Goal: Task Accomplishment & Management: Manage account settings

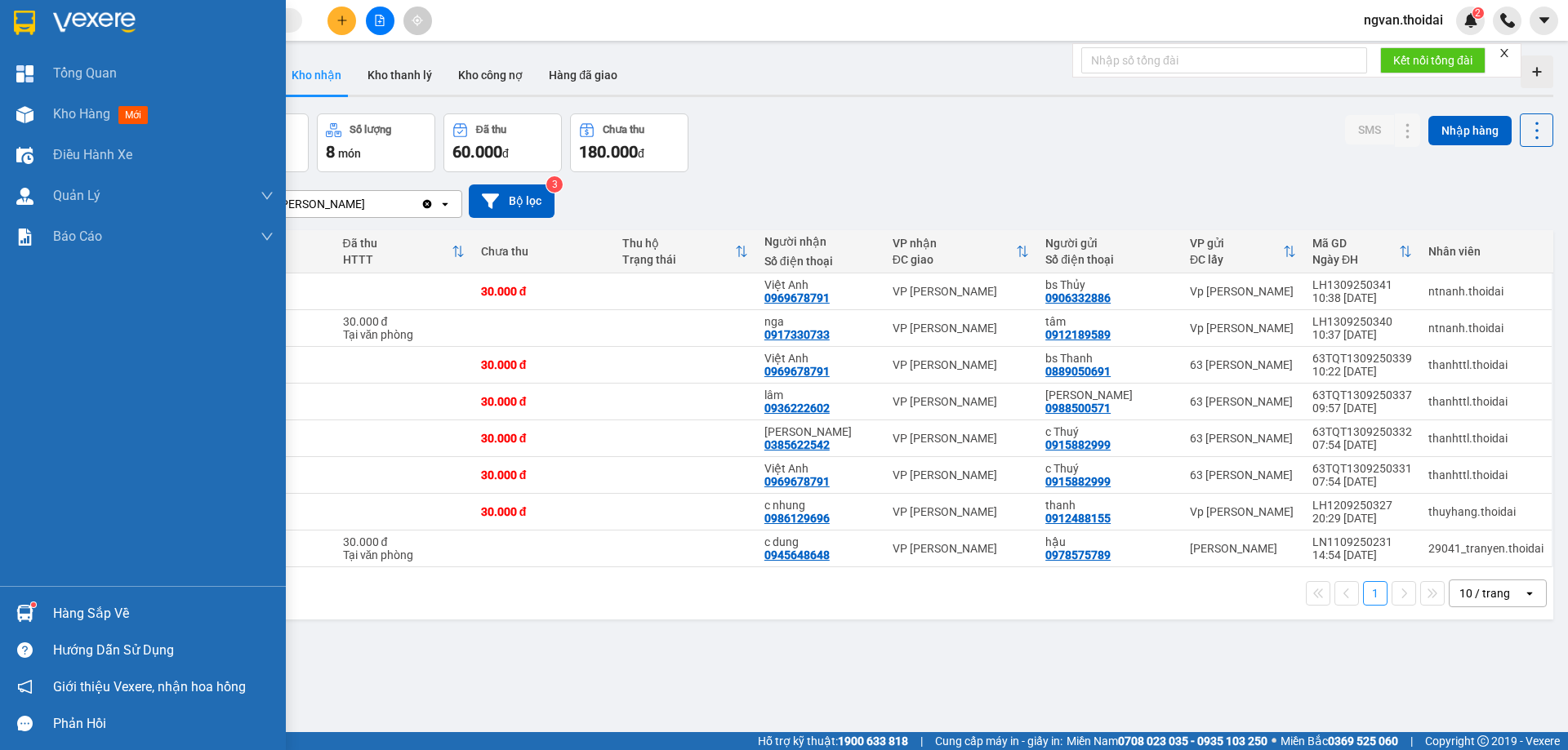
click at [49, 613] on div "Hàng sắp về" at bounding box center [142, 613] width 286 height 37
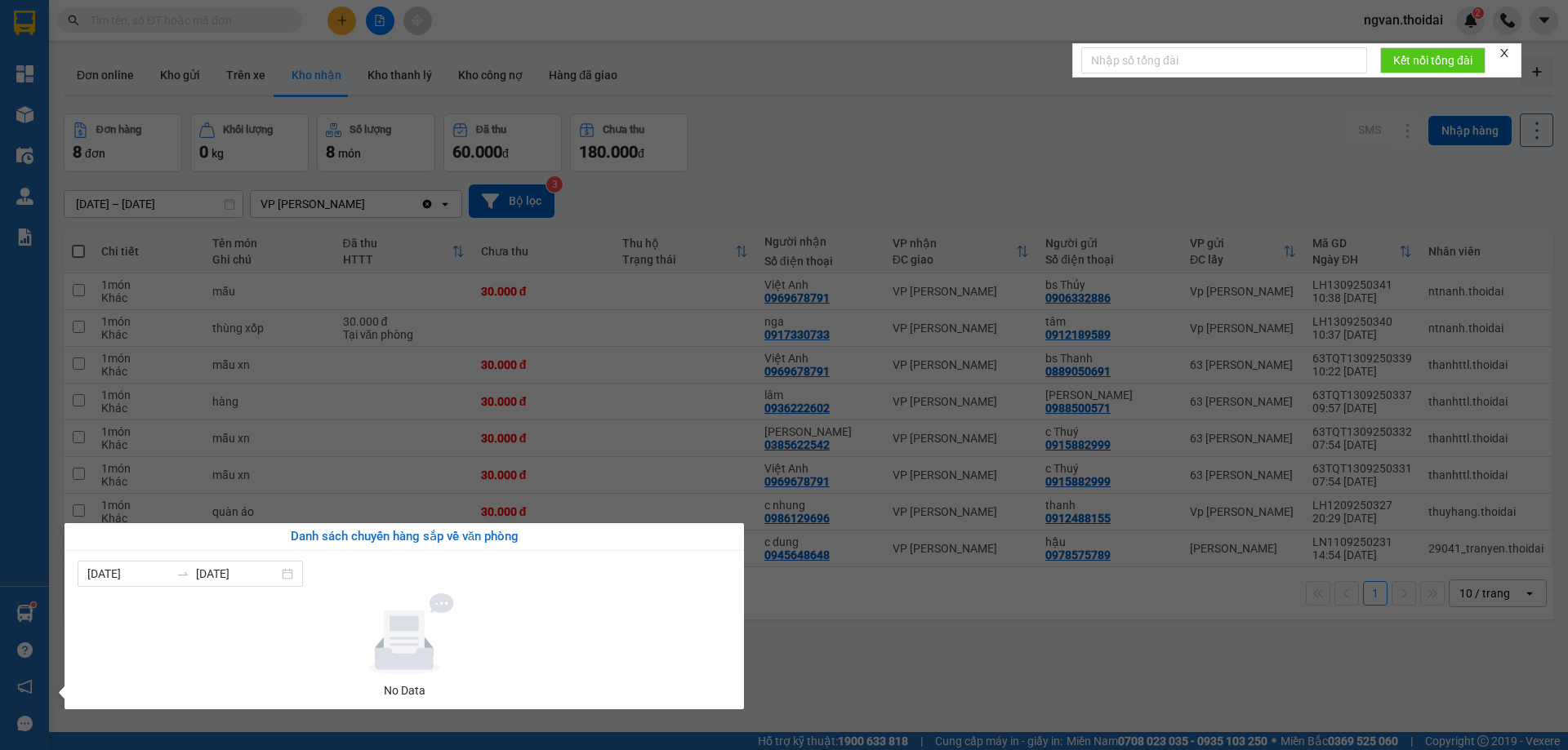
click at [845, 660] on section "Kết quả tìm kiếm ( 16 ) Bộ lọc Mã ĐH Trạng thái Món hàng Thu hộ Tổng cước Chưa …" at bounding box center [784, 375] width 1568 height 750
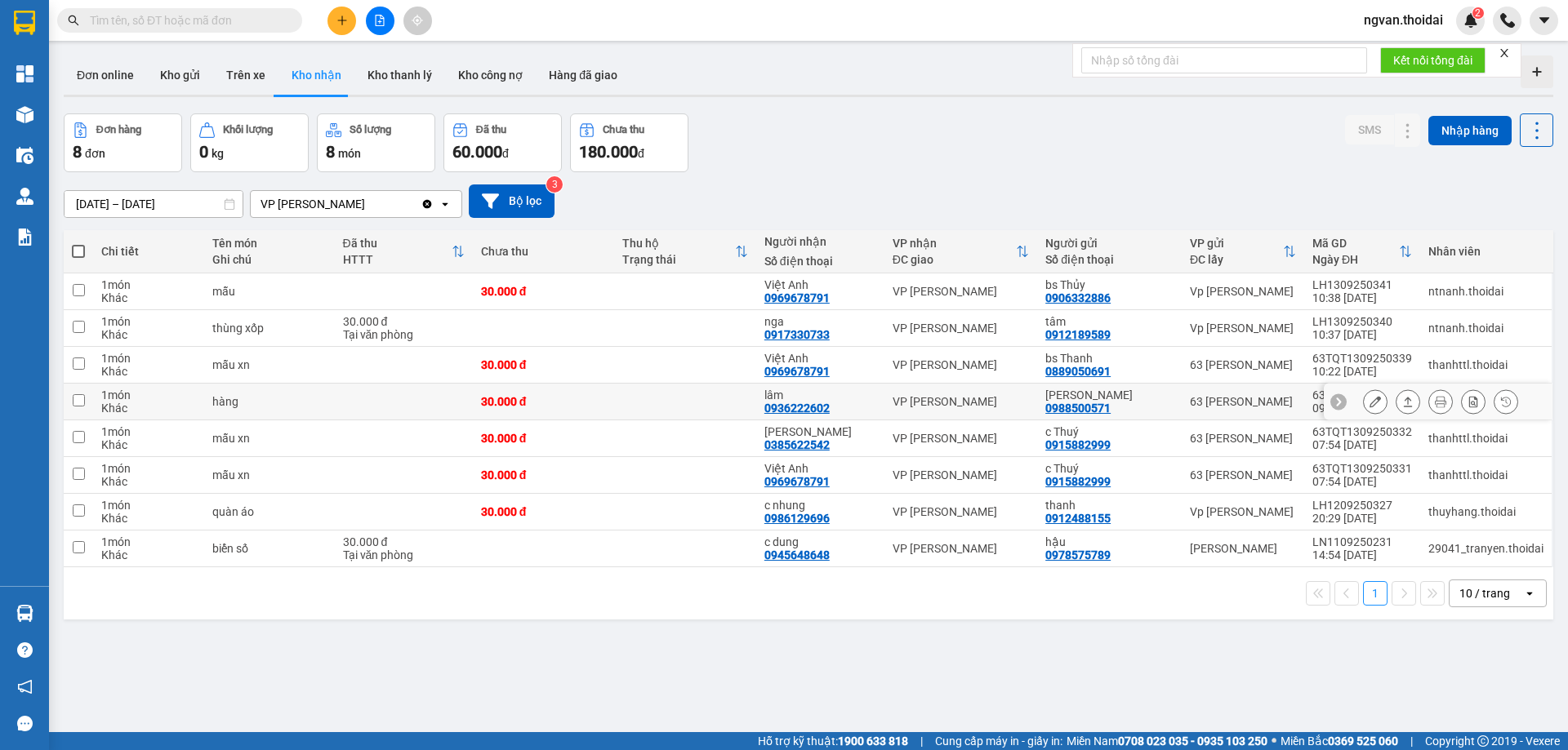
click at [1402, 403] on icon at bounding box center [1407, 401] width 11 height 11
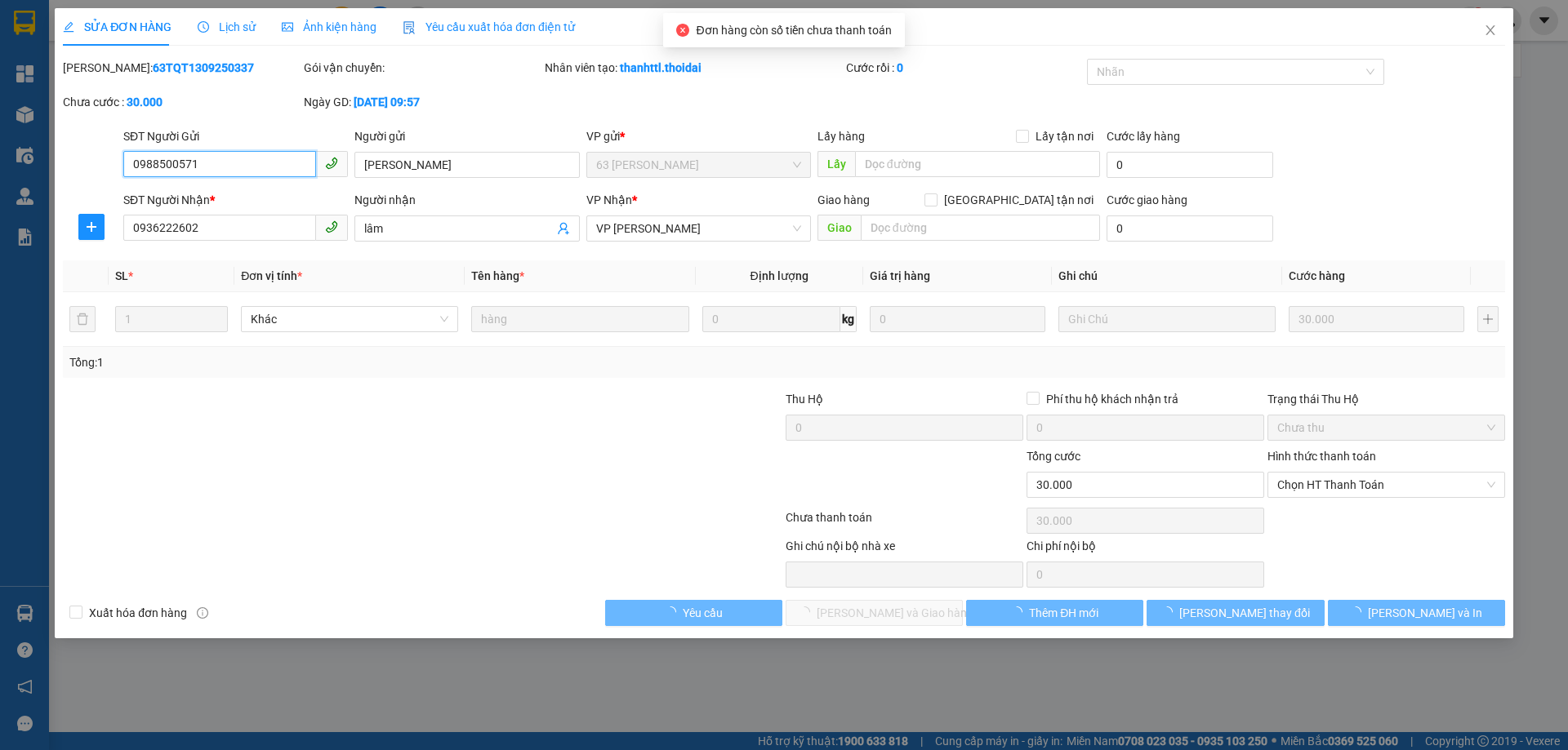
type input "0988500571"
type input "nguyễn xuân hinh"
type input "0936222602"
type input "lâm"
type input "30.000"
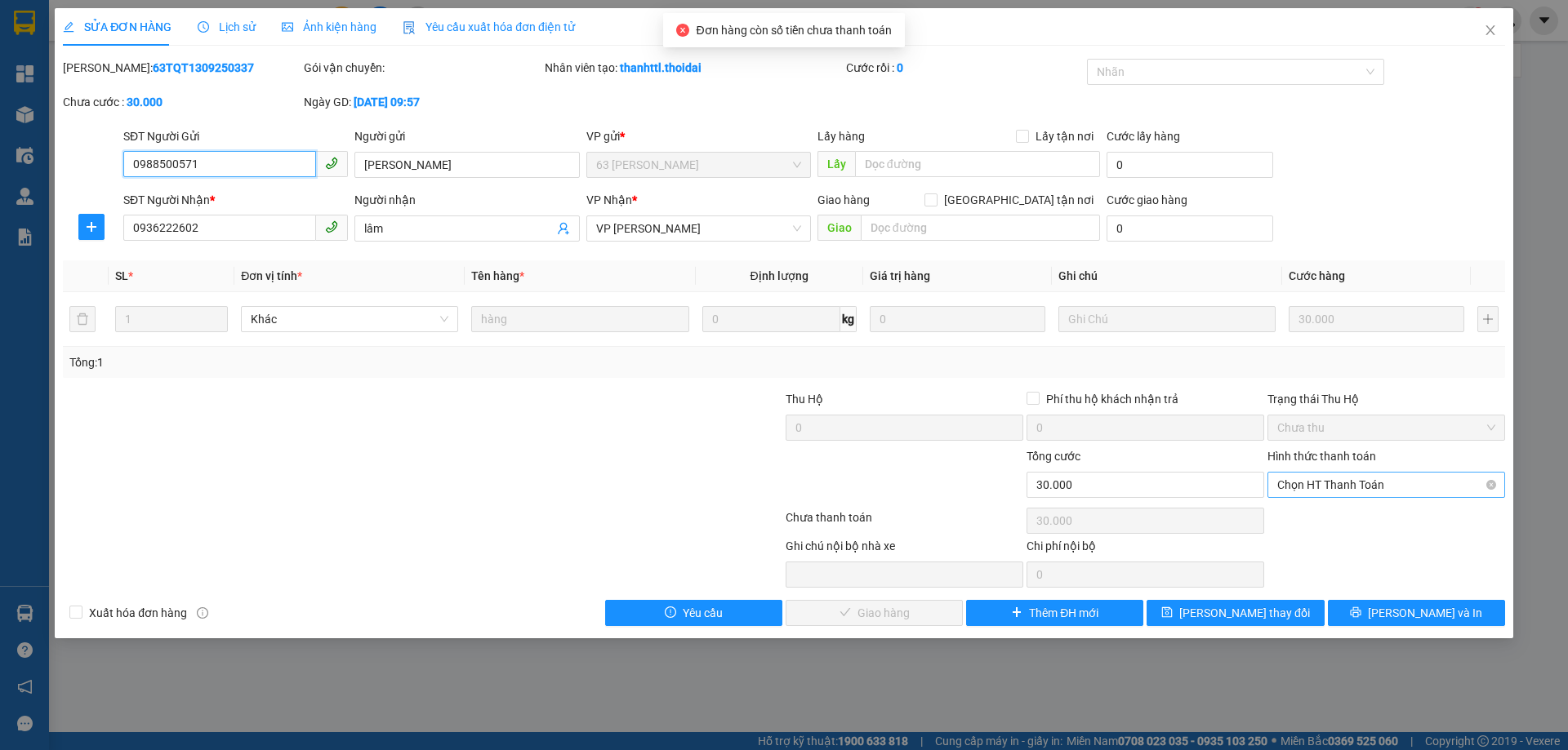
click at [1383, 482] on span "Chọn HT Thanh Toán" at bounding box center [1385, 484] width 218 height 25
click at [1341, 516] on div "Tại văn phòng" at bounding box center [1385, 517] width 218 height 18
type input "0"
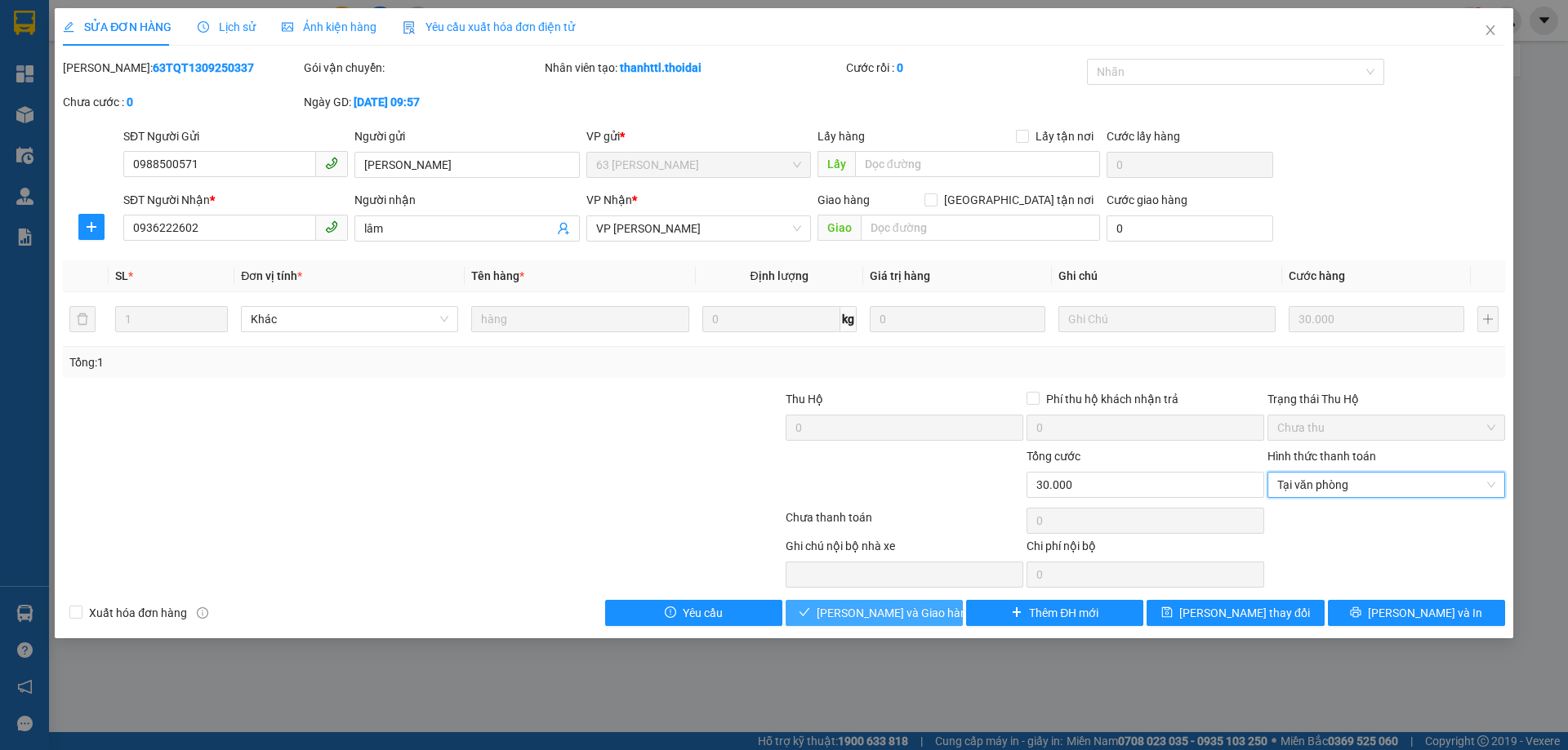
click at [924, 620] on span "[PERSON_NAME] và Giao hàng" at bounding box center [895, 613] width 157 height 18
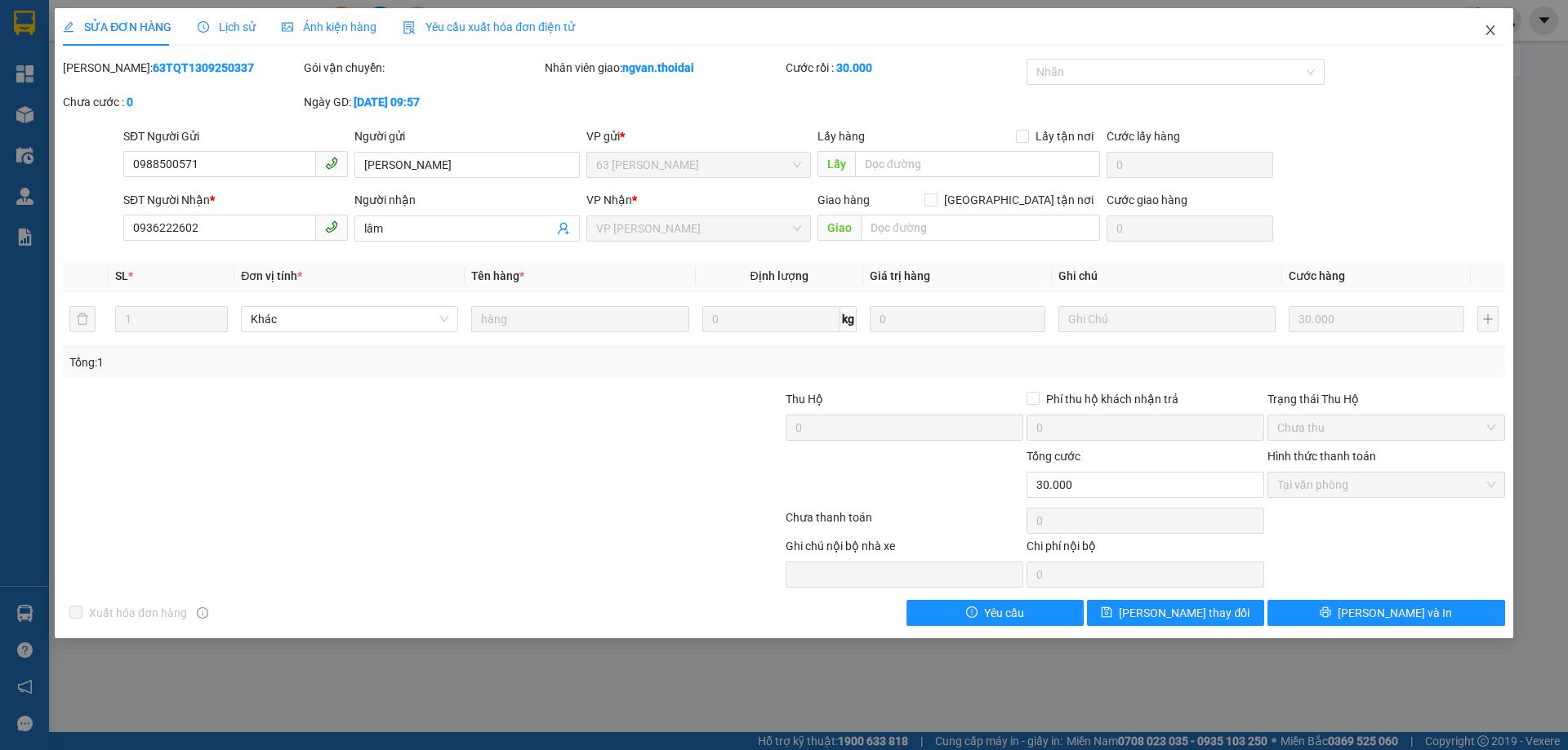
click at [1491, 26] on icon "close" at bounding box center [1489, 30] width 13 height 13
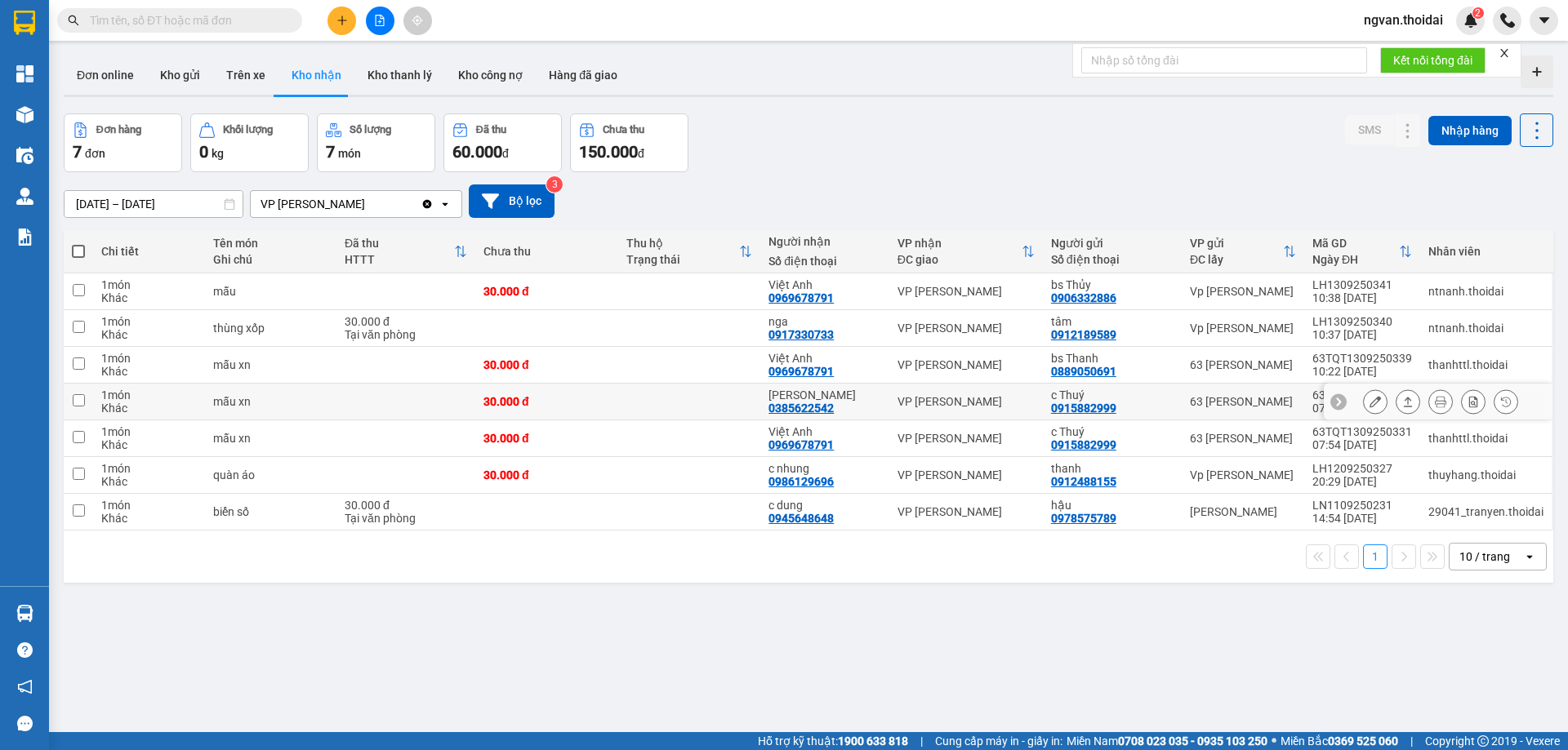
click at [1396, 404] on button at bounding box center [1407, 402] width 23 height 29
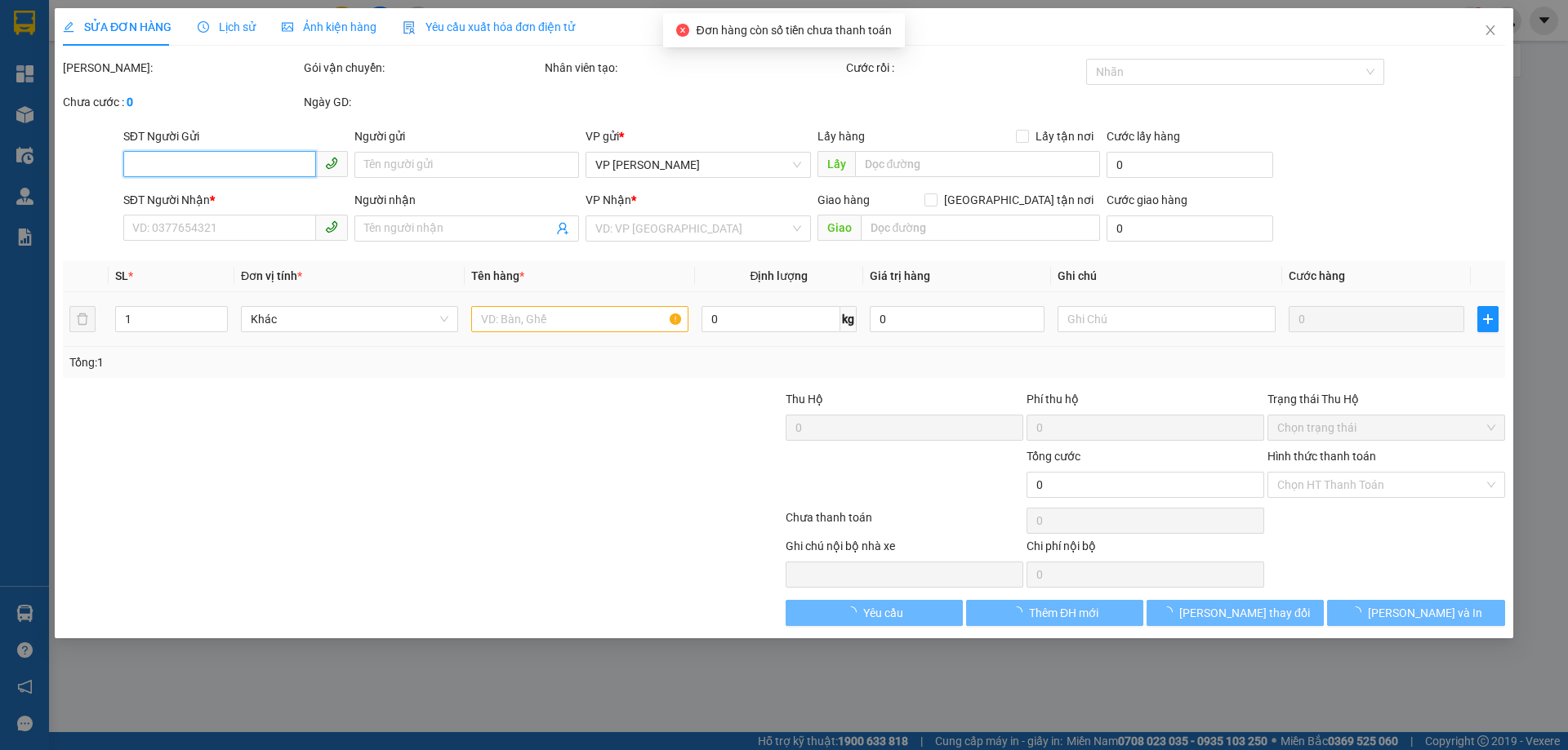
type input "0915882999"
type input "c Thuý"
type input "0385622542"
type input "Tuấn Anh"
type input "30.000"
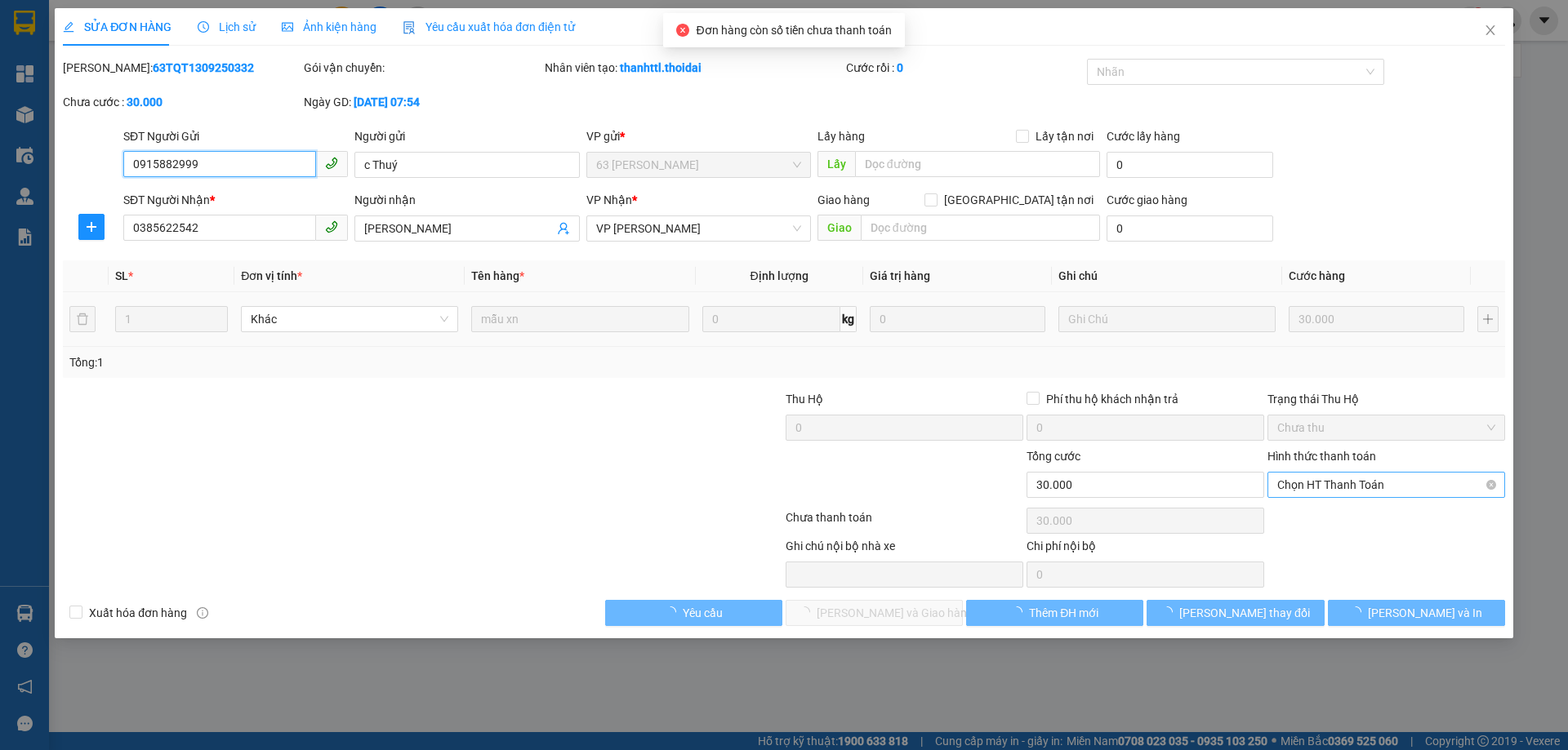
click at [1389, 484] on span "Chọn HT Thanh Toán" at bounding box center [1385, 484] width 218 height 25
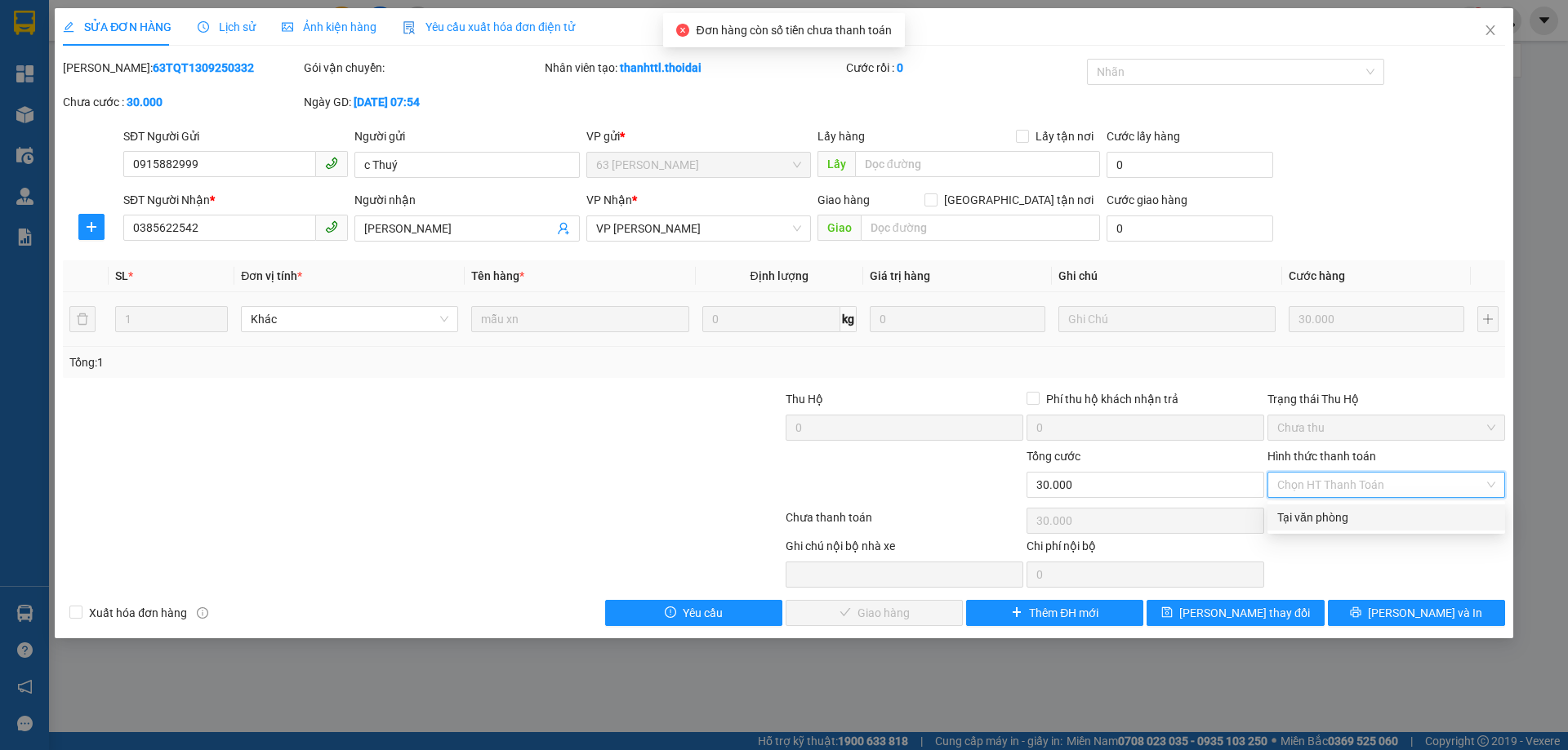
click at [1338, 512] on div "Tại văn phòng" at bounding box center [1385, 517] width 218 height 18
type input "0"
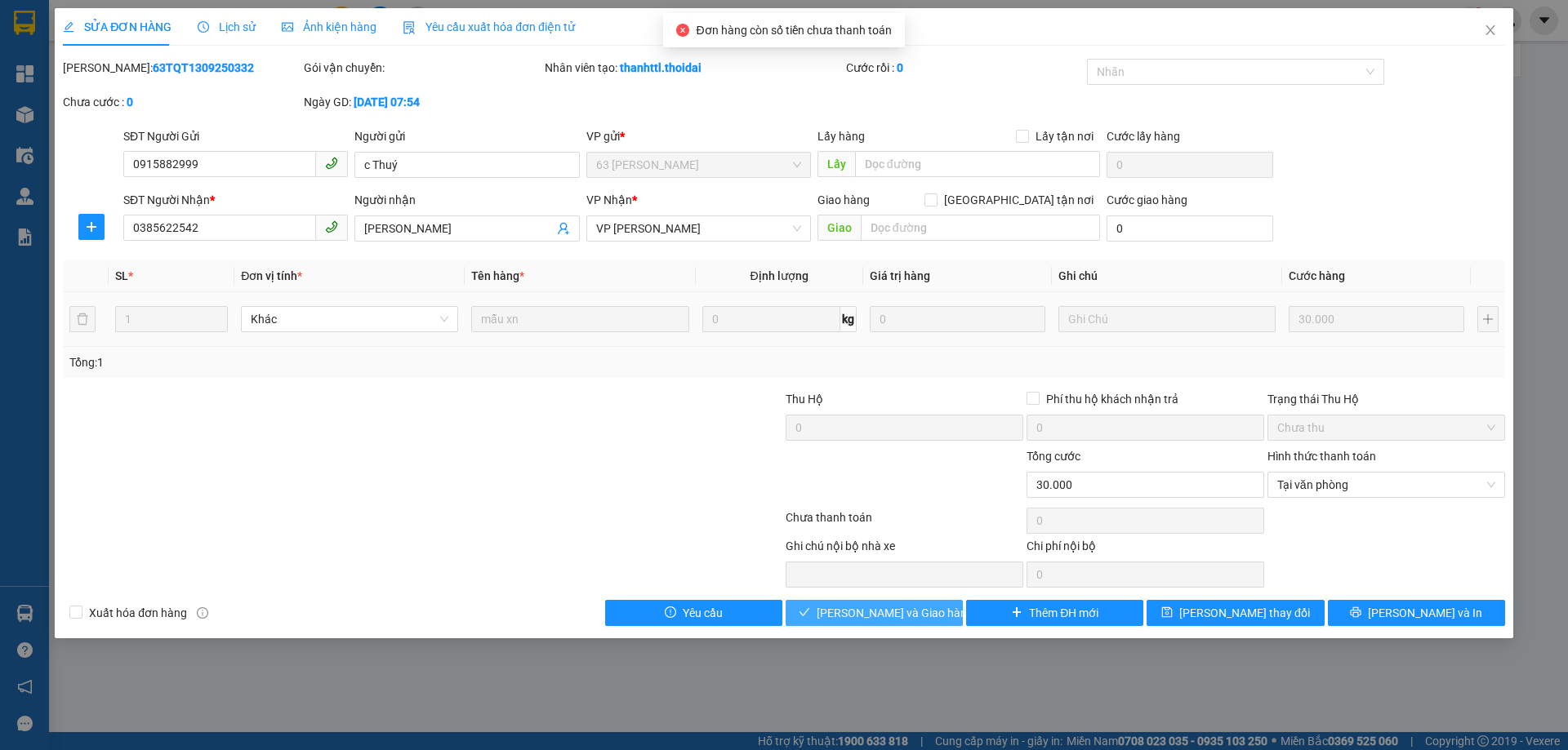
drag, startPoint x: 882, startPoint y: 611, endPoint x: 932, endPoint y: 614, distance: 50.1
click at [884, 614] on span "[PERSON_NAME] và Giao hàng" at bounding box center [895, 613] width 157 height 18
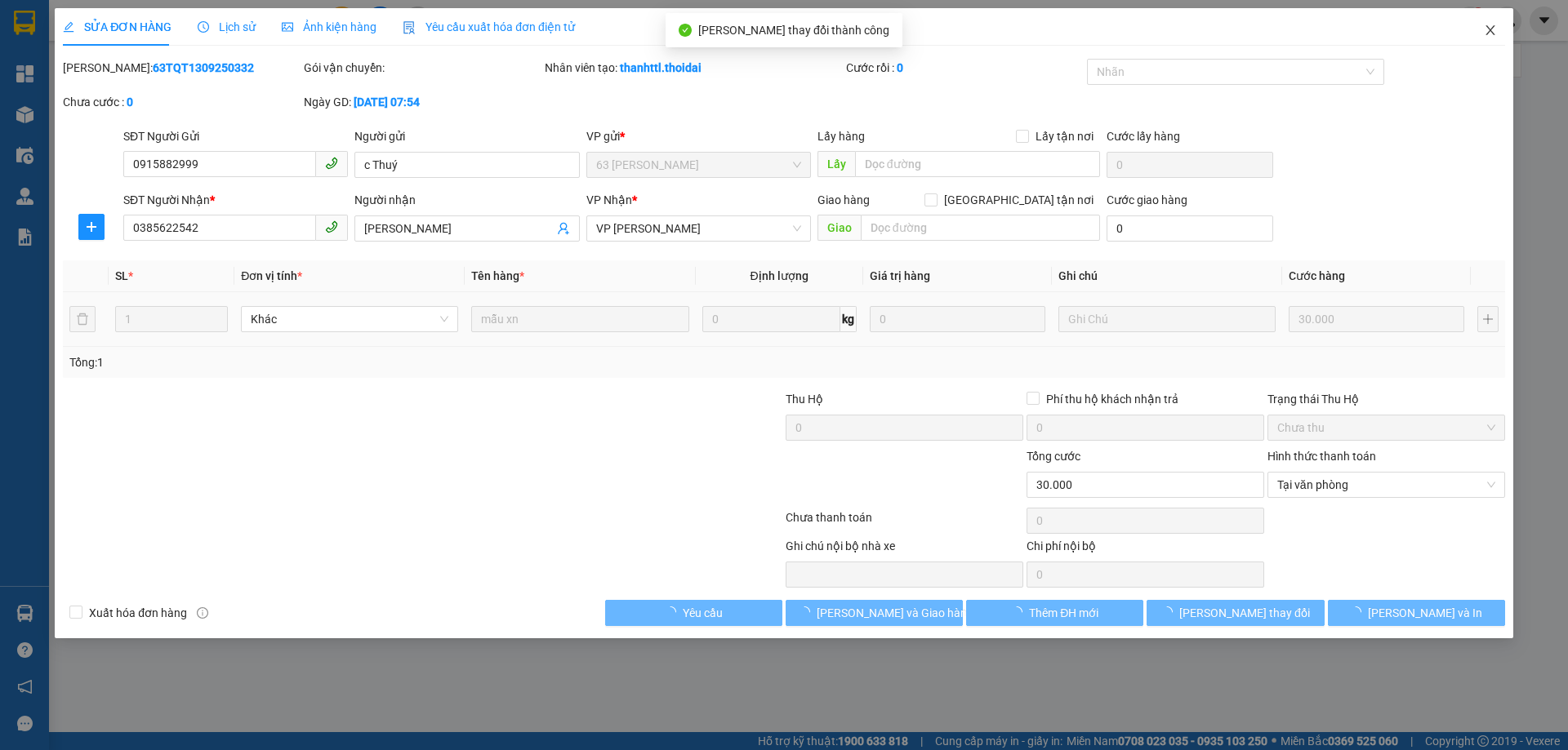
click at [1498, 29] on span "Close" at bounding box center [1490, 31] width 46 height 46
click at [1497, 29] on span "Close" at bounding box center [1490, 31] width 46 height 46
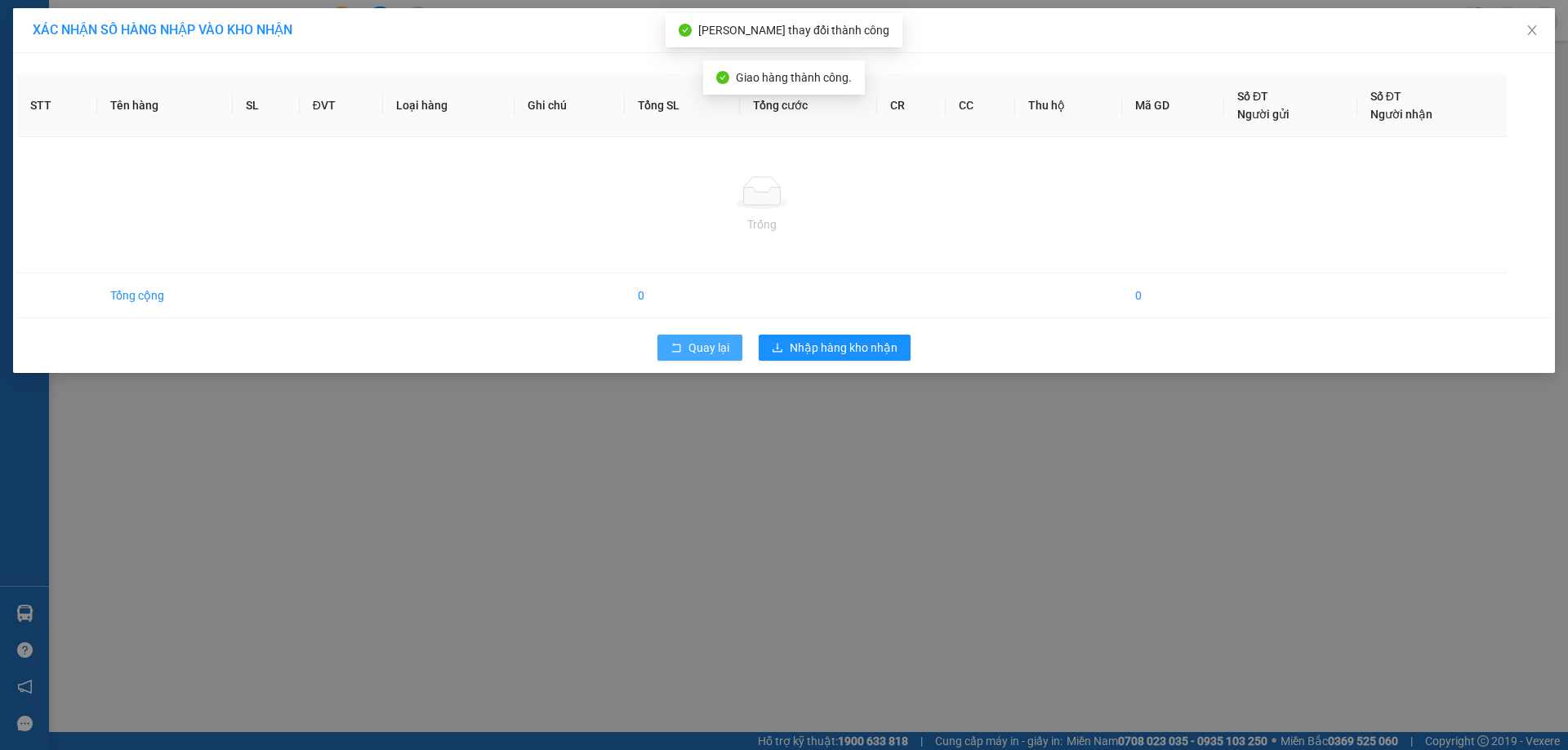
click at [696, 352] on span "Quay lại" at bounding box center [708, 348] width 41 height 18
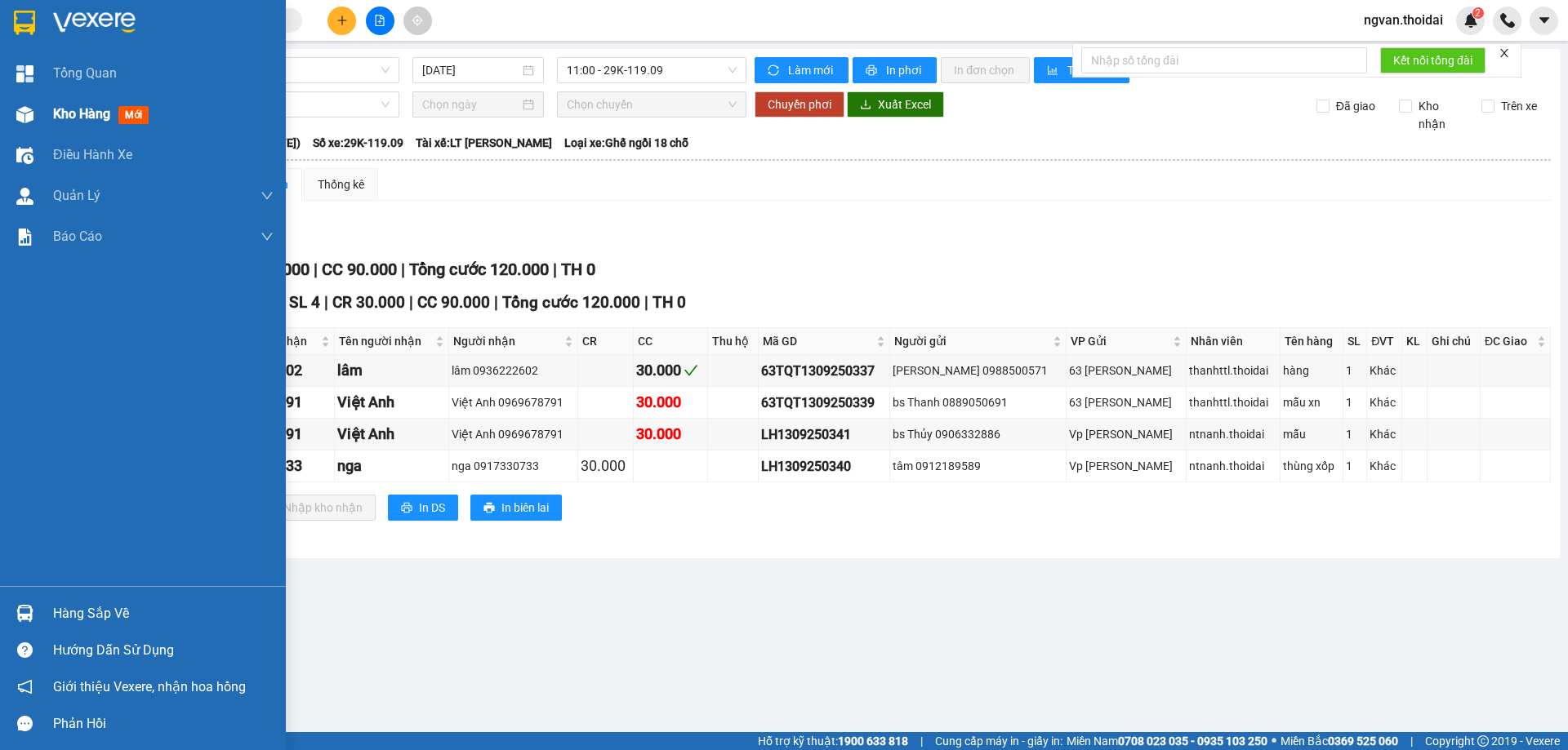
click at [45, 110] on div "Kho hàng mới" at bounding box center [142, 113] width 286 height 41
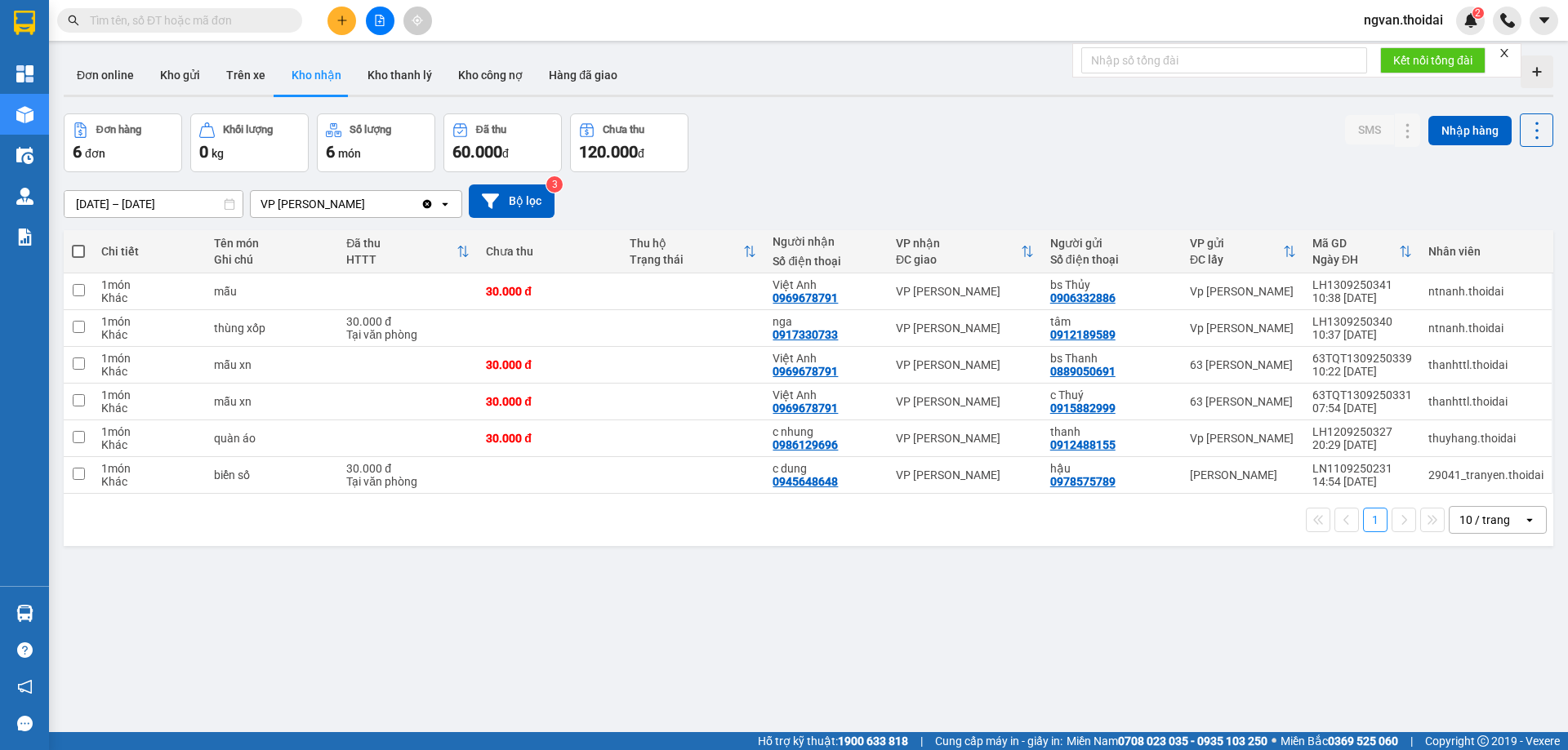
click at [57, 615] on main "ver 1.8.143 Đơn online Kho gửi Trên xe Kho nhận Kho thanh lý Kho công nợ Hàng đ…" at bounding box center [784, 366] width 1568 height 732
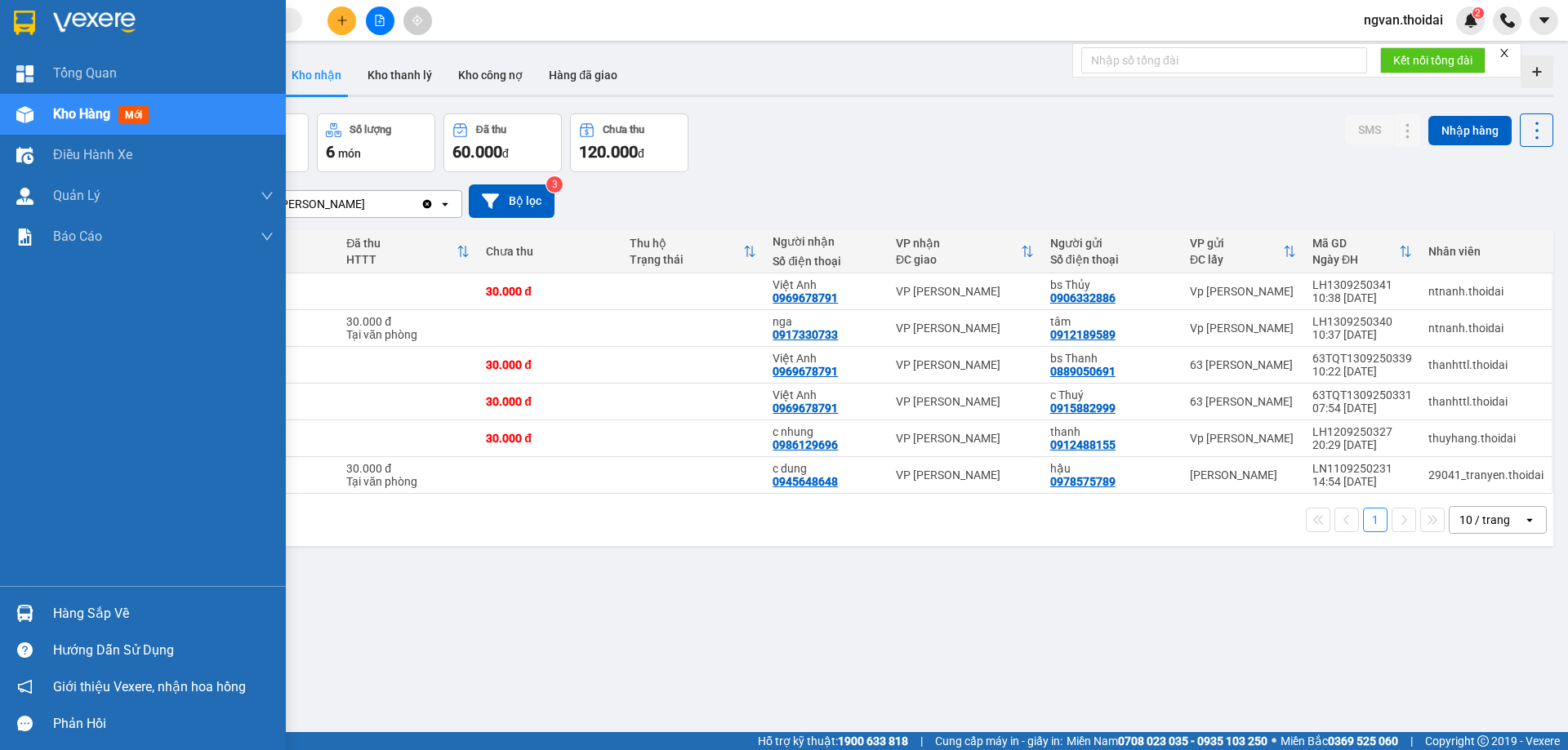
click at [43, 615] on div "Hàng sắp về" at bounding box center [142, 613] width 286 height 37
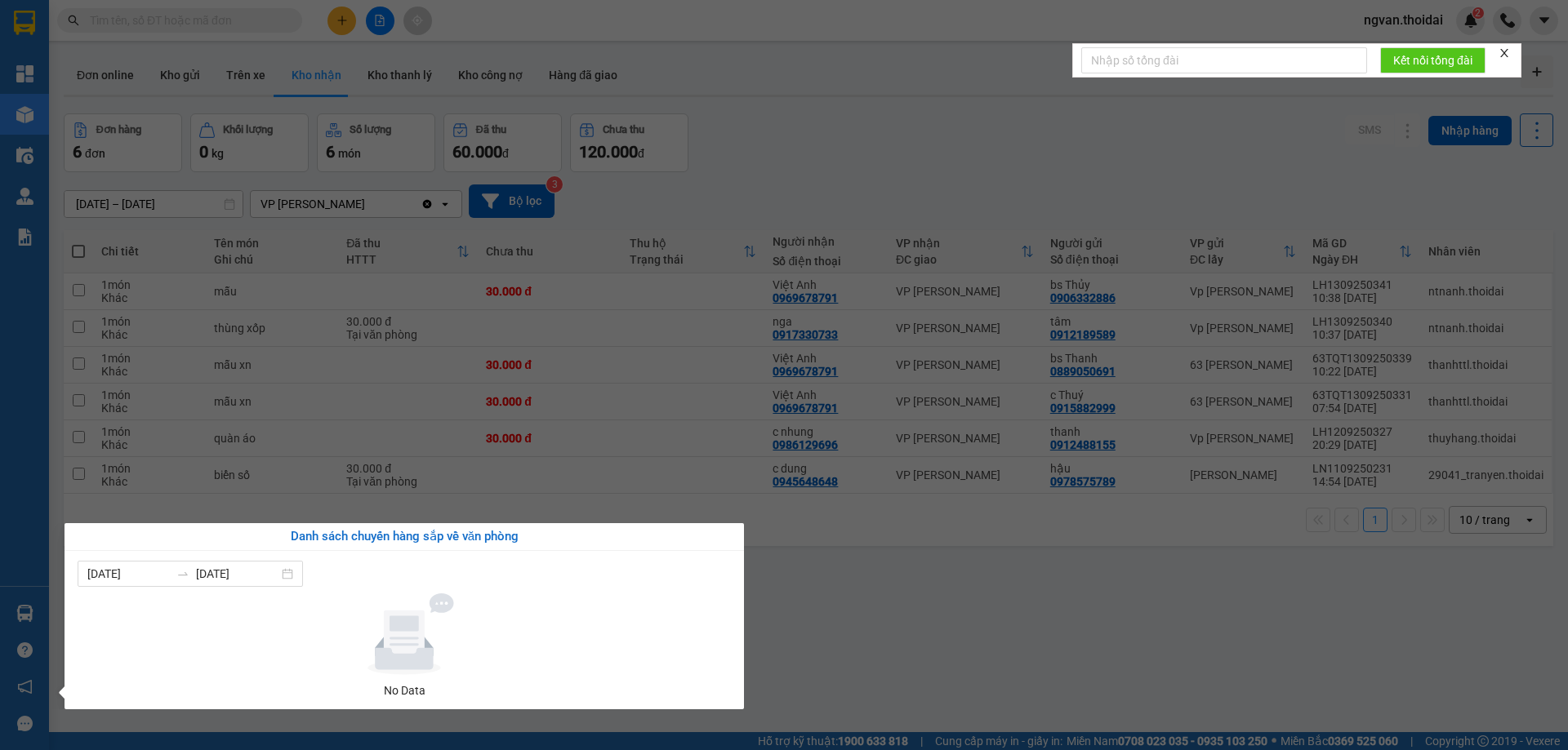
click at [340, 134] on section "Kết quả tìm kiếm ( 16 ) Bộ lọc Mã ĐH Trạng thái Món hàng Thu hộ Tổng cước Chưa …" at bounding box center [784, 375] width 1568 height 750
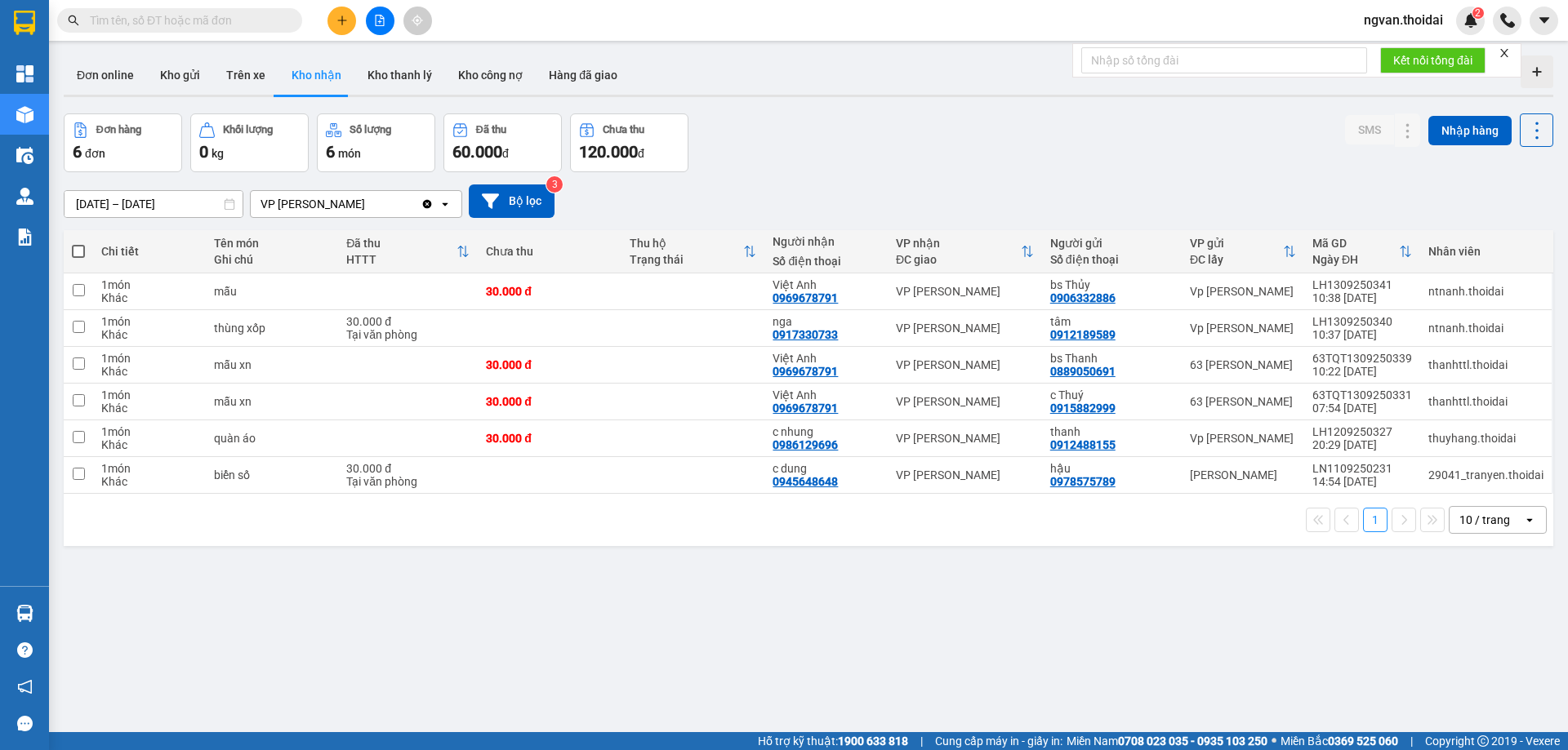
click at [344, 27] on button at bounding box center [341, 21] width 29 height 29
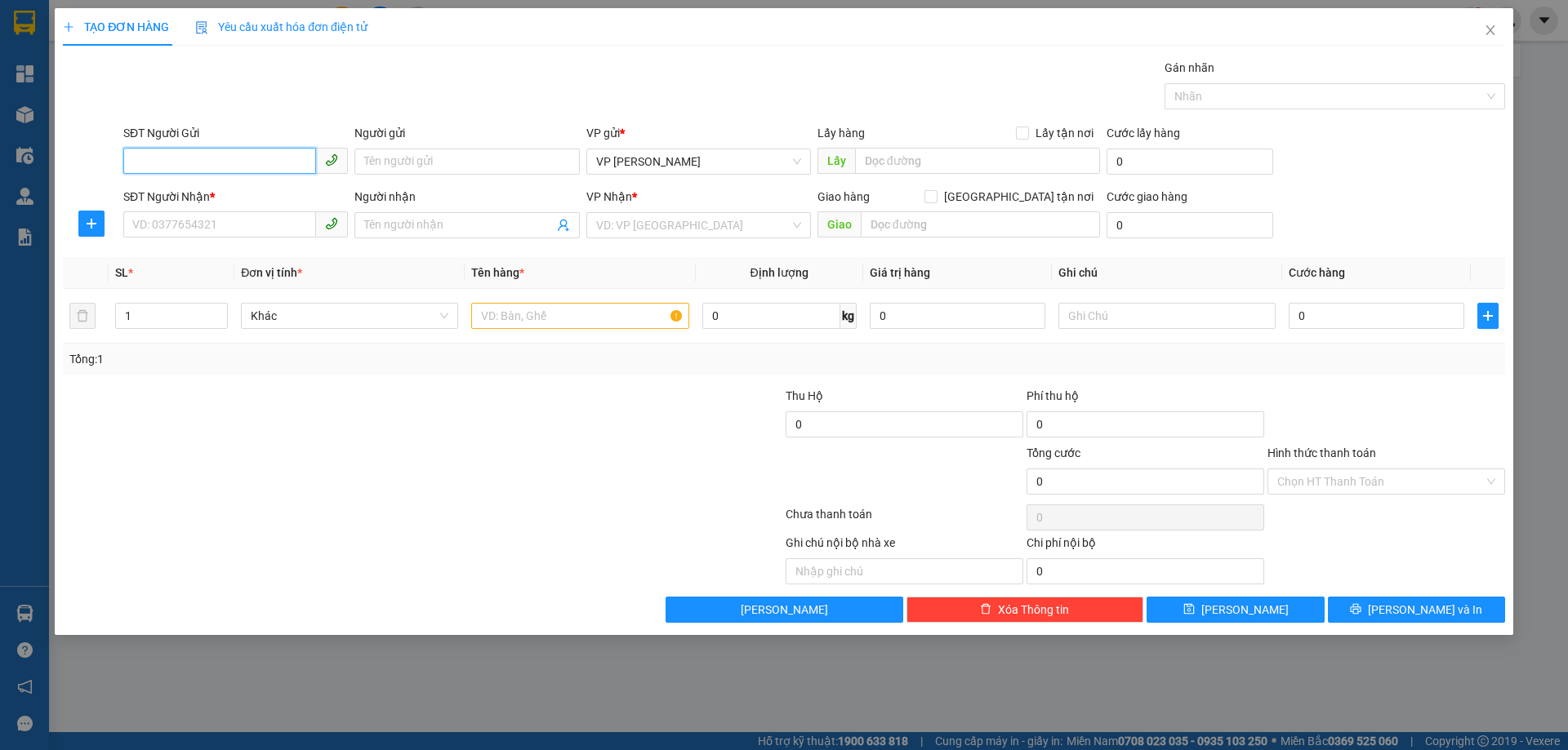
click at [168, 152] on input "SĐT Người Gửi" at bounding box center [220, 161] width 193 height 26
type input "0369150764"
click at [173, 202] on div "0369150764 - huệ" at bounding box center [236, 194] width 205 height 18
type input "huệ"
type input "0369150764"
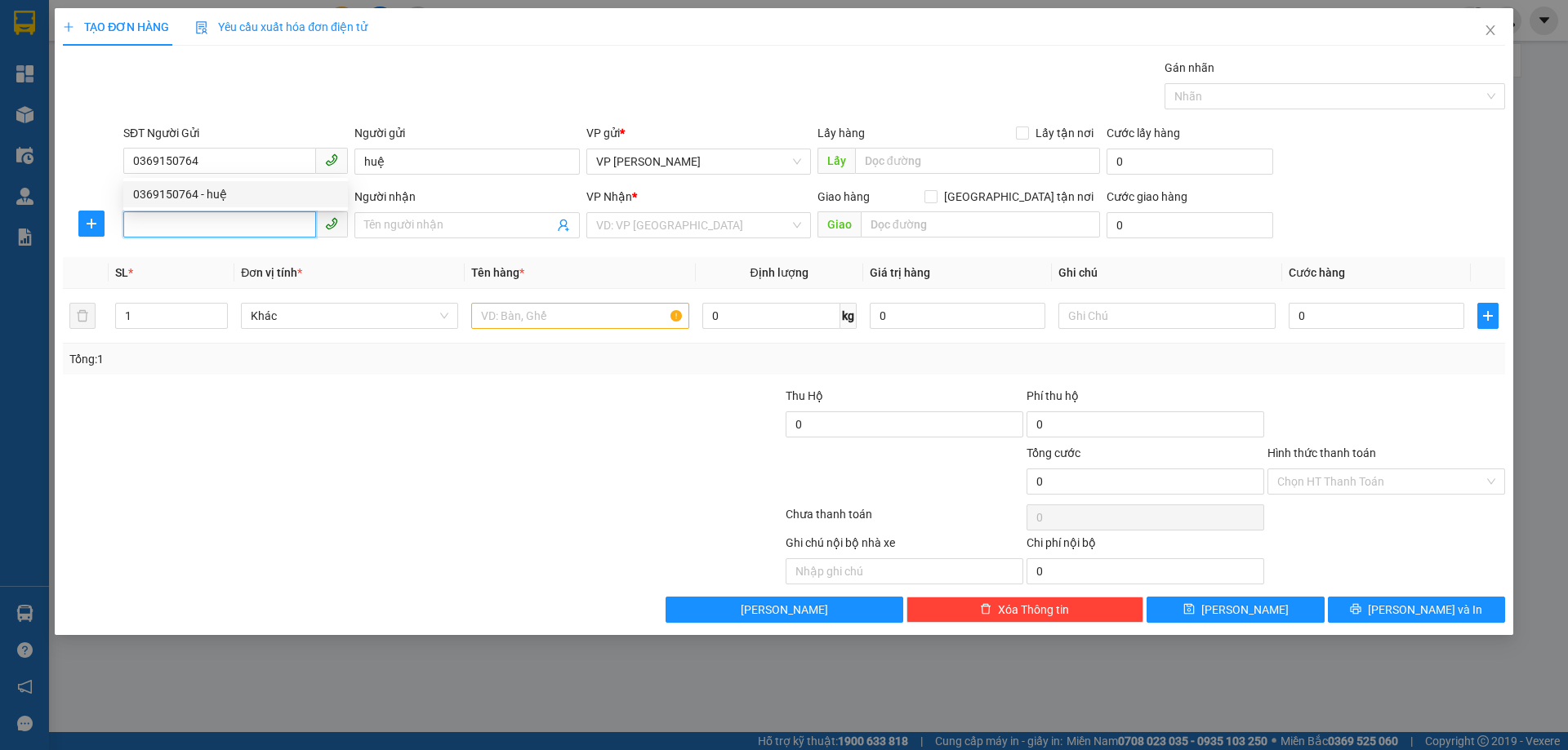
click at [171, 230] on input "SĐT Người Nhận *" at bounding box center [220, 225] width 193 height 26
click at [180, 230] on input "SĐT Người Nhận *" at bounding box center [220, 225] width 193 height 26
drag, startPoint x: 184, startPoint y: 263, endPoint x: 193, endPoint y: 296, distance: 34.2
click at [184, 264] on div "0966443568 - trung" at bounding box center [236, 258] width 205 height 18
type input "0966443568"
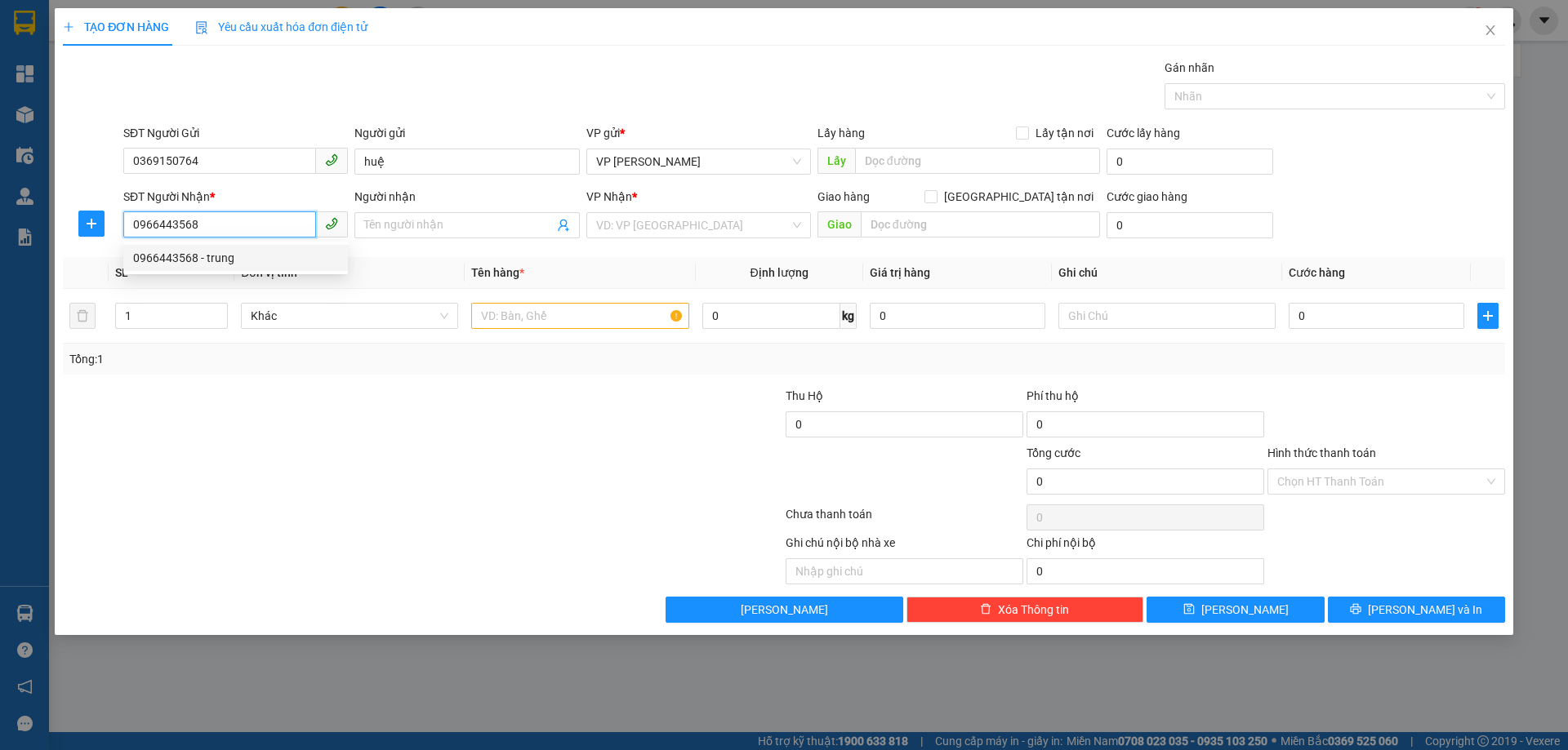
type input "trung"
drag, startPoint x: 207, startPoint y: 230, endPoint x: 0, endPoint y: 248, distance: 207.8
click at [0, 248] on div "TẠO ĐƠN HÀNG Yêu cầu xuất hóa đơn điện tử Transit Pickup Surcharge Ids Transit …" at bounding box center [784, 375] width 1568 height 750
type input "0979597615"
click at [397, 233] on input "trung" at bounding box center [459, 225] width 189 height 18
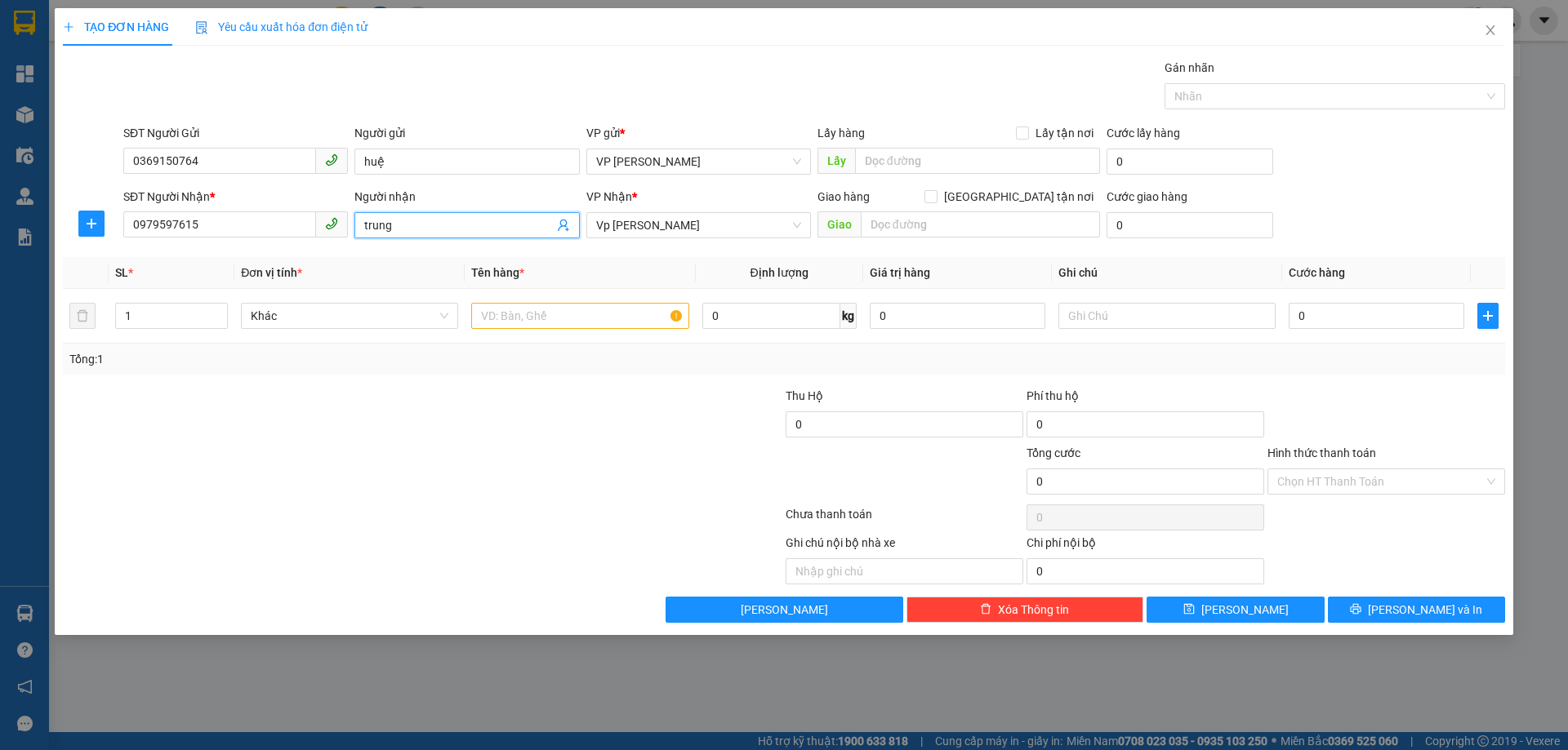
drag, startPoint x: 399, startPoint y: 233, endPoint x: 334, endPoint y: 239, distance: 65.3
click at [334, 239] on div "SĐT Người Nhận * 0979597615 Người nhận trung trung VP Nhận * Vp Lê Hoàn Giao hà…" at bounding box center [814, 216] width 1388 height 57
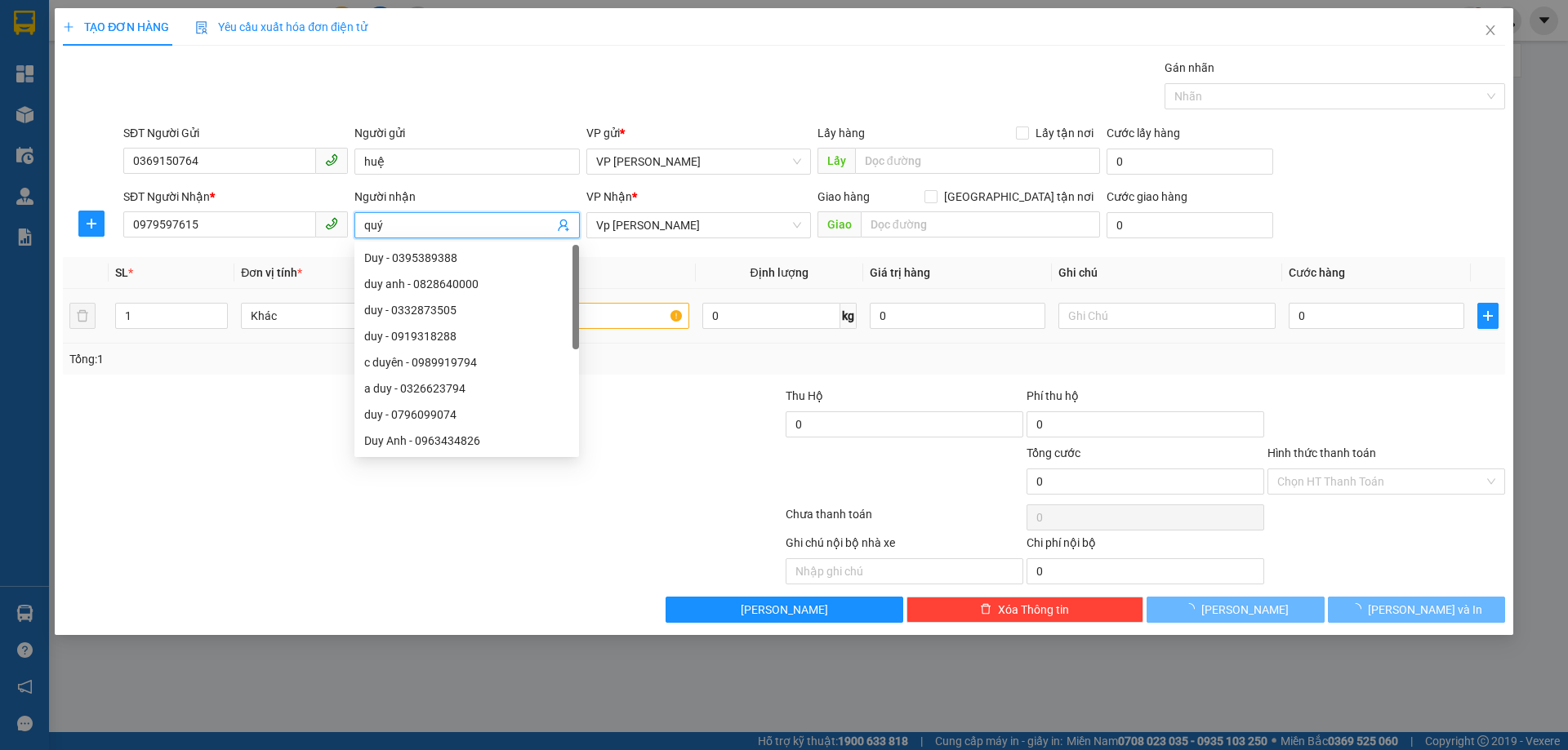
type input "quý"
click at [627, 319] on input "text" at bounding box center [580, 315] width 217 height 26
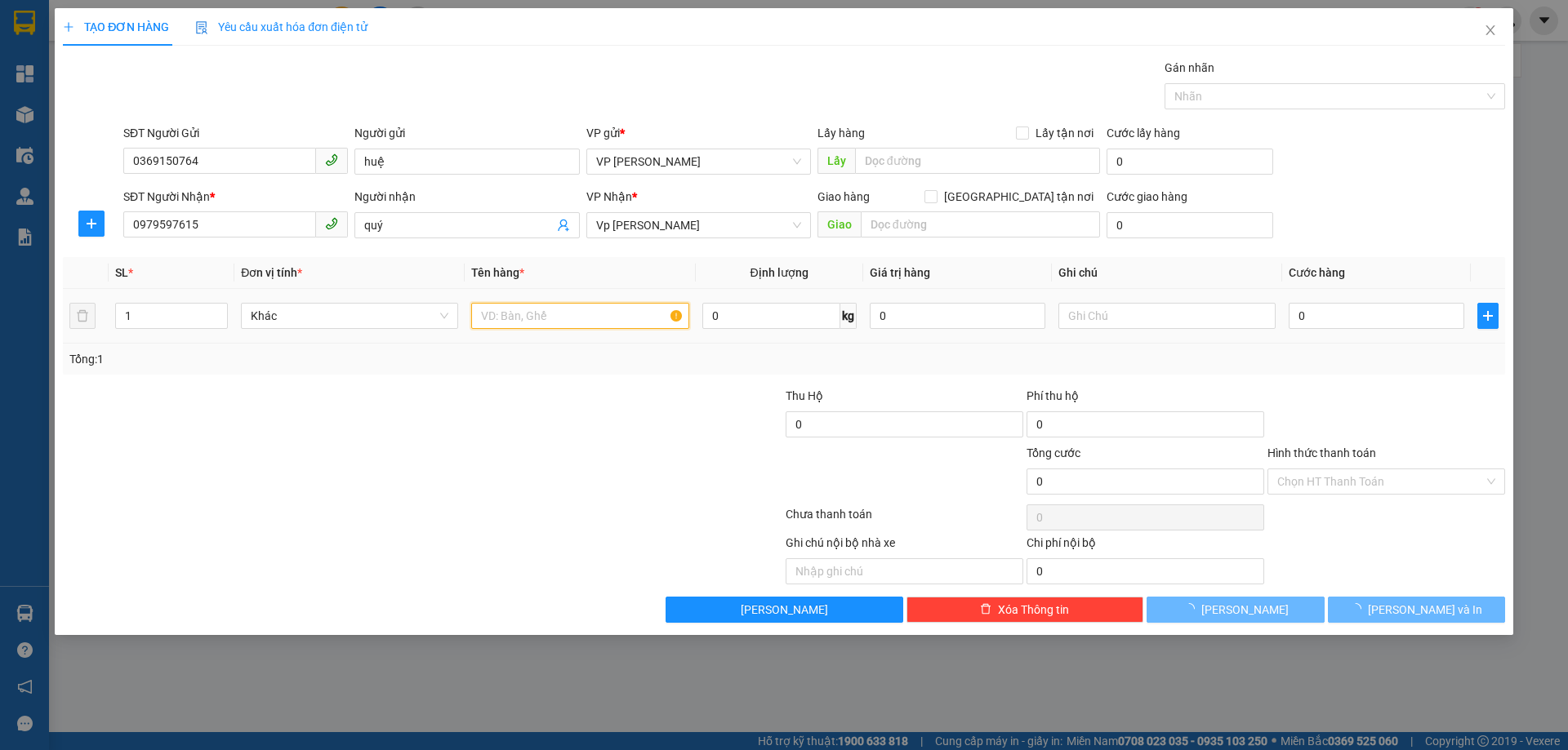
click at [627, 319] on input "text" at bounding box center [580, 315] width 217 height 26
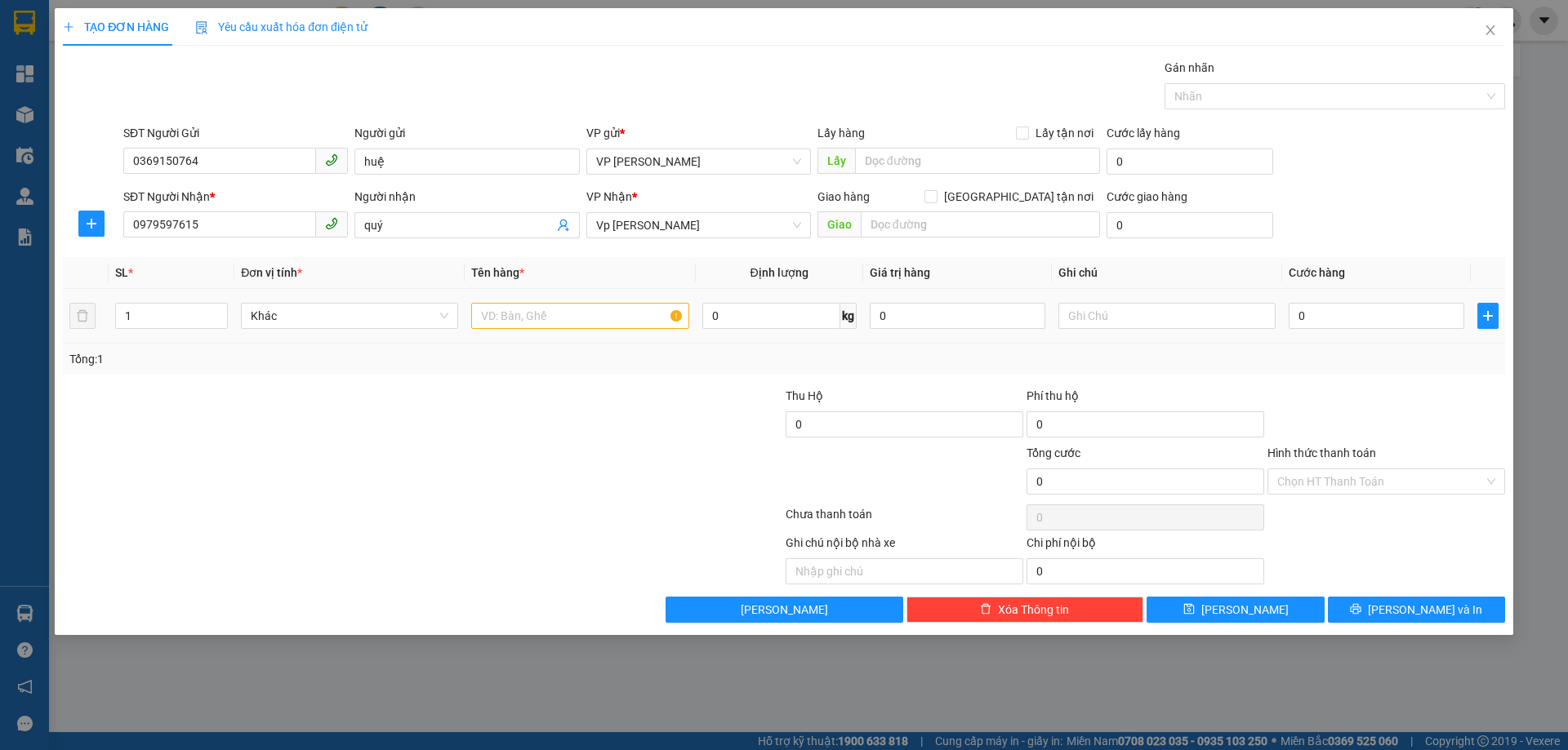
click at [608, 330] on div at bounding box center [580, 315] width 217 height 33
click at [525, 318] on input "text" at bounding box center [580, 315] width 217 height 26
type input "pin dự phòng"
click at [1295, 323] on input "0" at bounding box center [1376, 315] width 175 height 26
type input "3"
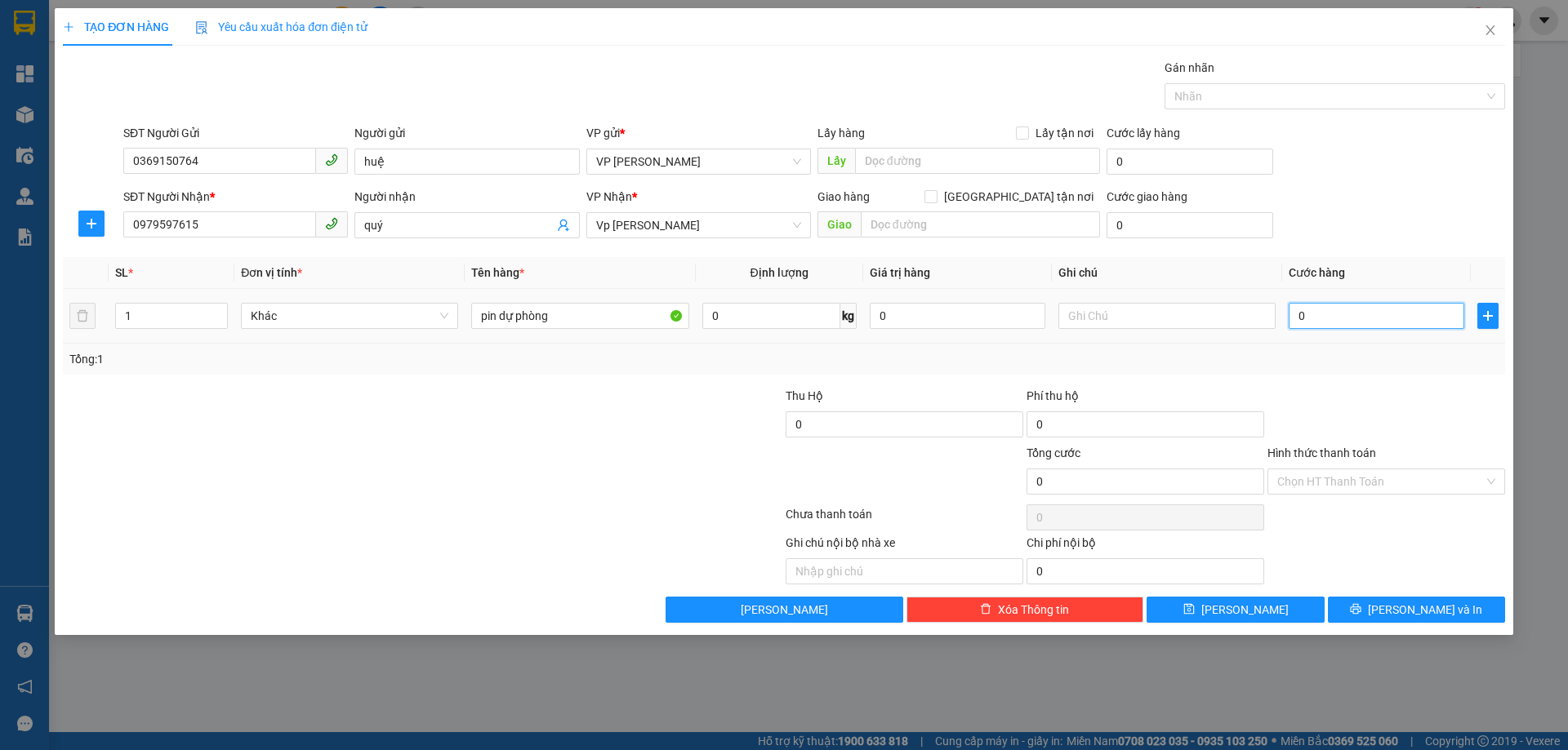
type input "3"
type input "30"
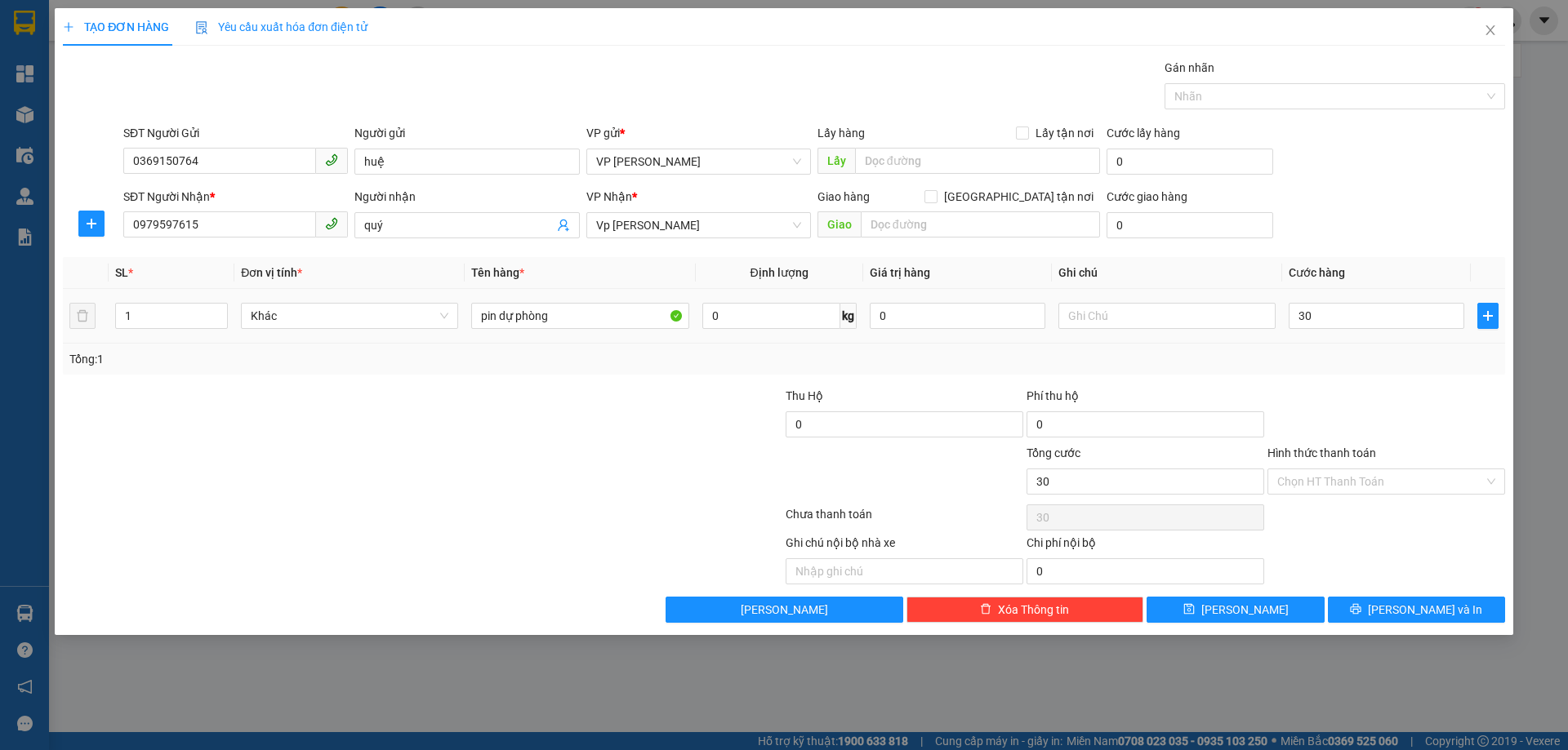
type input "30.000"
drag, startPoint x: 1334, startPoint y: 338, endPoint x: 1348, endPoint y: 400, distance: 63.6
click at [1335, 343] on td "30.000" at bounding box center [1376, 316] width 189 height 55
drag, startPoint x: 1357, startPoint y: 473, endPoint x: 1366, endPoint y: 485, distance: 15.0
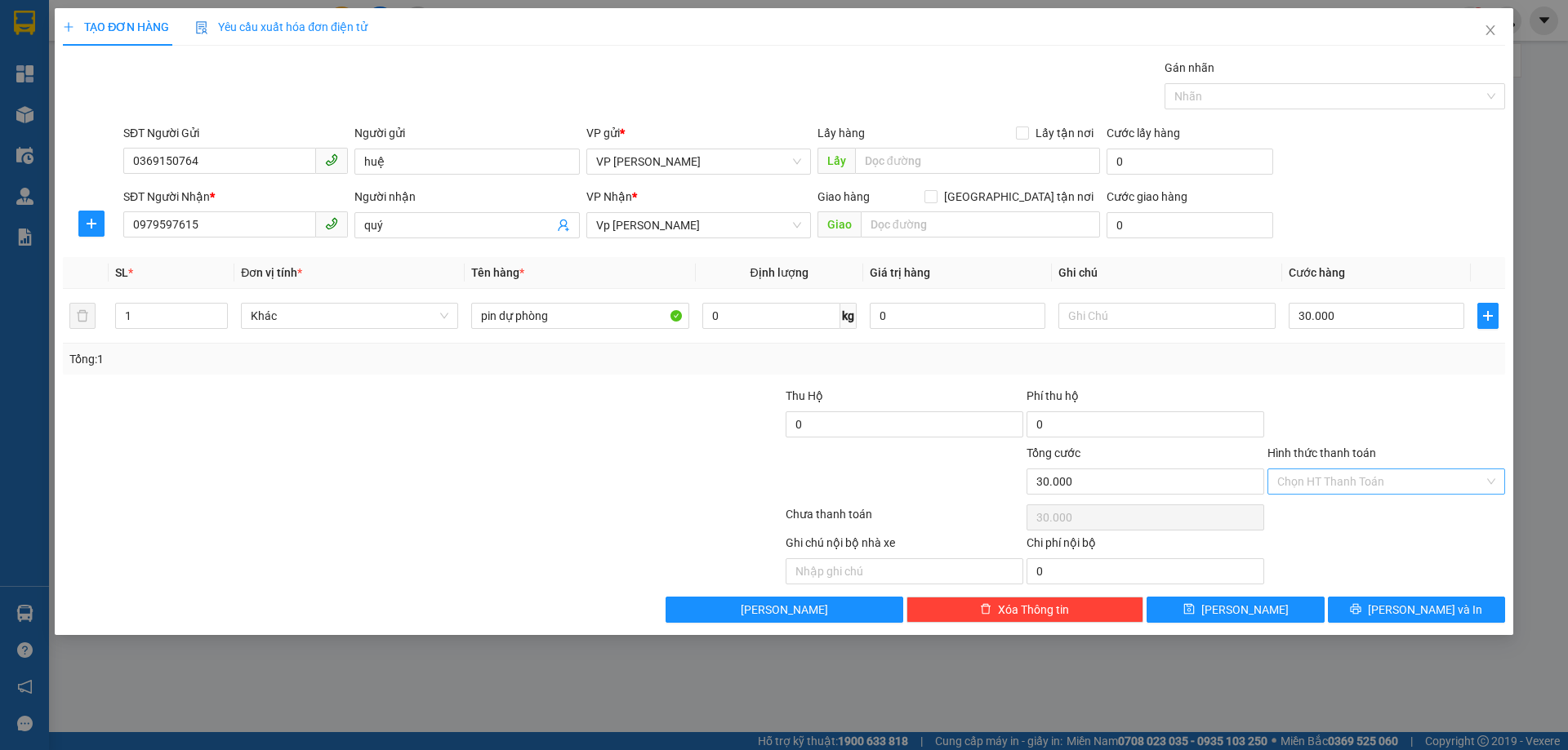
click at [1360, 476] on input "Hình thức thanh toán" at bounding box center [1380, 481] width 207 height 25
click at [1336, 514] on div "Tại văn phòng" at bounding box center [1385, 514] width 218 height 18
type input "0"
click at [1336, 392] on div at bounding box center [1386, 415] width 241 height 57
drag, startPoint x: 1401, startPoint y: 613, endPoint x: 1499, endPoint y: 671, distance: 113.9
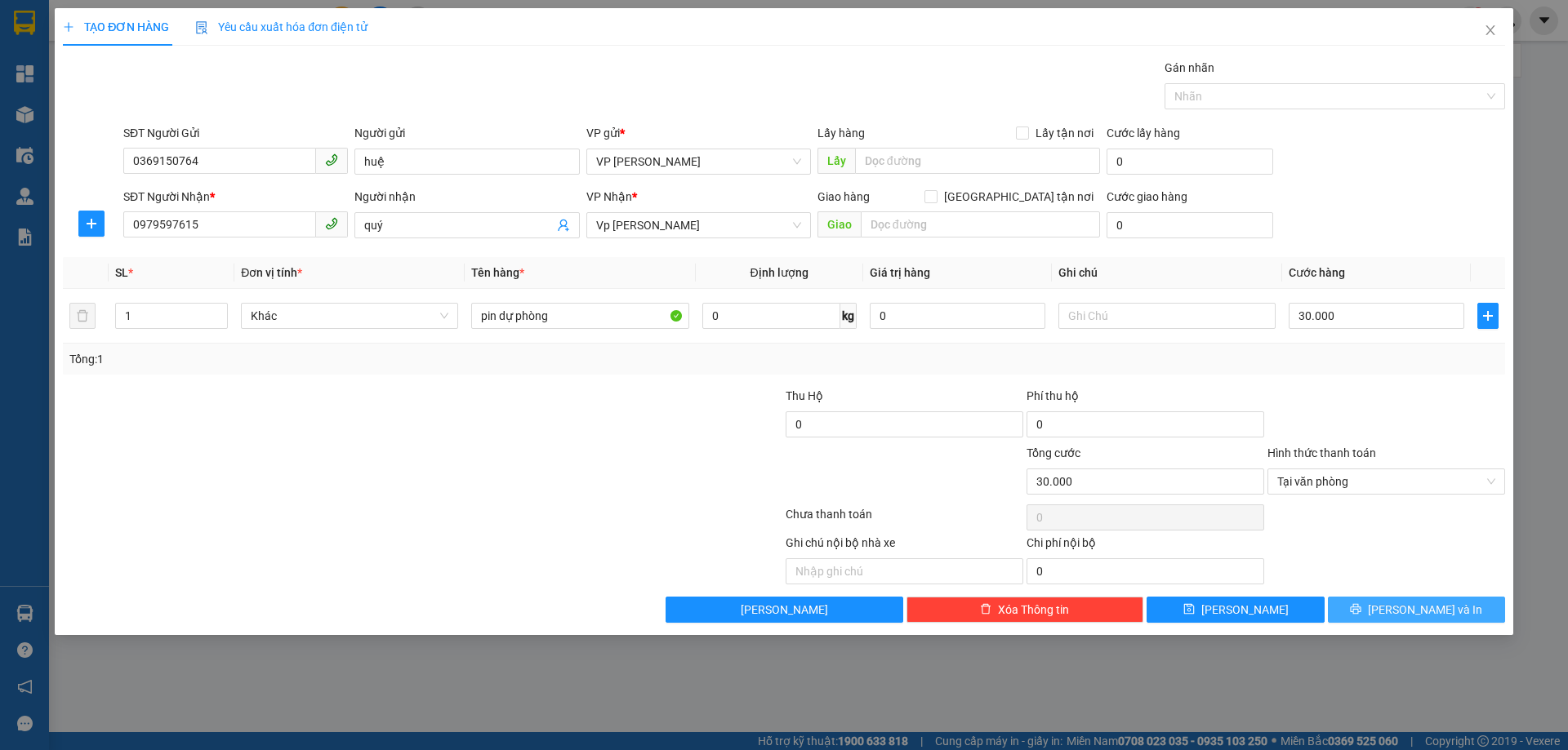
click at [1405, 622] on button "[PERSON_NAME] và In" at bounding box center [1416, 610] width 177 height 26
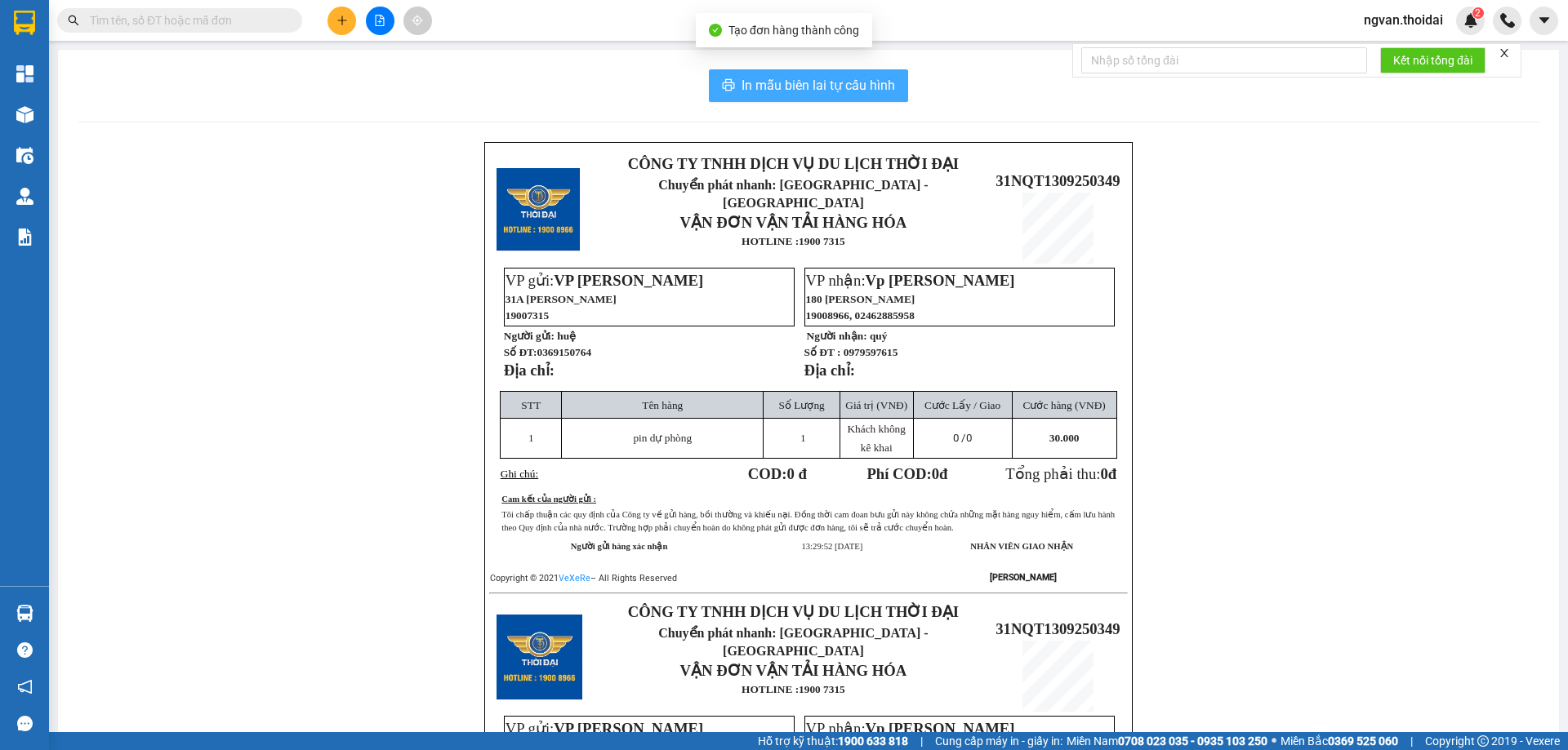
click at [769, 94] on span "In mẫu biên lai tự cấu hình" at bounding box center [818, 85] width 153 height 21
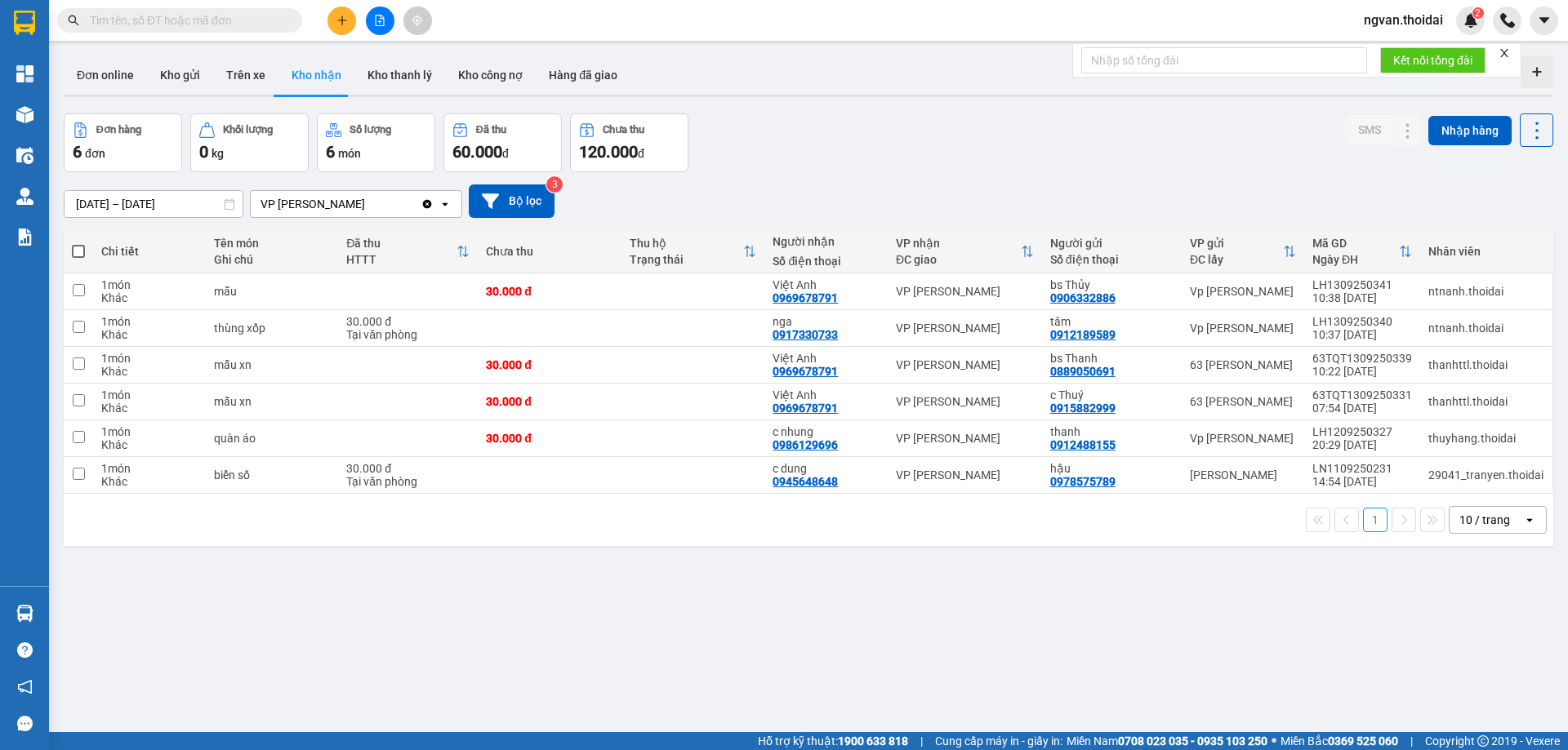
click at [340, 24] on icon "plus" at bounding box center [341, 20] width 11 height 11
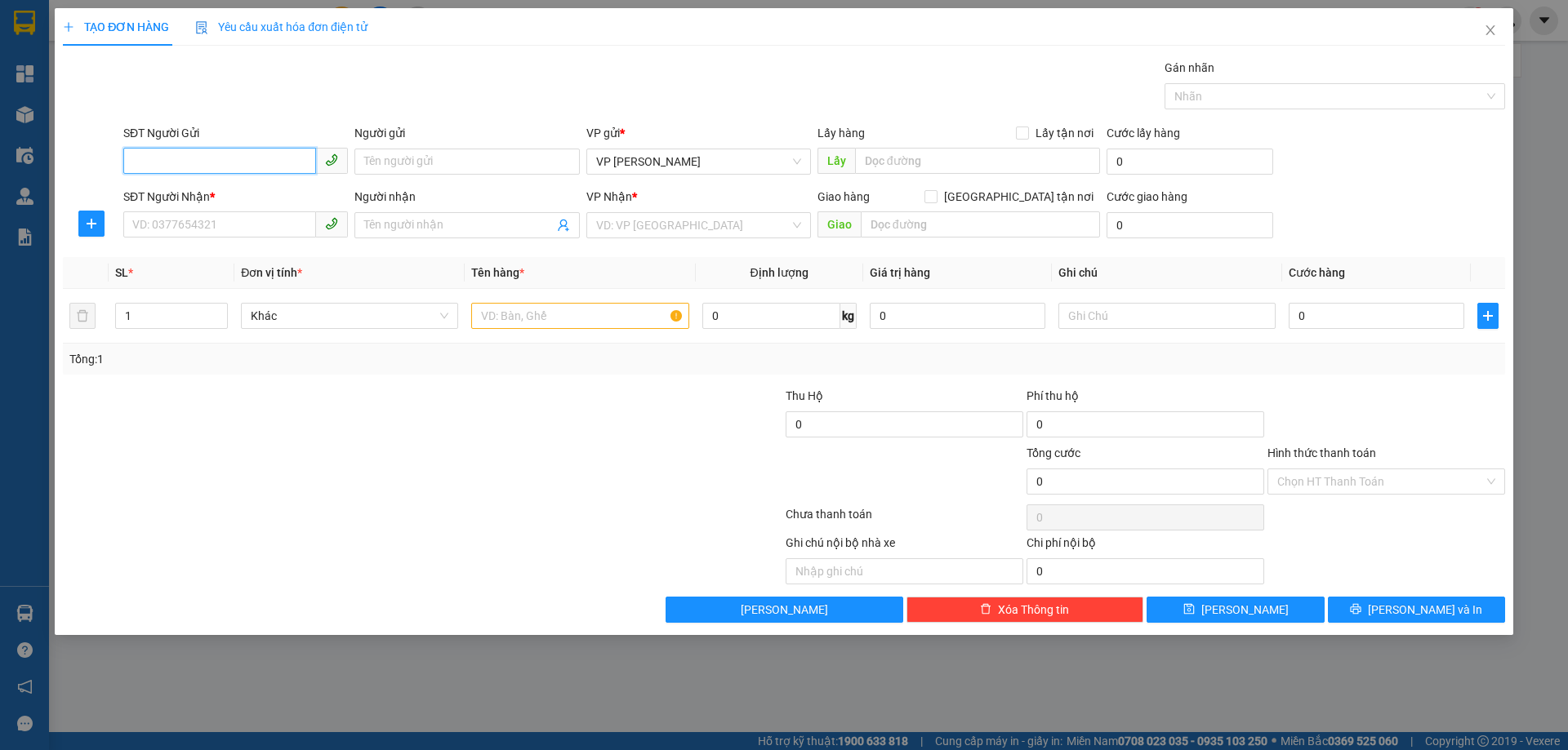
click at [224, 157] on input "SĐT Người Gửi" at bounding box center [220, 161] width 193 height 26
click at [198, 189] on div "0896035607 - c mai anh" at bounding box center [236, 194] width 205 height 18
type input "0896035607"
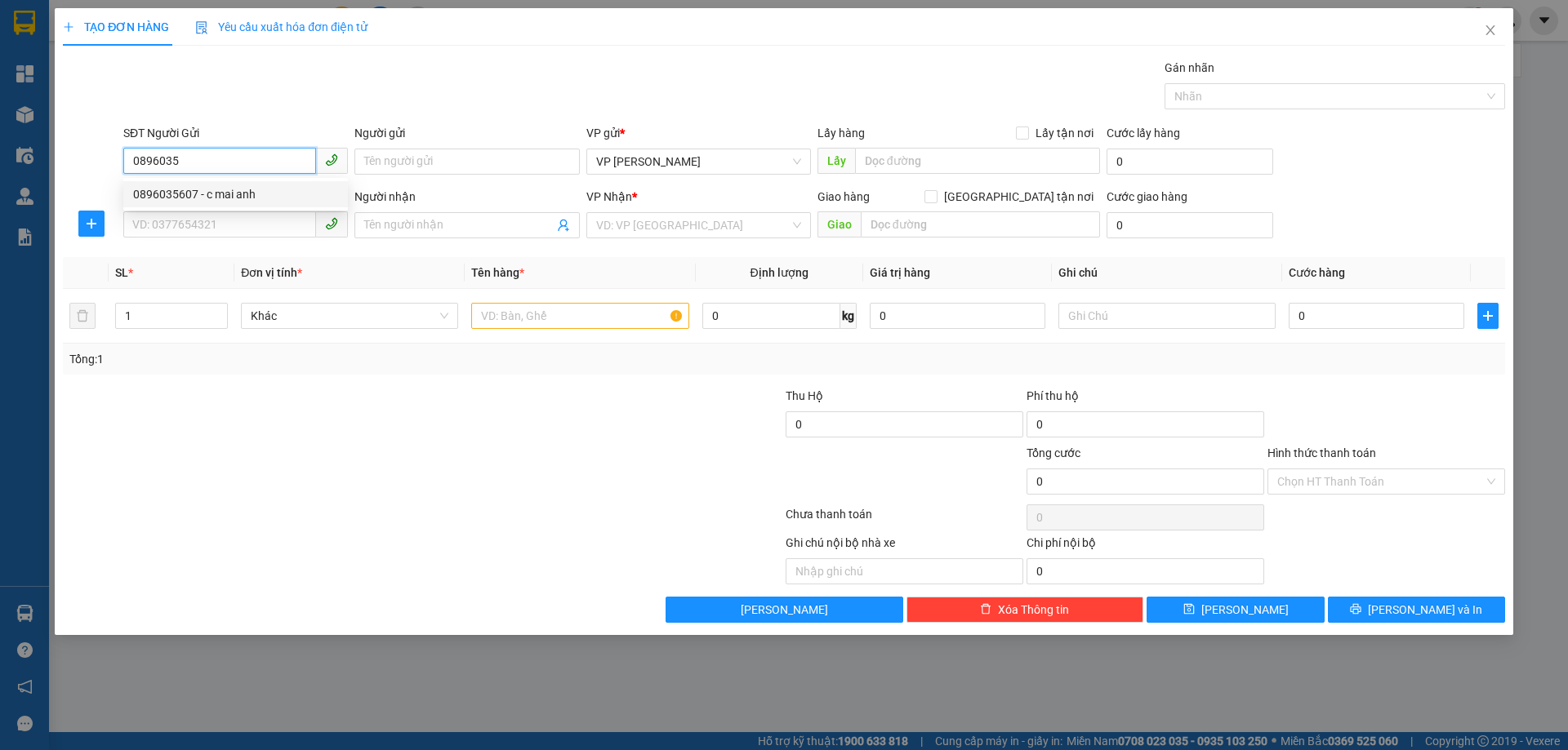
type input "c mai anh"
type input "0896035607"
click at [166, 231] on input "SĐT Người Nhận *" at bounding box center [220, 225] width 193 height 26
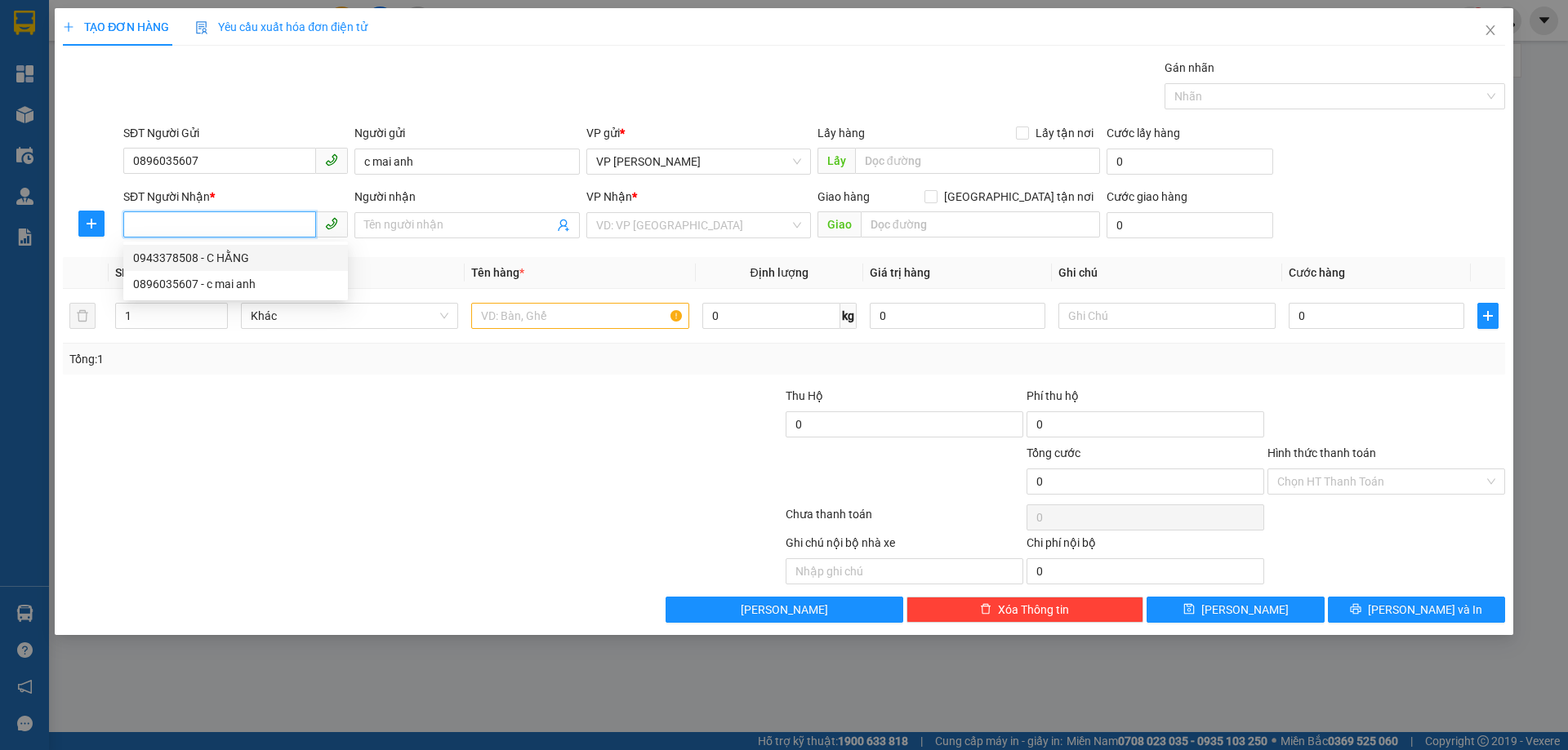
click at [227, 259] on div "0943378508 - C HẰNG" at bounding box center [236, 258] width 205 height 18
type input "0943378508"
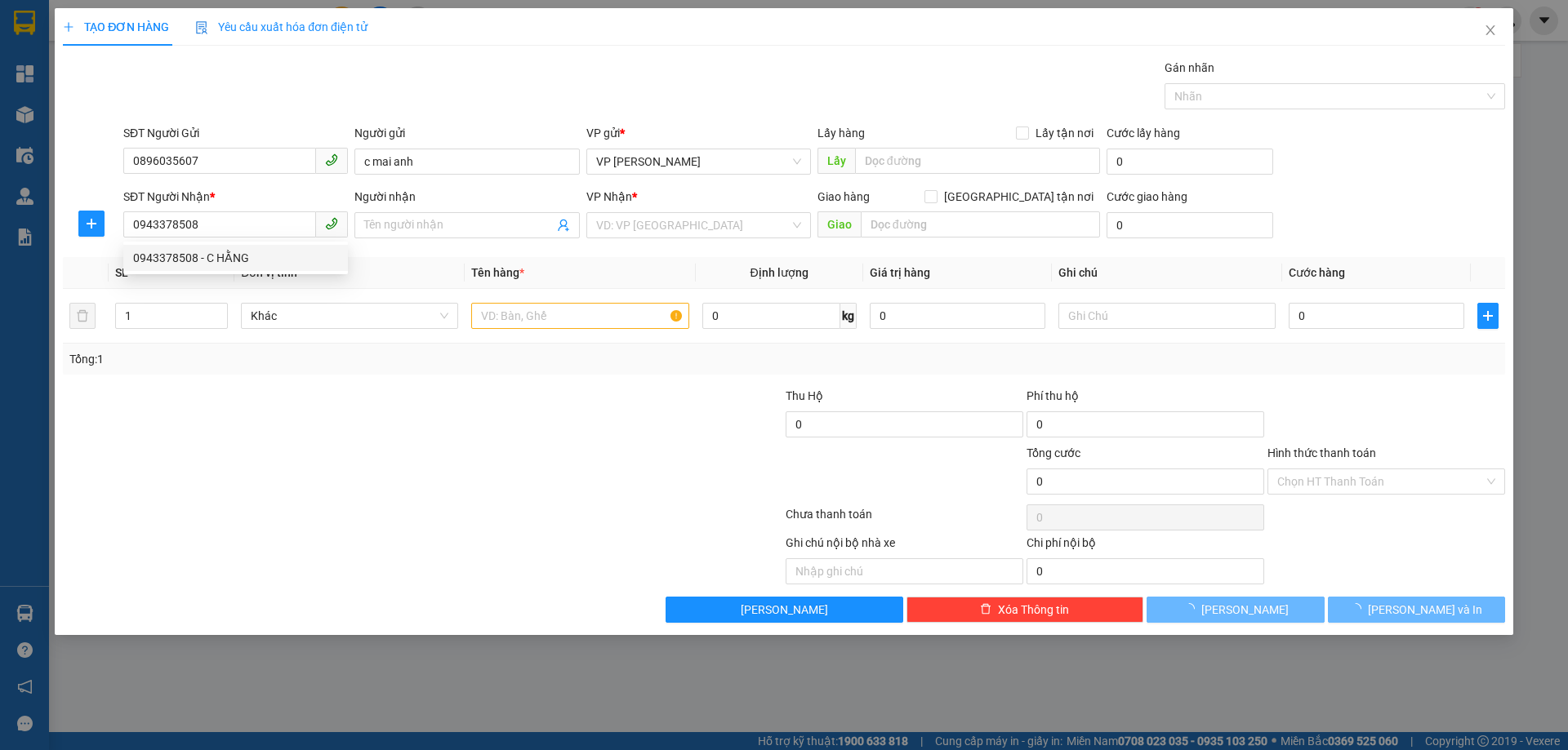
drag, startPoint x: 393, startPoint y: 384, endPoint x: 626, endPoint y: 359, distance: 234.3
click at [398, 385] on div "Transit Pickup Surcharge Ids Transit Deliver Surcharge Ids Transit Deliver Surc…" at bounding box center [783, 340] width 1442 height 564
type input "C HẰNG"
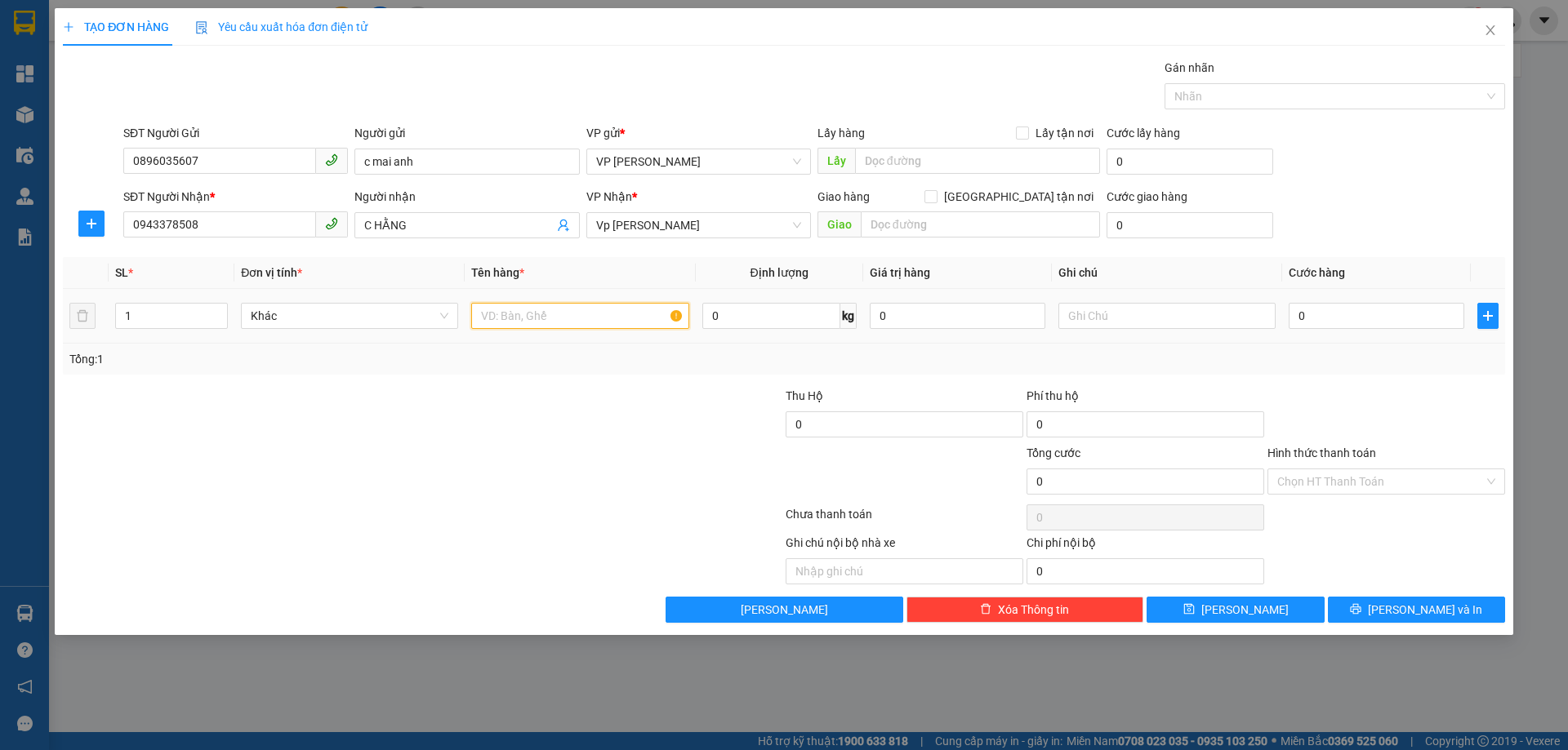
click at [545, 322] on input "text" at bounding box center [580, 315] width 217 height 26
type input "bánh"
click at [1304, 316] on input "0" at bounding box center [1376, 315] width 175 height 26
type input "4"
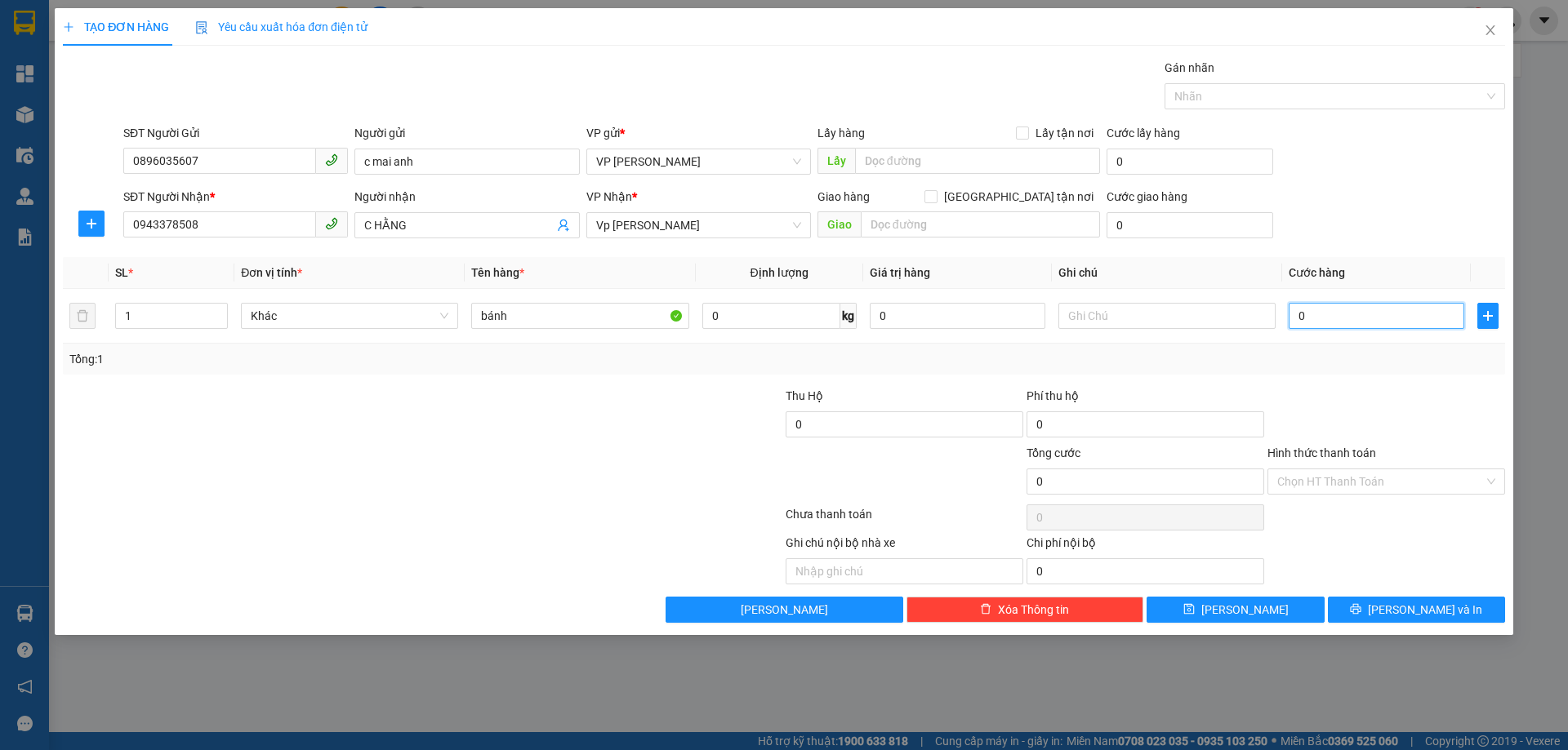
type input "4"
type input "40"
type input "40.000"
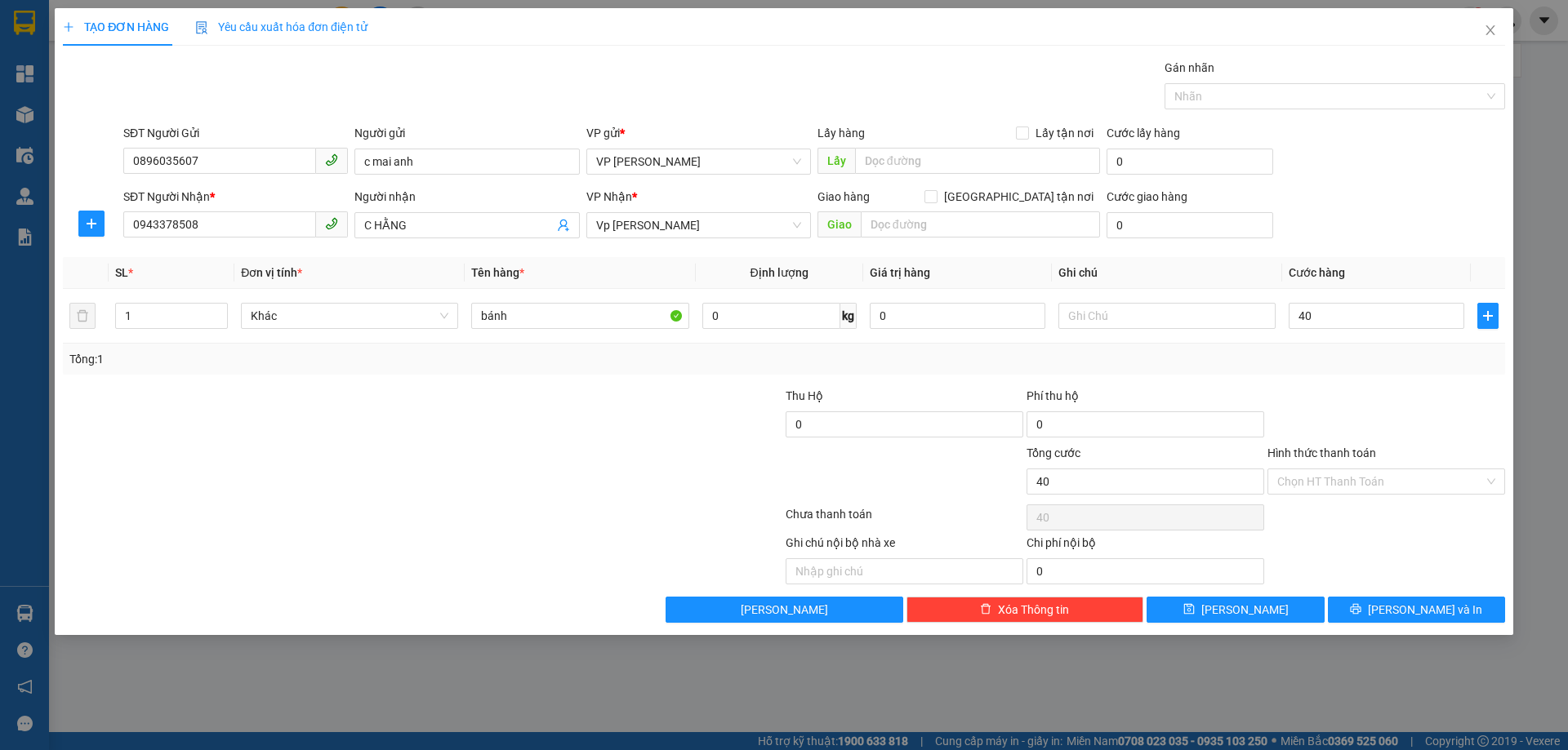
type input "40.000"
drag, startPoint x: 1341, startPoint y: 365, endPoint x: 1357, endPoint y: 372, distance: 17.5
click at [1343, 365] on div "Tổng: 1" at bounding box center [784, 359] width 1429 height 18
click at [1361, 606] on icon "printer" at bounding box center [1355, 608] width 11 height 11
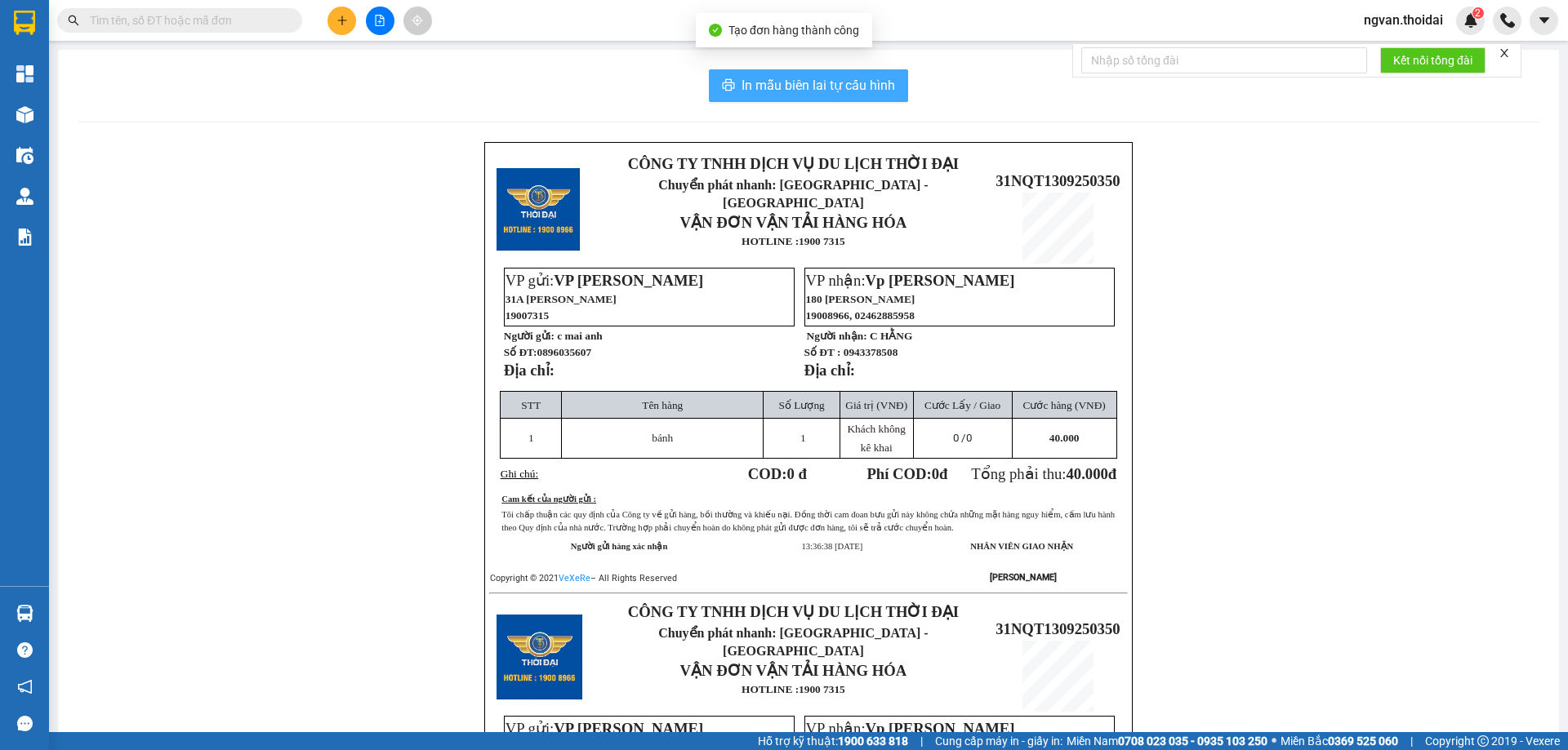
click at [836, 74] on button "In mẫu biên lai tự cấu hình" at bounding box center [808, 86] width 199 height 33
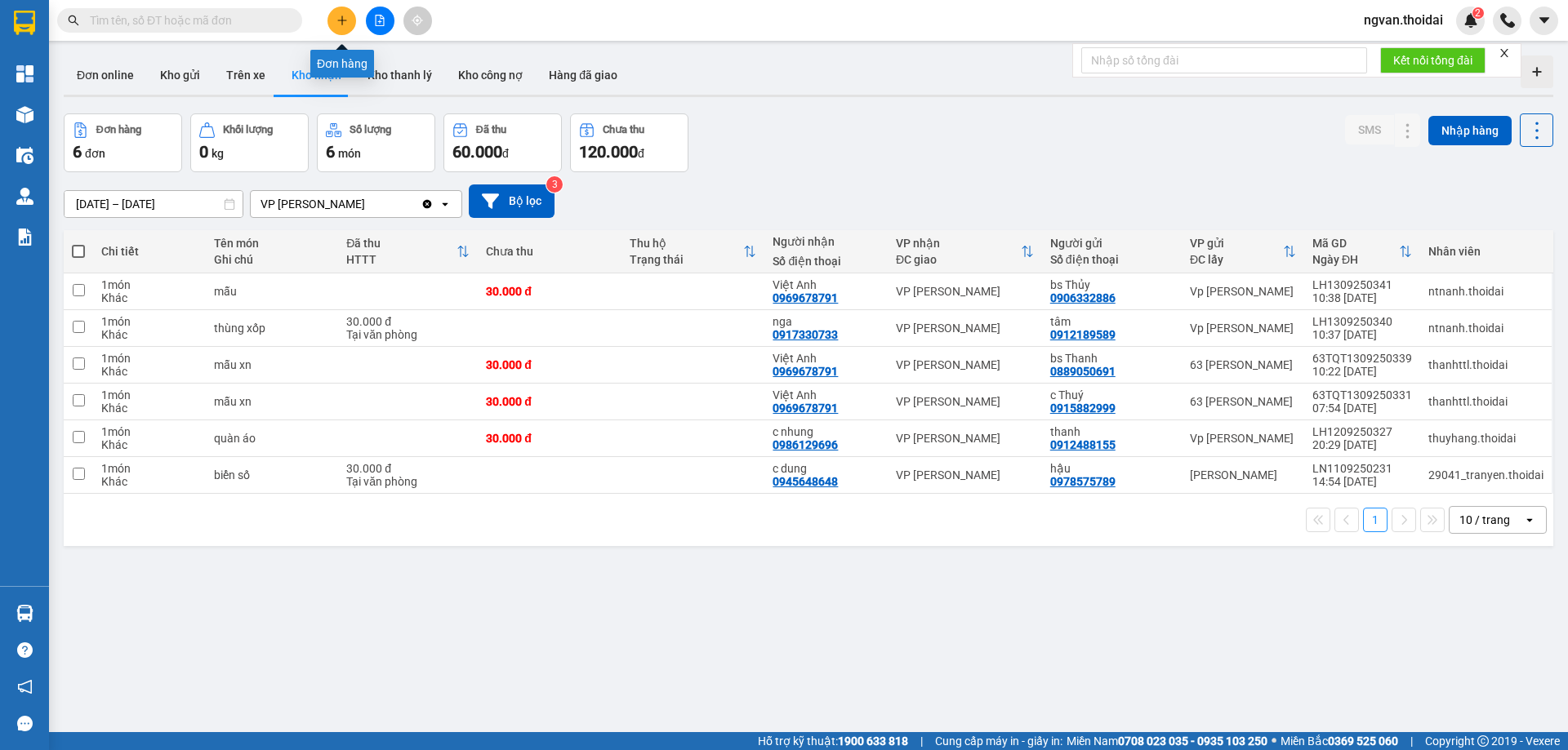
click at [334, 21] on button at bounding box center [341, 21] width 29 height 29
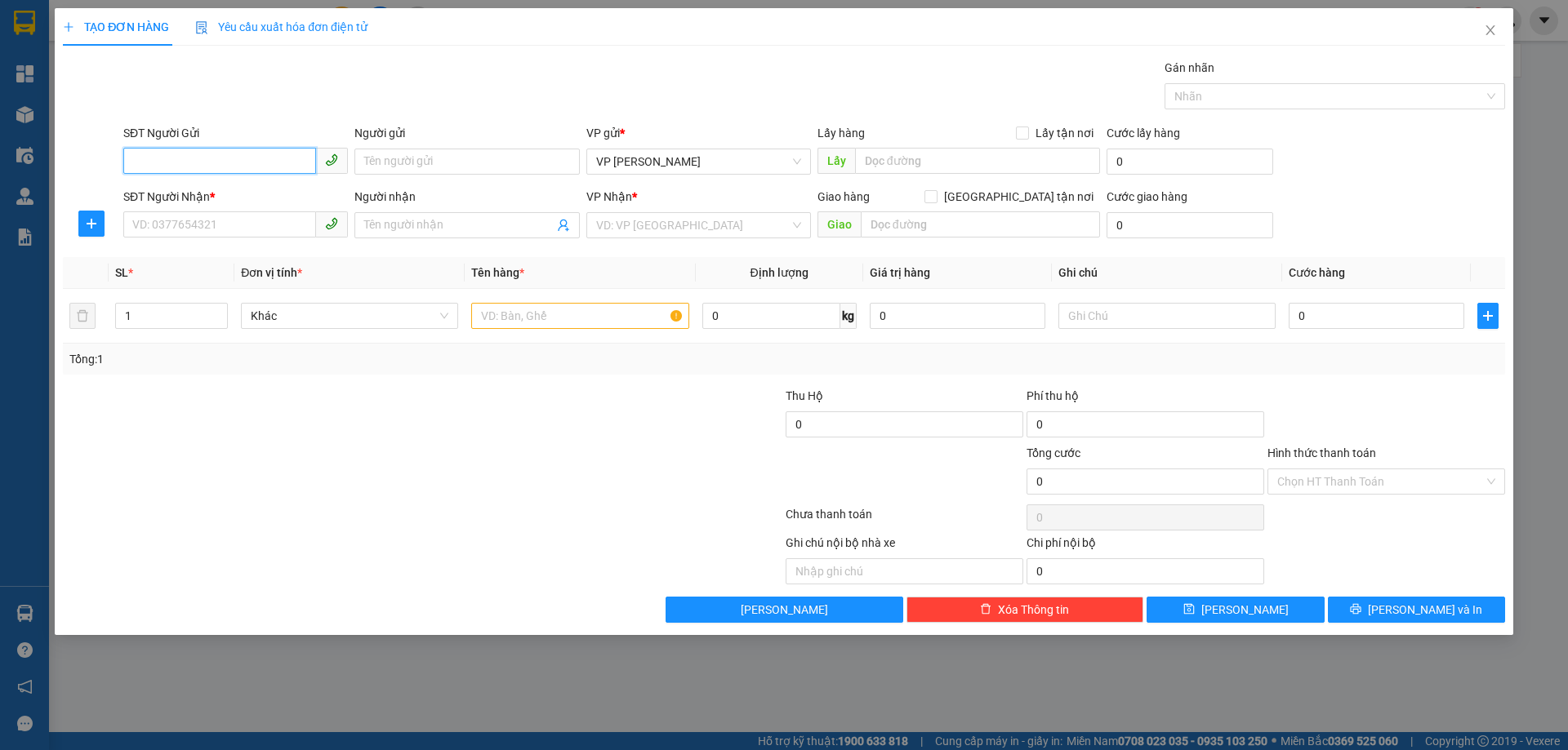
click at [204, 163] on input "SĐT Người Gửi" at bounding box center [220, 161] width 193 height 26
click at [205, 163] on input "0326829993" at bounding box center [220, 161] width 193 height 26
type input "0326829993"
click at [399, 168] on input "Người gửi" at bounding box center [467, 161] width 225 height 26
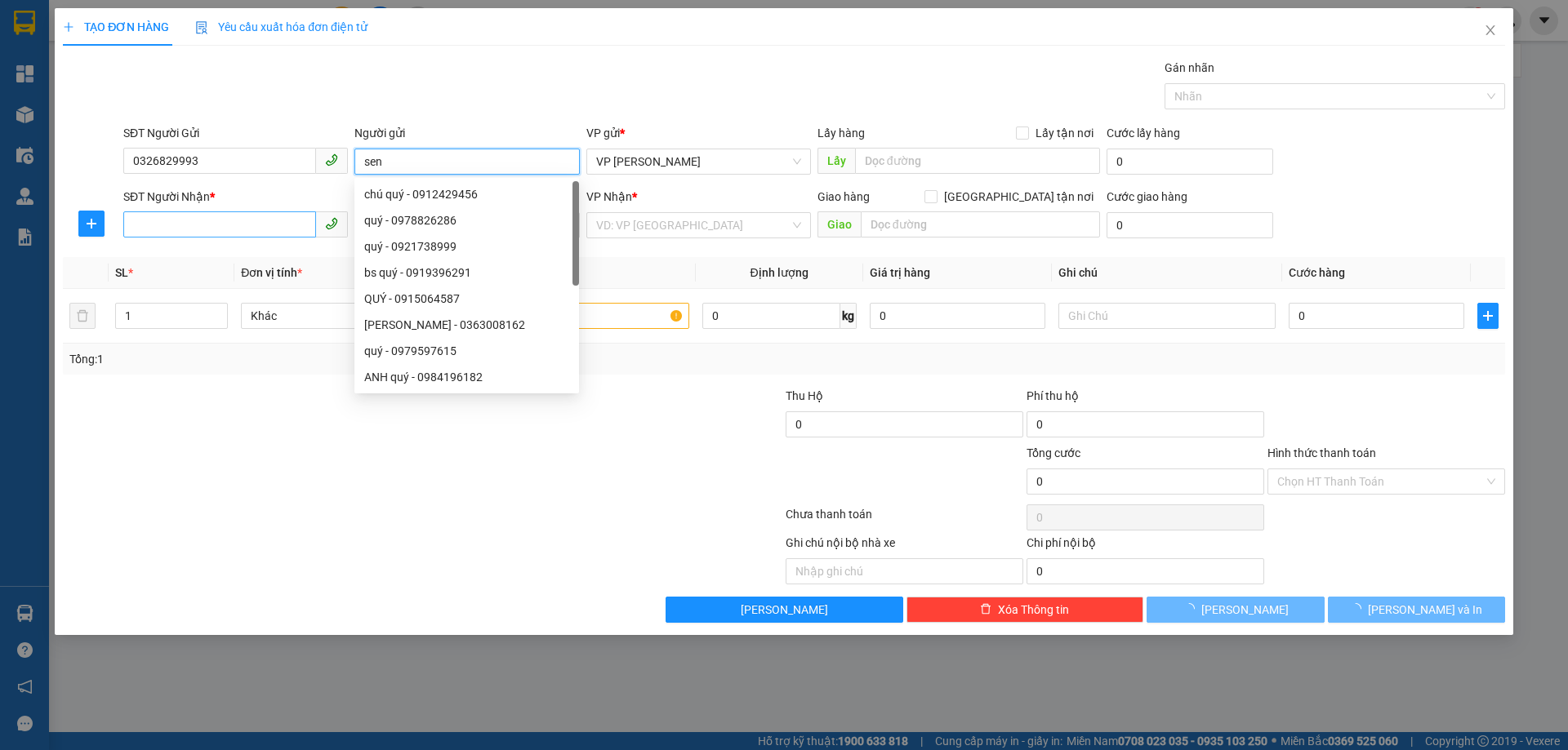
type input "sen"
click at [172, 224] on input "SĐT Người Nhận *" at bounding box center [220, 225] width 193 height 26
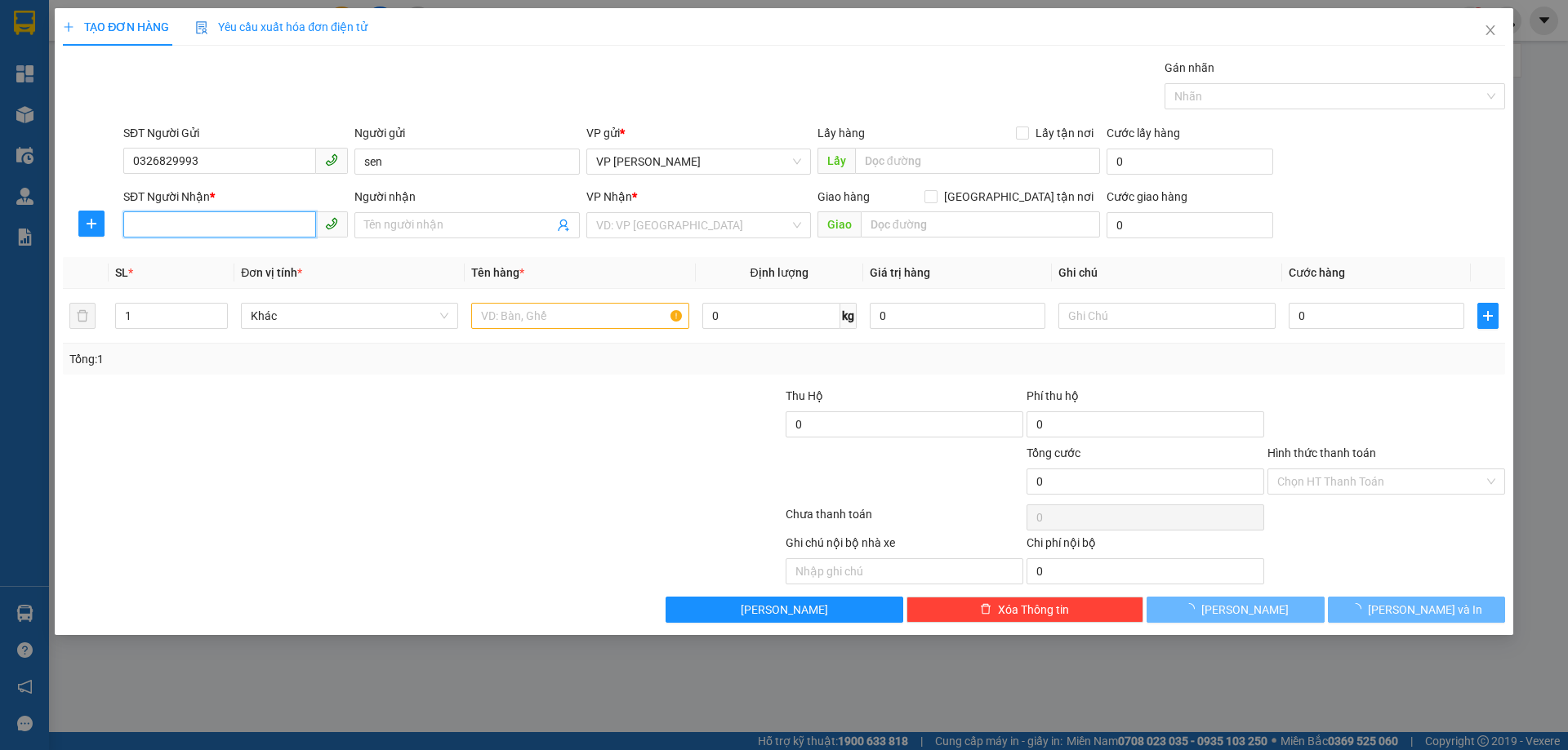
click at [174, 223] on input "SĐT Người Nhận *" at bounding box center [220, 225] width 193 height 26
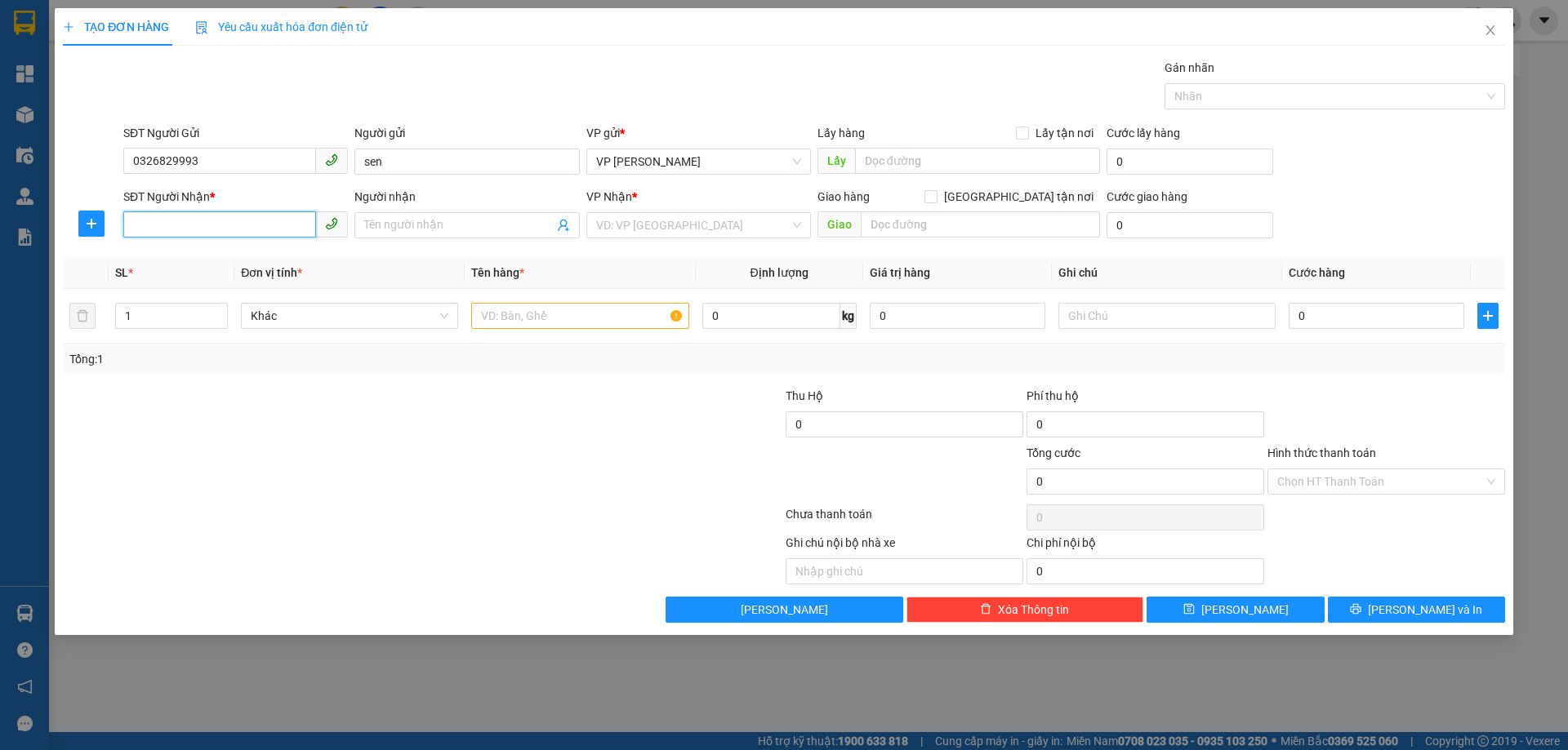
click at [174, 223] on input "SĐT Người Nhận *" at bounding box center [220, 225] width 193 height 26
click at [189, 258] on div "0915027986 - chú trung" at bounding box center [236, 258] width 205 height 18
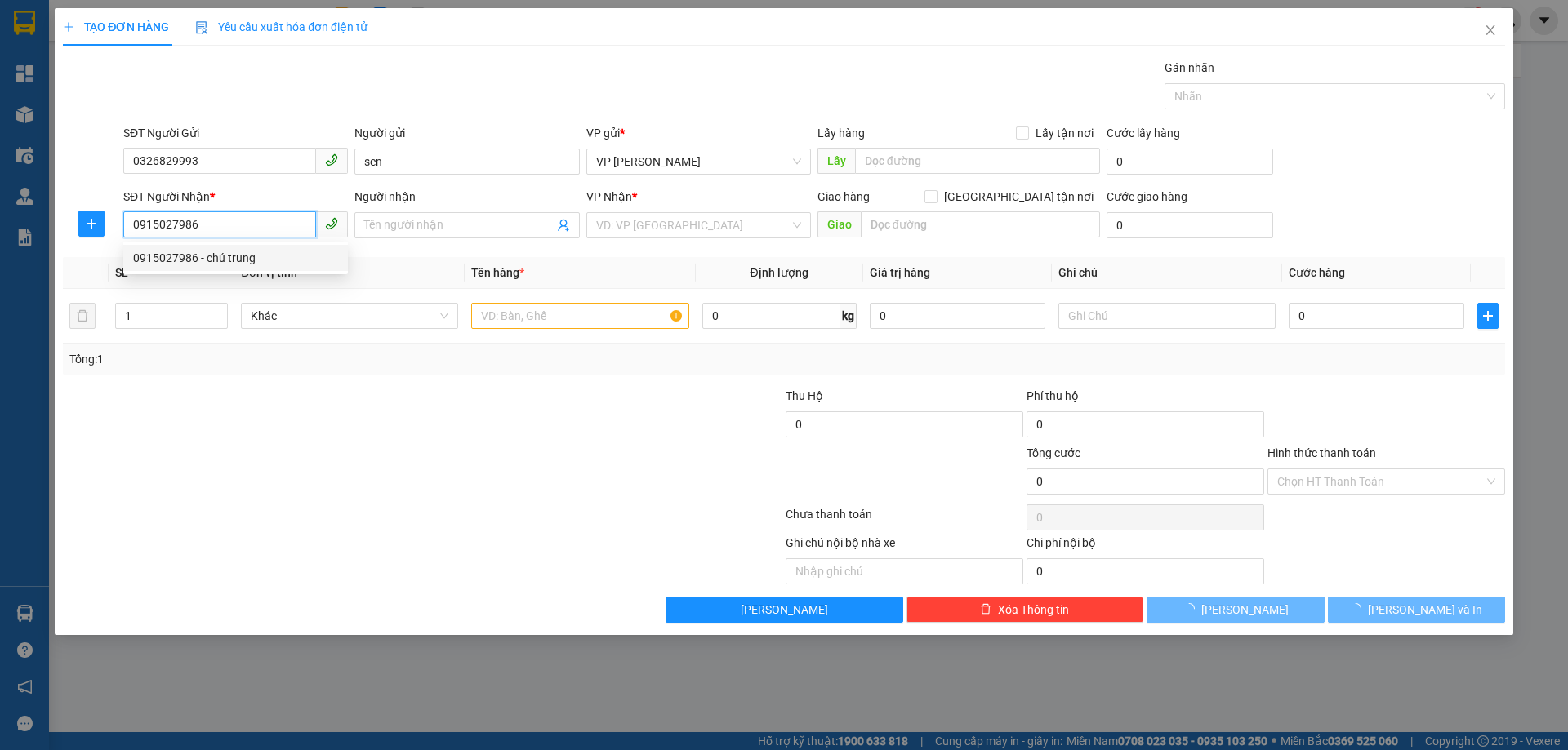
type input "0915027986"
drag, startPoint x: 397, startPoint y: 375, endPoint x: 623, endPoint y: 347, distance: 227.7
click at [413, 378] on div "Transit Pickup Surcharge Ids Transit Deliver Surcharge Ids Transit Deliver Surc…" at bounding box center [783, 340] width 1442 height 564
type input "chú trung"
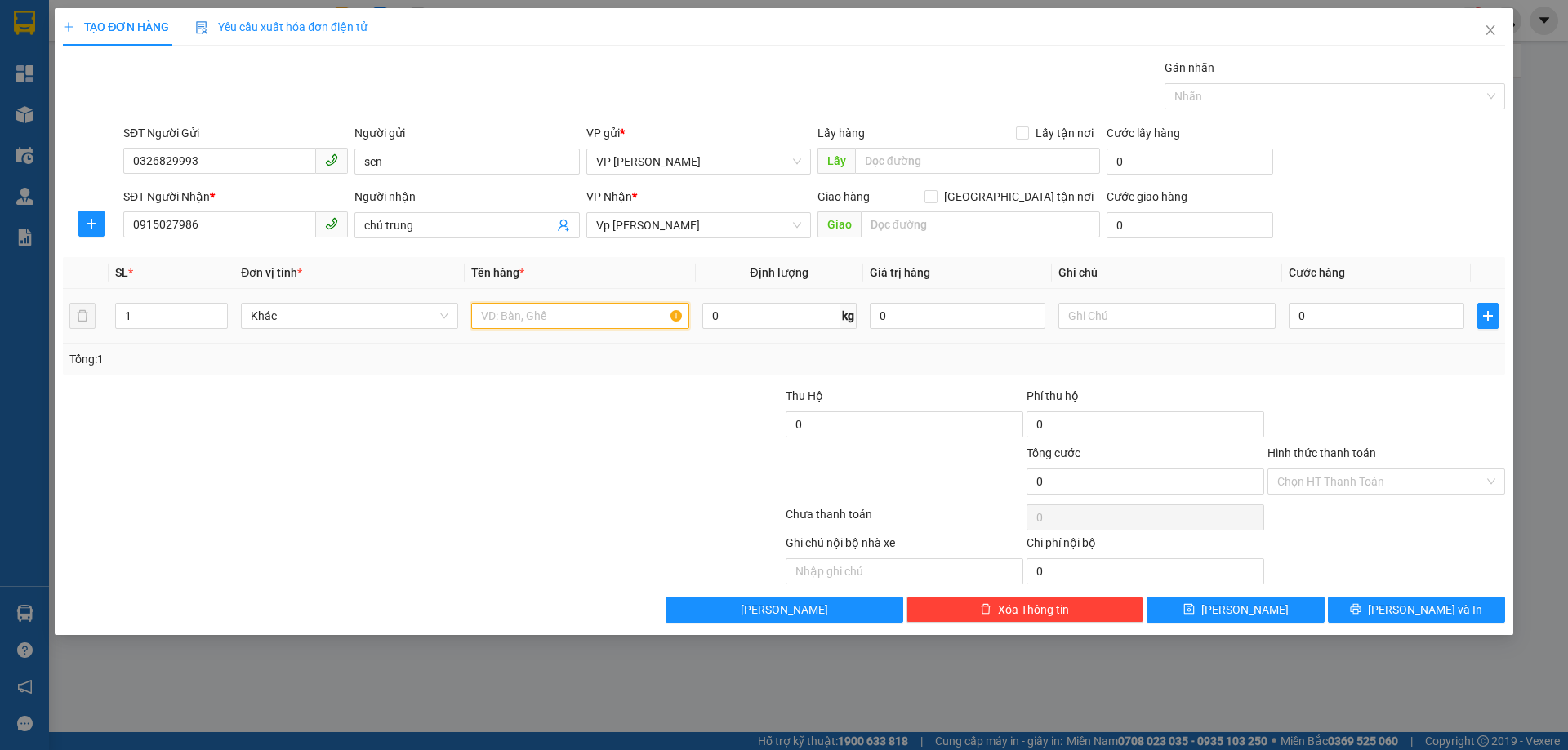
click at [566, 314] on input "text" at bounding box center [580, 315] width 217 height 26
click at [566, 315] on input "text" at bounding box center [580, 315] width 217 height 26
type input "tài liệu"
drag, startPoint x: 543, startPoint y: 442, endPoint x: 1443, endPoint y: 258, distance: 918.6
click at [544, 442] on div at bounding box center [664, 415] width 241 height 57
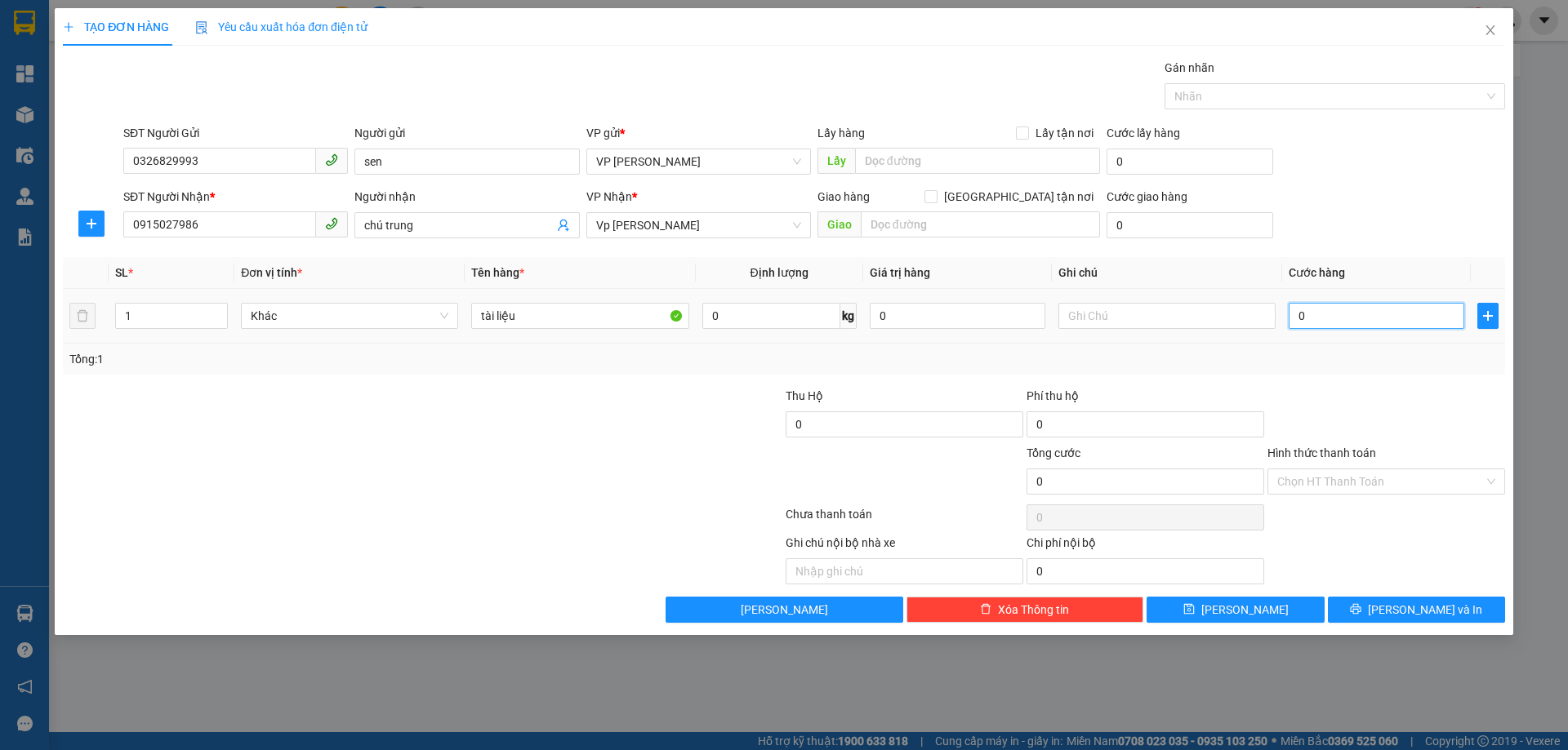
click at [1306, 319] on input "0" at bounding box center [1376, 315] width 175 height 26
type input "6"
type input "60"
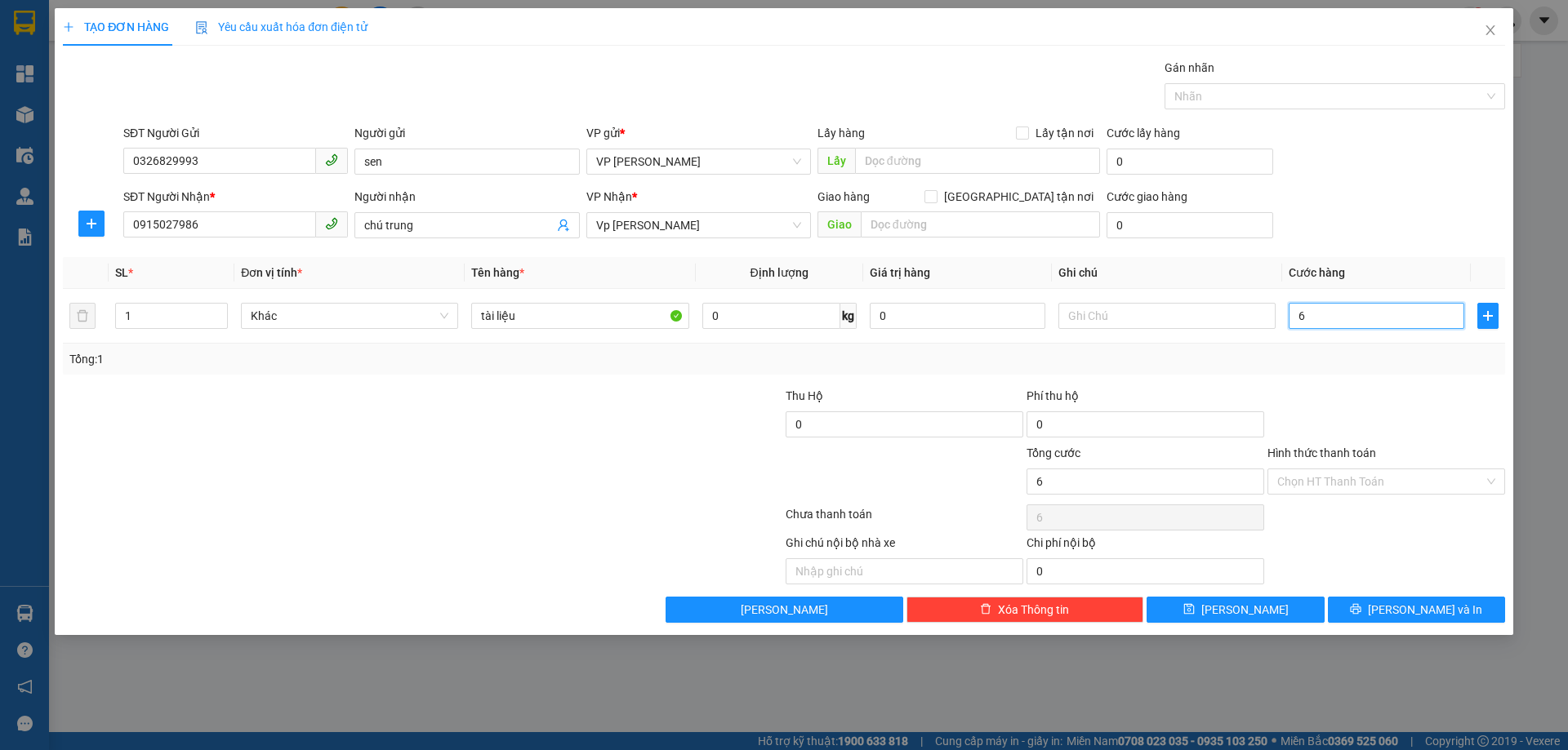
type input "60"
type input "60.000"
click at [1391, 404] on div at bounding box center [1386, 415] width 241 height 57
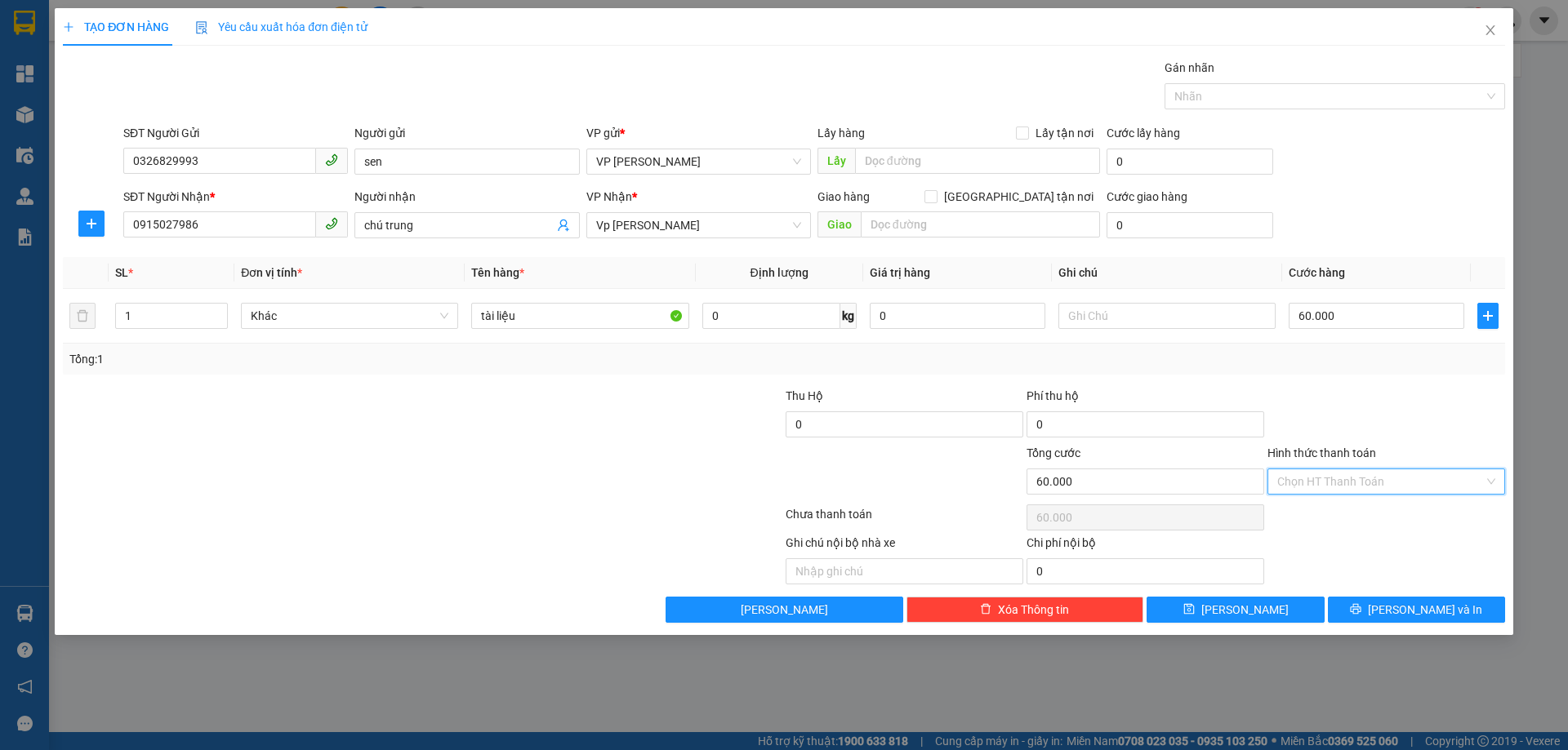
click at [1392, 476] on input "Hình thức thanh toán" at bounding box center [1380, 481] width 207 height 25
click at [1356, 512] on div "Tại văn phòng" at bounding box center [1385, 514] width 218 height 18
type input "0"
drag, startPoint x: 1369, startPoint y: 409, endPoint x: 1427, endPoint y: 453, distance: 72.8
click at [1369, 408] on div at bounding box center [1386, 415] width 241 height 57
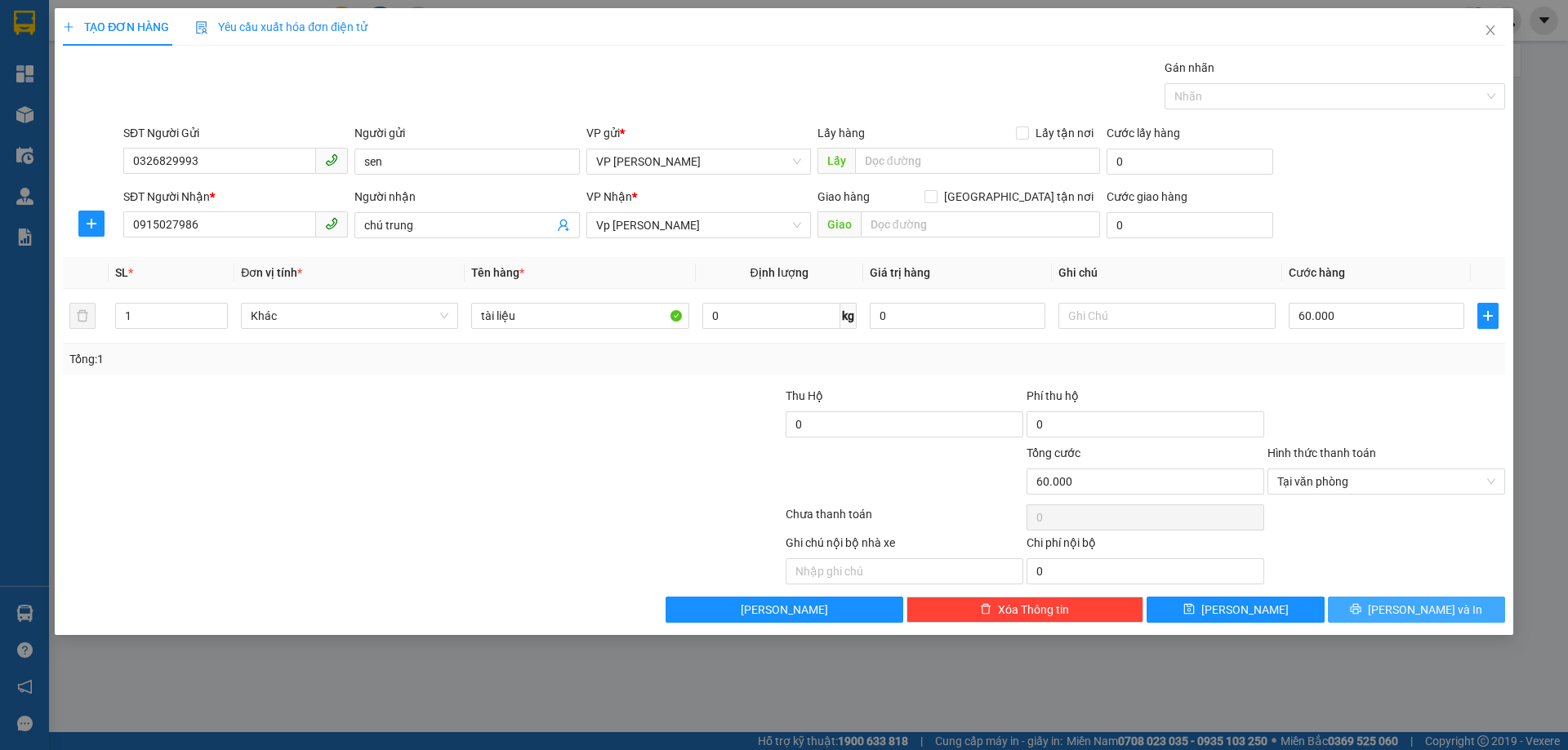
click at [1416, 611] on span "[PERSON_NAME] và In" at bounding box center [1425, 610] width 114 height 18
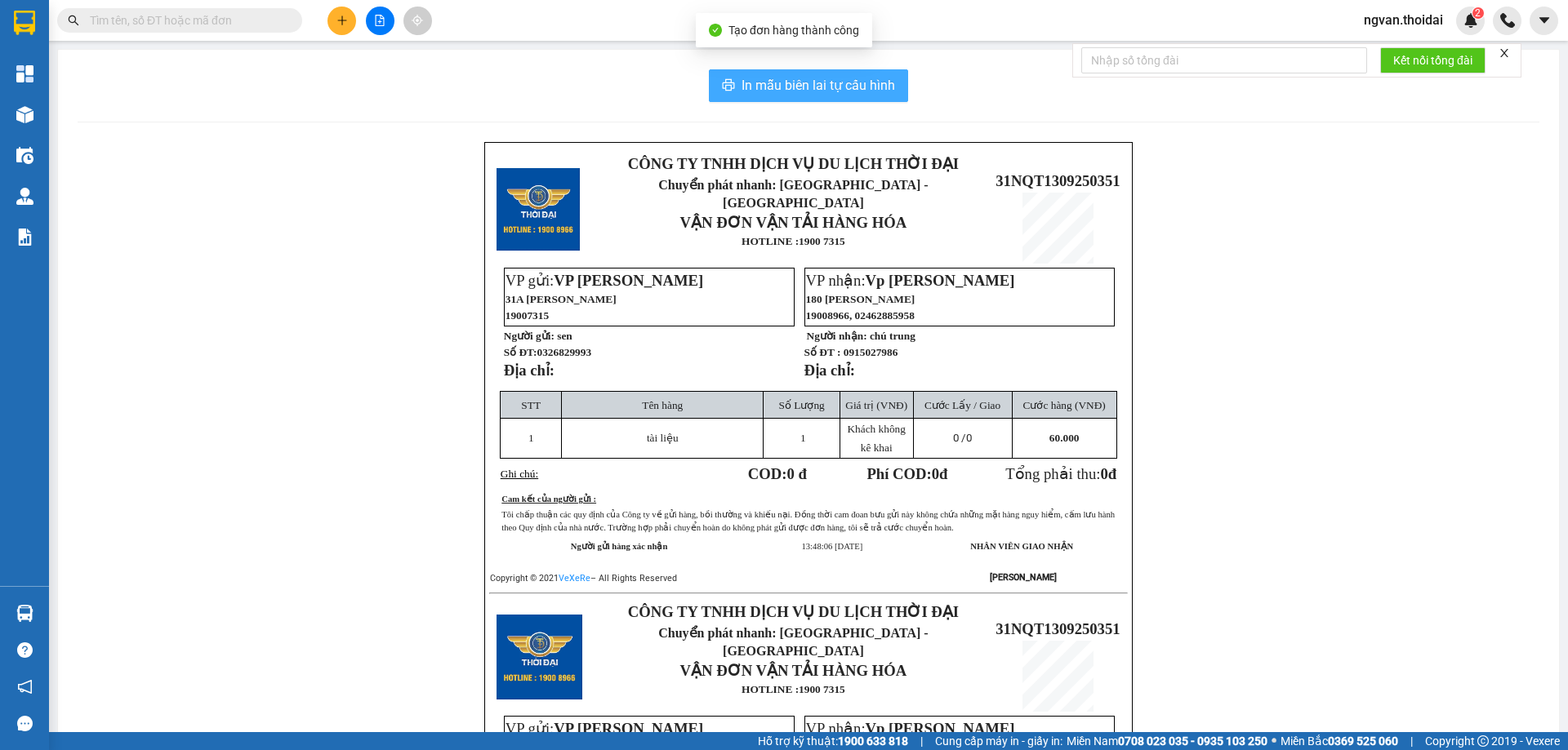
click at [824, 77] on span "In mẫu biên lai tự cấu hình" at bounding box center [818, 85] width 153 height 21
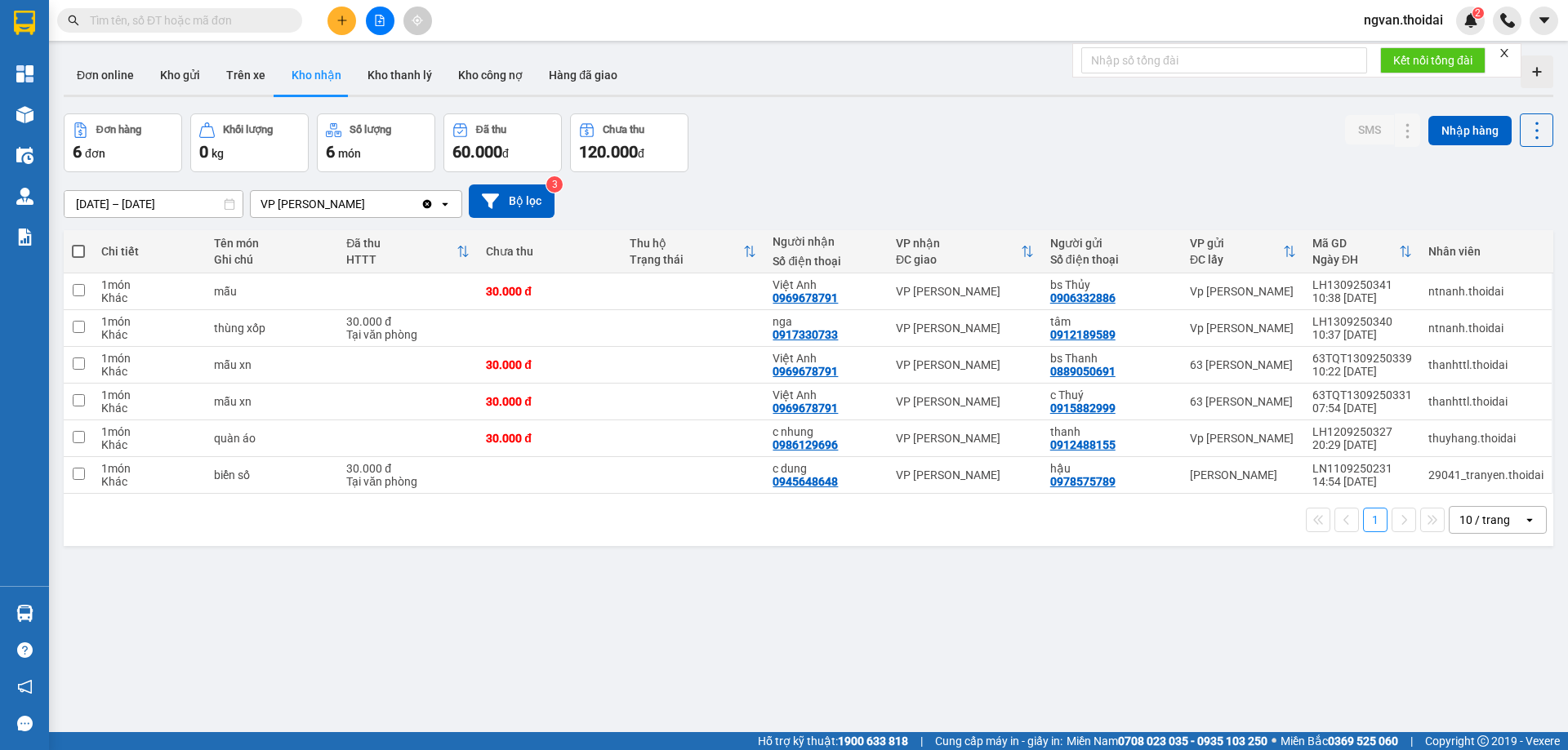
click at [905, 713] on div "ver 1.8.143 Đơn online Kho gửi Trên xe Kho nhận Kho thanh lý Kho công nợ Hàng đ…" at bounding box center [808, 424] width 1502 height 750
click at [189, 75] on button "Kho gửi" at bounding box center [180, 75] width 66 height 39
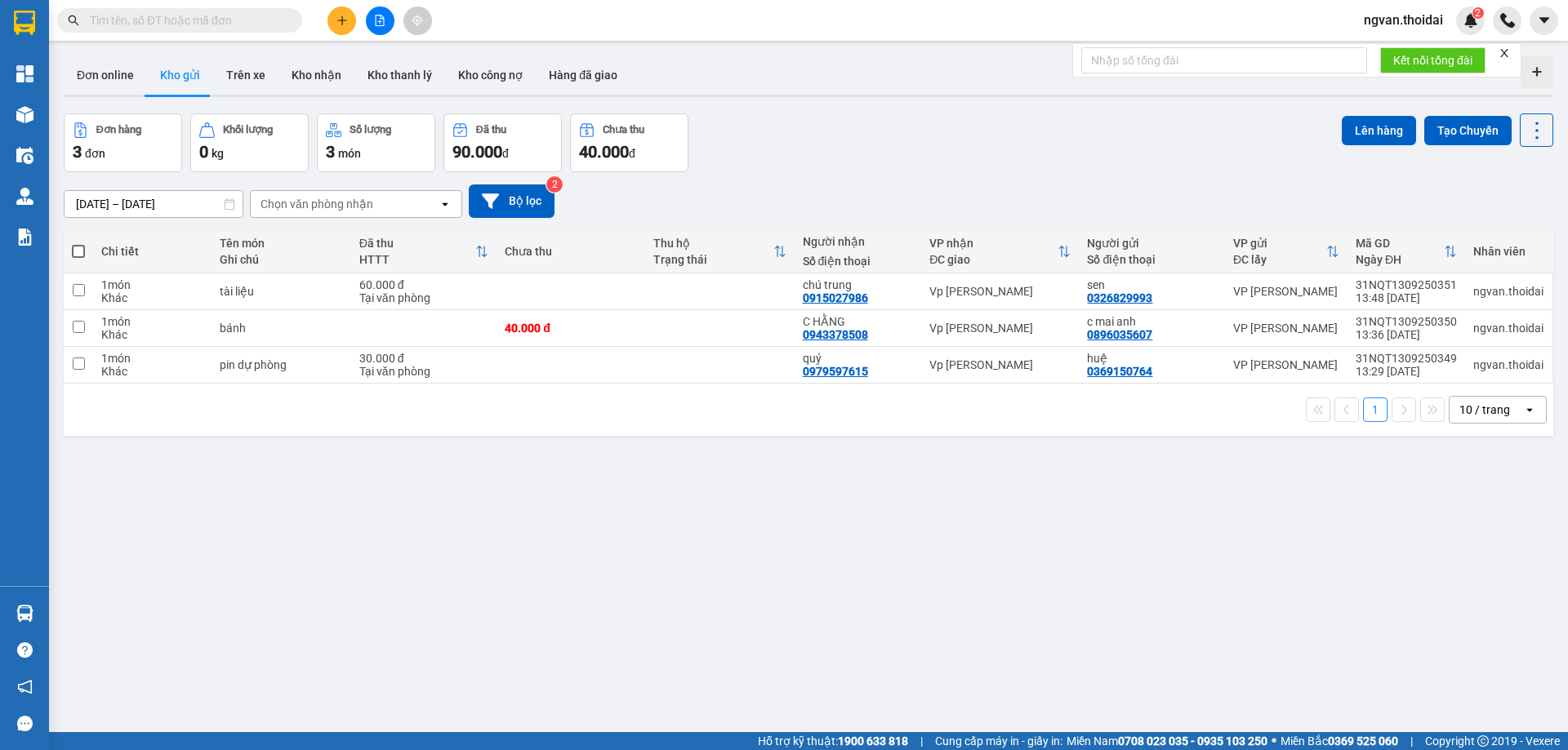
click at [85, 248] on span at bounding box center [78, 251] width 13 height 13
click at [79, 244] on input "checkbox" at bounding box center [79, 244] width 0 height 0
checkbox input "true"
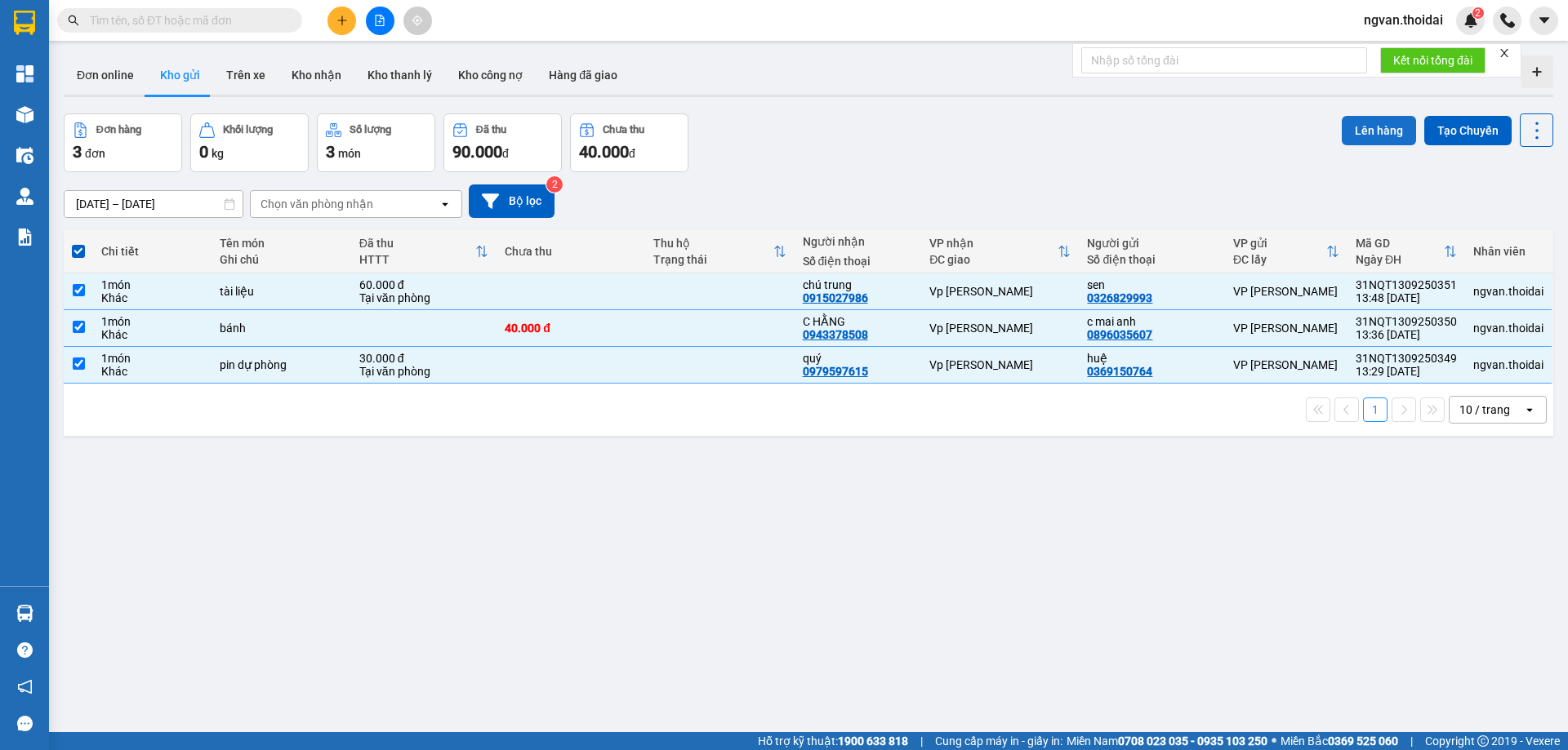
click at [1377, 134] on button "Lên hàng" at bounding box center [1378, 131] width 75 height 30
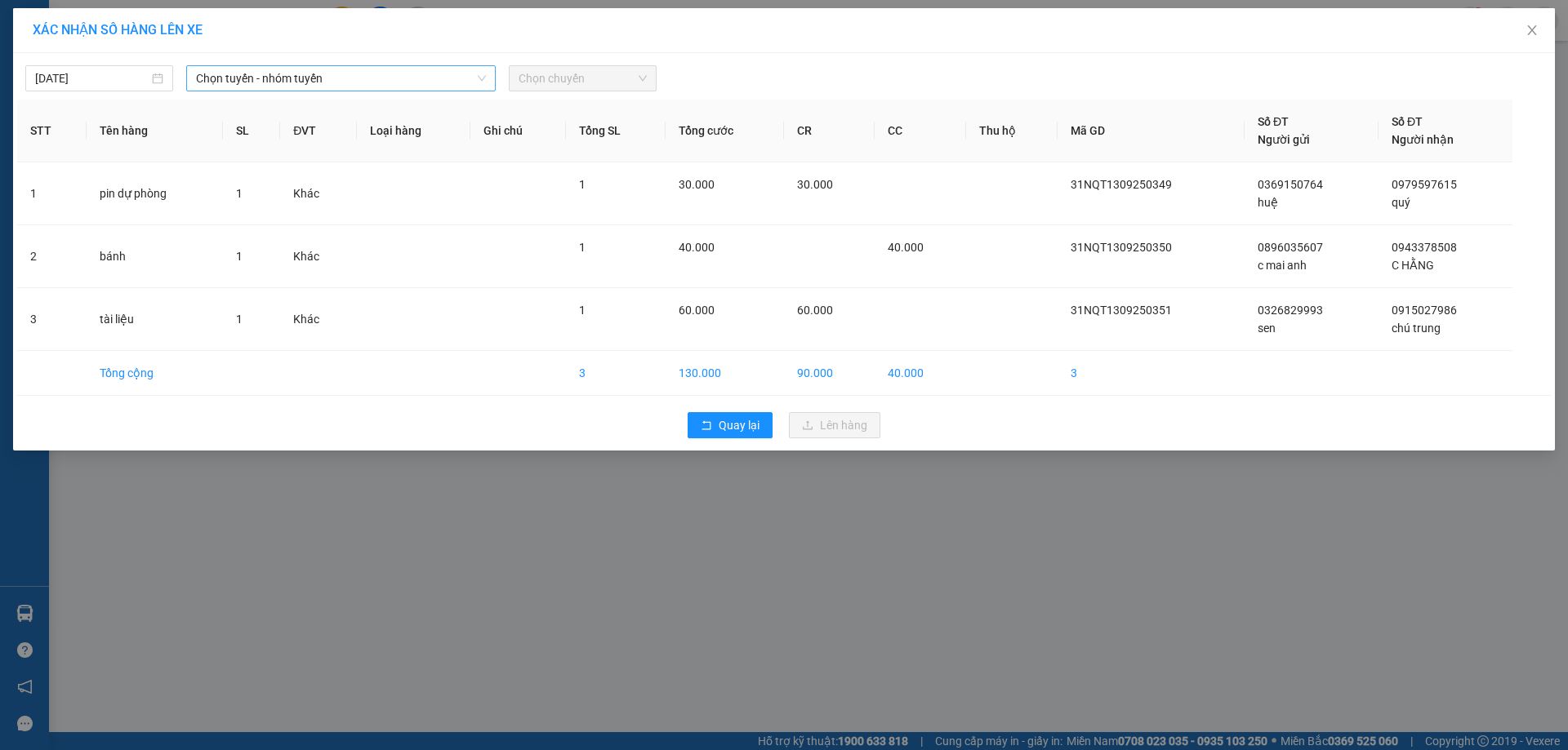
click at [362, 80] on span "Chọn tuyến - nhóm tuyến" at bounding box center [340, 78] width 290 height 25
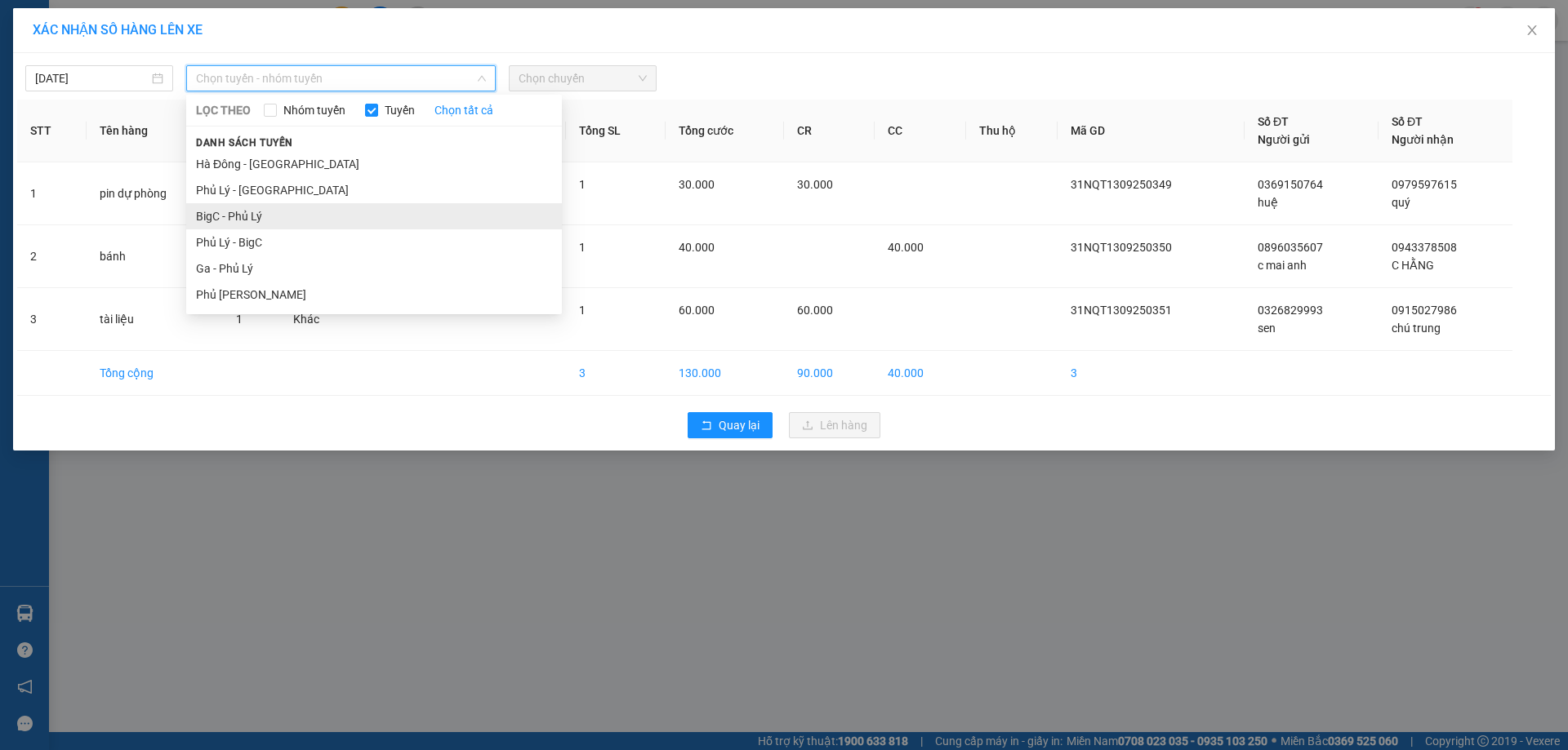
click at [243, 219] on li "BigC - Phủ Lý" at bounding box center [373, 216] width 375 height 26
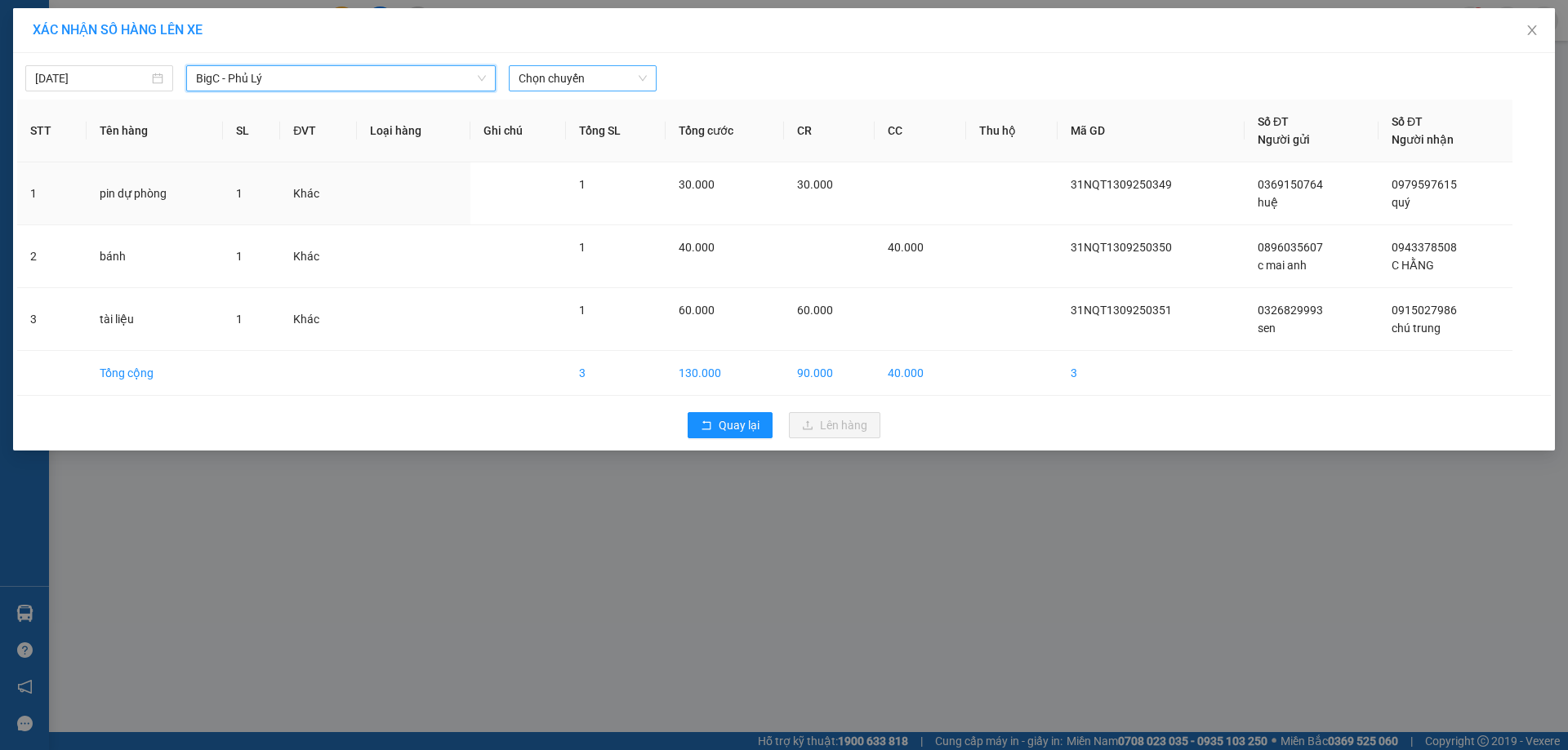
click at [643, 80] on span "Chọn chuyến" at bounding box center [582, 78] width 128 height 25
click at [884, 524] on div "XÁC NHẬN SỐ HÀNG LÊN XE 13/09/2025 BigC - Phủ Lý LỌC THEO Nhóm tuyến Tuyến Chọn…" at bounding box center [784, 375] width 1568 height 750
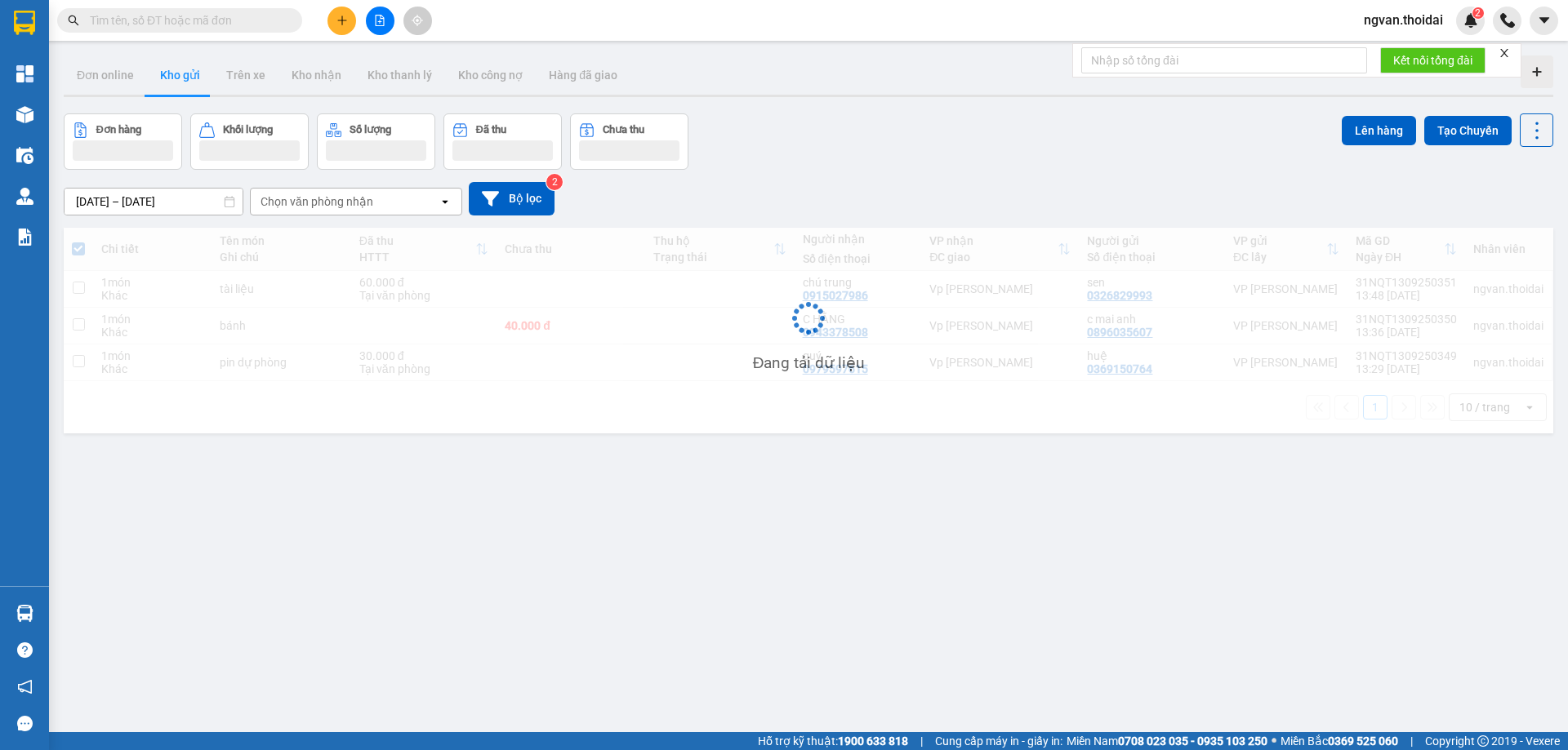
click at [729, 428] on div "Đang tải dữ liệu" at bounding box center [808, 330] width 1489 height 206
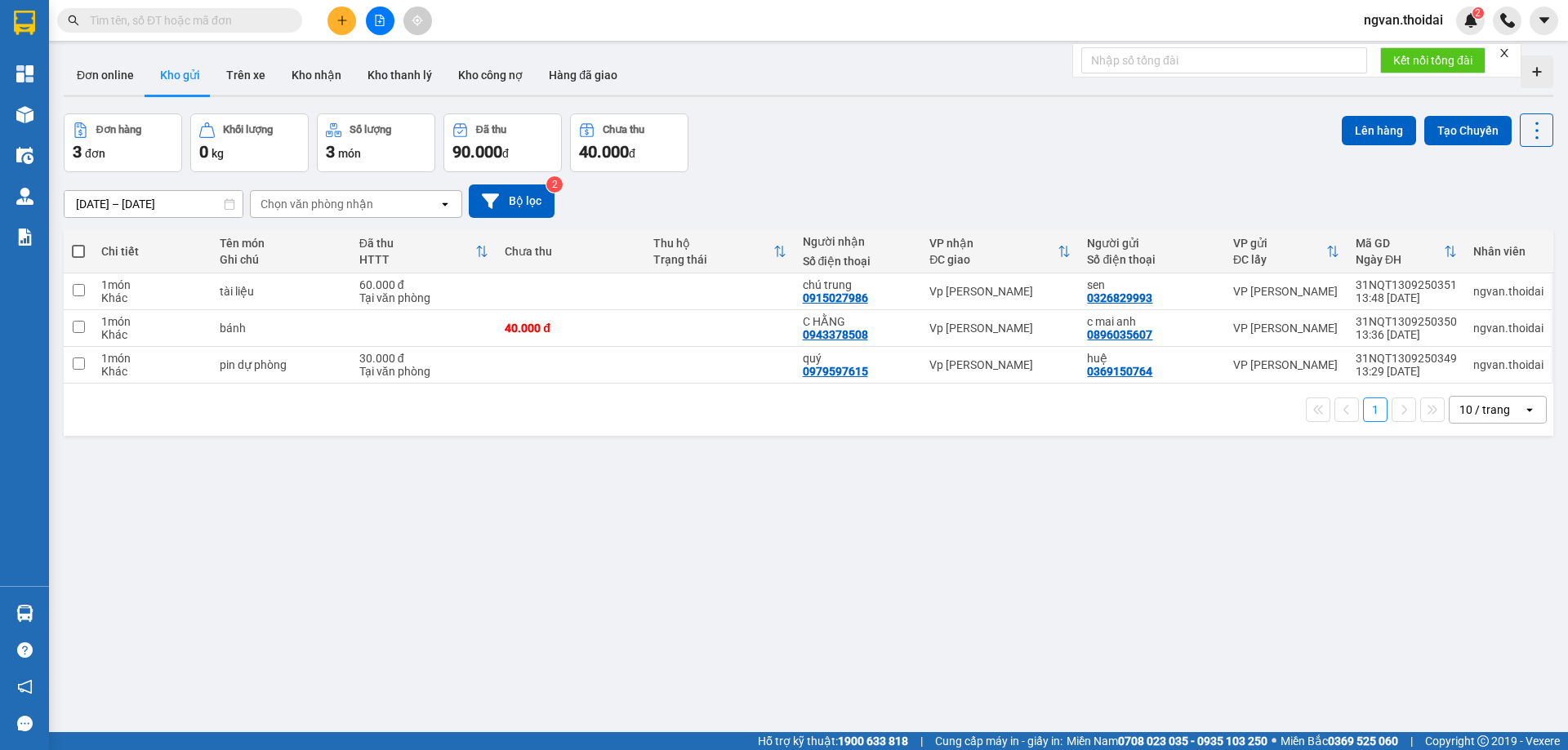
click at [348, 22] on button at bounding box center [341, 21] width 29 height 29
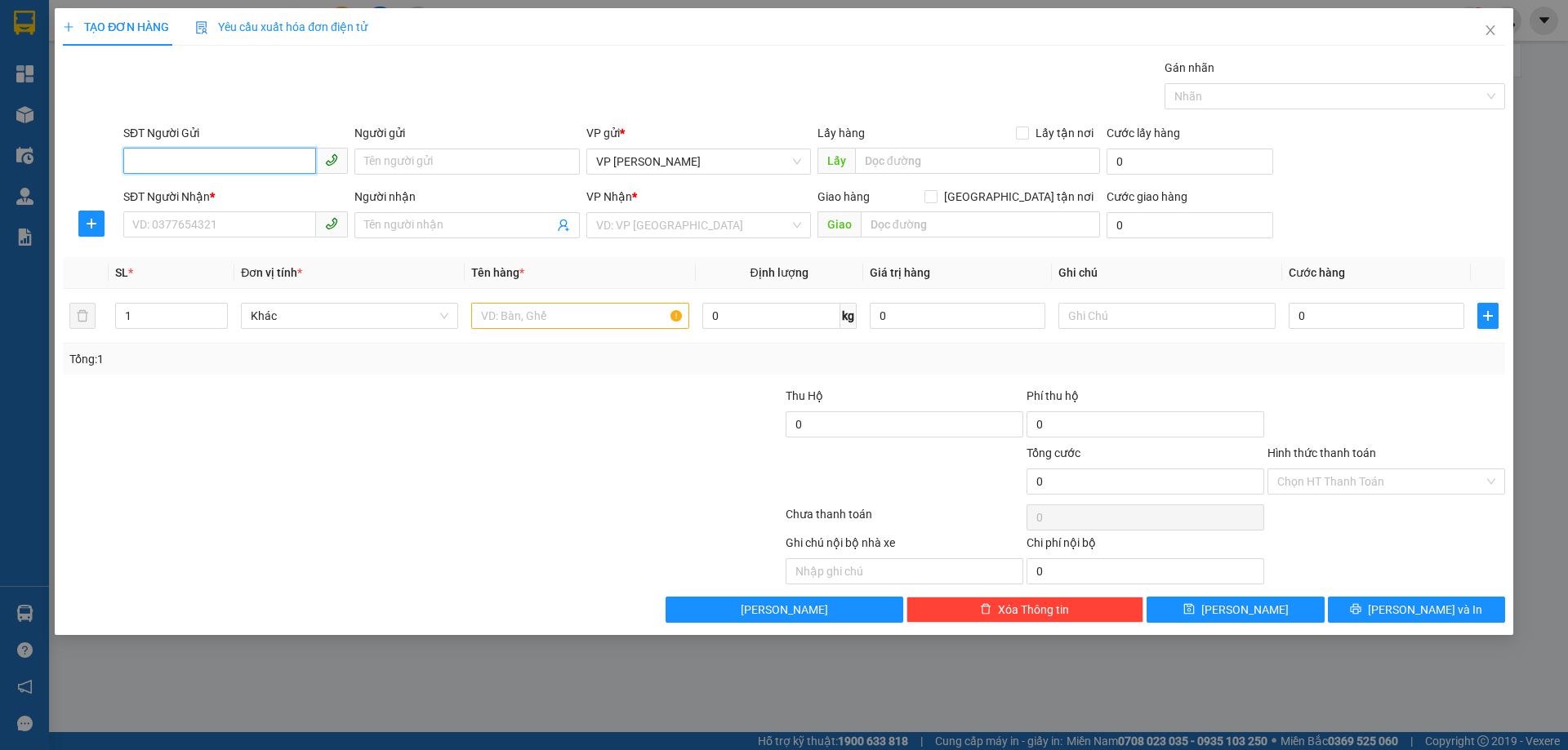
click at [206, 169] on input "SĐT Người Gửi" at bounding box center [220, 161] width 193 height 26
click at [204, 169] on input "SĐT Người Gửi" at bounding box center [220, 161] width 193 height 26
click at [207, 162] on input "SĐT Người Gửi" at bounding box center [220, 161] width 193 height 26
click at [194, 189] on div "0964768186 - hạnh" at bounding box center [236, 194] width 205 height 18
type input "0964768186"
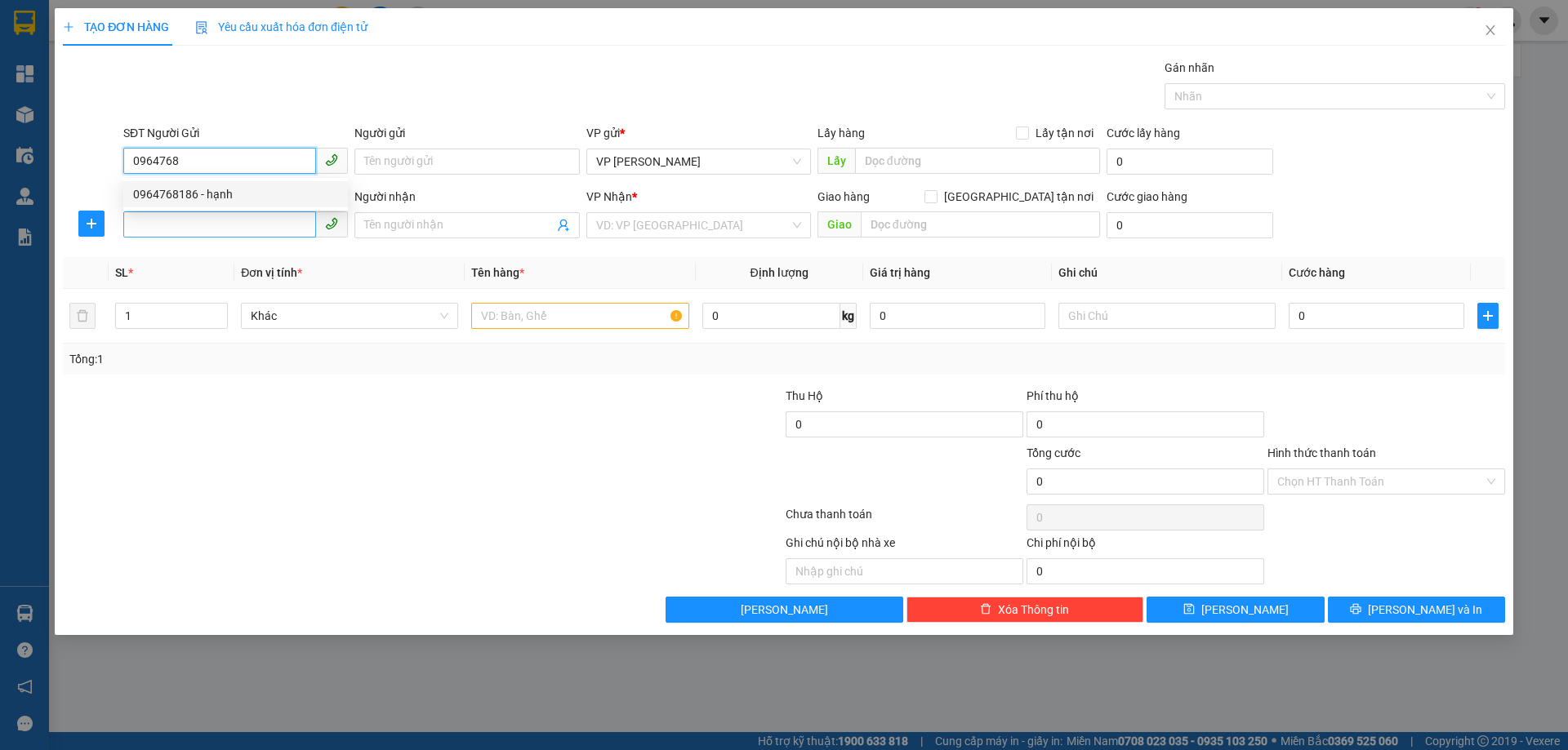
type input "hạnh"
type input "0964768186"
drag, startPoint x: 186, startPoint y: 225, endPoint x: 206, endPoint y: 238, distance: 23.9
click at [186, 230] on input "SĐT Người Nhận *" at bounding box center [220, 225] width 193 height 26
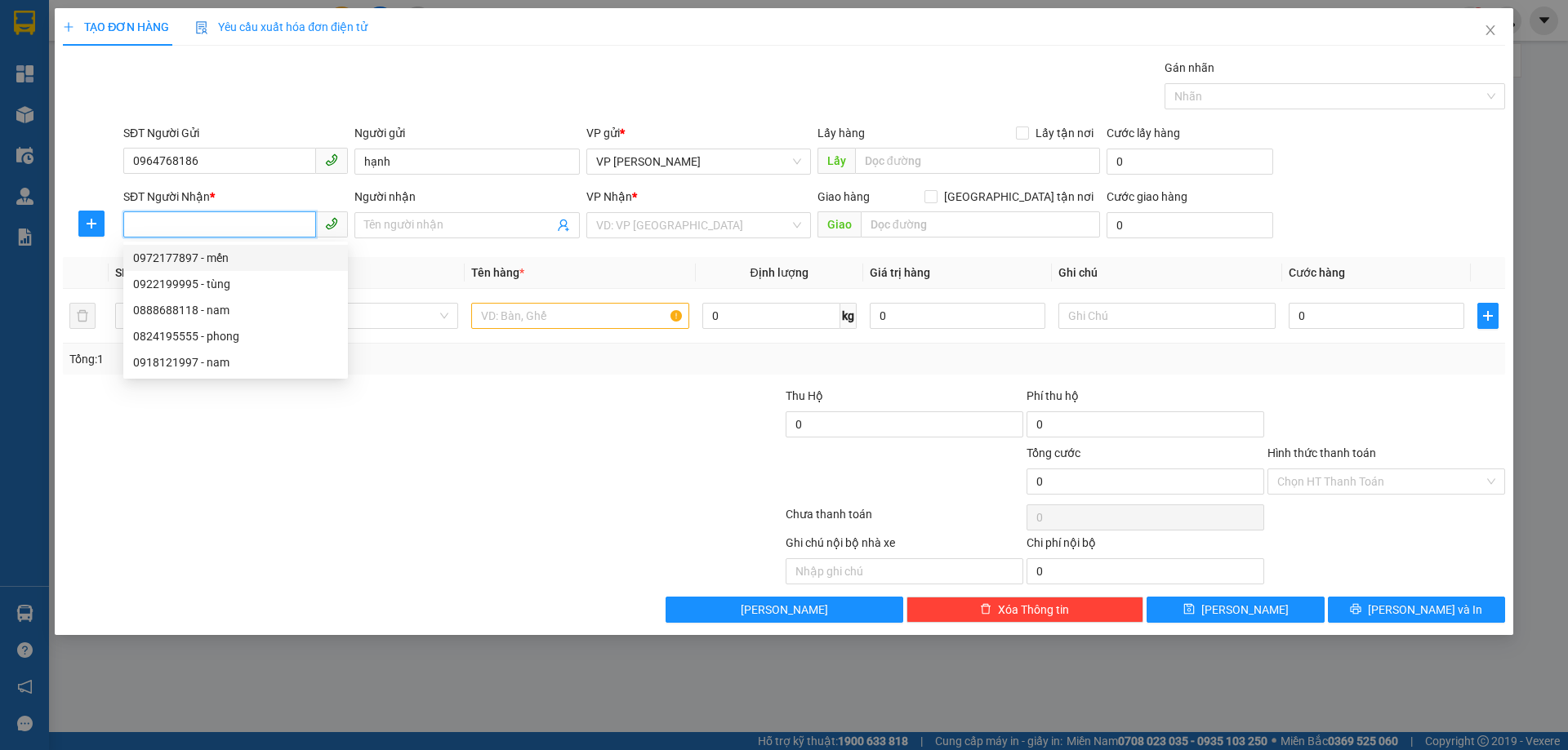
drag, startPoint x: 193, startPoint y: 252, endPoint x: 448, endPoint y: 401, distance: 295.3
click at [193, 253] on div "0972177897 - mến" at bounding box center [236, 258] width 205 height 18
type input "0972177897"
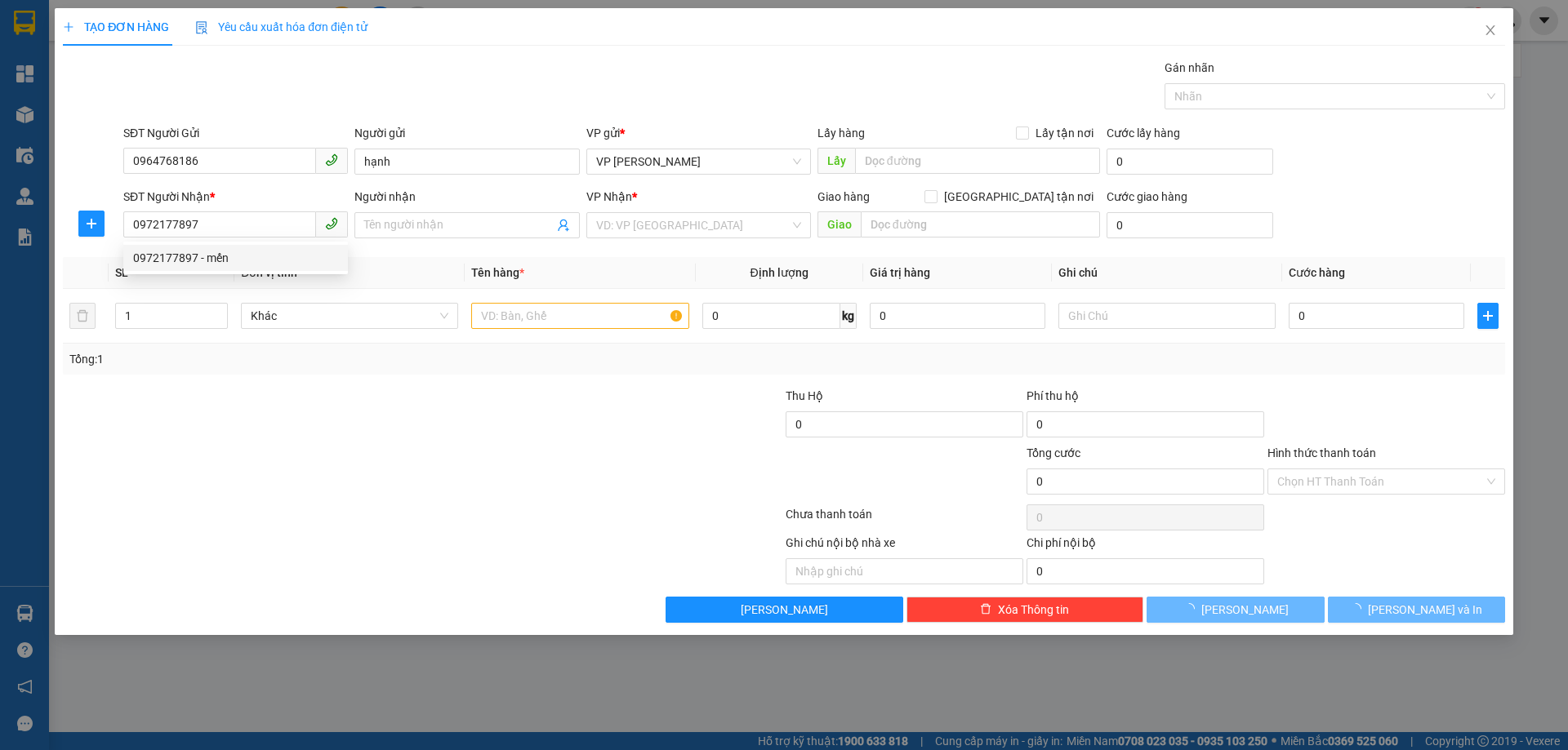
drag, startPoint x: 448, startPoint y: 402, endPoint x: 585, endPoint y: 354, distance: 145.2
click at [449, 403] on div at bounding box center [302, 415] width 482 height 57
type input "mến"
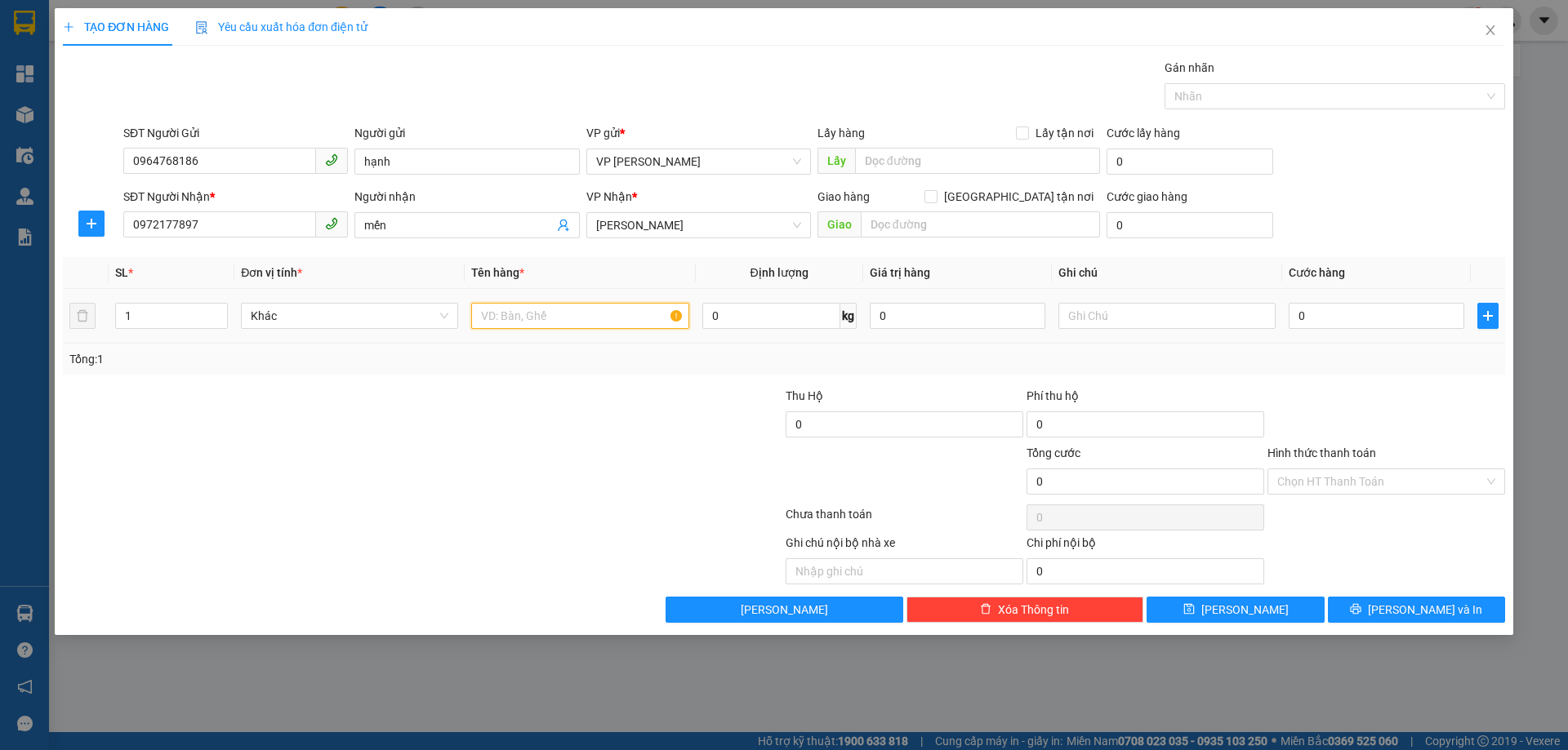
click at [543, 324] on input "text" at bounding box center [580, 315] width 217 height 26
type input "d"
type input "đ"
type input "ipad"
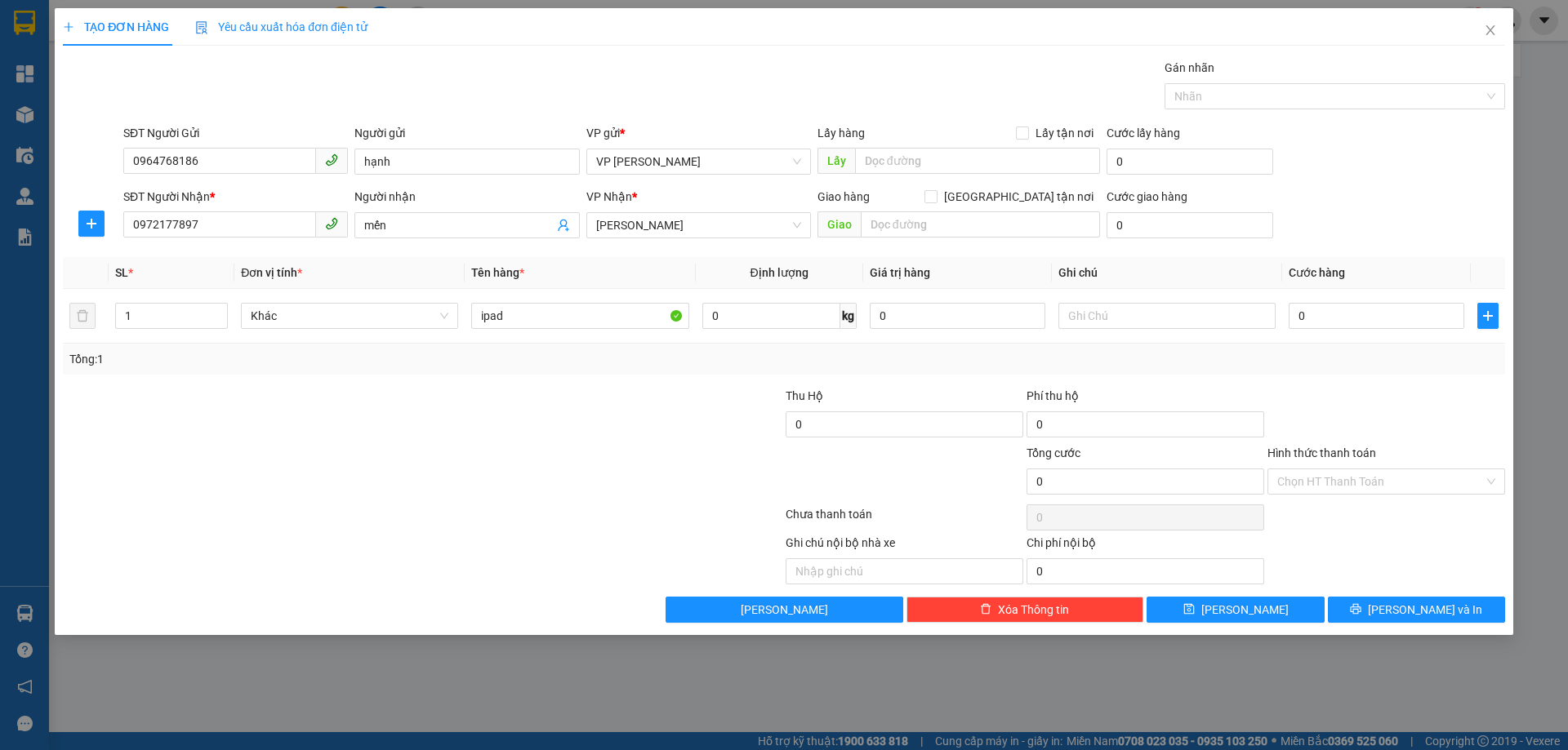
drag, startPoint x: 578, startPoint y: 394, endPoint x: 618, endPoint y: 399, distance: 40.3
click at [583, 396] on div at bounding box center [664, 415] width 241 height 57
click at [1304, 321] on input "0" at bounding box center [1376, 315] width 175 height 26
type input "5"
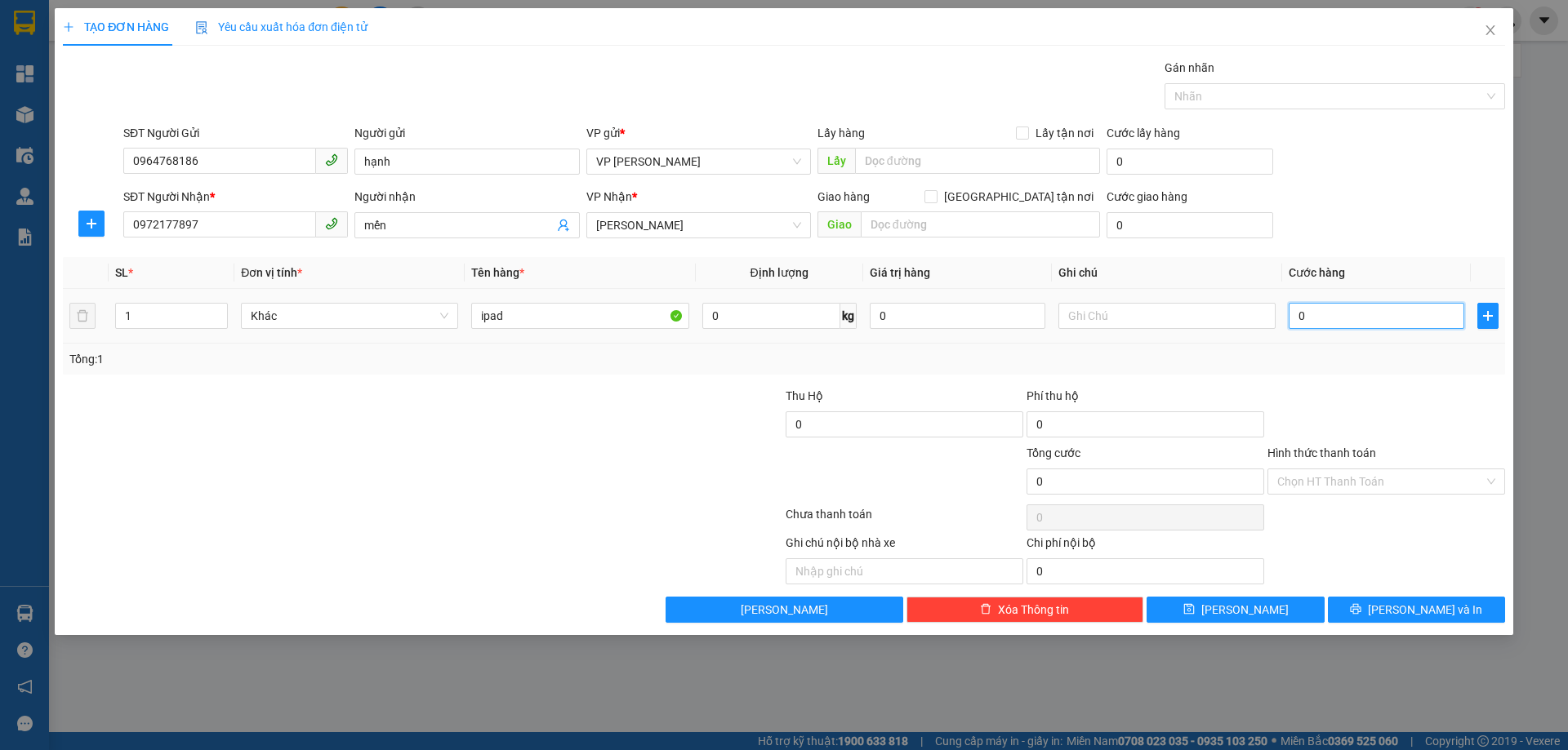
type input "5"
type input "50"
type input "50.000"
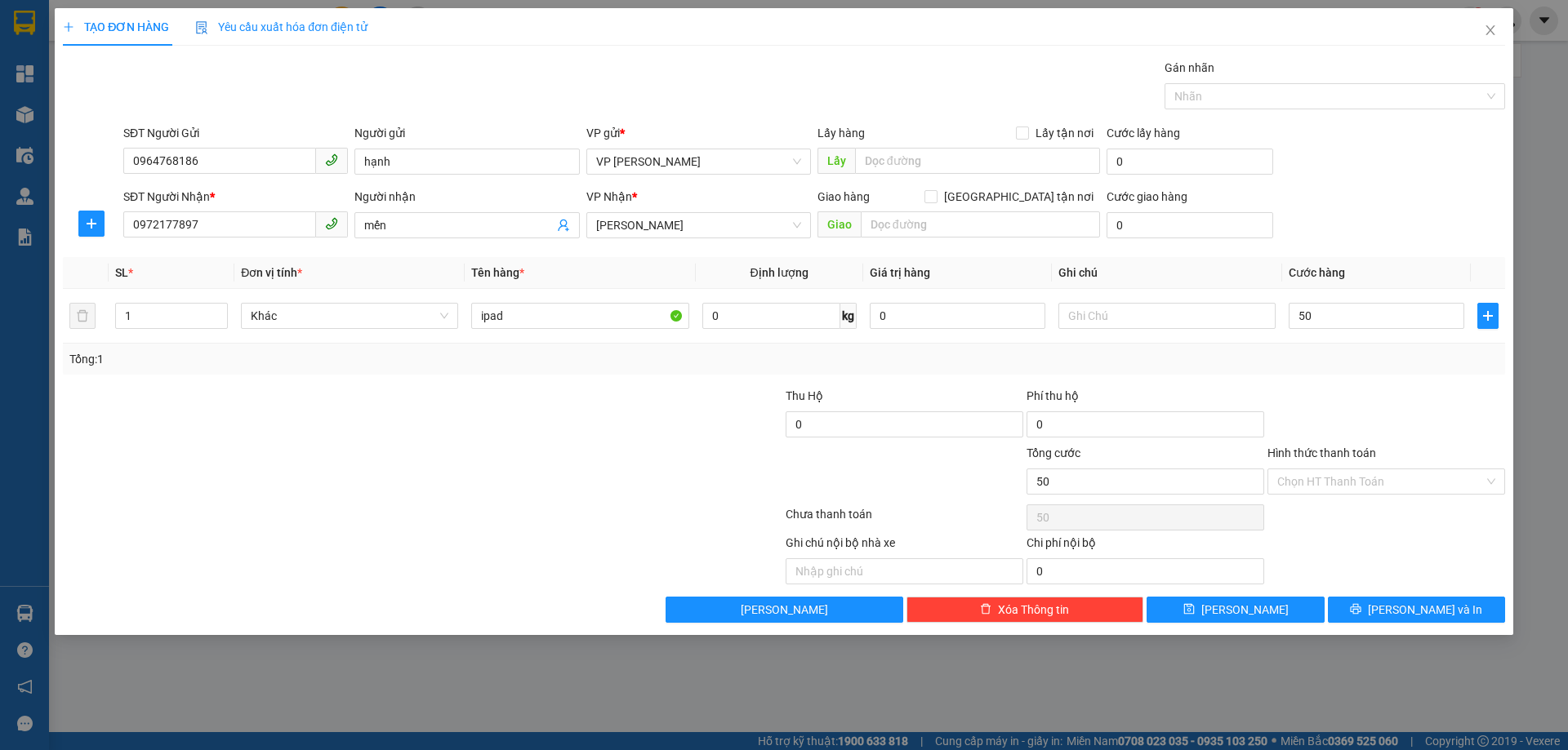
type input "50.000"
click at [1308, 358] on div "Tổng: 1" at bounding box center [784, 359] width 1429 height 18
click at [1361, 605] on icon "printer" at bounding box center [1355, 608] width 11 height 11
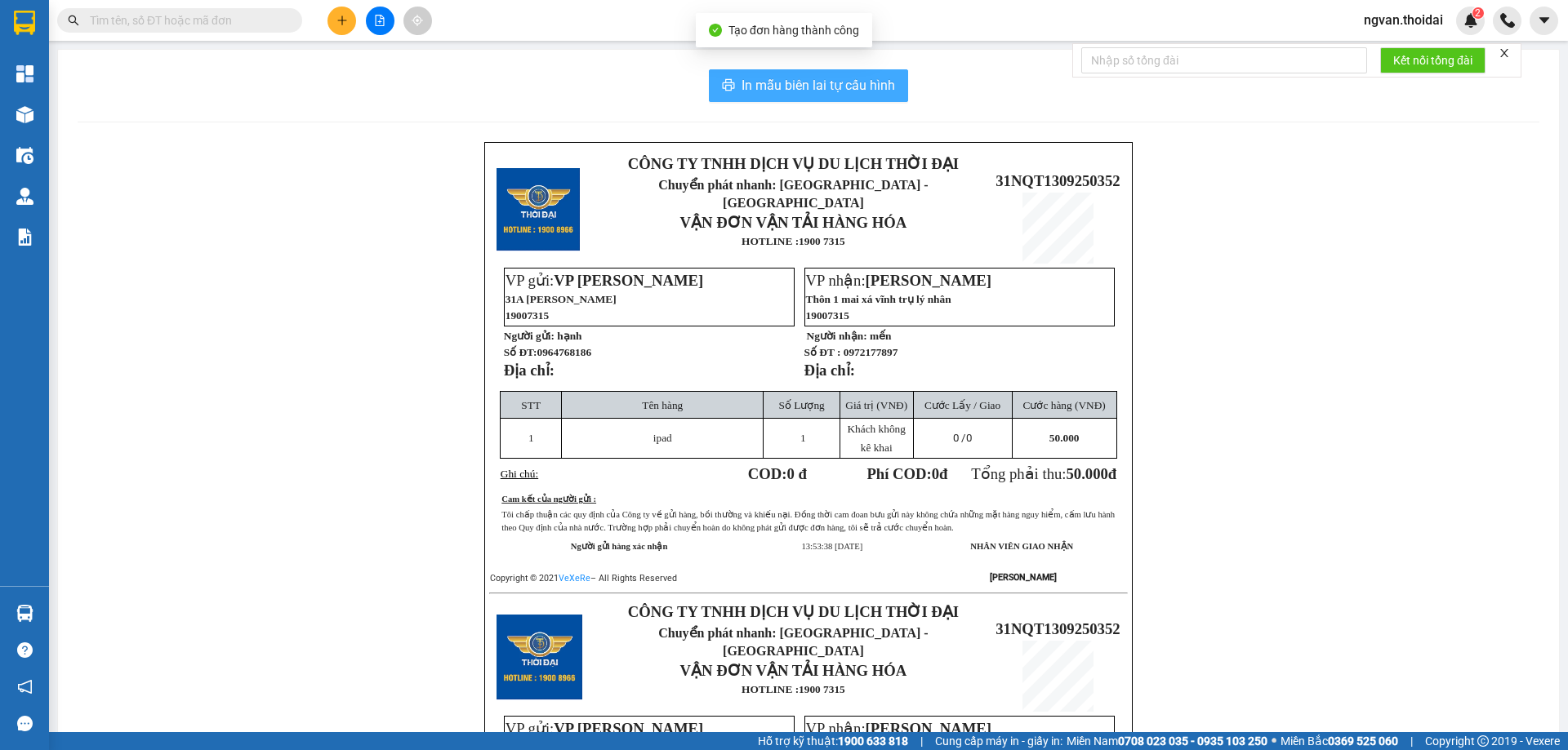
click at [806, 84] on span "In mẫu biên lai tự cấu hình" at bounding box center [818, 85] width 153 height 21
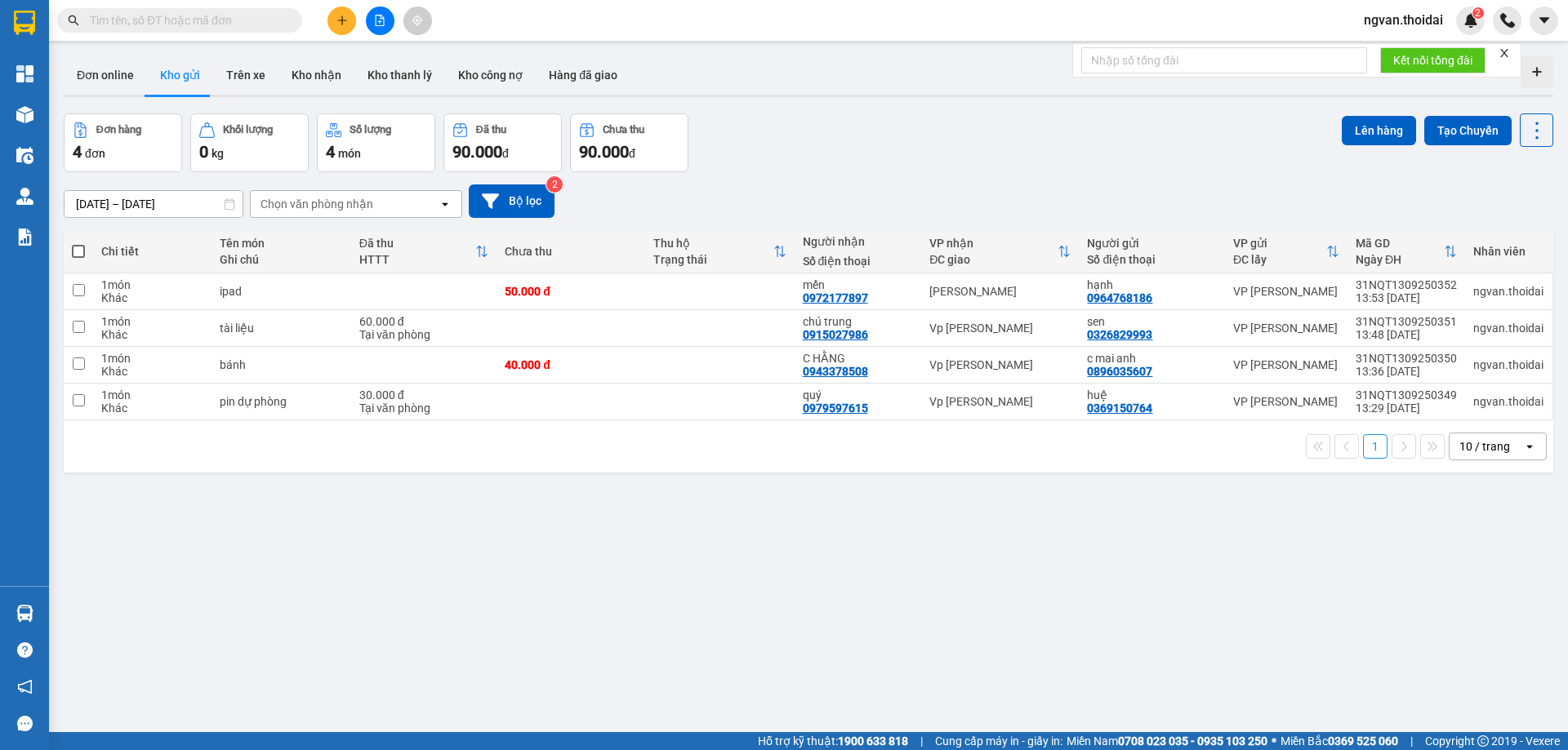
click at [948, 638] on div "ver 1.8.143 Đơn online Kho gửi Trên xe Kho nhận Kho thanh lý Kho công nợ Hàng đ…" at bounding box center [808, 424] width 1502 height 750
click at [338, 18] on icon "plus" at bounding box center [341, 20] width 11 height 11
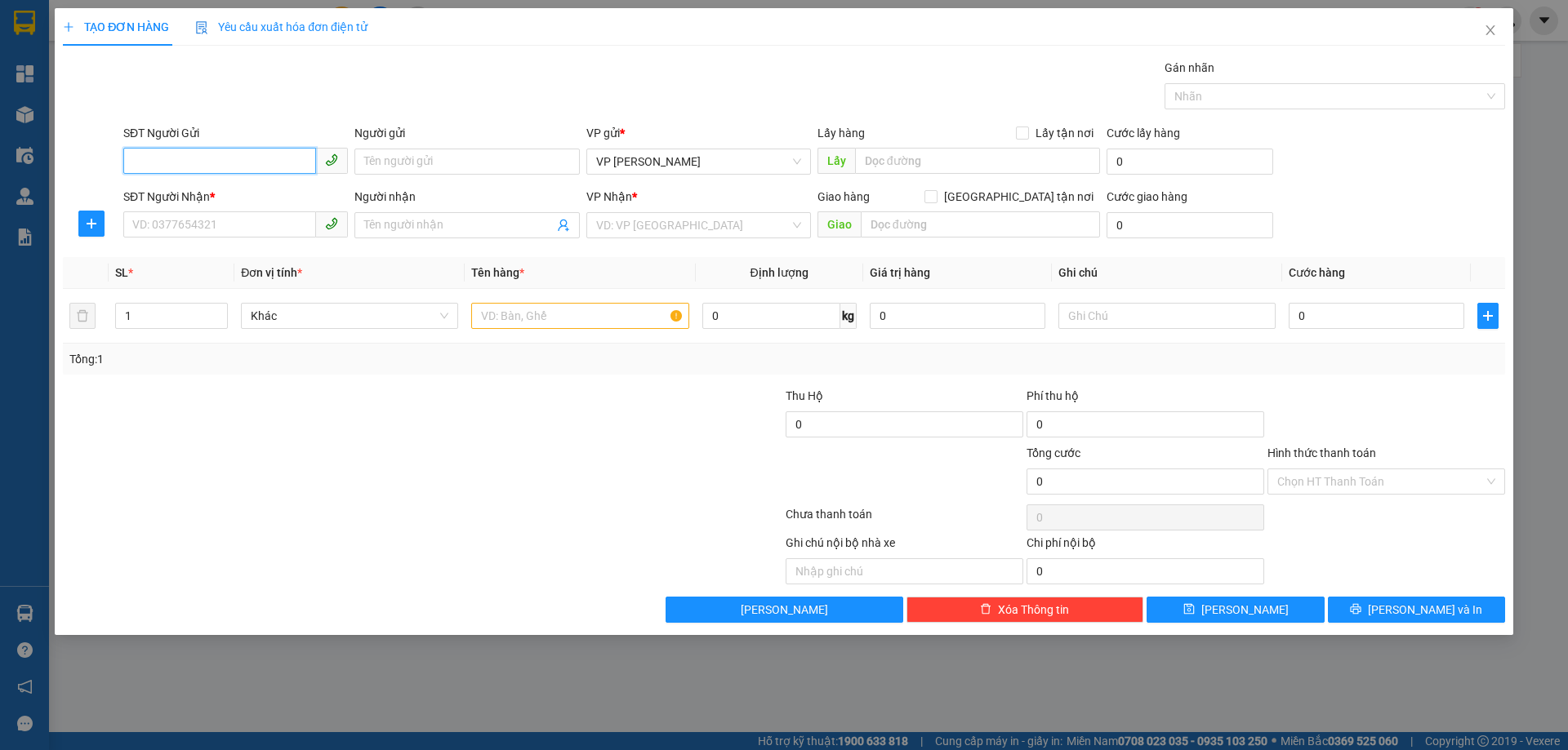
click at [179, 153] on input "SĐT Người Gửi" at bounding box center [220, 161] width 193 height 26
click at [177, 153] on input "SĐT Người Gửi" at bounding box center [220, 161] width 193 height 26
type input "0854532686"
click at [381, 158] on input "Người gửi" at bounding box center [467, 161] width 225 height 26
click at [384, 159] on input "Người gửi" at bounding box center [467, 161] width 225 height 26
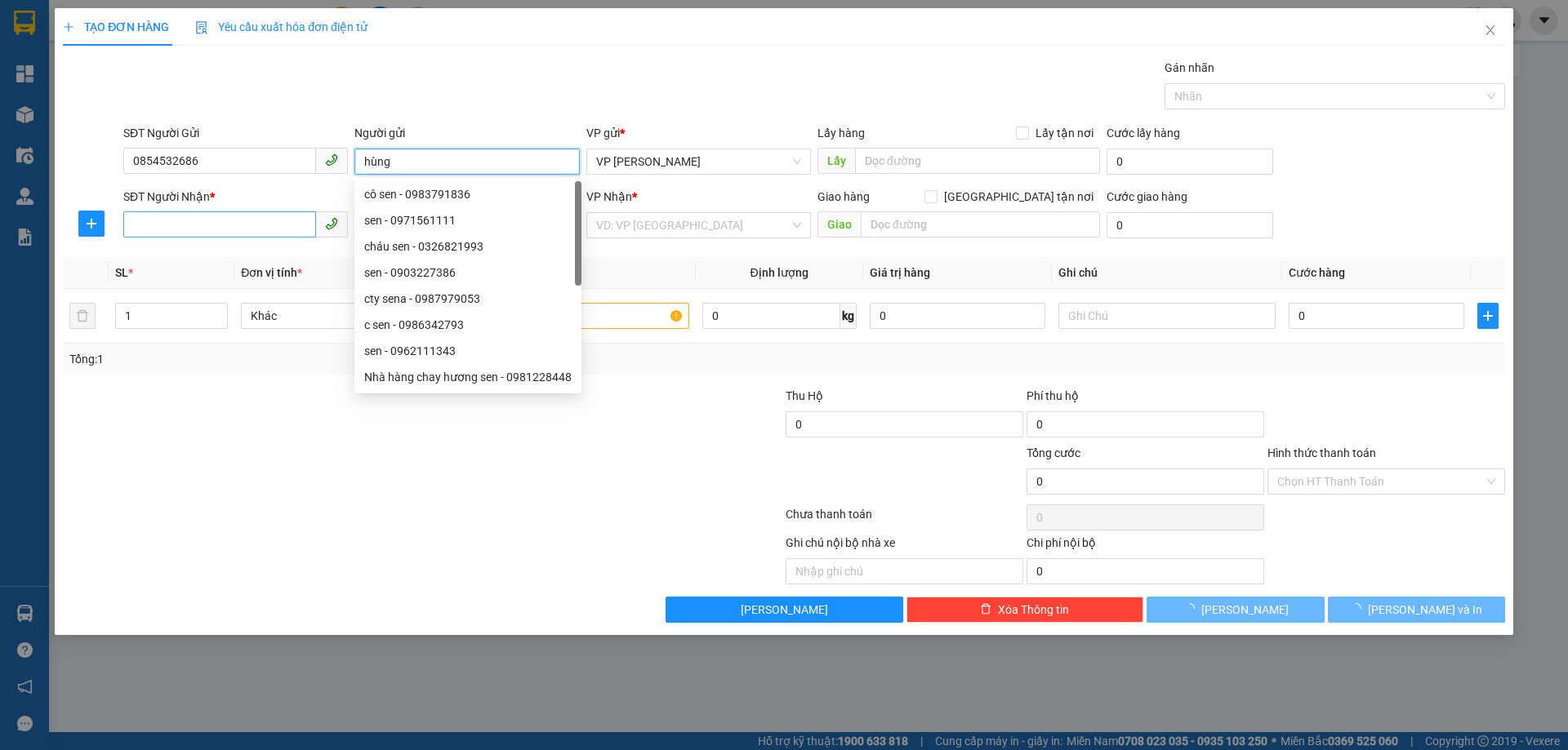
type input "hùng"
click at [128, 216] on input "SĐT Người Nhận *" at bounding box center [220, 225] width 193 height 26
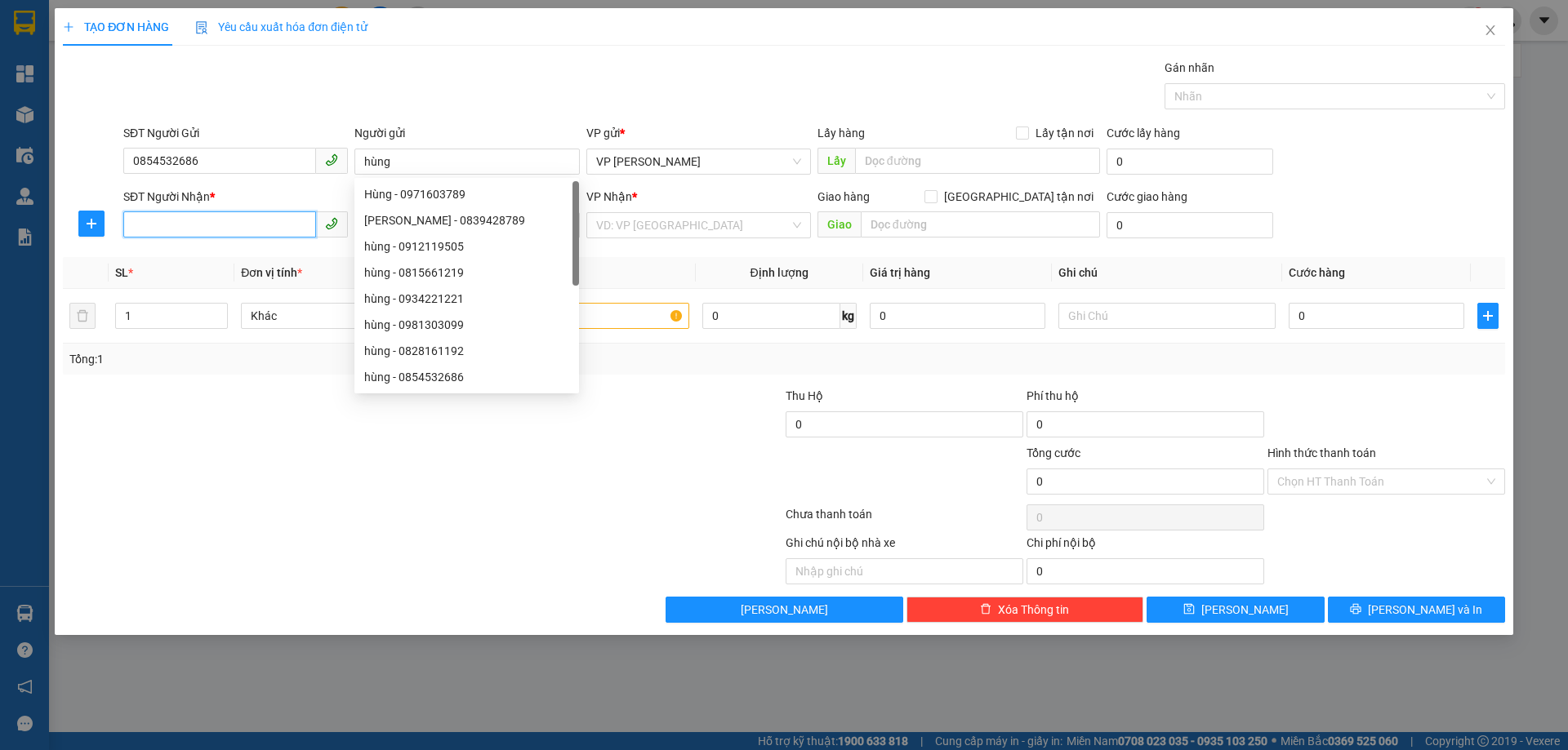
click at [134, 223] on input "SĐT Người Nhận *" at bounding box center [220, 225] width 193 height 26
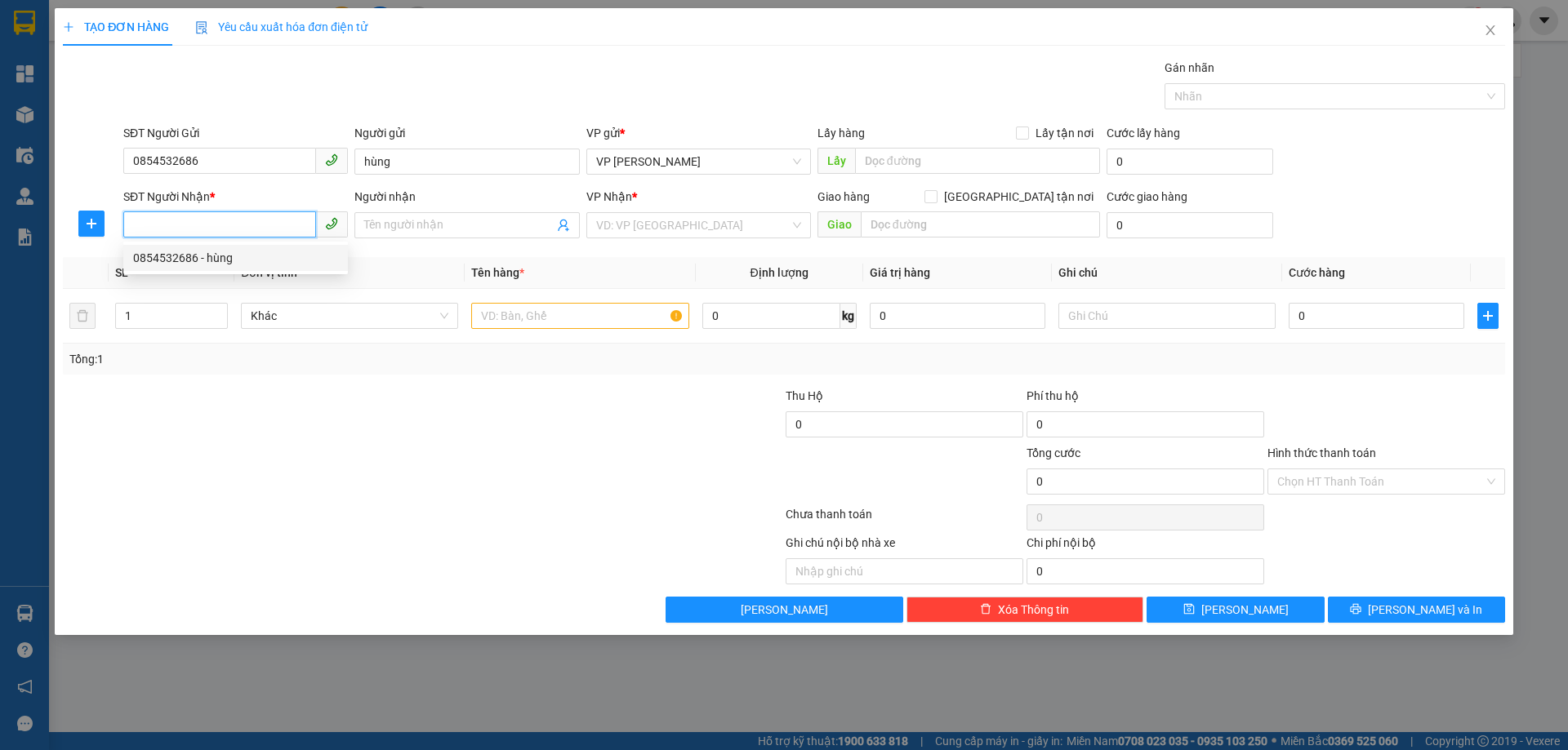
click at [166, 224] on input "SĐT Người Nhận *" at bounding box center [220, 225] width 193 height 26
type input "0823447866"
click at [430, 225] on input "Người nhận" at bounding box center [459, 225] width 189 height 18
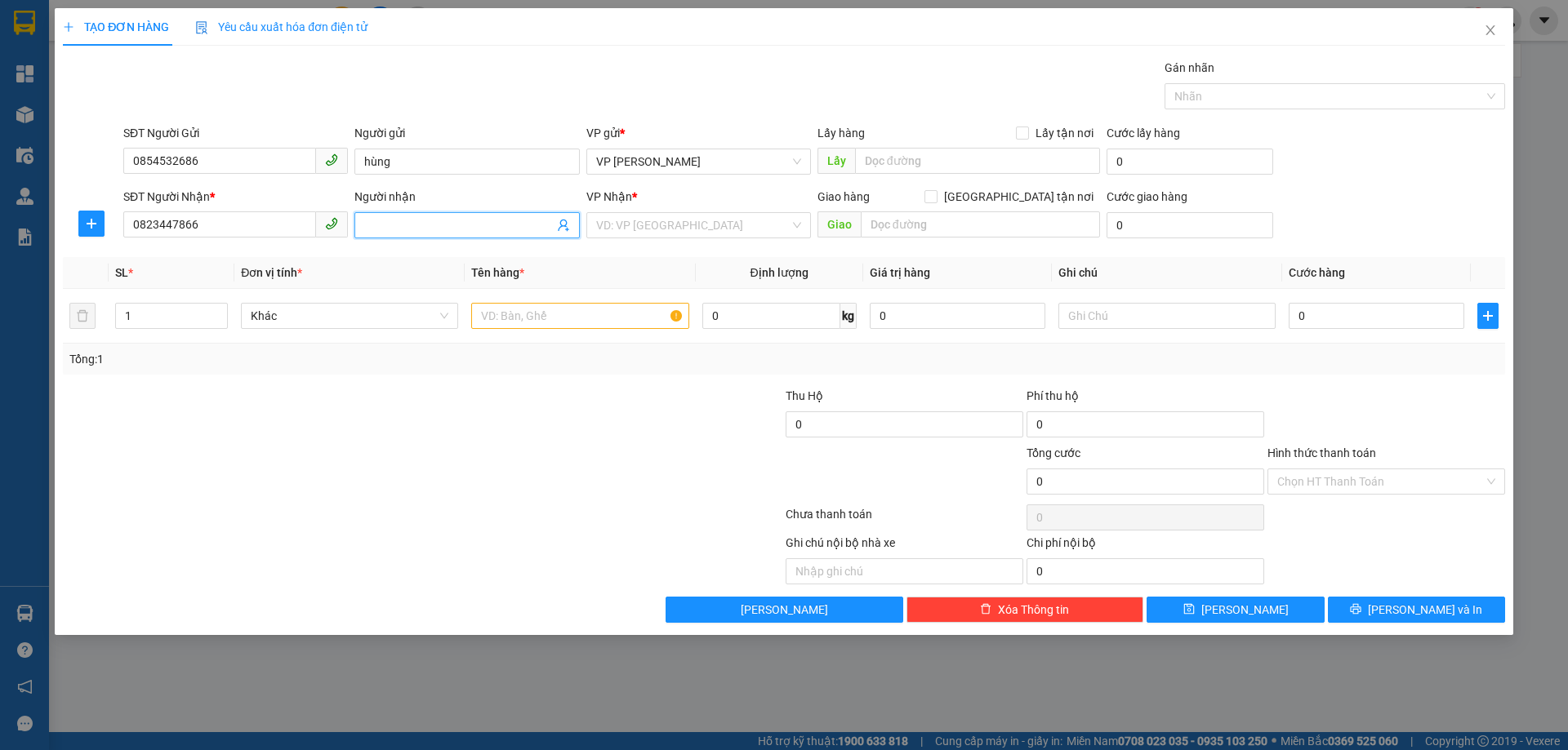
click at [430, 225] on input "Người nhận" at bounding box center [459, 225] width 189 height 18
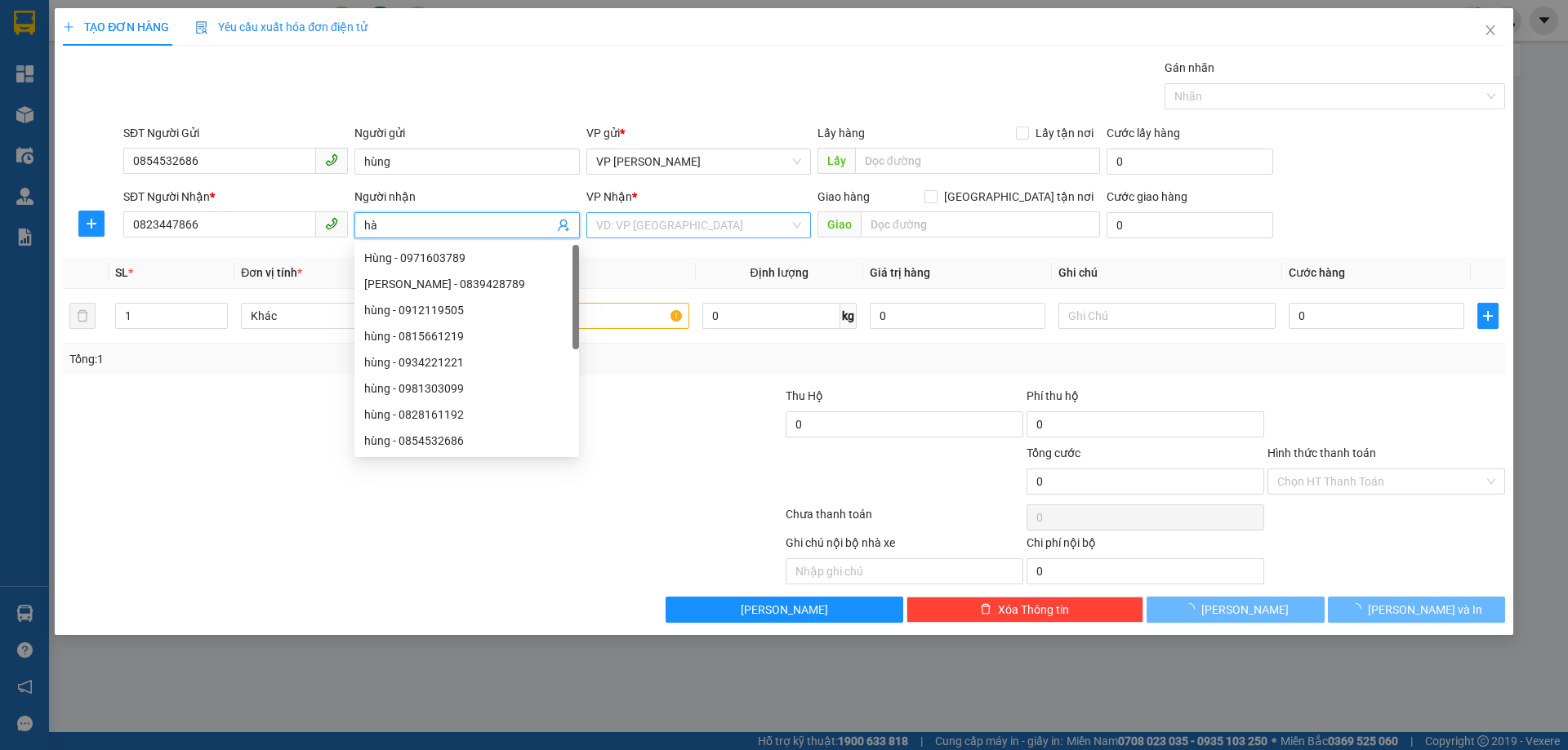
type input "hà"
click at [654, 226] on input "search" at bounding box center [692, 225] width 193 height 25
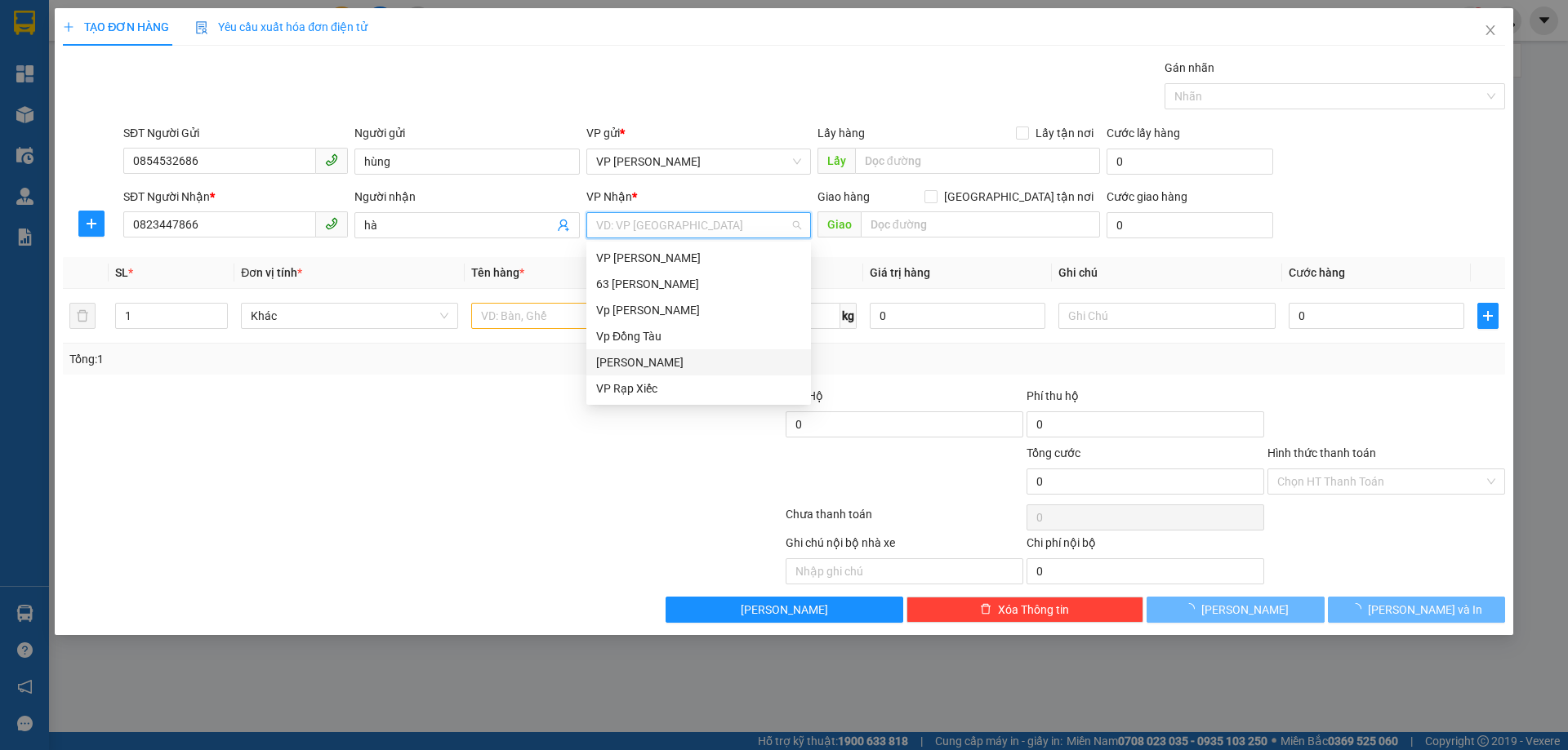
click at [631, 362] on div "[PERSON_NAME]" at bounding box center [698, 362] width 205 height 18
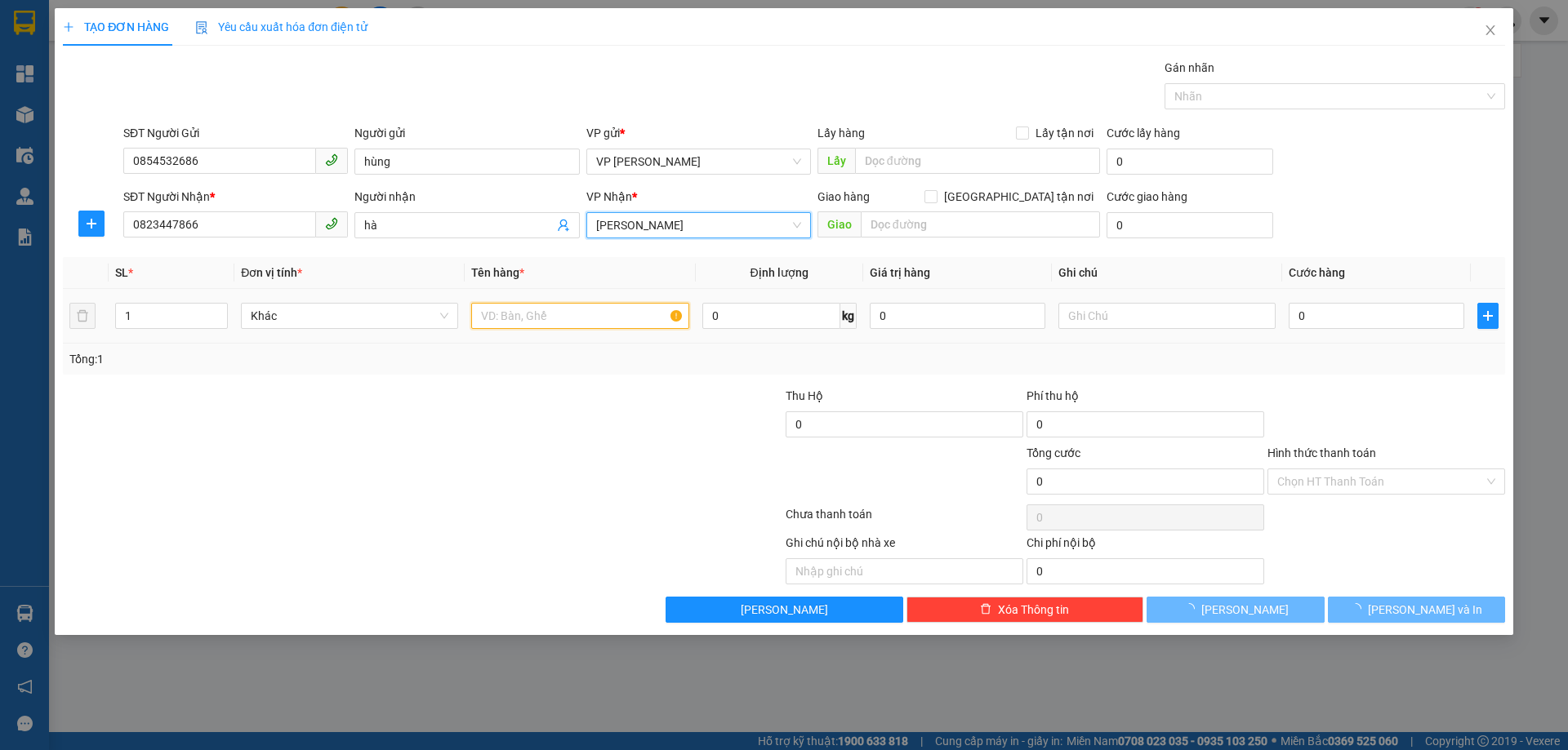
click at [519, 311] on input "text" at bounding box center [580, 315] width 217 height 26
click at [521, 315] on input "text" at bounding box center [580, 315] width 217 height 26
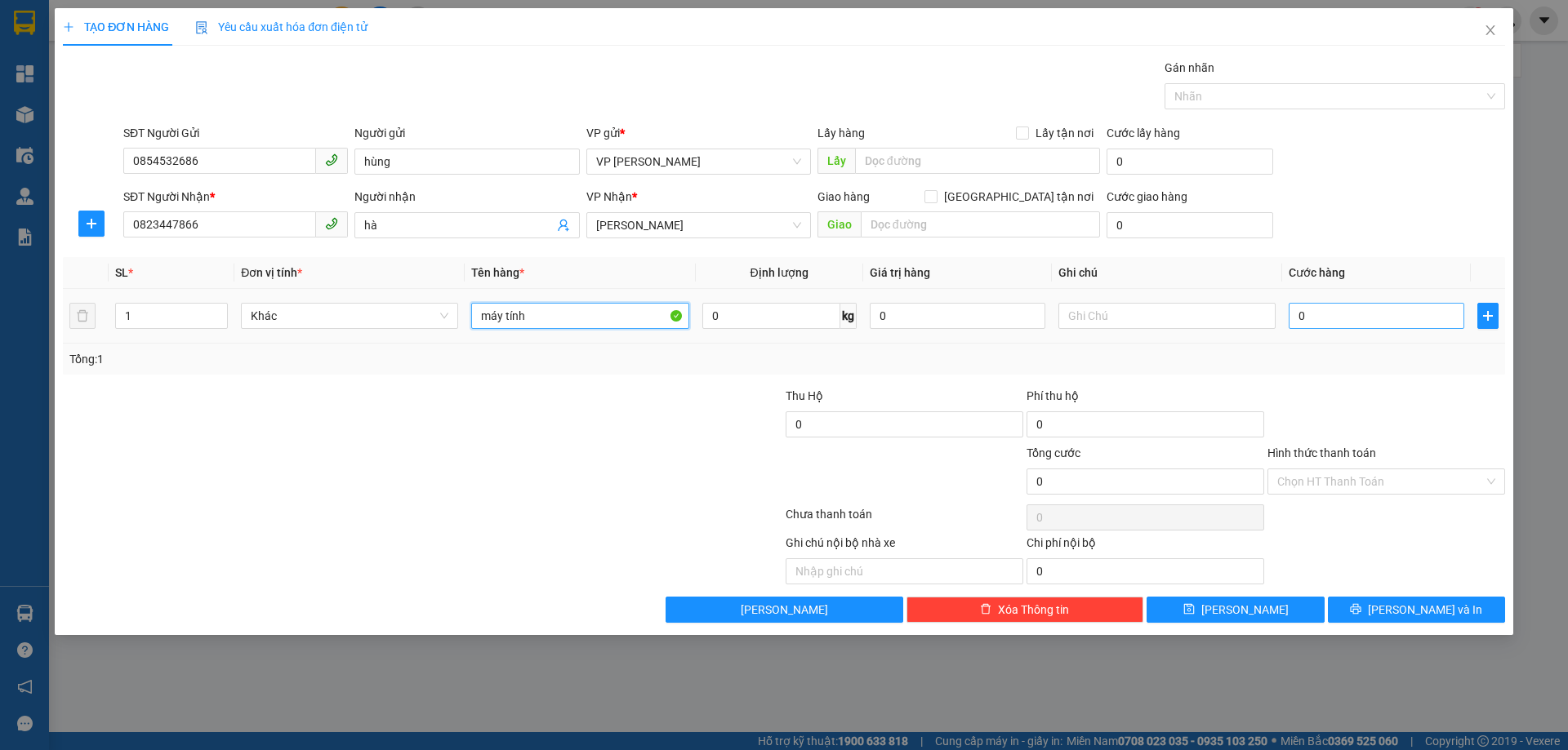
type input "máy tính"
click at [1304, 316] on input "0" at bounding box center [1376, 315] width 175 height 26
type input "5"
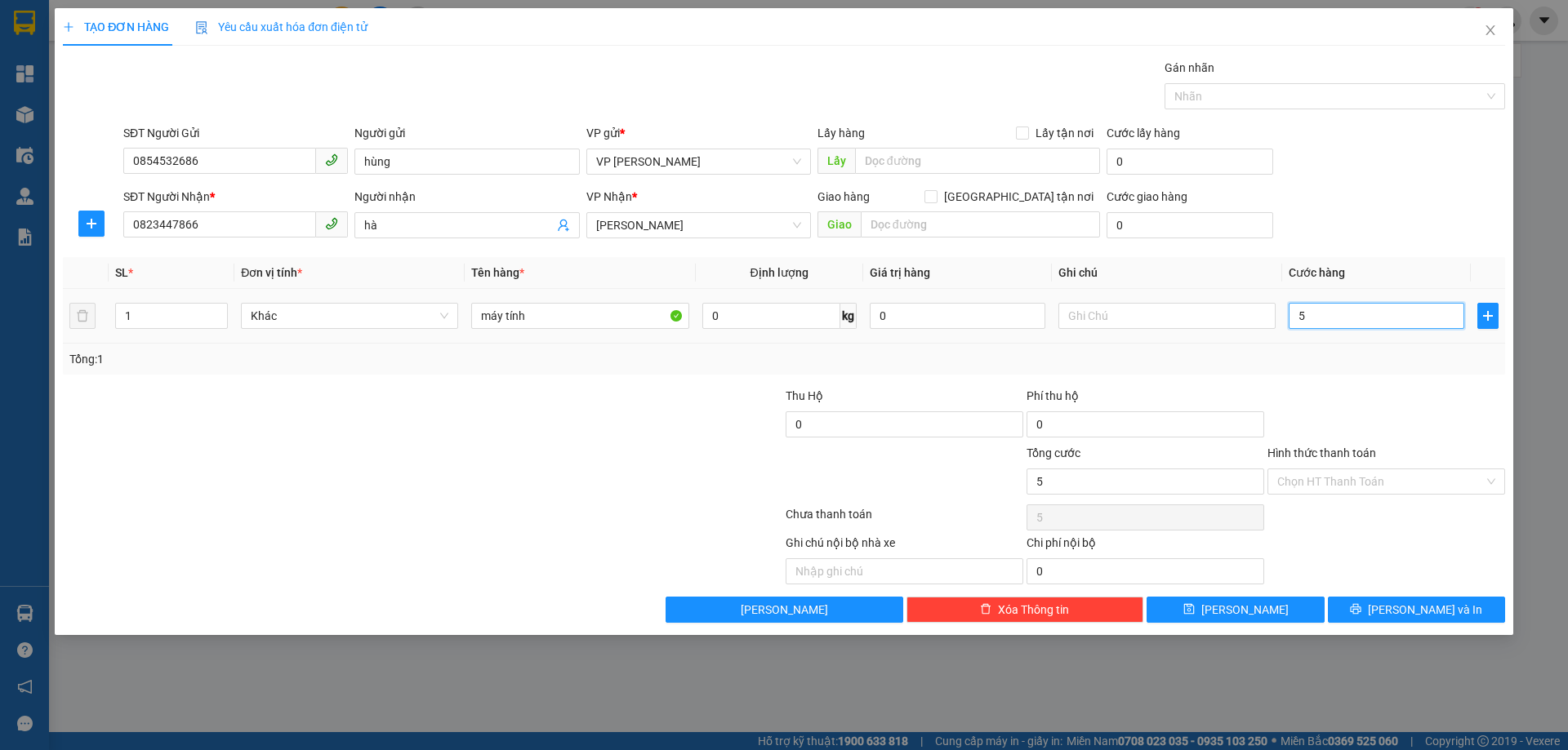
type input "50"
type input "50.000"
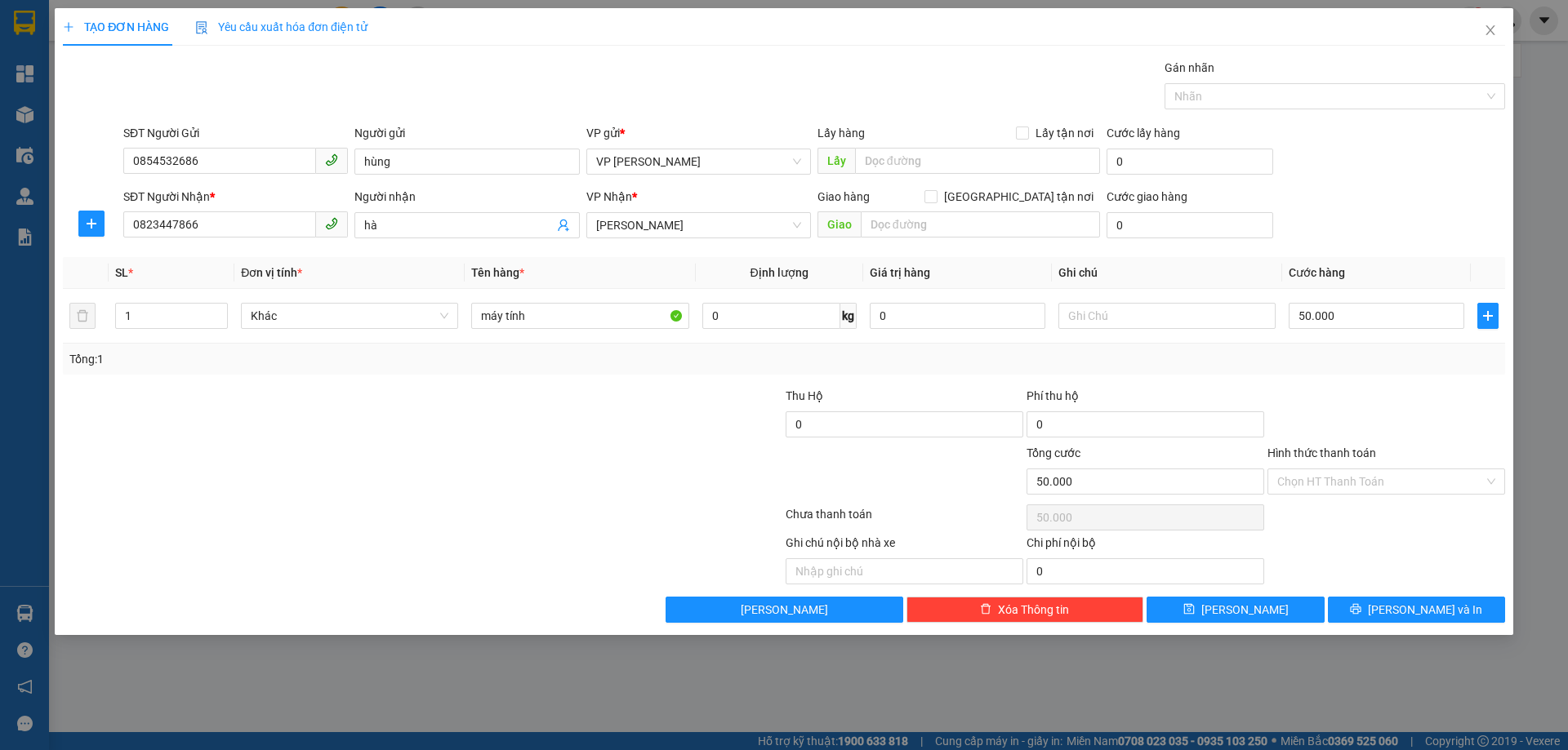
drag, startPoint x: 1348, startPoint y: 349, endPoint x: 1359, endPoint y: 421, distance: 72.8
click at [1348, 351] on div "Tổng: 1" at bounding box center [784, 359] width 1429 height 18
click at [1354, 481] on input "Hình thức thanh toán" at bounding box center [1380, 481] width 207 height 25
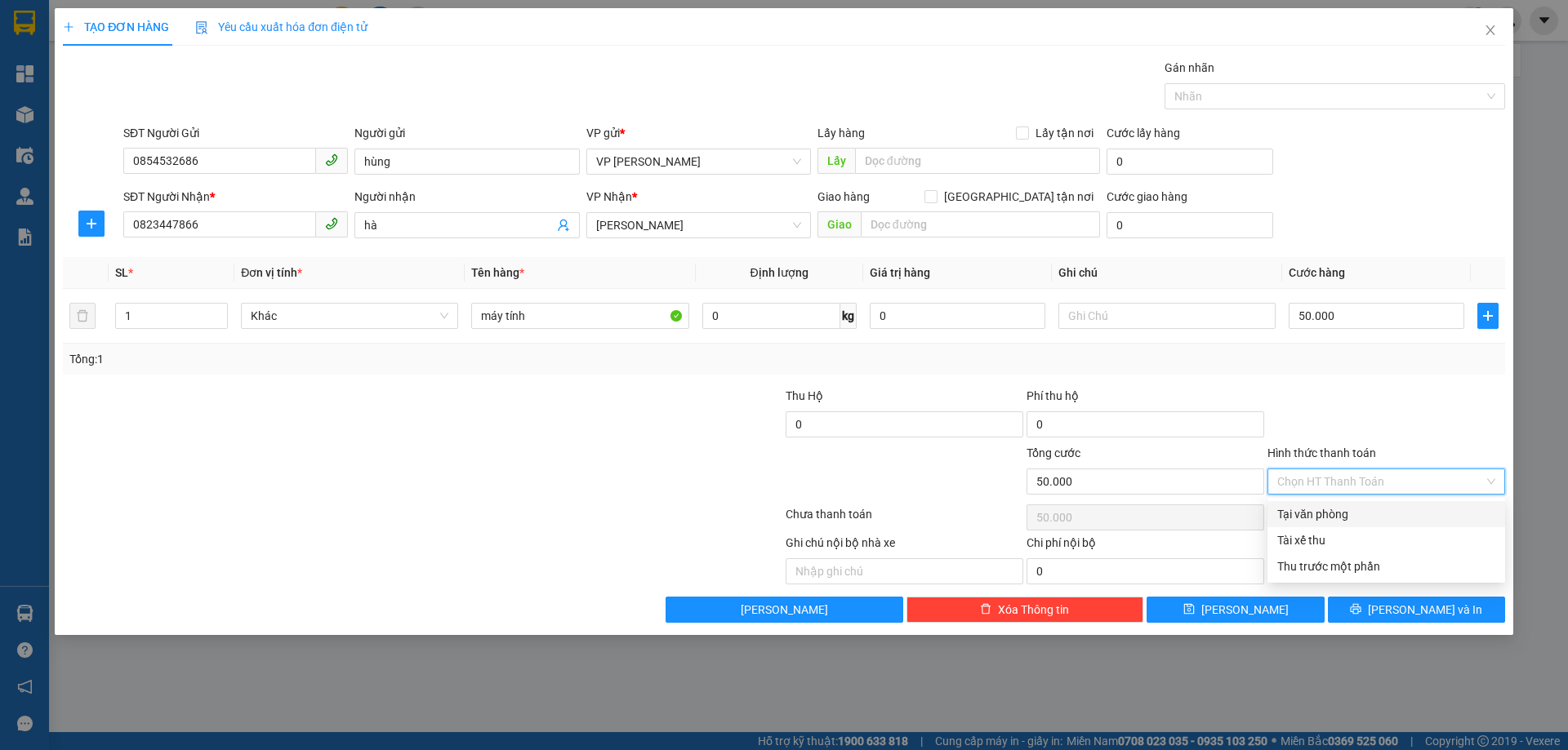
click at [1352, 510] on div "Tại văn phòng" at bounding box center [1385, 514] width 218 height 18
type input "0"
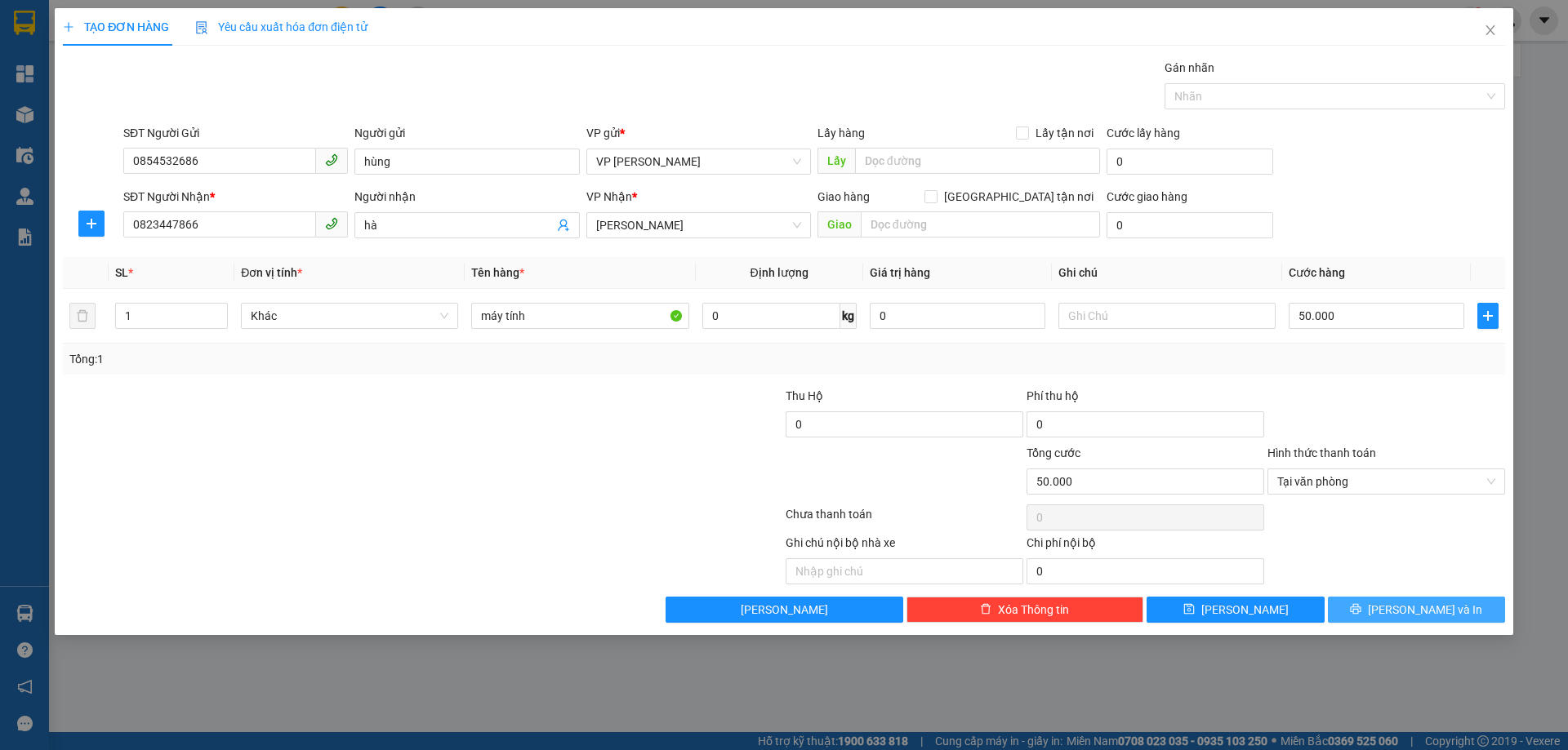
drag, startPoint x: 1408, startPoint y: 611, endPoint x: 1412, endPoint y: 628, distance: 17.5
click at [1409, 610] on span "[PERSON_NAME] và In" at bounding box center [1425, 610] width 114 height 18
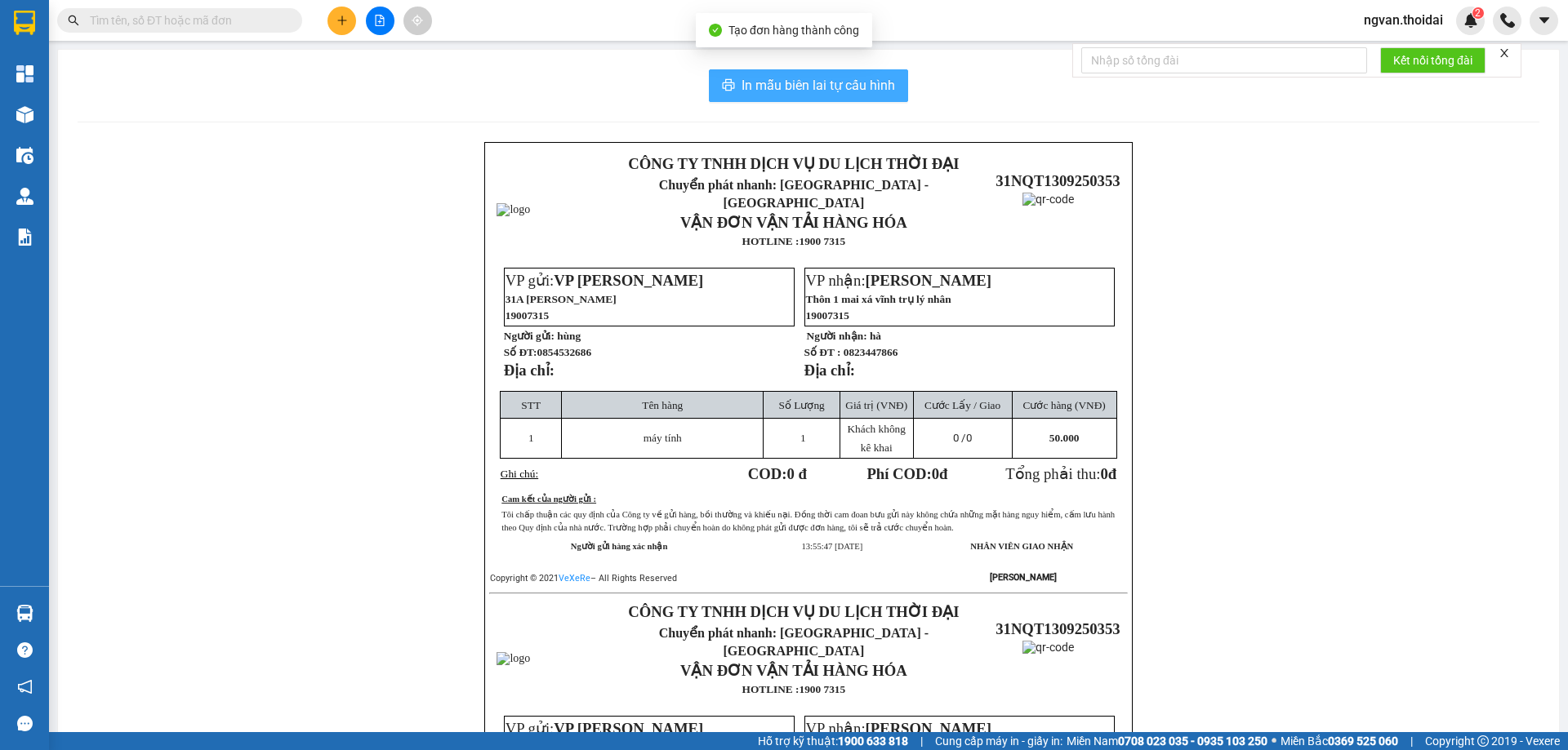
click at [783, 76] on span "In mẫu biên lai tự cấu hình" at bounding box center [818, 85] width 153 height 21
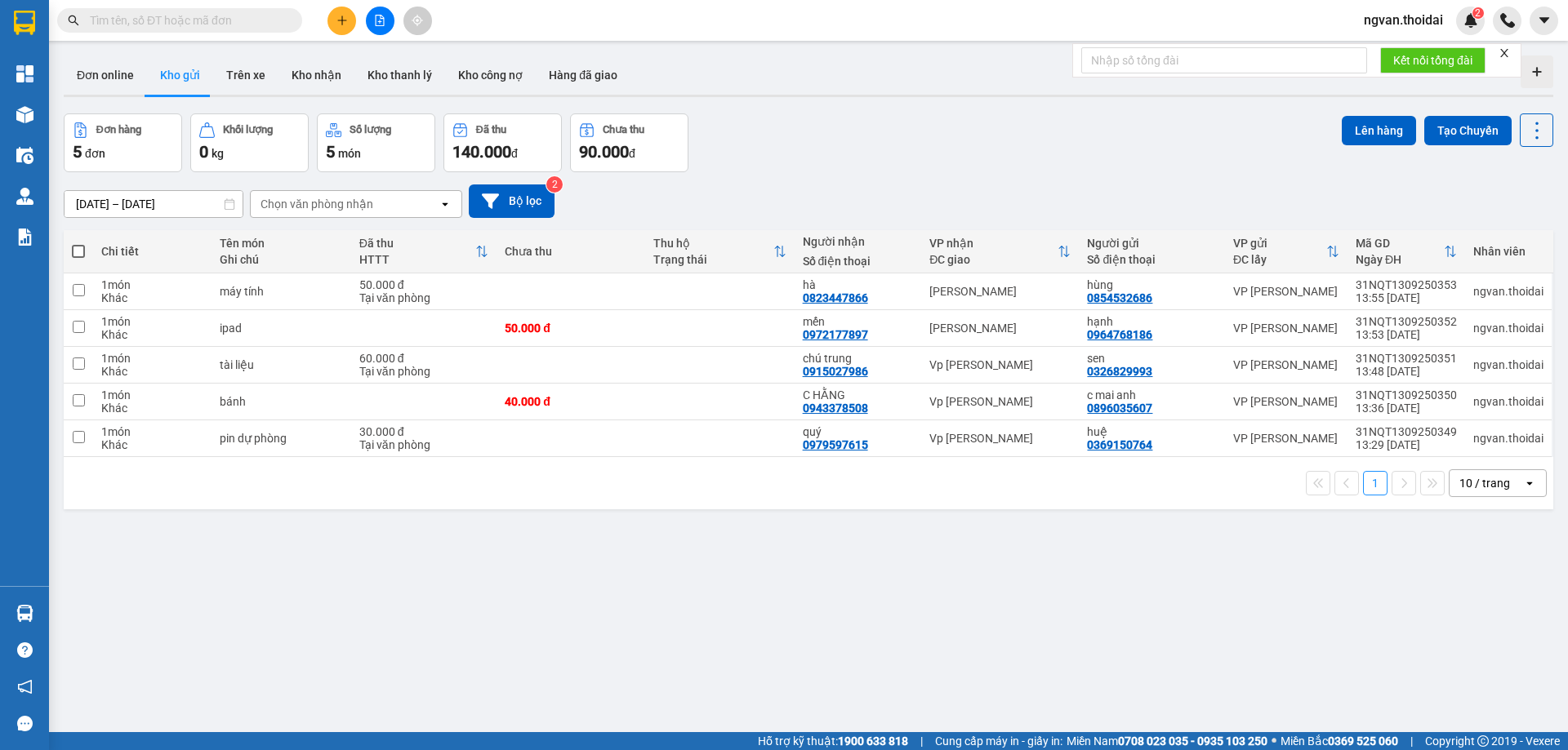
drag, startPoint x: 760, startPoint y: 590, endPoint x: 767, endPoint y: 597, distance: 9.9
click at [759, 591] on div "ver 1.8.143 Đơn online Kho gửi Trên xe Kho nhận Kho thanh lý Kho công nợ Hàng đ…" at bounding box center [808, 424] width 1502 height 750
click at [77, 249] on span at bounding box center [78, 251] width 13 height 13
click at [79, 244] on input "checkbox" at bounding box center [79, 244] width 0 height 0
checkbox input "true"
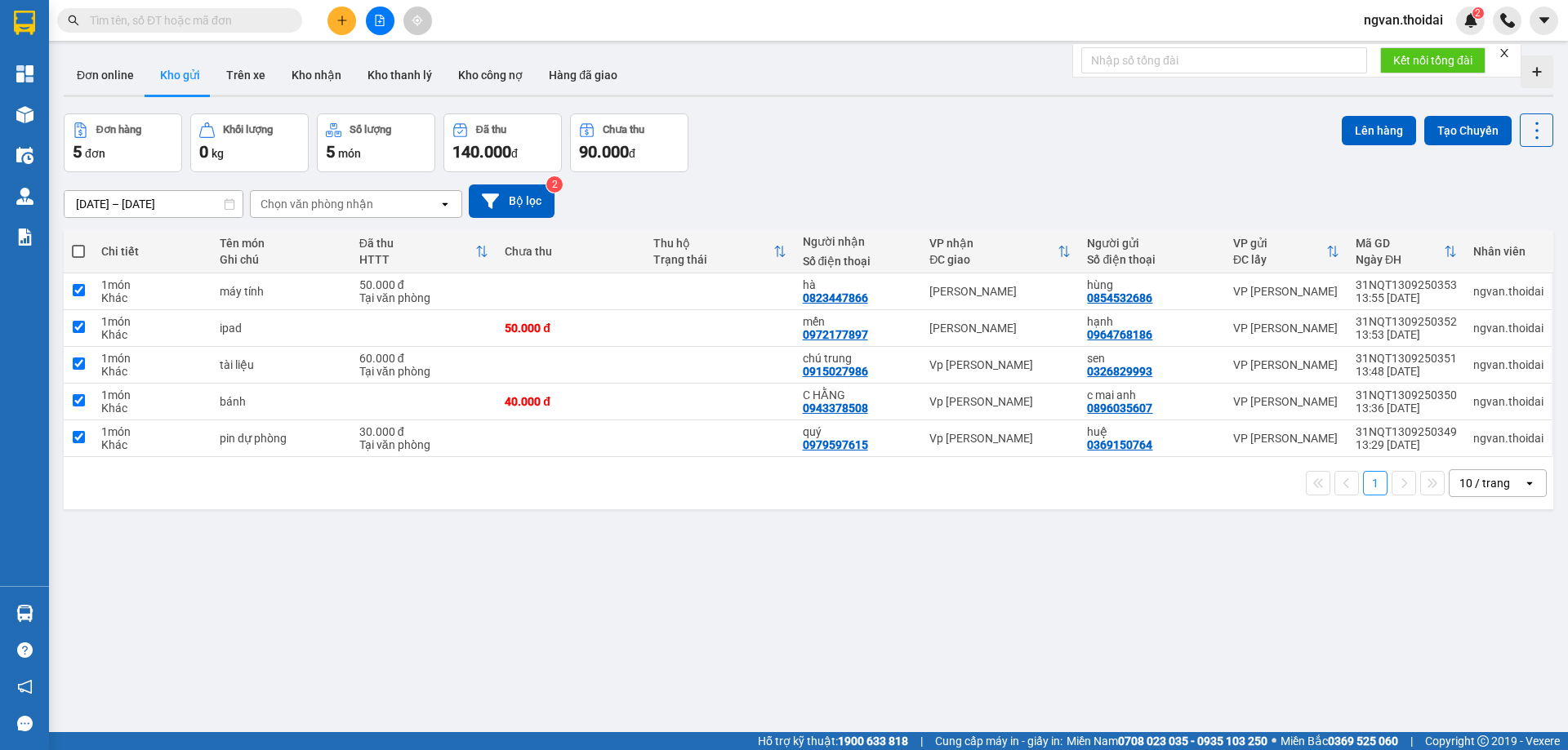
checkbox input "true"
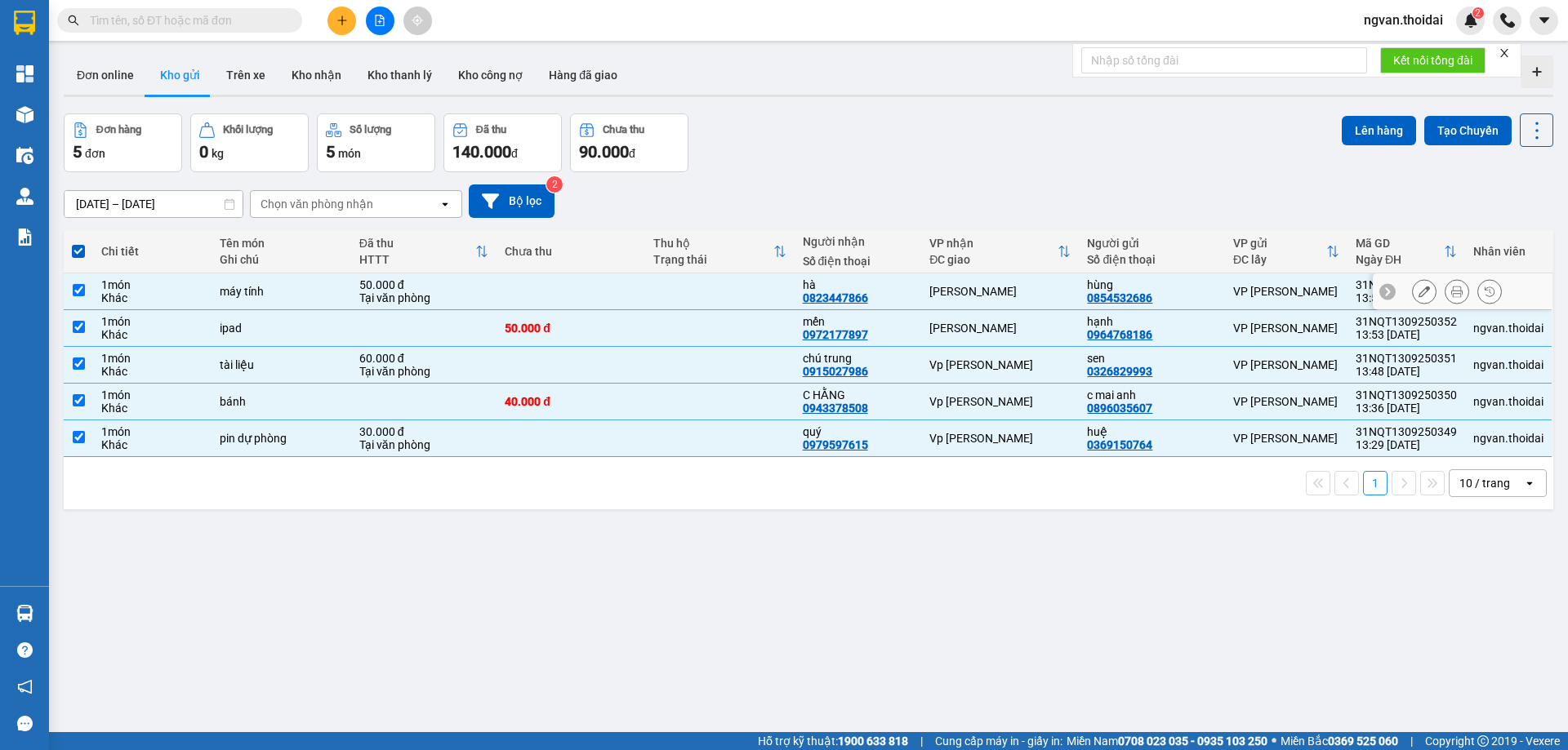
click at [79, 289] on input "checkbox" at bounding box center [79, 290] width 12 height 12
checkbox input "false"
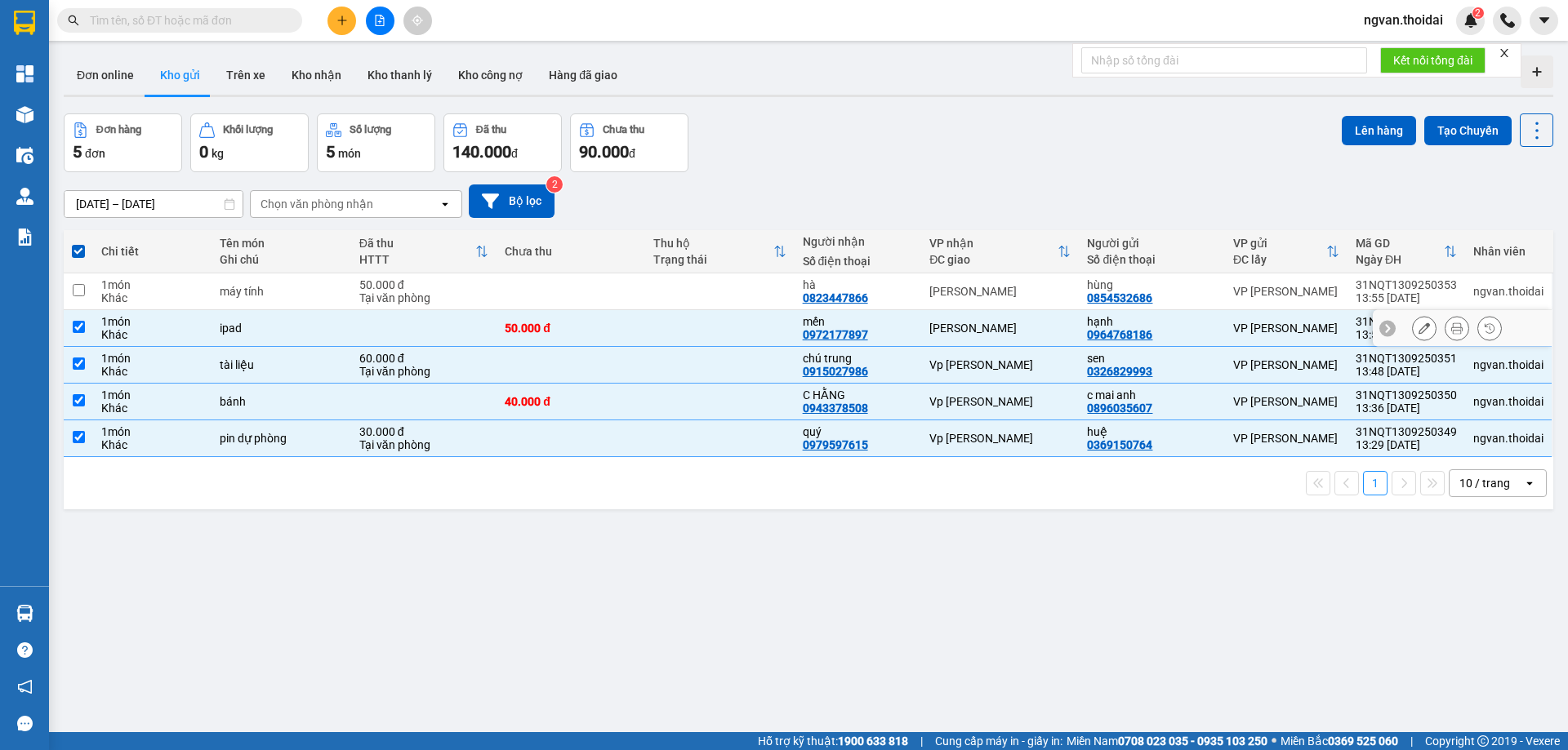
drag, startPoint x: 80, startPoint y: 323, endPoint x: 140, endPoint y: 329, distance: 60.3
click at [80, 324] on input "checkbox" at bounding box center [79, 327] width 12 height 12
checkbox input "false"
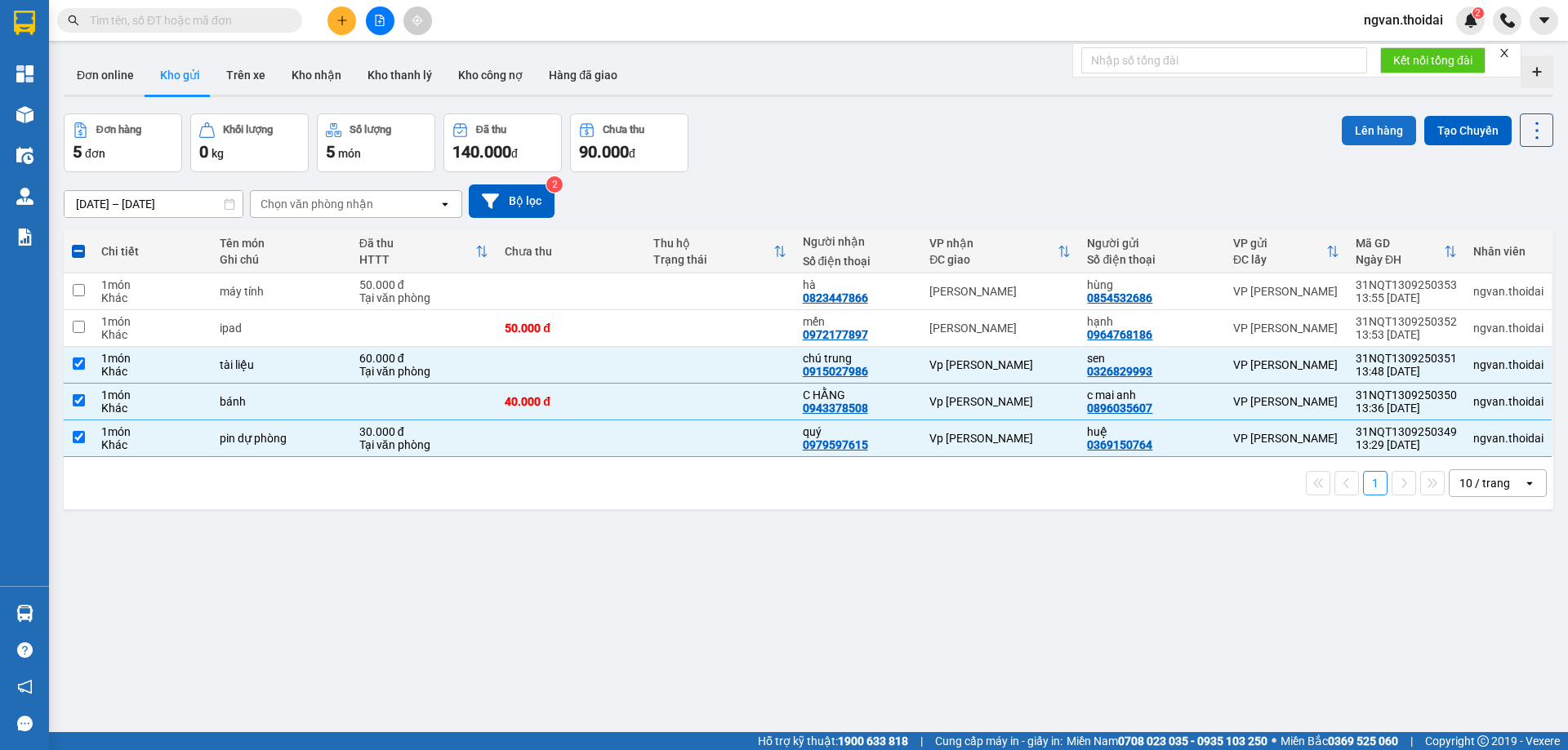
click at [1350, 133] on button "Lên hàng" at bounding box center [1378, 131] width 75 height 30
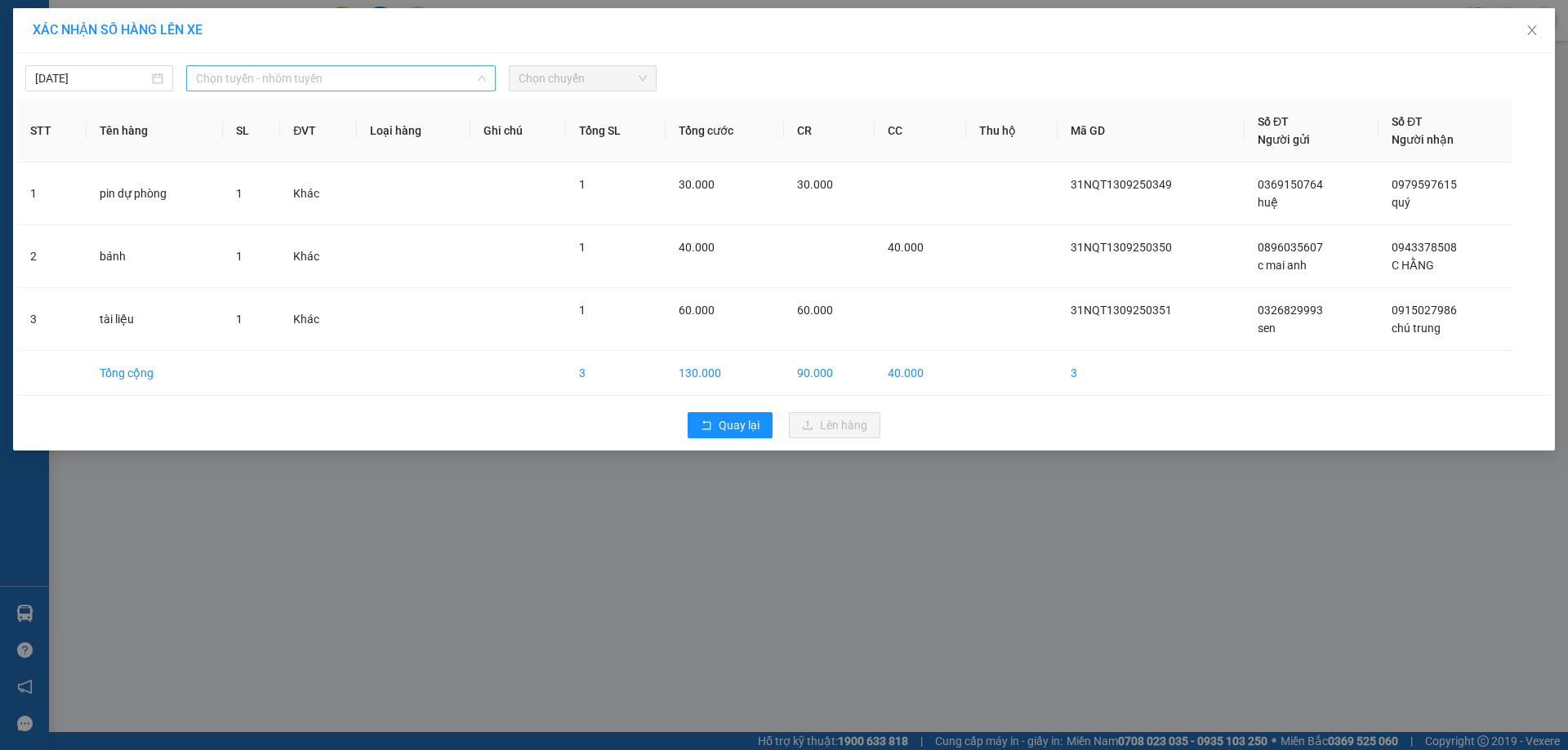
click at [315, 82] on span "Chọn tuyến - nhóm tuyến" at bounding box center [340, 78] width 290 height 25
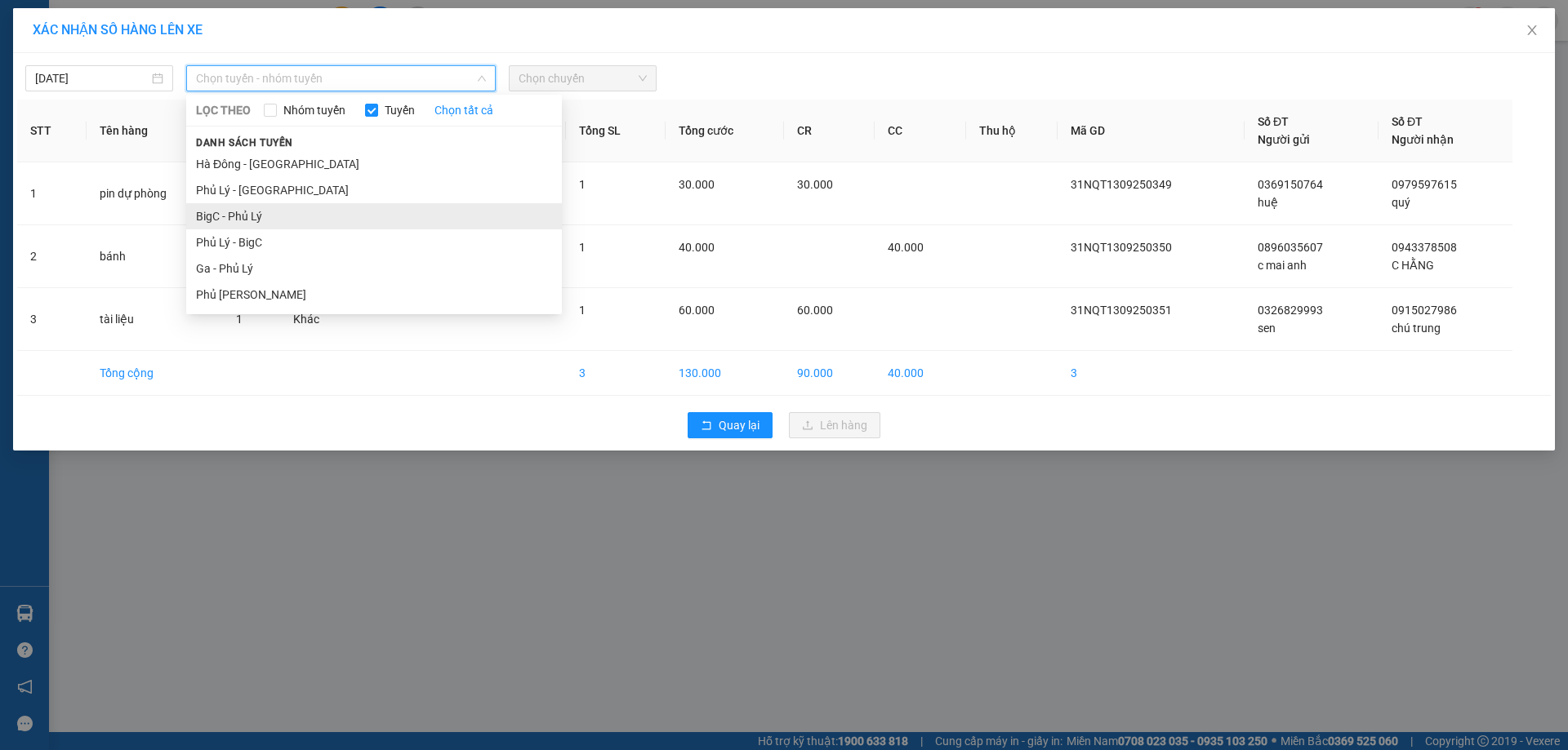
click at [230, 212] on li "BigC - Phủ Lý" at bounding box center [373, 216] width 375 height 26
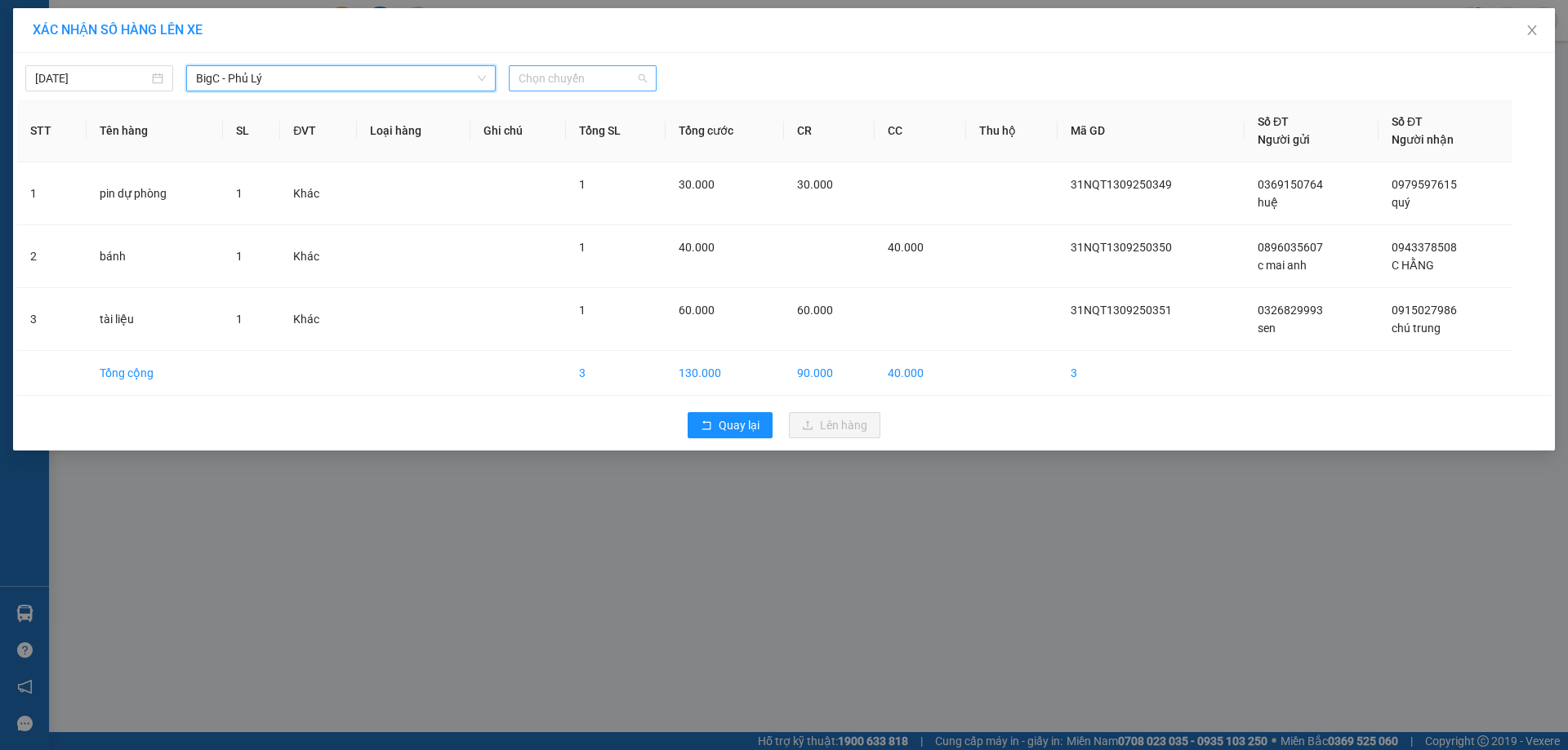
click at [609, 87] on span "Chọn chuyến" at bounding box center [582, 78] width 128 height 25
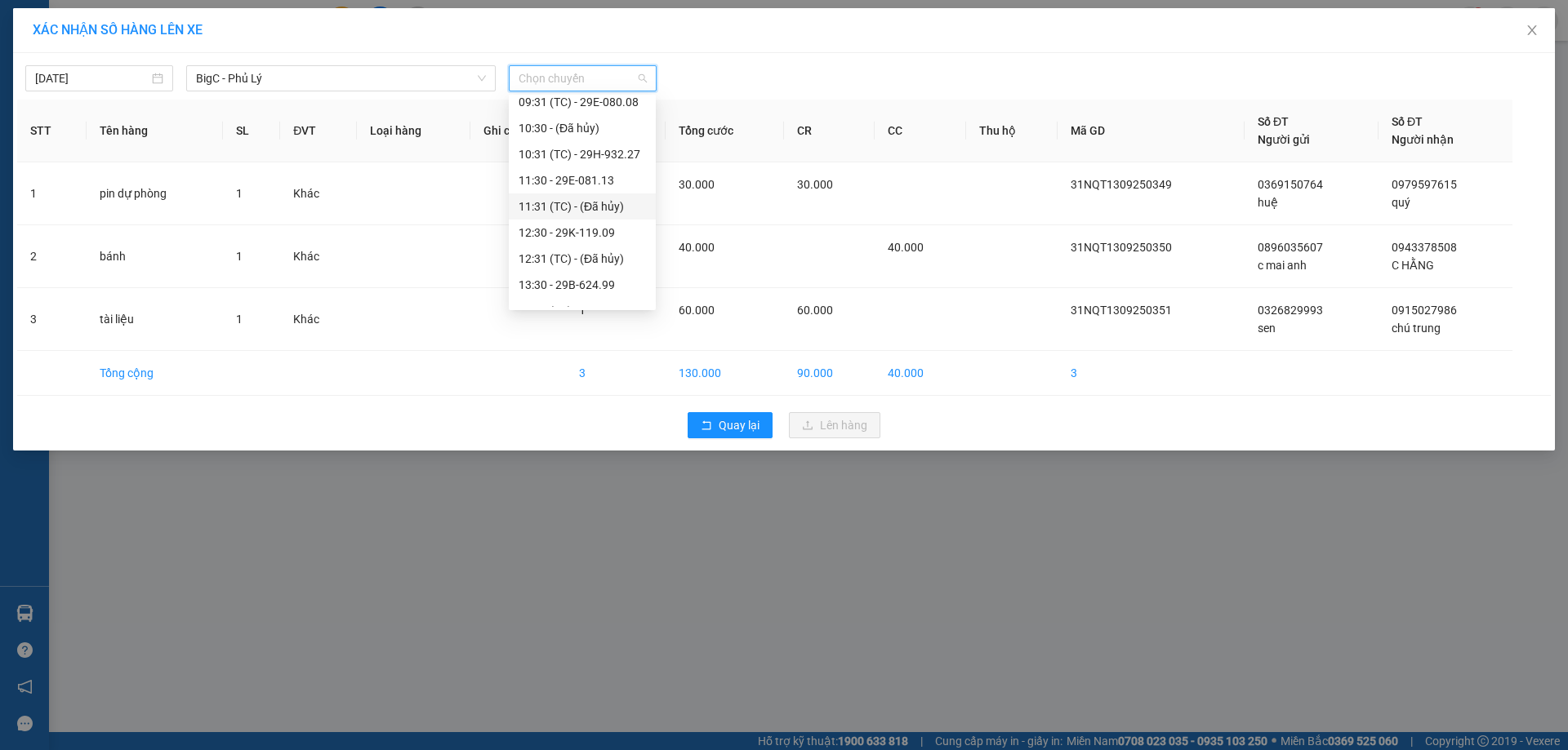
scroll to position [245, 0]
click at [613, 281] on div "13:30 - 29B-624.99" at bounding box center [582, 284] width 127 height 18
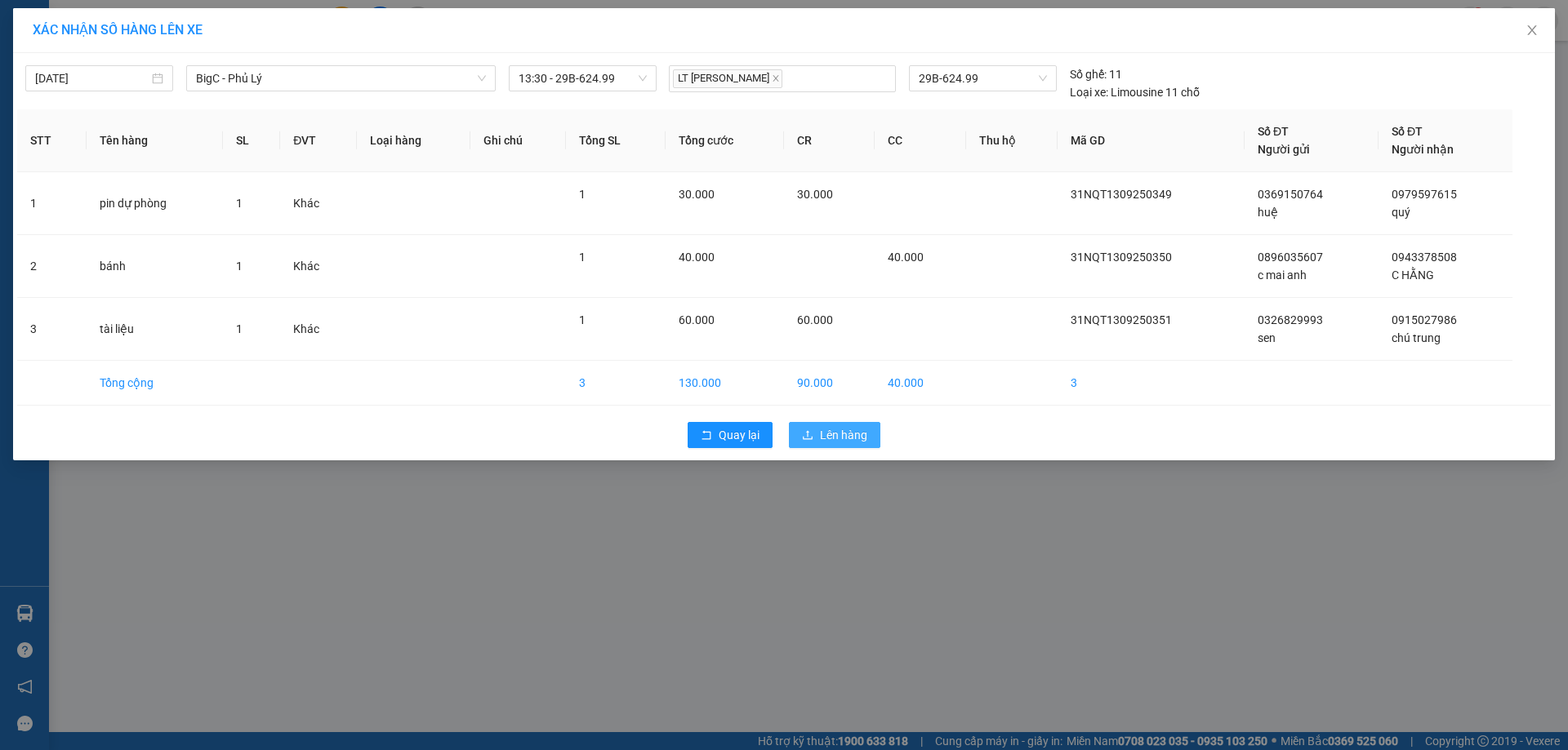
click at [832, 430] on span "Lên hàng" at bounding box center [844, 435] width 48 height 18
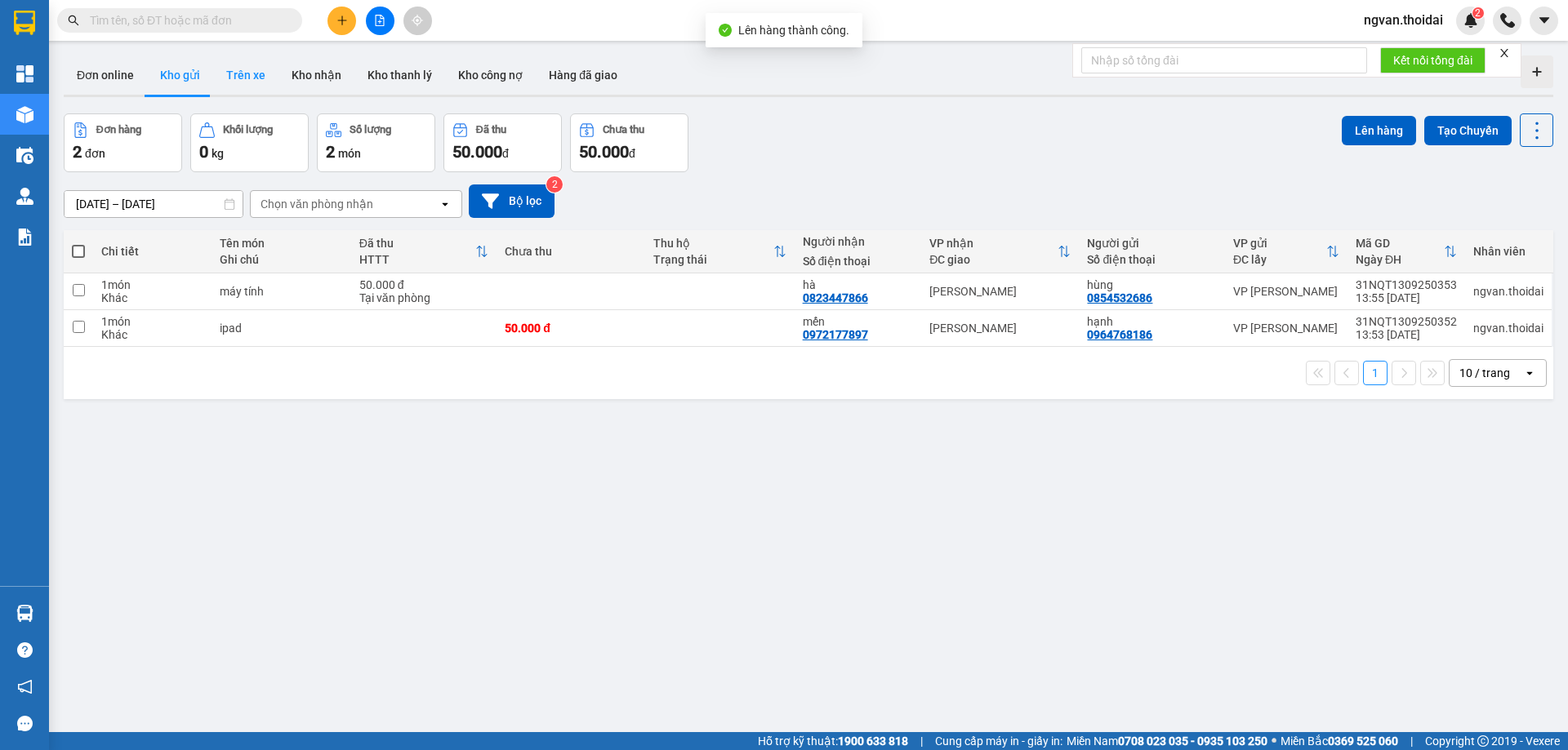
click at [247, 76] on button "Trên xe" at bounding box center [246, 75] width 66 height 39
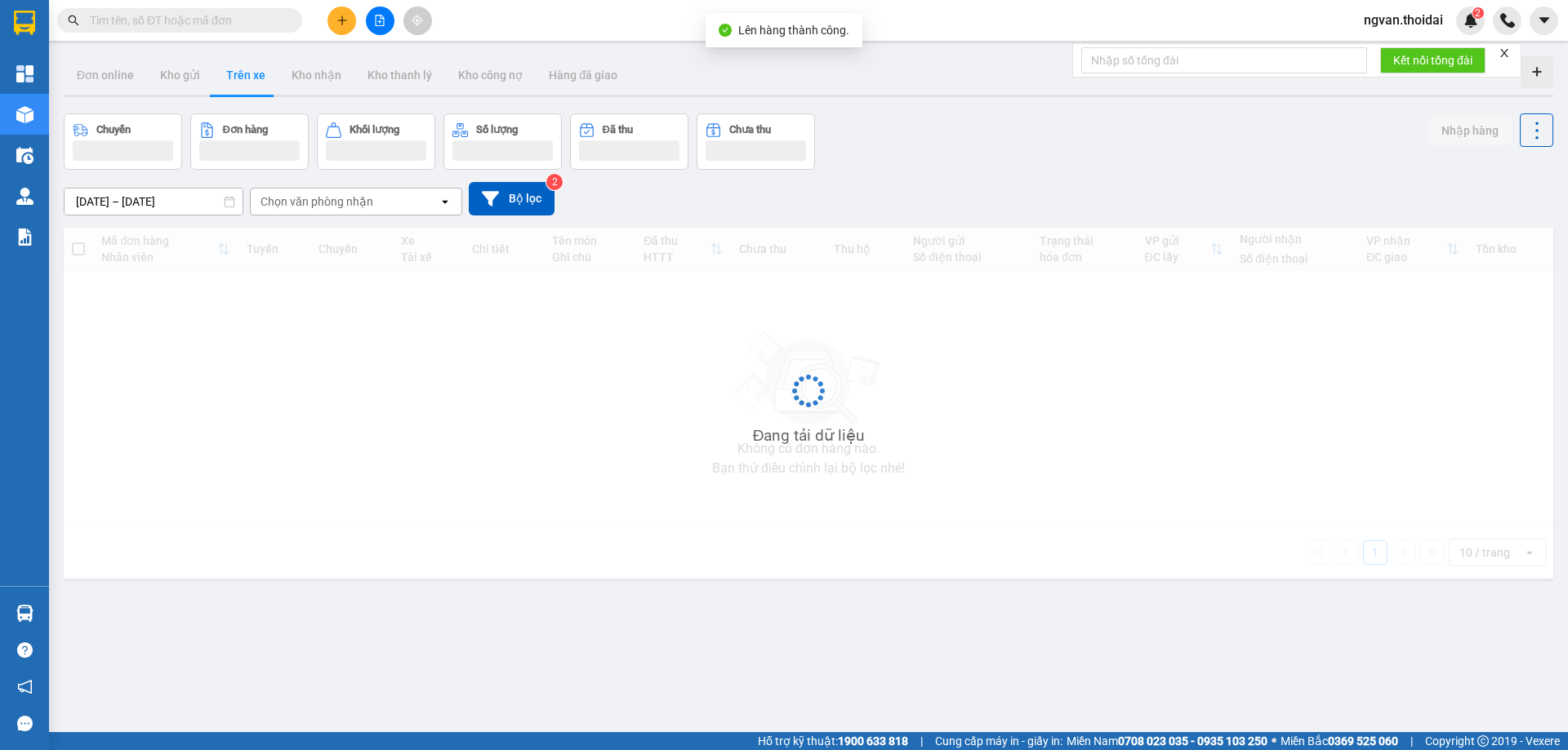
click at [248, 78] on button "Trên xe" at bounding box center [246, 75] width 66 height 39
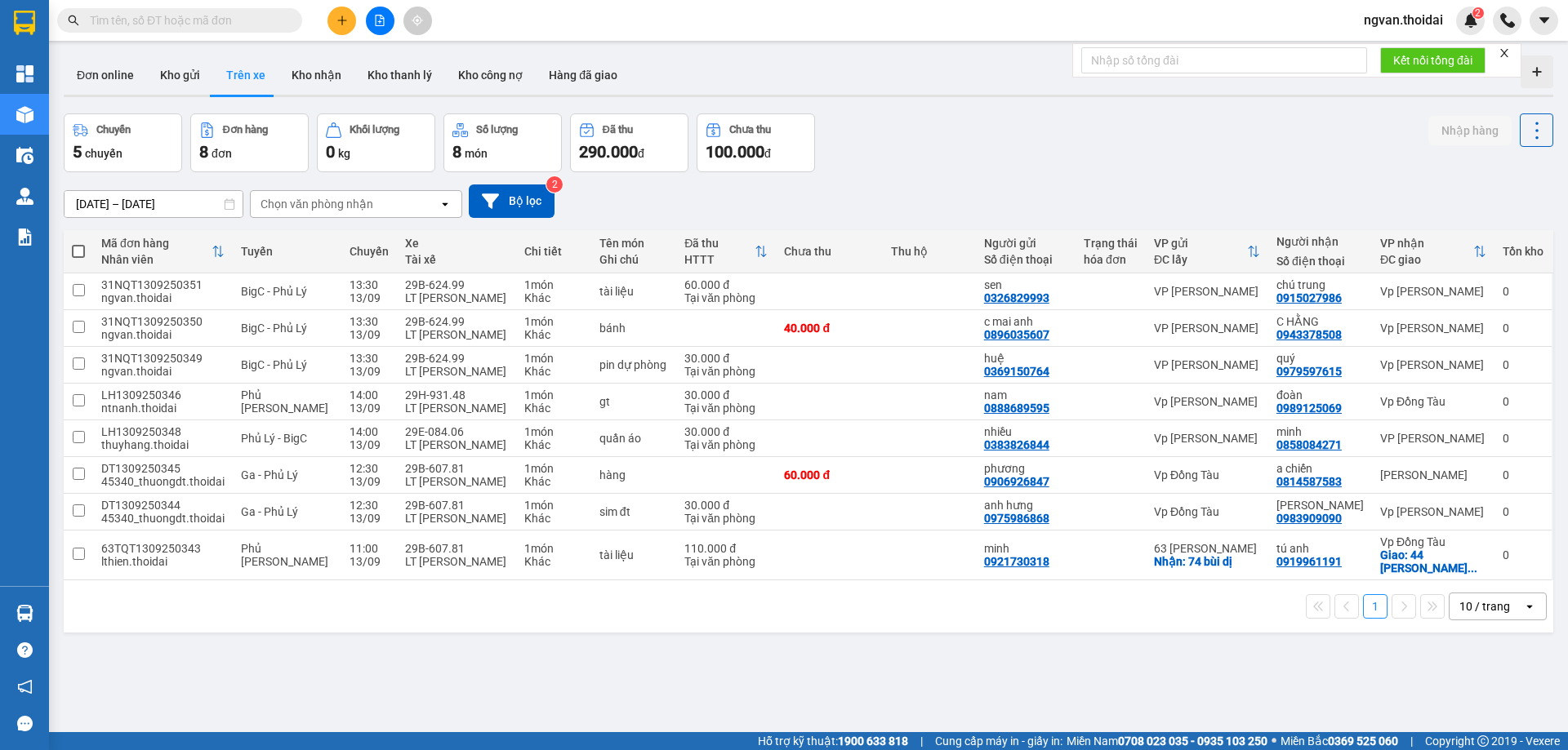
click at [652, 696] on div "ver 1.8.143 Đơn online Kho gửi Trên xe Kho nhận Kho thanh lý Kho công nợ Hàng đ…" at bounding box center [808, 424] width 1502 height 750
click at [745, 675] on div "ver 1.8.143 Đơn online Kho gửi Trên xe Kho nhận Kho thanh lý Kho công nợ Hàng đ…" at bounding box center [808, 424] width 1502 height 750
click at [1427, 20] on span "ngvan.thoidai" at bounding box center [1403, 20] width 105 height 21
click at [1407, 41] on li "Đăng xuất" at bounding box center [1403, 51] width 107 height 26
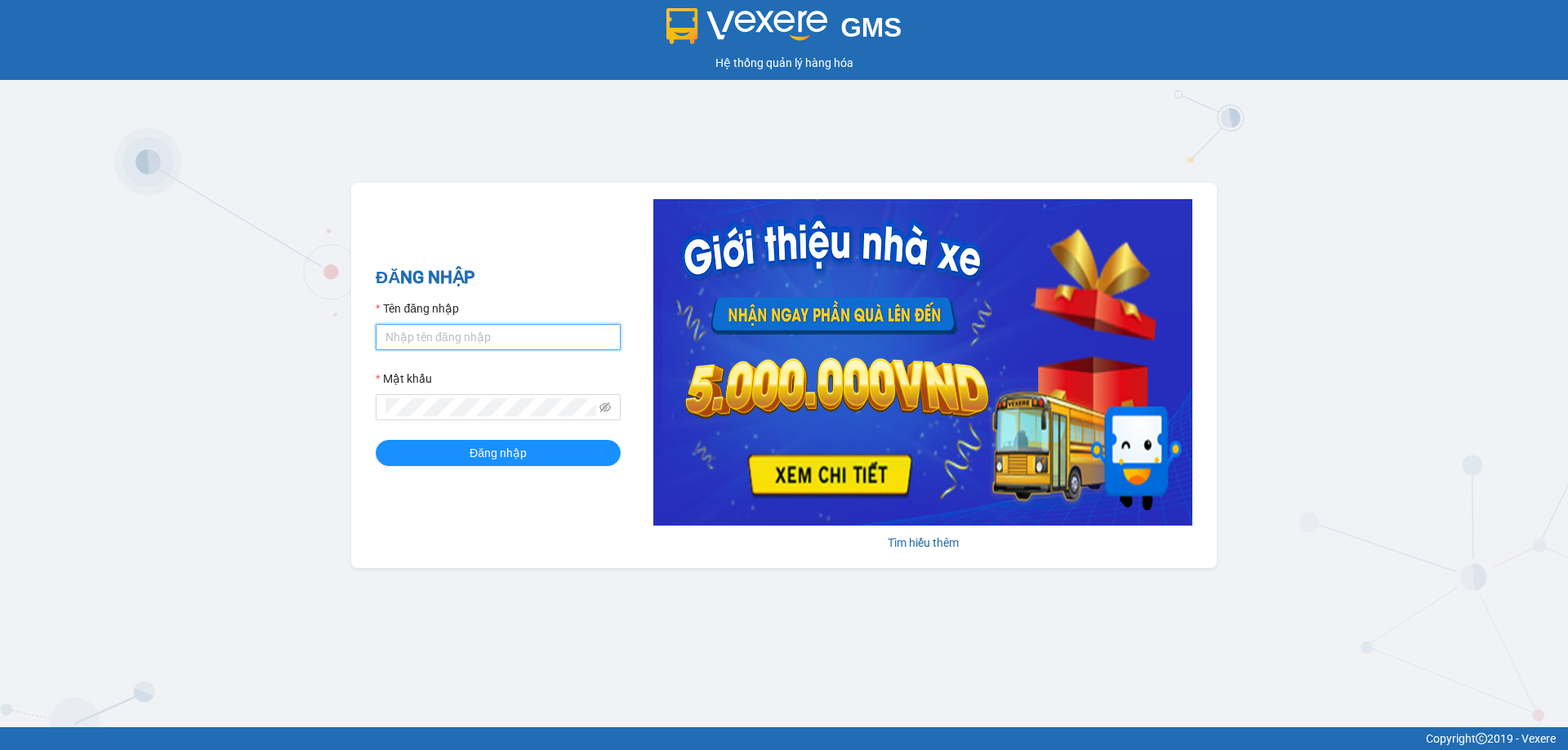
type input "ttnguyen.thoidai"
click at [767, 685] on div "GMS Hệ thống quản lý hàng hóa ĐĂNG NHẬP Tên đăng nhập ttnguyen.thoidai Mật khẩu…" at bounding box center [784, 363] width 1568 height 727
drag, startPoint x: 789, startPoint y: 666, endPoint x: 787, endPoint y: 530, distance: 136.0
click at [786, 667] on div "GMS Hệ thống quản lý hàng hóa ĐĂNG NHẬP Tên đăng nhập ttnguyen.thoidai Mật khẩu…" at bounding box center [784, 363] width 1568 height 727
drag, startPoint x: 632, startPoint y: 703, endPoint x: 649, endPoint y: 743, distance: 43.5
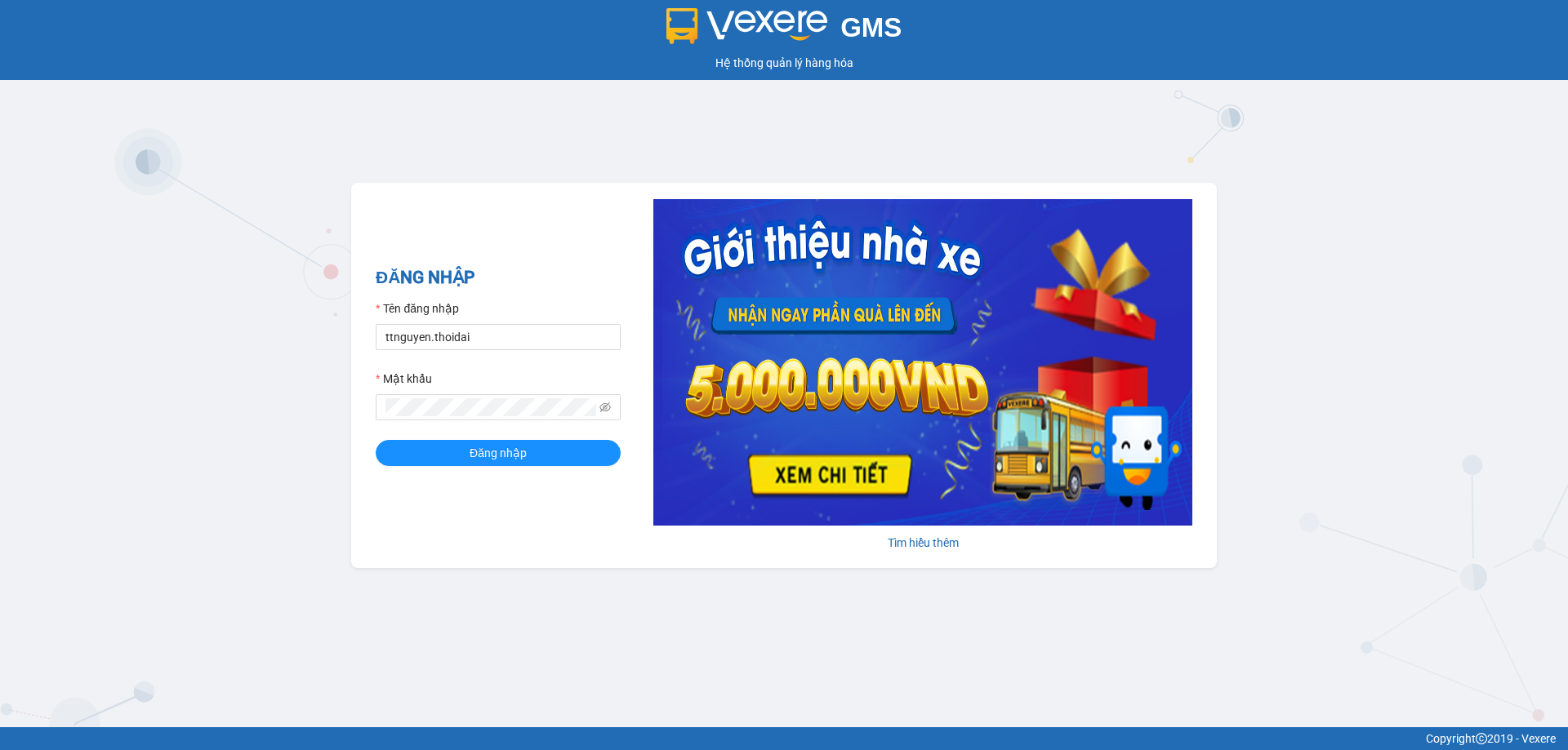
click at [631, 703] on div "GMS Hệ thống quản lý hàng hóa ĐĂNG NHẬP Tên đăng nhập ttnguyen.thoidai Mật khẩu…" at bounding box center [784, 363] width 1568 height 727
click at [689, 717] on div "GMS Hệ thống quản lý hàng hóa ĐĂNG NHẬP Tên đăng nhập ttnguyen.thoidai Mật khẩu…" at bounding box center [784, 363] width 1568 height 727
click at [481, 452] on span "Đăng nhập" at bounding box center [497, 453] width 57 height 18
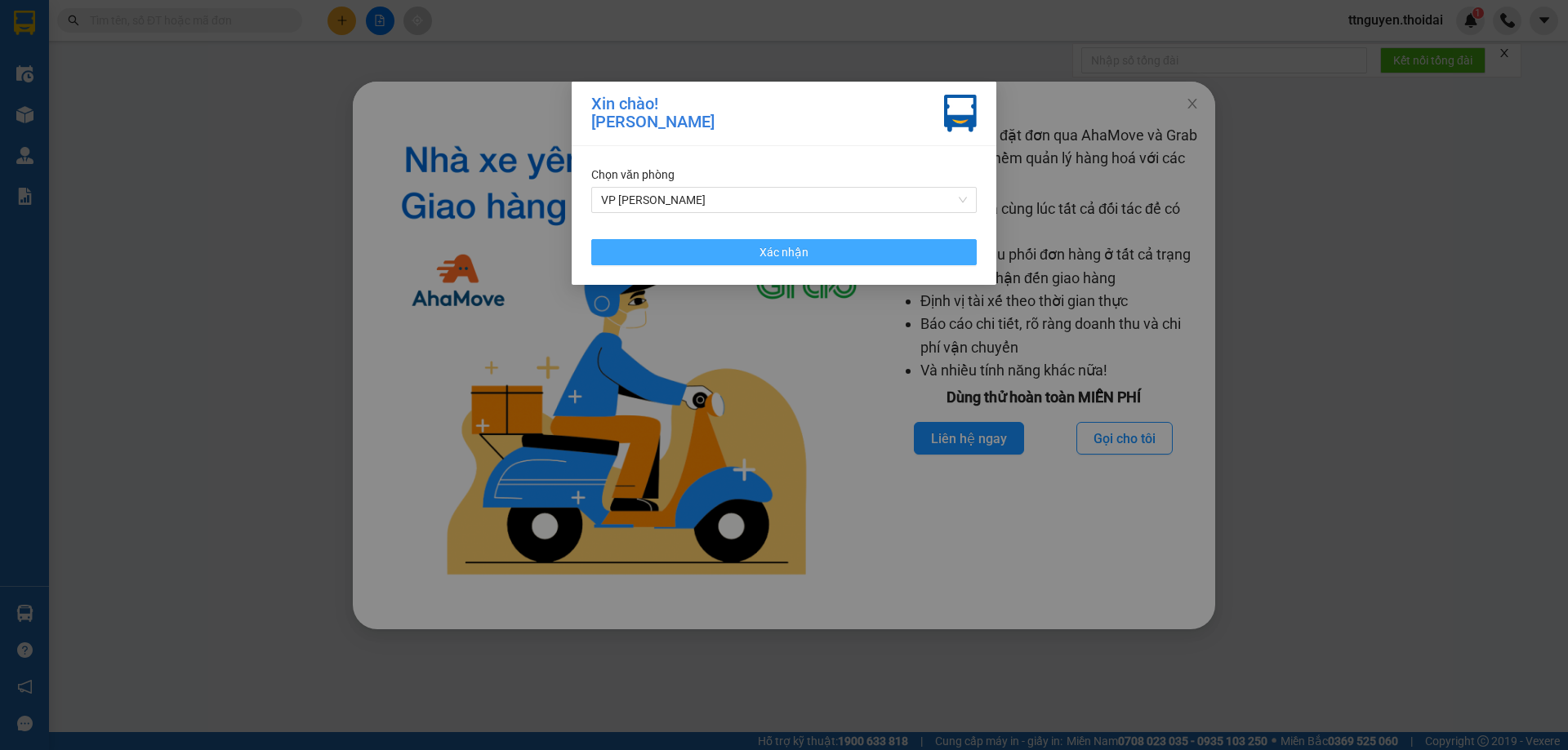
click at [767, 252] on span "Xác nhận" at bounding box center [783, 253] width 49 height 18
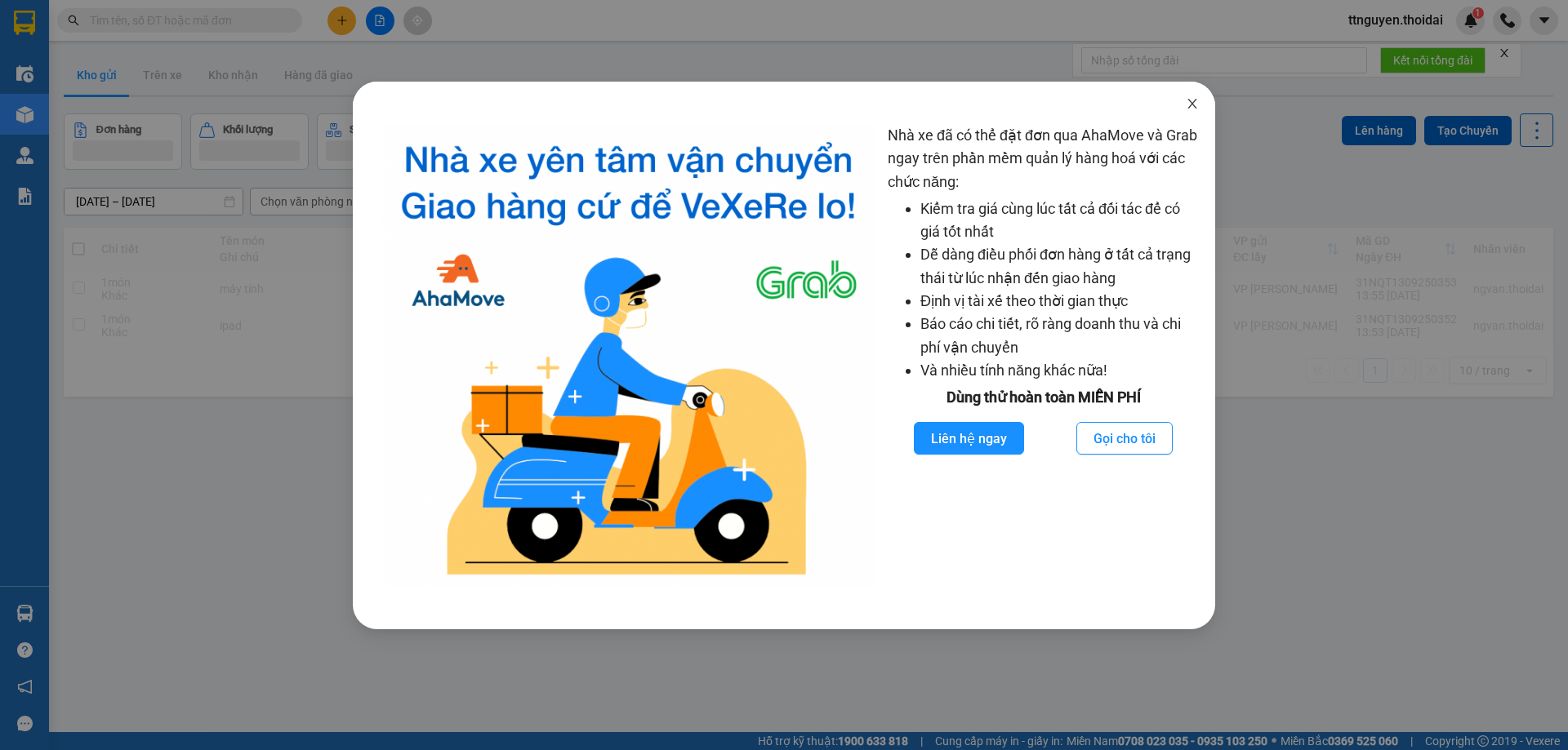
click at [1191, 102] on icon "close" at bounding box center [1191, 103] width 9 height 10
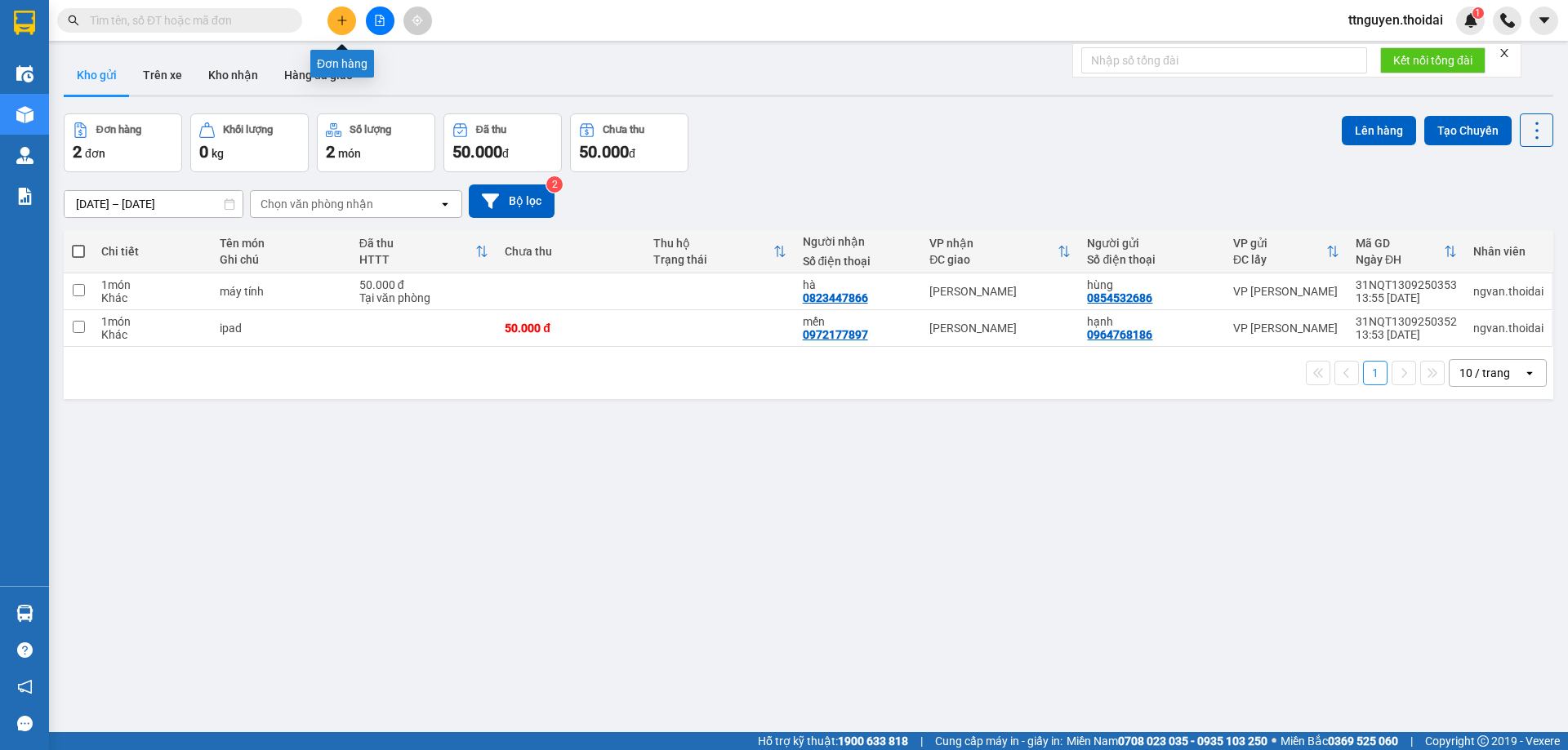
click at [343, 20] on icon "plus" at bounding box center [341, 20] width 11 height 11
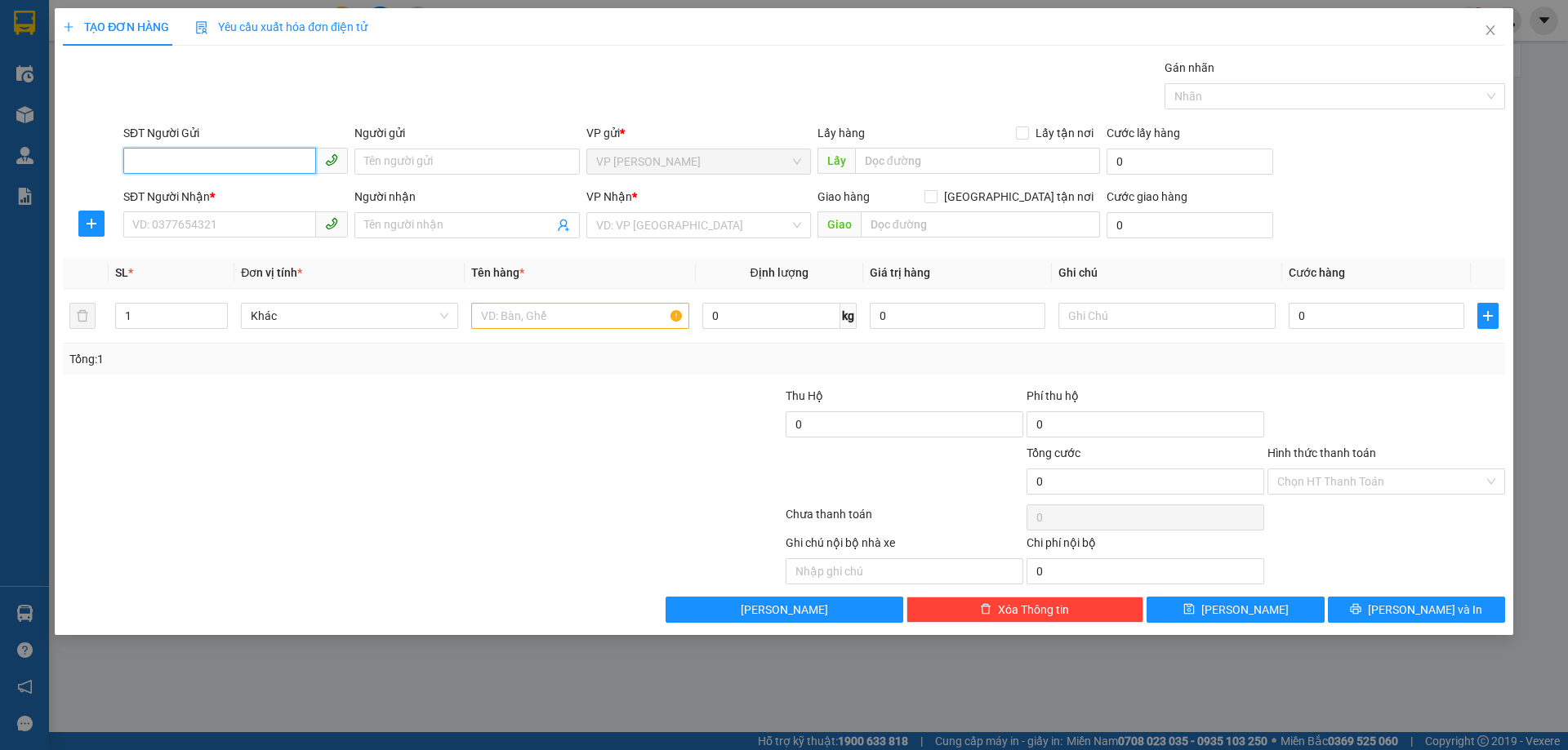
click at [172, 166] on input "SĐT Người Gửi" at bounding box center [220, 161] width 193 height 26
click at [169, 161] on input "SĐT Người Gửi" at bounding box center [220, 161] width 193 height 26
click at [198, 200] on div "0815371111 - trang" at bounding box center [236, 194] width 205 height 18
type input "0815371111"
type input "trang"
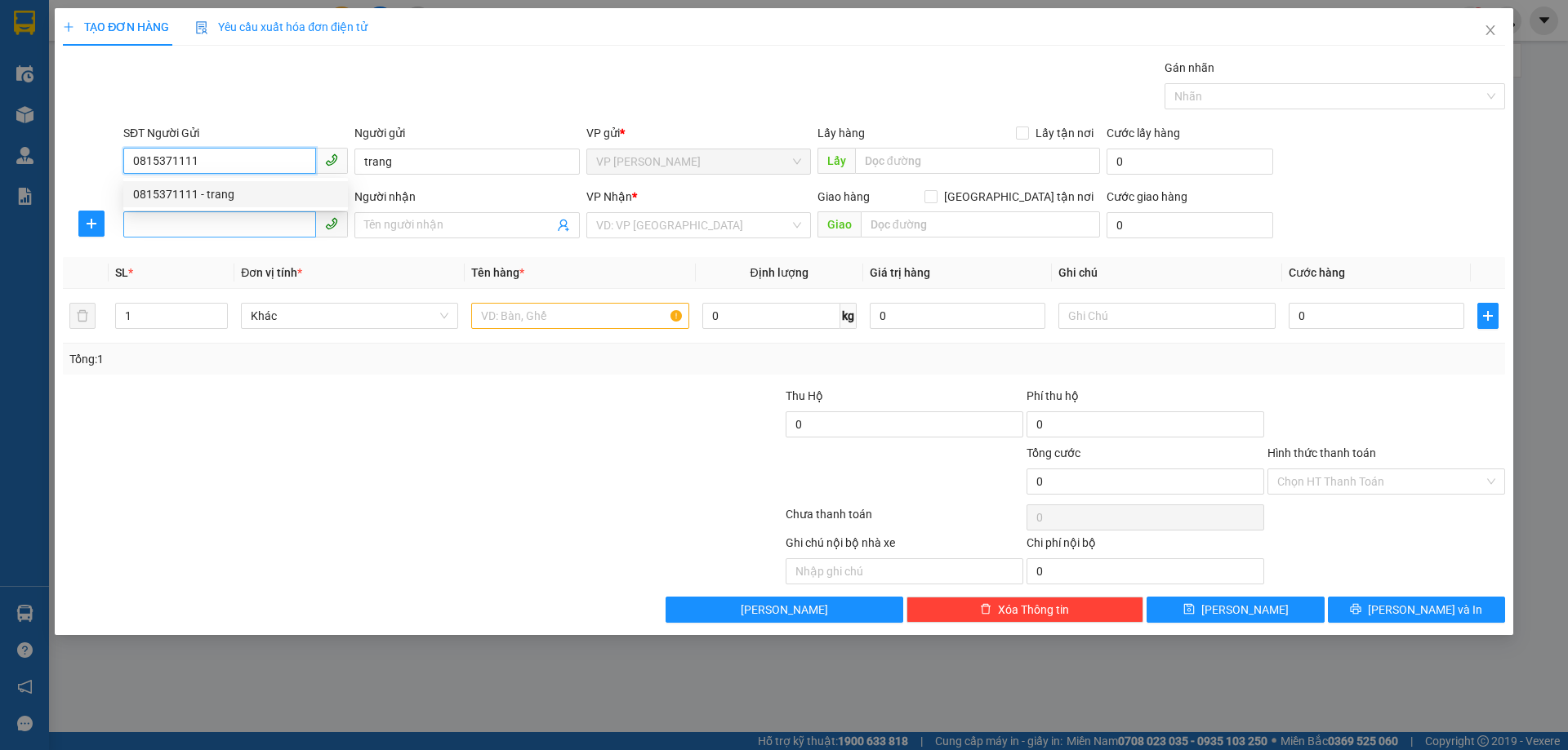
type input "0815371111"
click at [189, 226] on input "SĐT Người Nhận *" at bounding box center [220, 225] width 193 height 26
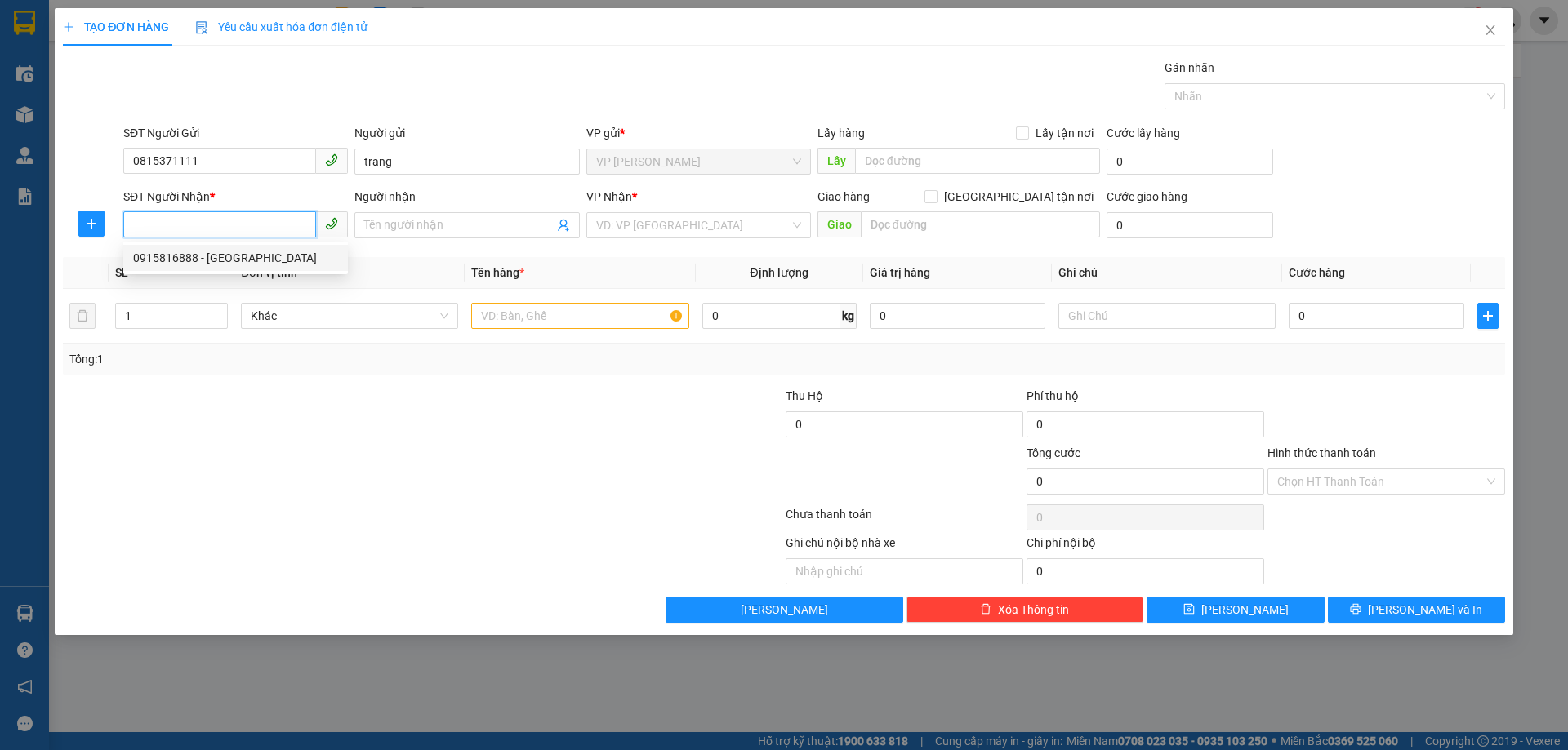
click at [203, 268] on div "0915816888 - [GEOGRAPHIC_DATA]" at bounding box center [236, 258] width 225 height 26
type input "0915816888"
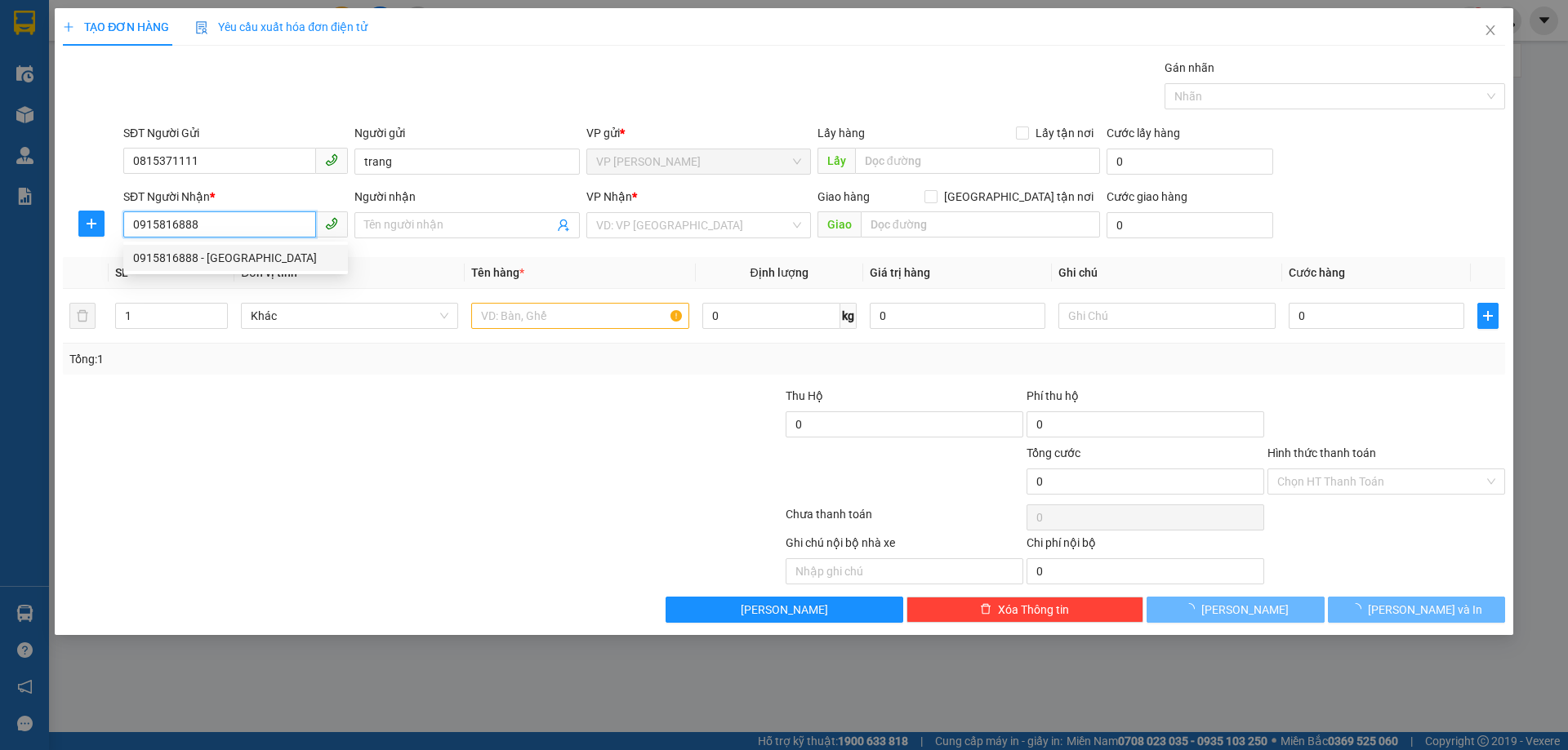
type input "hà"
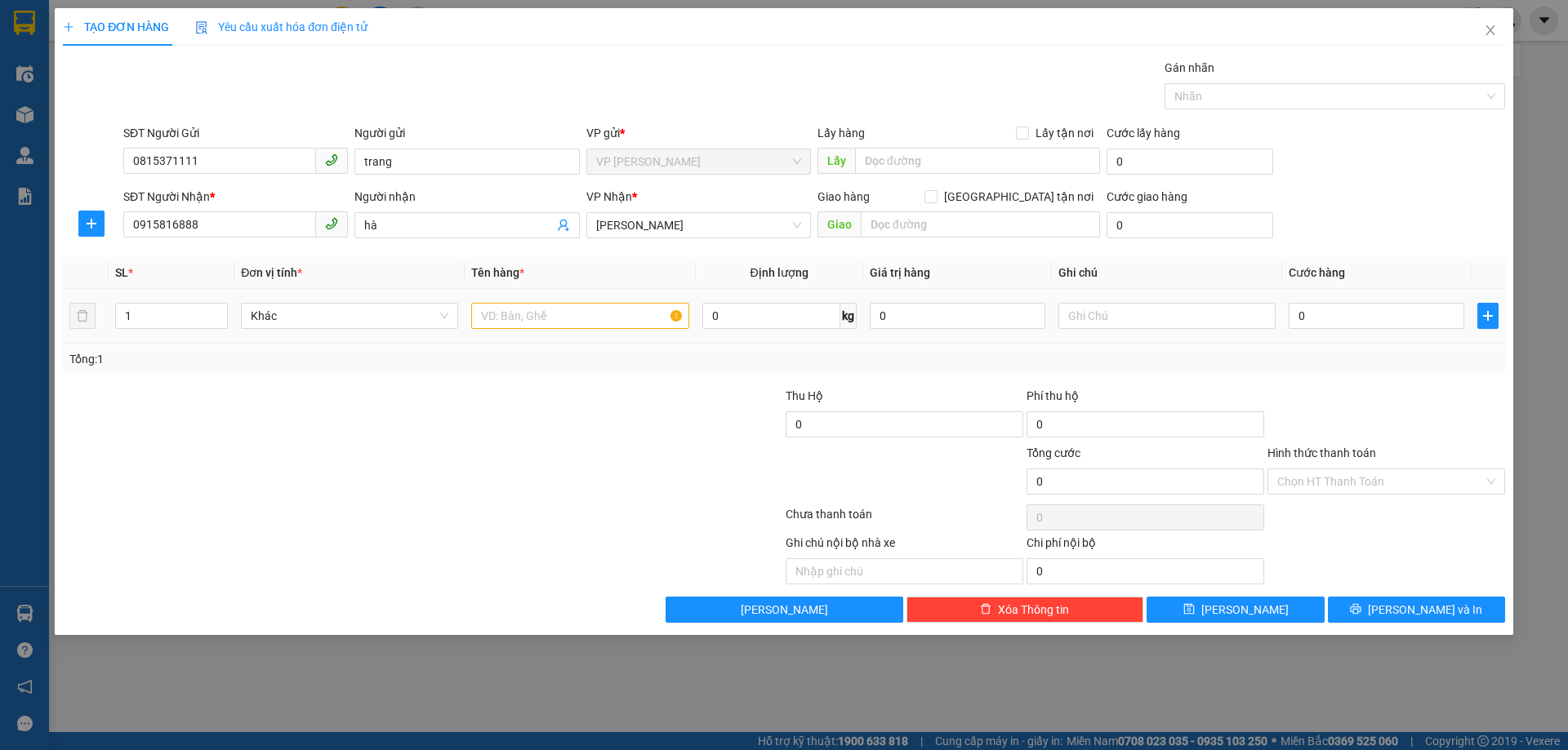
drag, startPoint x: 393, startPoint y: 398, endPoint x: 440, endPoint y: 398, distance: 47.0
click at [403, 398] on div at bounding box center [302, 415] width 482 height 57
click at [530, 324] on input "text" at bounding box center [580, 315] width 217 height 26
click at [626, 151] on span "VP [PERSON_NAME]" at bounding box center [698, 161] width 205 height 25
type input "linh kiện"
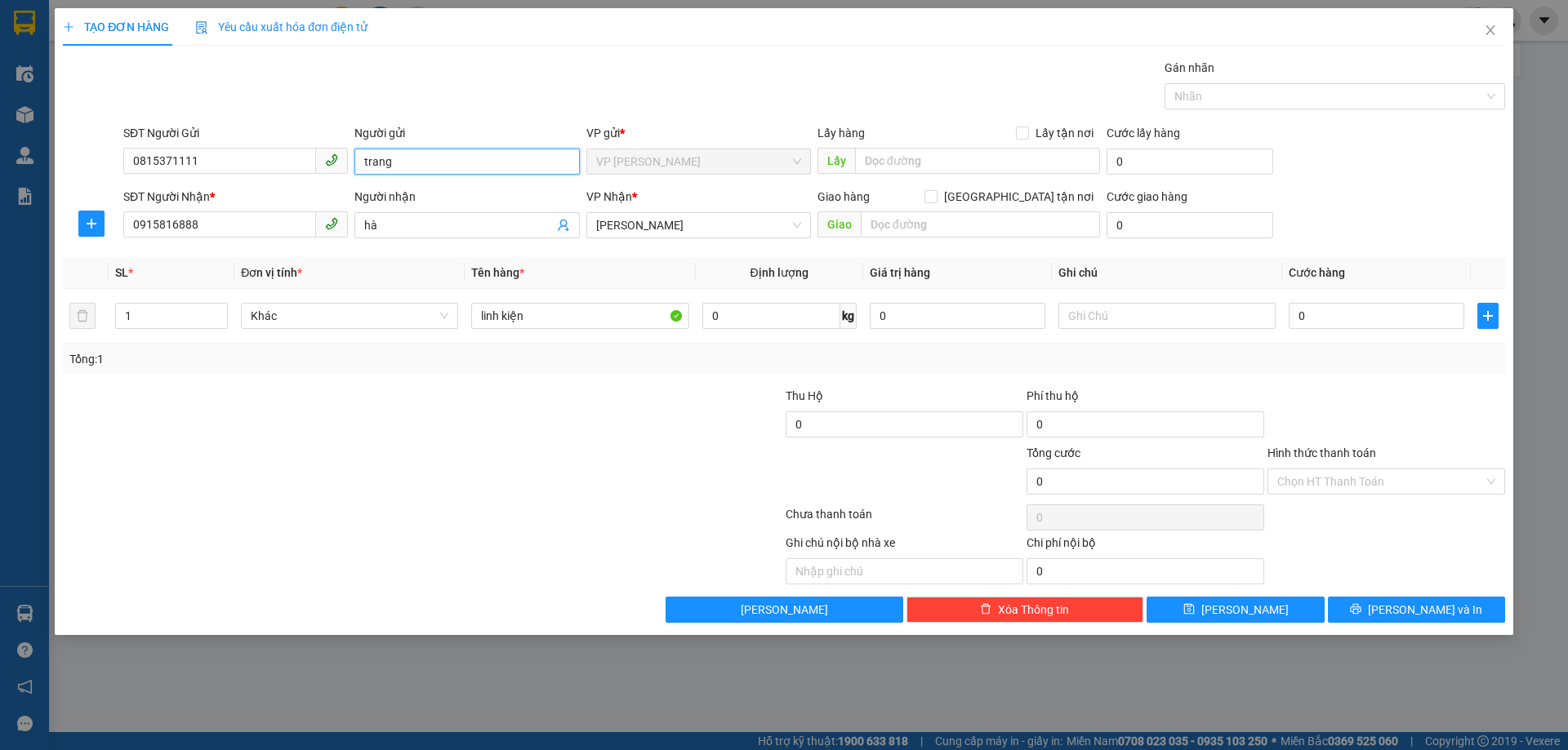
click at [462, 152] on input "trang" at bounding box center [467, 161] width 225 height 26
click at [675, 165] on span "VP [PERSON_NAME]" at bounding box center [698, 161] width 205 height 25
click at [561, 570] on div at bounding box center [633, 559] width 301 height 51
click at [1308, 316] on input "0" at bounding box center [1376, 315] width 175 height 26
type input "3"
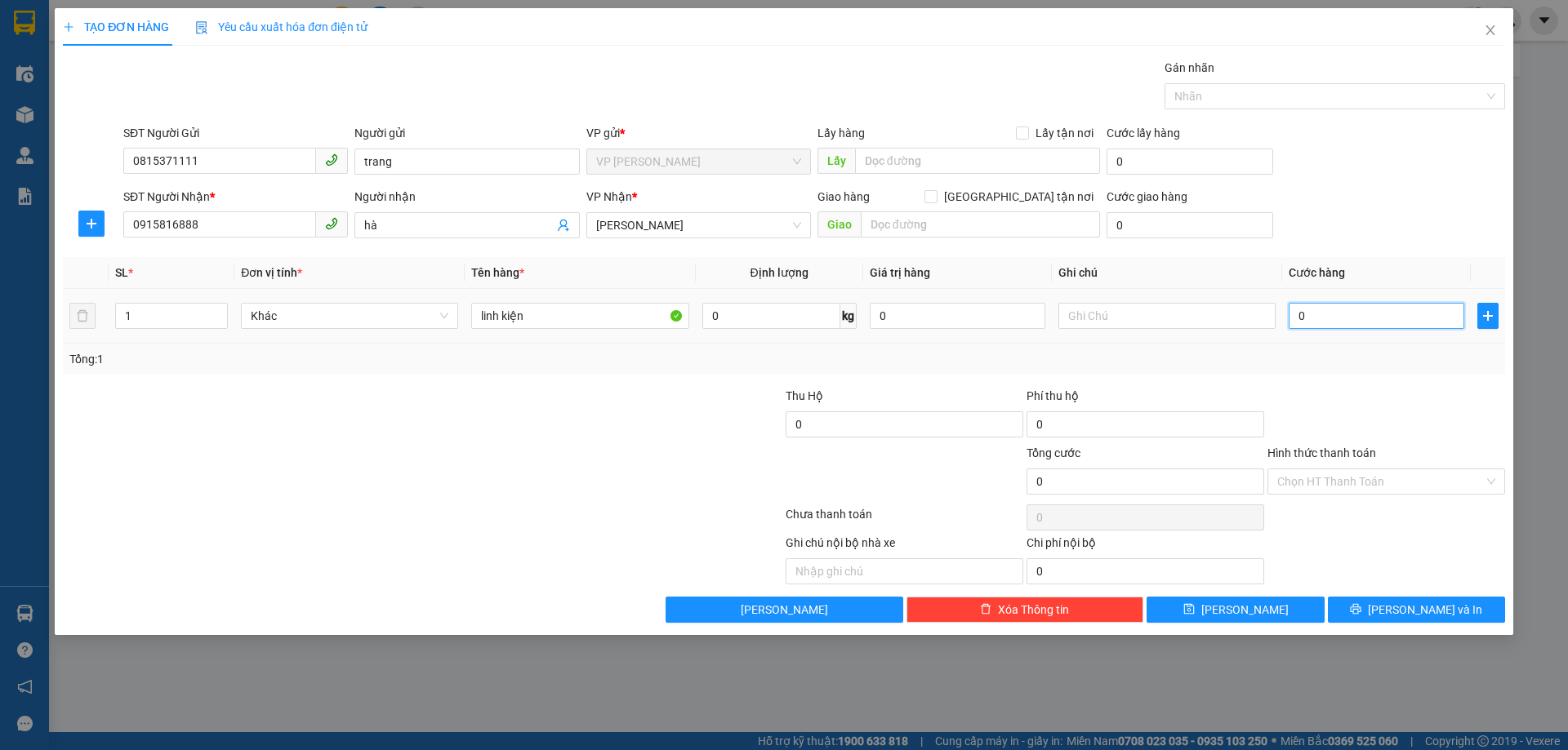
type input "3"
type input "30"
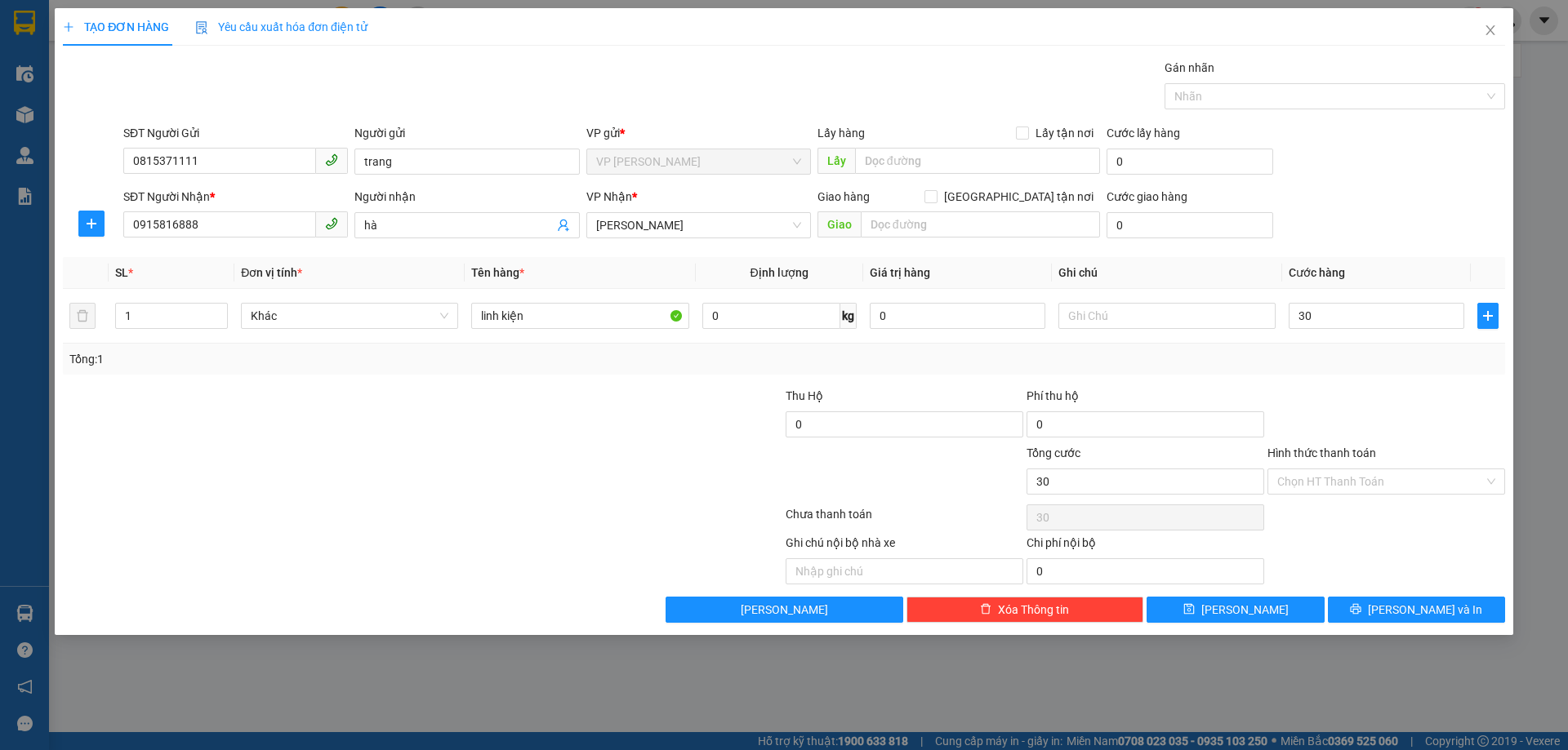
type input "30.000"
click at [1305, 361] on div "Tổng: 1" at bounding box center [784, 359] width 1429 height 18
click at [1400, 613] on button "[PERSON_NAME] và In" at bounding box center [1416, 610] width 177 height 26
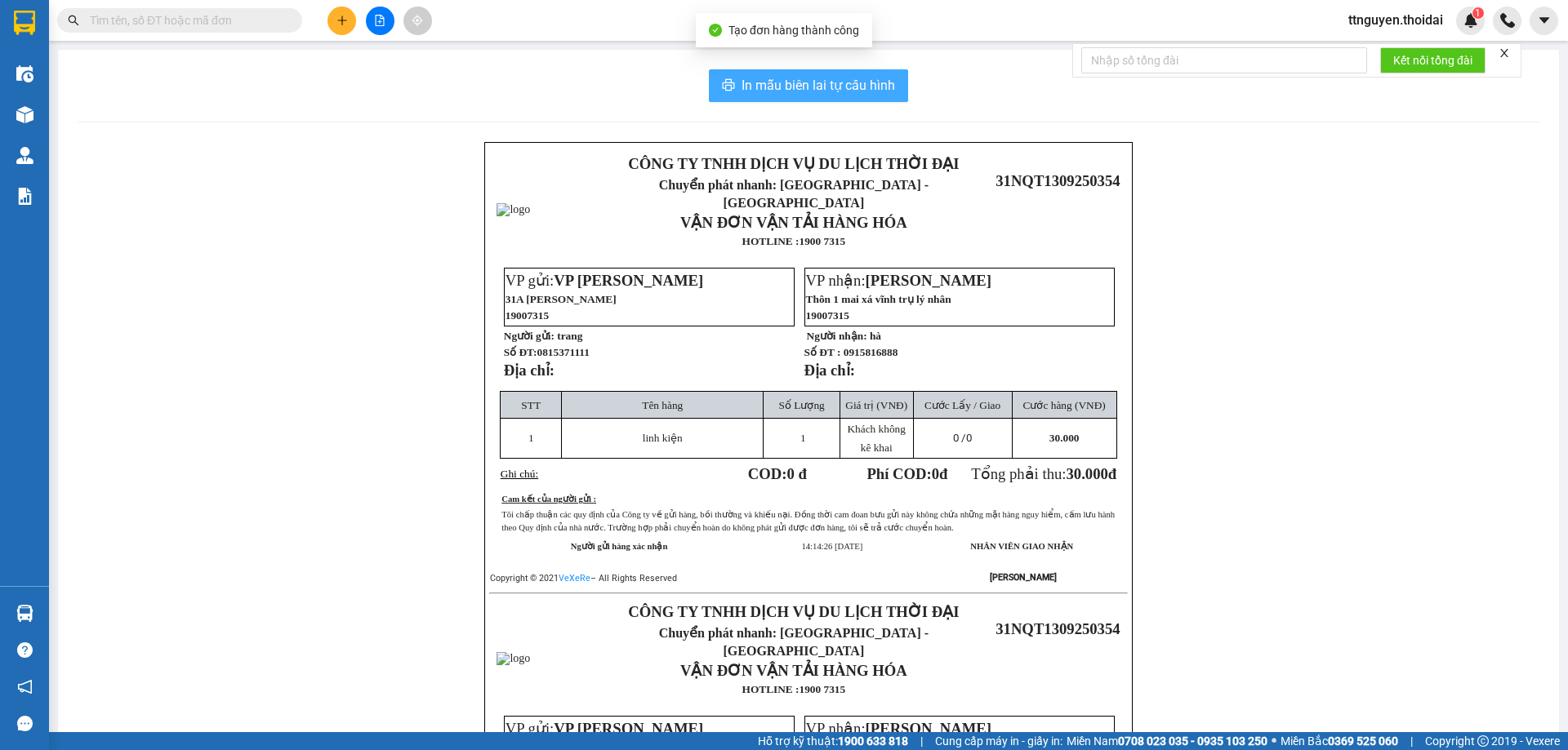
click at [805, 75] on span "In mẫu biên lai tự cấu hình" at bounding box center [818, 85] width 153 height 21
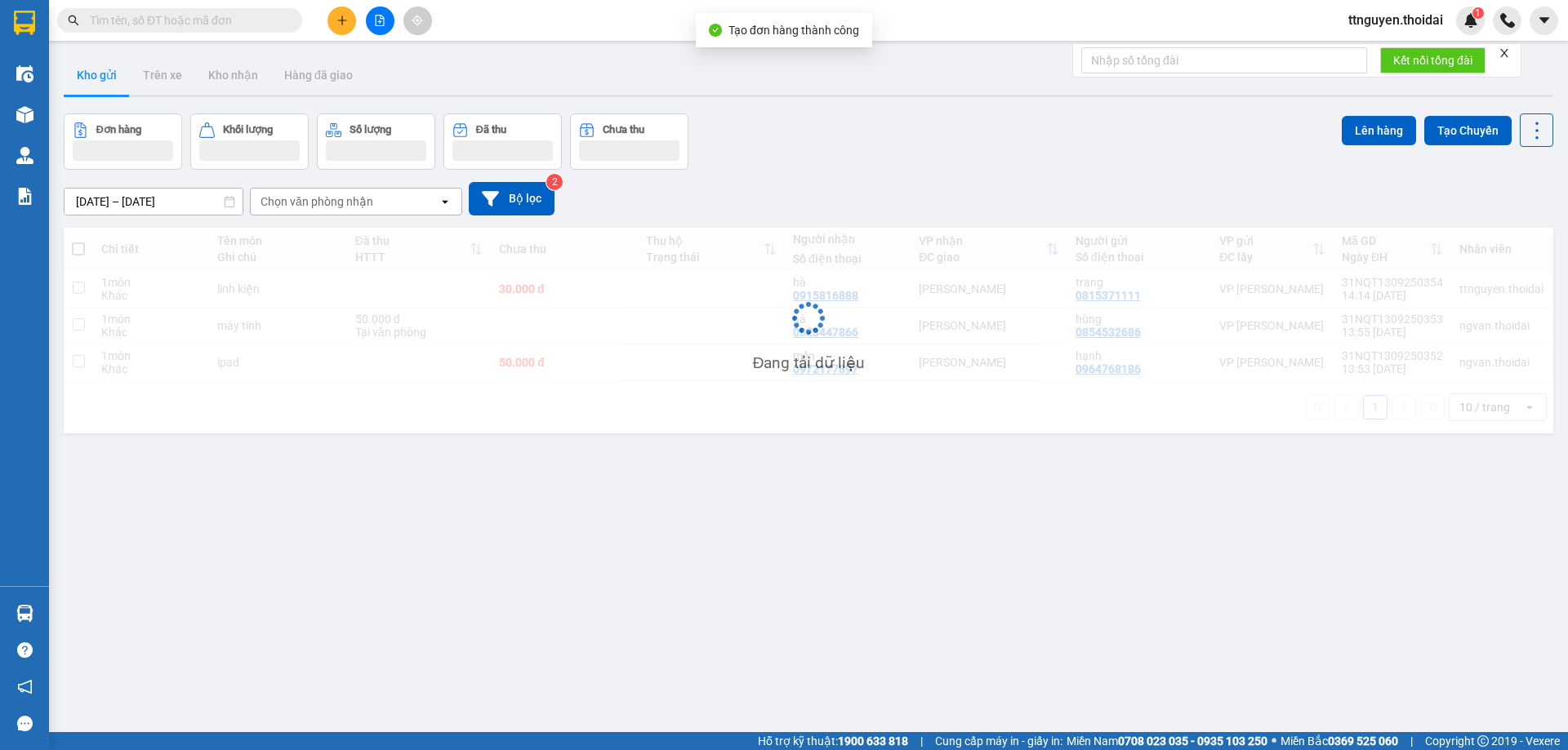
click at [782, 626] on div "ver 1.8.143 Kho gửi Trên xe Kho nhận Hàng đã giao Đơn hàng Khối lượng Số lượng …" at bounding box center [808, 424] width 1502 height 750
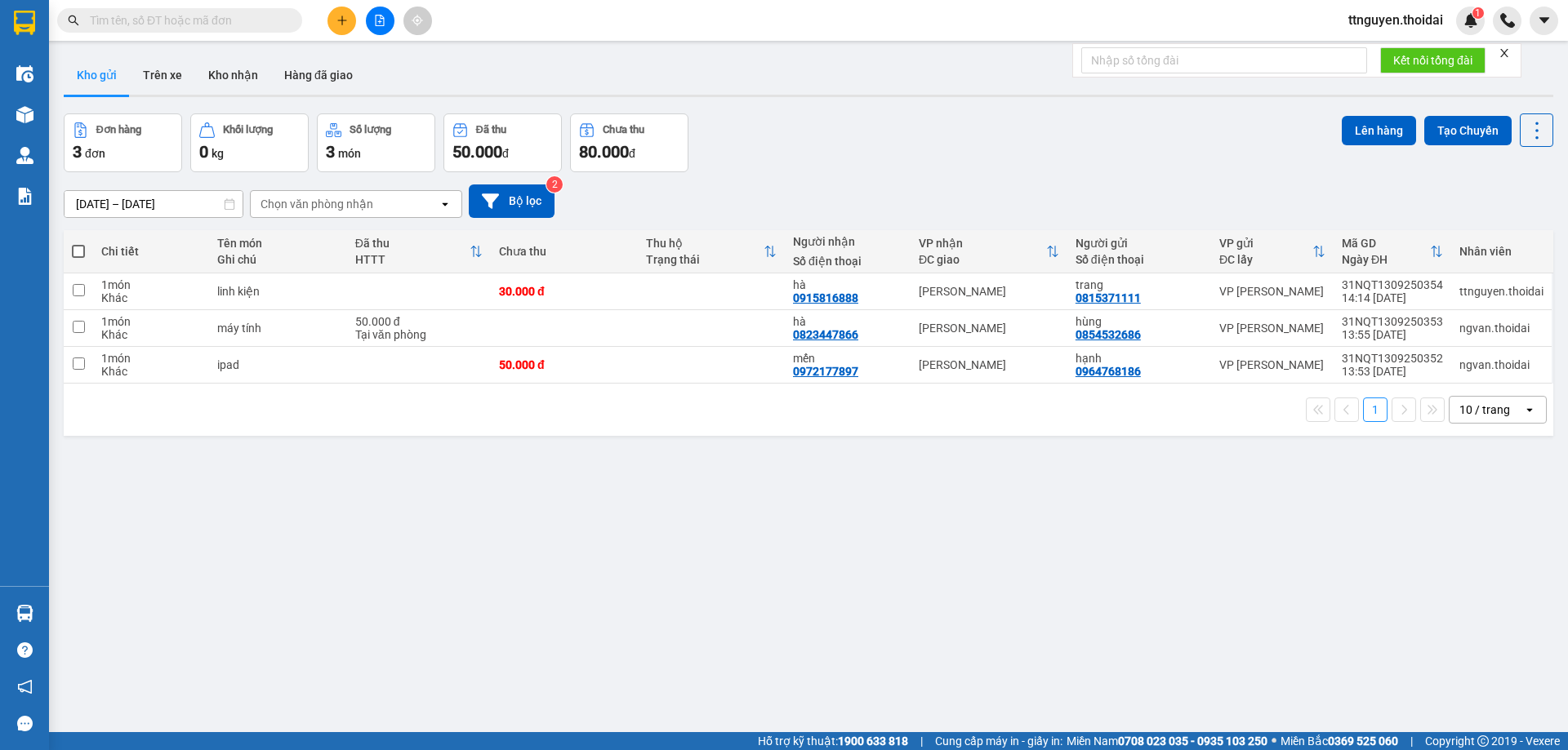
click at [610, 593] on div "ver 1.8.143 Kho gửi Trên xe Kho nhận Hàng đã giao Đơn hàng 3 đơn Khối lượng 0 k…" at bounding box center [808, 424] width 1502 height 750
click at [353, 17] on button at bounding box center [341, 21] width 29 height 29
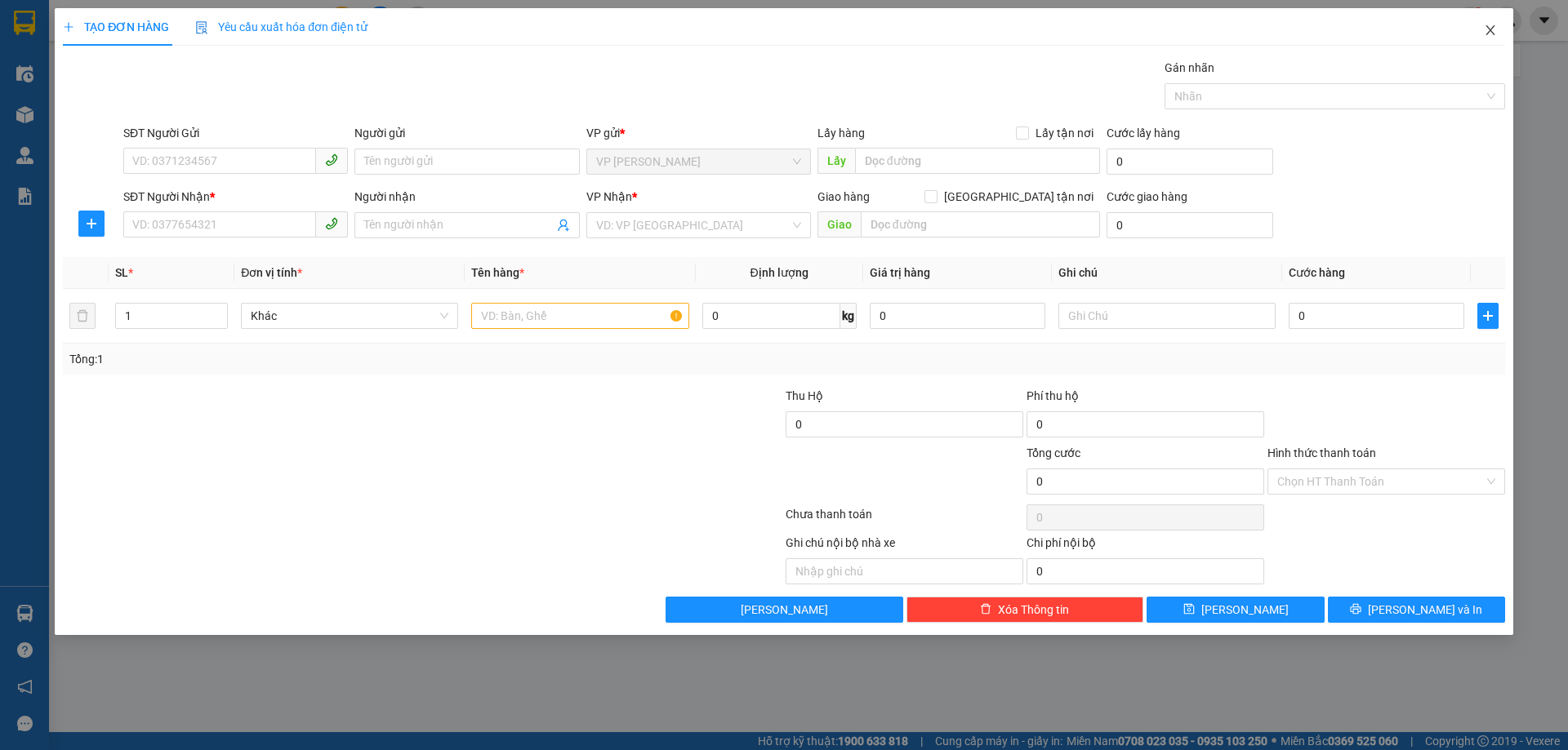
click at [1488, 26] on icon "close" at bounding box center [1489, 30] width 13 height 13
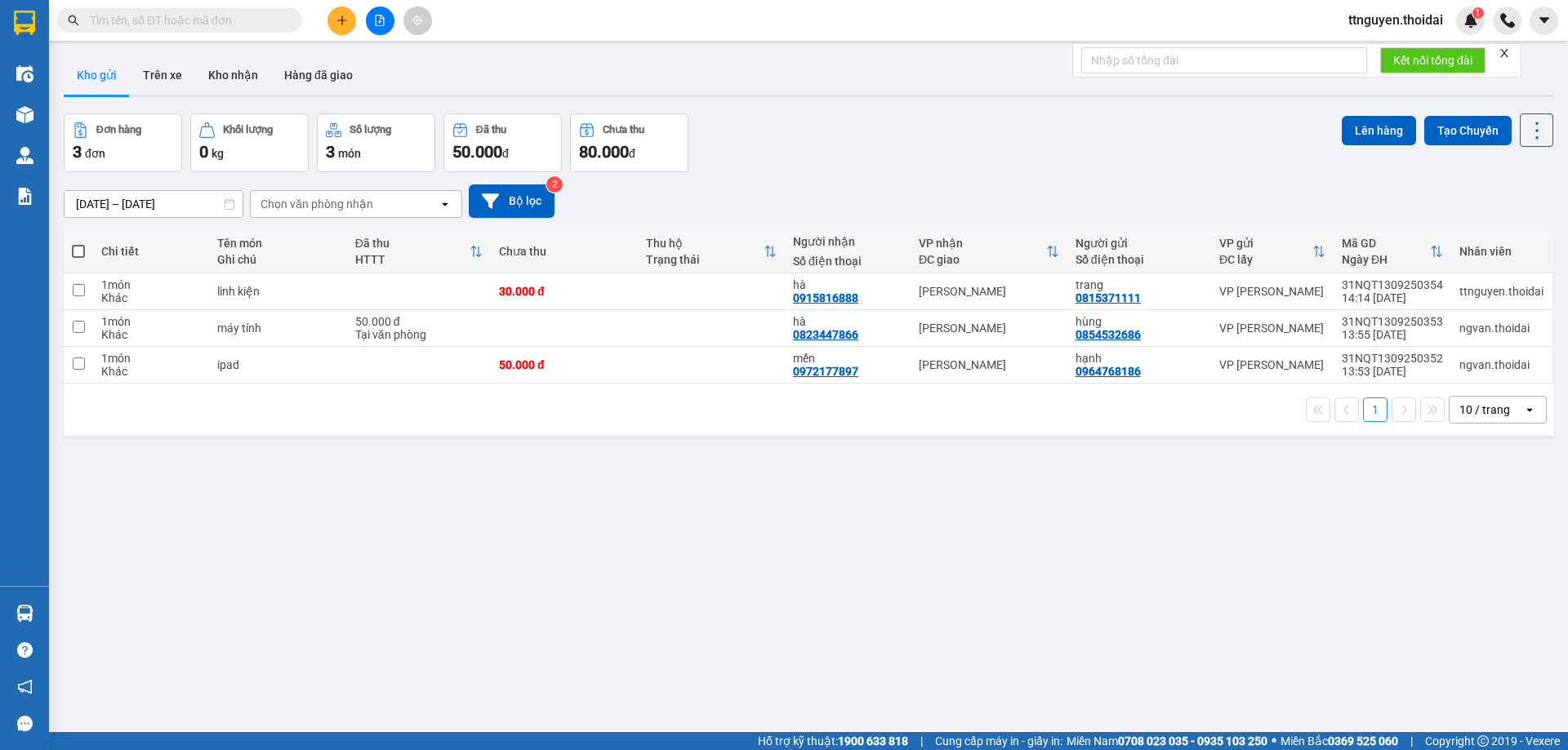
click at [1380, 20] on span "ttnguyen.thoidai" at bounding box center [1395, 20] width 120 height 21
drag, startPoint x: 776, startPoint y: 34, endPoint x: 704, endPoint y: 34, distance: 72.0
click at [771, 34] on div "Kết quả tìm kiếm ( 0 ) Bộ lọc No Data ttnguyen.thoidai 1" at bounding box center [784, 20] width 1568 height 41
click at [346, 20] on icon "plus" at bounding box center [341, 20] width 11 height 11
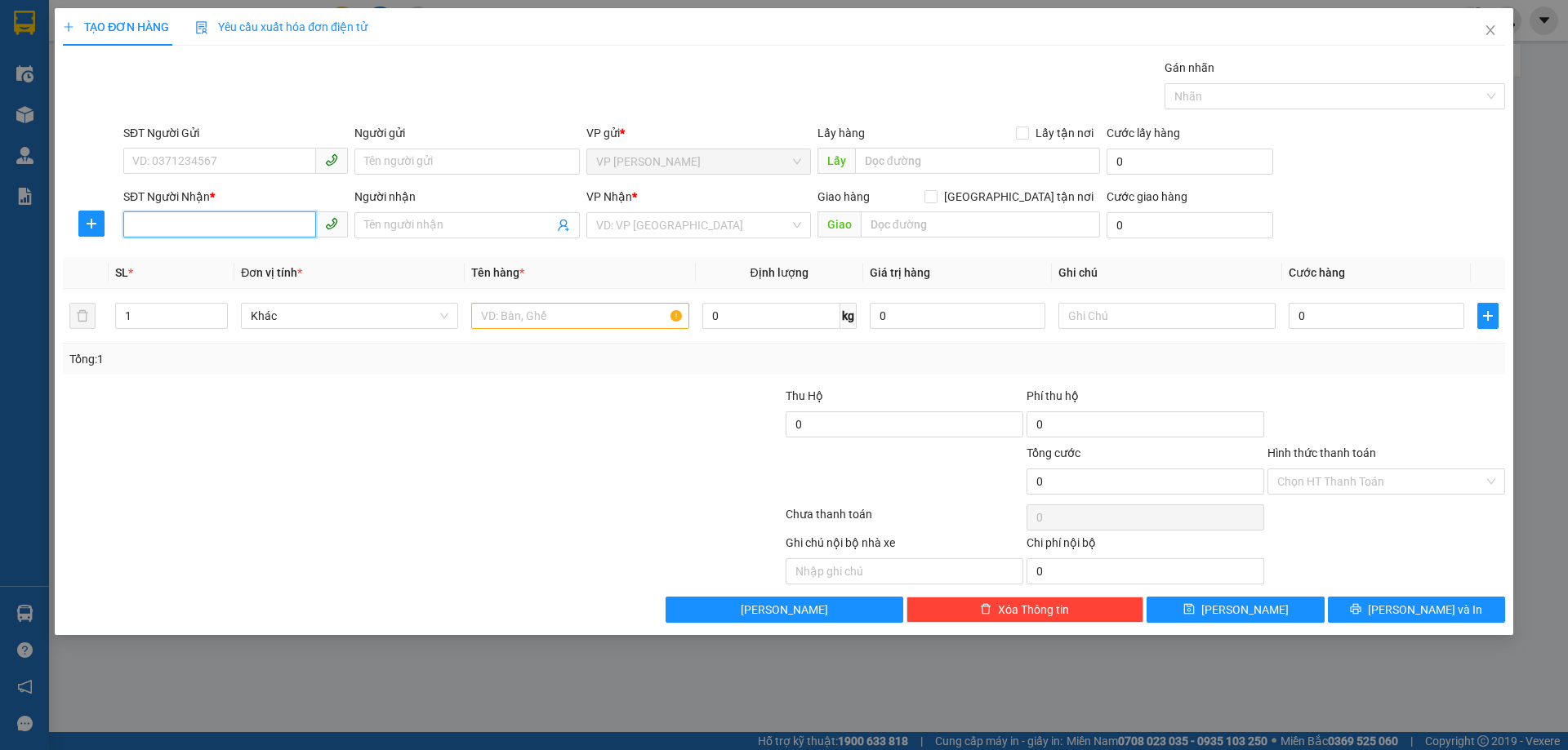
click at [196, 221] on input "SĐT Người Nhận *" at bounding box center [220, 225] width 193 height 26
type input "0973907066"
click at [216, 262] on div "0973907066 - [PERSON_NAME]" at bounding box center [236, 258] width 205 height 18
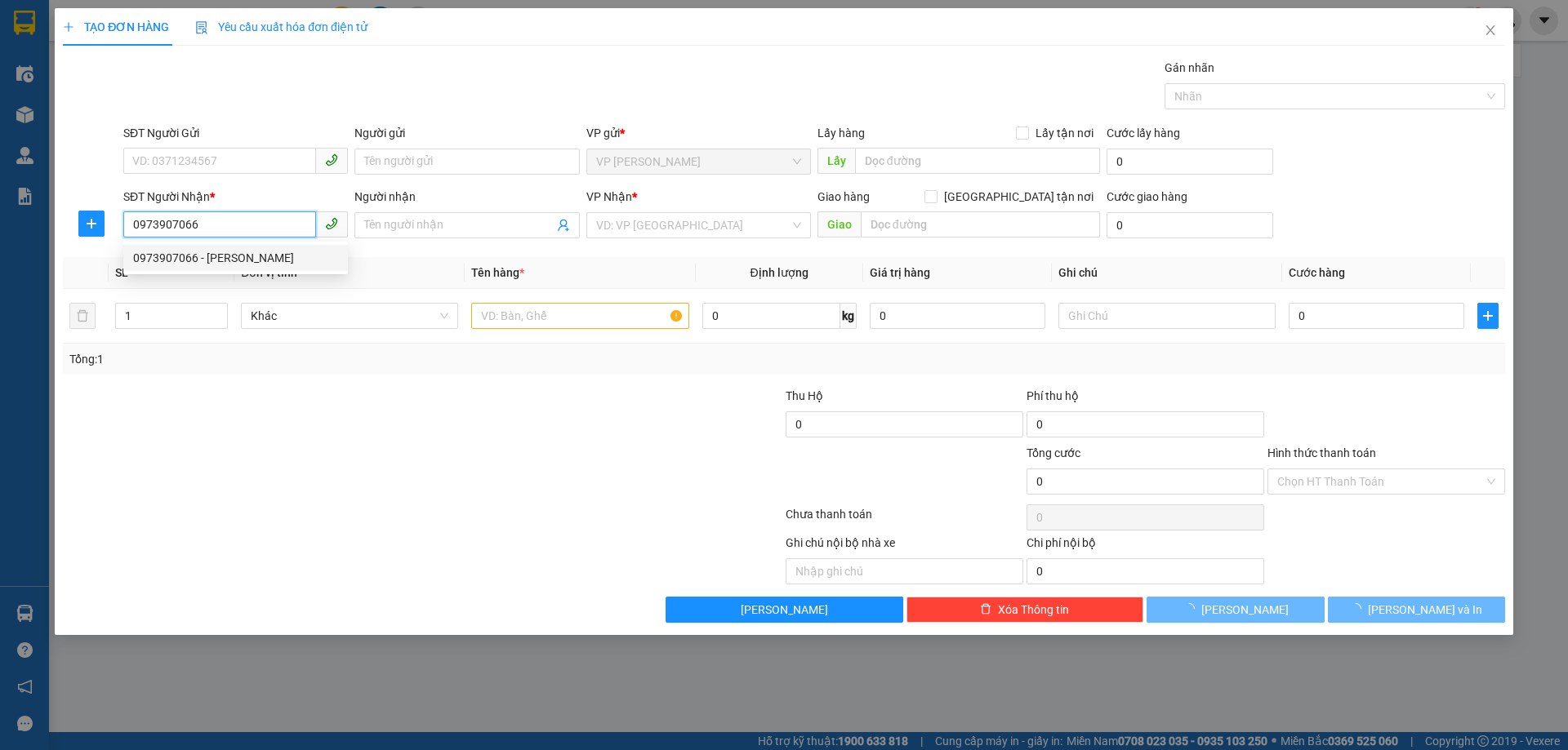
type input "[PERSON_NAME]"
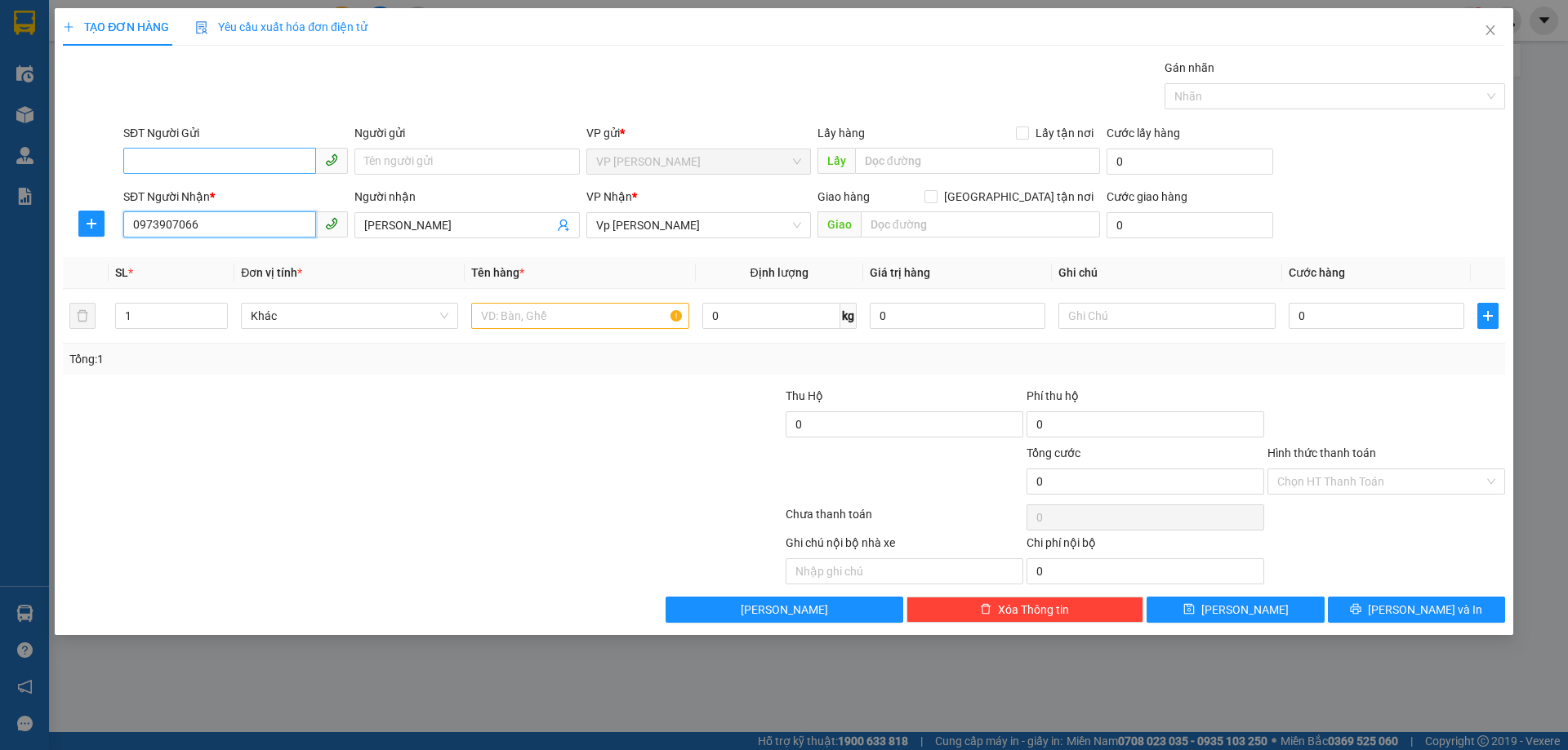
type input "0973907066"
click at [266, 158] on input "SĐT Người Gửi" at bounding box center [220, 161] width 193 height 26
click at [237, 189] on div "0913098692 - yến" at bounding box center [236, 194] width 205 height 18
type input "0913098692"
type input "yến"
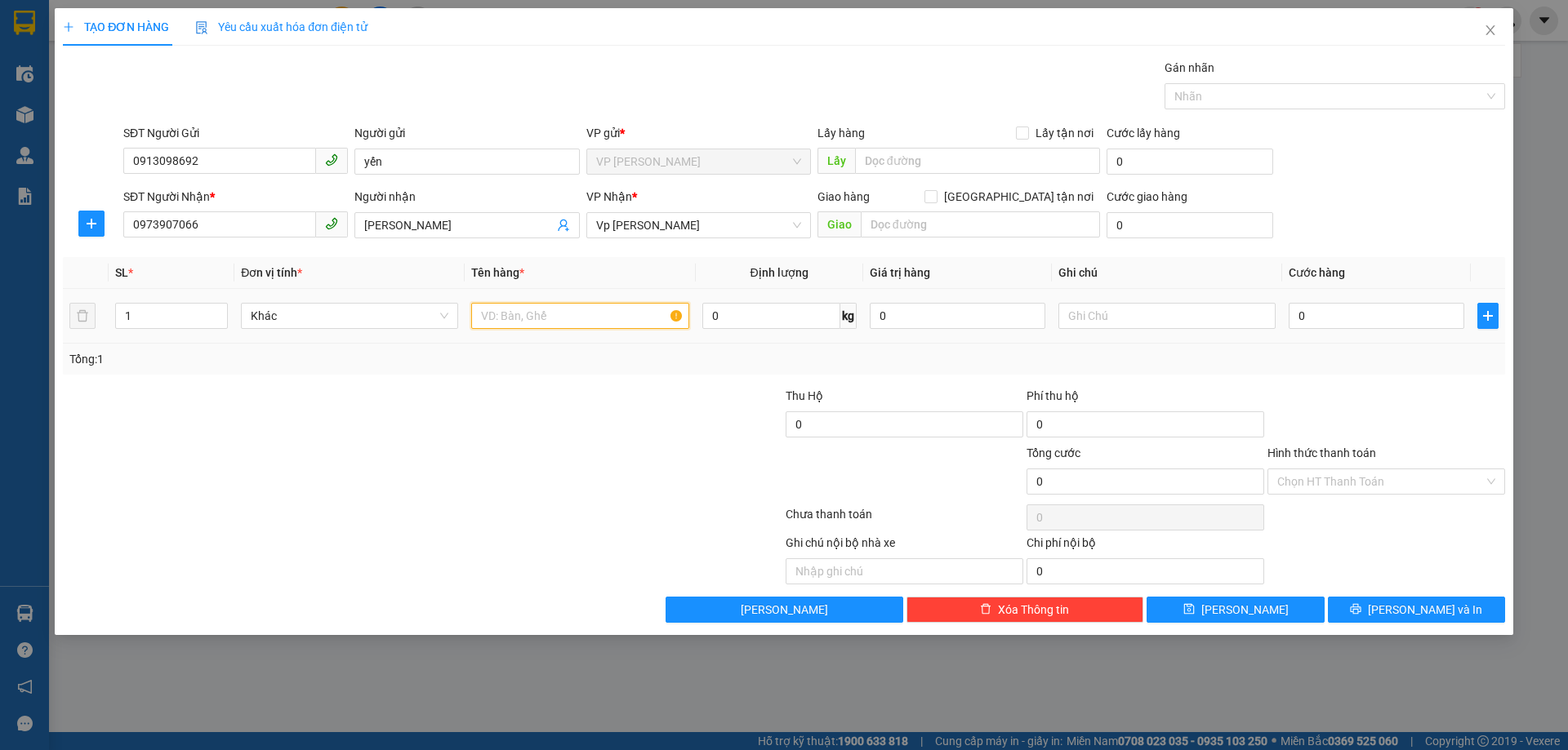
click at [543, 326] on input "text" at bounding box center [580, 315] width 217 height 26
type input "2"
type input "túi ship mang ra"
click at [1372, 316] on input "0" at bounding box center [1376, 315] width 175 height 26
type input "05"
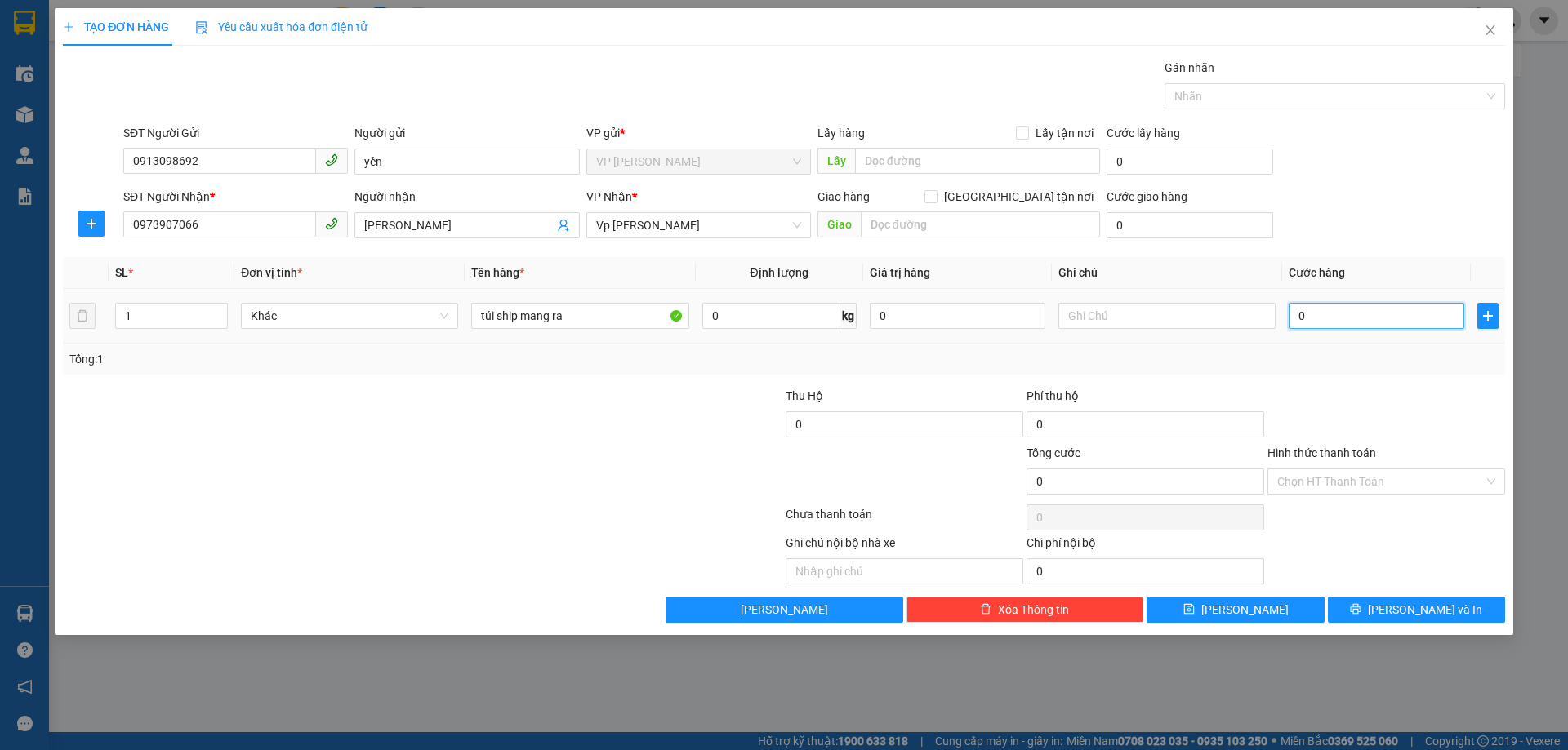
type input "5"
type input "050"
type input "50"
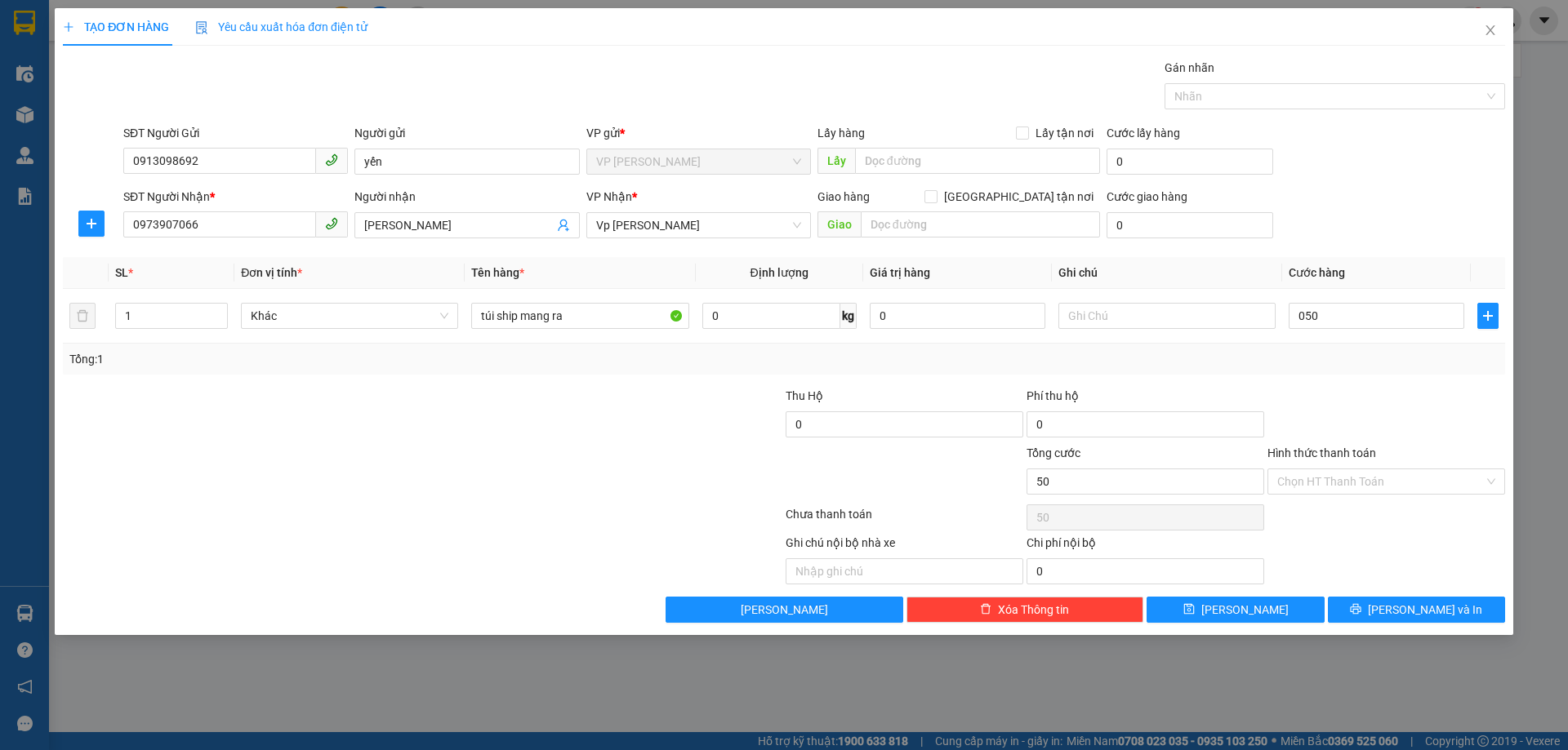
type input "50.000"
click at [1336, 388] on div at bounding box center [1386, 415] width 241 height 57
click at [1402, 613] on span "[PERSON_NAME] và In" at bounding box center [1425, 610] width 114 height 18
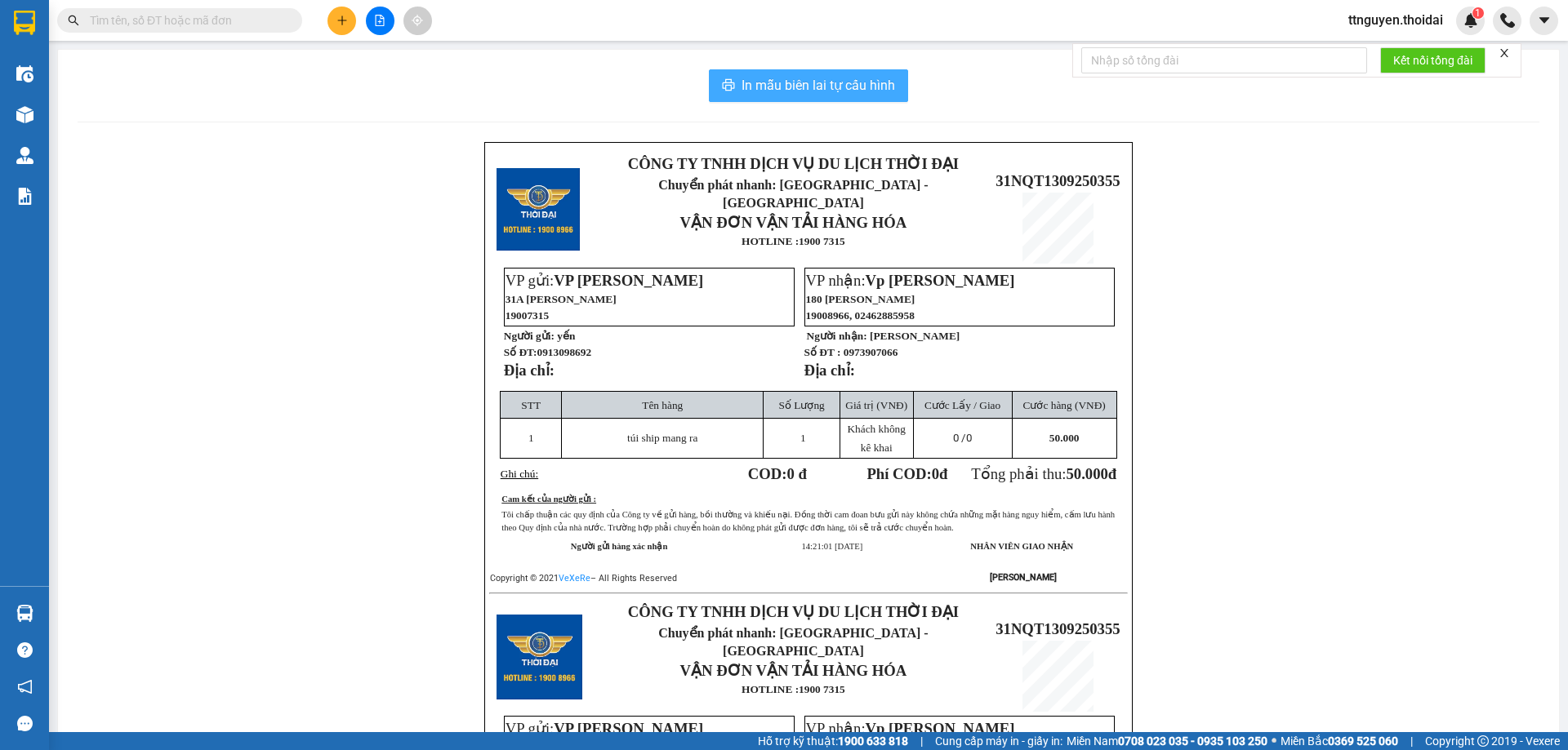
click at [762, 78] on span "In mẫu biên lai tự cấu hình" at bounding box center [818, 85] width 153 height 21
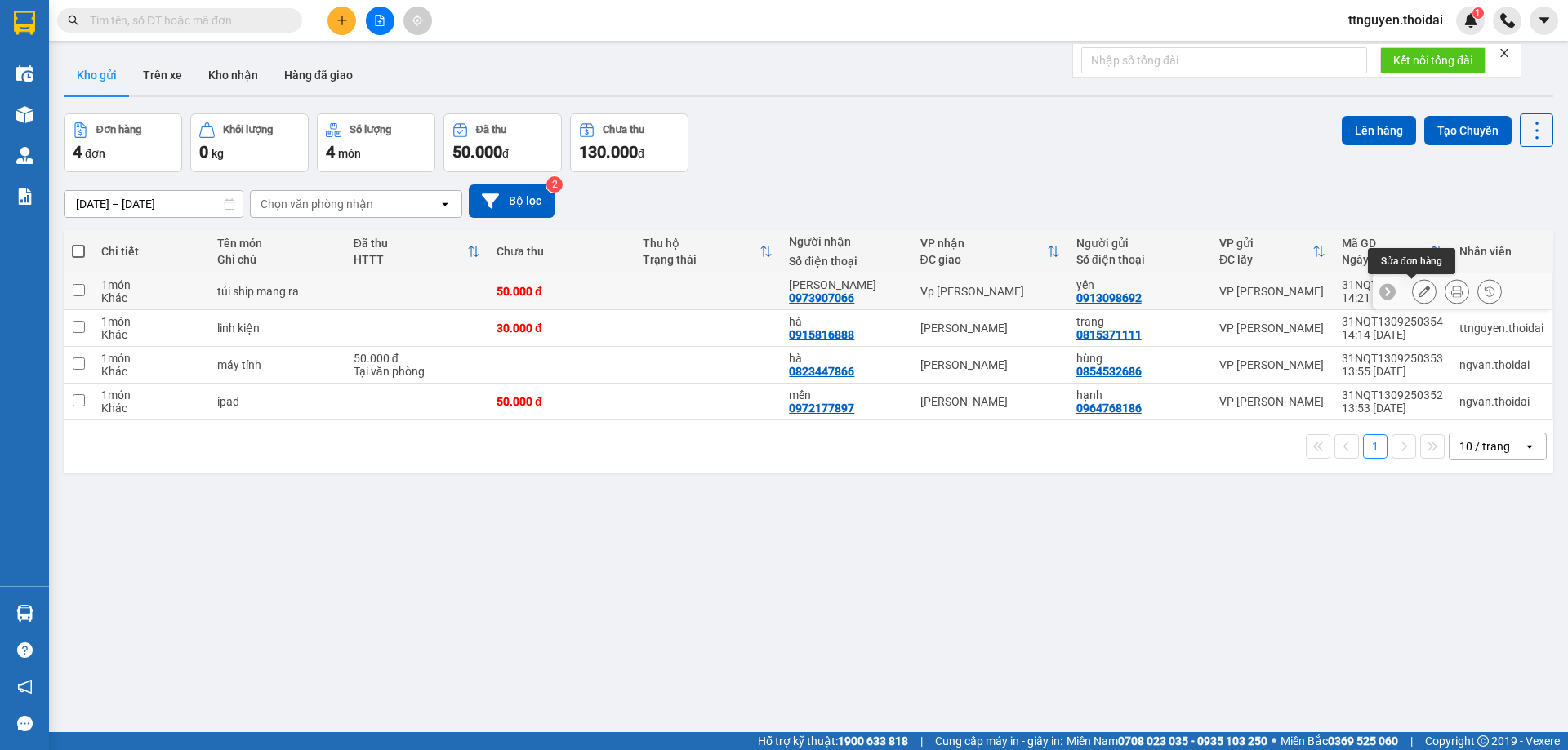
click at [1413, 292] on button at bounding box center [1424, 291] width 23 height 29
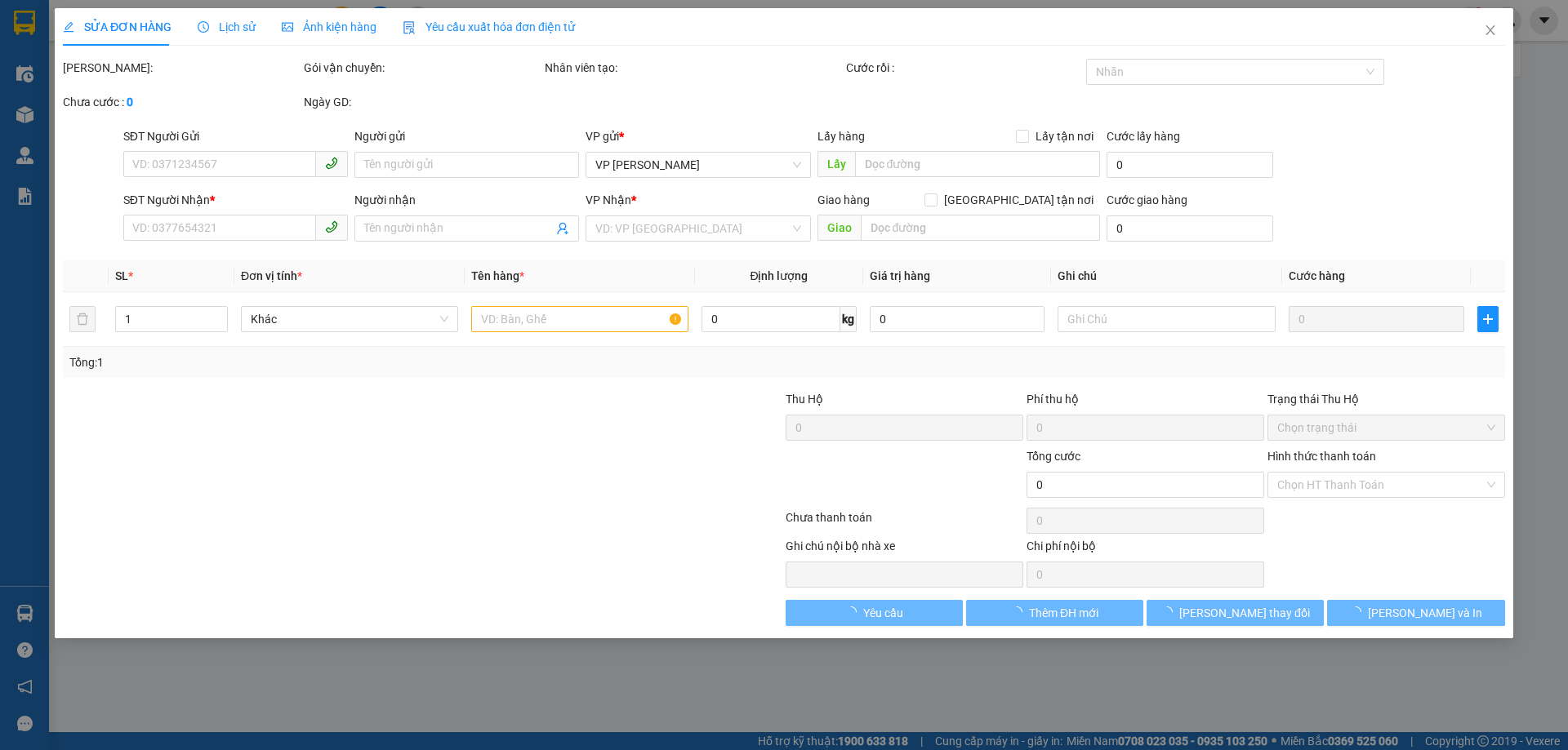
type input "0913098692"
type input "yến"
type input "0973907066"
type input "[PERSON_NAME]"
type input "50.000"
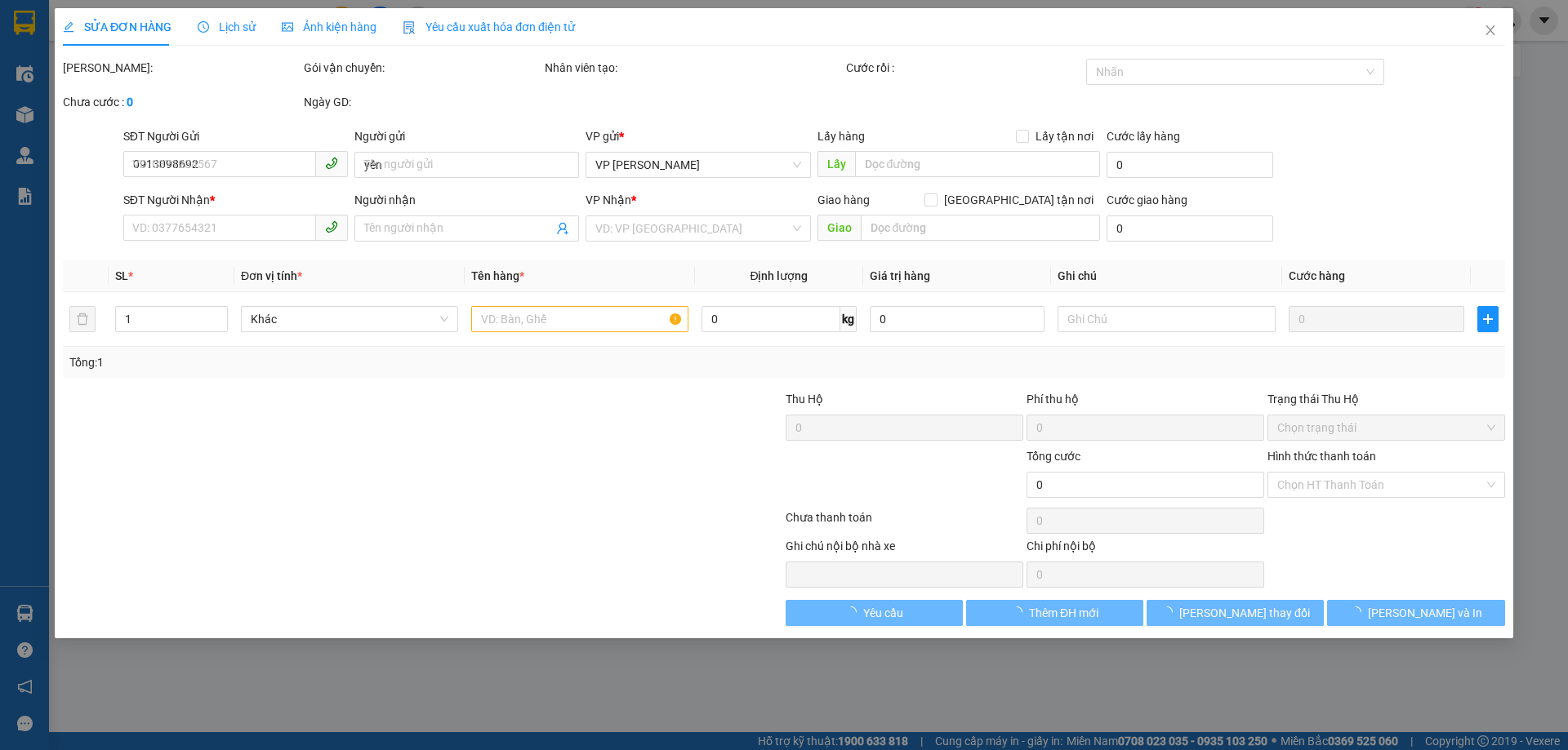
type input "50.000"
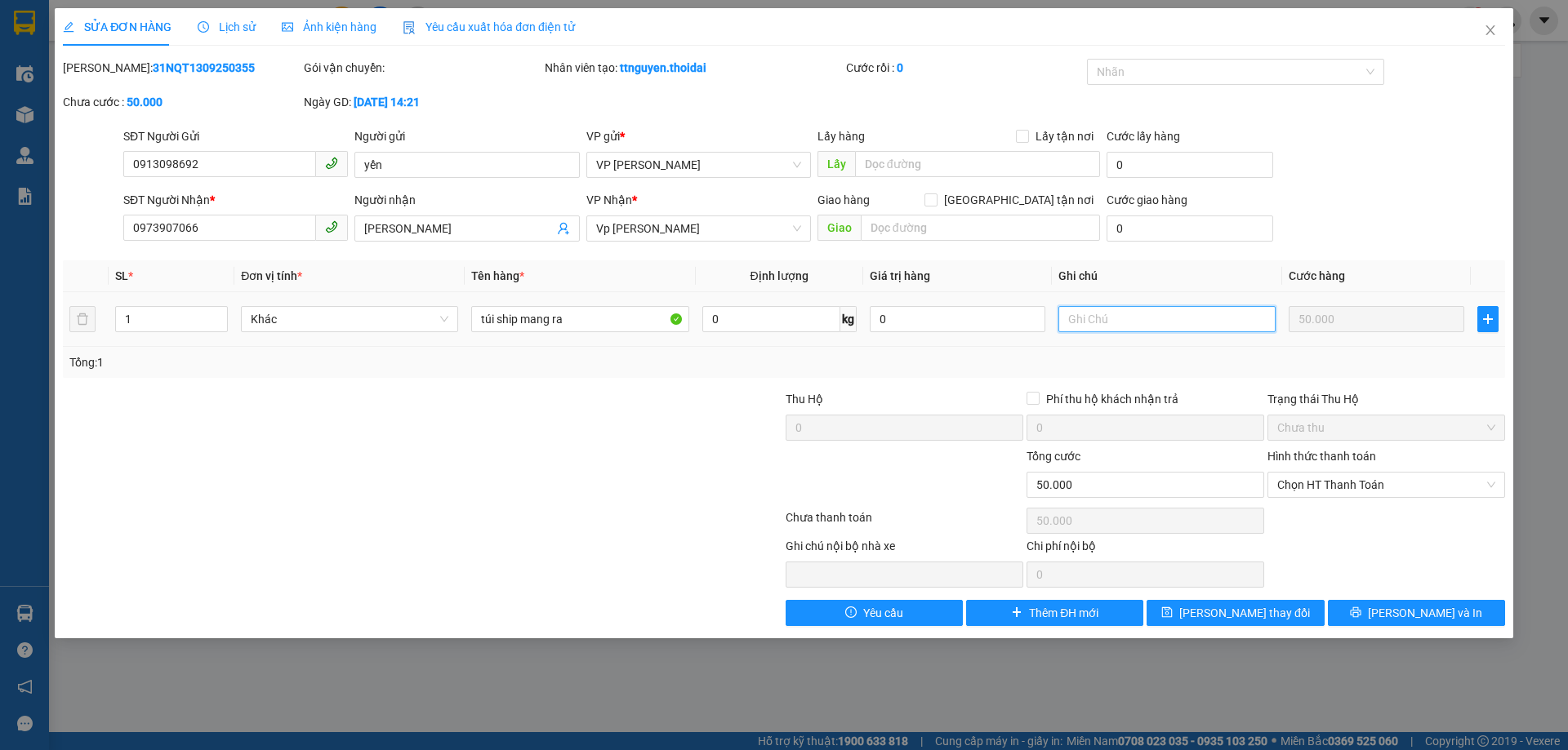
click at [1108, 317] on input "text" at bounding box center [1167, 319] width 217 height 26
type input "Gấp về gọi luôn"
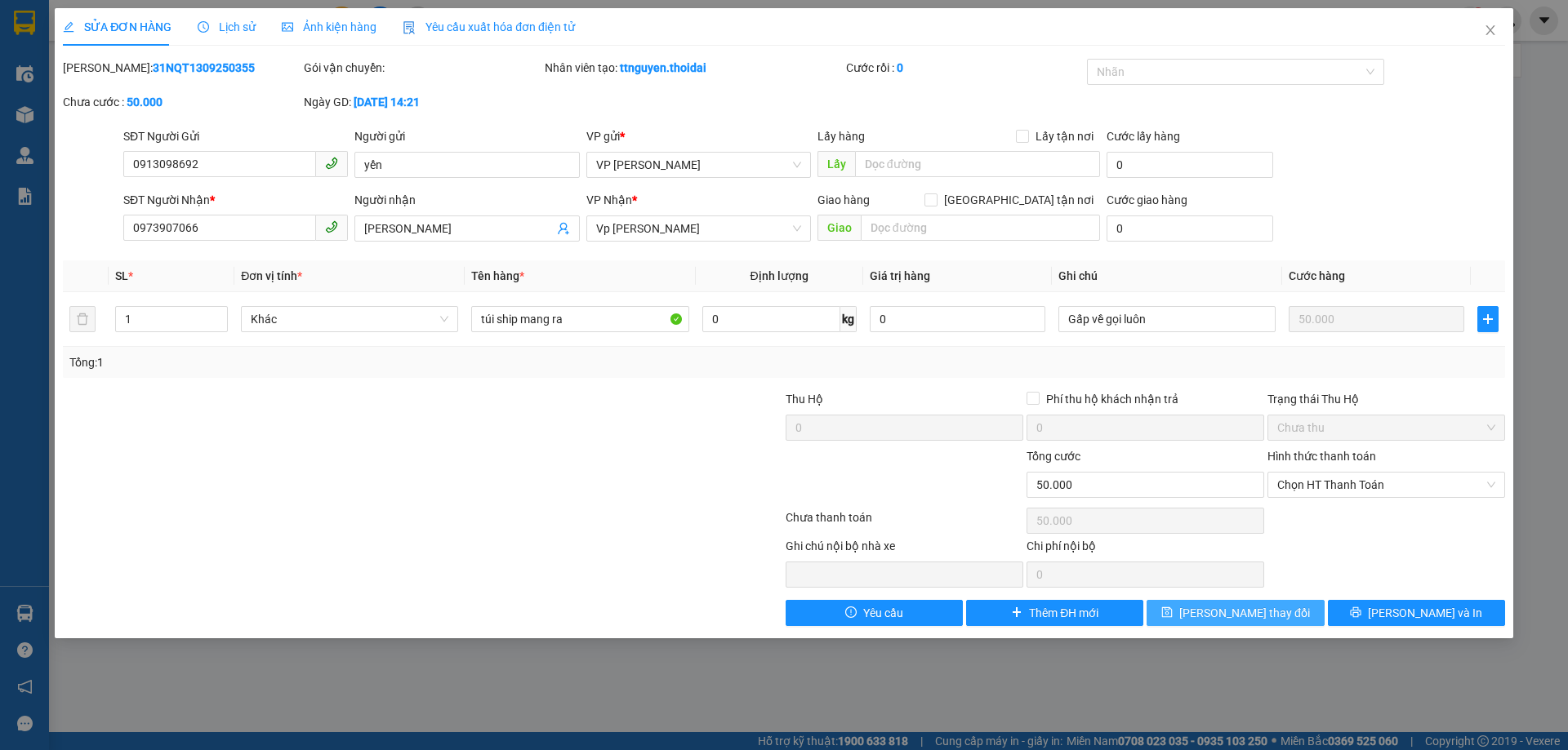
click at [1247, 604] on span "[PERSON_NAME] thay đổi" at bounding box center [1244, 613] width 130 height 18
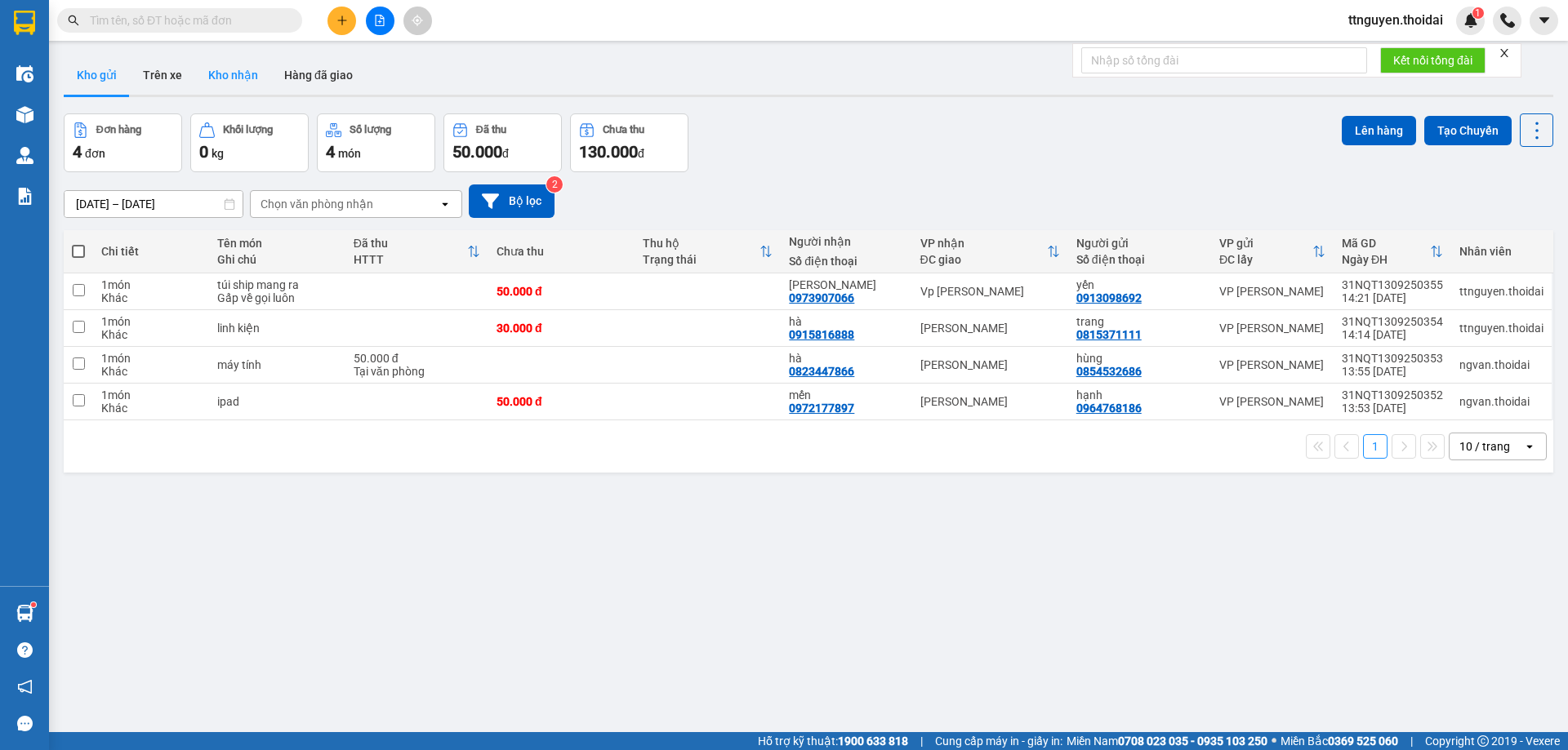
click at [234, 75] on button "Kho nhận" at bounding box center [233, 75] width 76 height 39
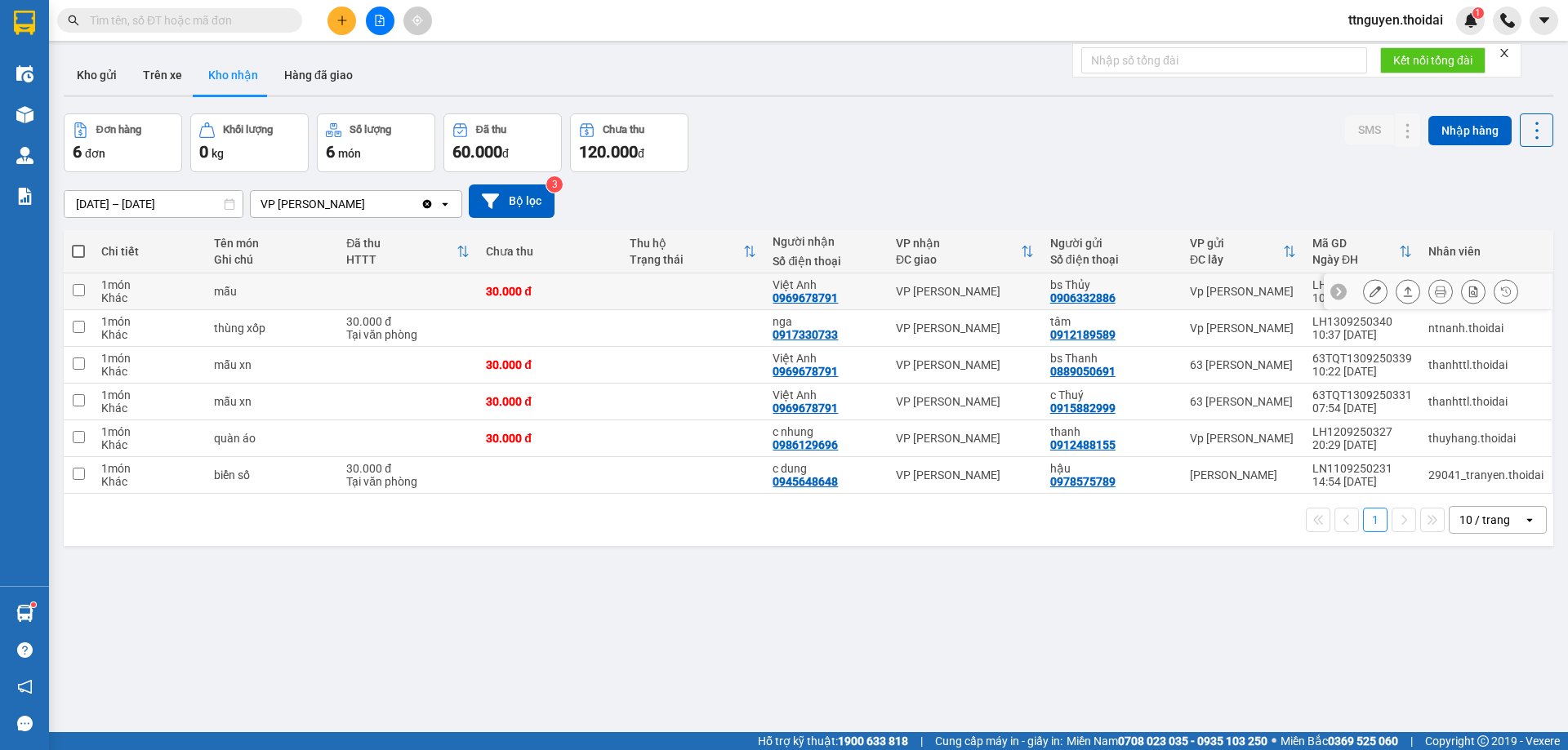
click at [1369, 290] on icon at bounding box center [1374, 290] width 11 height 11
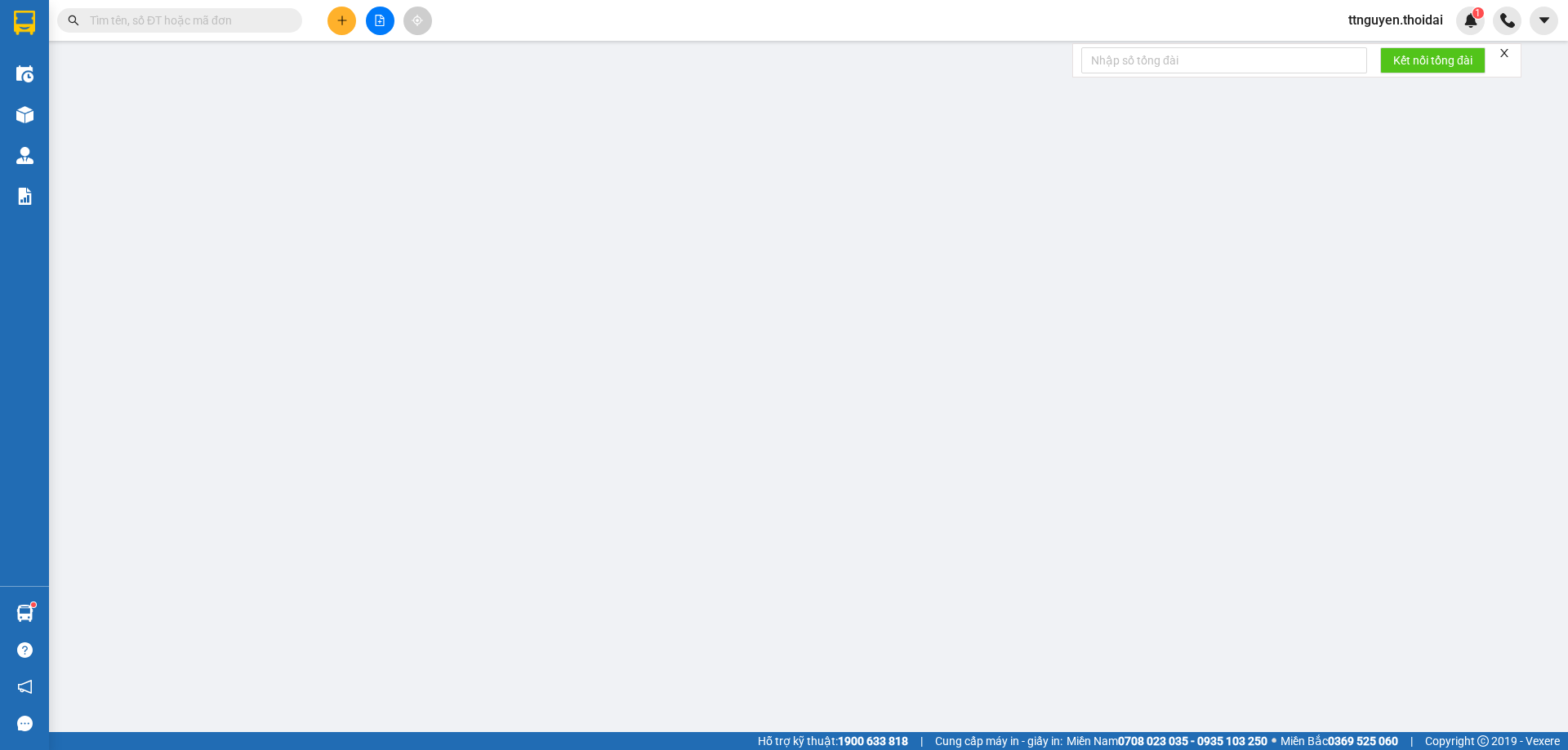
type input "0906332886"
type input "bs Thủy"
type input "0969678791"
type input "Việt Anh"
type input "30.000"
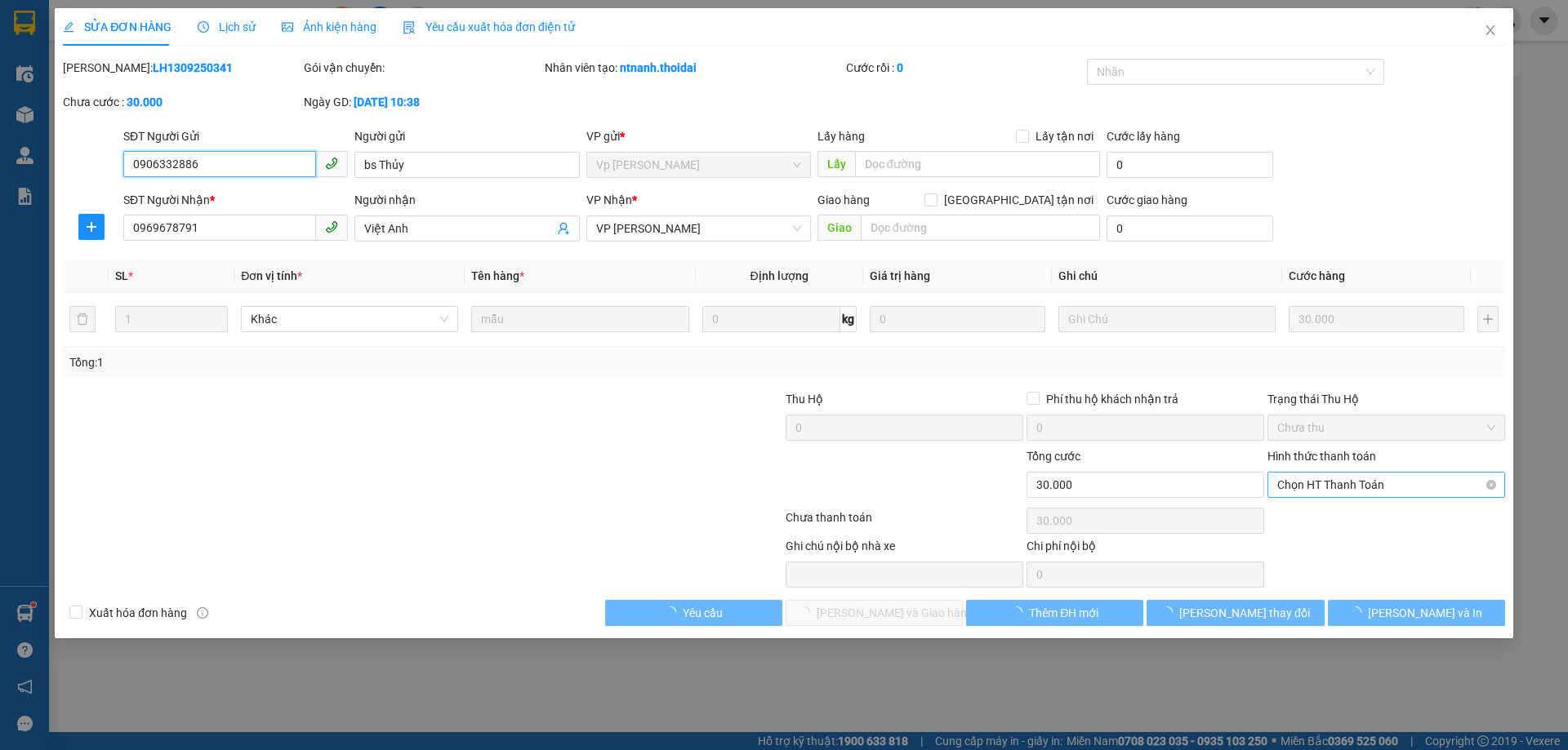
click at [1330, 477] on span "Chọn HT Thanh Toán" at bounding box center [1385, 484] width 218 height 25
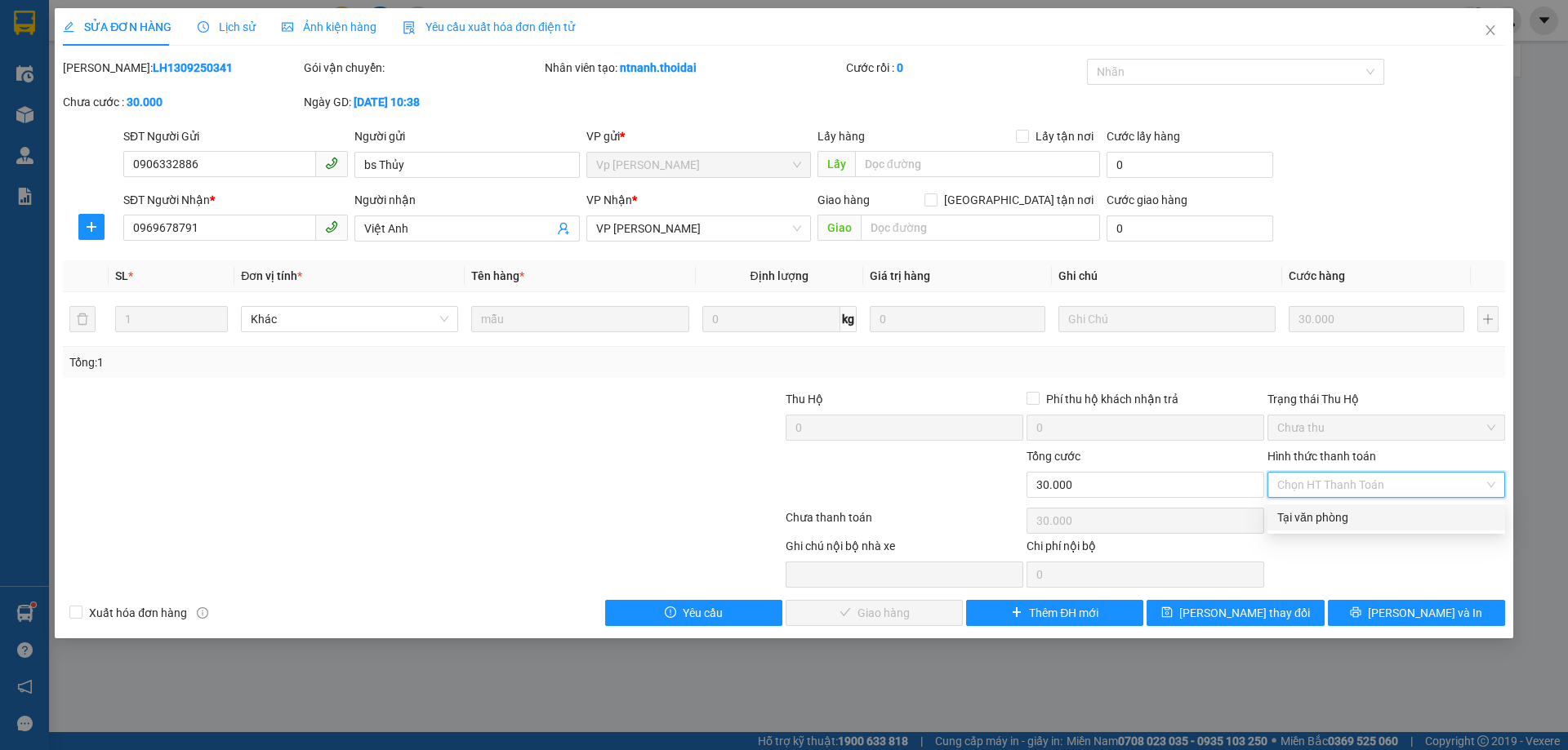
click at [1301, 522] on div "Tại văn phòng" at bounding box center [1385, 517] width 218 height 18
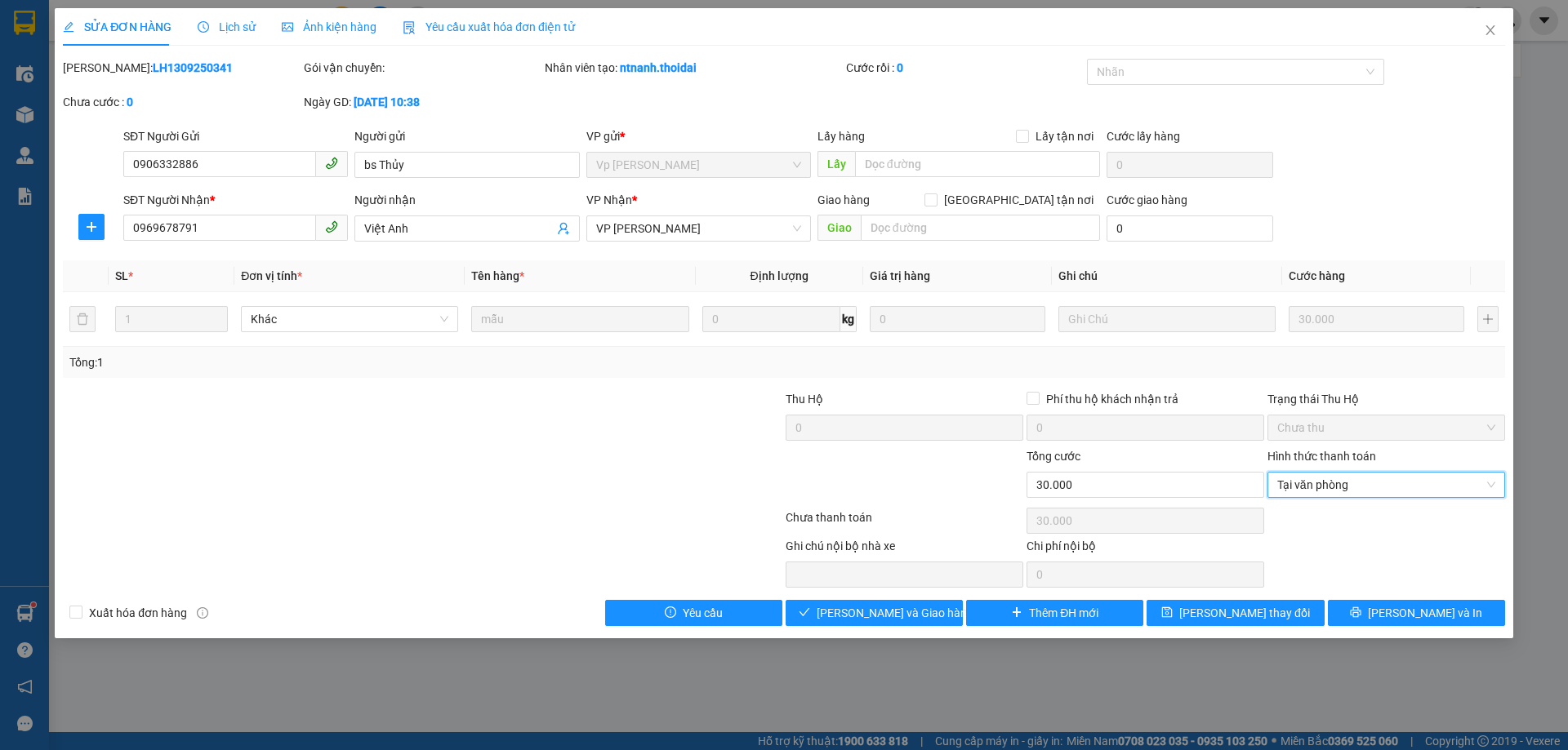
type input "0"
click at [836, 612] on button "[PERSON_NAME] và Giao hàng" at bounding box center [874, 613] width 177 height 26
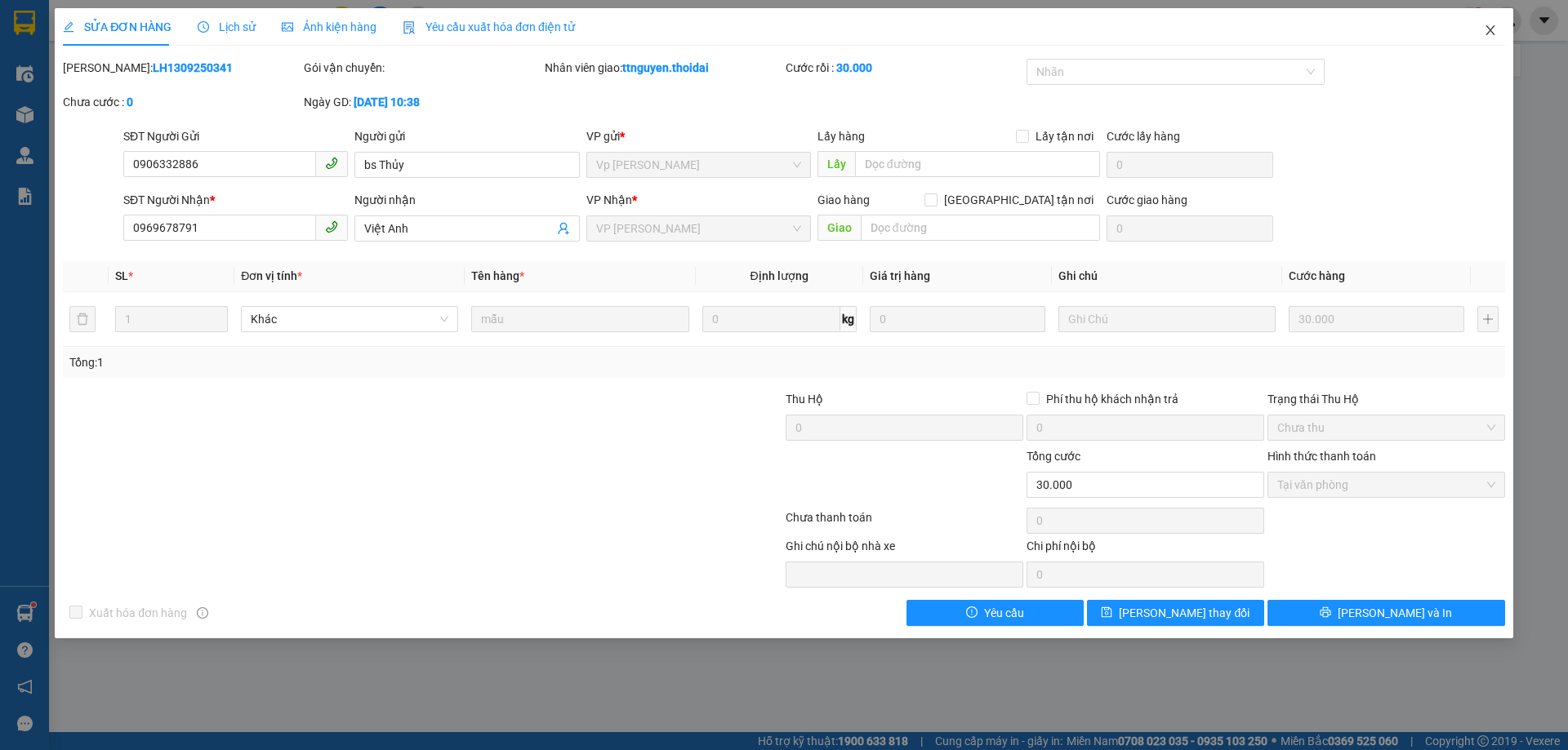
click at [1489, 27] on icon "close" at bounding box center [1489, 30] width 13 height 13
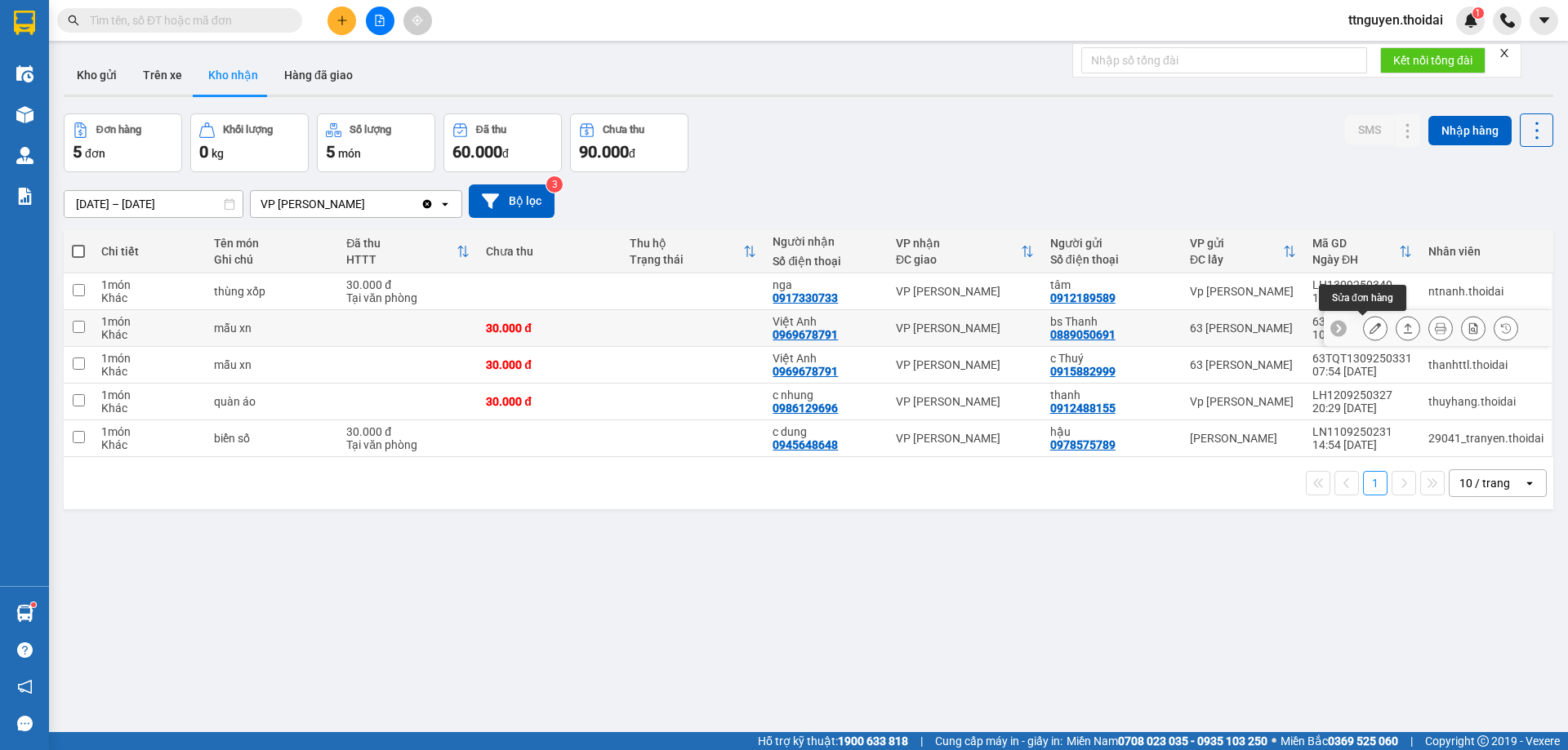
click at [1369, 328] on button at bounding box center [1374, 328] width 23 height 29
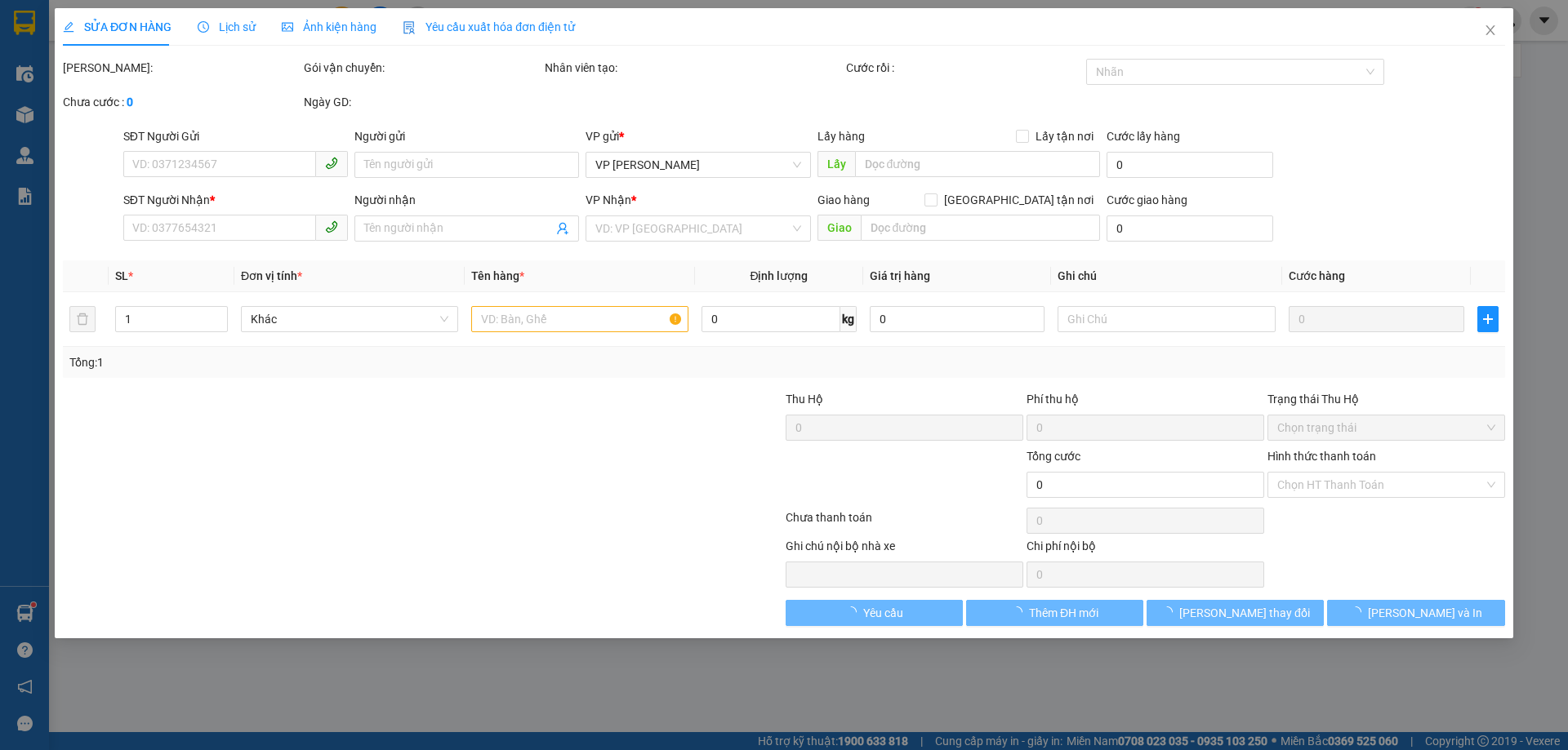
type input "0889050691"
type input "bs Thanh"
type input "0969678791"
type input "Việt Anh"
type input "30.000"
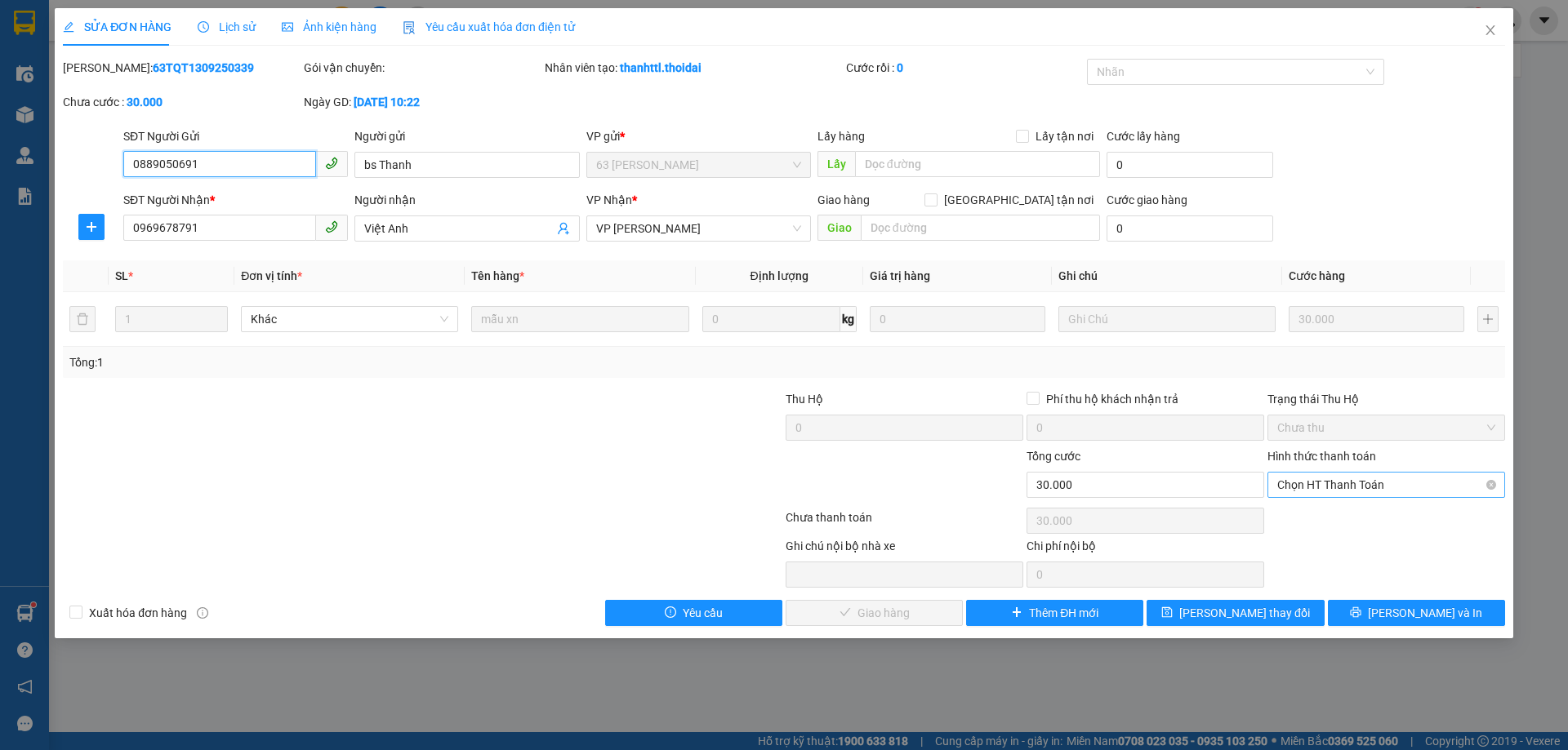
click at [1345, 480] on span "Chọn HT Thanh Toán" at bounding box center [1385, 484] width 218 height 25
click at [1323, 514] on div "Tại văn phòng" at bounding box center [1385, 517] width 218 height 18
type input "0"
click at [900, 617] on span "[PERSON_NAME] và Giao hàng" at bounding box center [895, 613] width 157 height 18
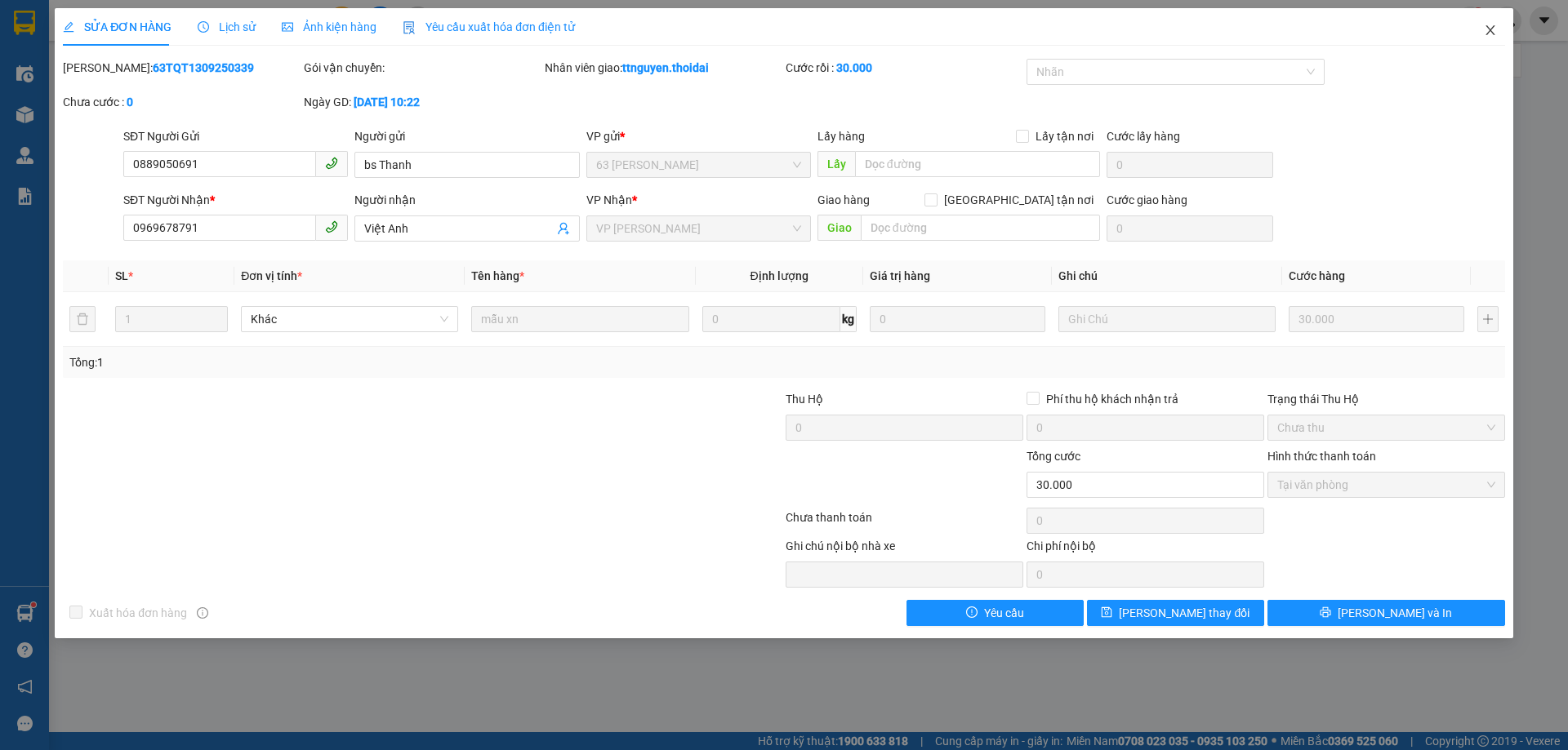
click at [1491, 30] on icon "close" at bounding box center [1489, 30] width 9 height 10
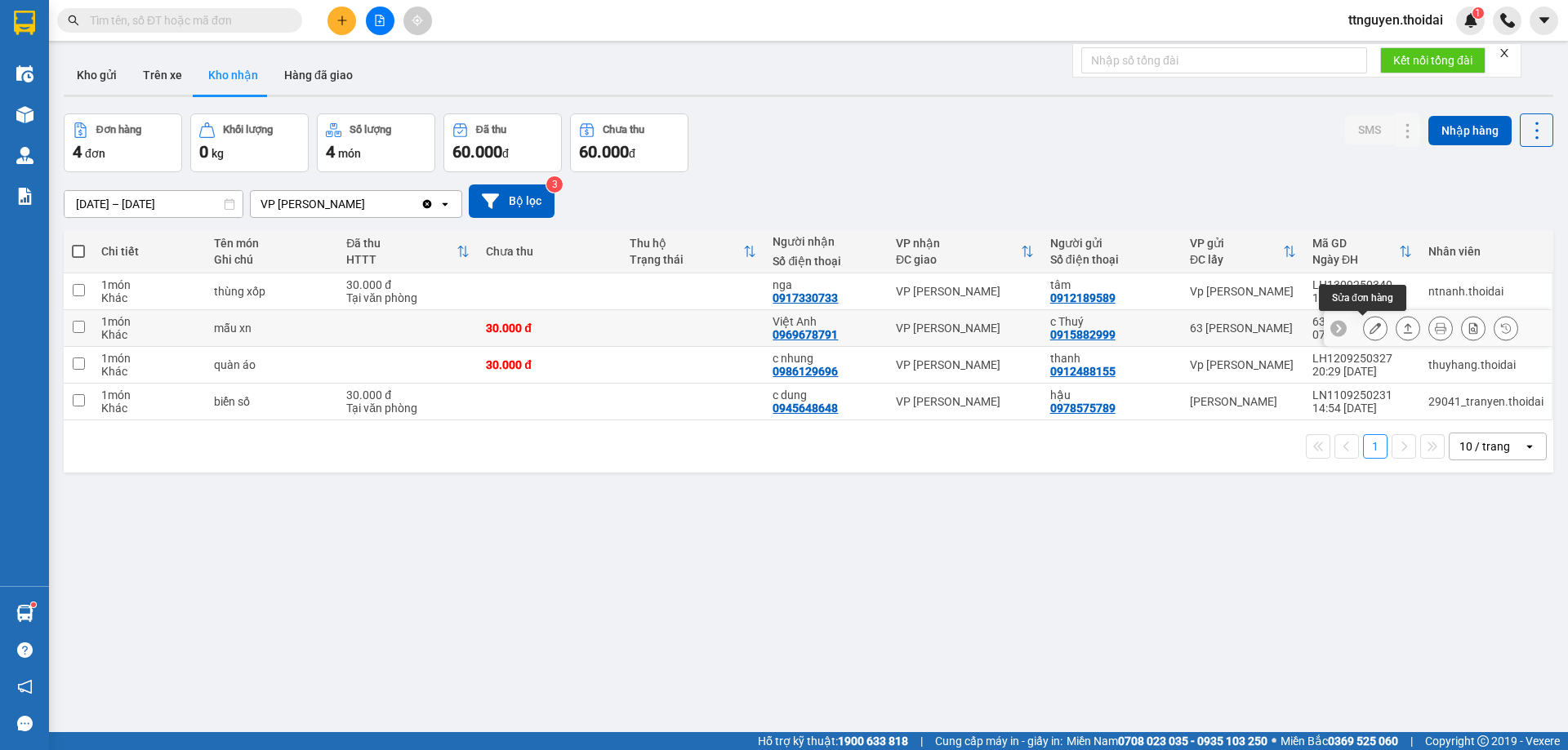
click at [1369, 329] on icon at bounding box center [1374, 327] width 11 height 11
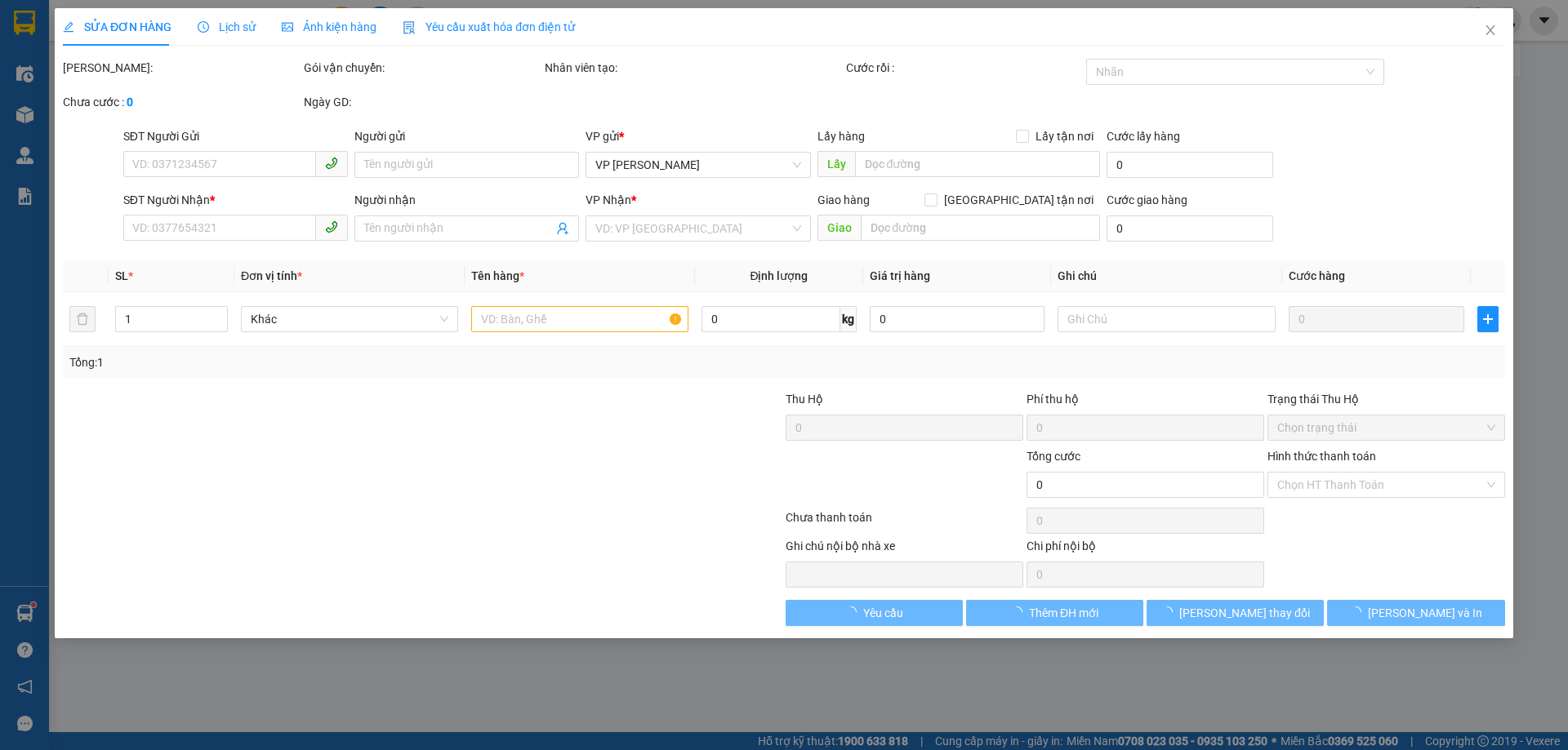
type input "0915882999"
type input "c Thuý"
type input "0969678791"
type input "Việt Anh"
type input "30.000"
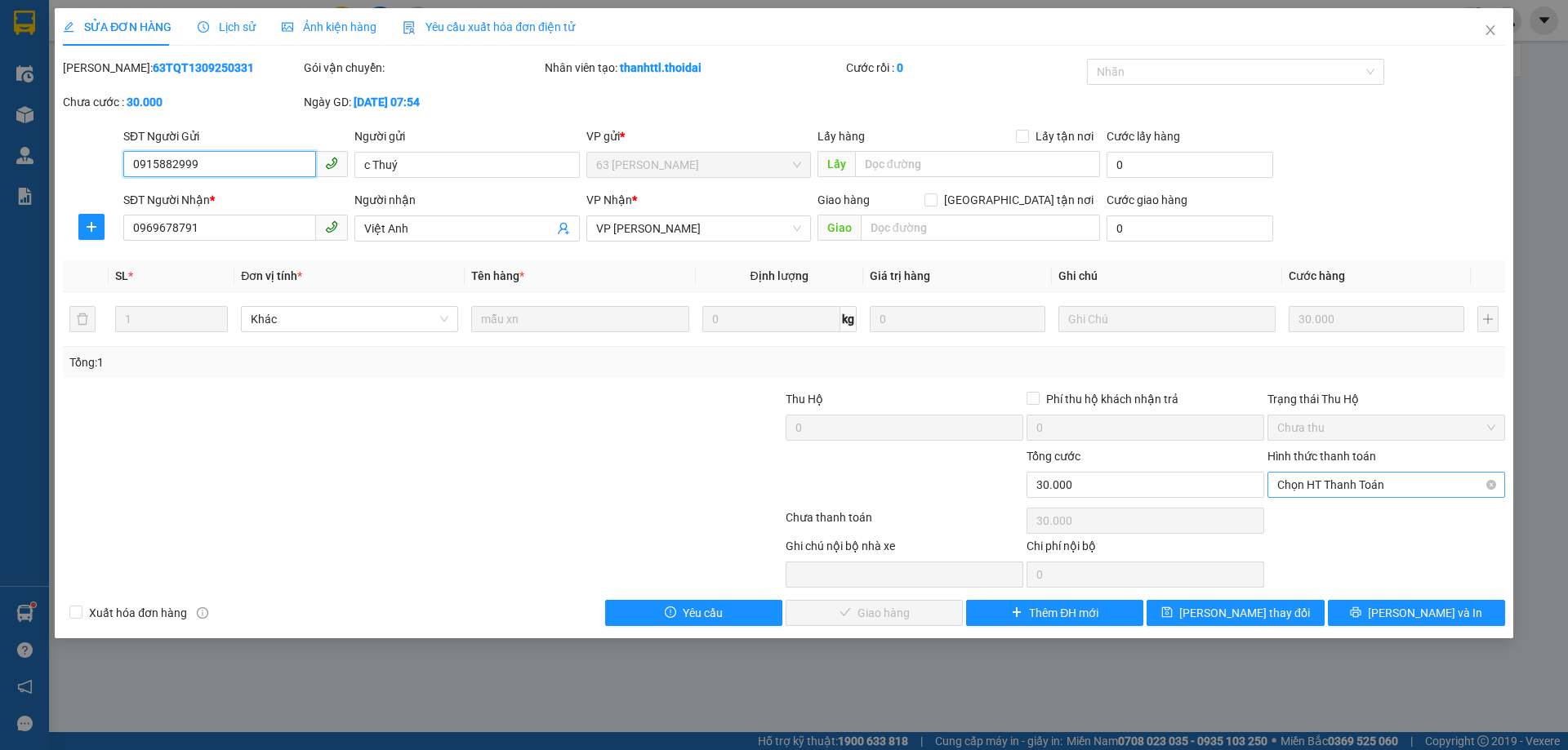
click at [1333, 484] on span "Chọn HT Thanh Toán" at bounding box center [1385, 484] width 218 height 25
click at [1311, 511] on div "Tại văn phòng" at bounding box center [1385, 517] width 218 height 18
type input "0"
click at [914, 613] on span "[PERSON_NAME] và Giao hàng" at bounding box center [895, 613] width 157 height 18
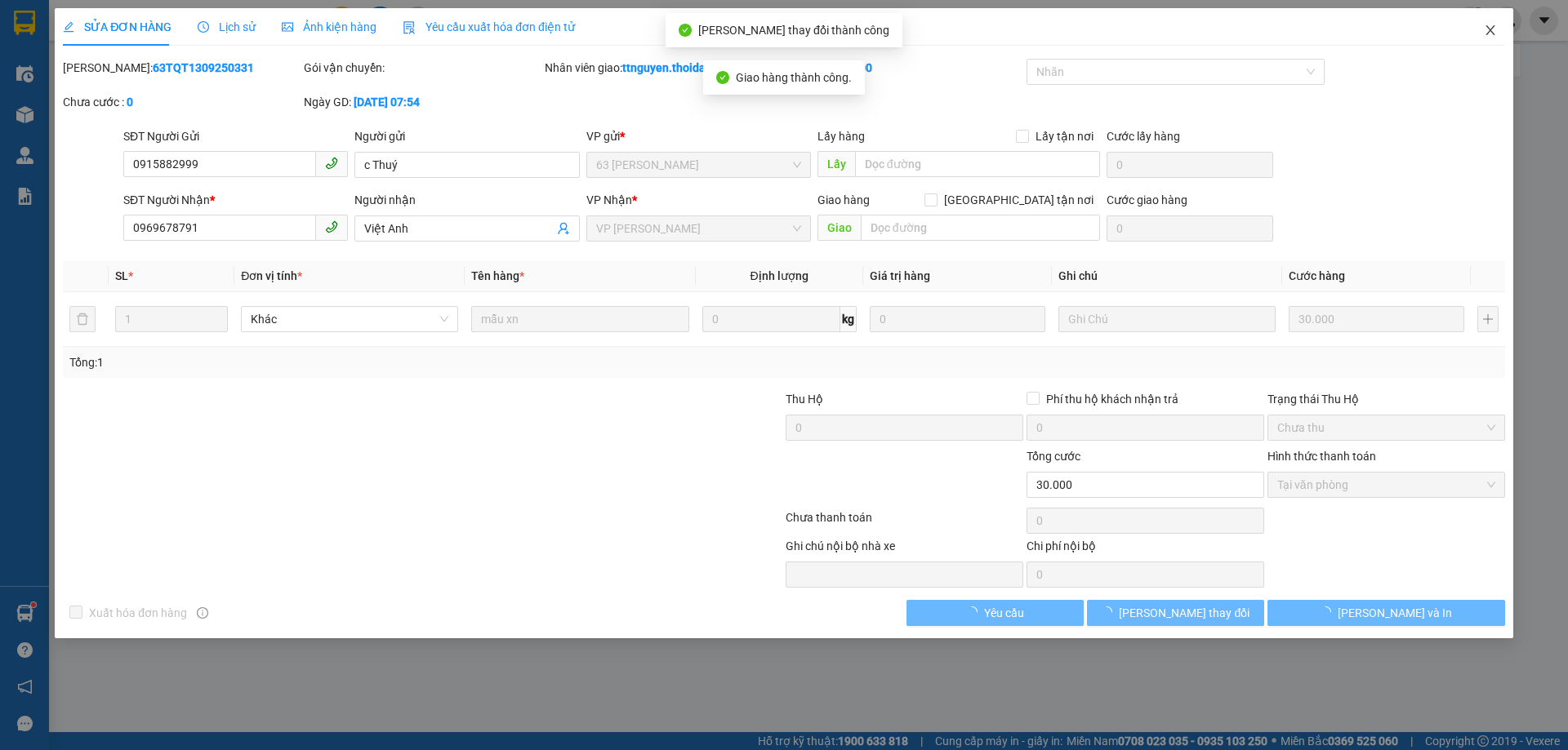
click at [1486, 31] on icon "close" at bounding box center [1489, 30] width 13 height 13
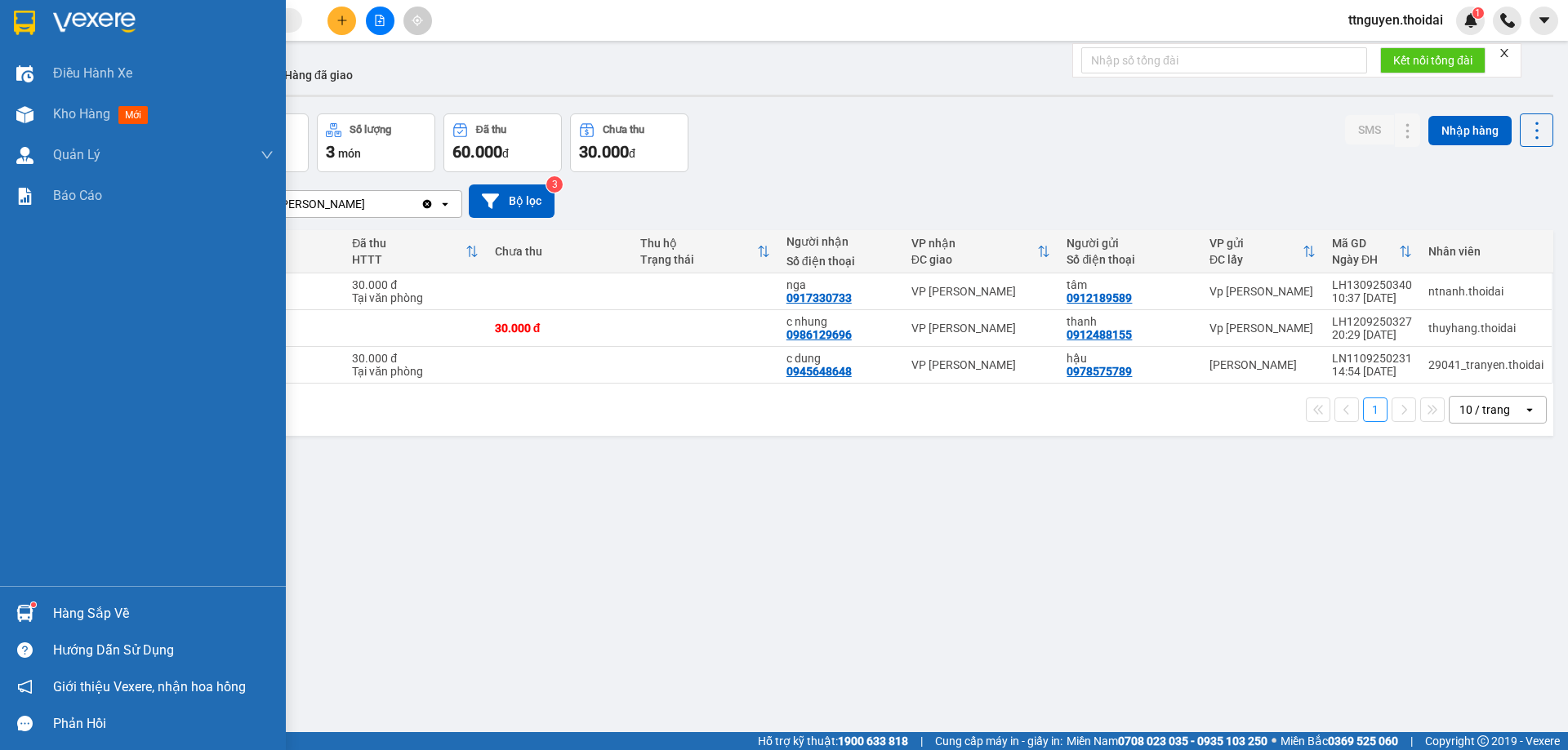
click at [112, 613] on div "Hàng sắp về" at bounding box center [163, 614] width 221 height 25
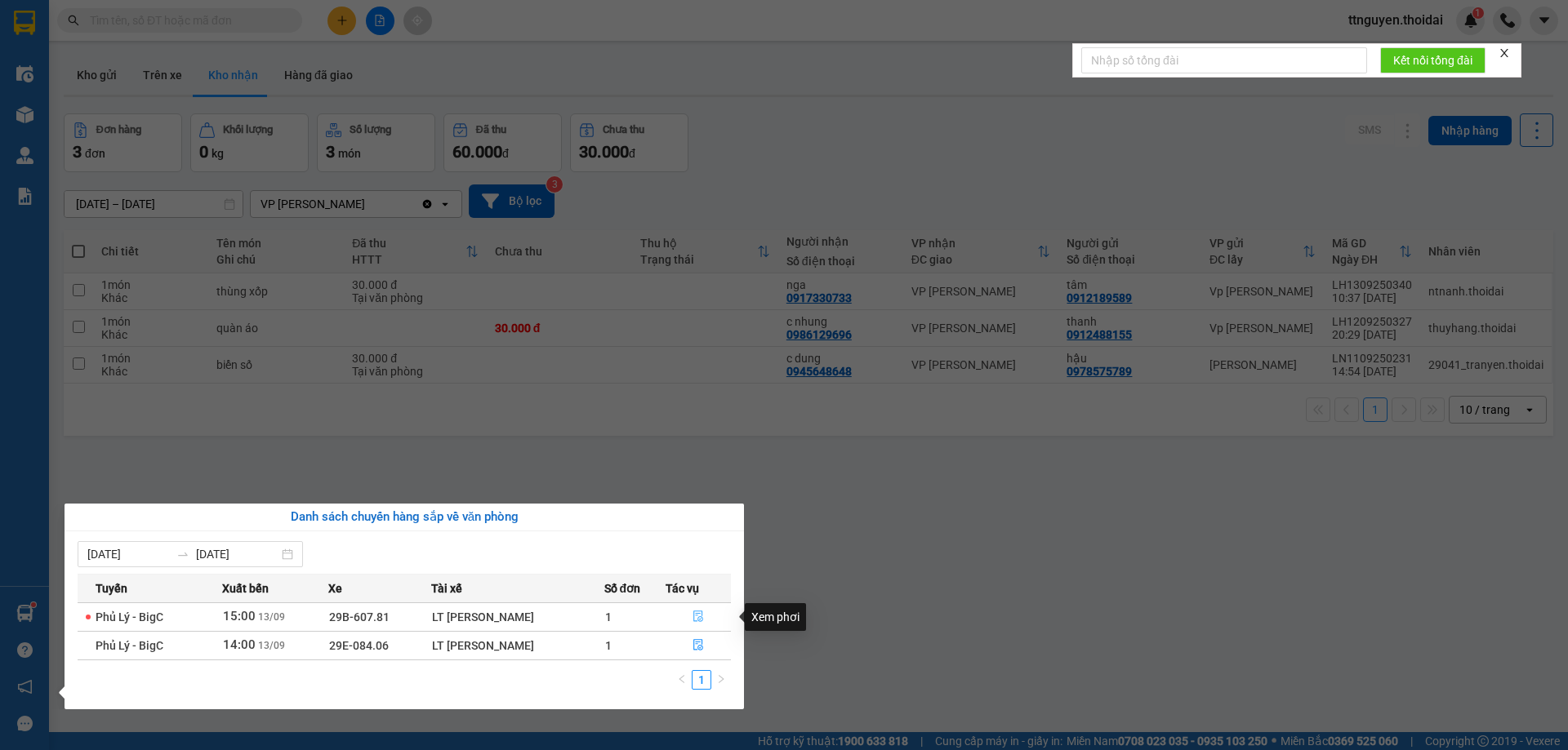
click at [697, 617] on icon "file-done" at bounding box center [698, 617] width 10 height 11
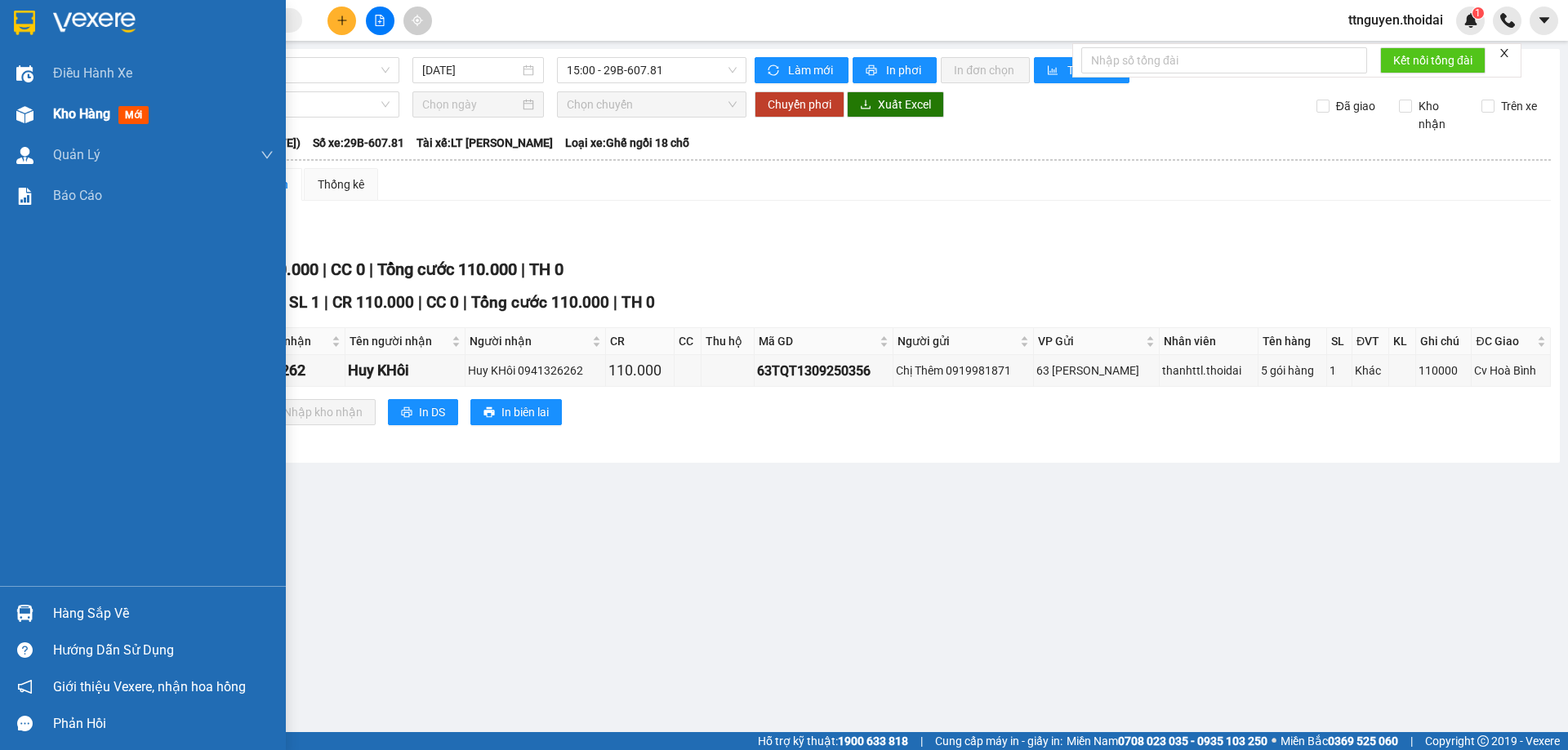
click at [109, 109] on span "Kho hàng" at bounding box center [81, 114] width 57 height 16
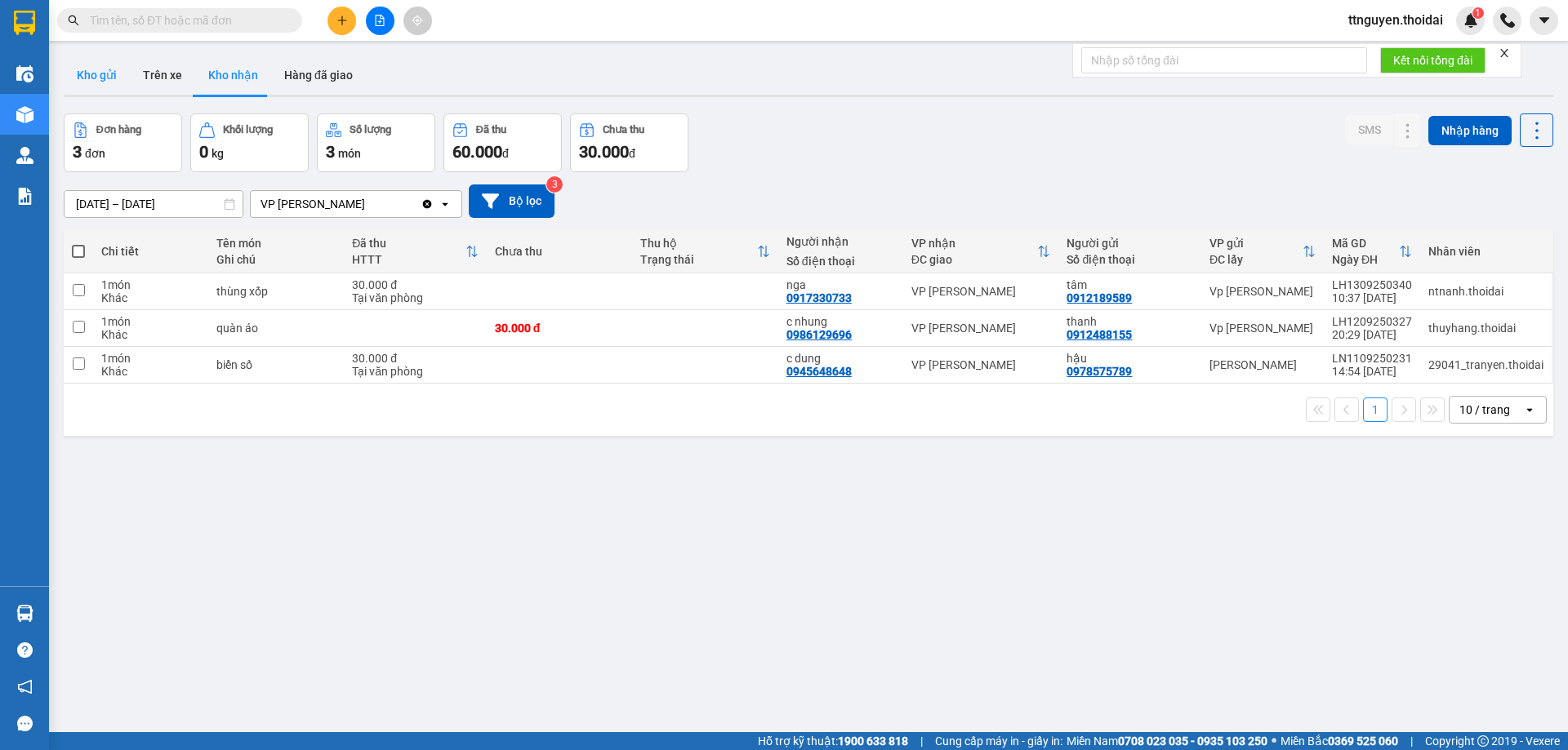
click at [98, 70] on button "Kho gửi" at bounding box center [97, 75] width 66 height 39
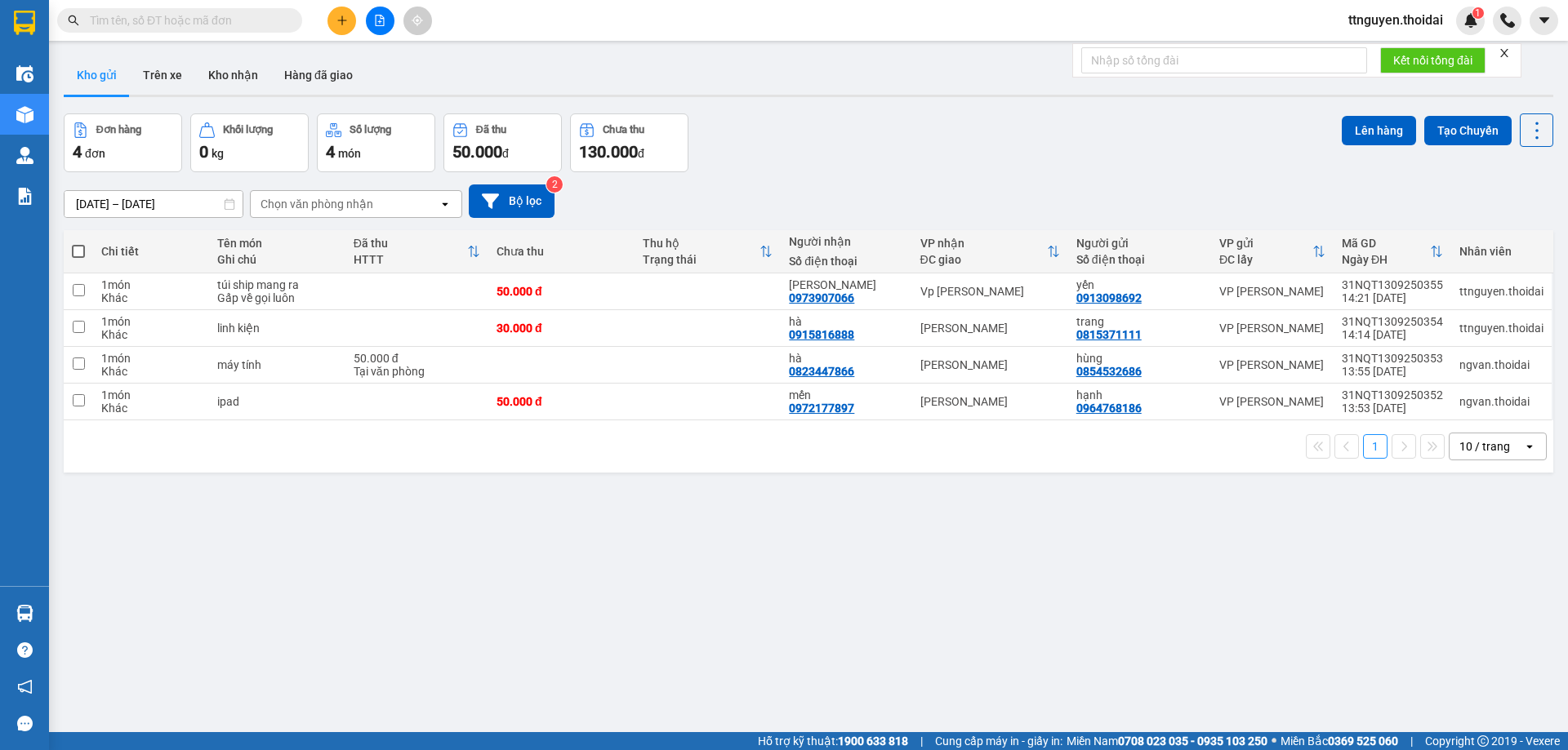
click at [77, 247] on span at bounding box center [78, 251] width 13 height 13
click at [79, 244] on input "checkbox" at bounding box center [79, 244] width 0 height 0
checkbox input "true"
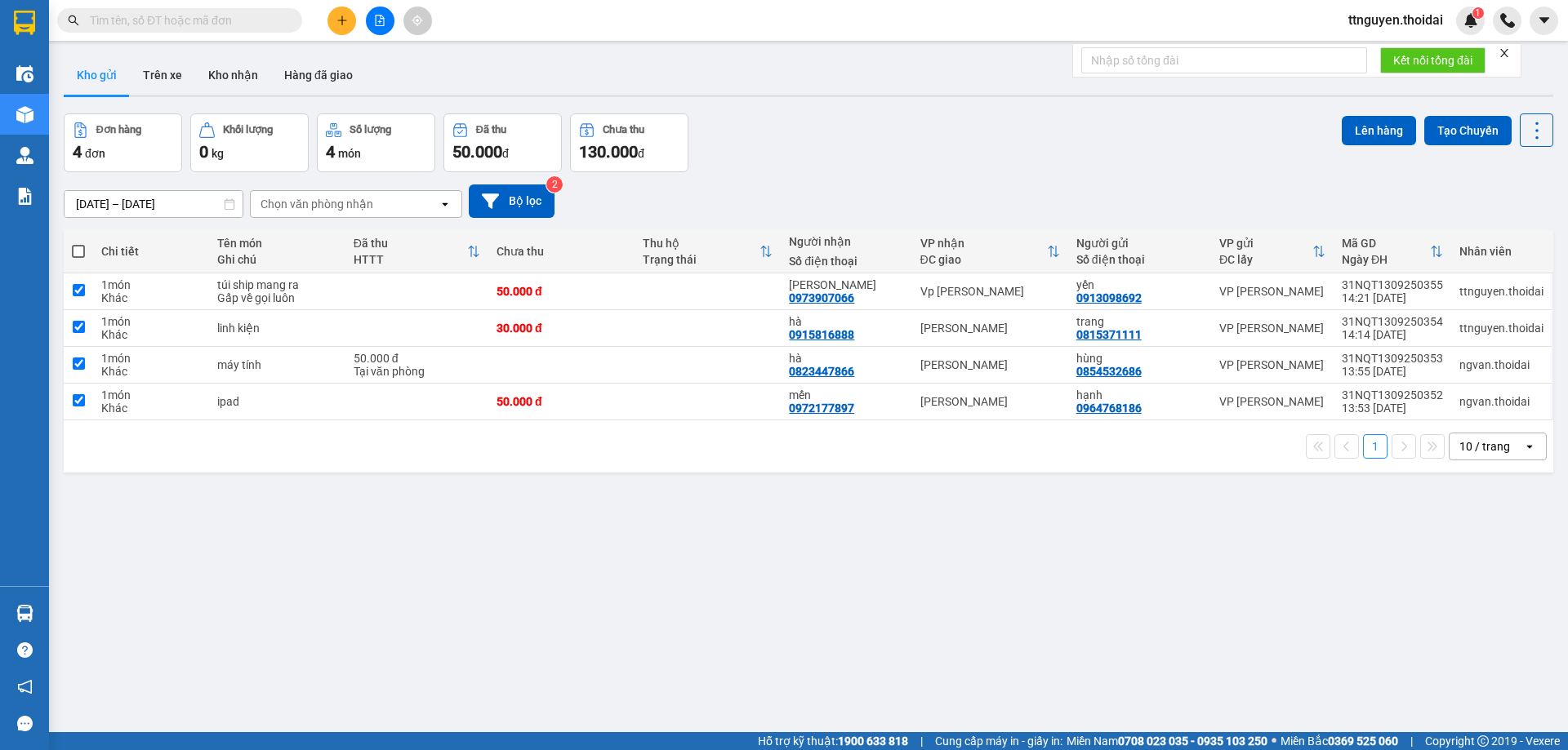
checkbox input "true"
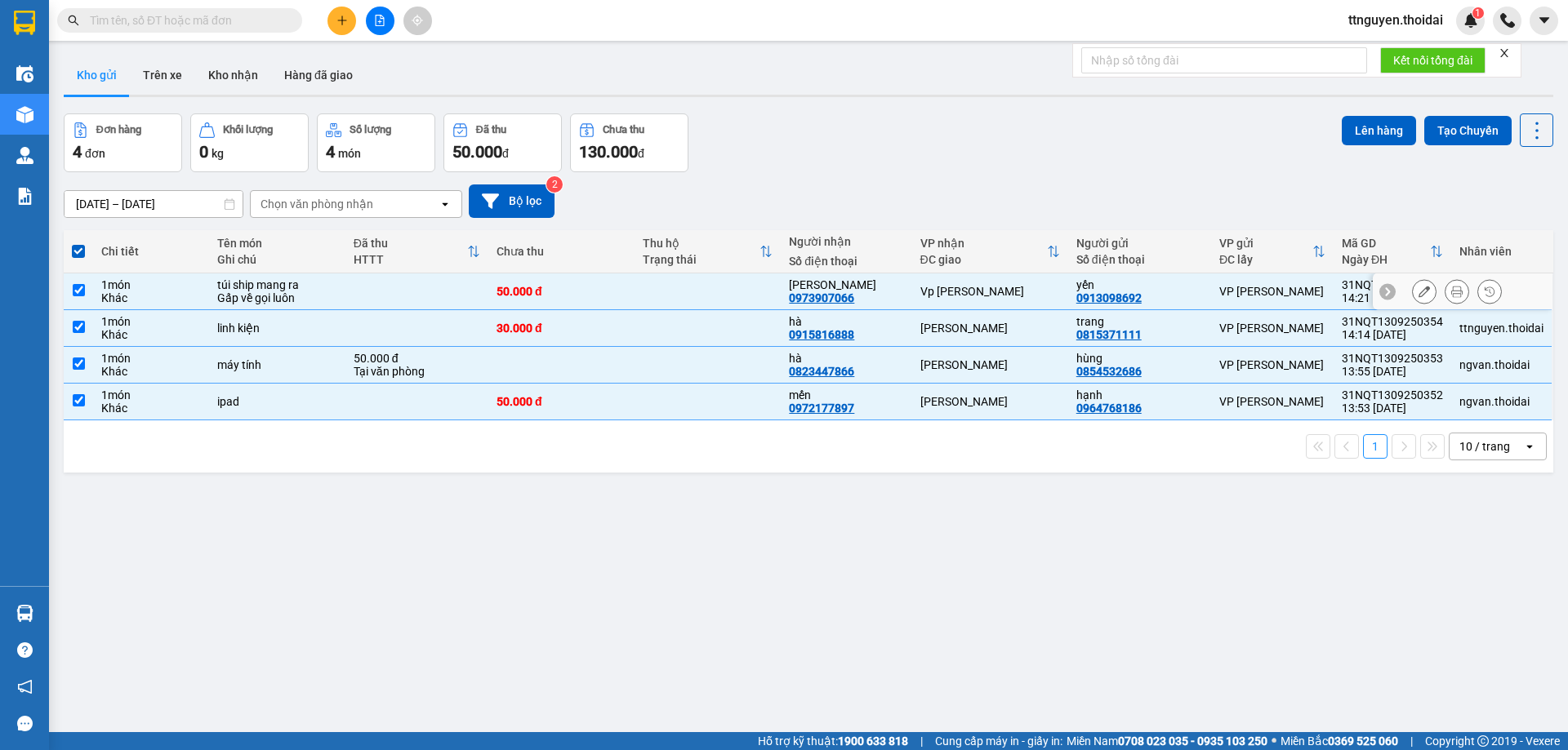
click at [77, 290] on input "checkbox" at bounding box center [79, 290] width 12 height 12
checkbox input "false"
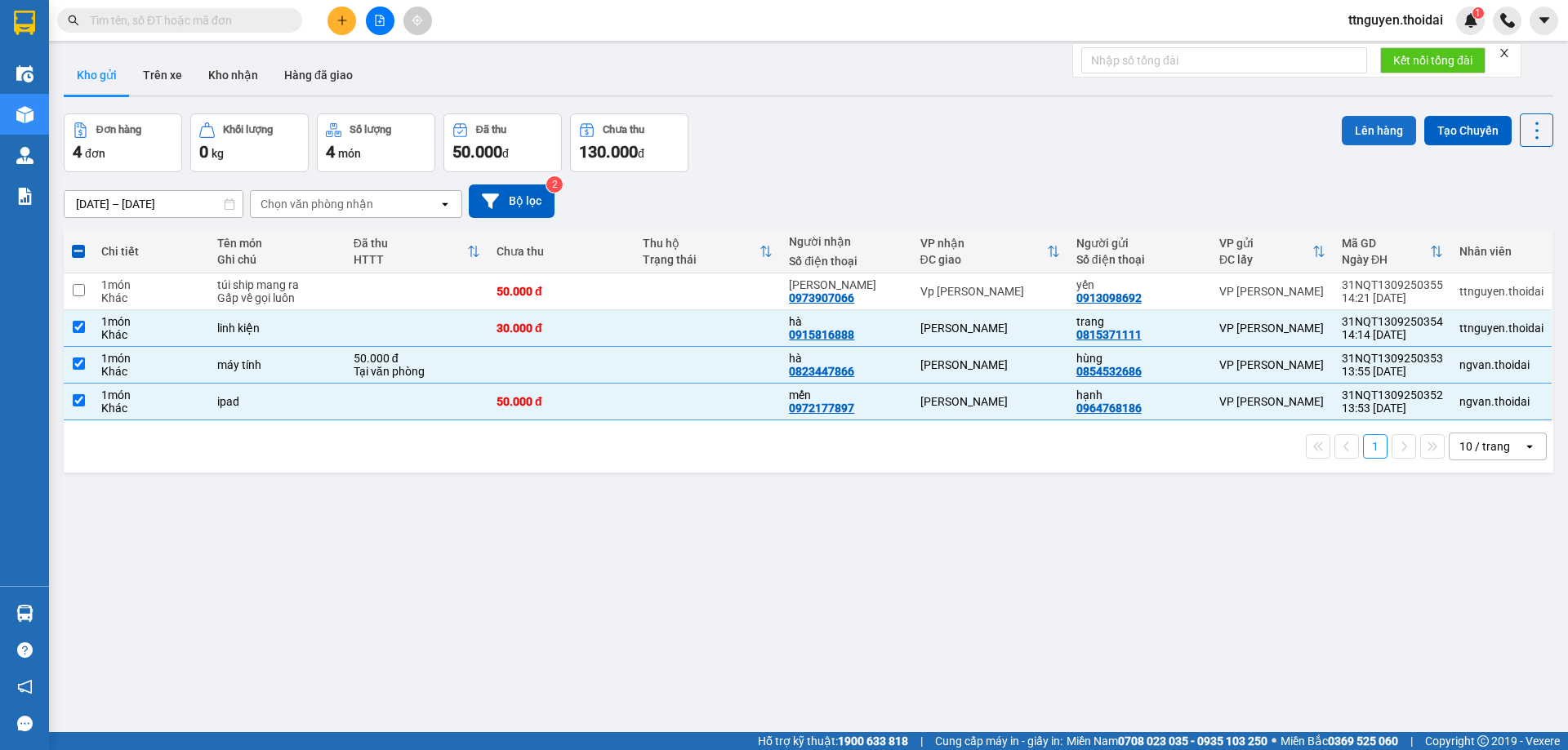
click at [1352, 125] on button "Lên hàng" at bounding box center [1378, 131] width 75 height 30
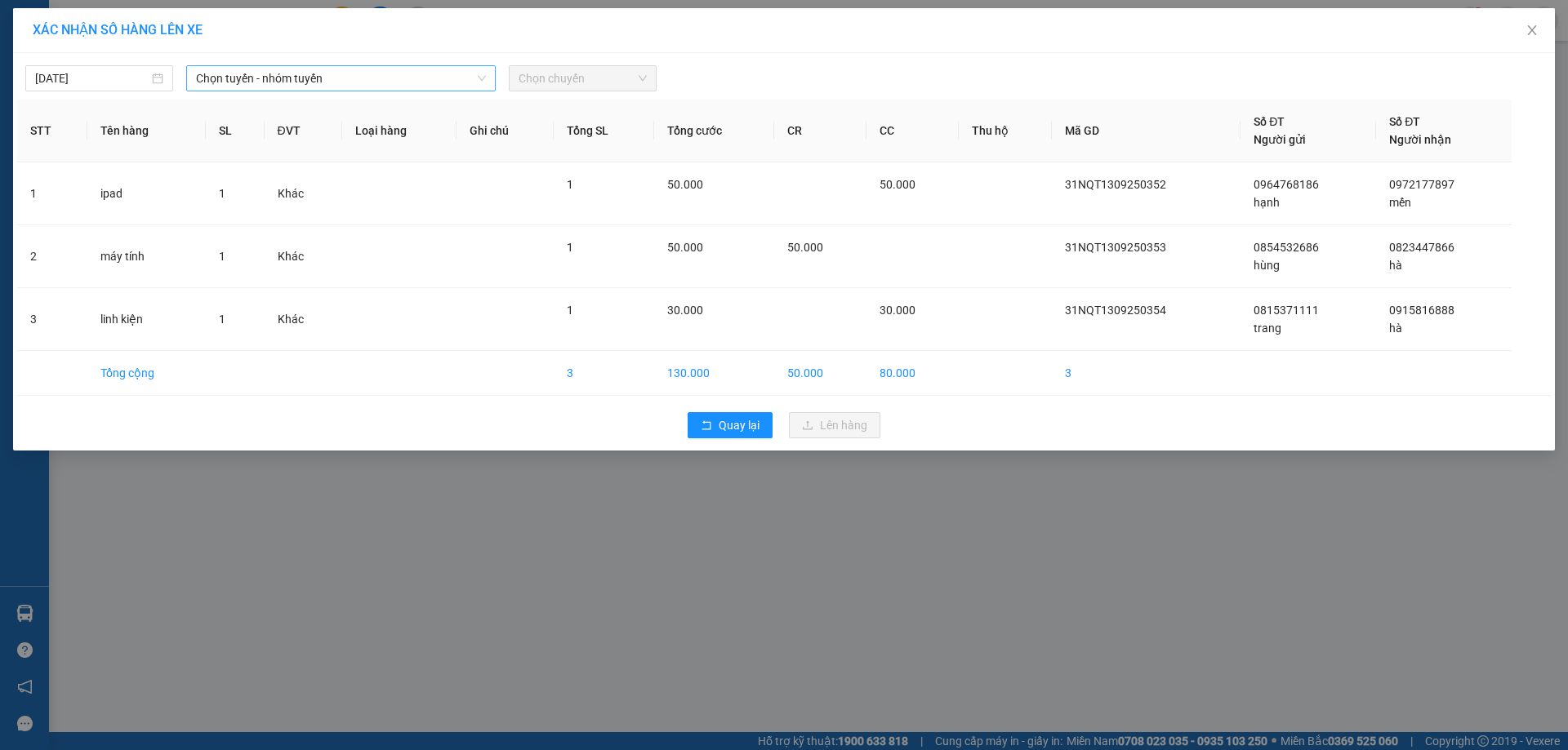
click at [321, 79] on span "Chọn tuyến - nhóm tuyến" at bounding box center [340, 78] width 290 height 25
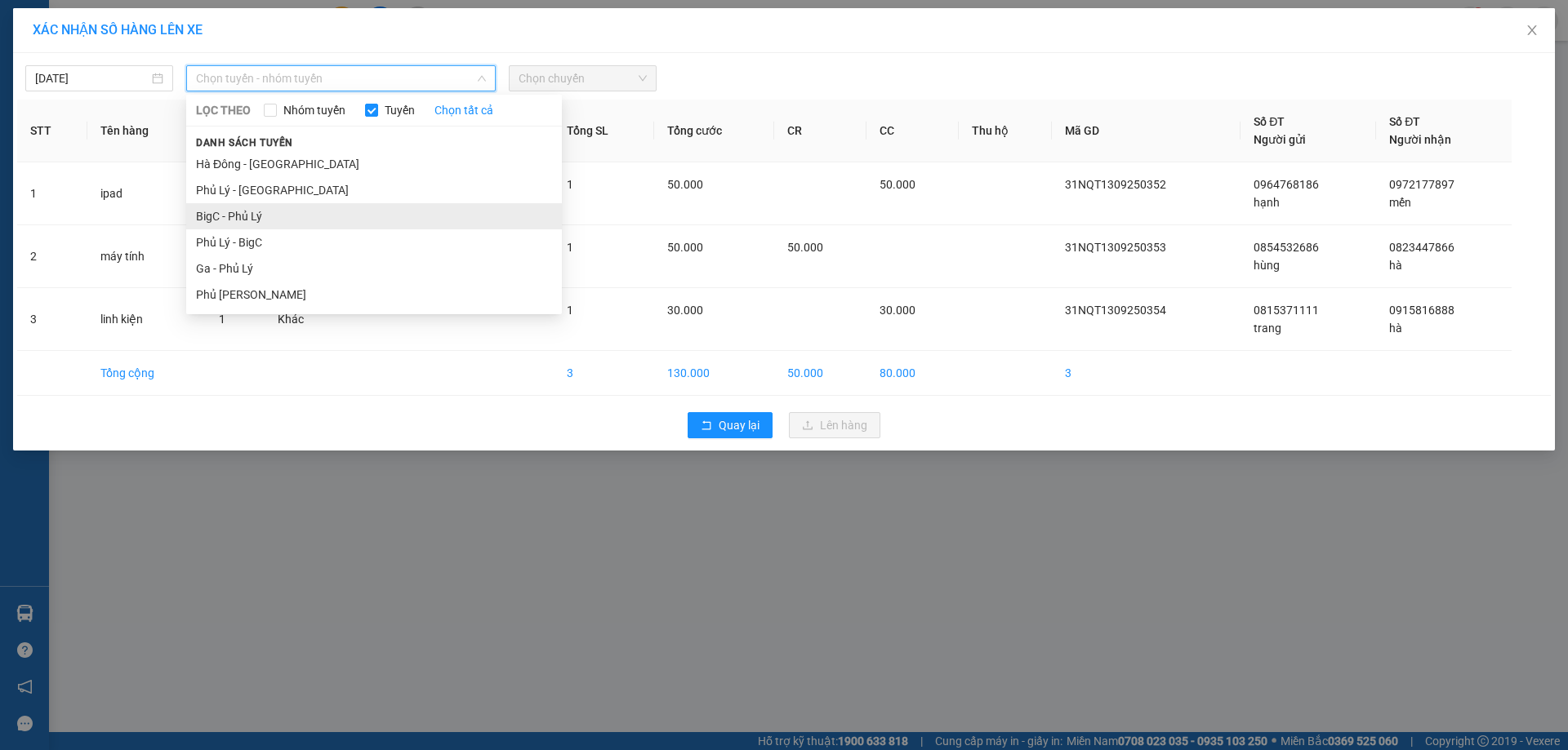
click at [269, 219] on li "BigC - Phủ Lý" at bounding box center [373, 216] width 375 height 26
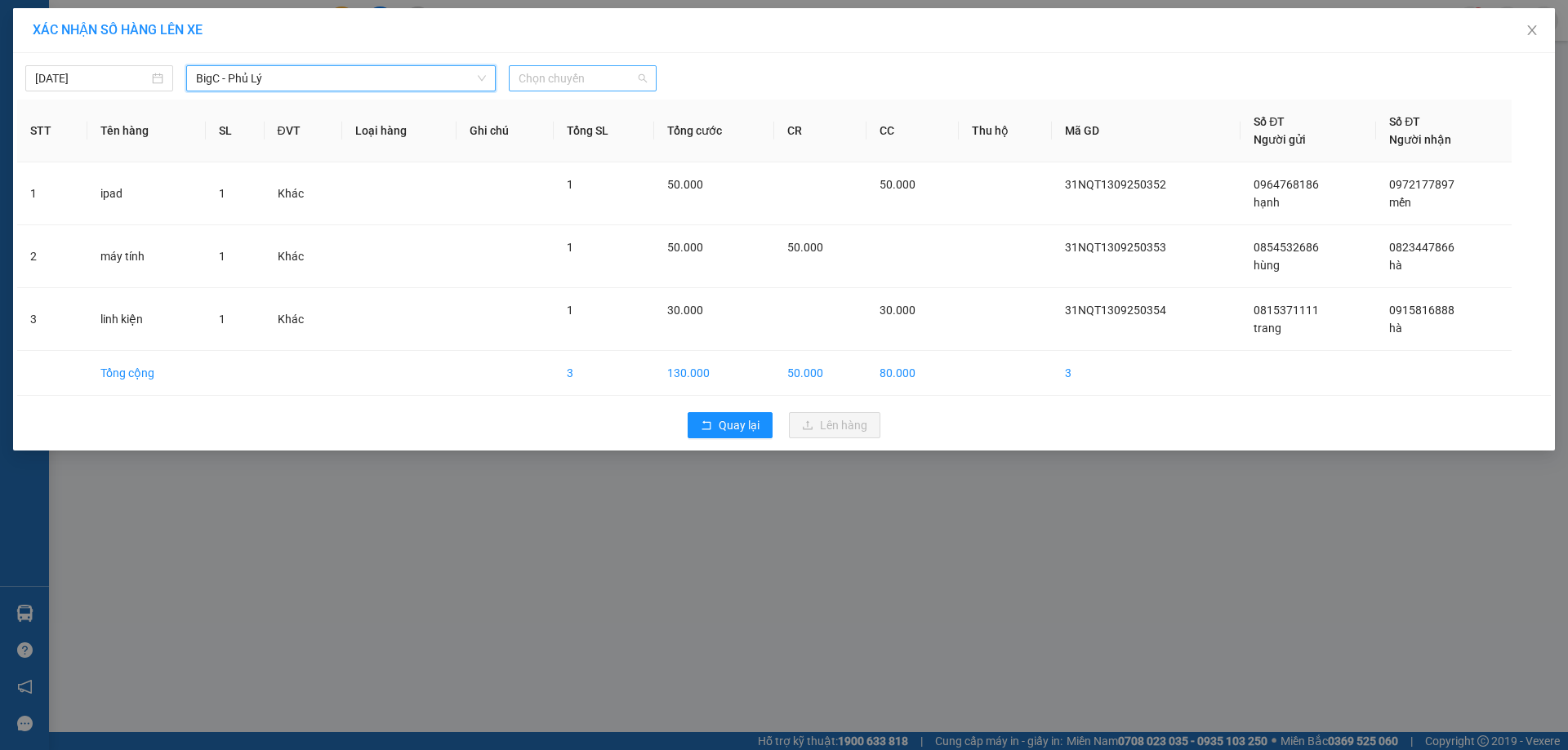
click at [565, 82] on span "Chọn chuyến" at bounding box center [582, 78] width 128 height 25
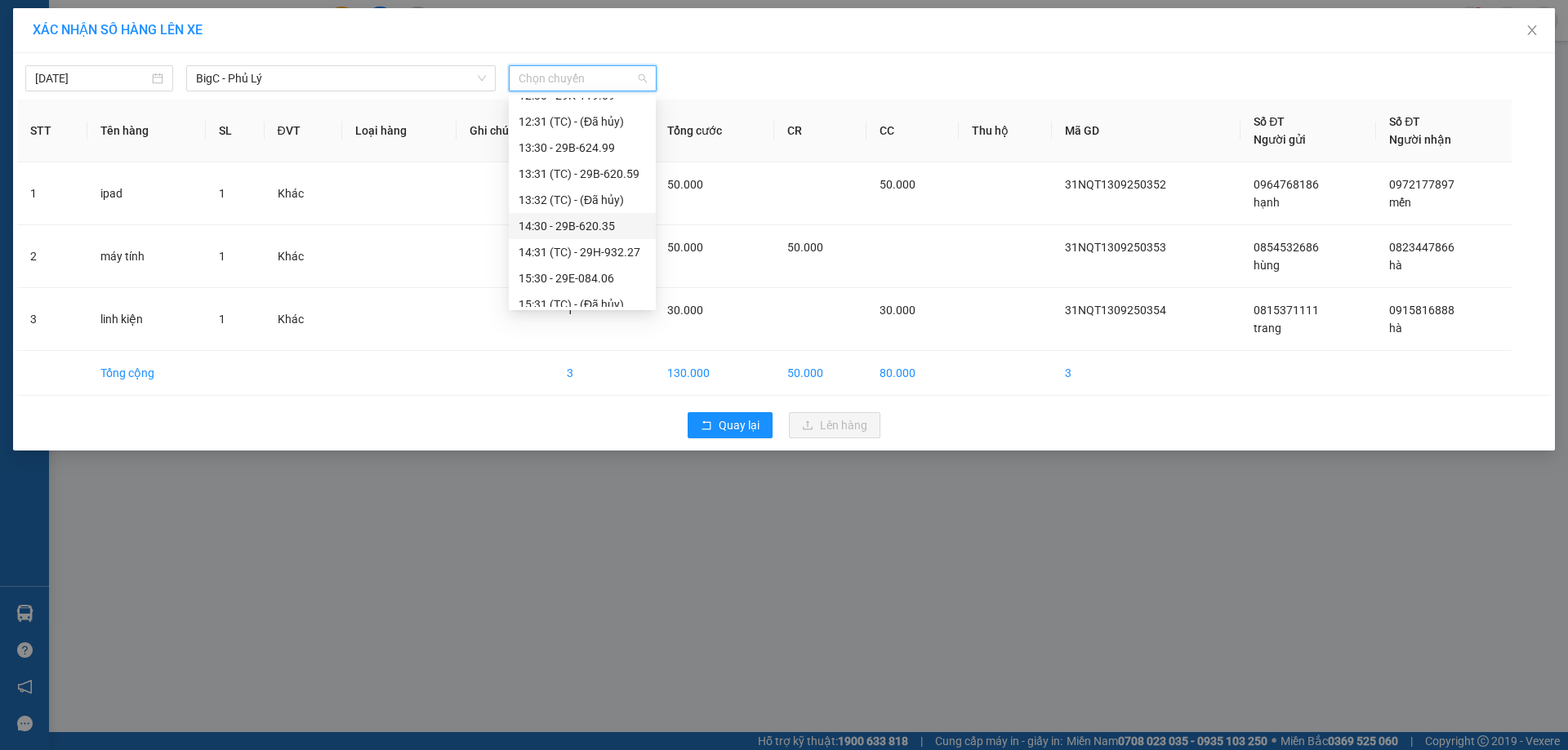
scroll to position [408, 0]
click at [607, 191] on div "14:30 - 29B-620.35" at bounding box center [582, 199] width 127 height 18
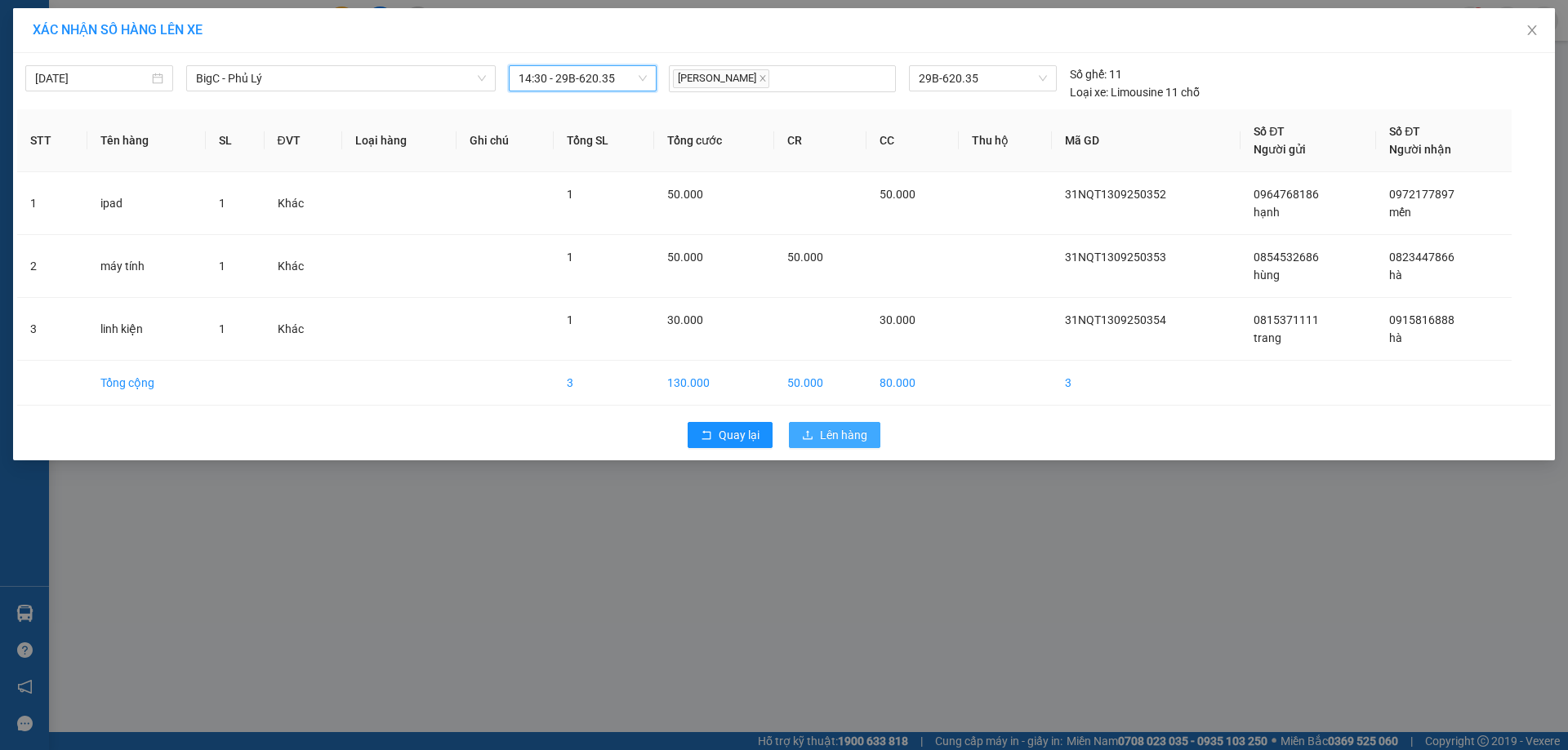
click at [836, 427] on span "Lên hàng" at bounding box center [844, 435] width 48 height 18
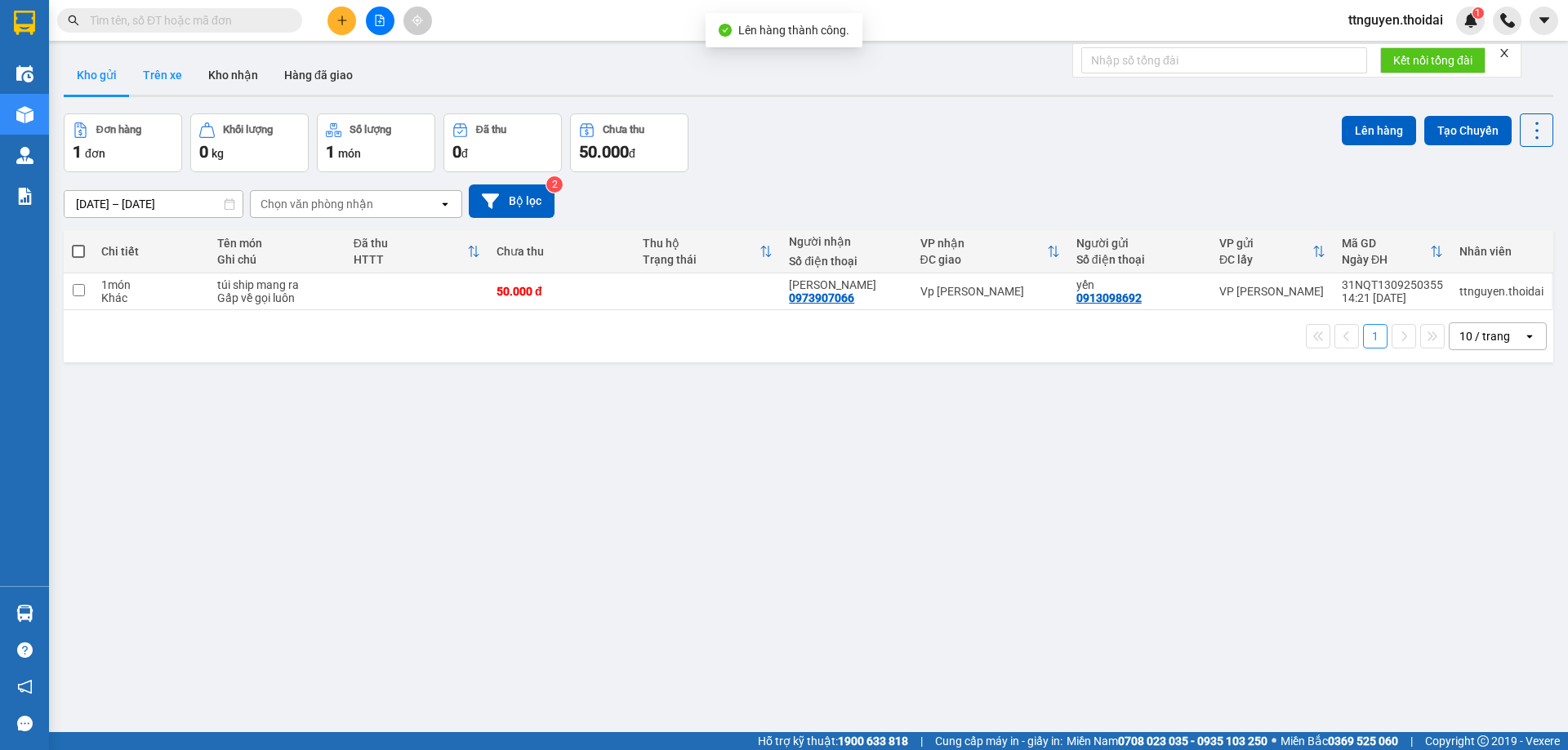
click at [155, 80] on button "Trên xe" at bounding box center [162, 75] width 66 height 39
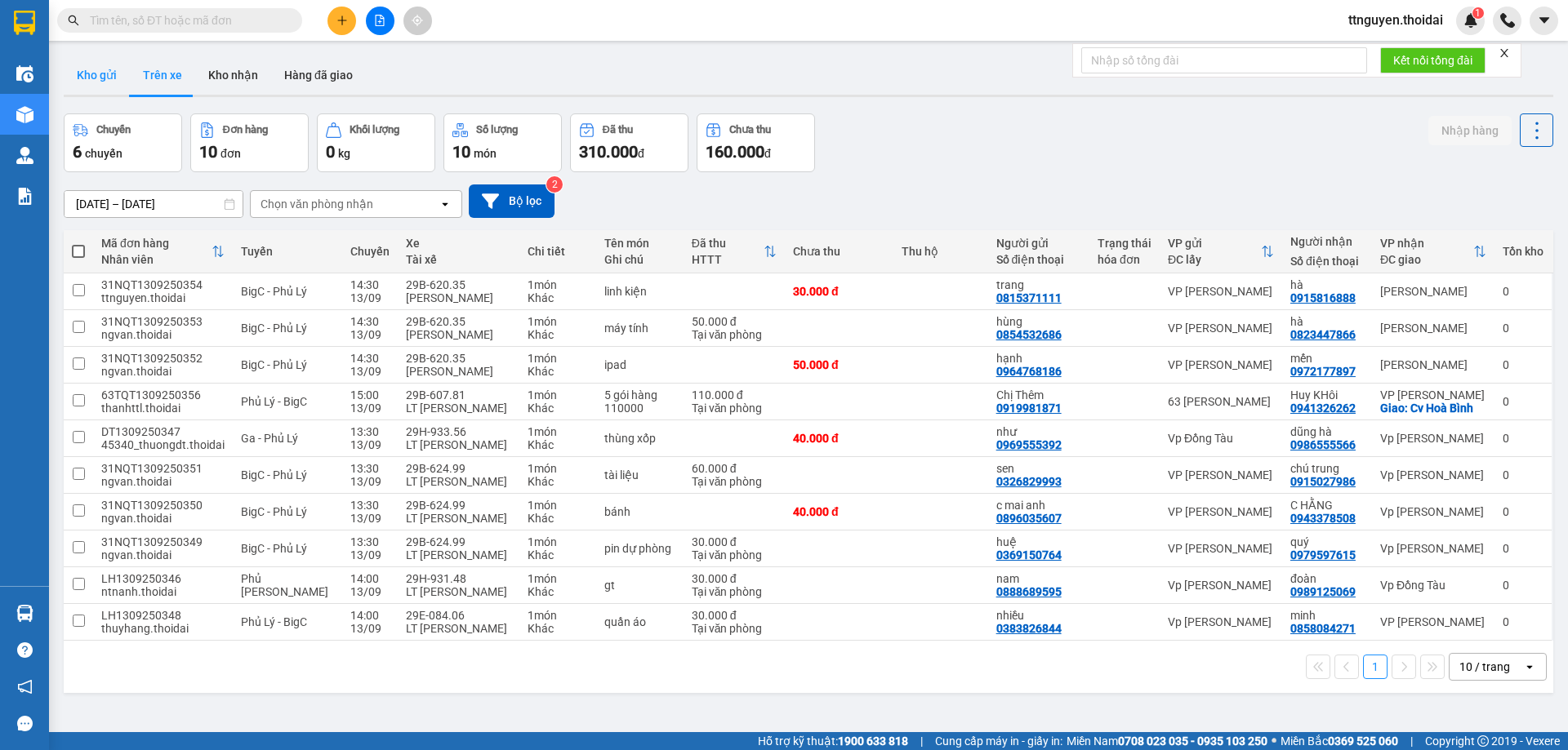
click at [90, 83] on button "Kho gửi" at bounding box center [97, 75] width 66 height 39
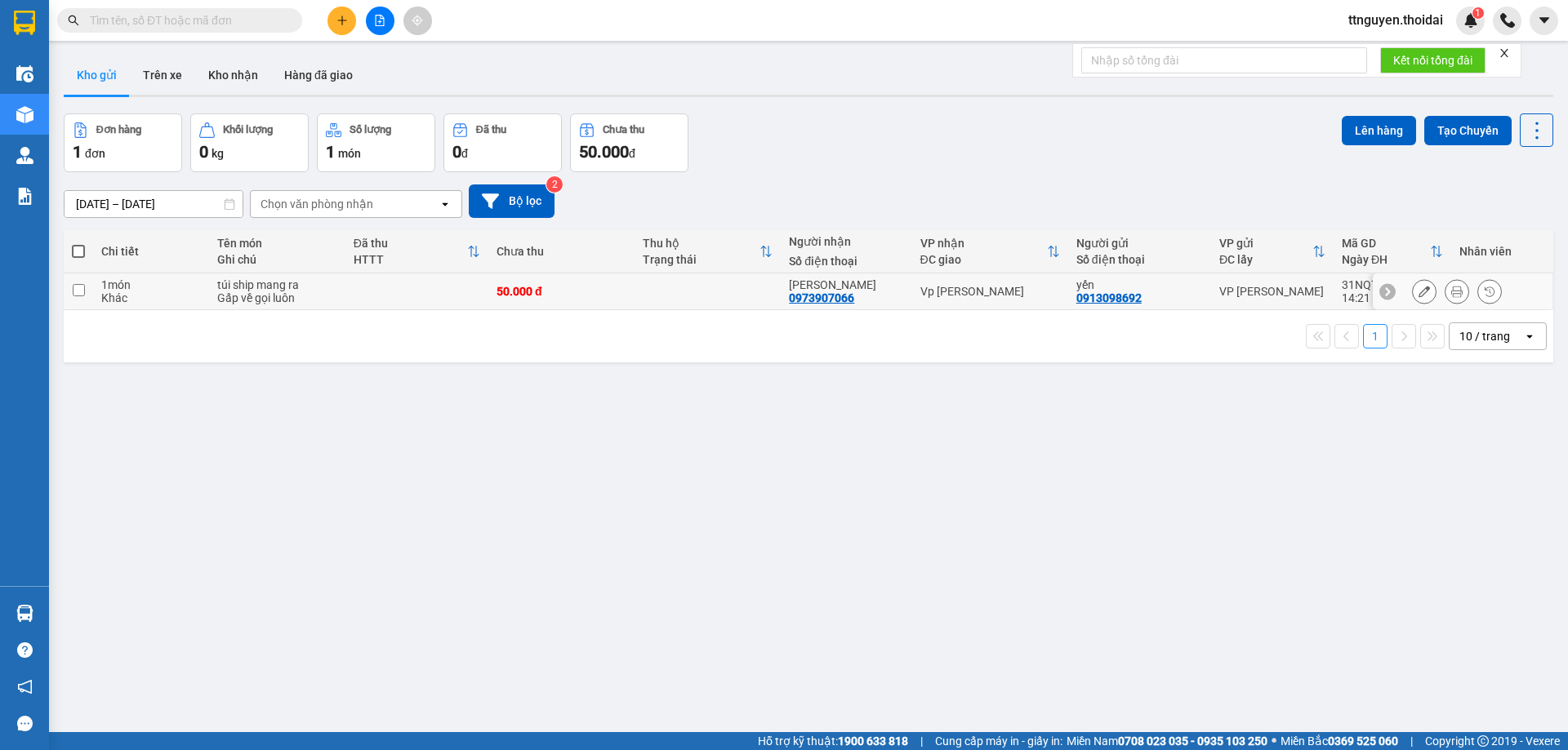
click at [80, 286] on input "checkbox" at bounding box center [79, 290] width 12 height 12
checkbox input "true"
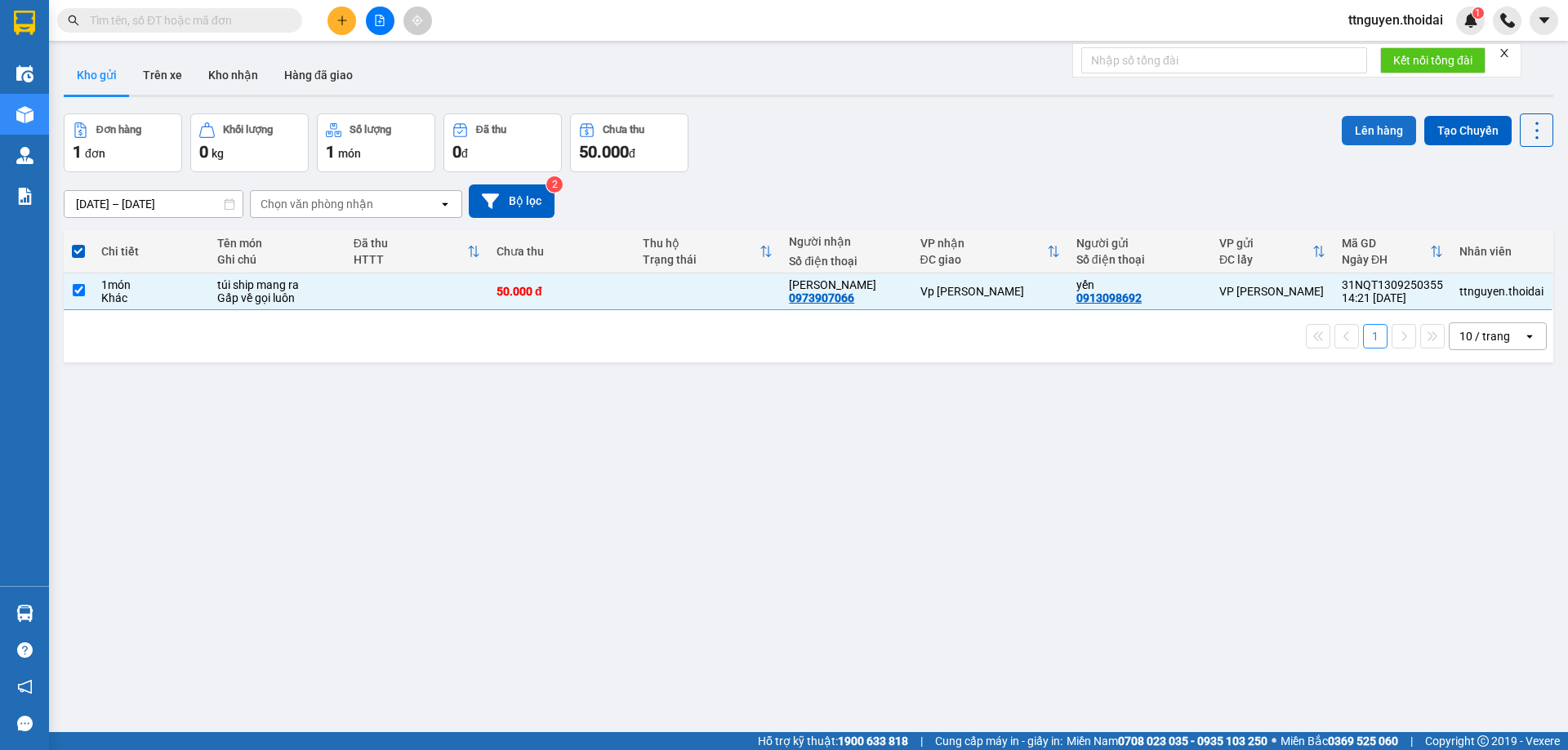
click at [1349, 124] on button "Lên hàng" at bounding box center [1378, 131] width 75 height 30
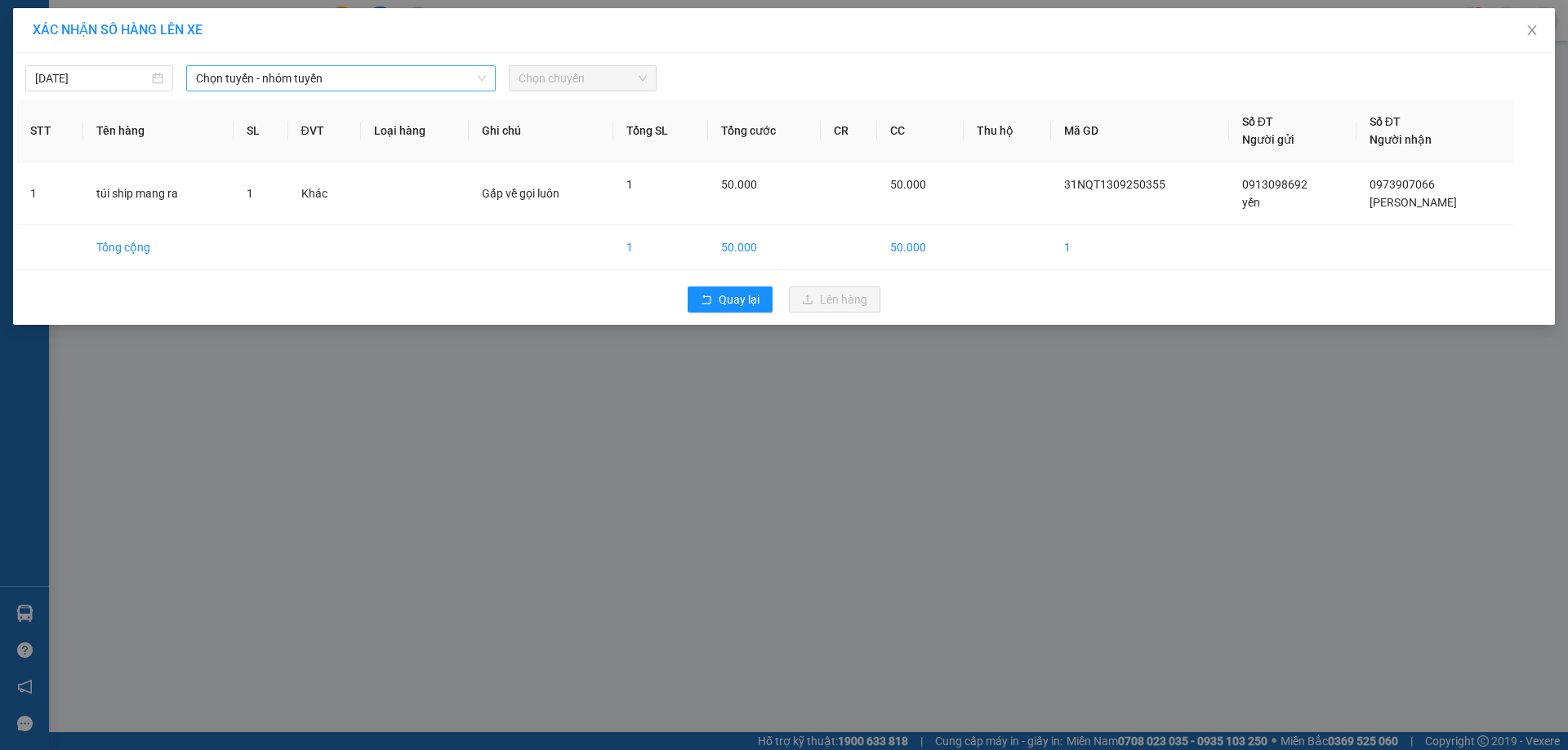
click at [272, 89] on span "Chọn tuyến - nhóm tuyến" at bounding box center [340, 78] width 290 height 25
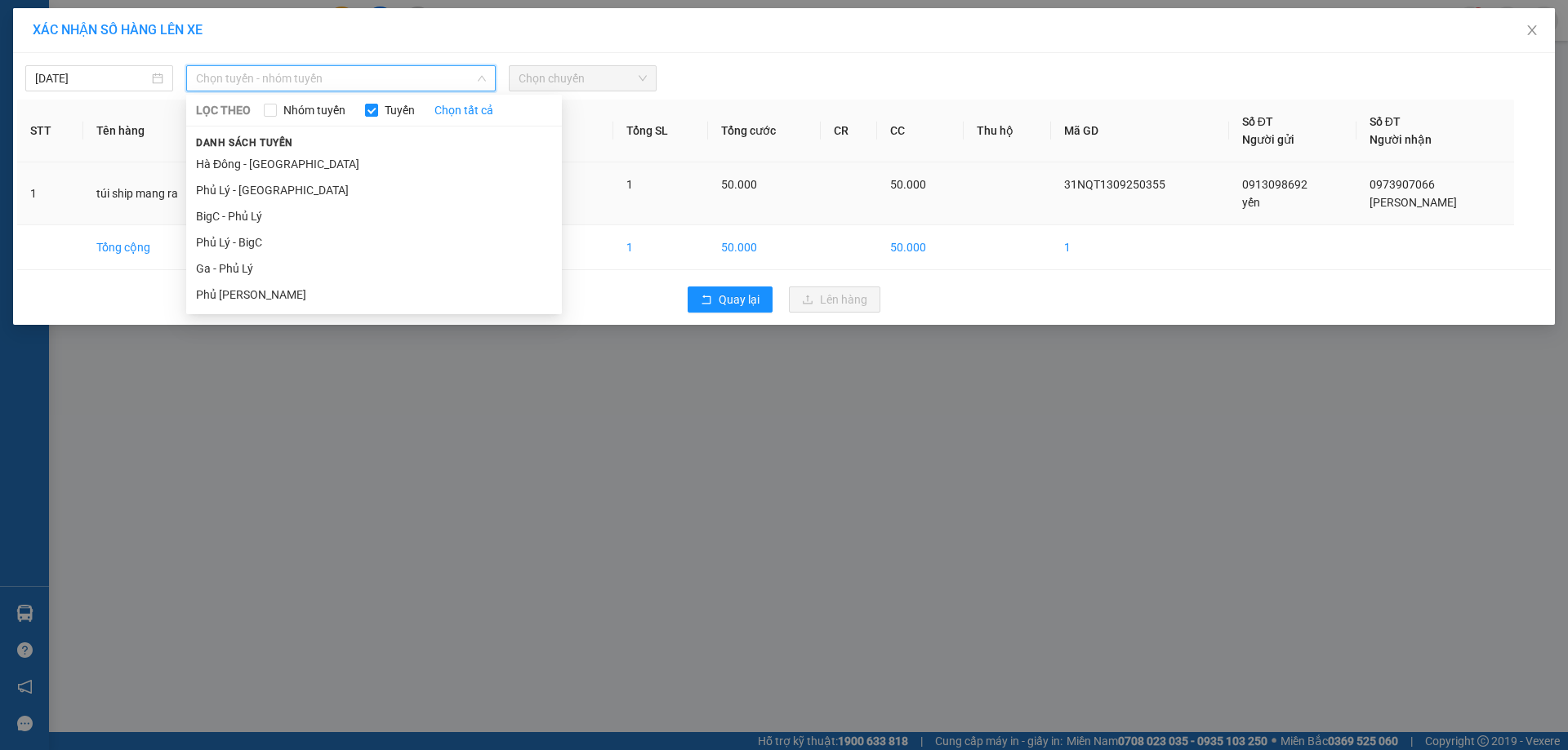
click at [252, 215] on li "BigC - Phủ Lý" at bounding box center [373, 216] width 375 height 26
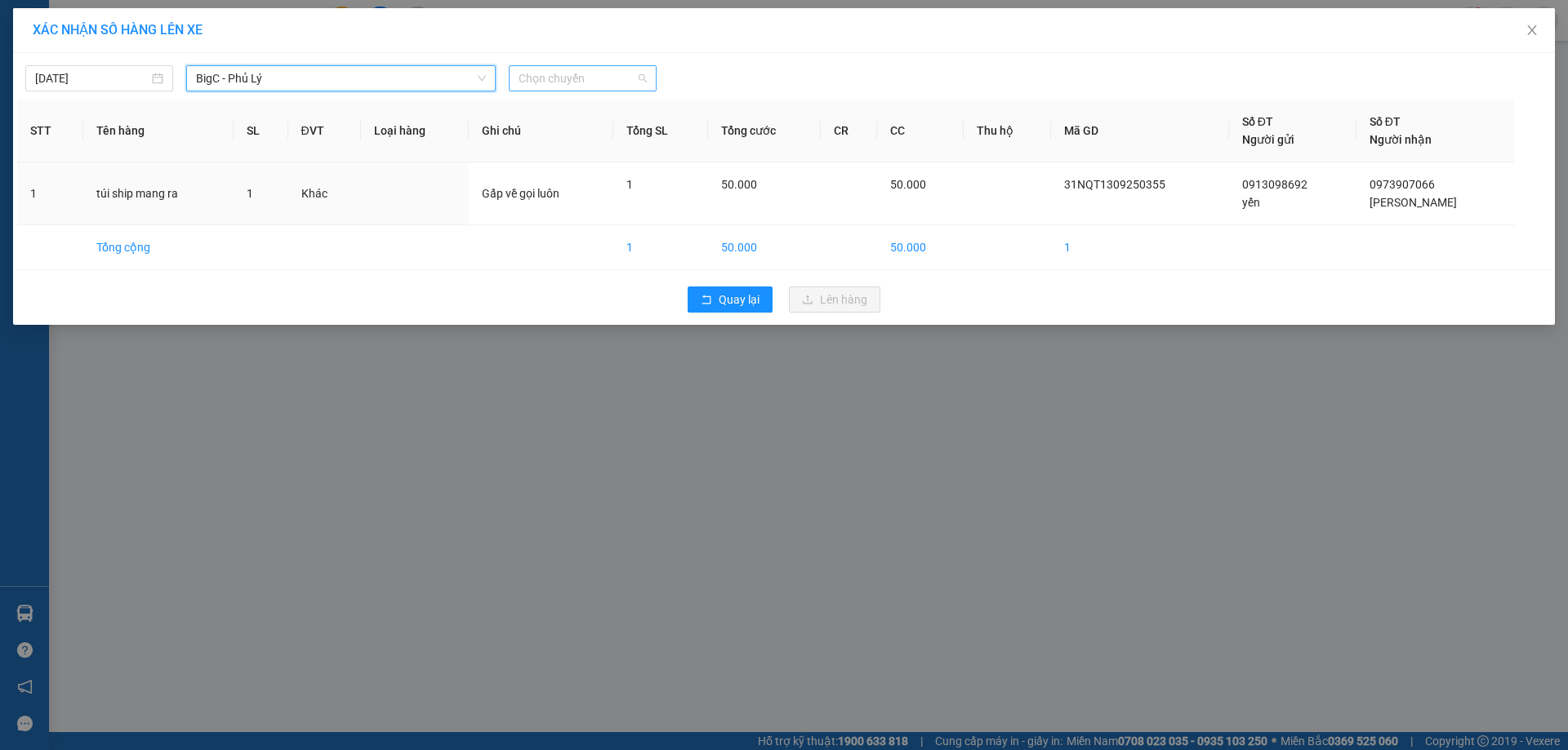
click at [549, 86] on span "Chọn chuyến" at bounding box center [582, 78] width 128 height 25
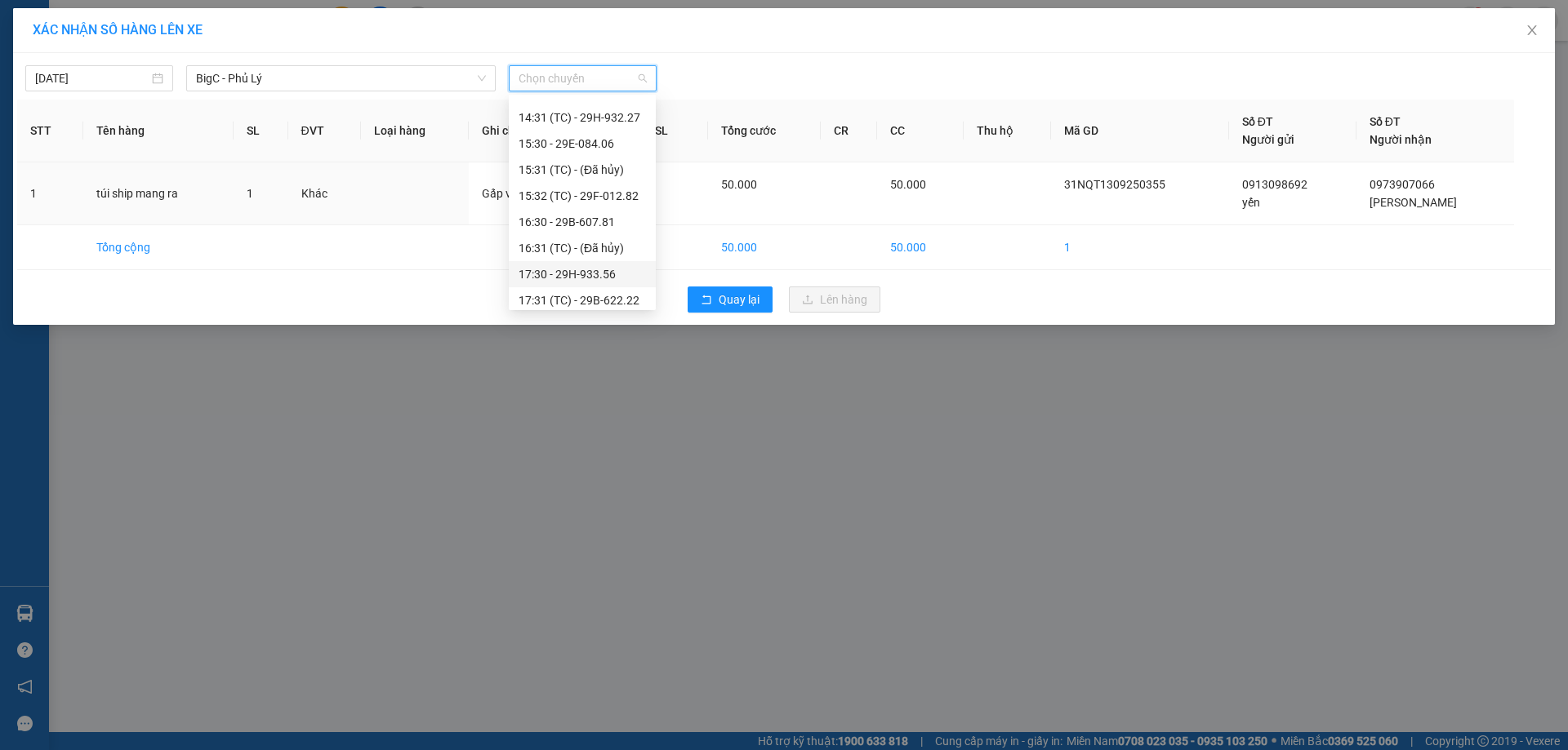
scroll to position [489, 0]
click at [611, 140] on div "14:31 (TC) - 29H-932.27" at bounding box center [582, 143] width 127 height 18
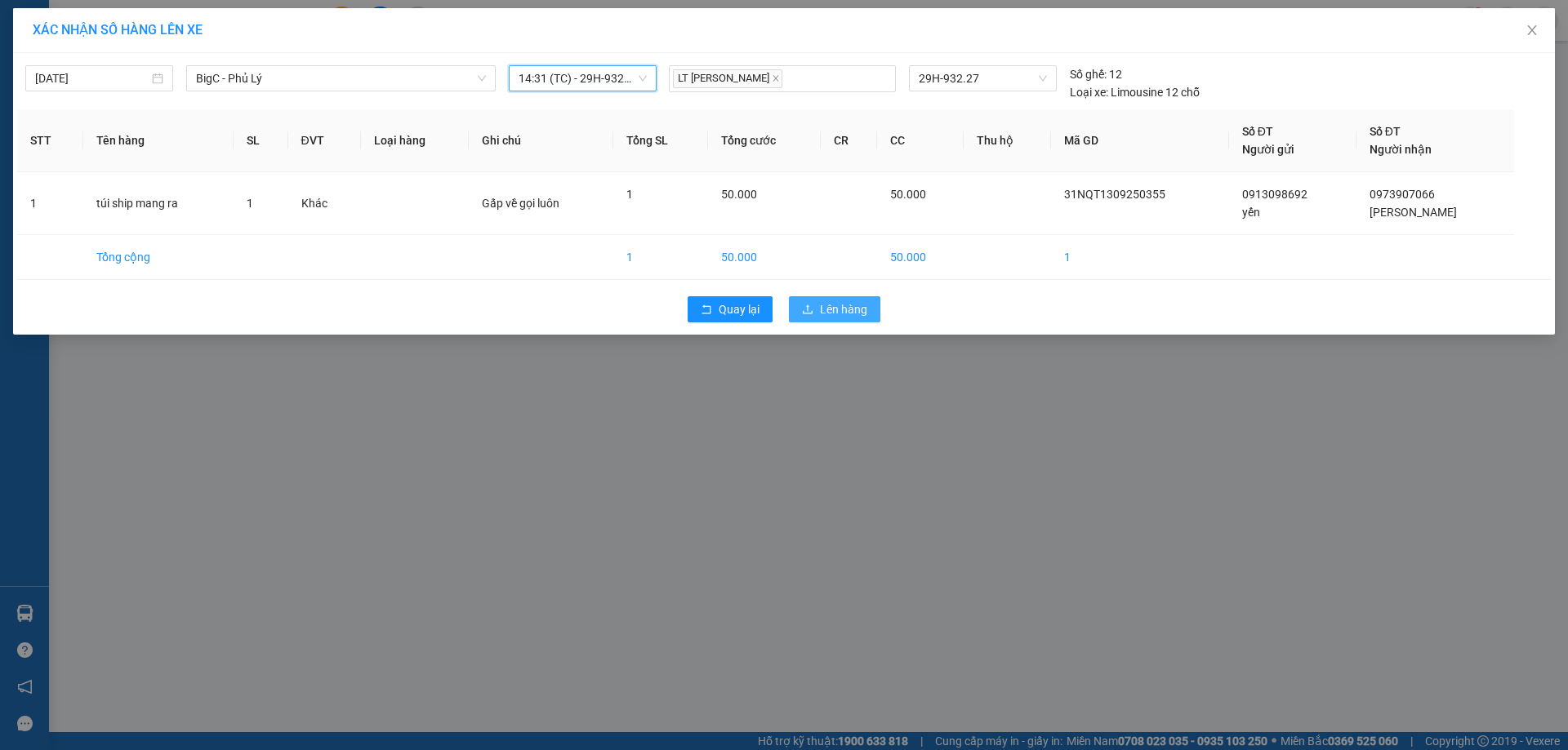
click at [849, 307] on span "Lên hàng" at bounding box center [844, 309] width 48 height 18
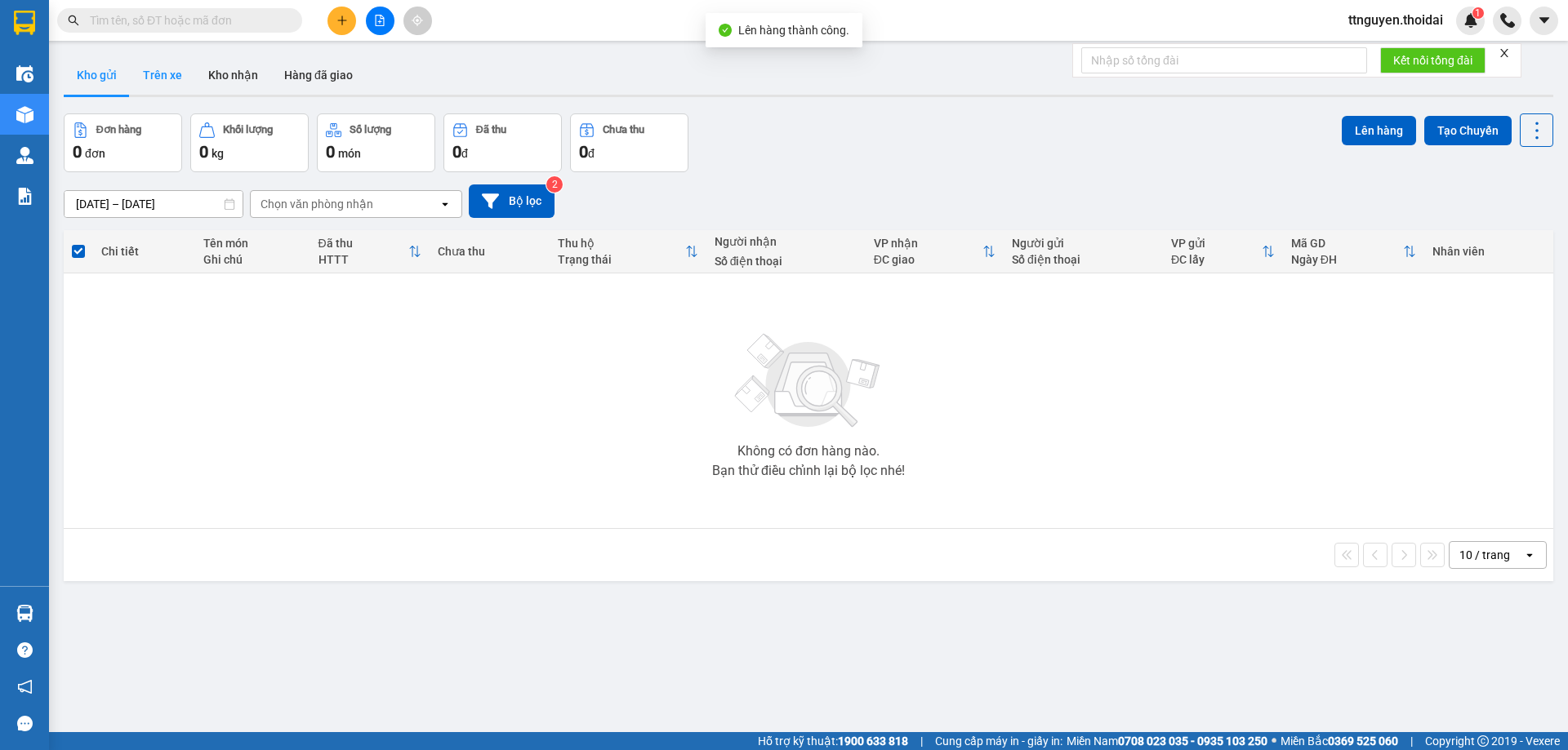
click at [179, 68] on button "Trên xe" at bounding box center [162, 75] width 66 height 39
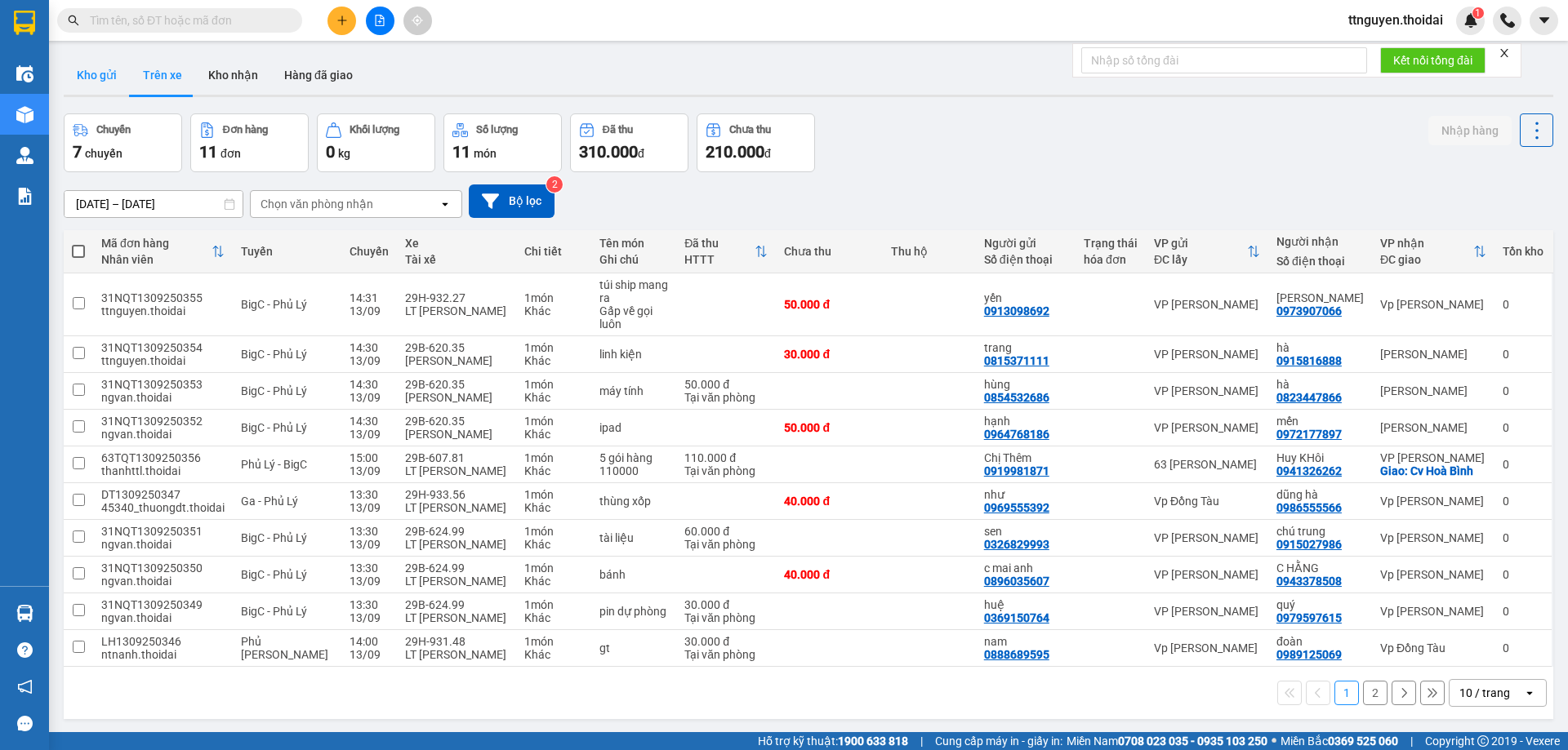
click at [88, 67] on button "Kho gửi" at bounding box center [97, 75] width 66 height 39
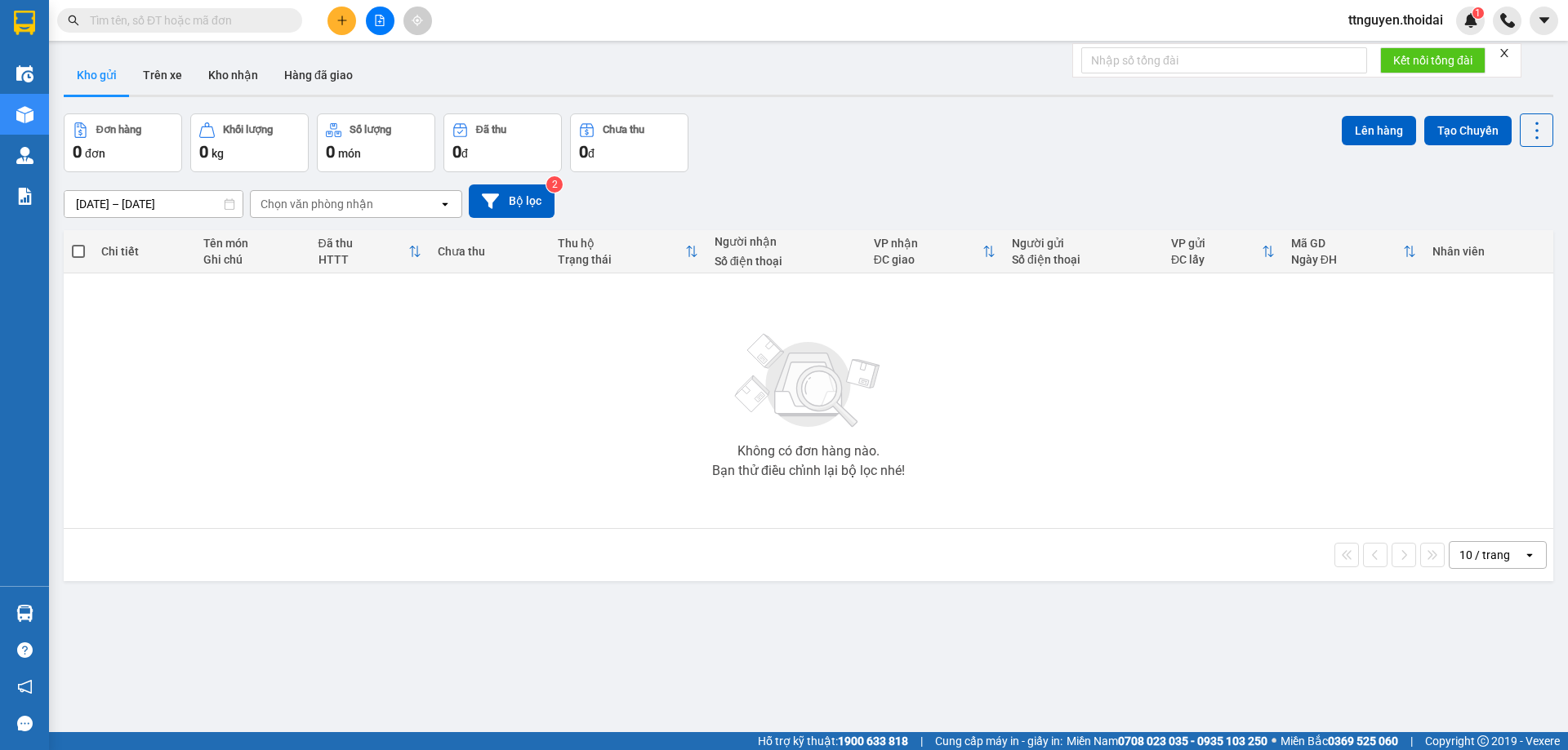
click at [343, 10] on button at bounding box center [341, 21] width 29 height 29
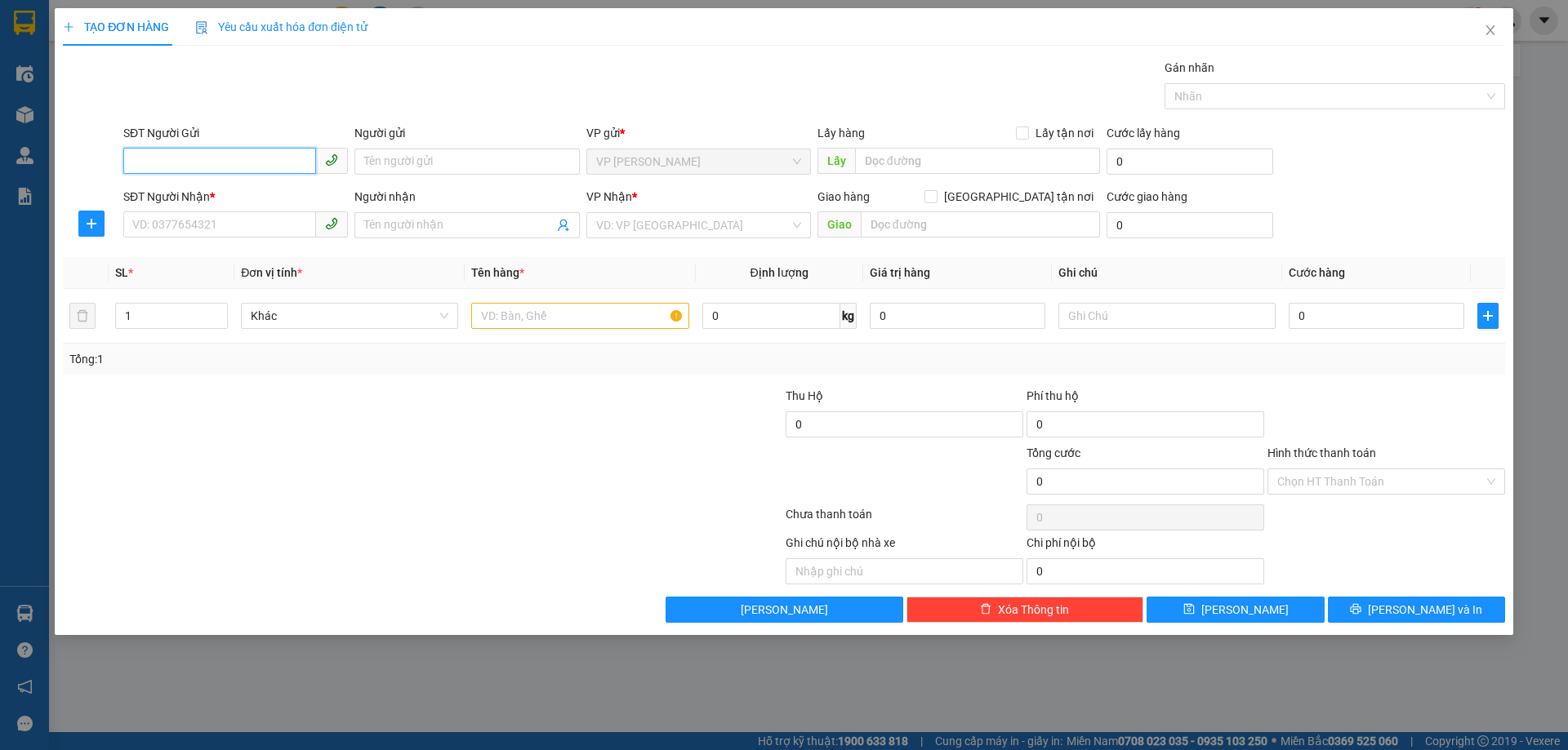
click at [218, 161] on input "SĐT Người Gửi" at bounding box center [220, 161] width 193 height 26
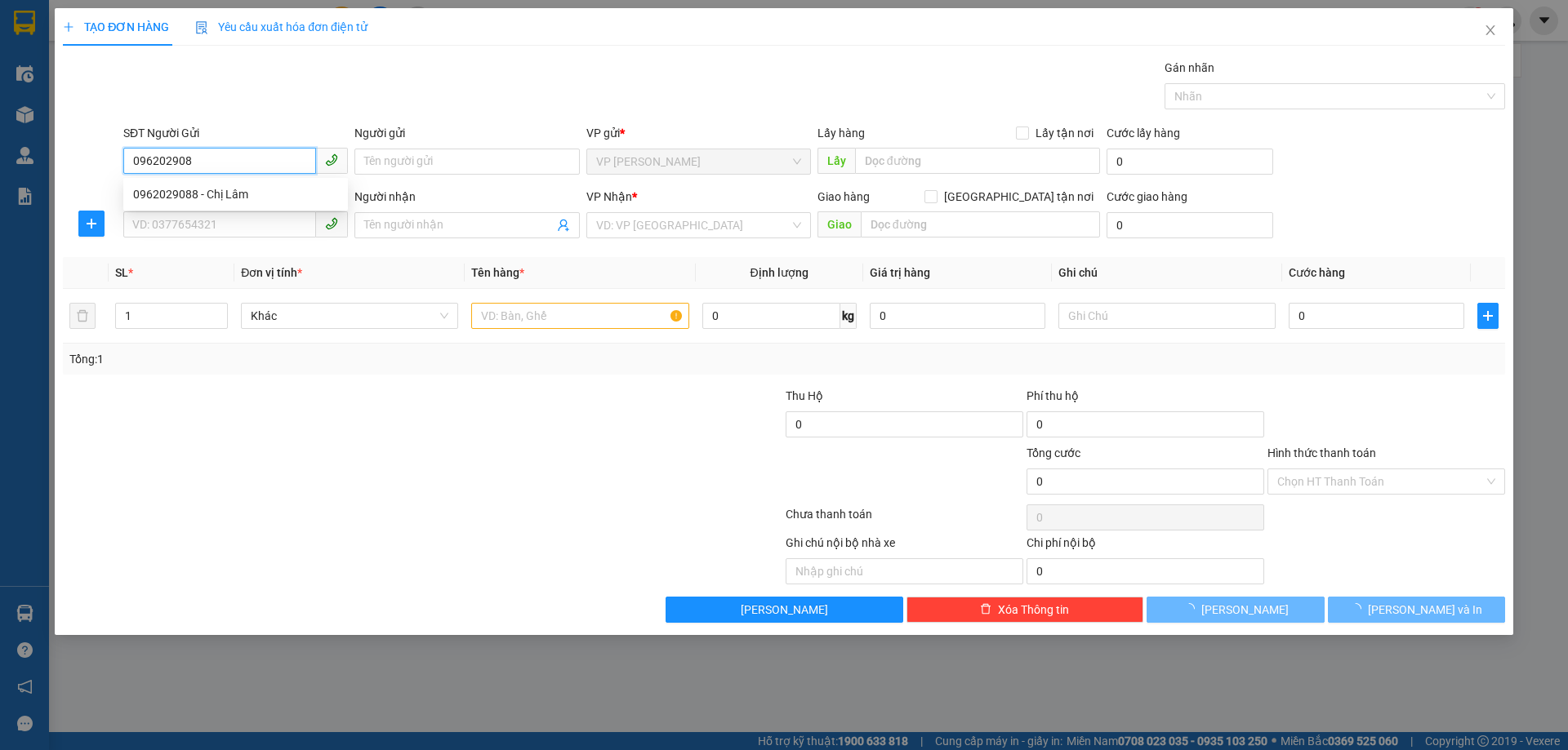
type input "0962029088"
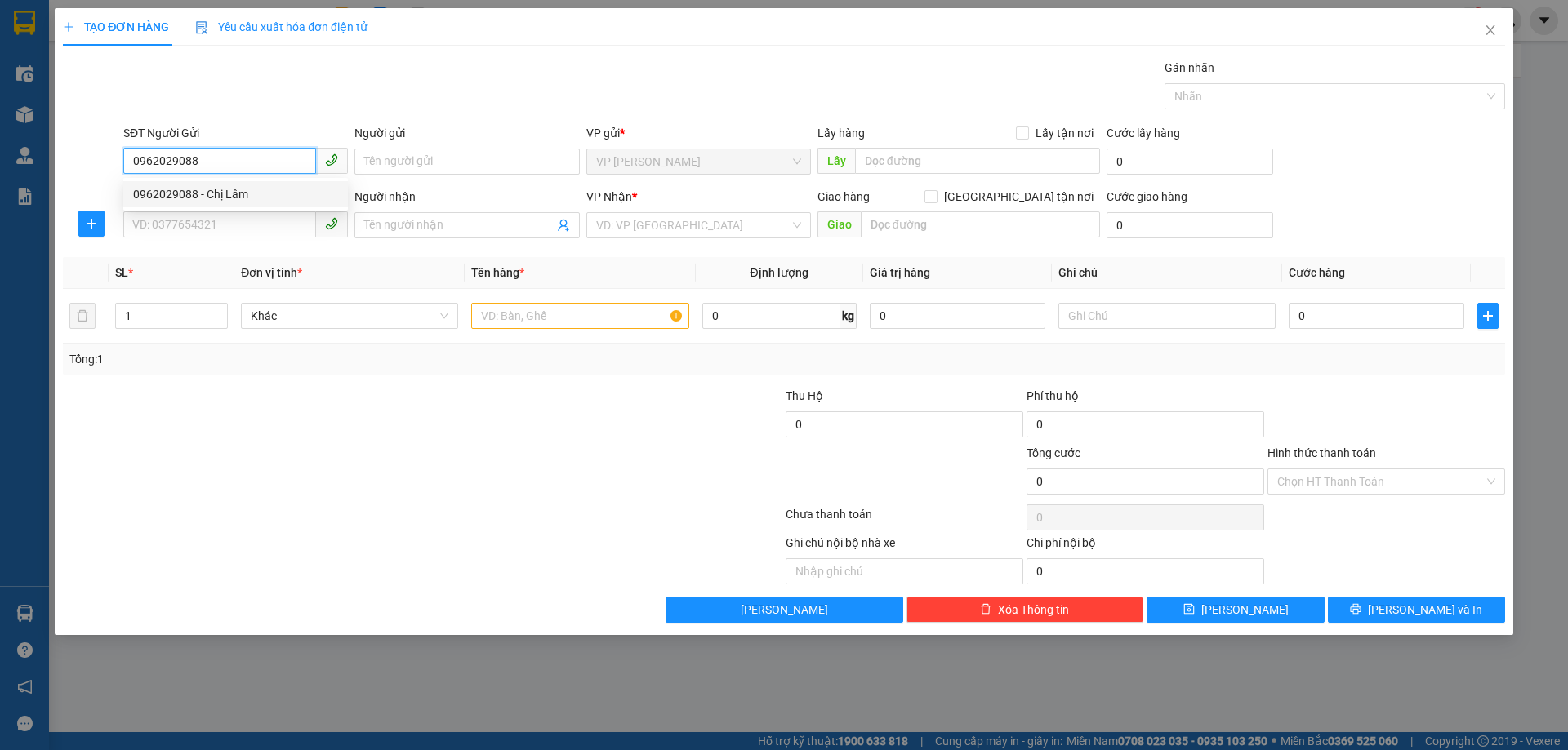
click at [218, 184] on div "0962029088 - Chị Lâm" at bounding box center [236, 194] width 225 height 26
type input "Chị Lâm"
type input "0962029088"
click at [229, 228] on input "SĐT Người Nhận *" at bounding box center [220, 225] width 193 height 26
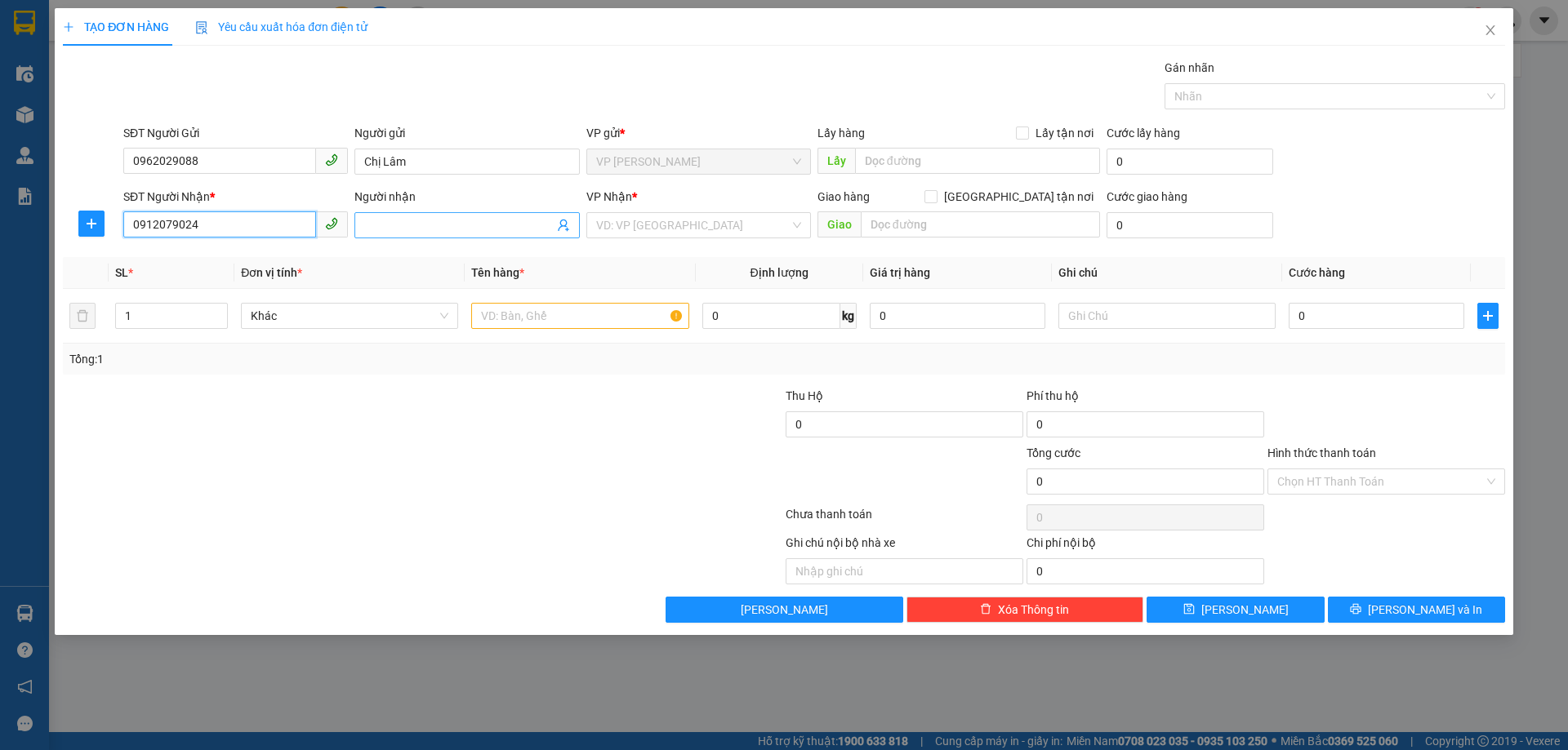
type input "0912079024"
click at [474, 225] on input "Người nhận" at bounding box center [459, 225] width 189 height 18
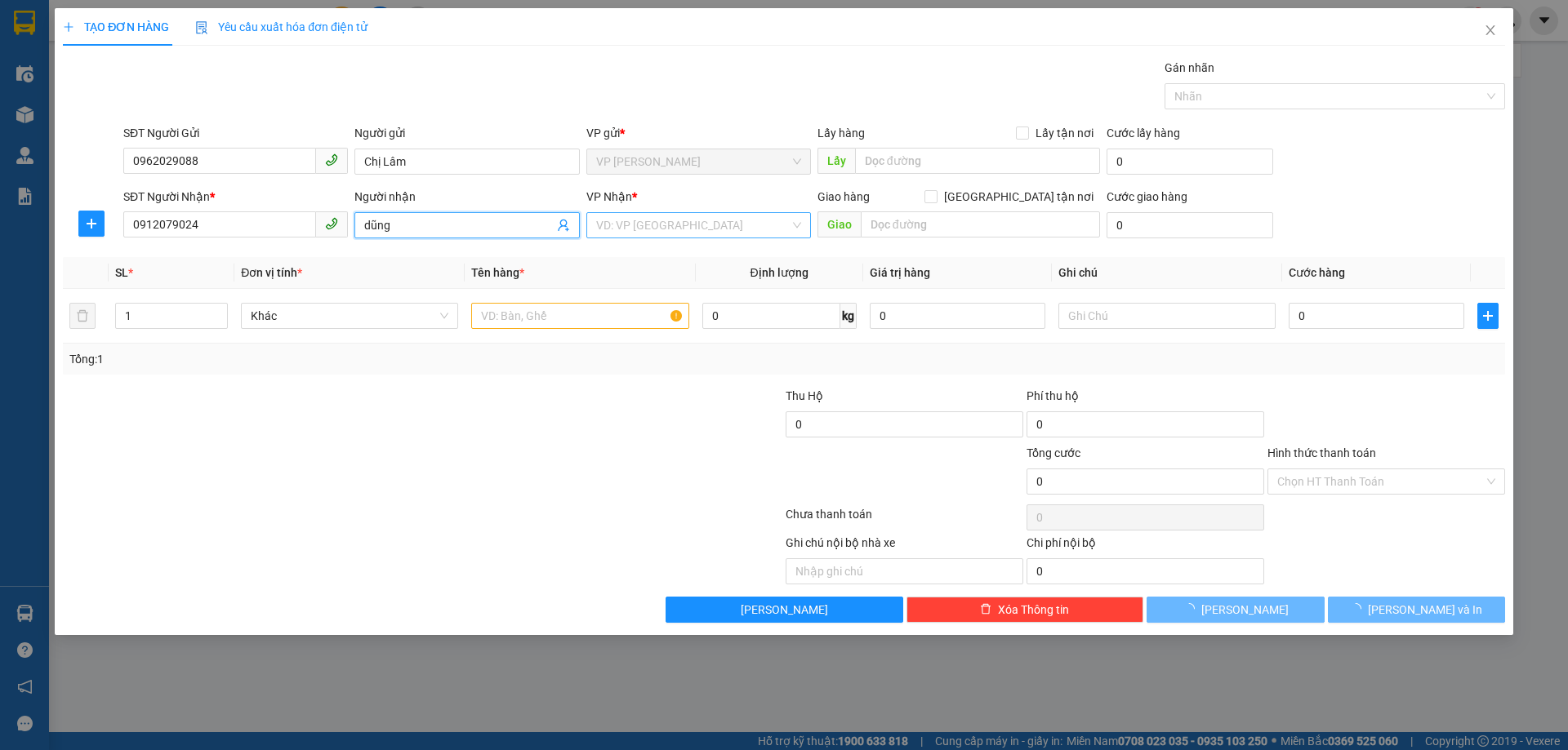
type input "dũng"
click at [674, 225] on input "search" at bounding box center [692, 225] width 193 height 25
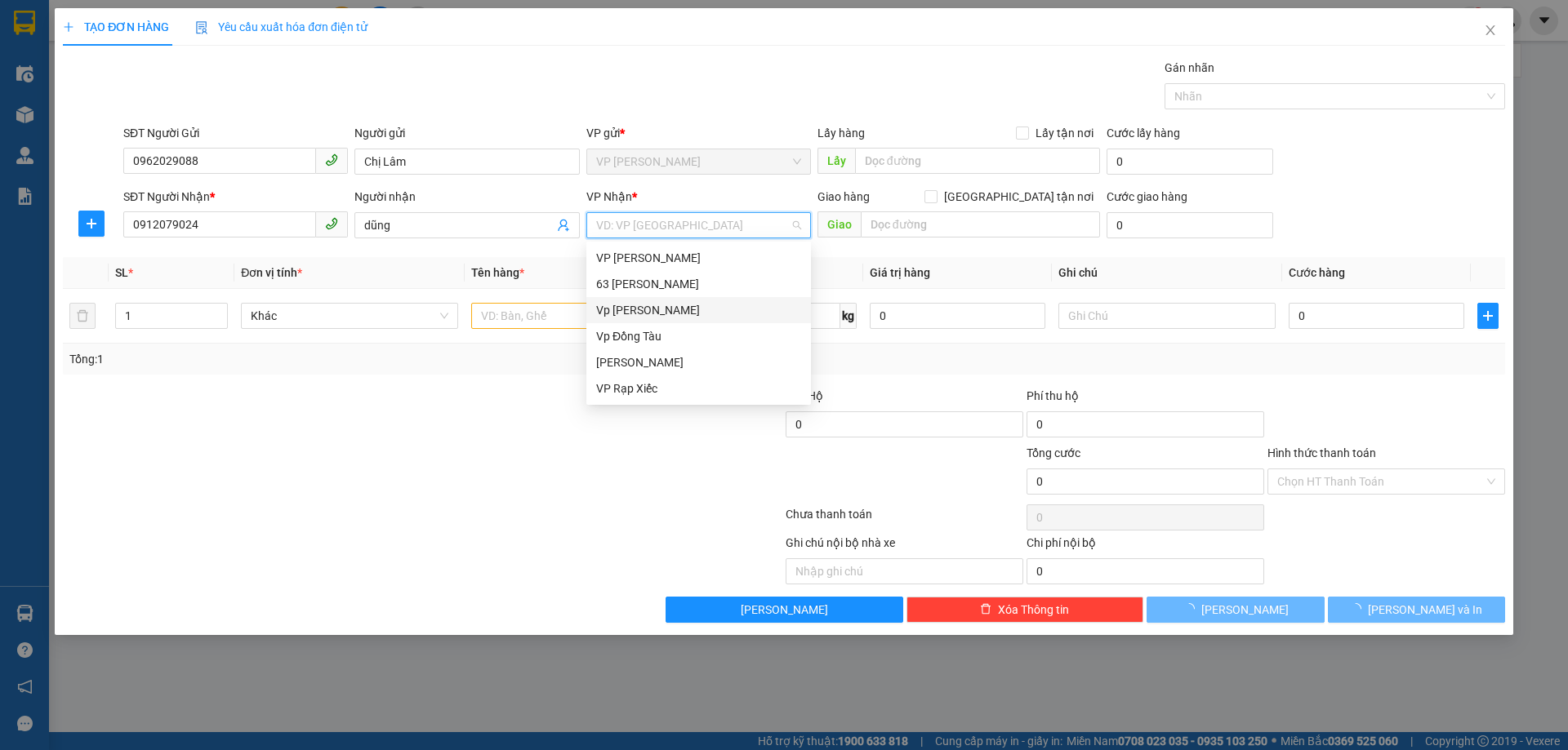
click at [658, 307] on div "Vp [PERSON_NAME]" at bounding box center [698, 310] width 205 height 18
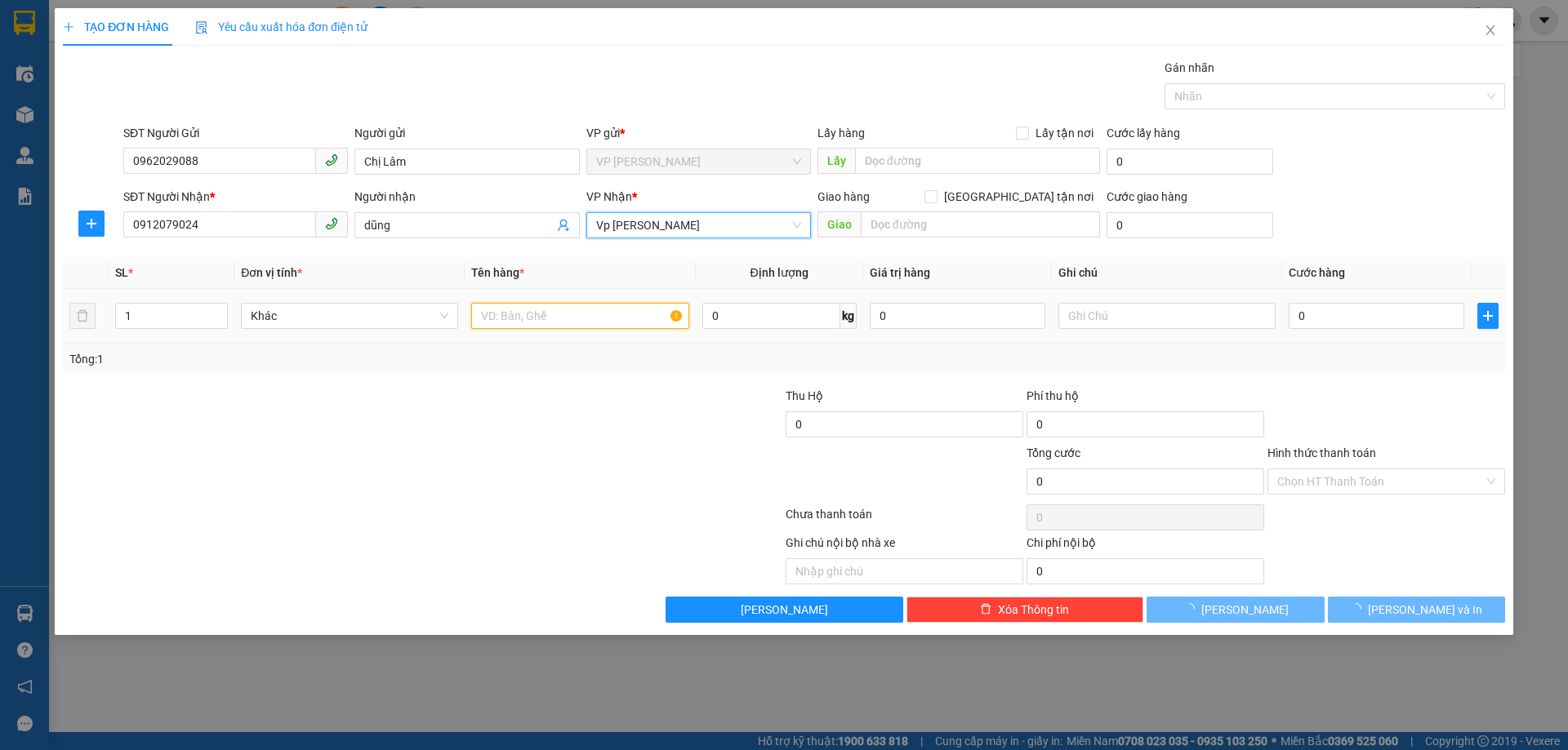
click at [559, 308] on input "text" at bounding box center [580, 315] width 217 height 26
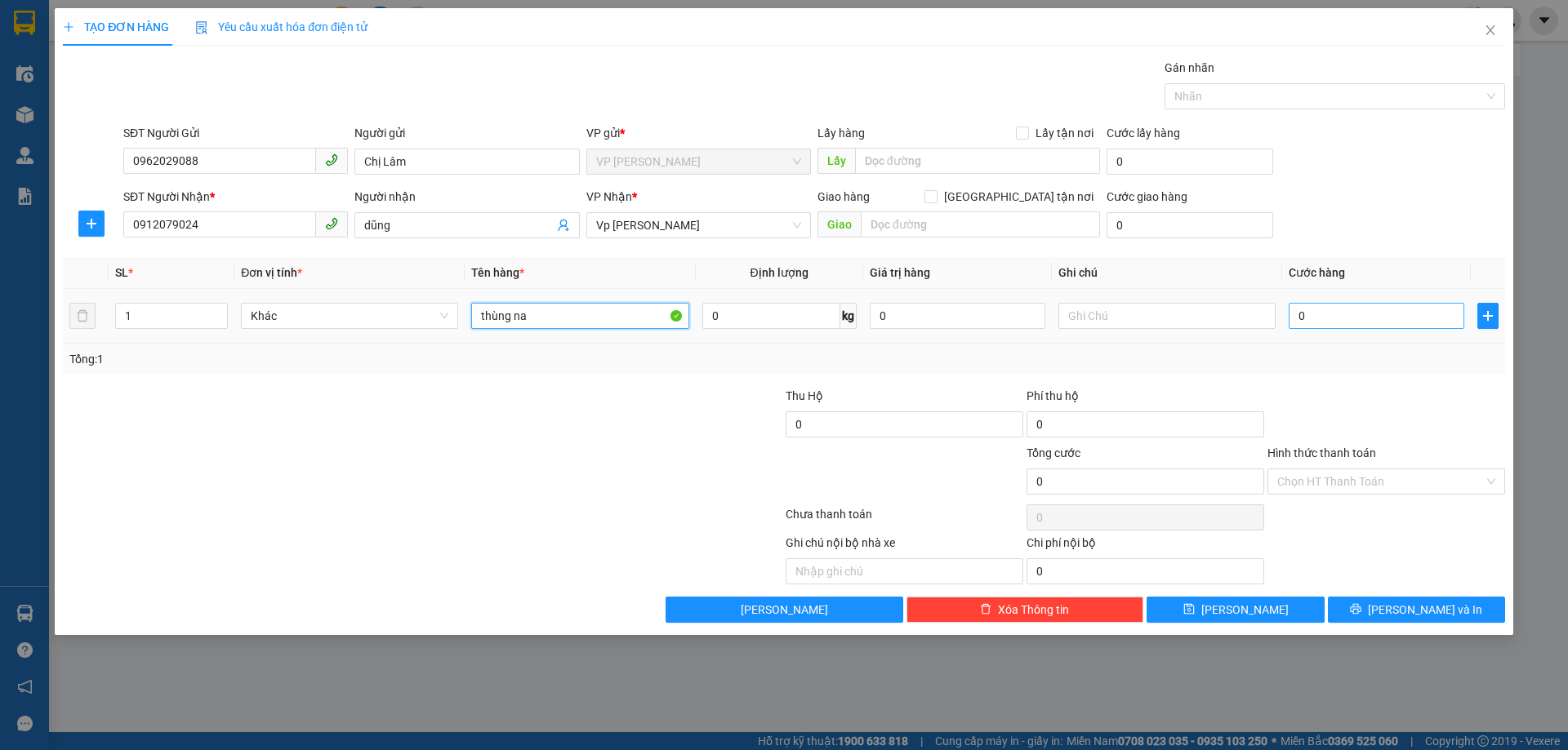
type input "thùng na"
drag, startPoint x: 1316, startPoint y: 316, endPoint x: 1281, endPoint y: 321, distance: 35.4
click at [1317, 316] on input "0" at bounding box center [1376, 315] width 175 height 26
type input "08"
type input "8"
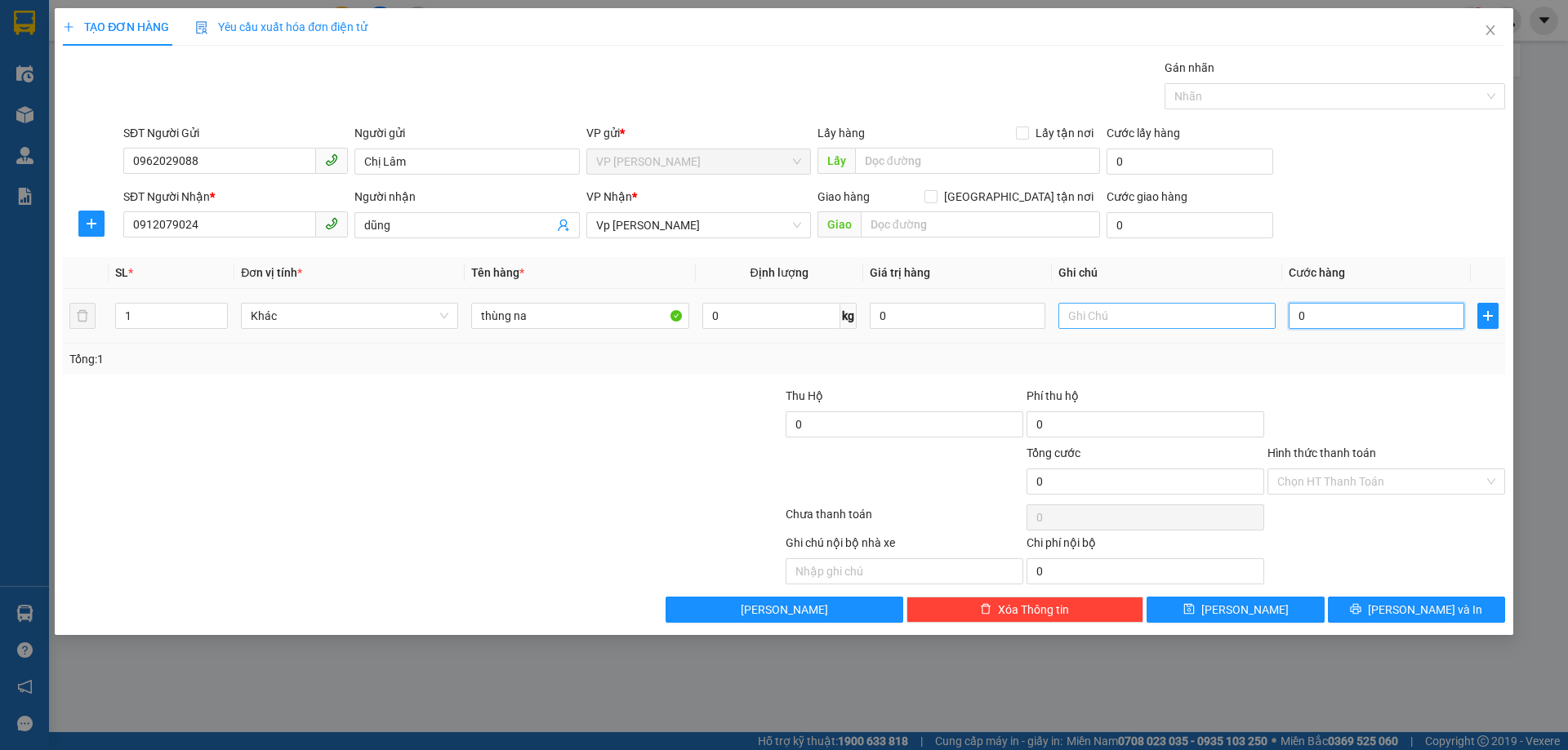
type input "8"
type input "080"
type input "80"
type input "80.000"
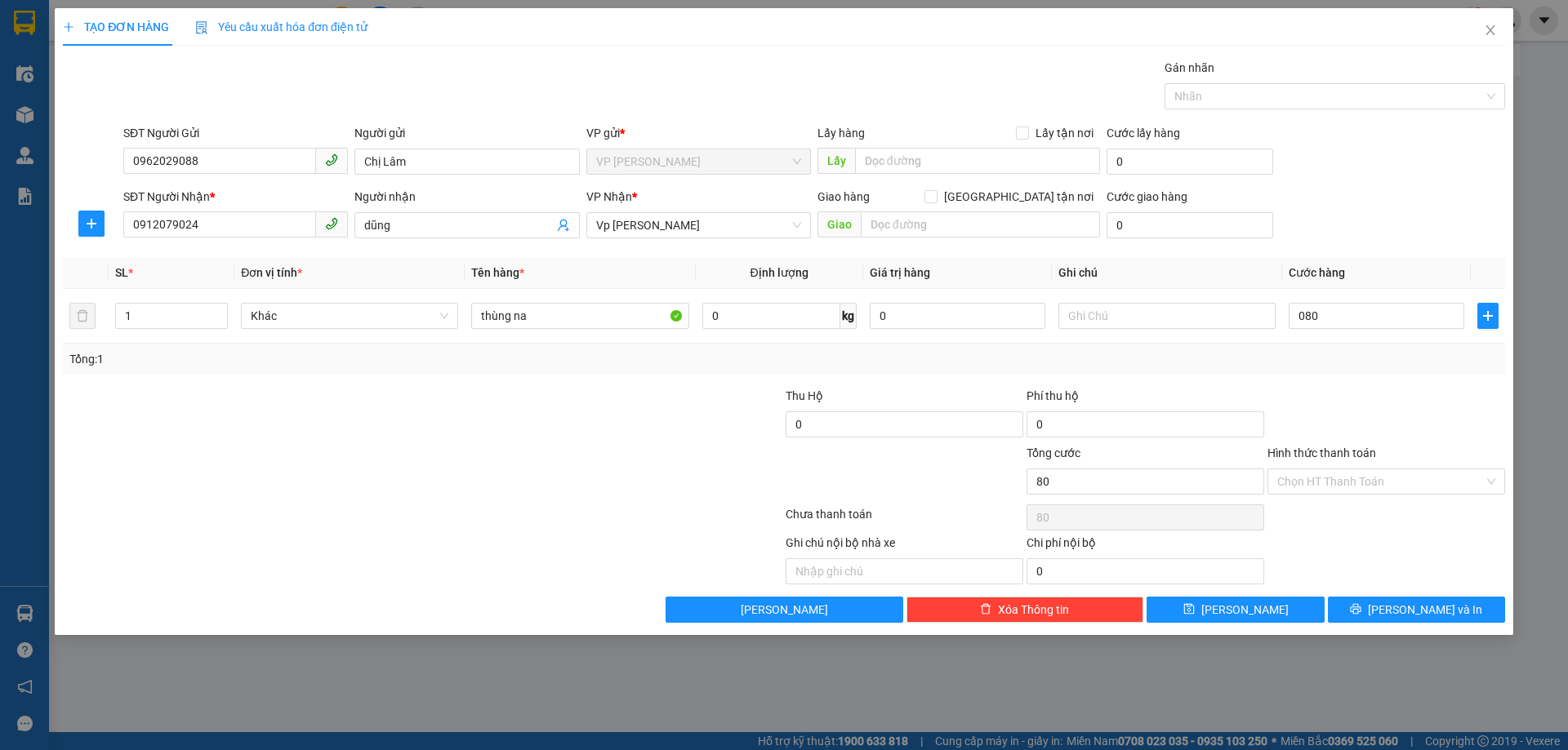
type input "80.000"
click at [1334, 380] on div "Transit Pickup Surcharge Ids Transit Deliver Surcharge Ids Transit Deliver Surc…" at bounding box center [783, 340] width 1442 height 564
click at [1326, 479] on input "Hình thức thanh toán" at bounding box center [1380, 481] width 207 height 25
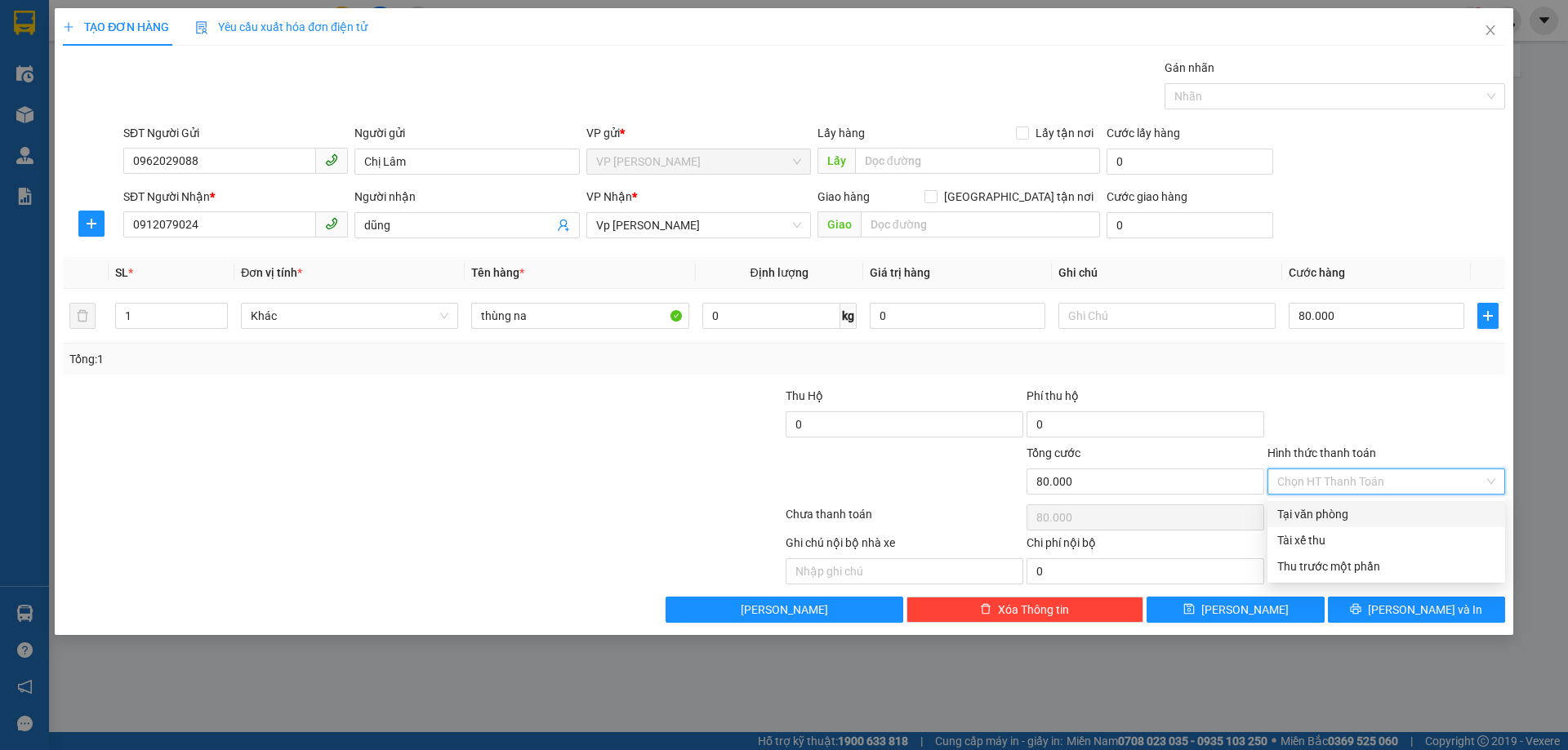
click at [1331, 514] on div "Tại văn phòng" at bounding box center [1385, 514] width 218 height 18
type input "0"
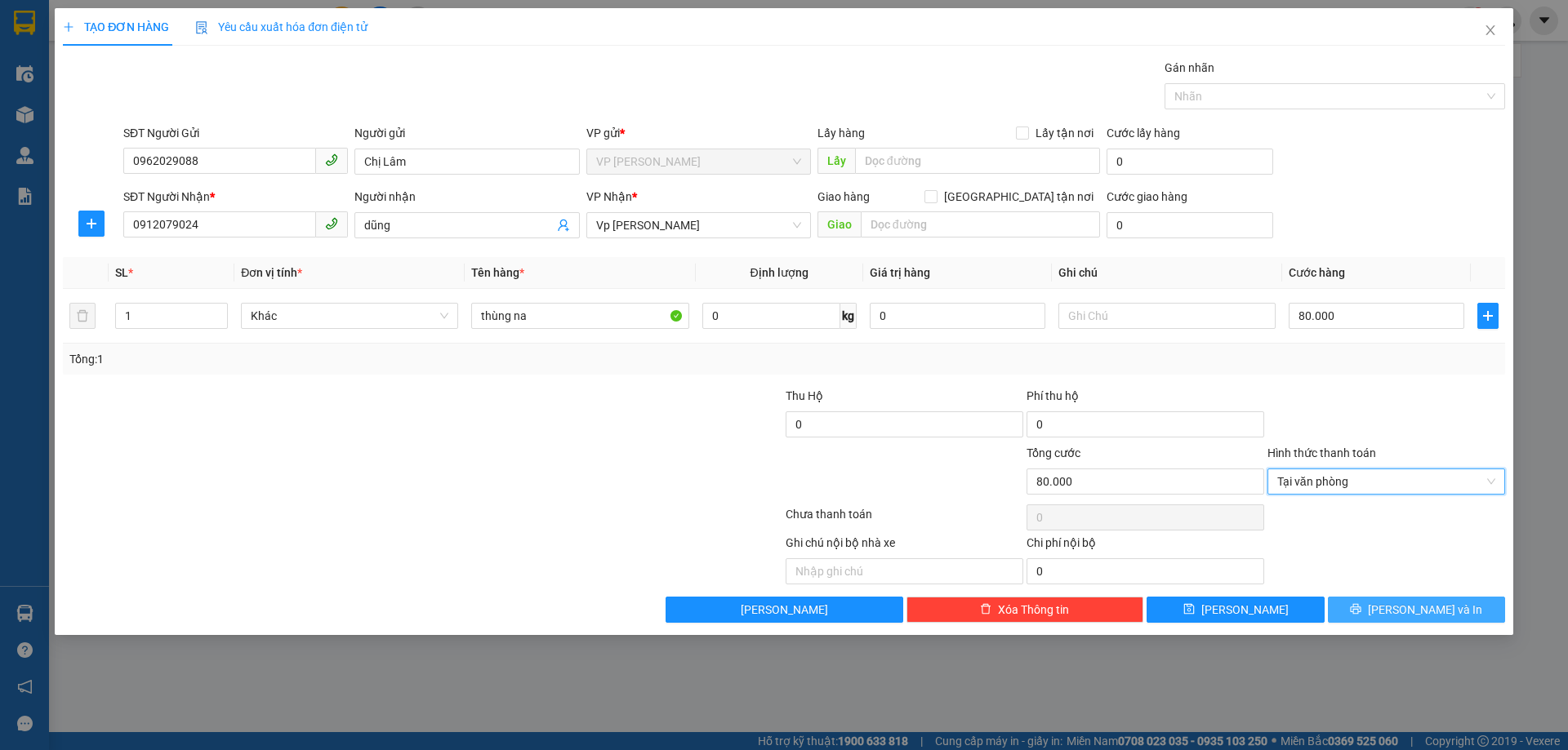
click at [1427, 615] on span "[PERSON_NAME] và In" at bounding box center [1425, 610] width 114 height 18
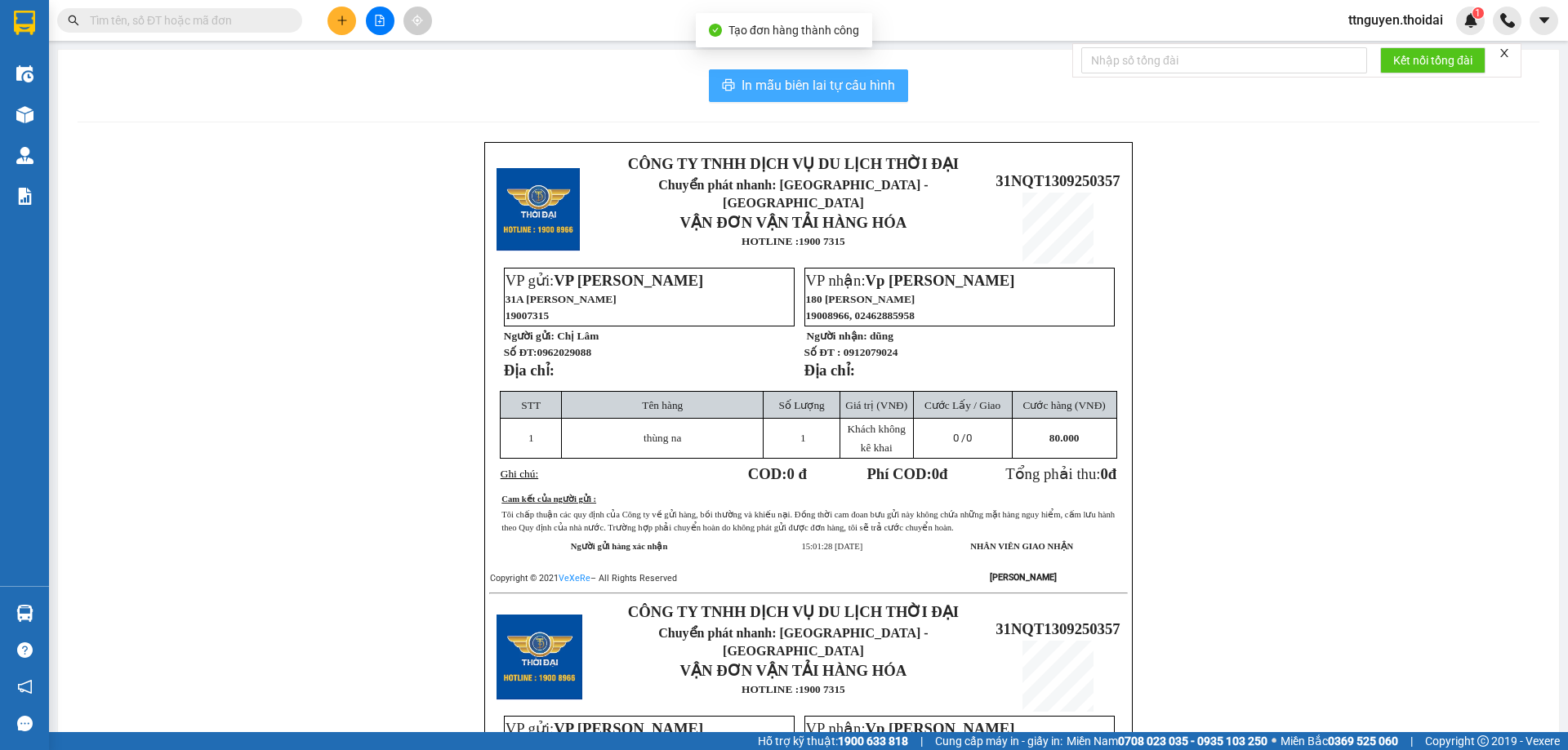
click at [771, 83] on span "In mẫu biên lai tự cấu hình" at bounding box center [818, 85] width 153 height 21
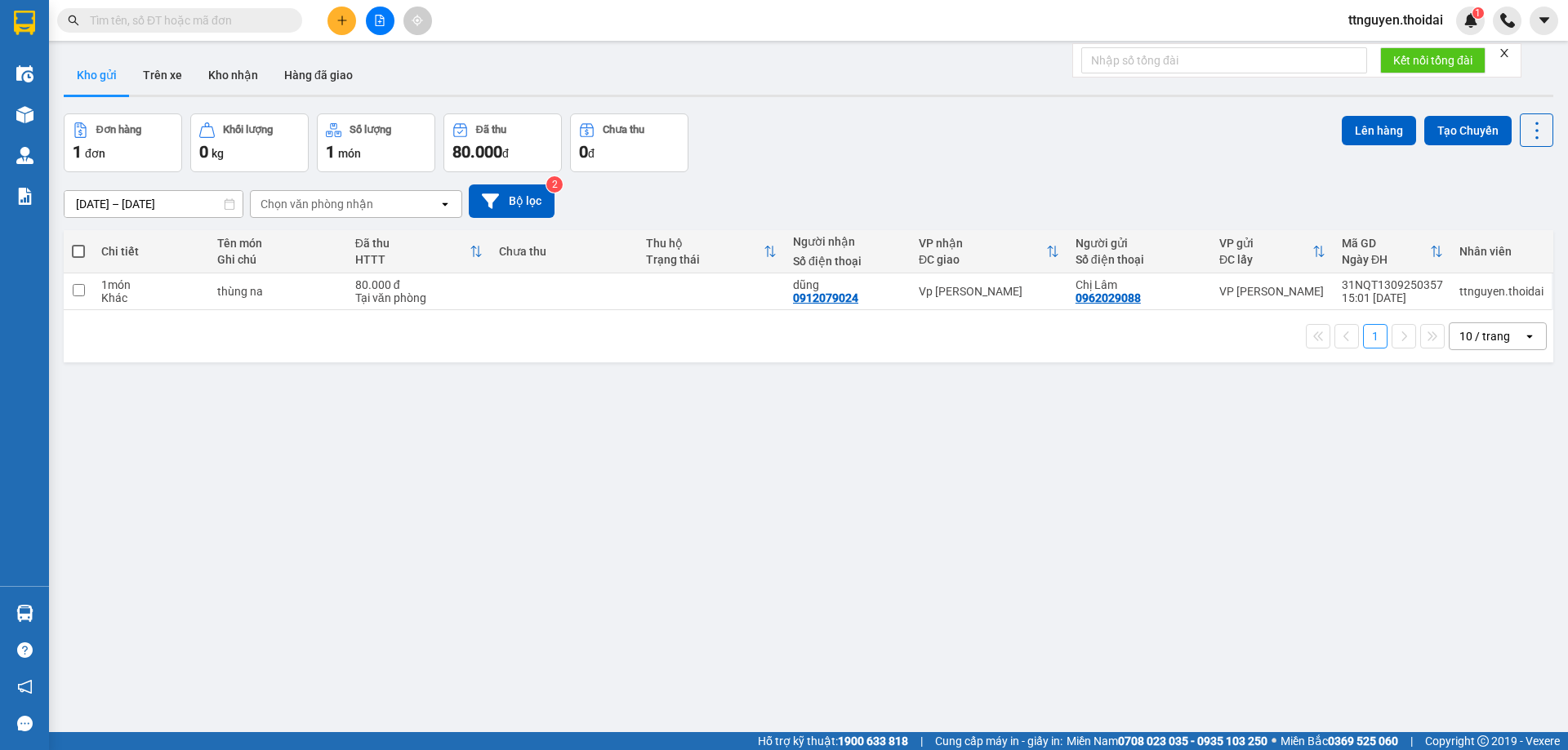
click at [763, 437] on div "ver 1.8.143 Kho gửi Trên xe Kho nhận Hàng đã giao Đơn hàng 1 đơn Khối lượng 0 k…" at bounding box center [808, 424] width 1502 height 750
click at [341, 25] on icon "plus" at bounding box center [341, 20] width 11 height 11
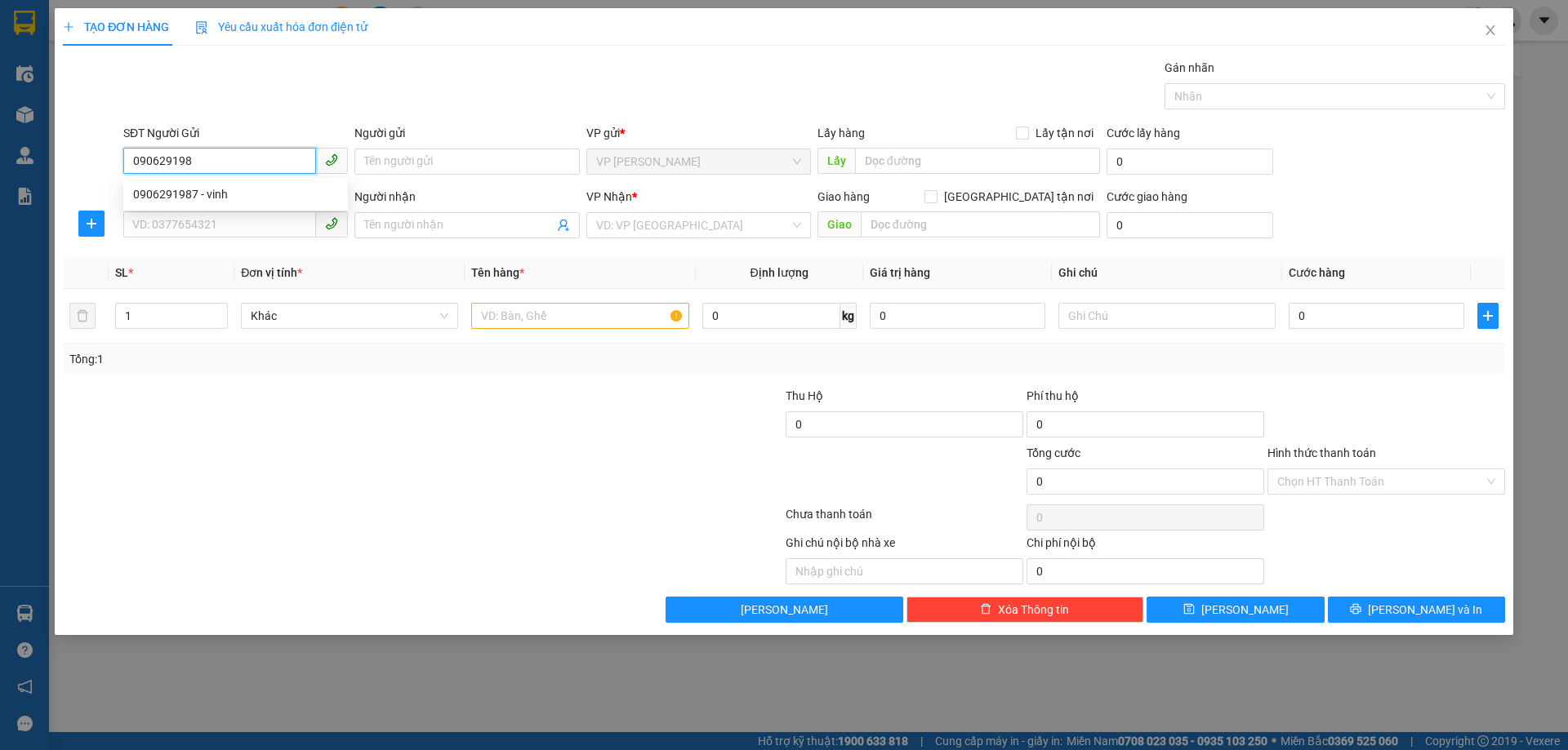
type input "0906291987"
click at [175, 200] on div "0906291987 - vinh" at bounding box center [236, 194] width 205 height 18
type input "vinh"
type input "0906291987"
click at [181, 228] on input "SĐT Người Nhận *" at bounding box center [220, 225] width 193 height 26
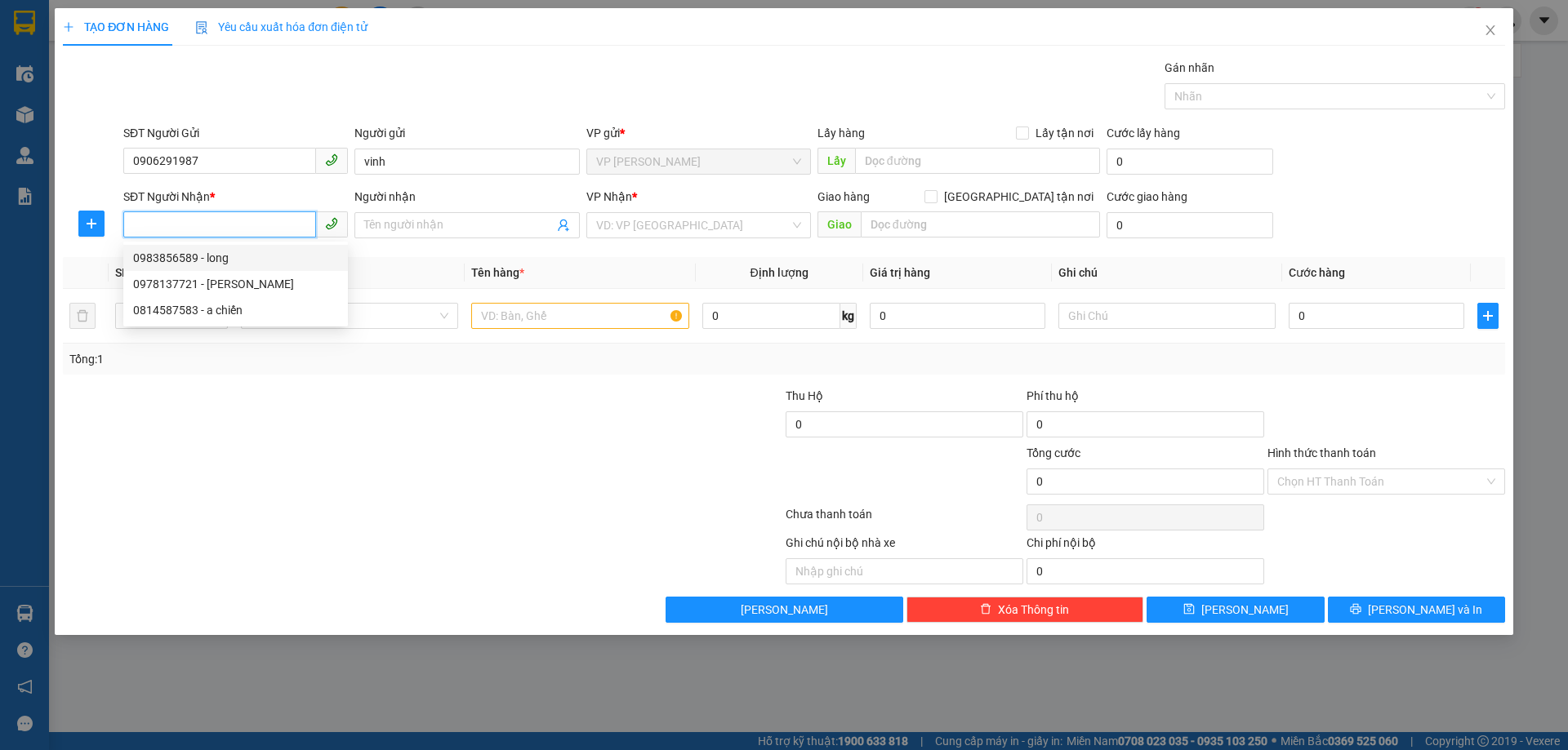
click at [189, 257] on div "0983856589 - long" at bounding box center [236, 258] width 205 height 18
type input "0983856589"
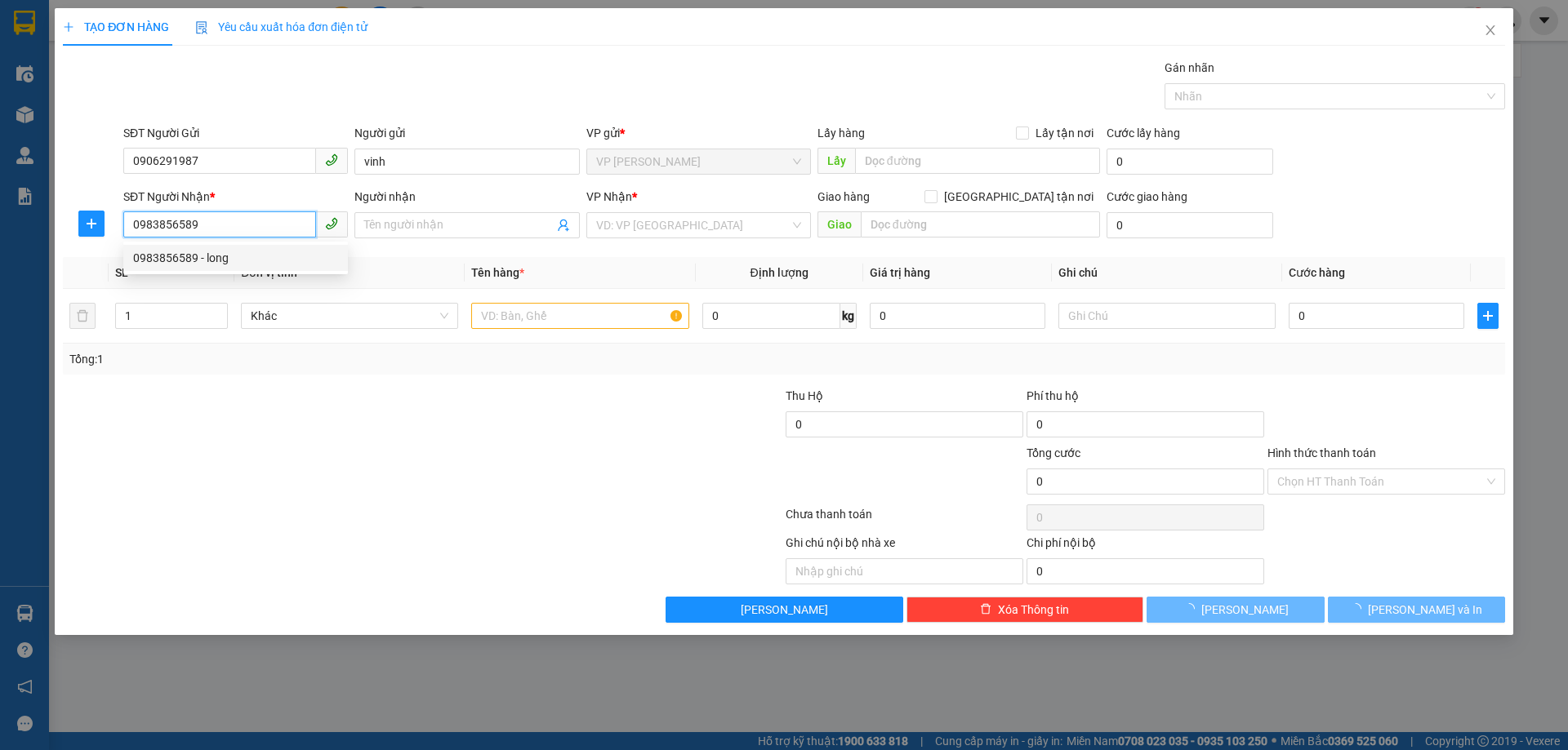
type input "long"
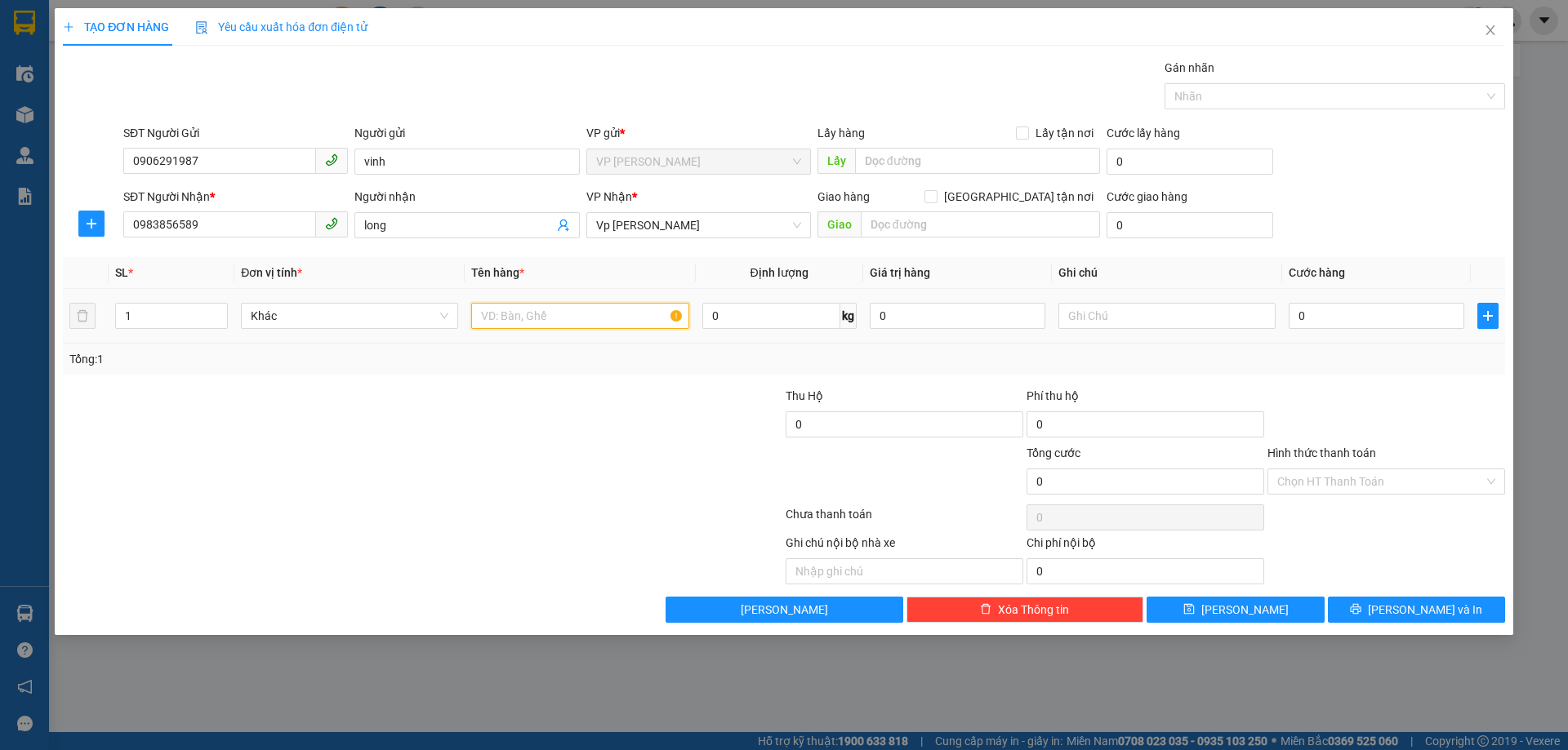
click at [546, 315] on input "text" at bounding box center [580, 315] width 217 height 26
type input "máy tính"
click at [1329, 315] on input "0" at bounding box center [1376, 315] width 175 height 26
type input "01"
type input "1"
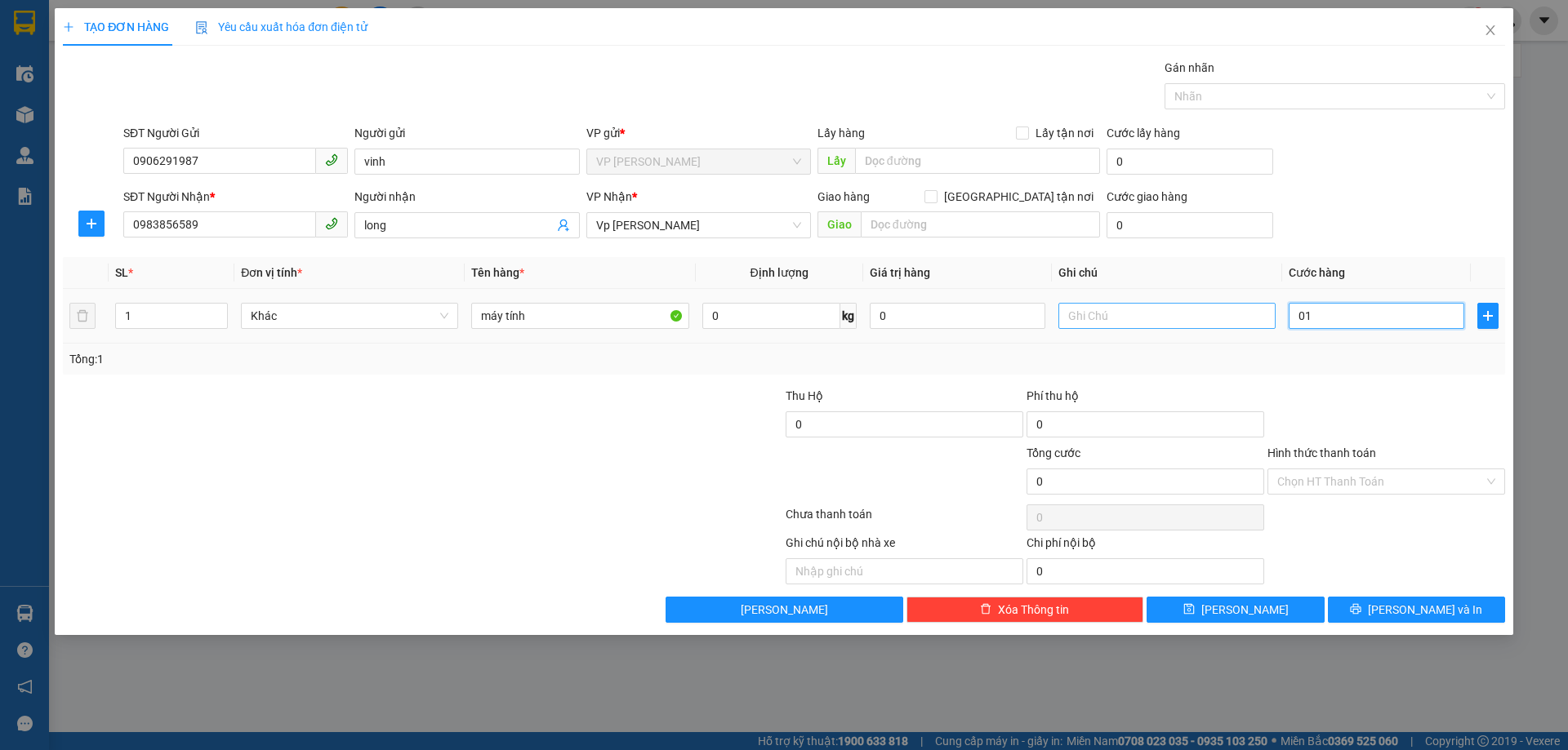
type input "1"
type input "010"
type input "10"
type input "0.100"
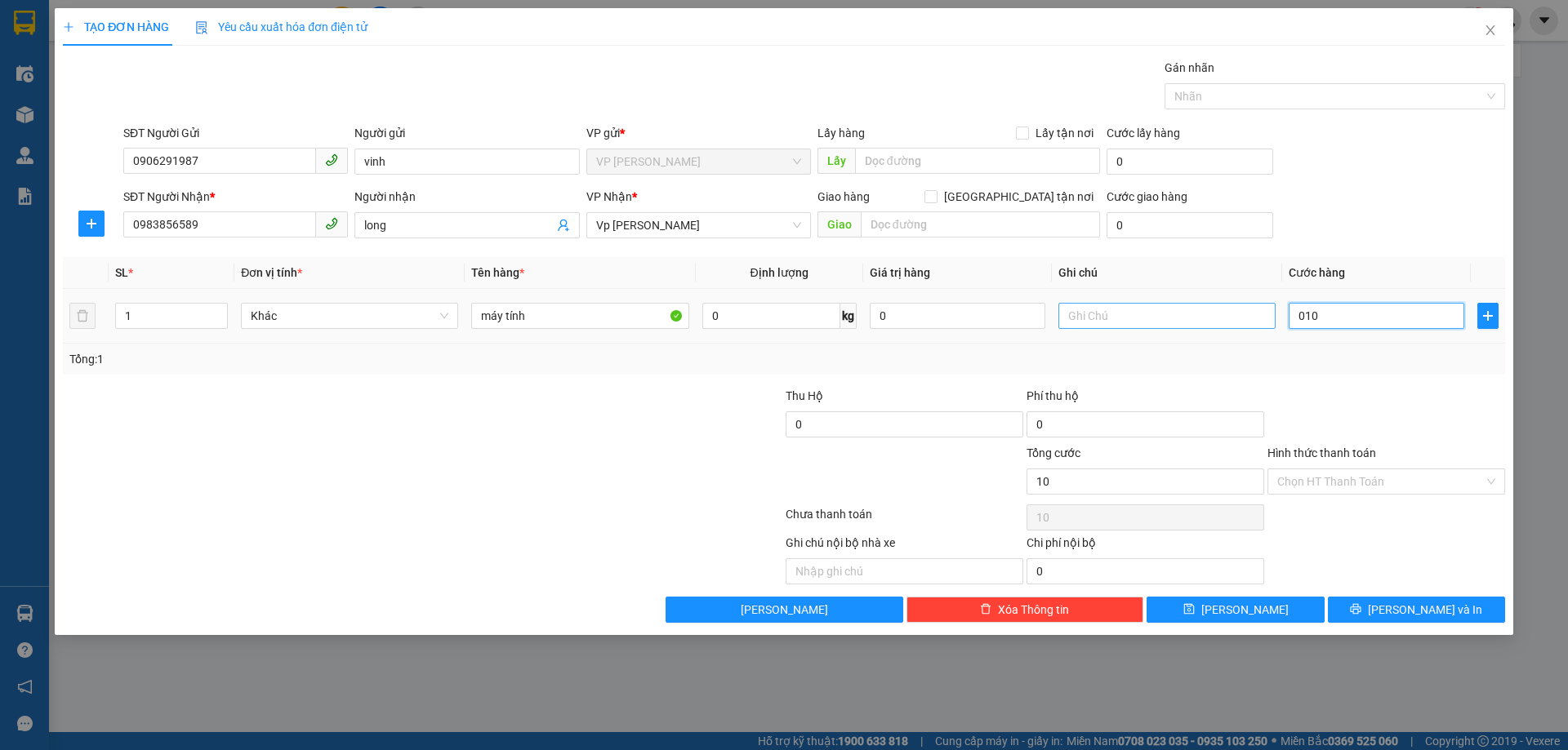
type input "100"
type input "100.000"
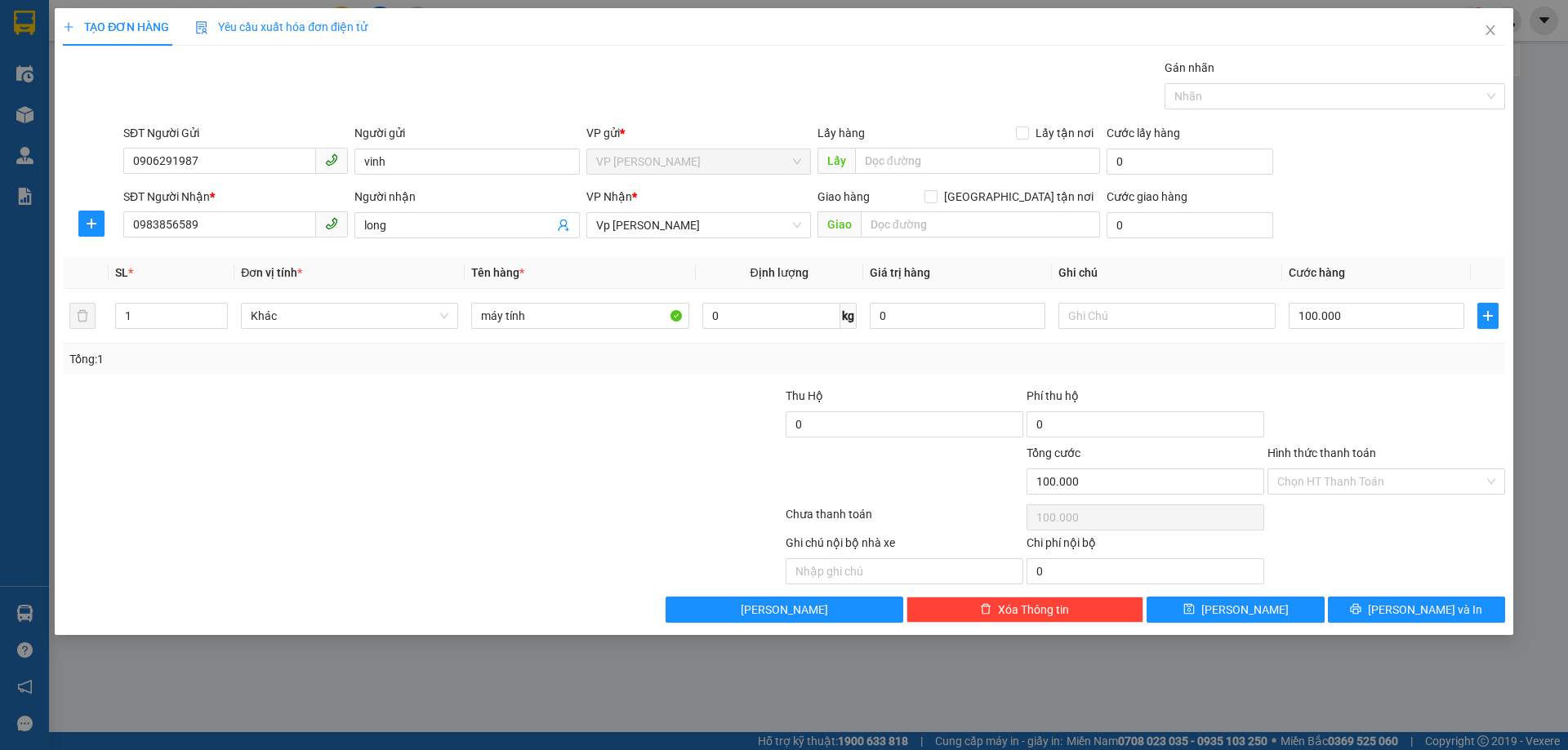
click at [1313, 355] on div "Tổng: 1" at bounding box center [784, 359] width 1429 height 18
click at [1019, 188] on label "[GEOGRAPHIC_DATA] tận nơi" at bounding box center [1012, 197] width 175 height 18
click at [935, 190] on input "[GEOGRAPHIC_DATA] tận nơi" at bounding box center [929, 195] width 11 height 11
checkbox input "true"
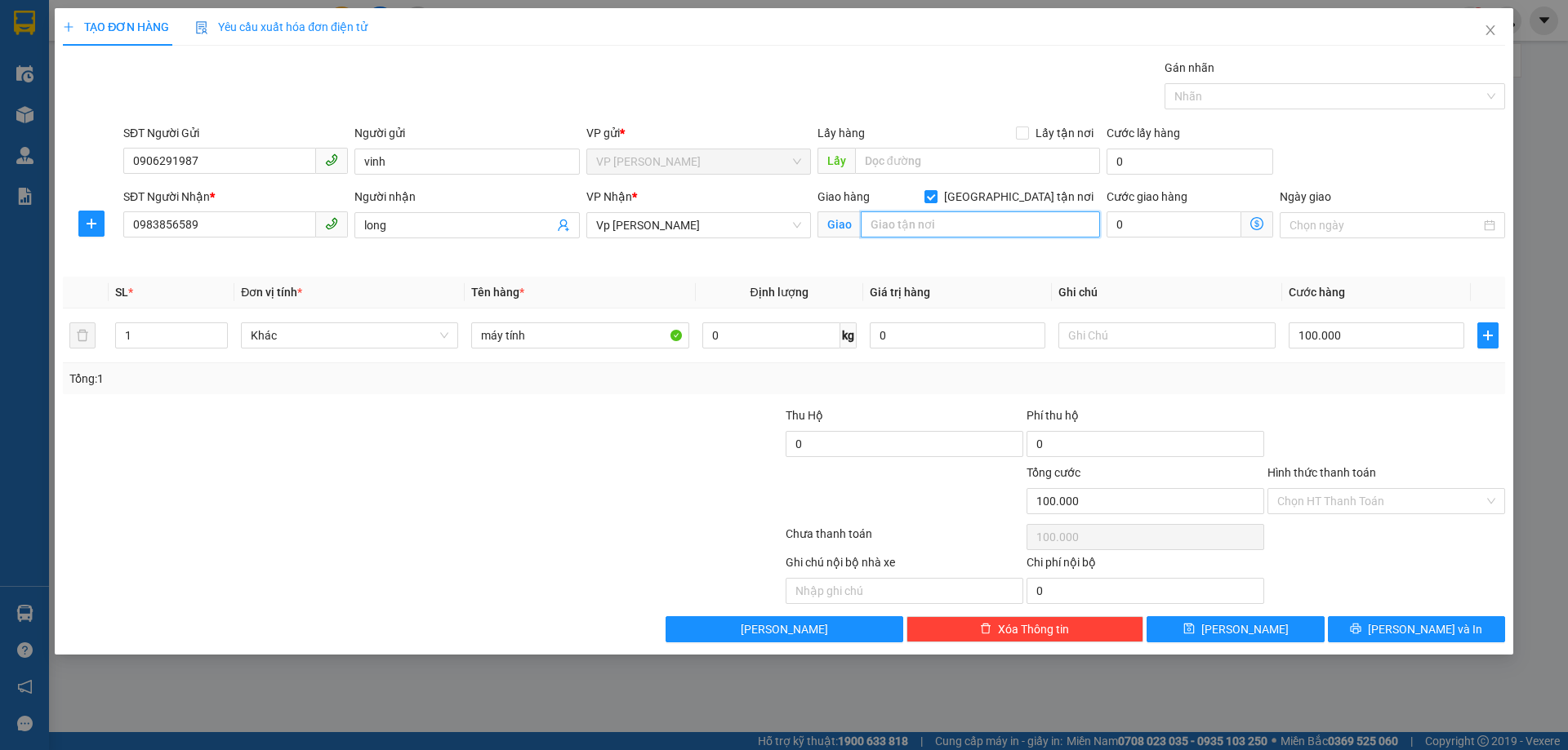
click at [1009, 229] on input "text" at bounding box center [980, 225] width 239 height 26
type input "136 [PERSON_NAME]"
click at [959, 393] on div "Tổng: 1" at bounding box center [783, 378] width 1442 height 31
click at [1427, 642] on button "[PERSON_NAME] và In" at bounding box center [1416, 630] width 177 height 26
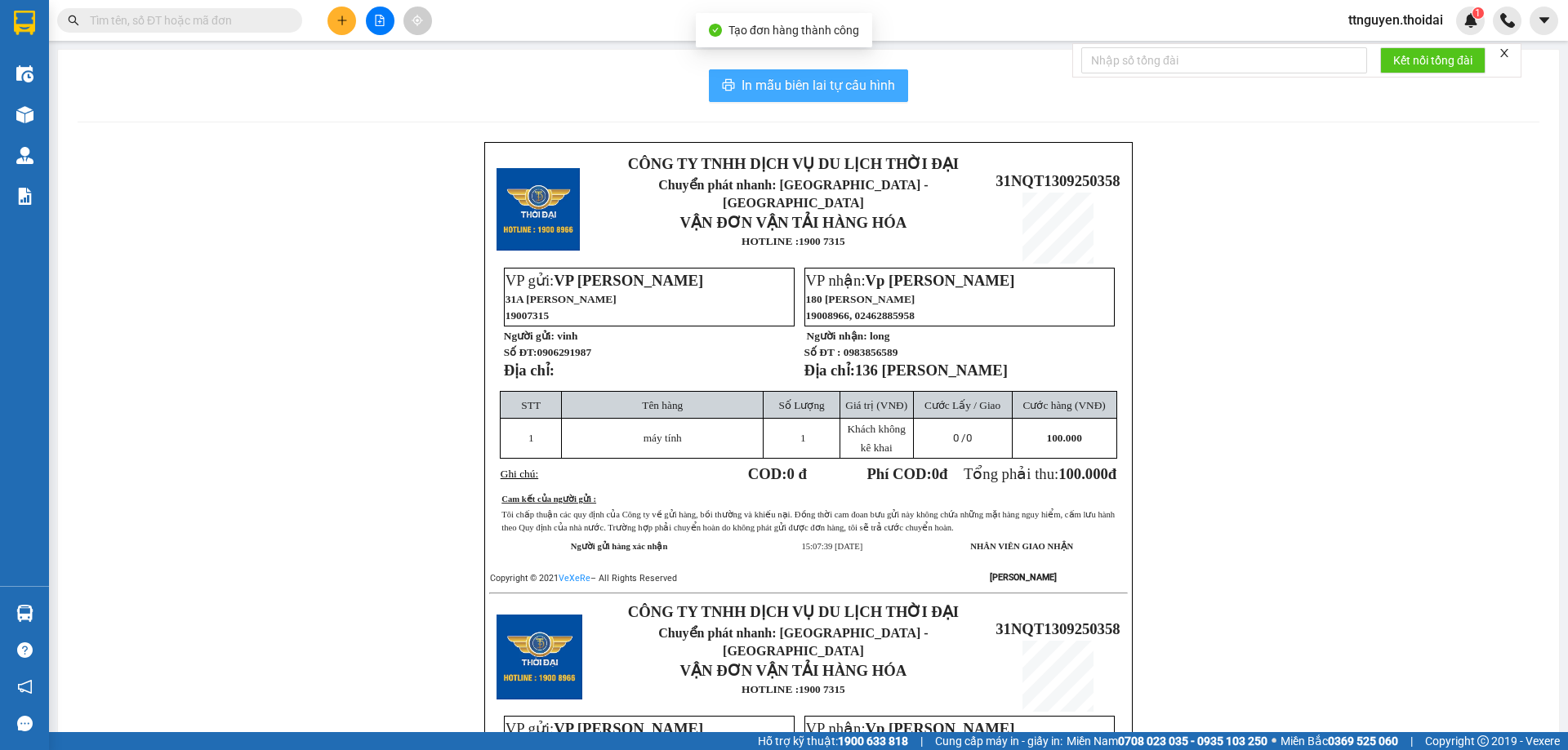
click at [842, 85] on span "In mẫu biên lai tự cấu hình" at bounding box center [818, 85] width 153 height 21
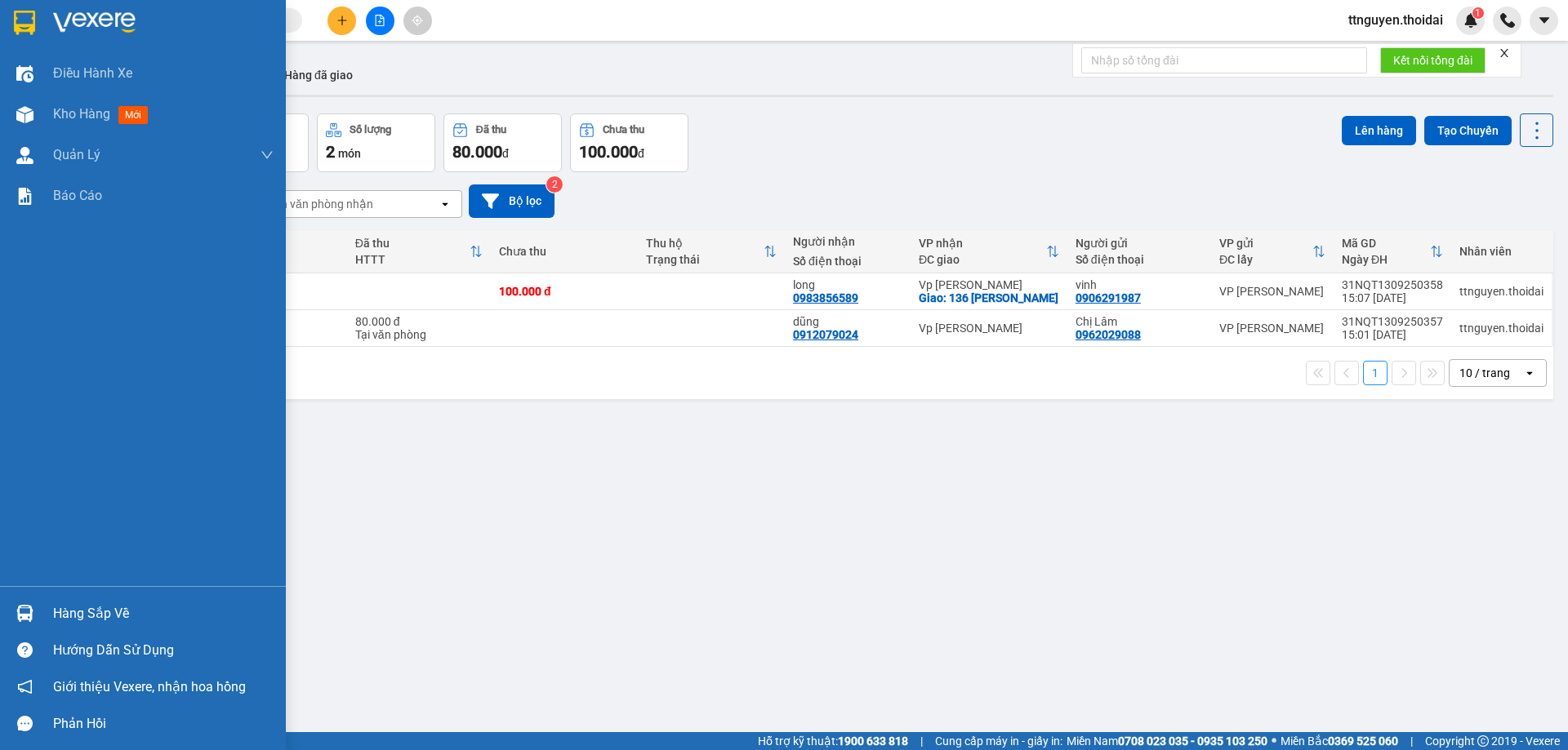
click at [94, 611] on div "Hàng sắp về" at bounding box center [163, 614] width 221 height 25
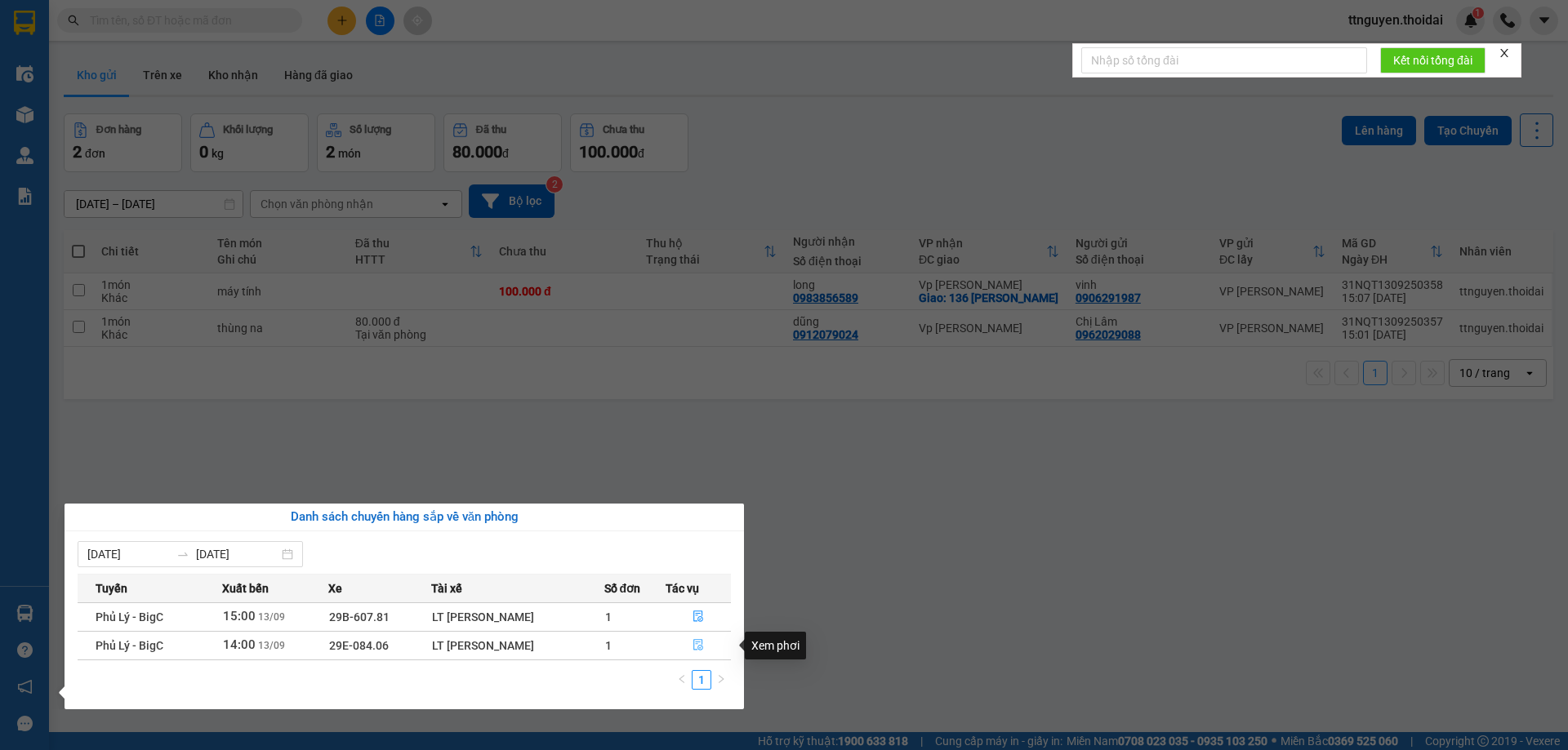
click at [693, 647] on icon "file-done" at bounding box center [697, 645] width 11 height 11
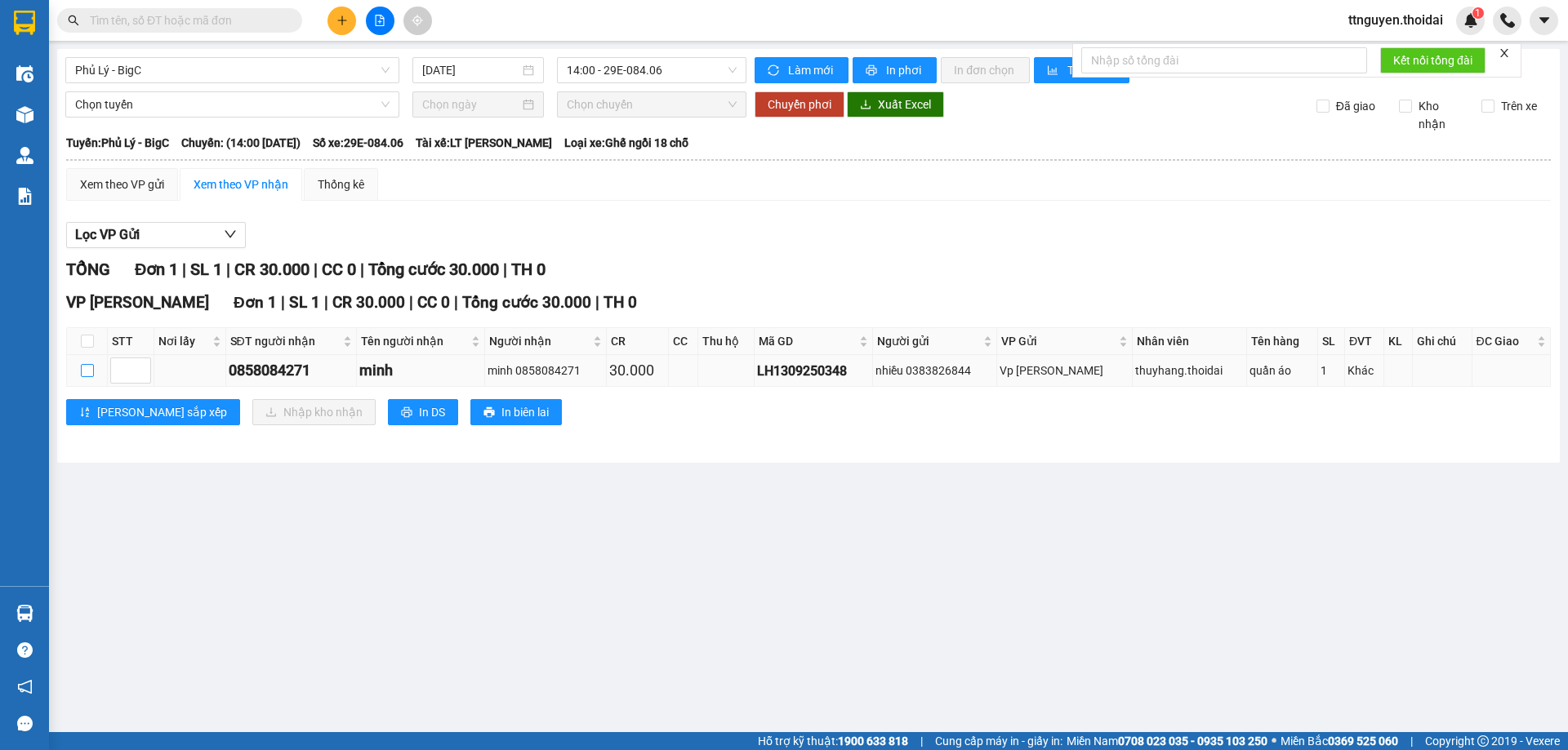
click at [84, 368] on input "checkbox" at bounding box center [87, 370] width 13 height 13
checkbox input "true"
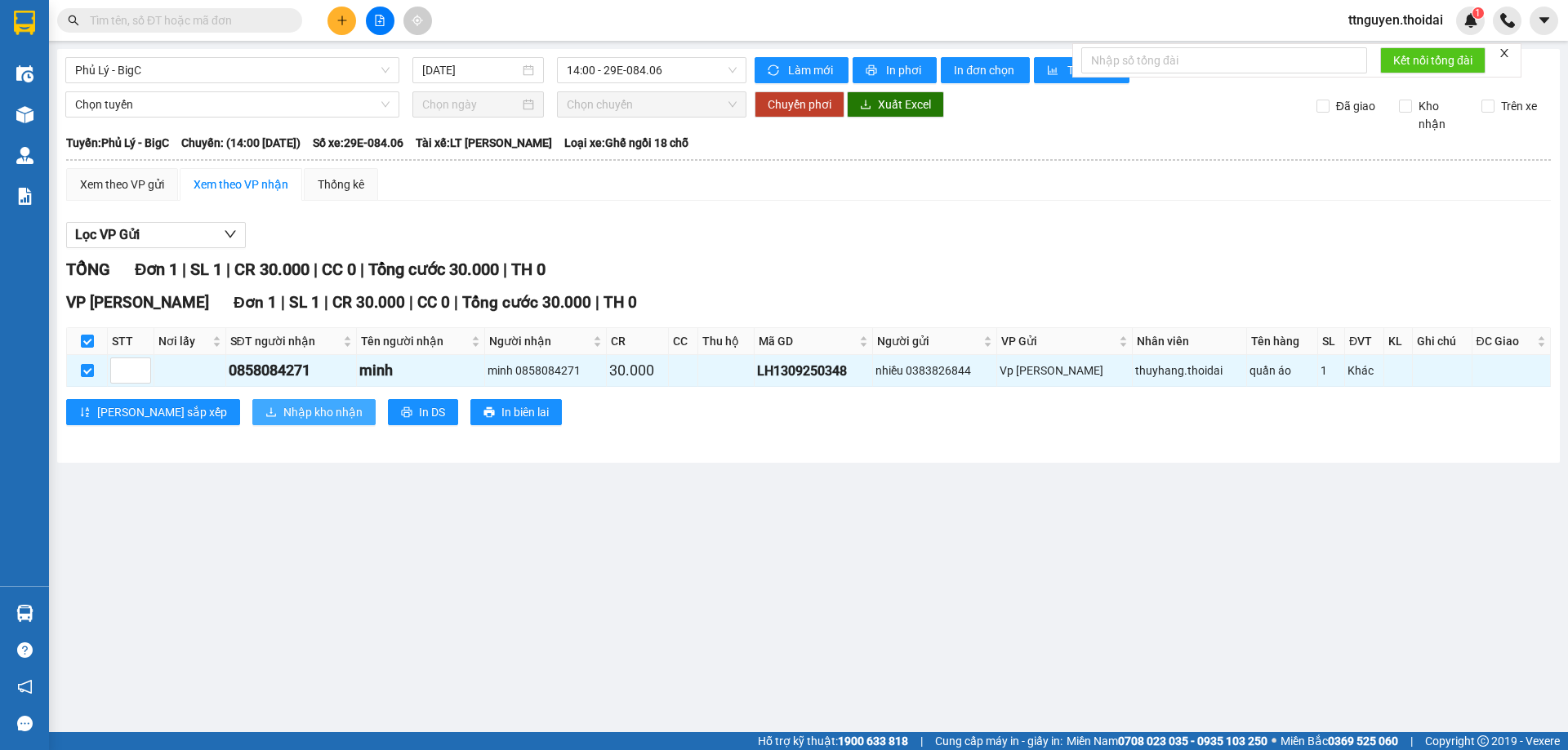
click at [253, 402] on button "Nhập kho nhận" at bounding box center [314, 412] width 123 height 26
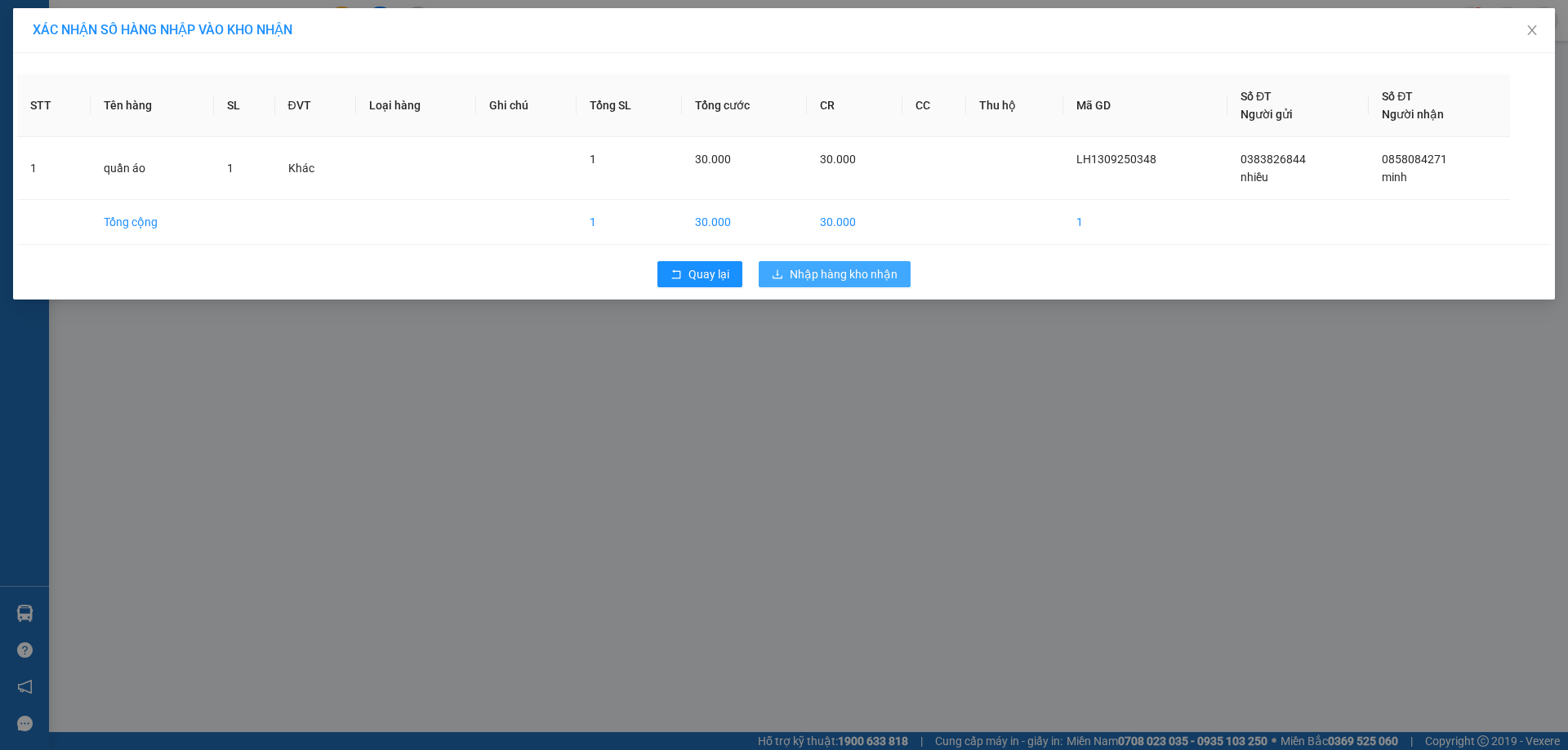
click at [853, 274] on span "Nhập hàng kho nhận" at bounding box center [844, 275] width 107 height 18
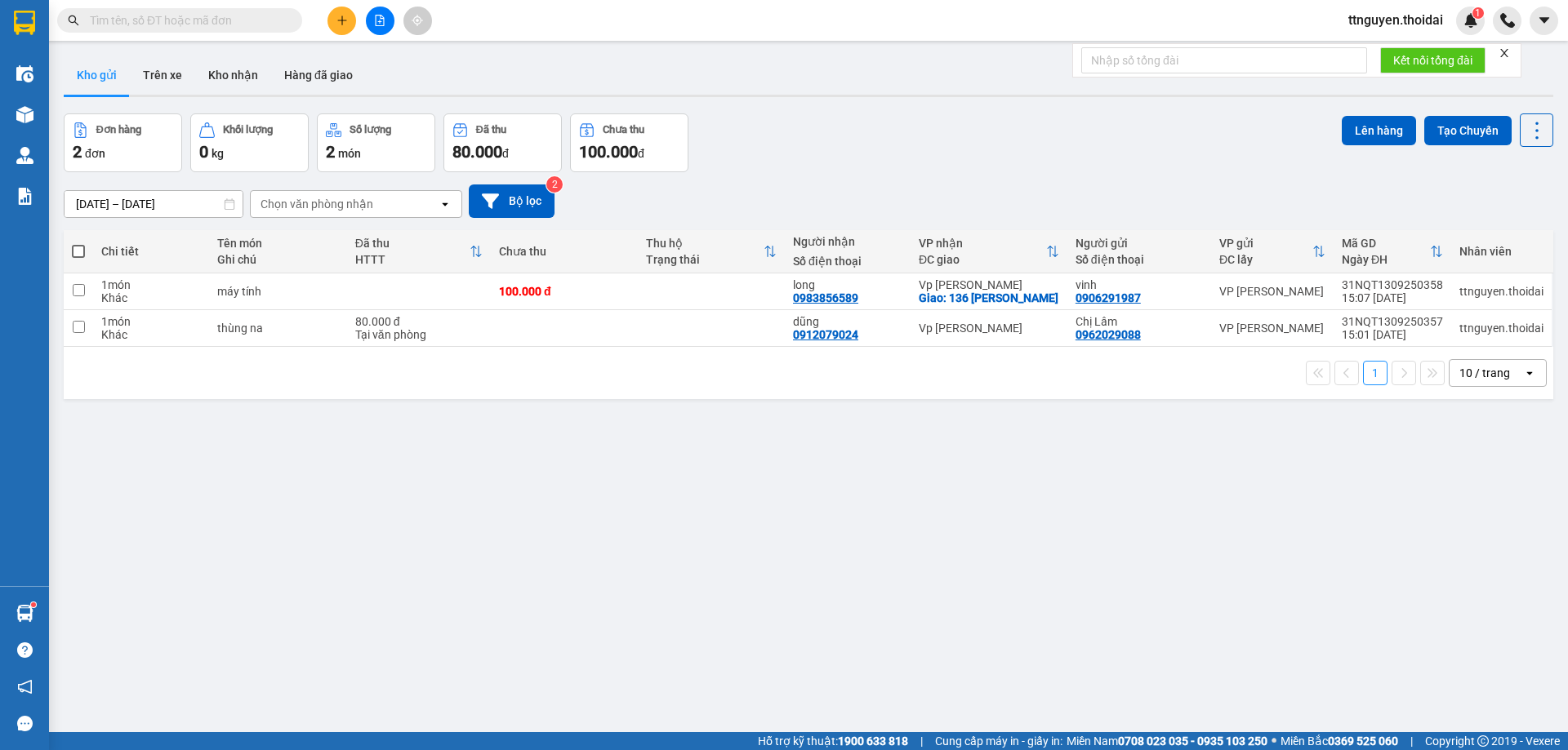
click at [79, 248] on span at bounding box center [78, 251] width 13 height 13
click at [79, 244] on input "checkbox" at bounding box center [79, 244] width 0 height 0
checkbox input "true"
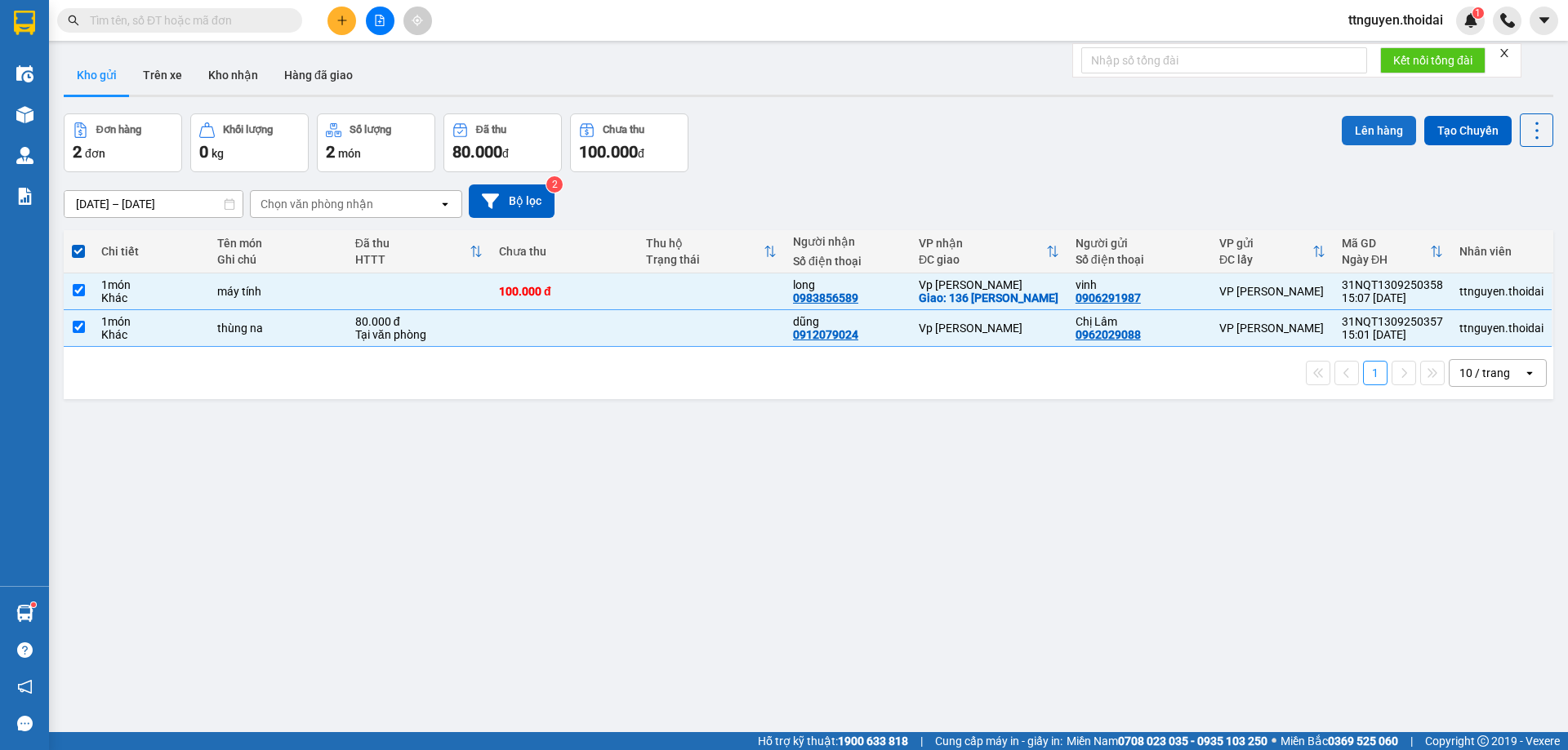
click at [1363, 123] on button "Lên hàng" at bounding box center [1378, 131] width 75 height 30
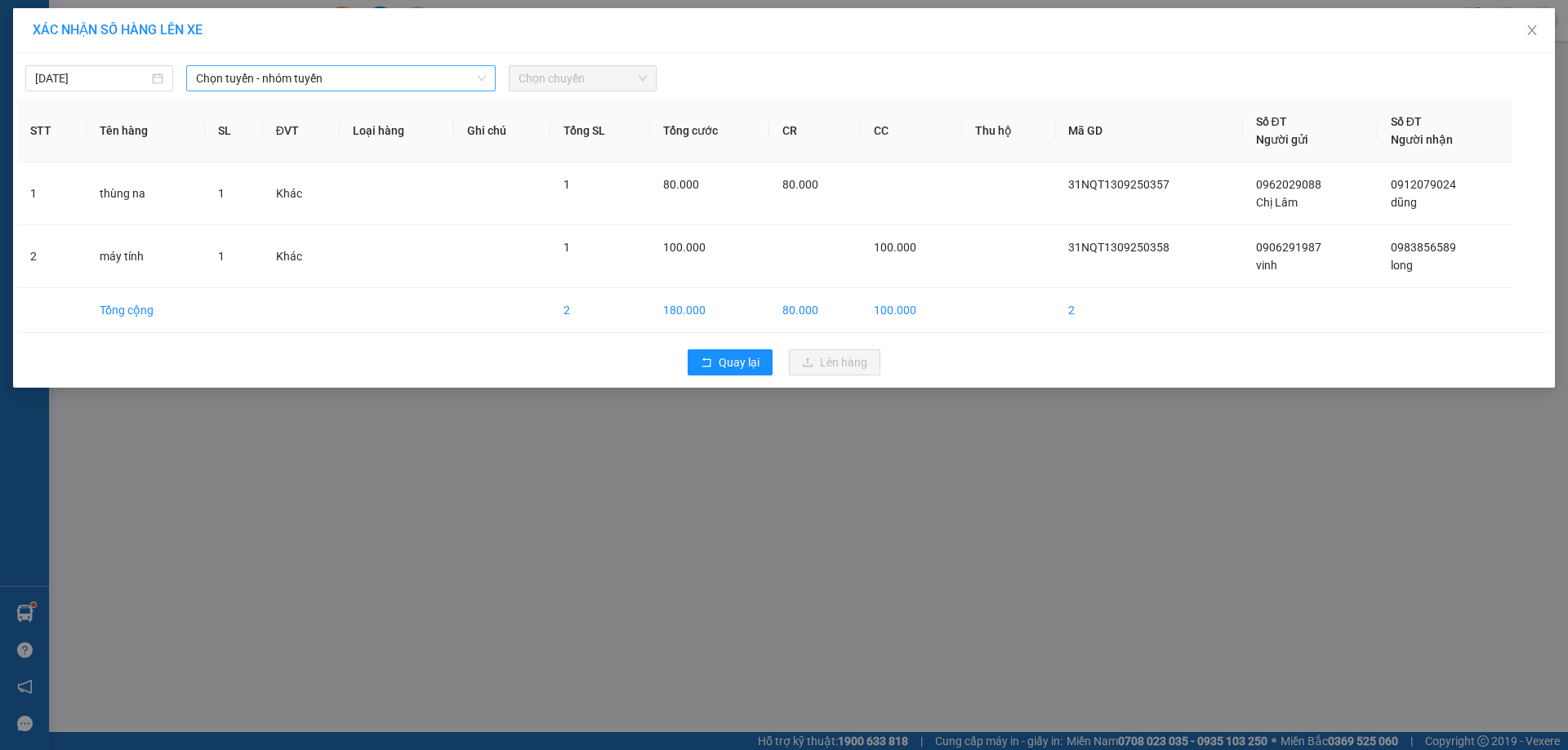
click at [344, 77] on span "Chọn tuyến - nhóm tuyến" at bounding box center [340, 78] width 290 height 25
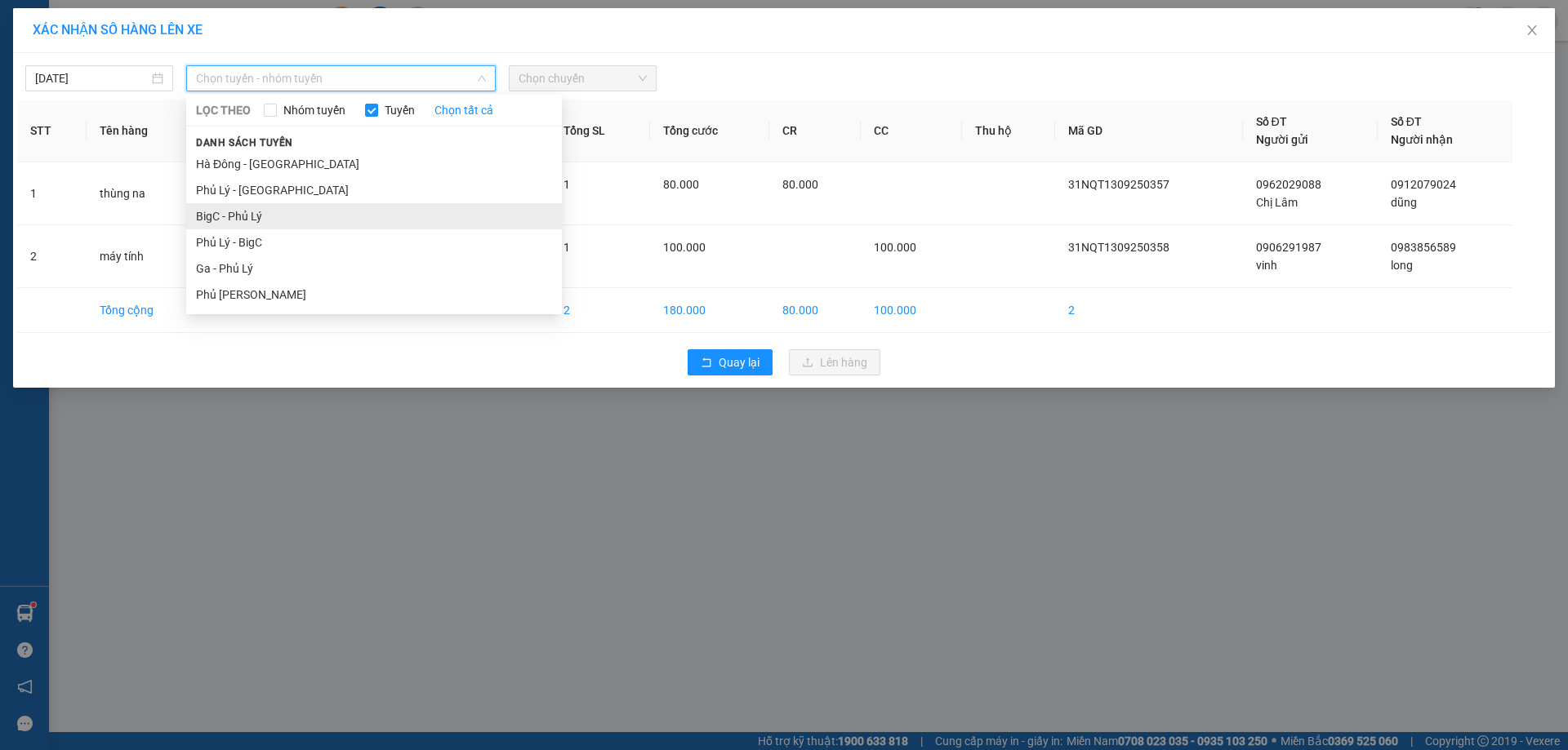
click at [263, 221] on li "BigC - Phủ Lý" at bounding box center [373, 216] width 375 height 26
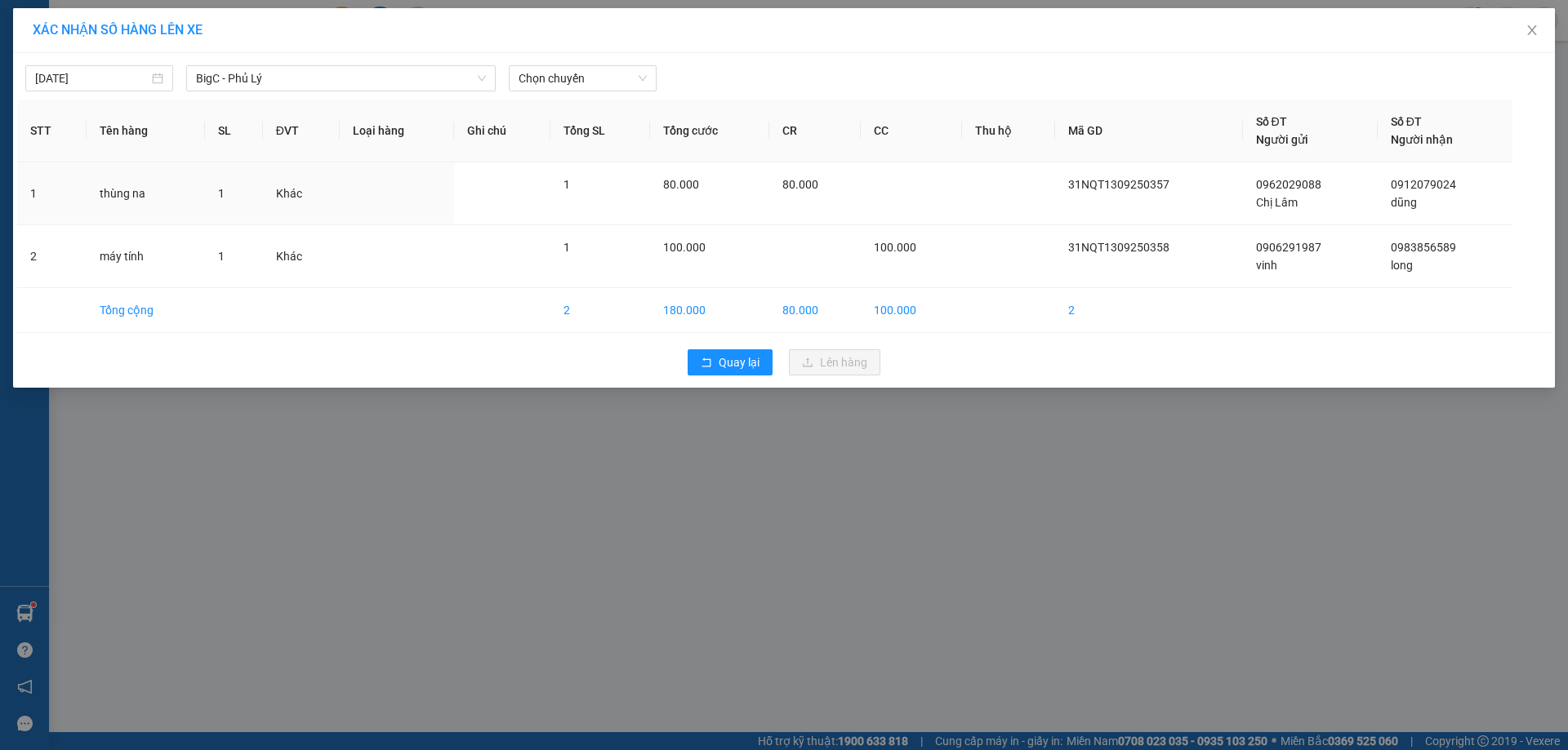
click at [576, 65] on div "[DATE] BigC - [GEOGRAPHIC_DATA] LỌC THEO Nhóm tuyến Tuyến Chọn tất cả Danh sách…" at bounding box center [783, 74] width 1533 height 34
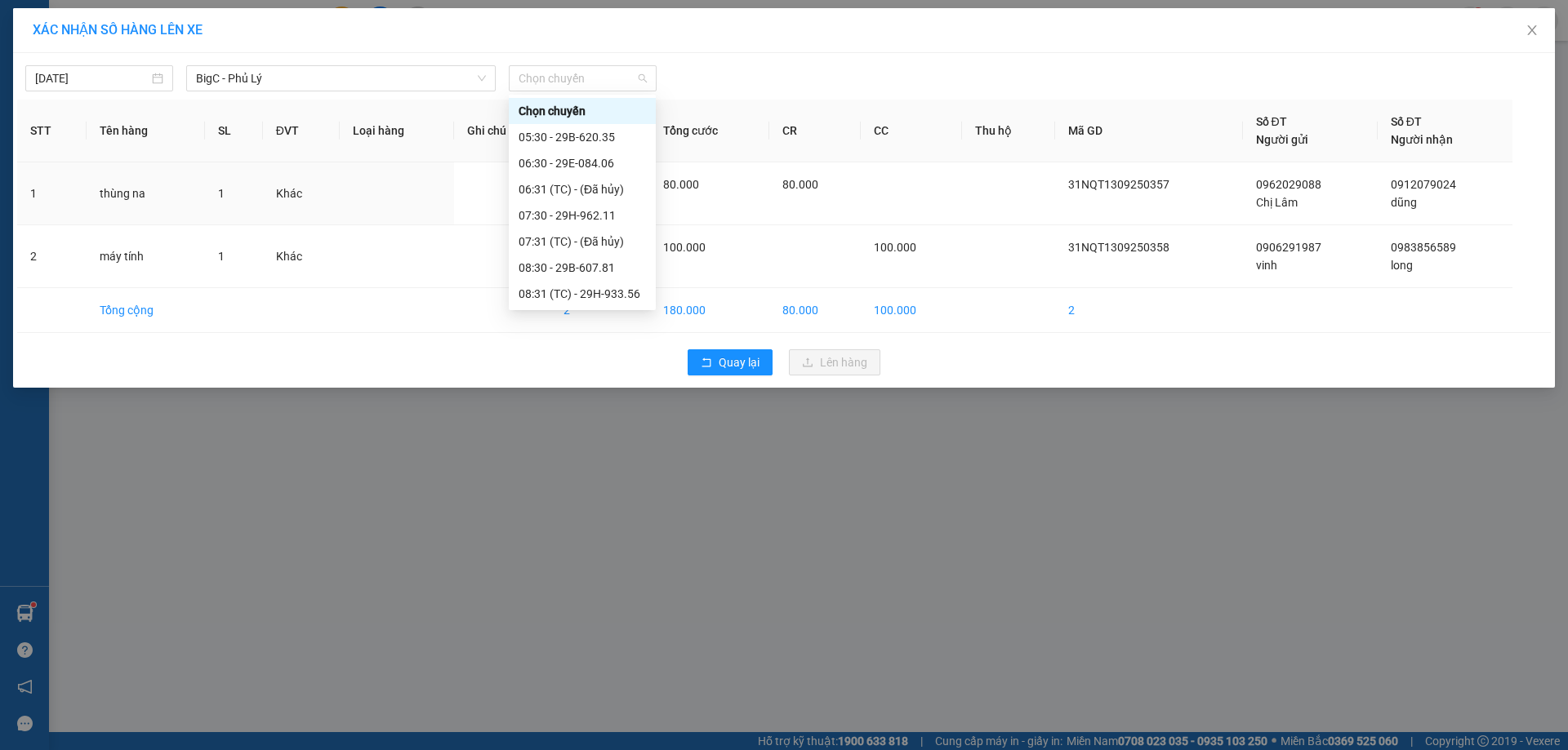
drag, startPoint x: 564, startPoint y: 81, endPoint x: 560, endPoint y: 95, distance: 14.6
click at [564, 82] on span "Chọn chuyến" at bounding box center [582, 78] width 128 height 25
click at [593, 175] on div "15:30 - 29E-084.06" at bounding box center [582, 170] width 127 height 18
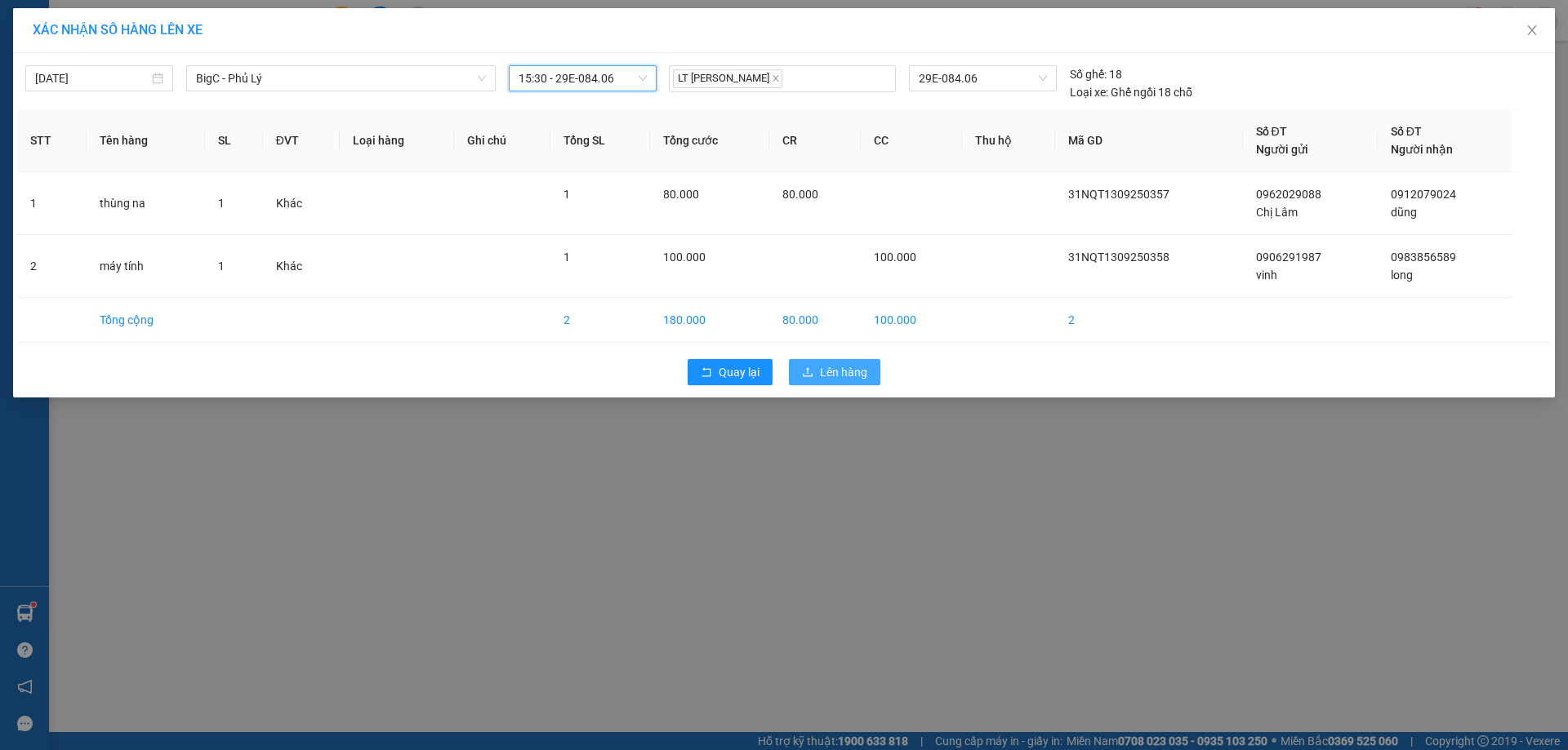
click at [837, 369] on span "Lên hàng" at bounding box center [844, 372] width 48 height 18
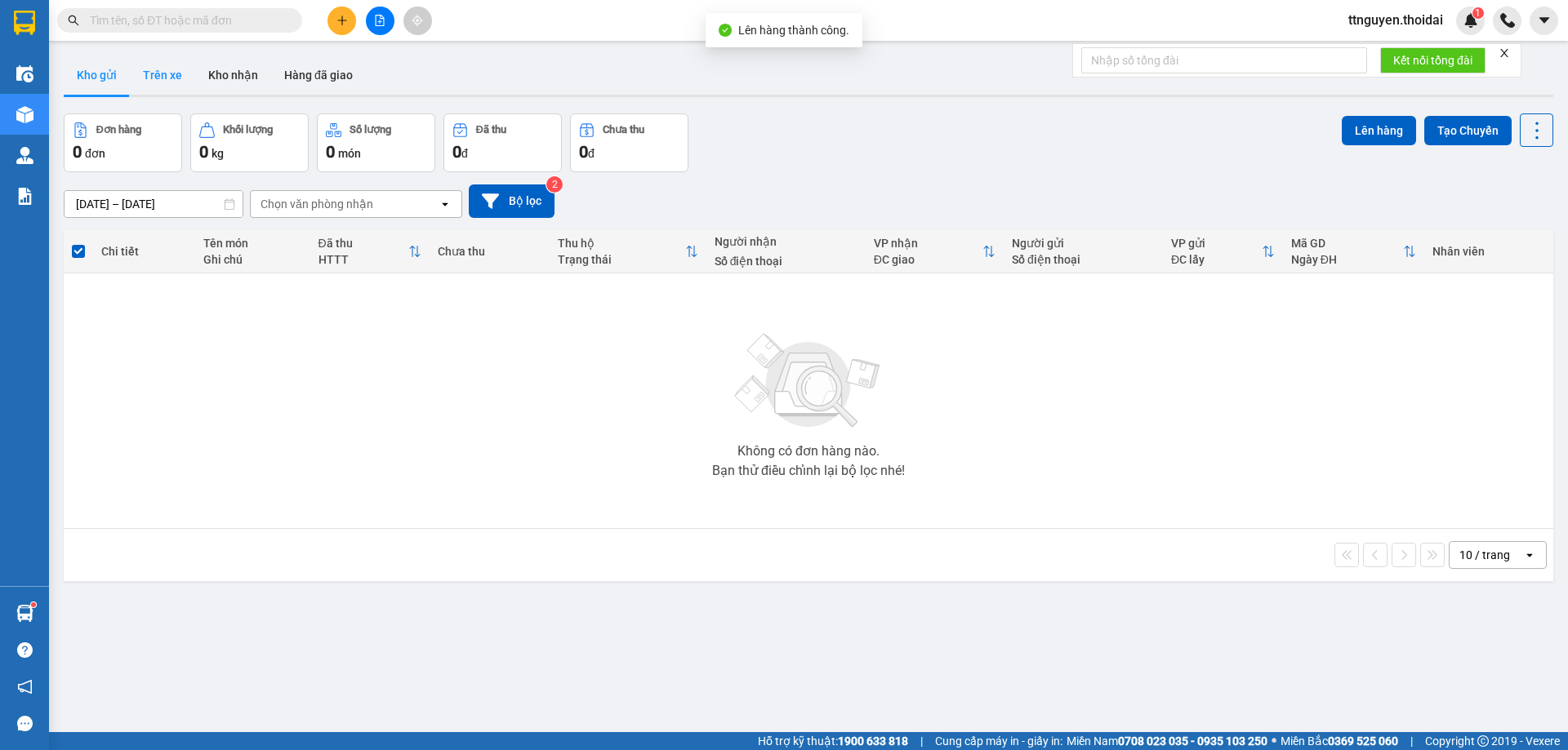
click at [152, 80] on button "Trên xe" at bounding box center [162, 75] width 66 height 39
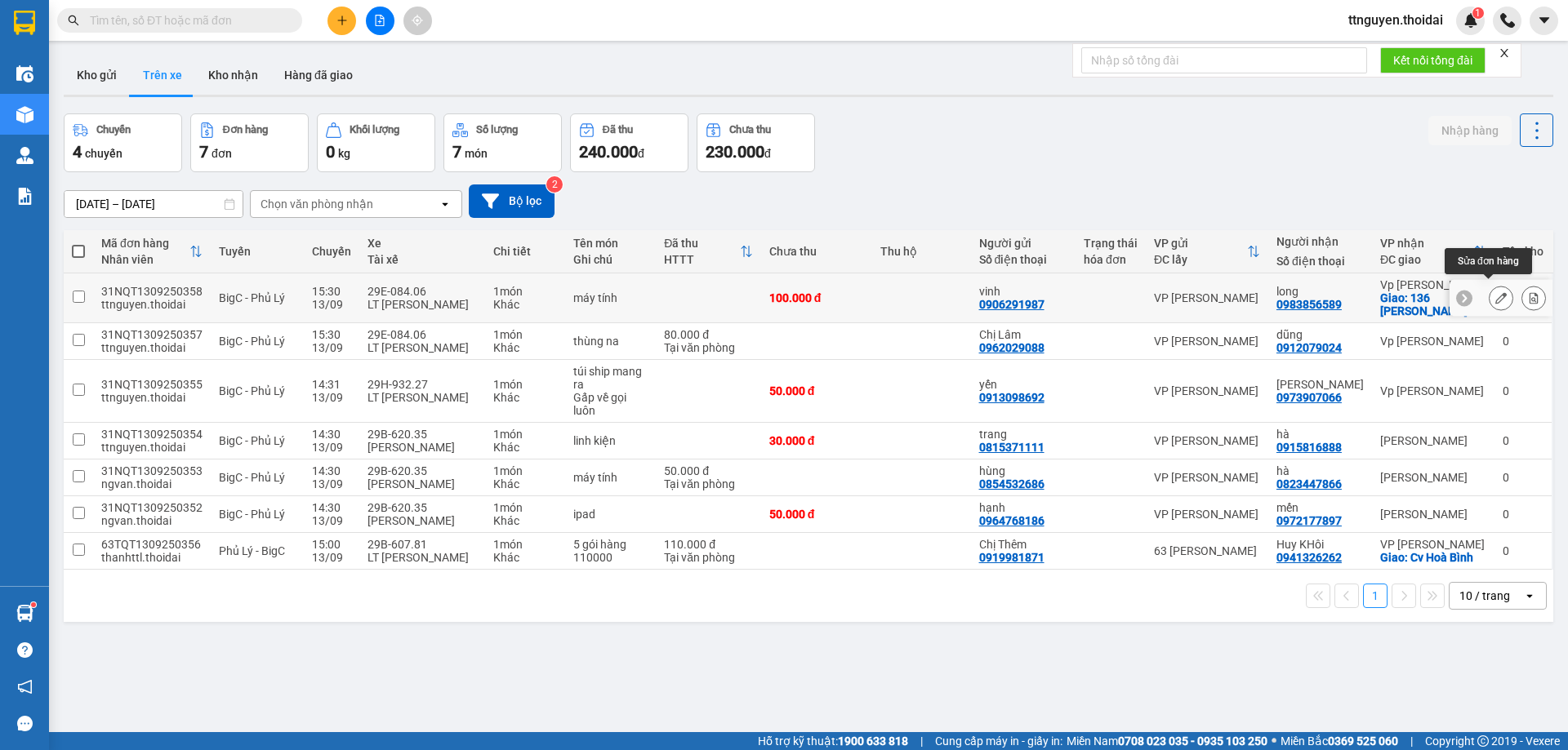
click at [1493, 284] on button at bounding box center [1500, 298] width 23 height 29
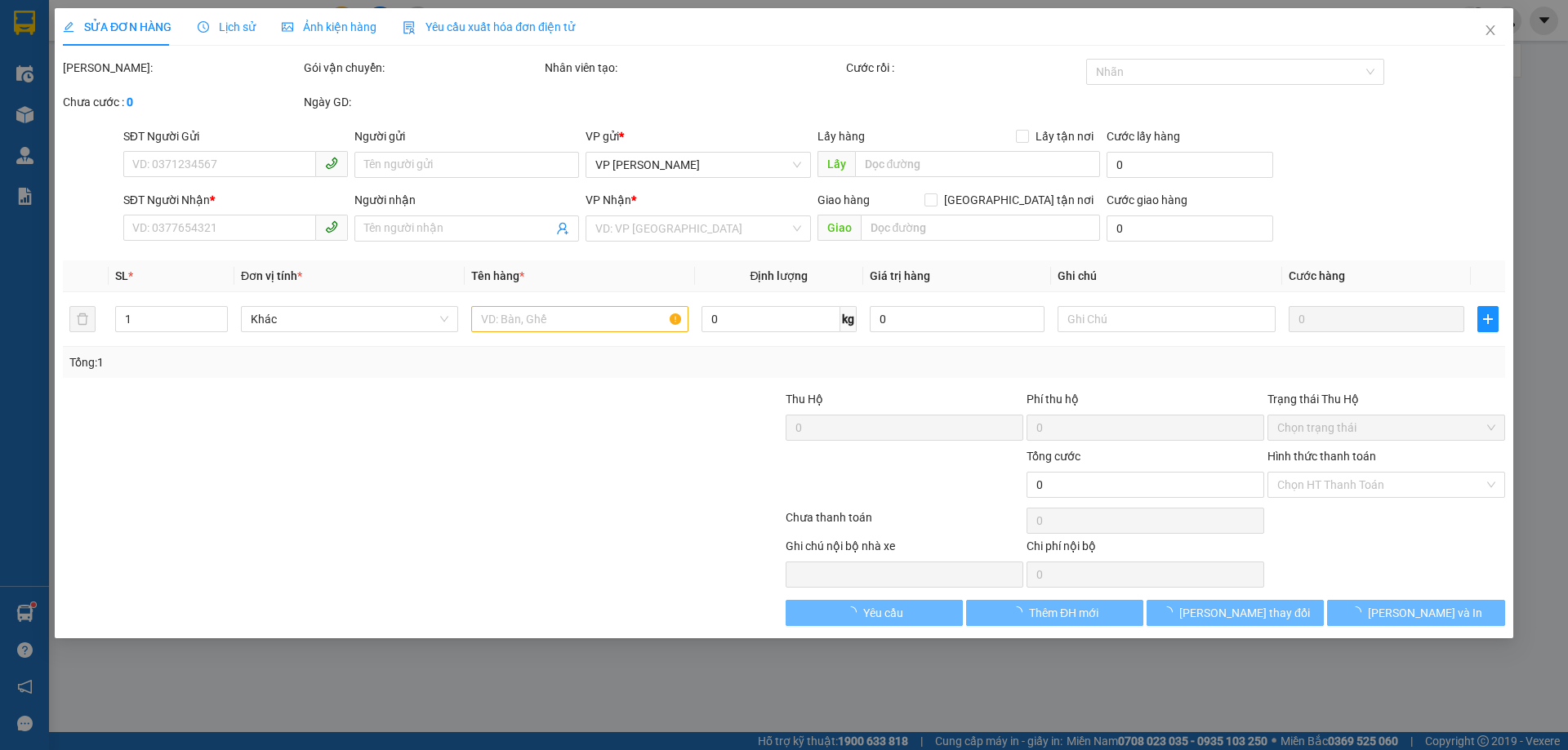
type input "0906291987"
type input "vinh"
type input "0983856589"
type input "long"
checkbox input "true"
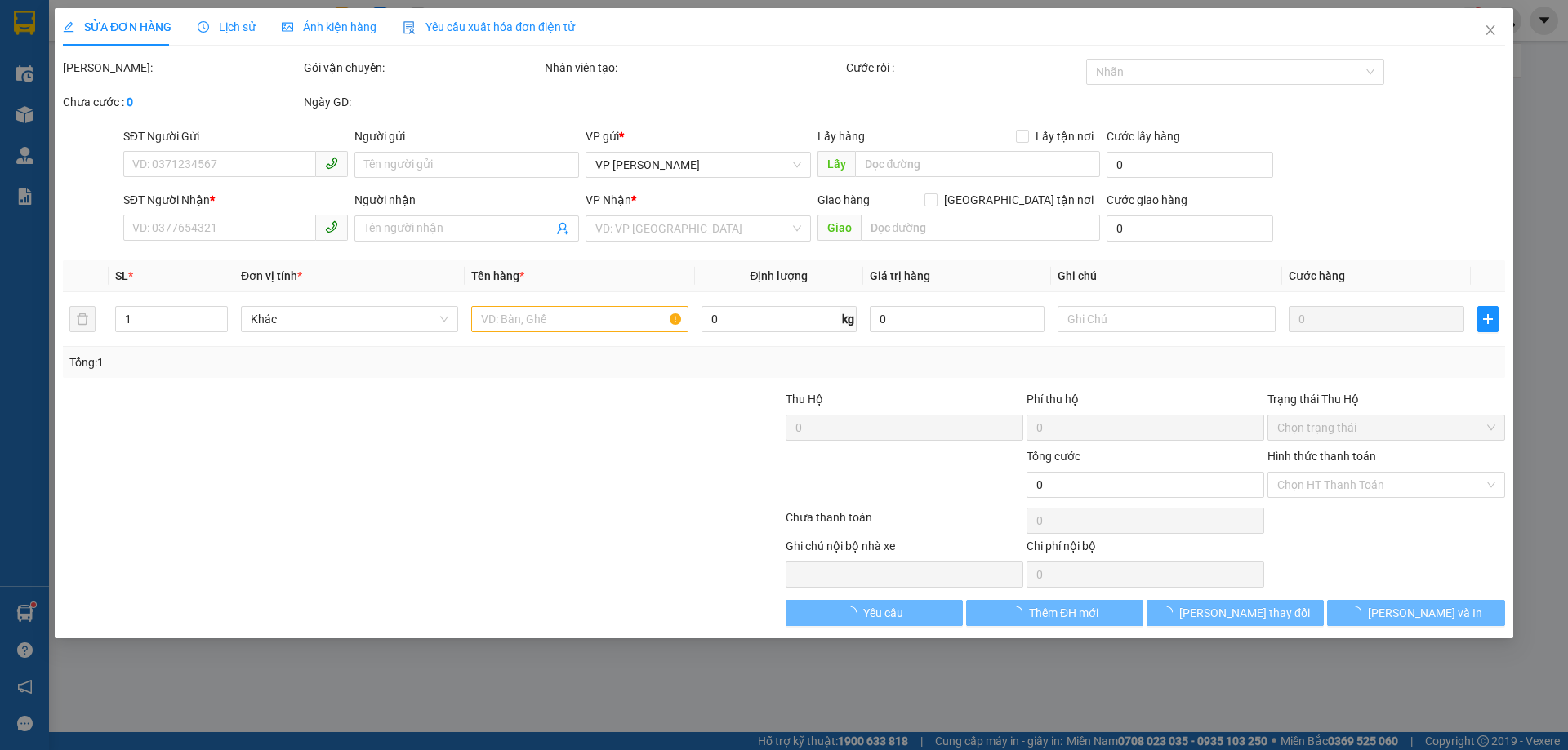
type input "136 [PERSON_NAME]"
type input "100.000"
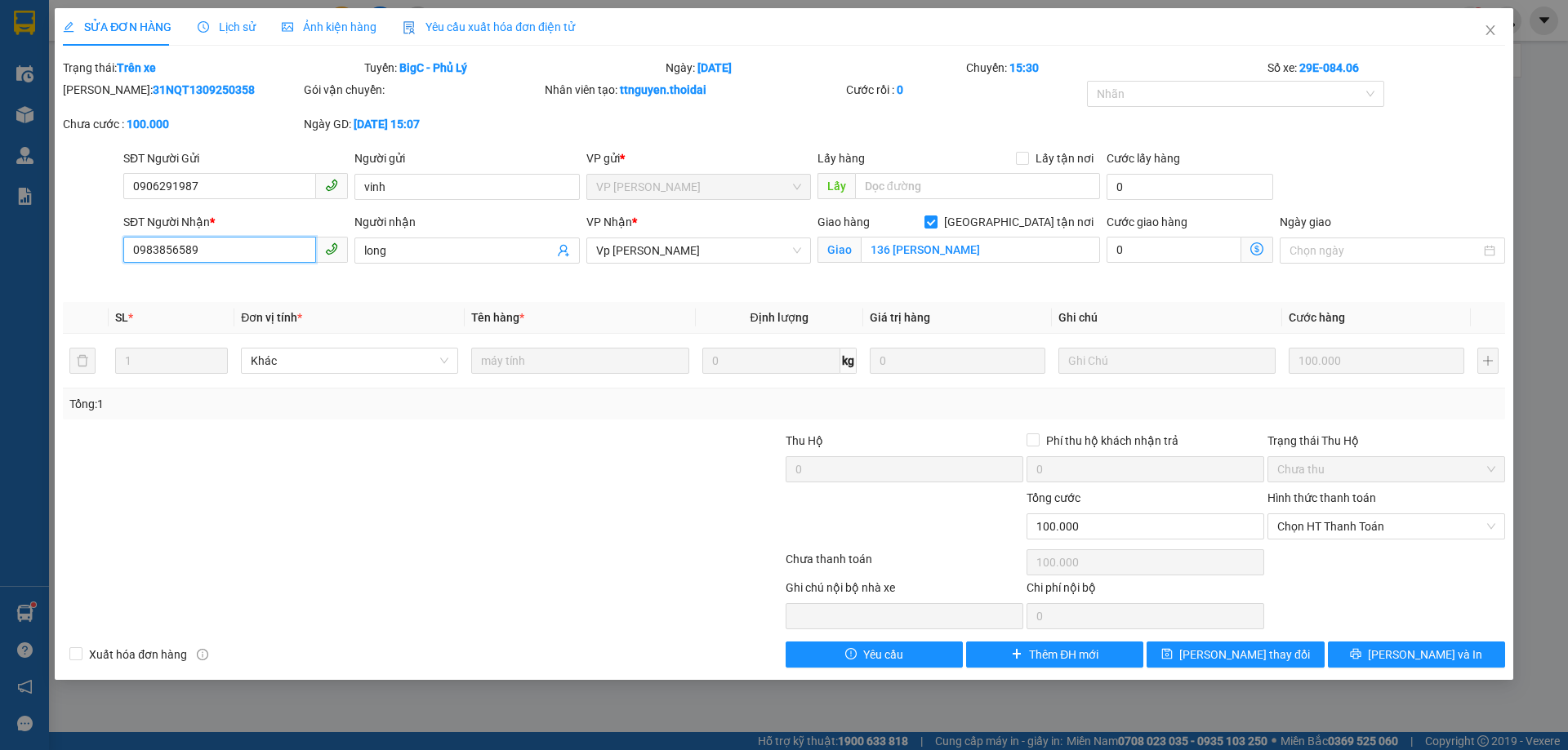
drag, startPoint x: 215, startPoint y: 252, endPoint x: 106, endPoint y: 252, distance: 109.0
click at [106, 252] on div "SĐT Người Nhận * 0983856589 0983856589 Người nhận long VP Nhận * Vp [PERSON_NAM…" at bounding box center [784, 251] width 1446 height 77
click at [1488, 29] on icon "close" at bounding box center [1489, 30] width 9 height 10
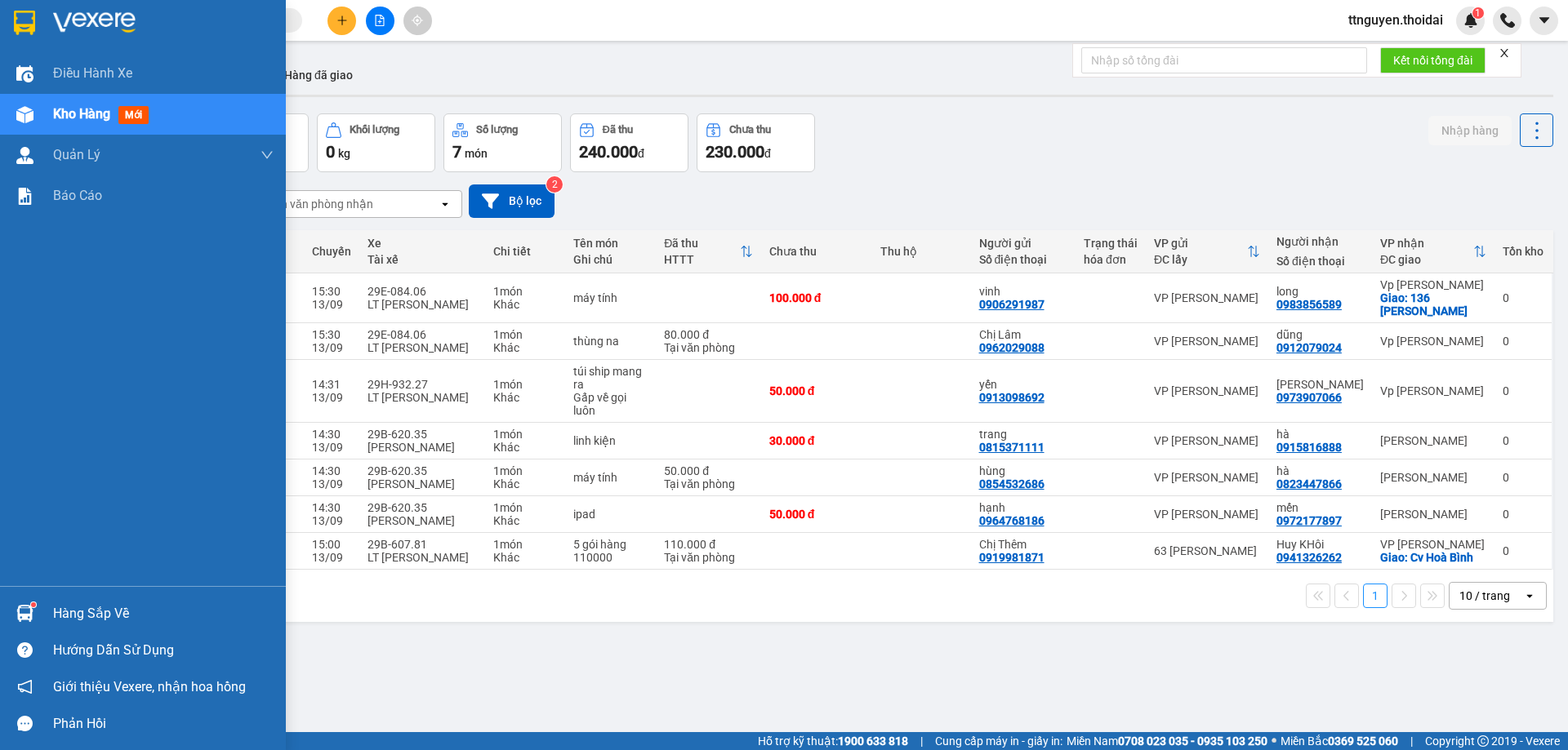
click at [80, 609] on div "Hàng sắp về" at bounding box center [163, 614] width 221 height 25
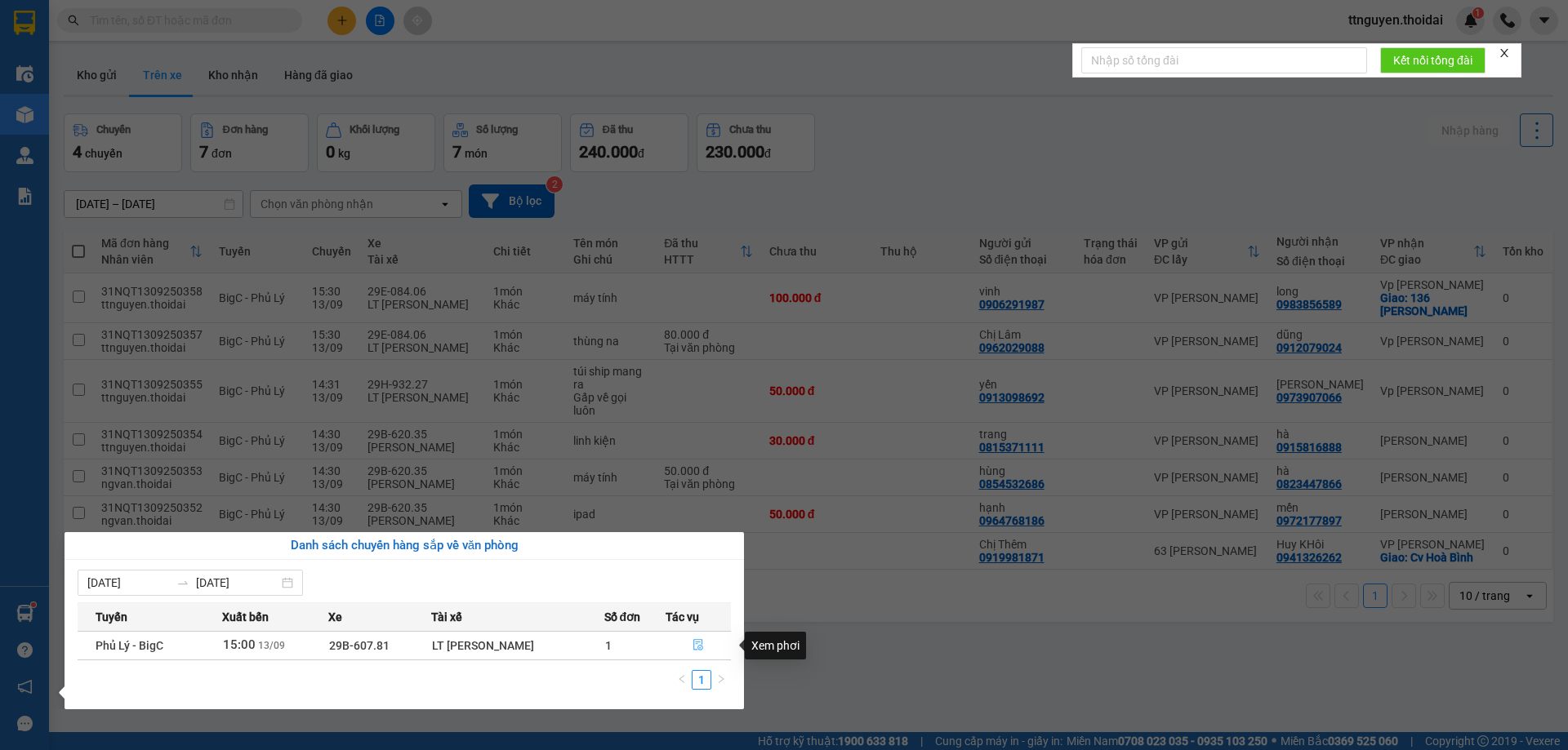
click at [698, 641] on icon "file-done" at bounding box center [697, 645] width 11 height 11
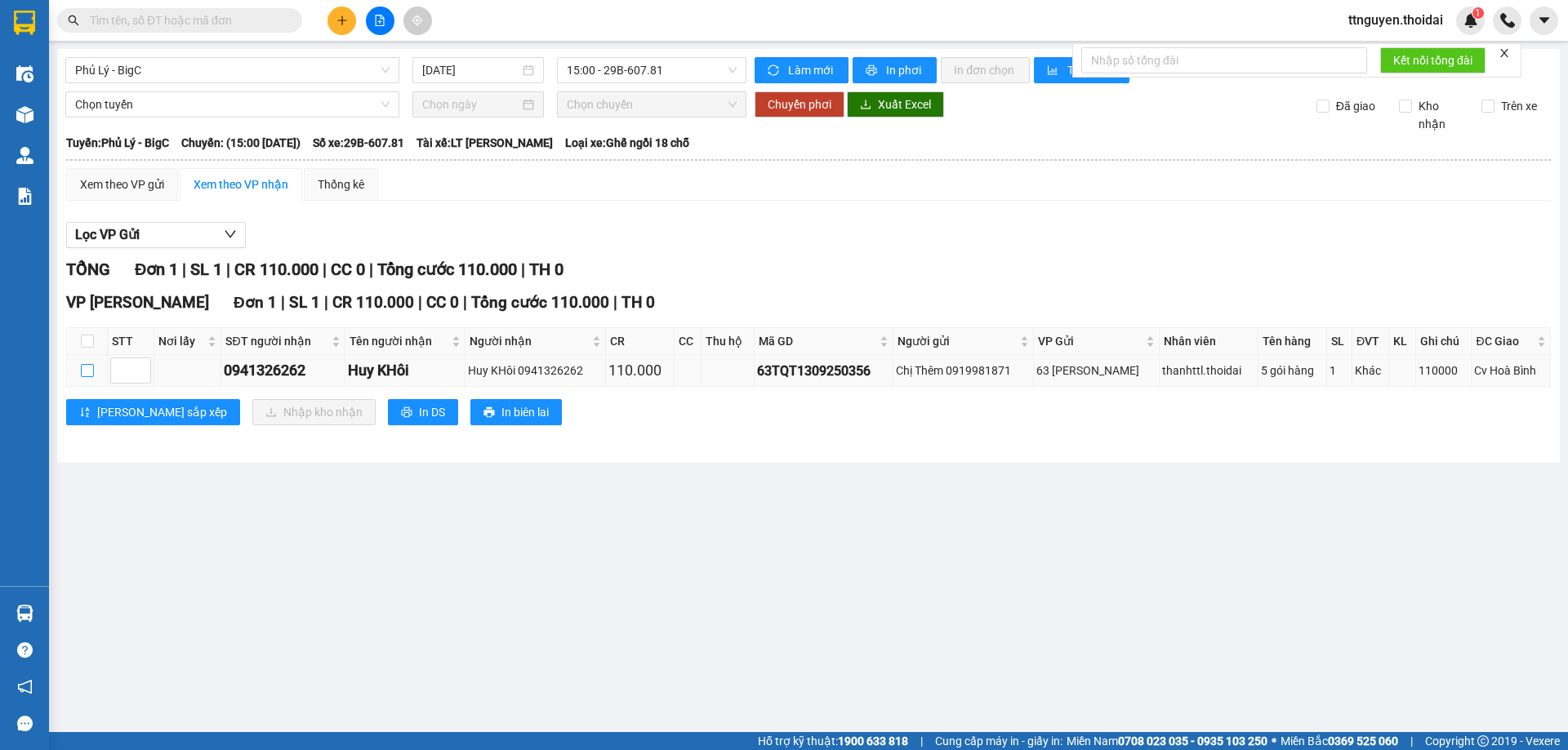
click at [88, 366] on input "checkbox" at bounding box center [87, 370] width 13 height 13
checkbox input "true"
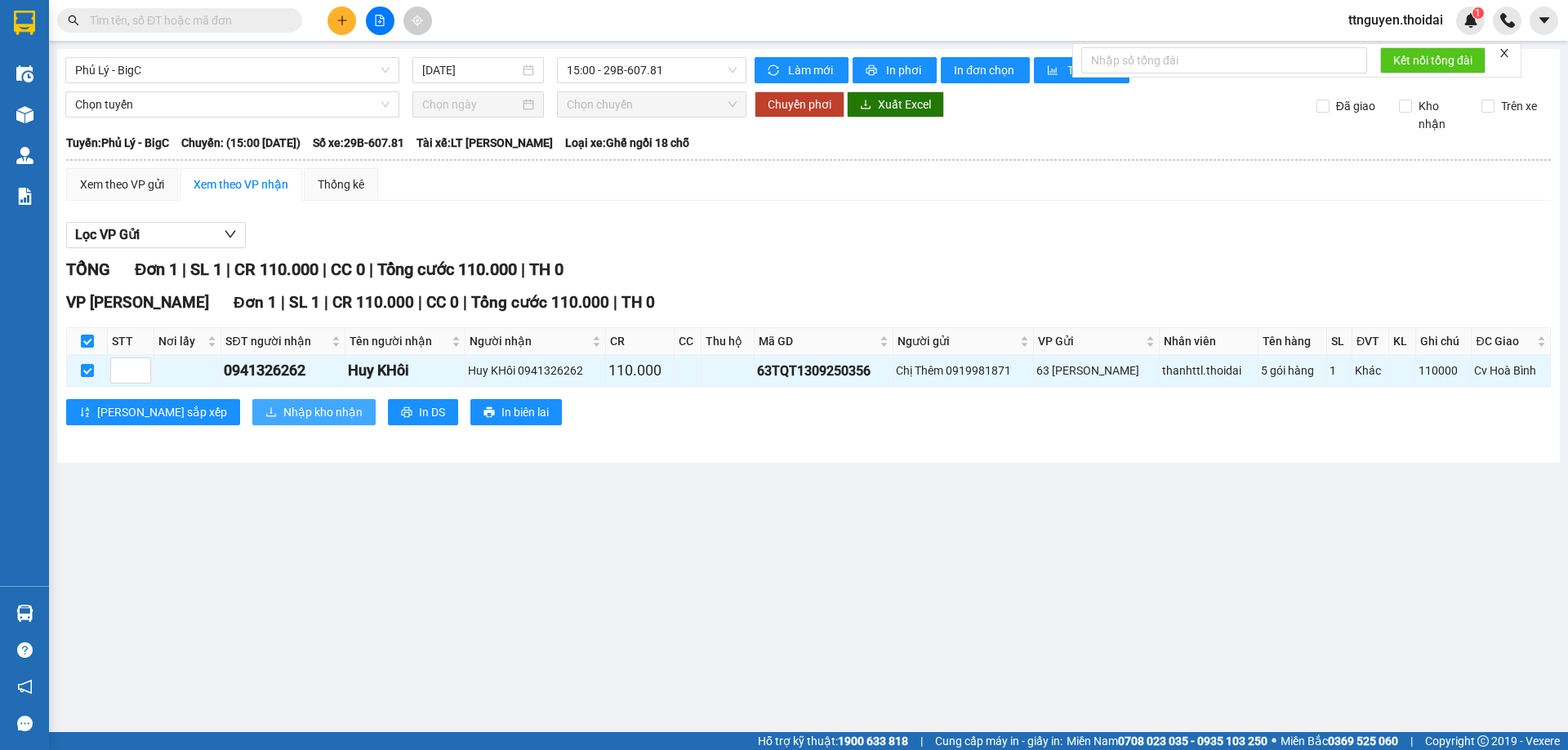
click at [254, 402] on button "Nhập kho nhận" at bounding box center [314, 412] width 123 height 26
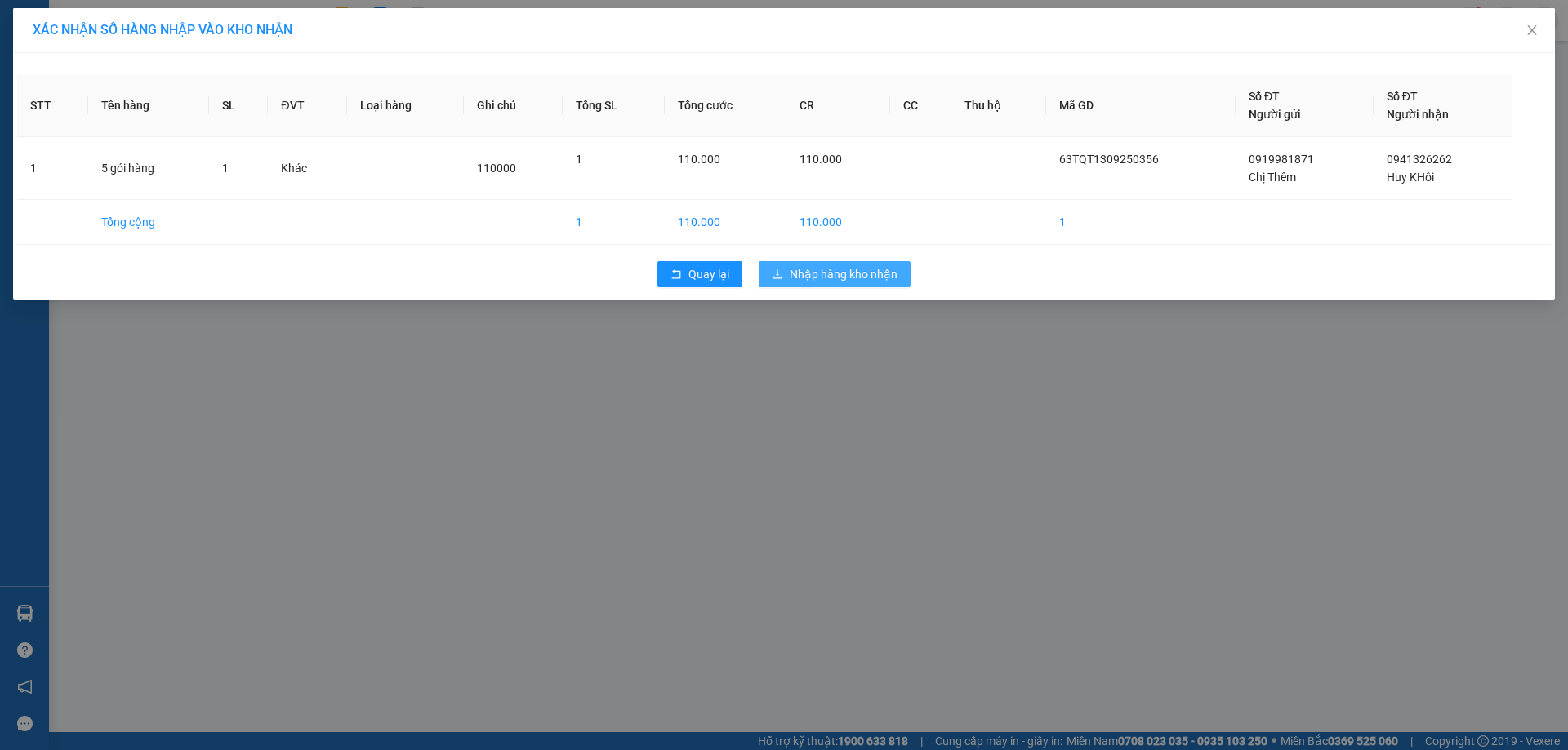
click at [802, 267] on span "Nhập hàng kho nhận" at bounding box center [844, 275] width 107 height 18
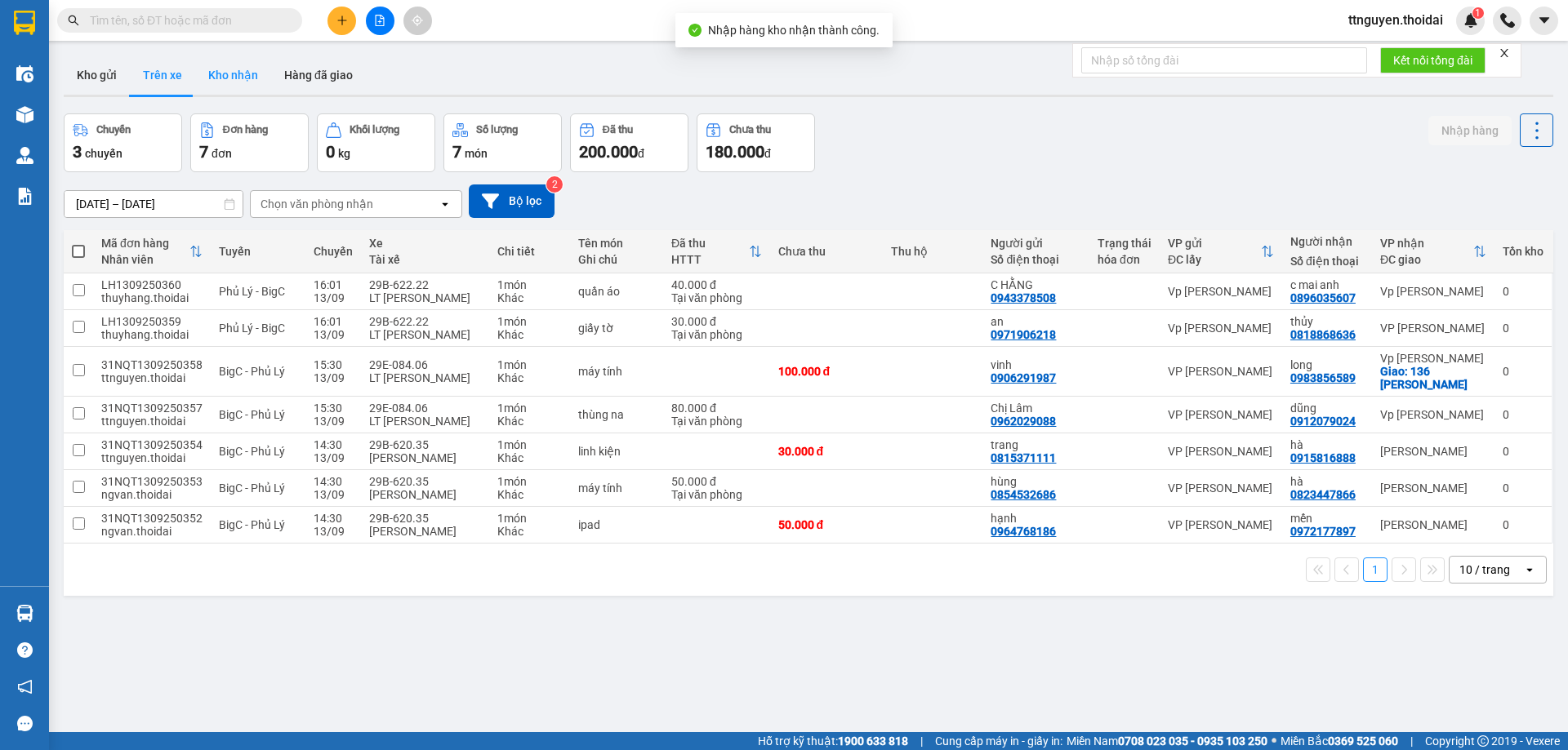
click at [239, 75] on button "Kho nhận" at bounding box center [233, 75] width 76 height 39
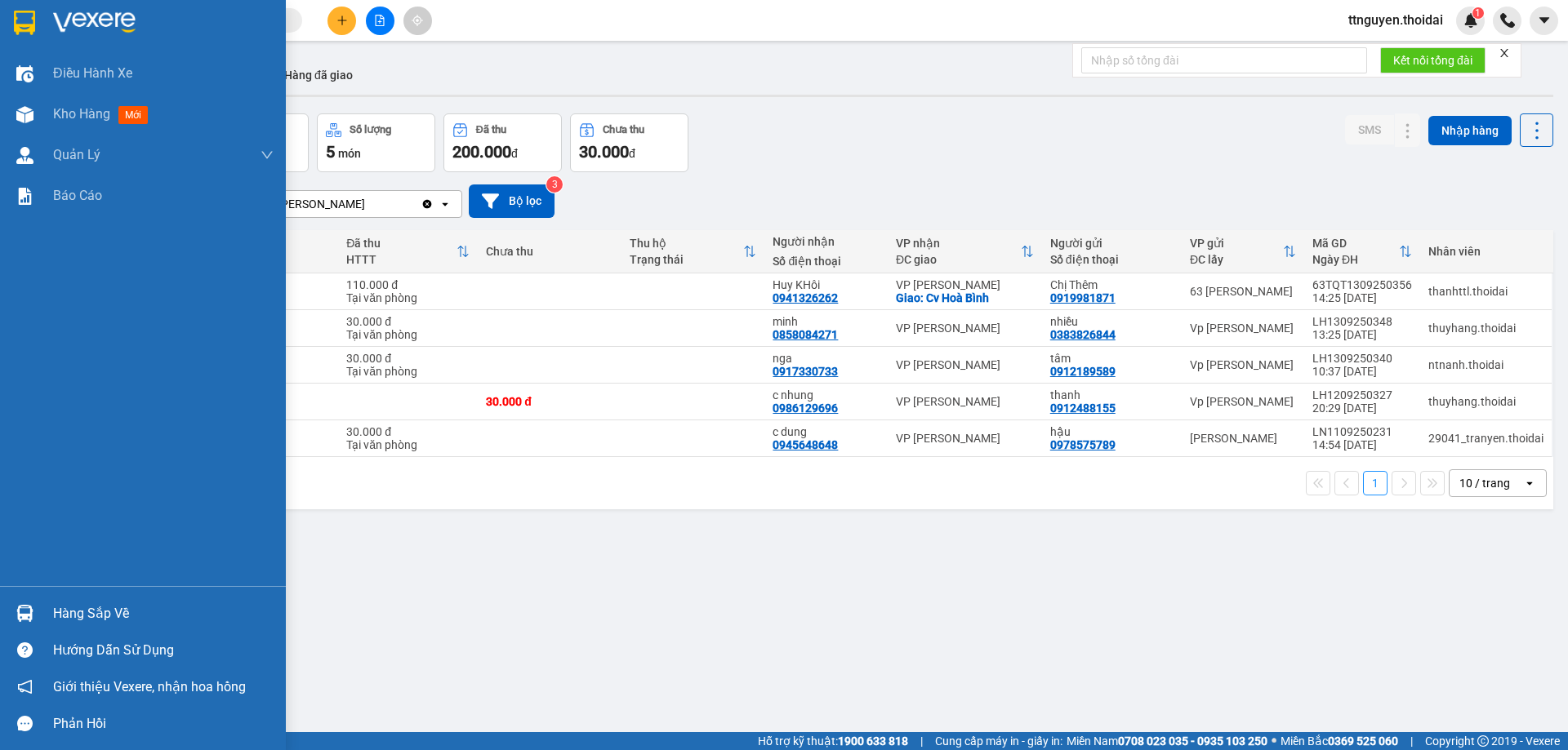
click at [80, 618] on div "Hàng sắp về" at bounding box center [163, 614] width 221 height 25
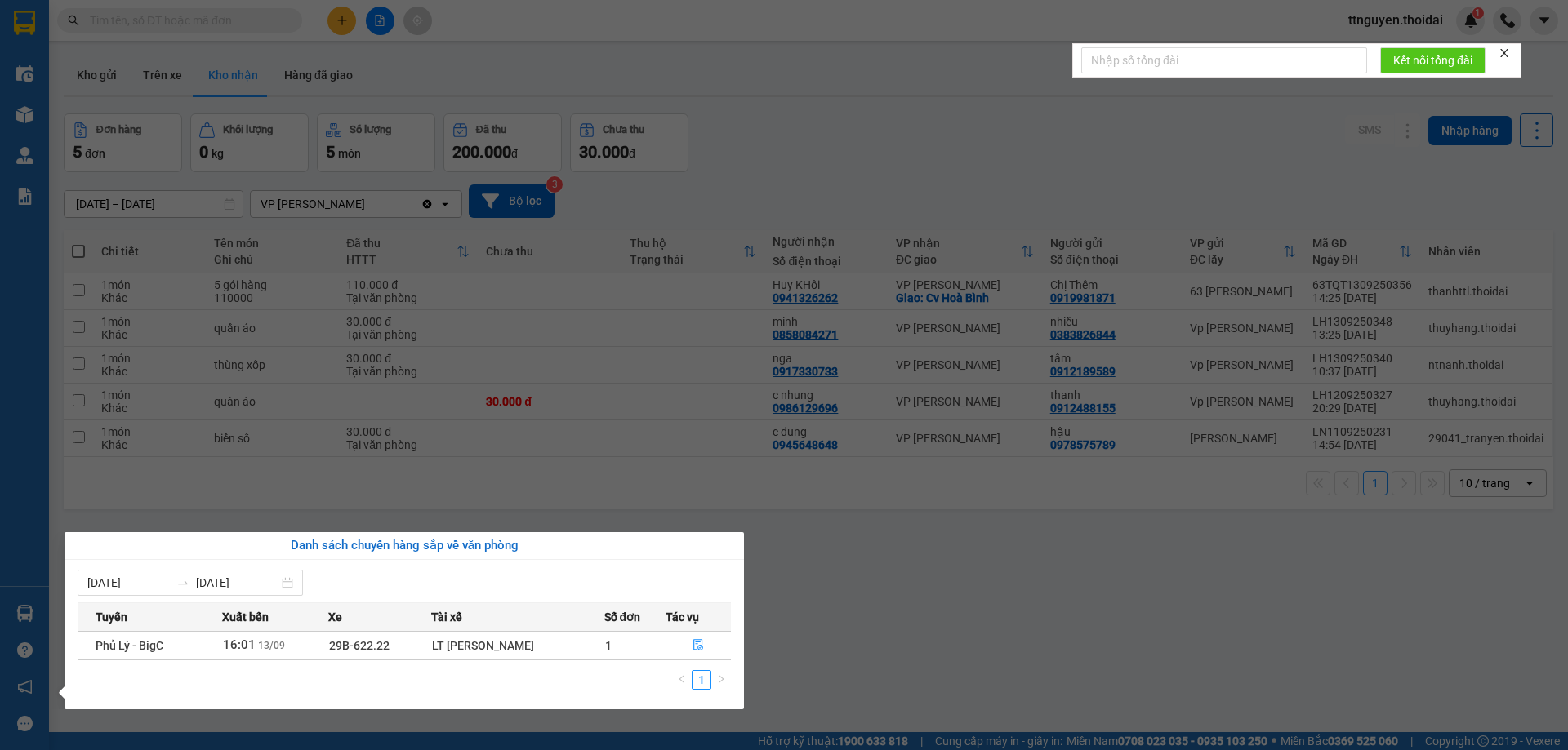
click at [369, 106] on section "Kết quả tìm kiếm ( 0 ) Bộ lọc No Data ttnguyen.thoidai 1 Điều hành xe Kho hàng …" at bounding box center [784, 375] width 1568 height 750
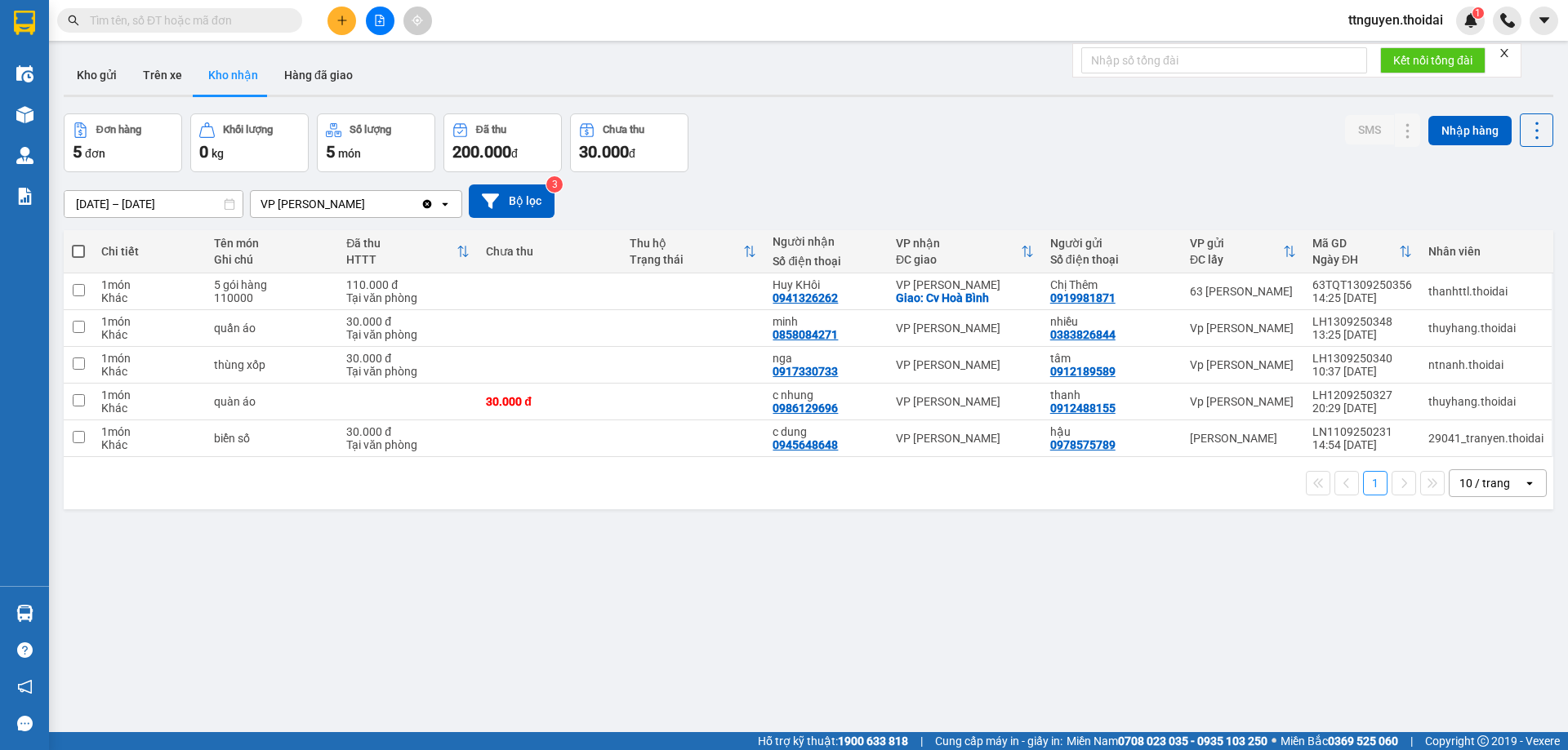
click at [339, 23] on icon "plus" at bounding box center [341, 20] width 11 height 11
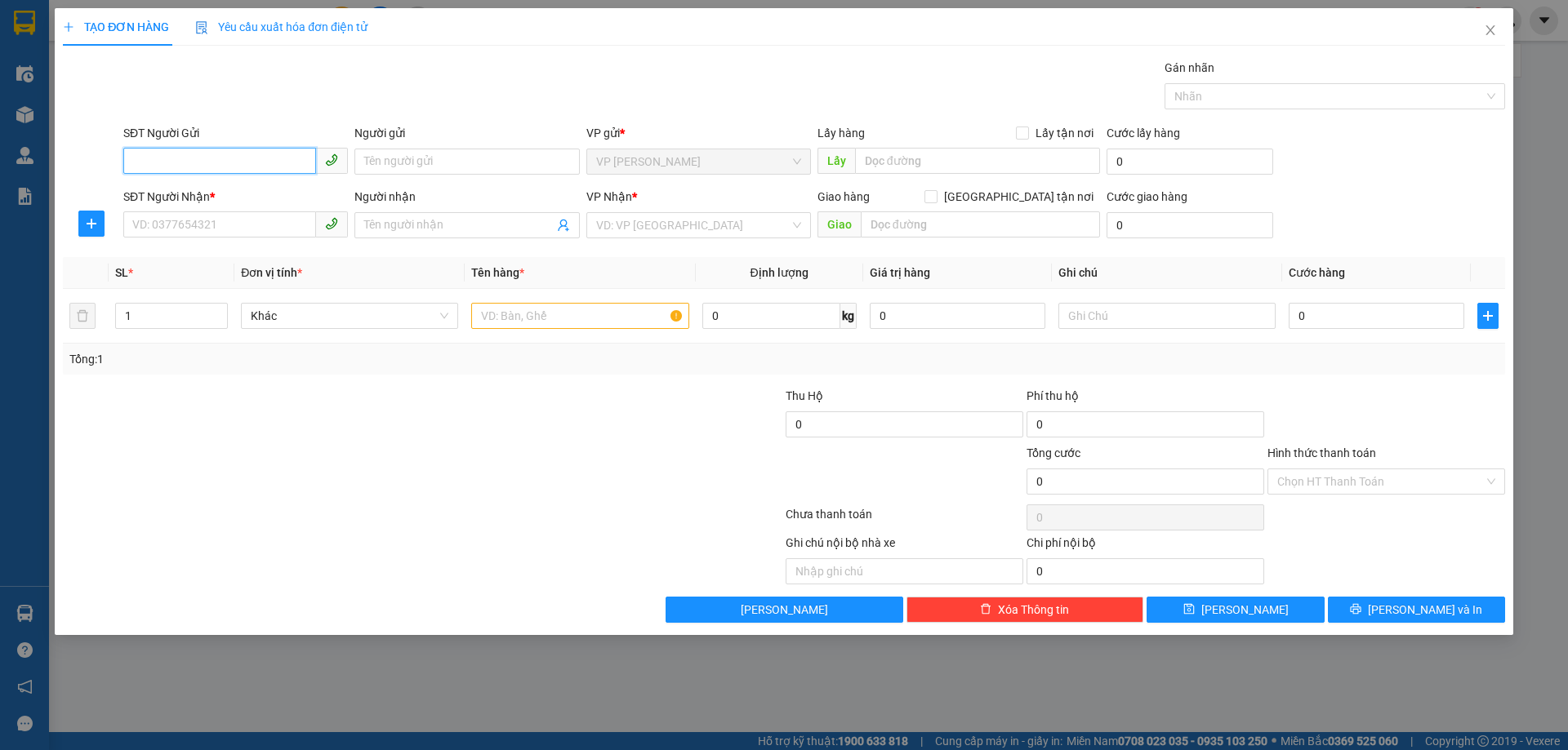
click at [212, 160] on input "SĐT Người Gửi" at bounding box center [220, 161] width 193 height 26
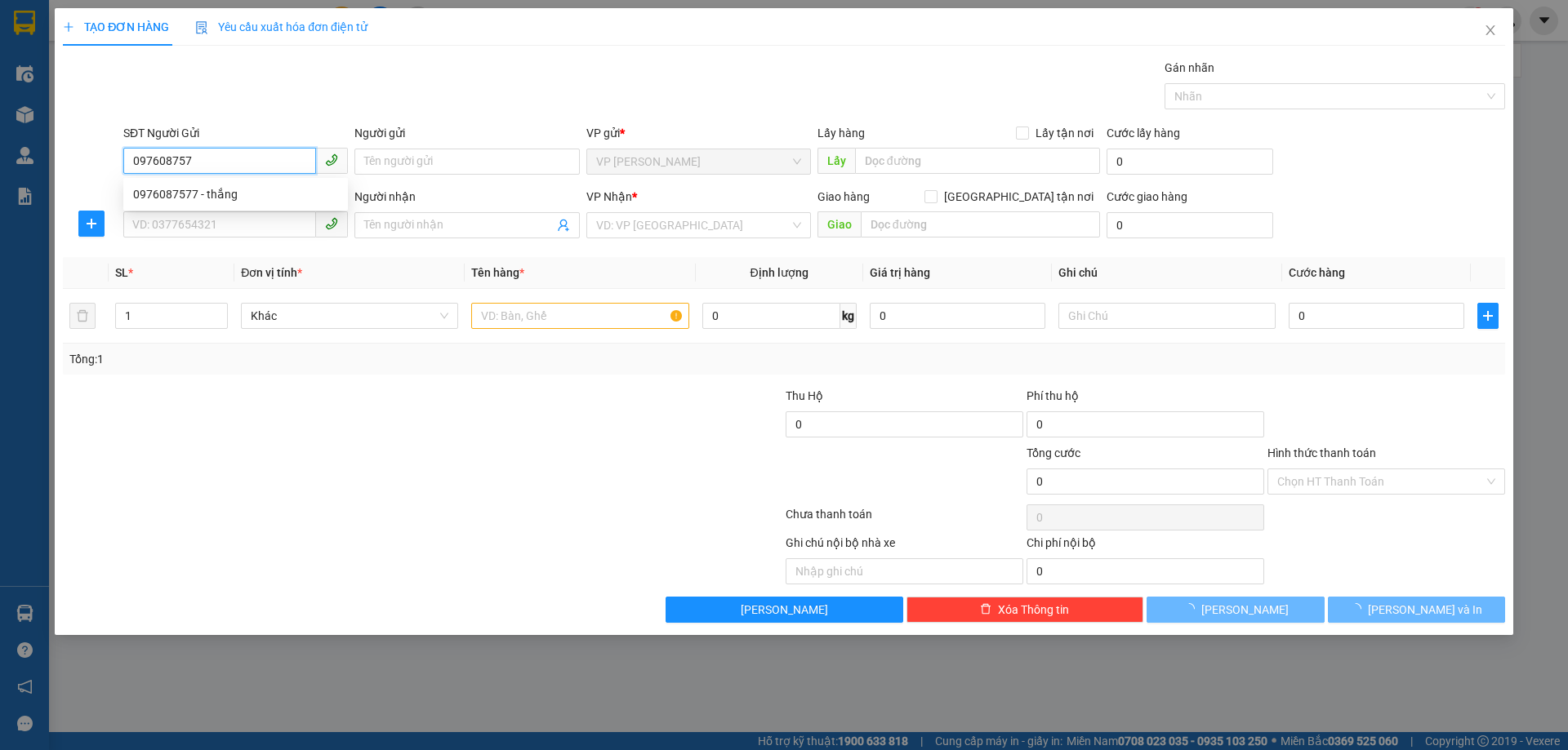
type input "0976087577"
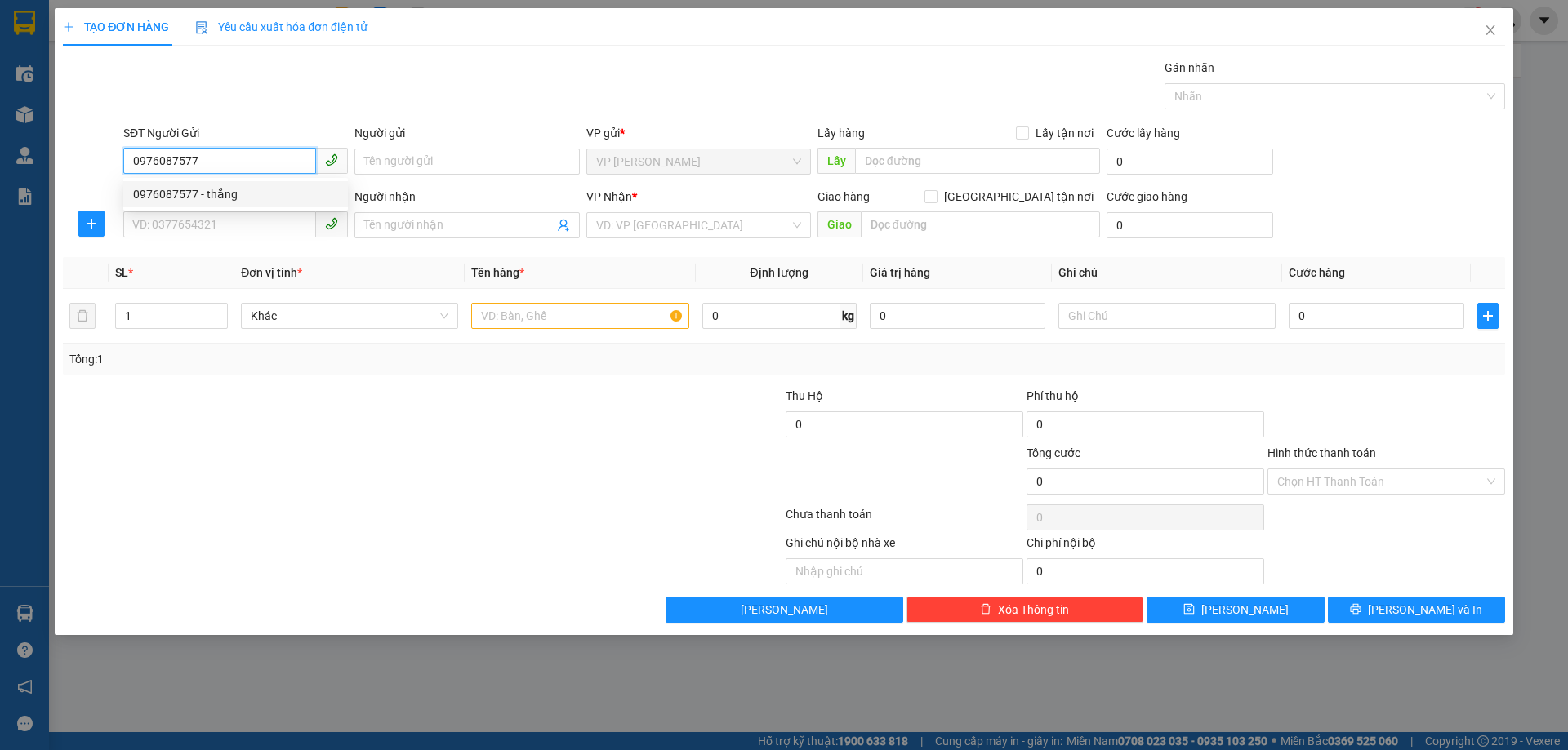
click at [227, 193] on div "0976087577 - thắng" at bounding box center [236, 194] width 205 height 18
type input "thắng"
type input "0976087577"
click at [242, 229] on input "SĐT Người Nhận *" at bounding box center [220, 225] width 193 height 26
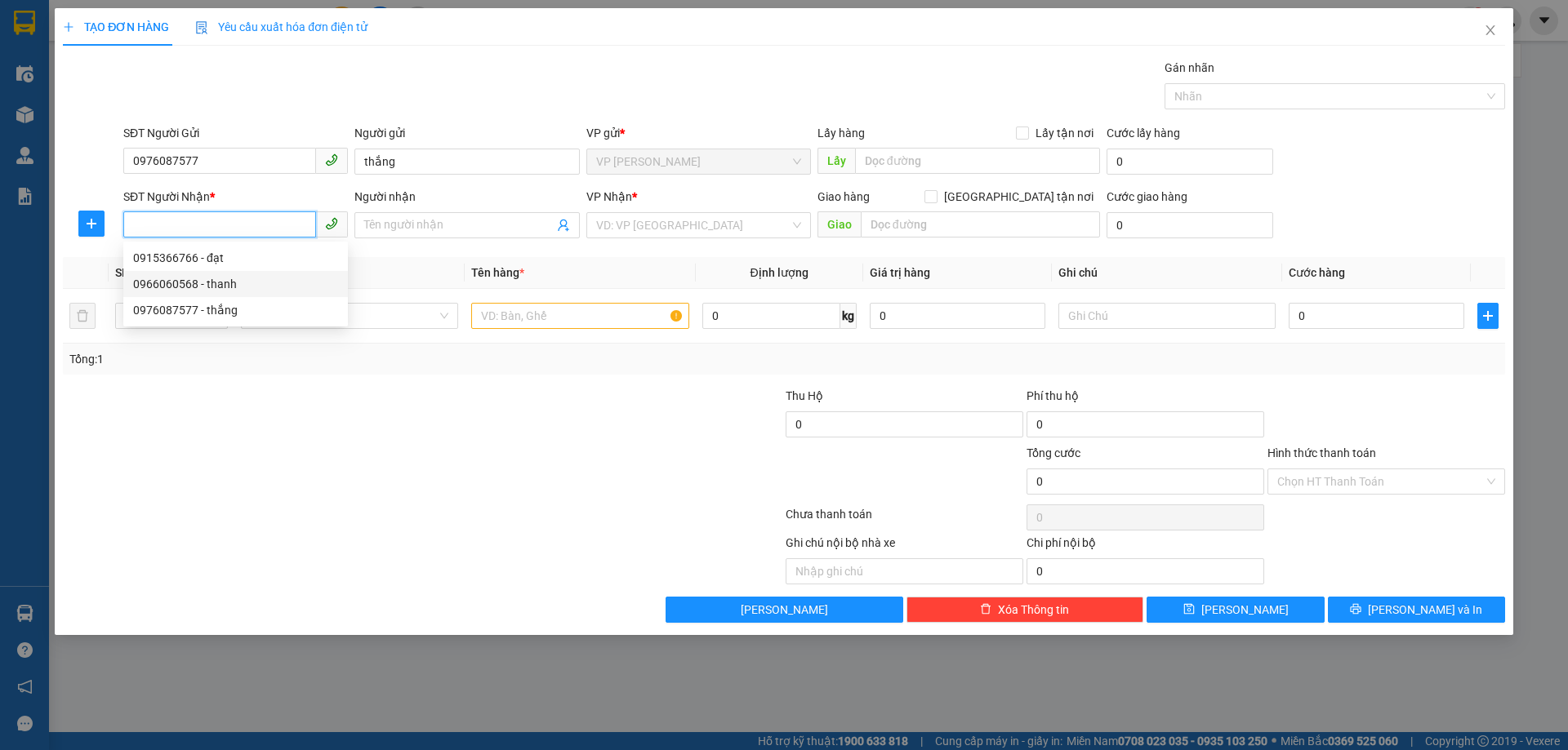
click at [245, 284] on div "0966060568 - thanh" at bounding box center [236, 284] width 205 height 18
type input "0966060568"
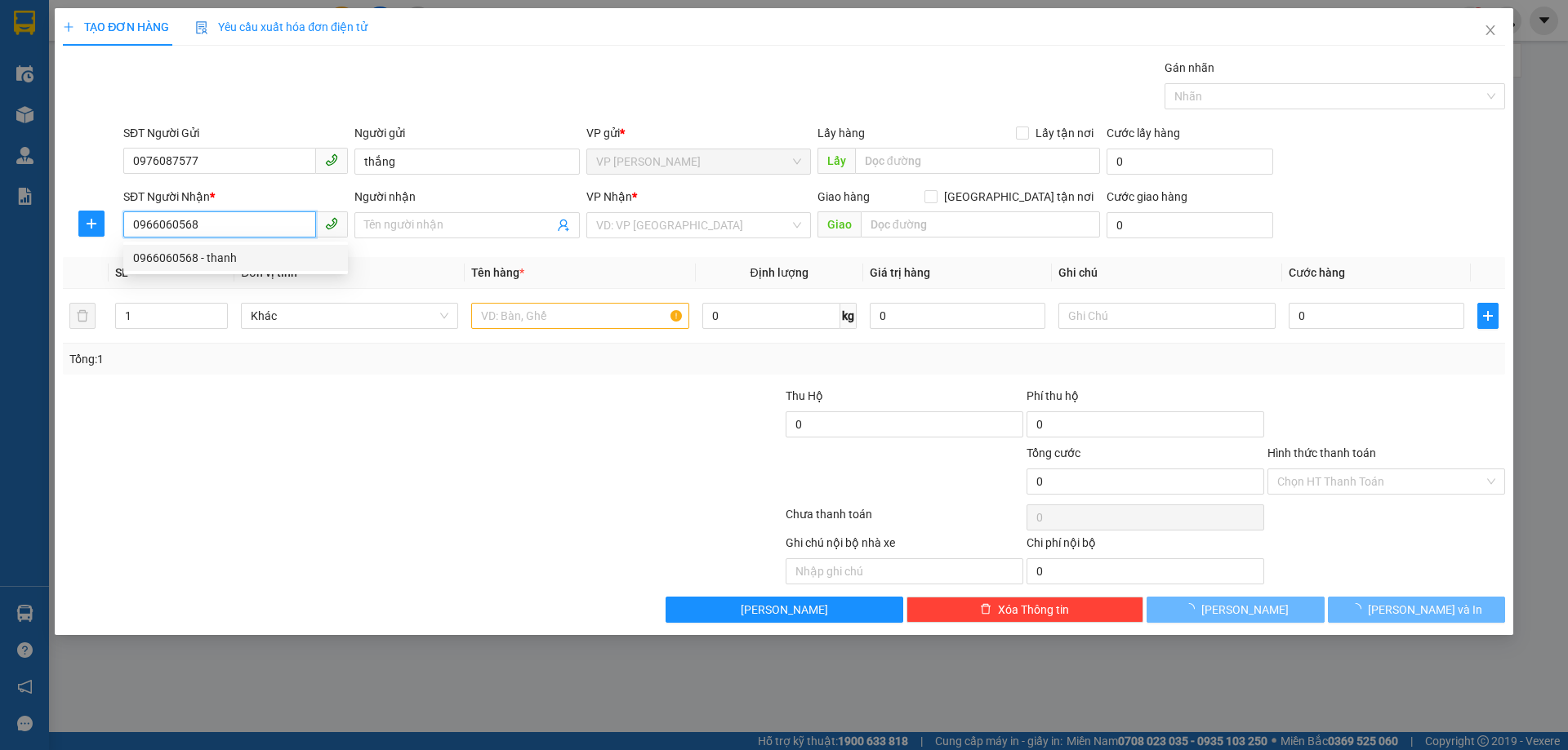
type input "thanh"
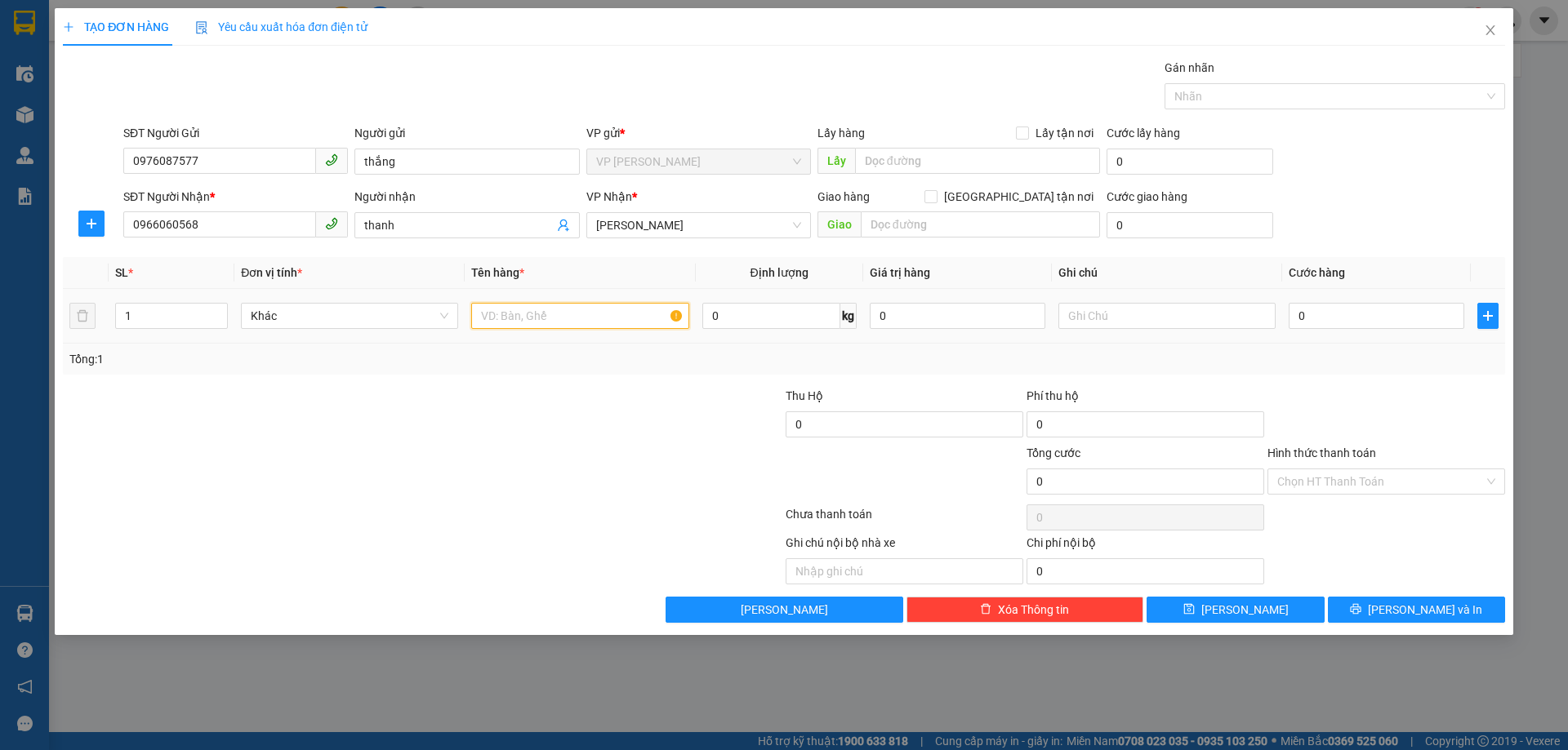
click at [525, 316] on input "text" at bounding box center [580, 315] width 217 height 26
type input "4 thùng quần áo"
click at [1336, 311] on input "0" at bounding box center [1376, 315] width 175 height 26
type input "06"
type input "6"
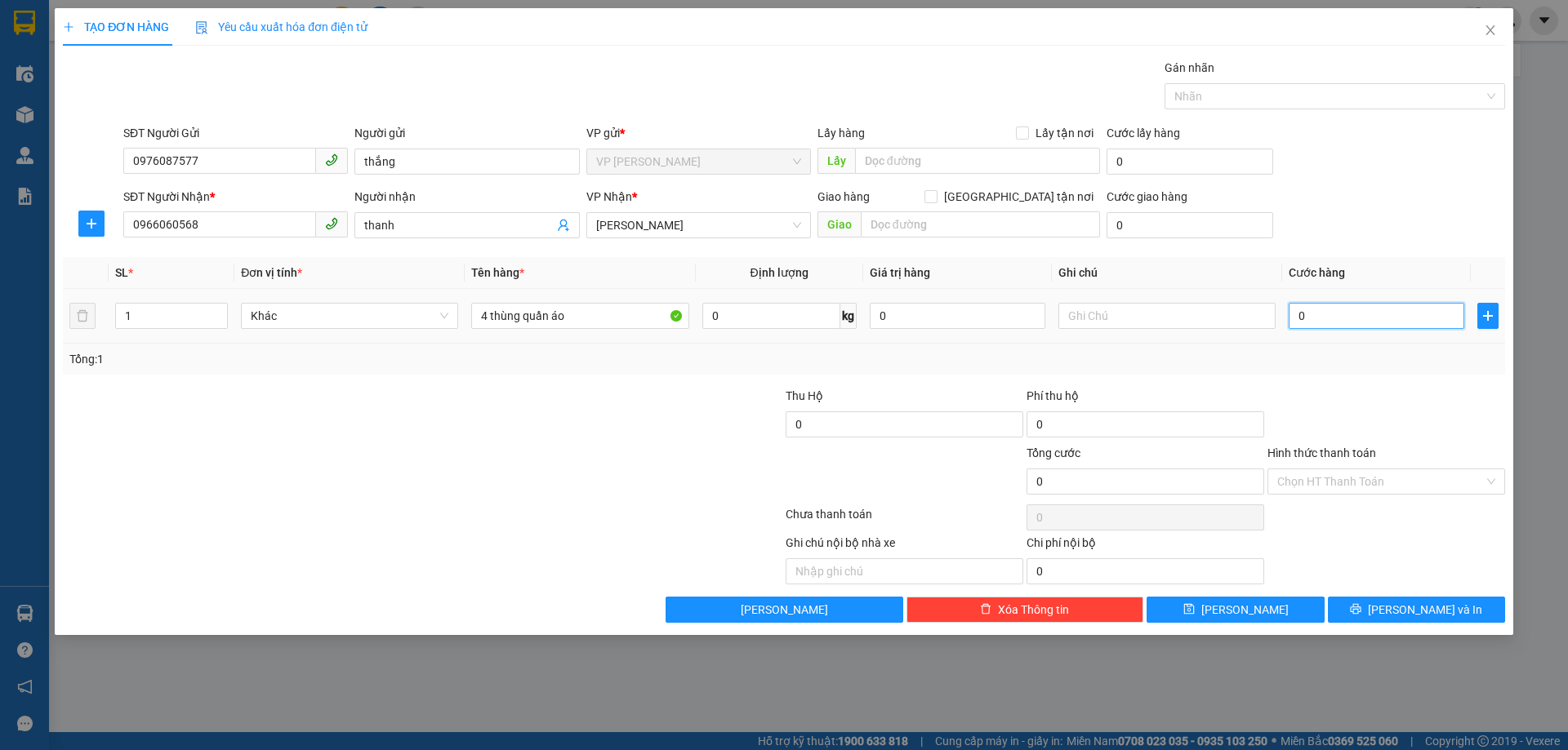
type input "6"
type input "060"
type input "60"
drag, startPoint x: 1362, startPoint y: 305, endPoint x: 1311, endPoint y: 313, distance: 51.6
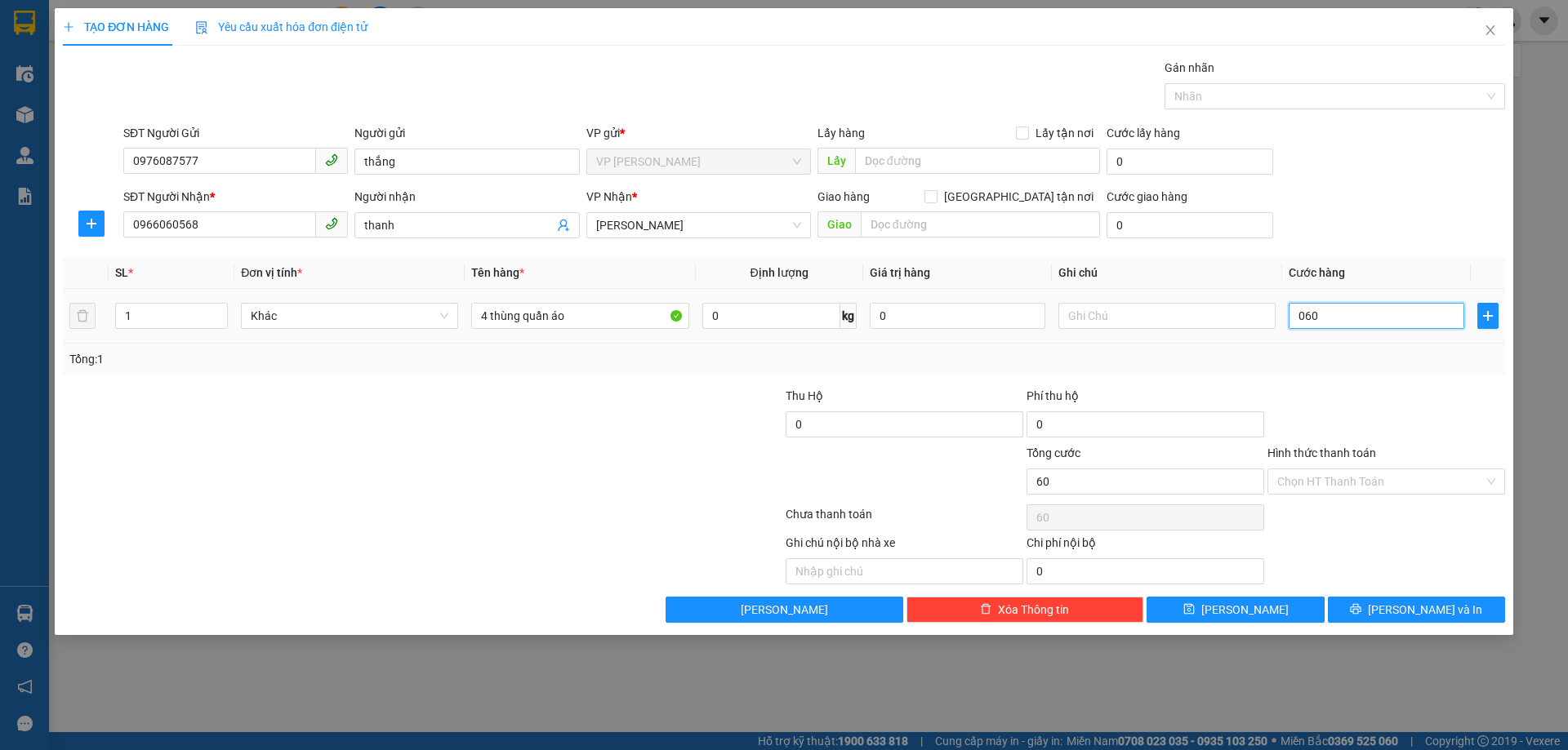
click at [1311, 313] on input "060" at bounding box center [1376, 315] width 175 height 26
type input "06"
type input "6"
type input "0"
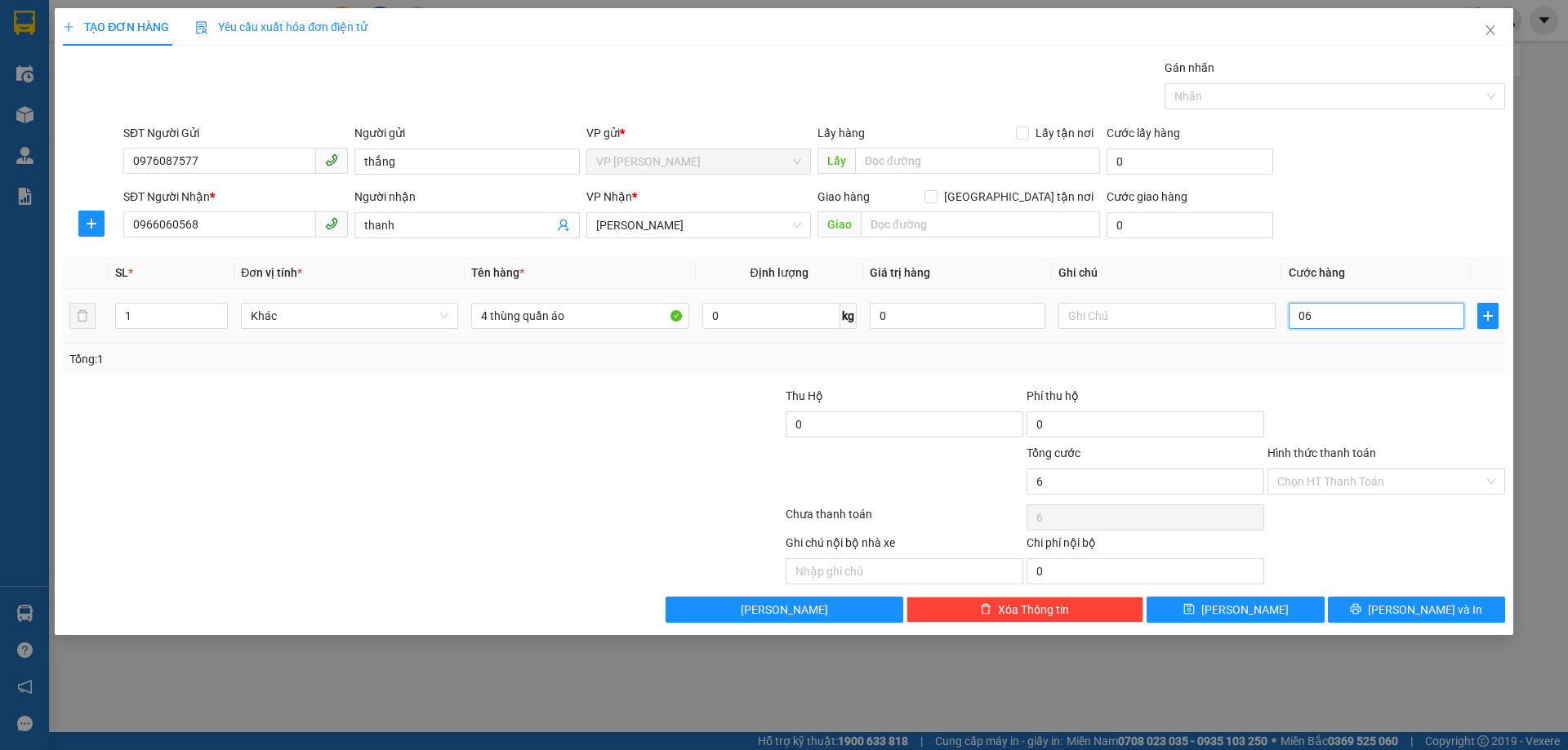
type input "0"
type input "01"
type input "1"
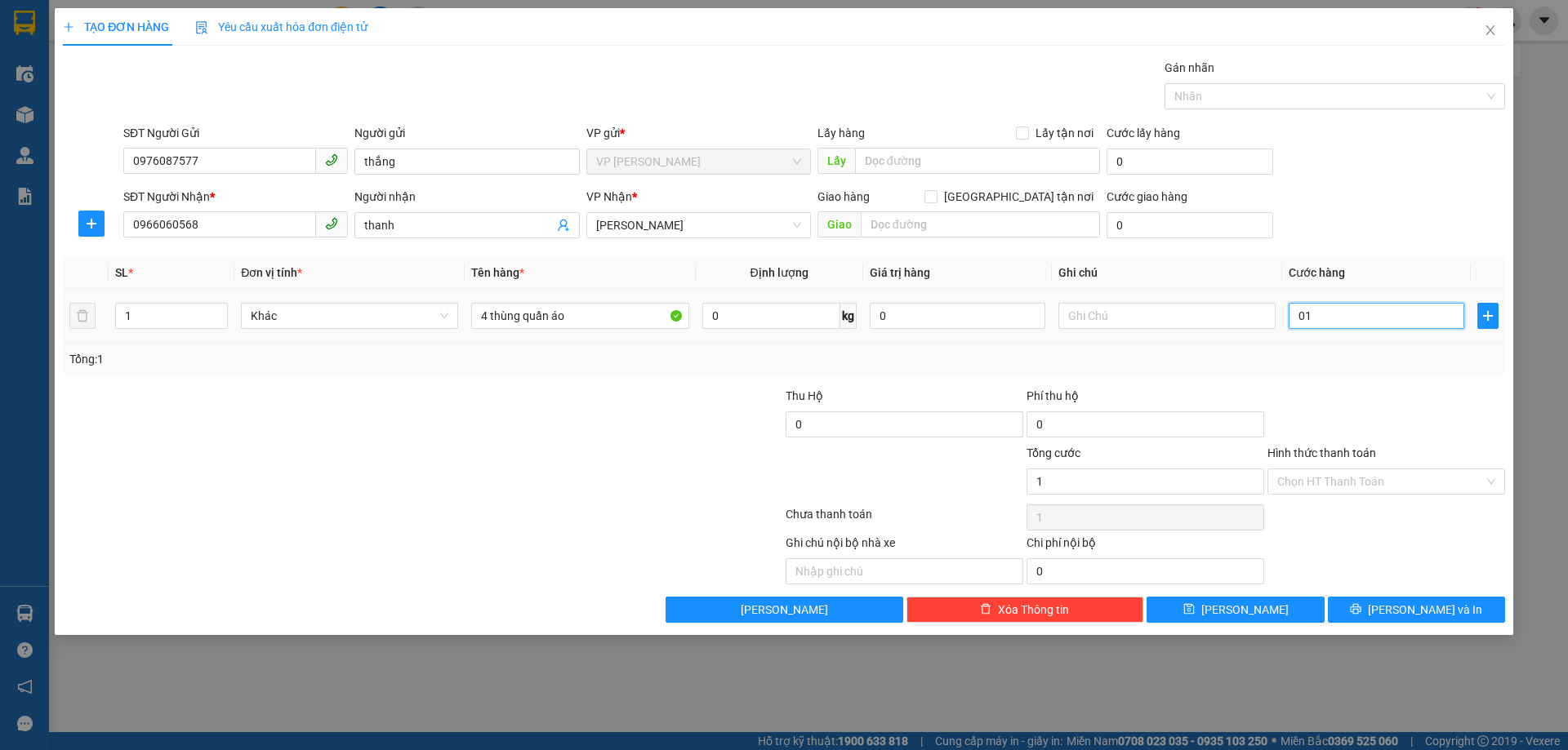
type input "016"
type input "16"
type input "0.160"
type input "160"
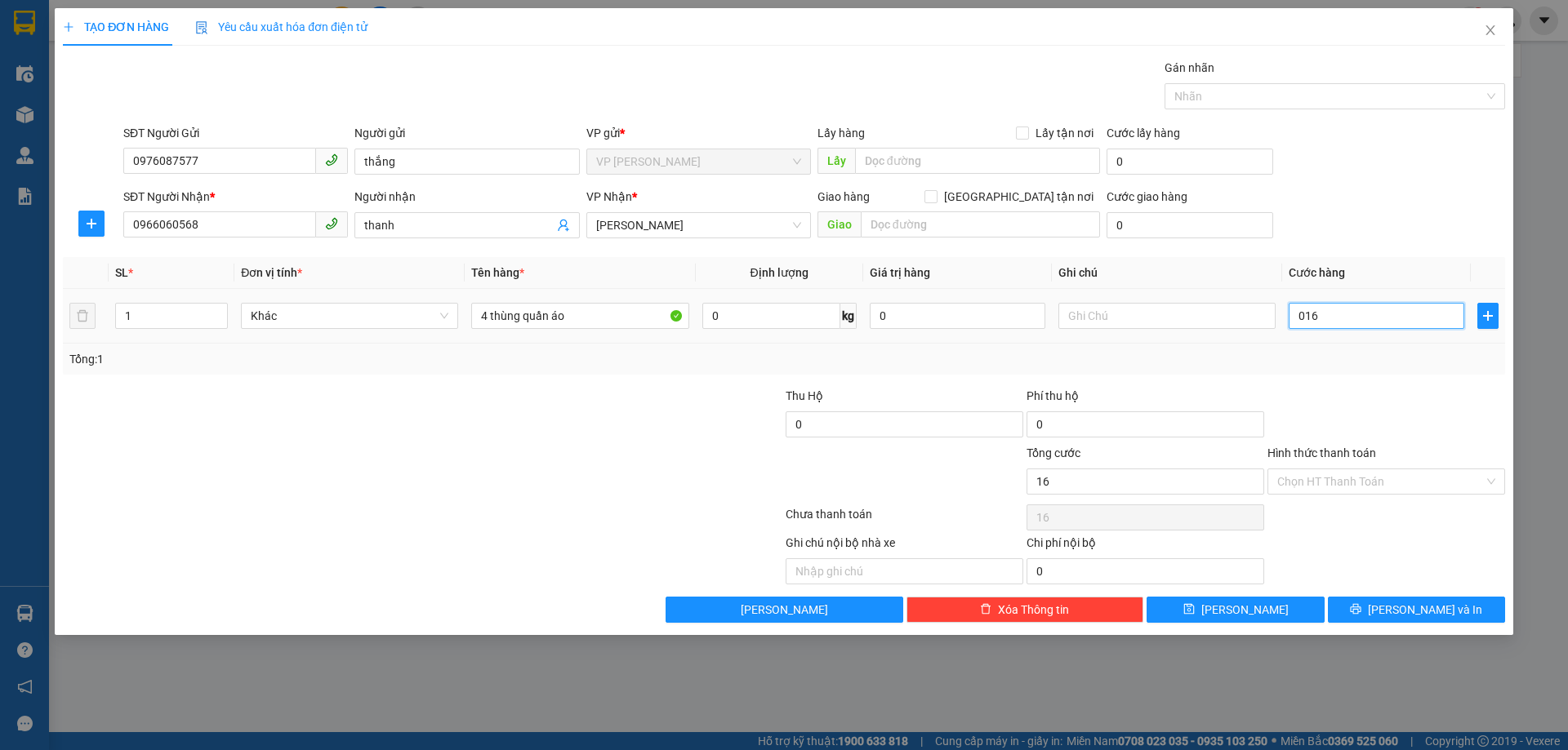
type input "160"
type input "160.000"
click at [1361, 387] on div at bounding box center [1386, 415] width 241 height 57
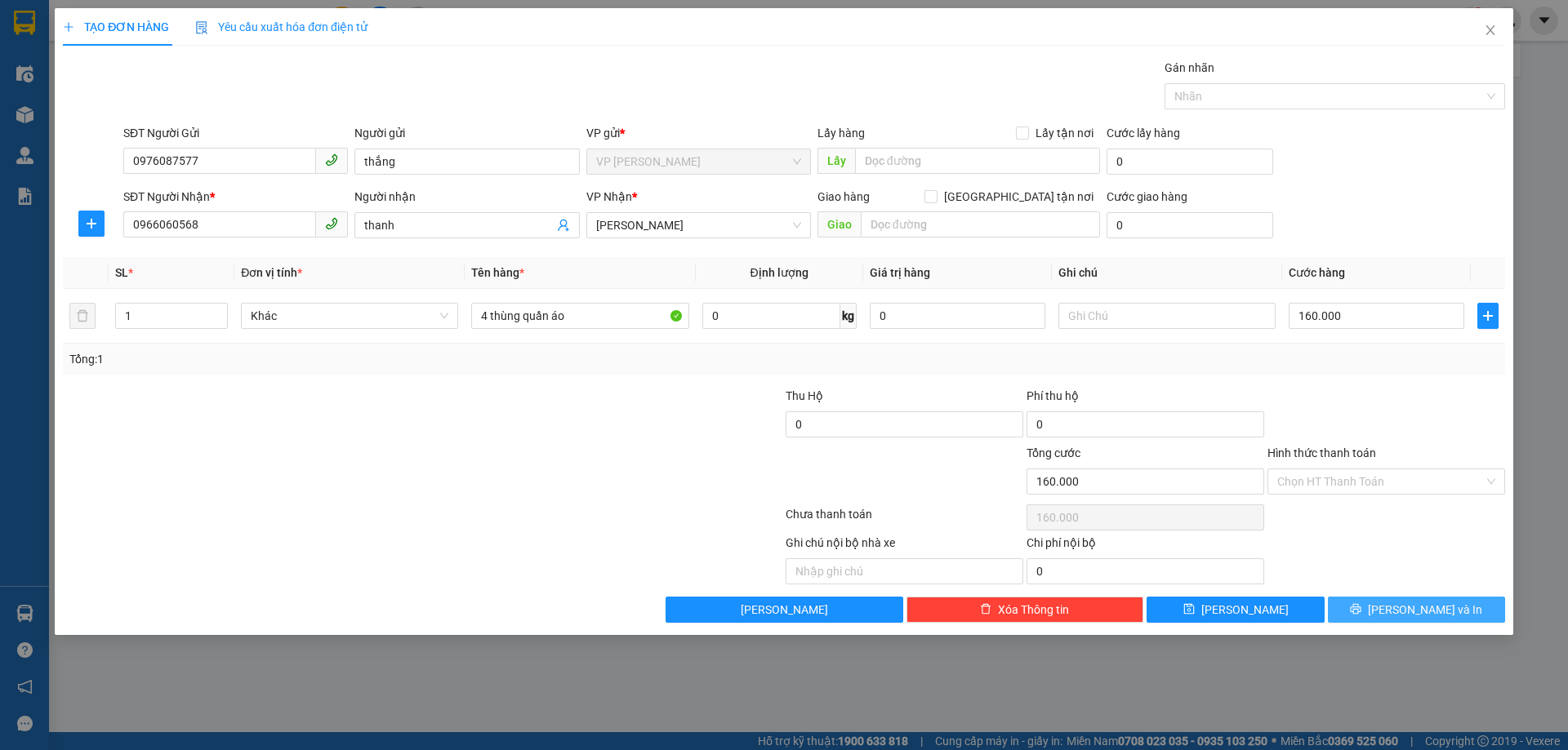
click at [1421, 603] on span "[PERSON_NAME] và In" at bounding box center [1425, 610] width 114 height 18
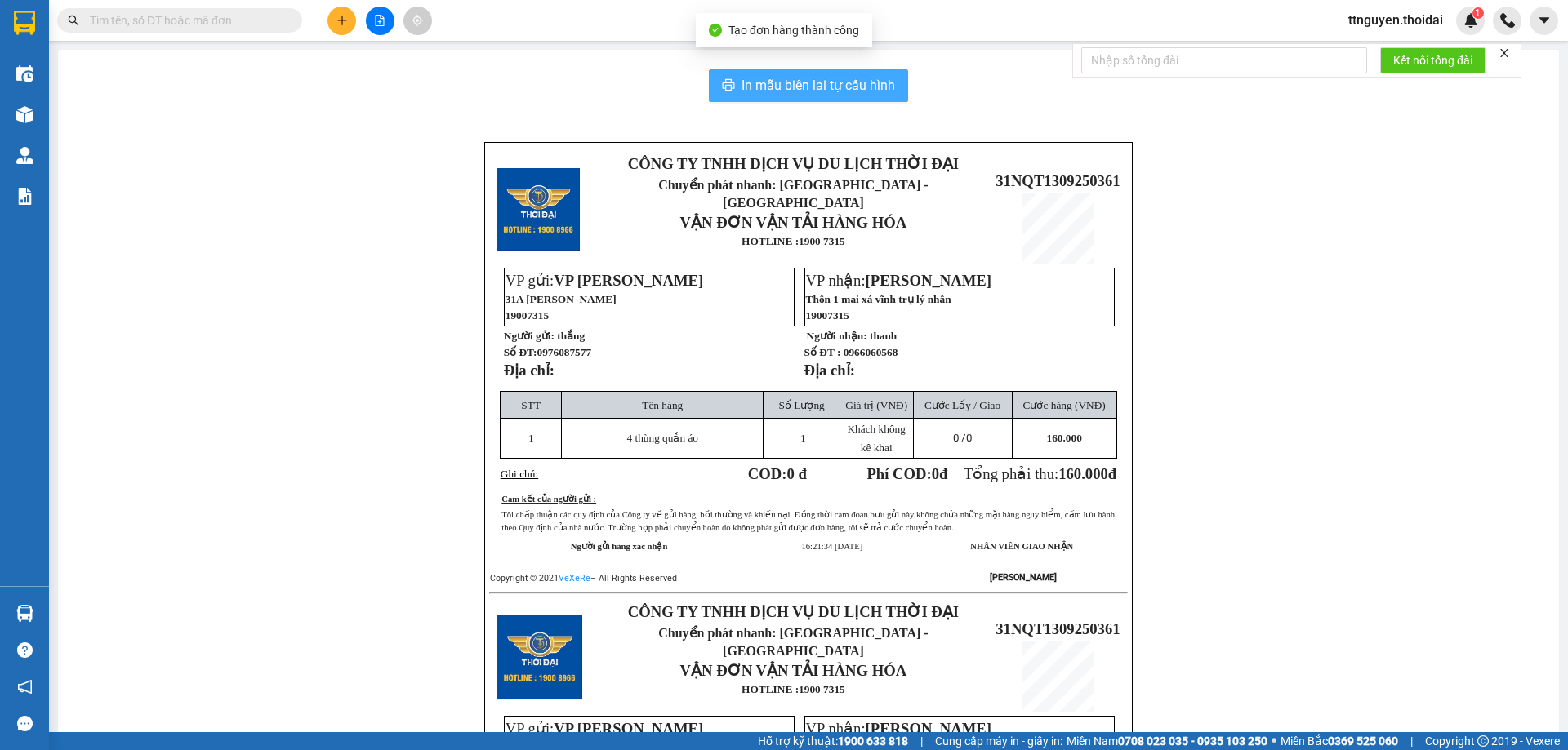
click at [753, 79] on span "In mẫu biên lai tự cấu hình" at bounding box center [818, 85] width 153 height 21
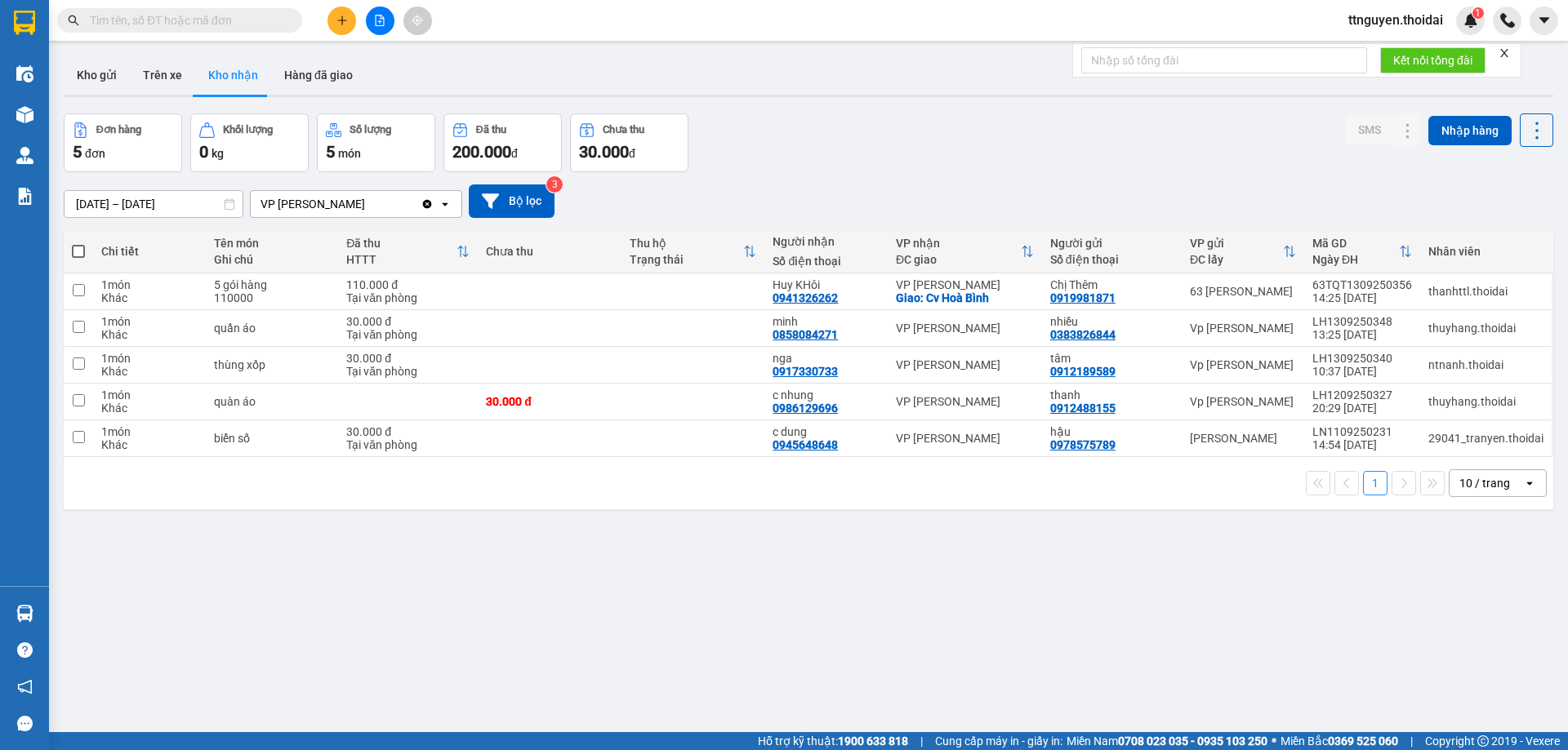
click at [915, 156] on div "Đơn hàng 5 đơn Khối lượng 0 kg Số lượng 5 món Đã thu 200.000 đ Chưa thu 30.000 …" at bounding box center [808, 142] width 1489 height 59
click at [100, 77] on button "Kho gửi" at bounding box center [97, 75] width 66 height 39
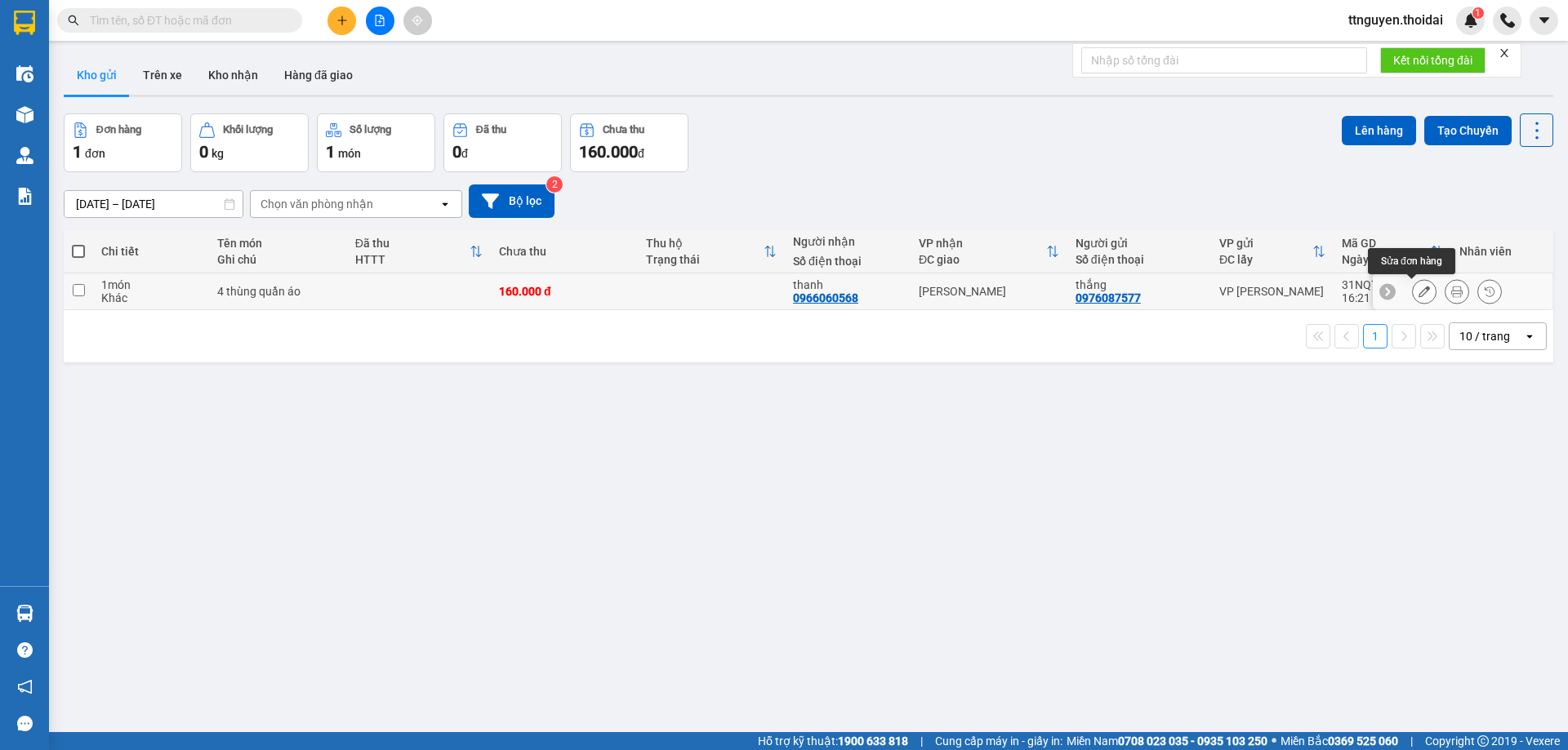
click at [1418, 285] on icon at bounding box center [1423, 290] width 11 height 11
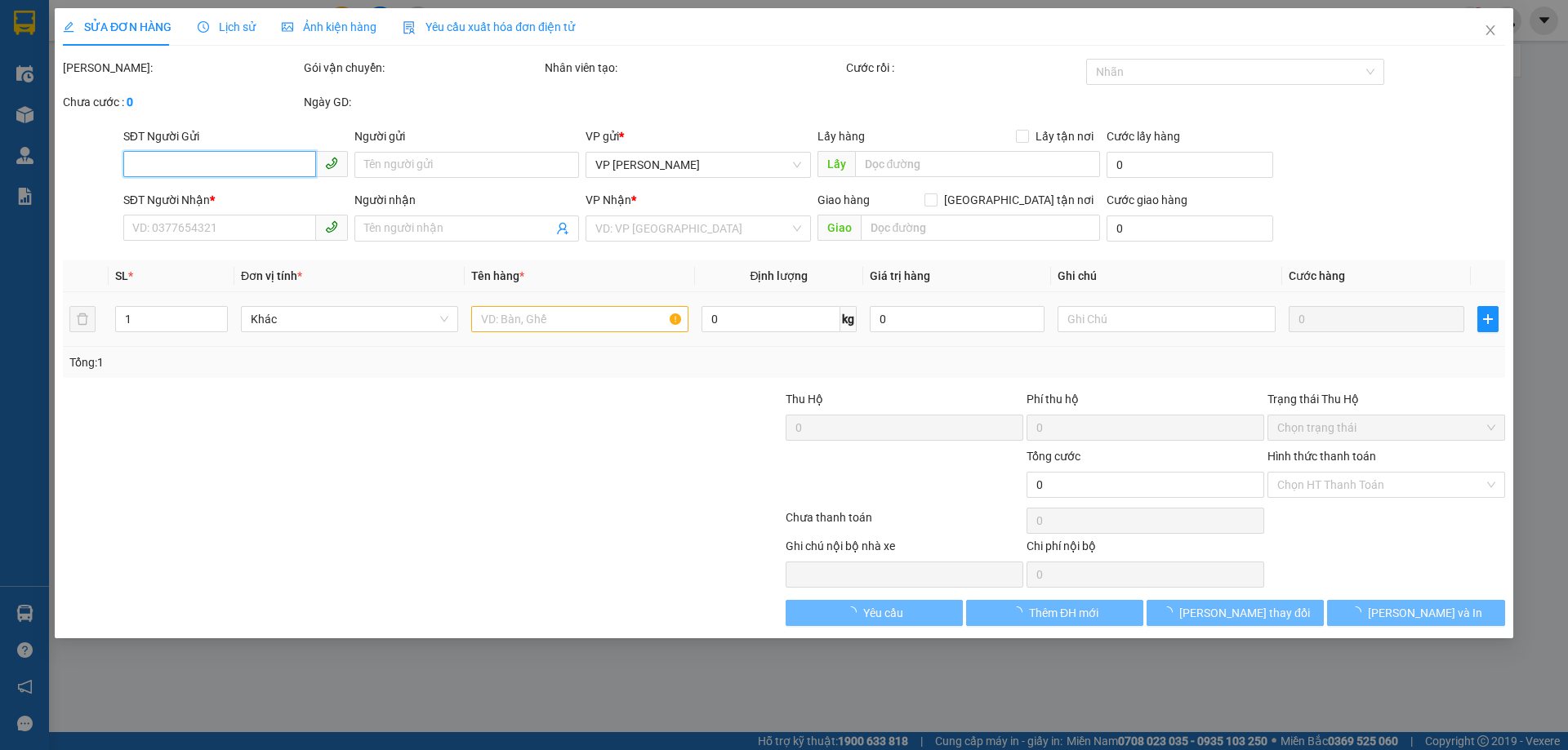
type input "0976087577"
type input "thắng"
type input "0966060568"
type input "thanh"
type input "160.000"
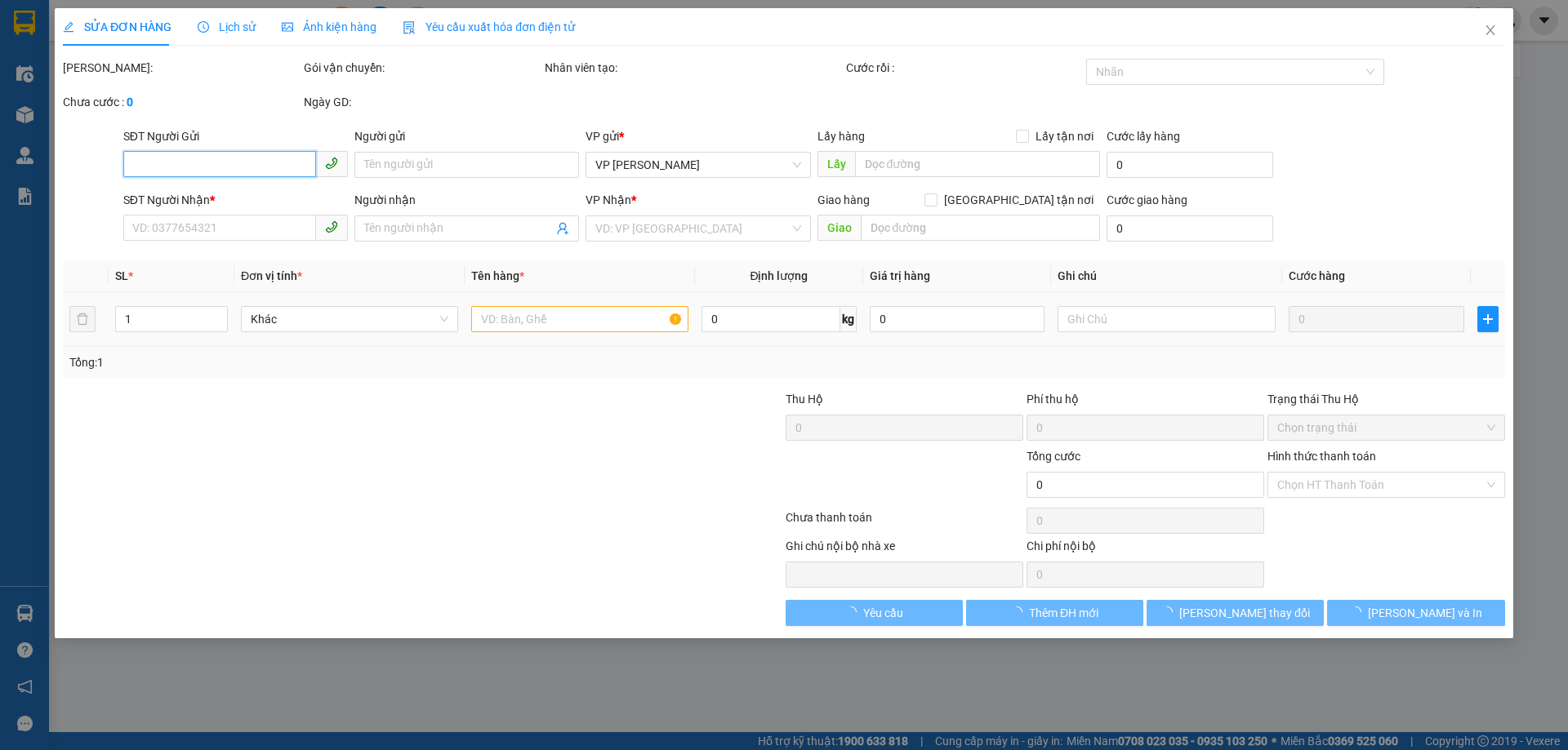
type input "160.000"
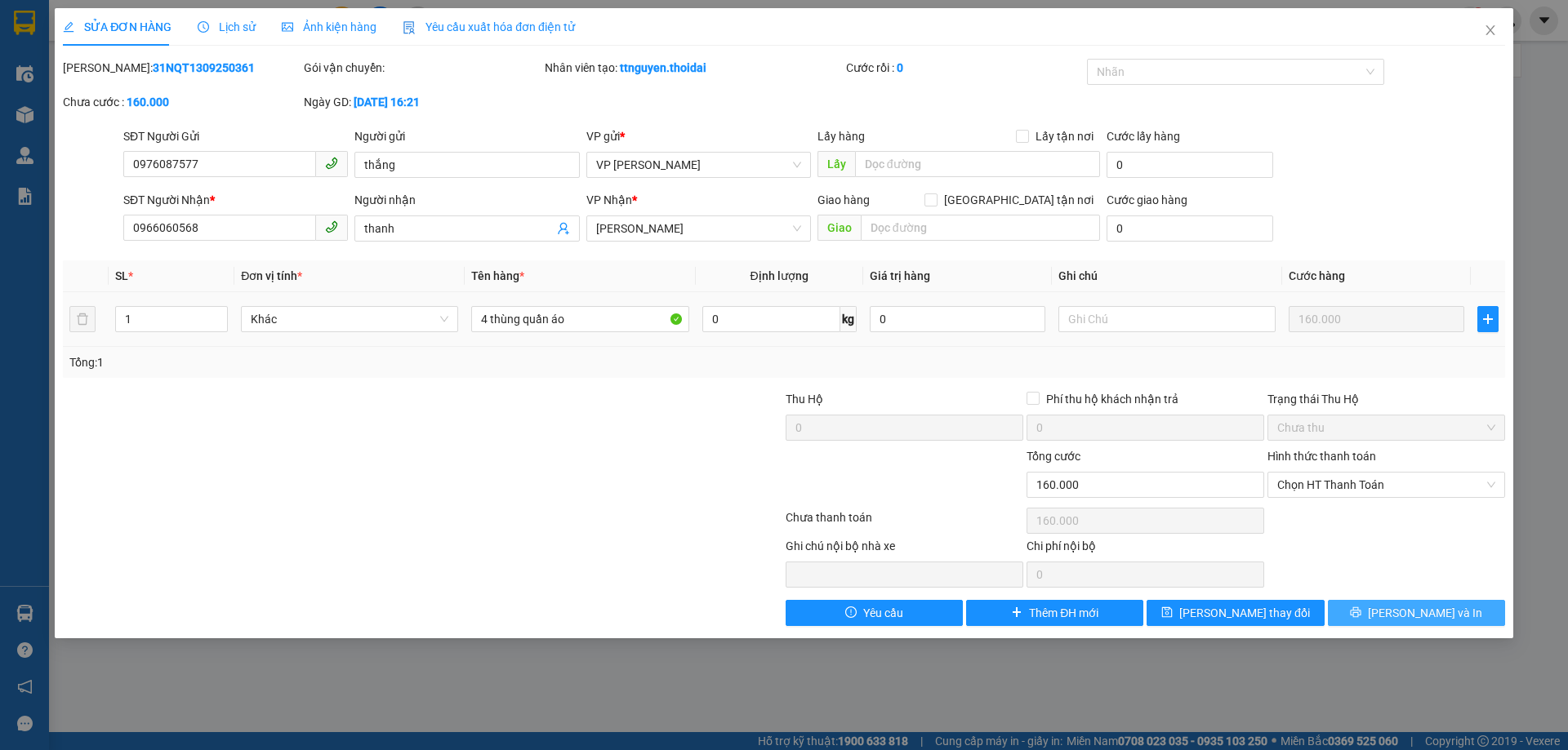
click at [1382, 614] on button "[PERSON_NAME] và In" at bounding box center [1416, 613] width 177 height 26
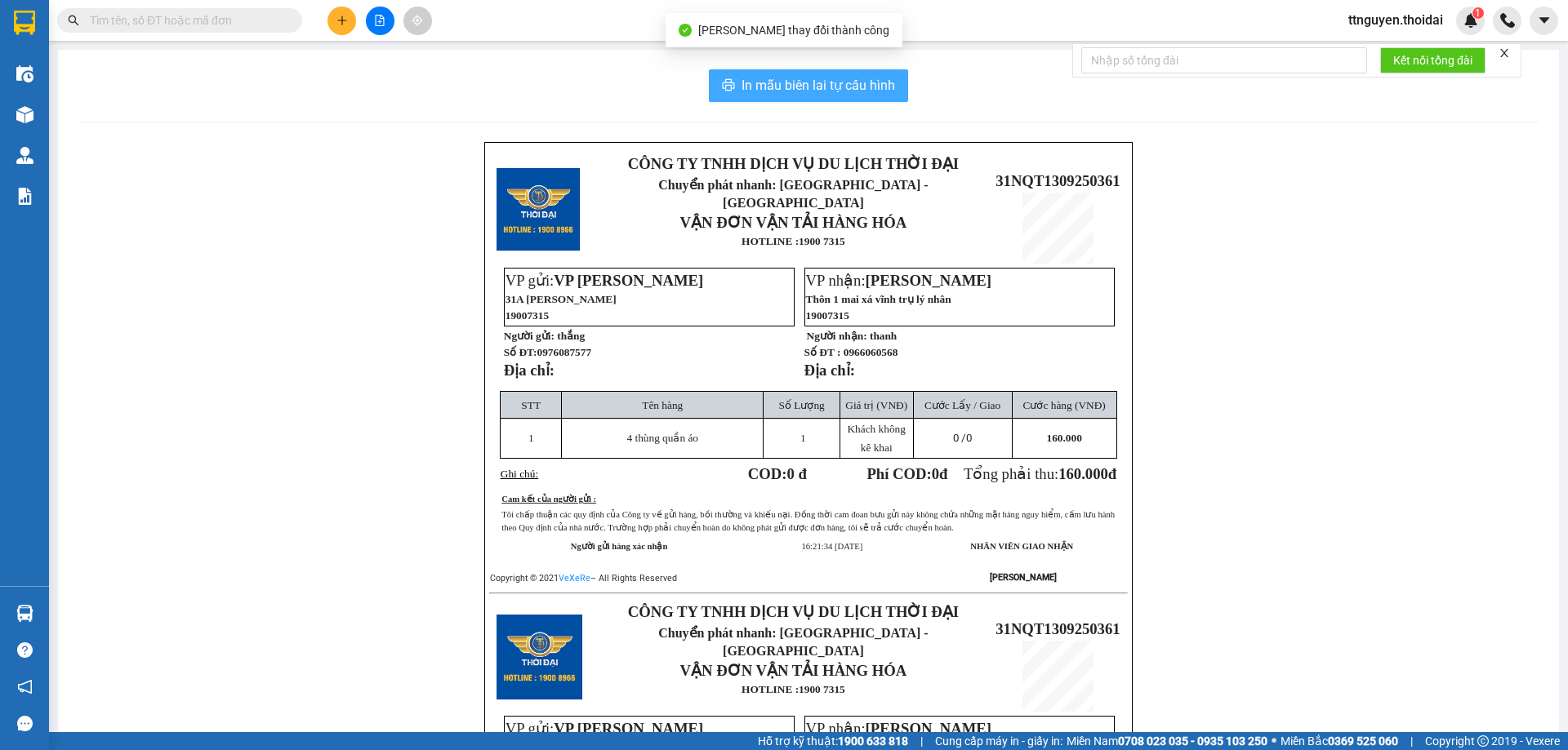
click at [766, 70] on button "In mẫu biên lai tự cấu hình" at bounding box center [808, 86] width 199 height 33
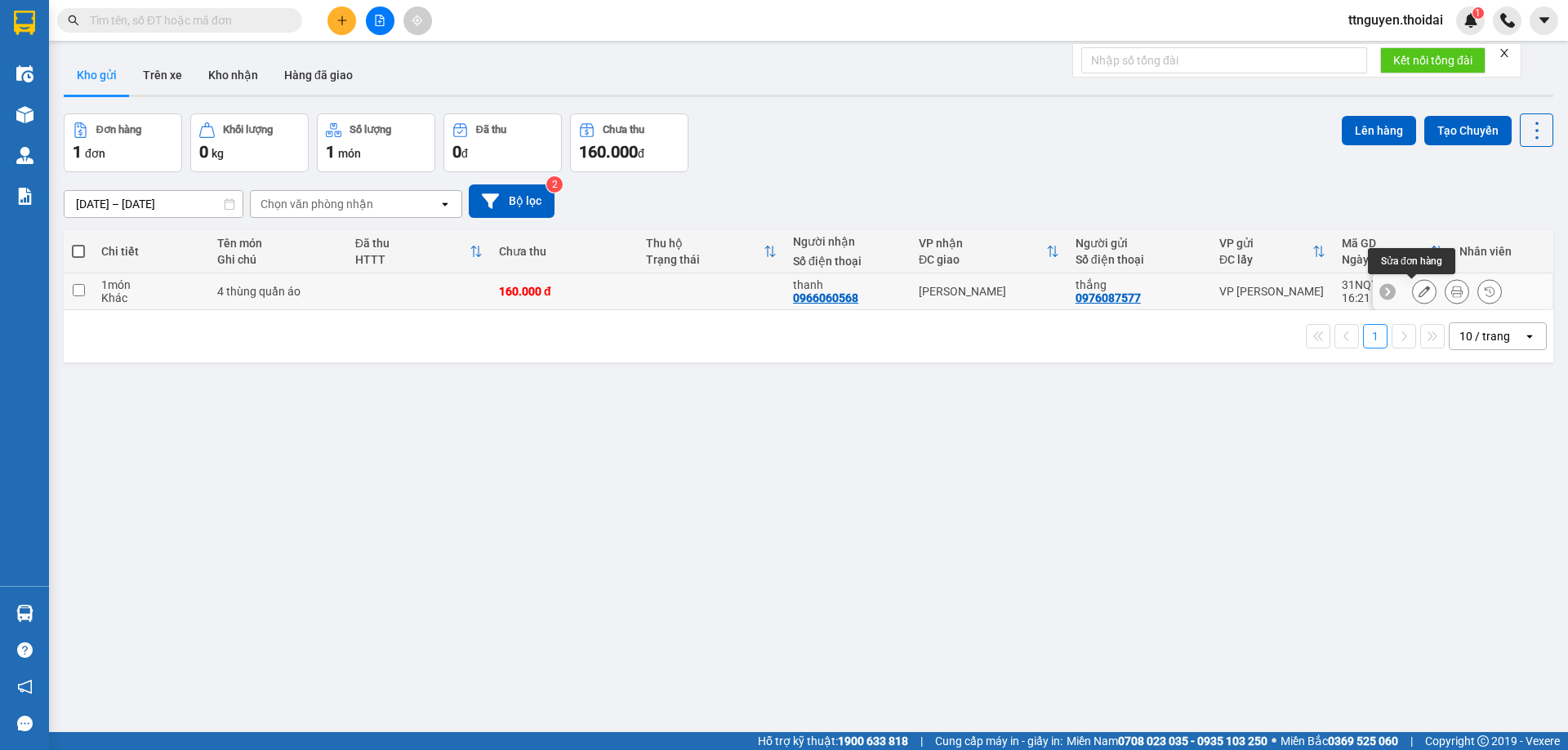
click at [1418, 293] on icon at bounding box center [1423, 290] width 11 height 11
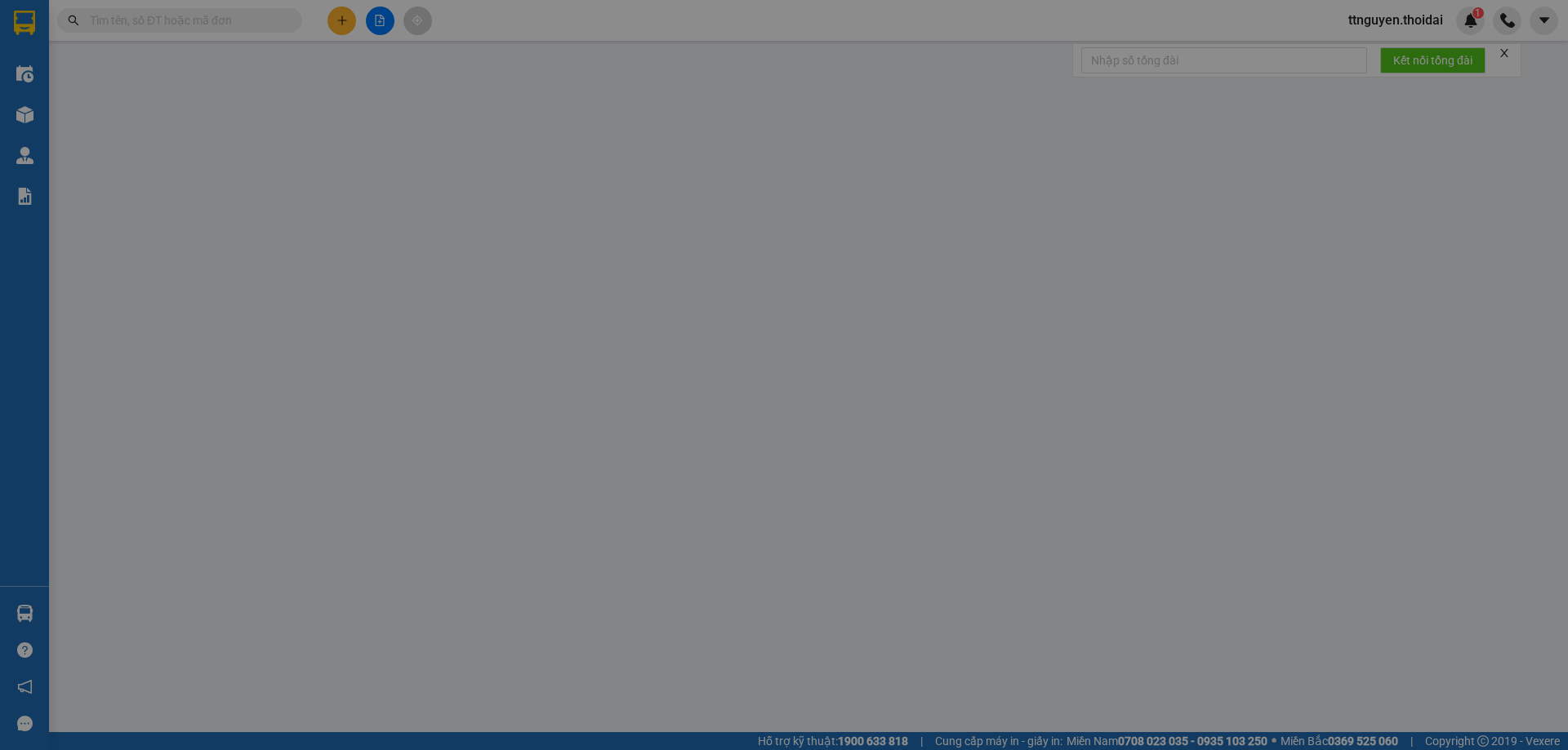
type input "0976087577"
type input "thắng"
type input "0966060568"
type input "thanh"
type input "160.000"
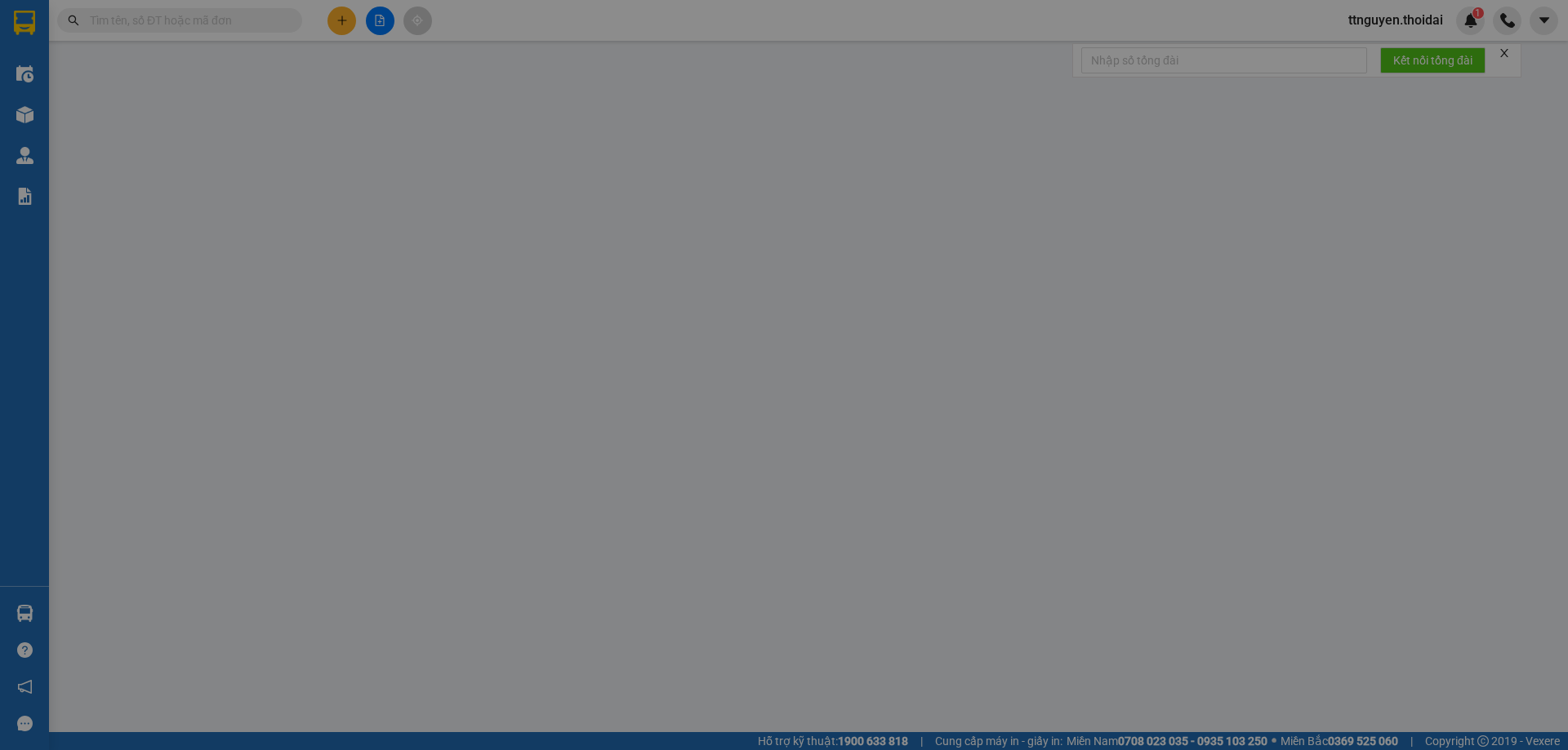
type input "160.000"
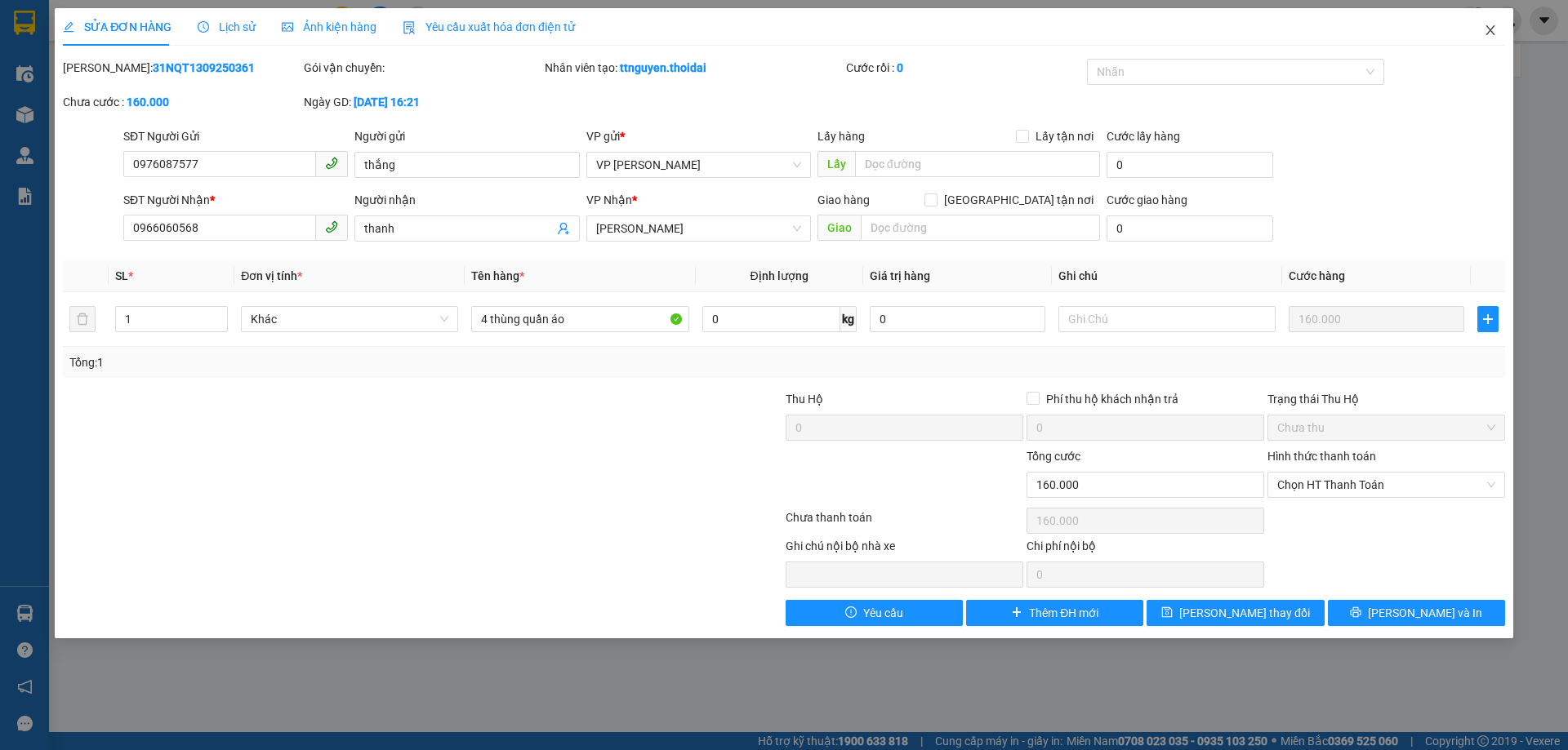
click at [1488, 34] on icon "close" at bounding box center [1489, 30] width 9 height 10
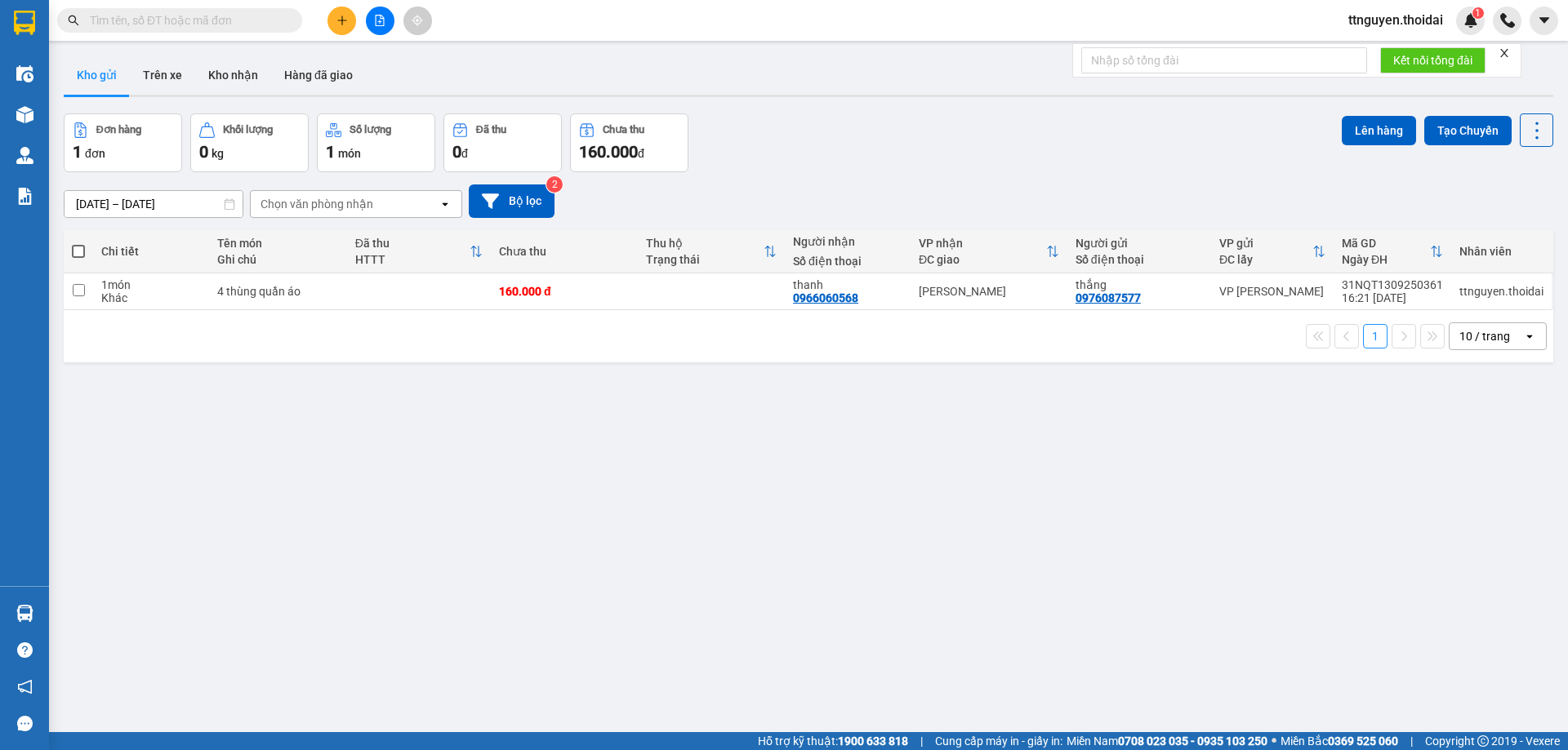
click at [190, 25] on input "text" at bounding box center [186, 20] width 193 height 18
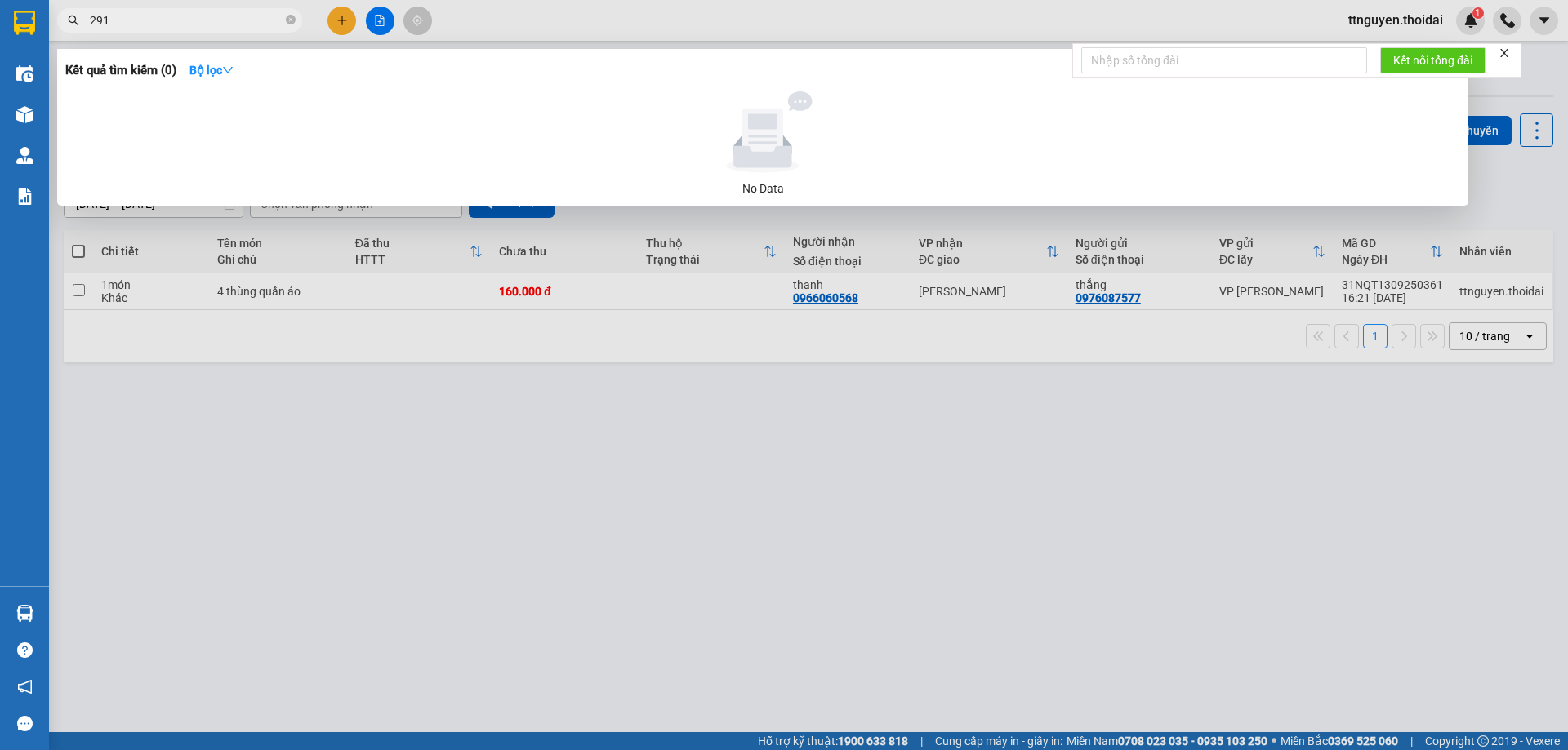
type input "2915"
drag, startPoint x: 164, startPoint y: 22, endPoint x: 6, endPoint y: 33, distance: 158.4
click at [6, 33] on section "Kết quả tìm kiếm ( 0 ) Bộ lọc No Data 2915 ttnguyen.thoidai 1 Điều hành xe Kho …" at bounding box center [784, 375] width 1568 height 750
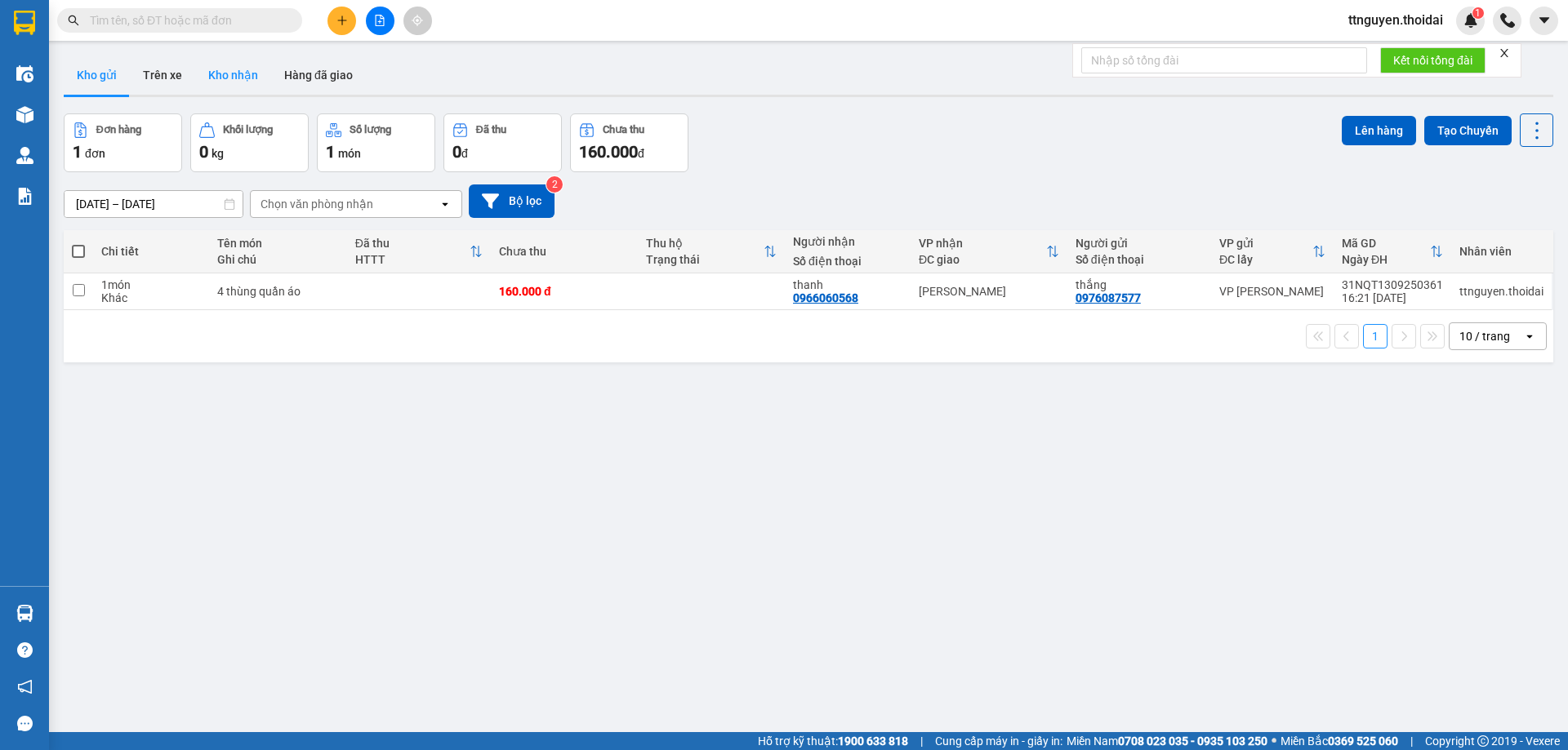
click at [209, 78] on button "Kho nhận" at bounding box center [233, 75] width 76 height 39
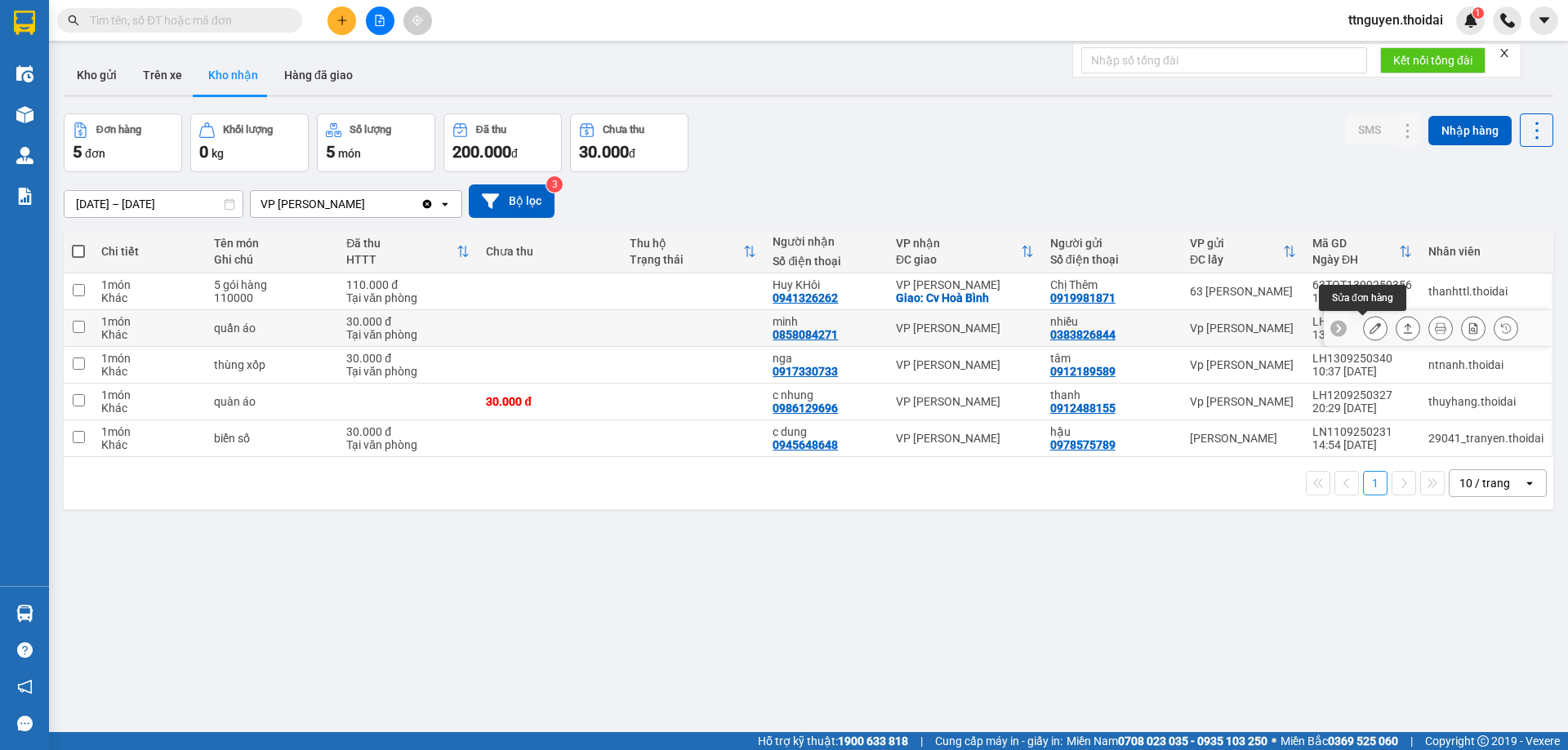
click at [1369, 324] on icon at bounding box center [1374, 327] width 11 height 11
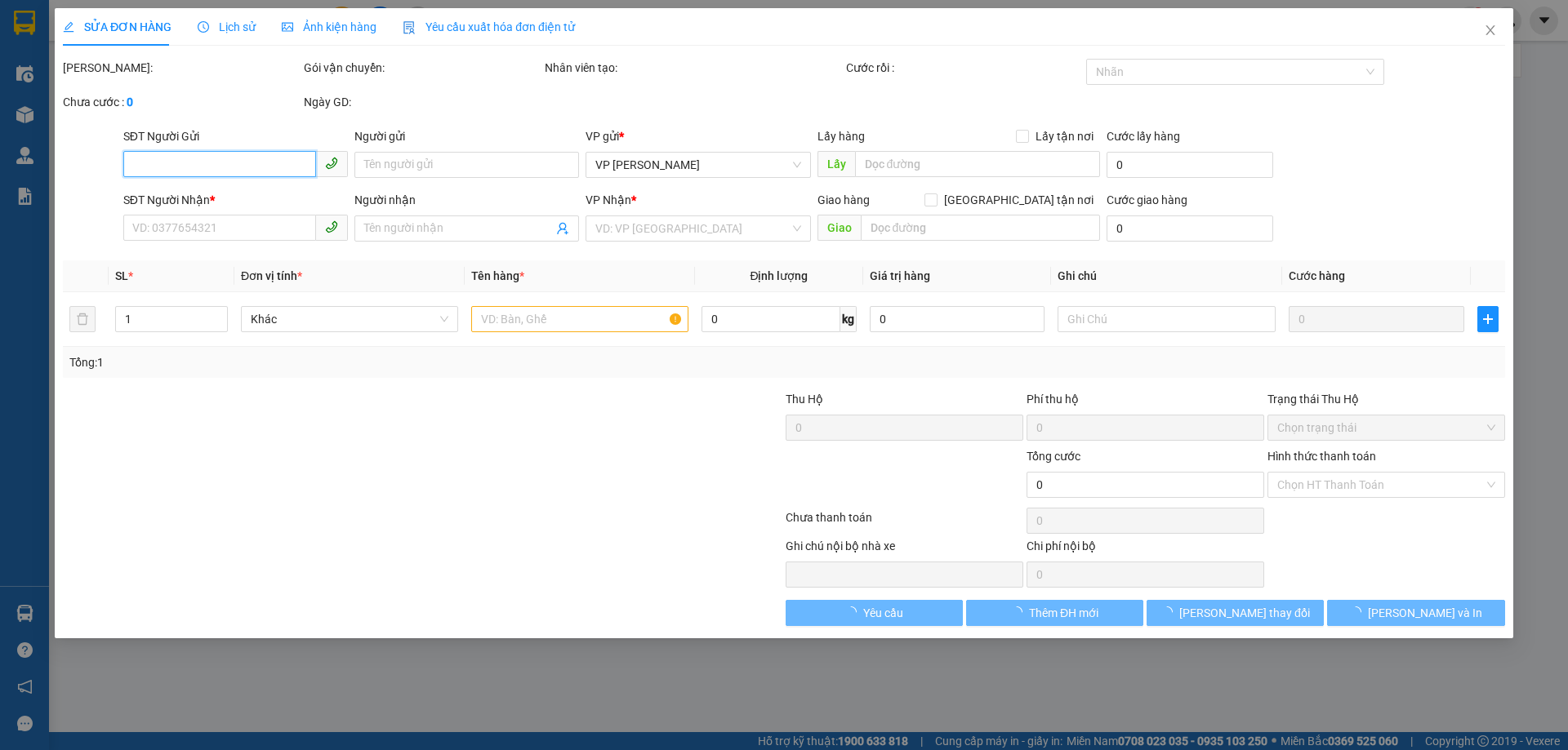
type input "0383826844"
type input "nhiều"
type input "0858084271"
type input "minh"
type input "30.000"
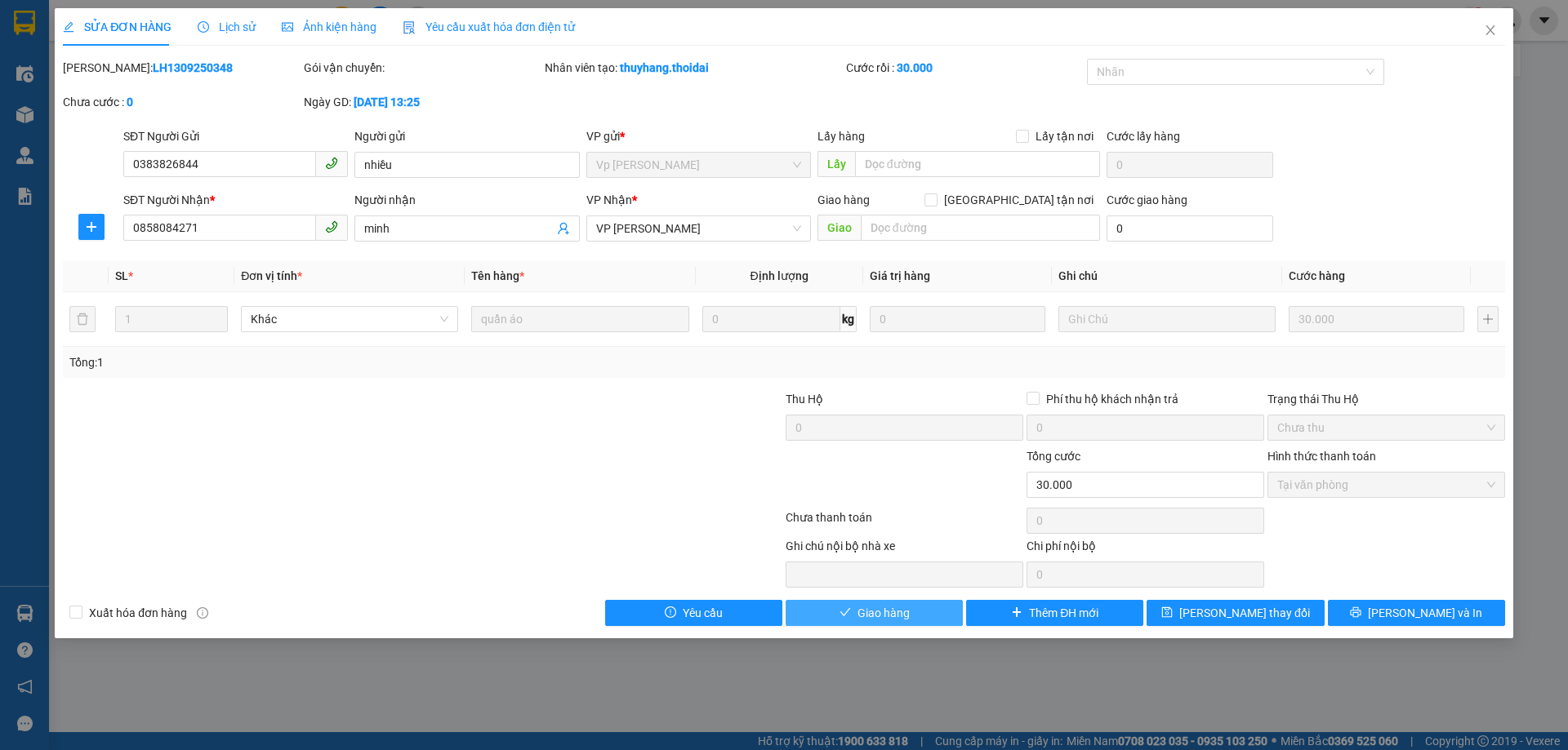
click at [923, 608] on button "Giao hàng" at bounding box center [874, 613] width 177 height 26
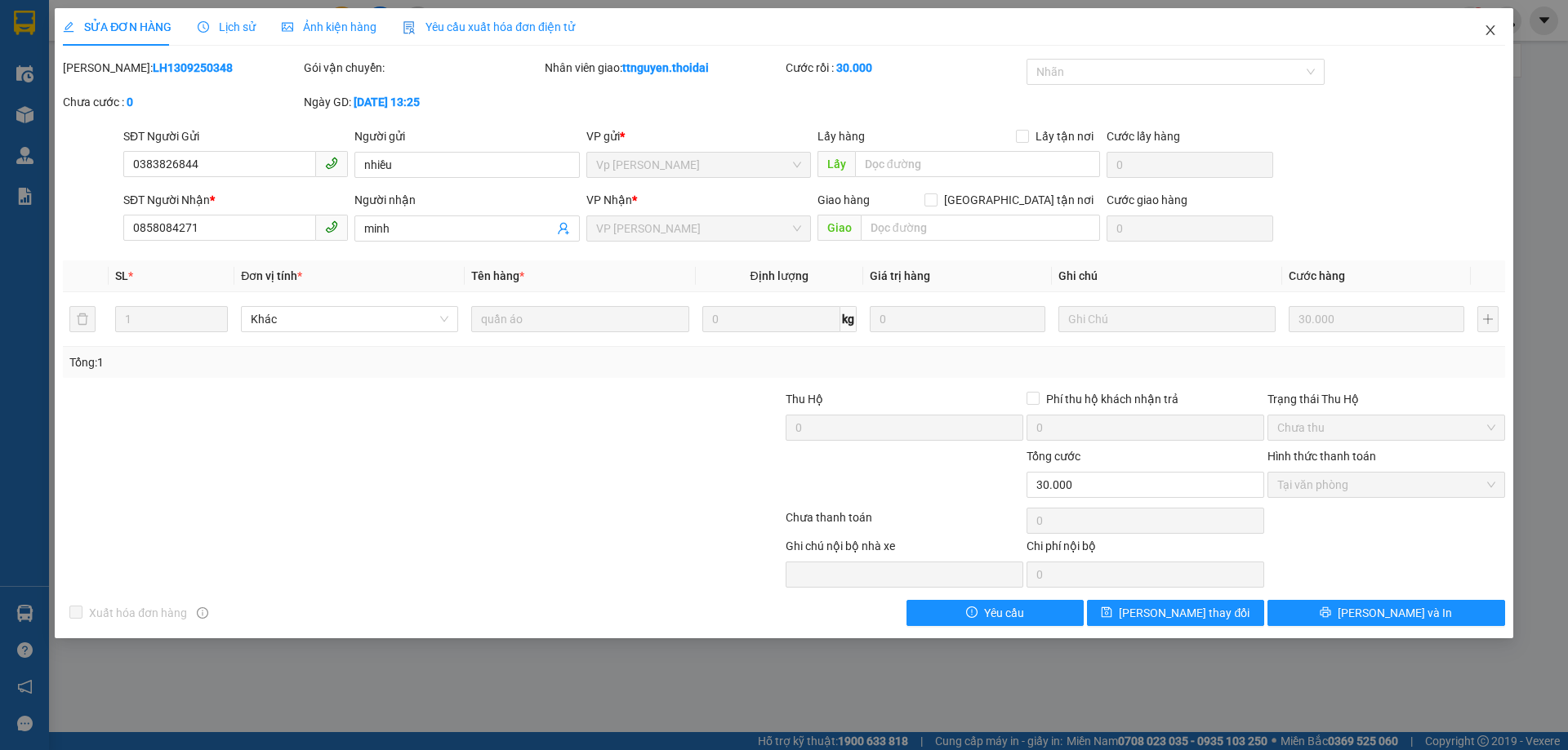
click at [1494, 26] on icon "close" at bounding box center [1489, 30] width 13 height 13
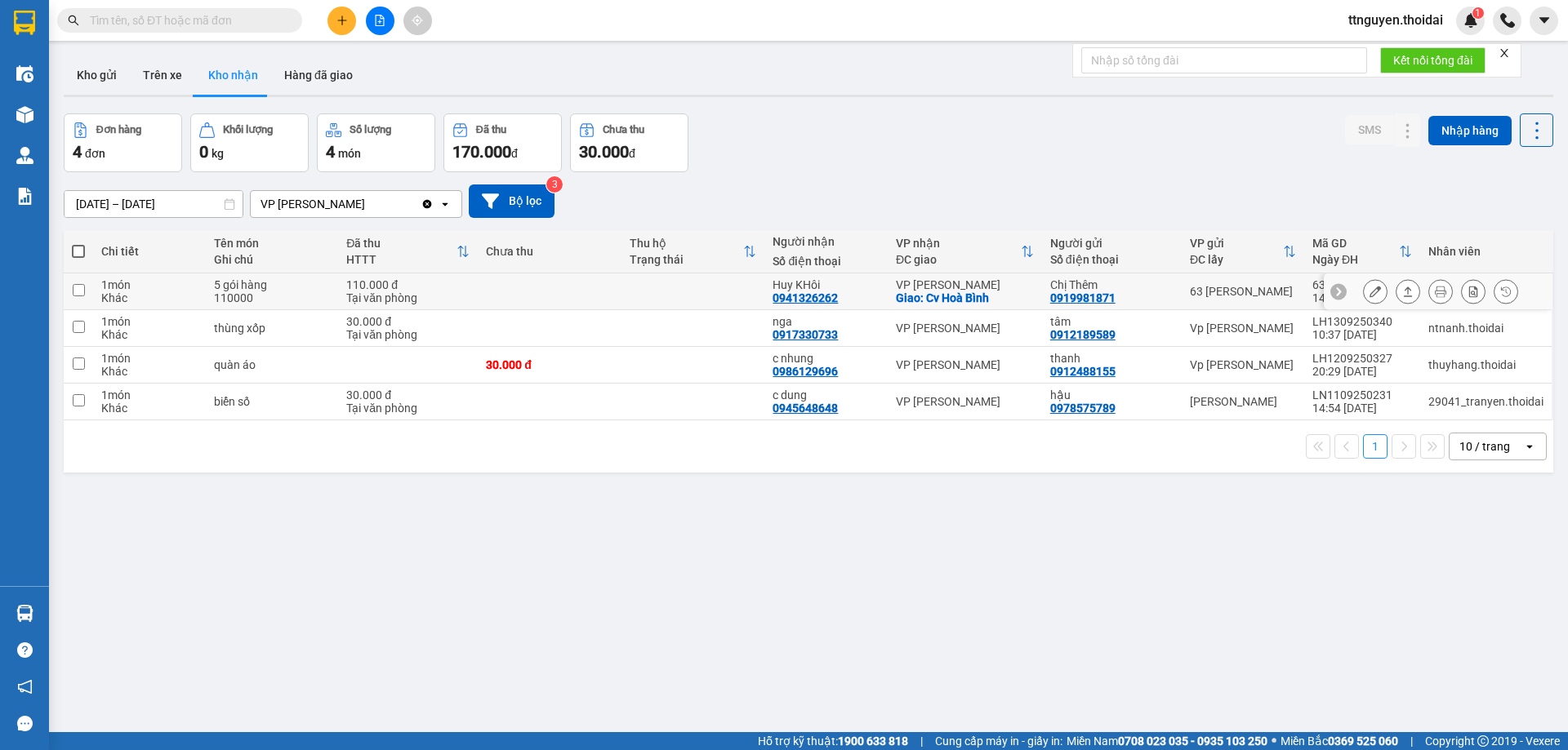
click at [1363, 298] on div at bounding box center [1375, 291] width 25 height 25
click at [1369, 296] on icon at bounding box center [1374, 290] width 11 height 11
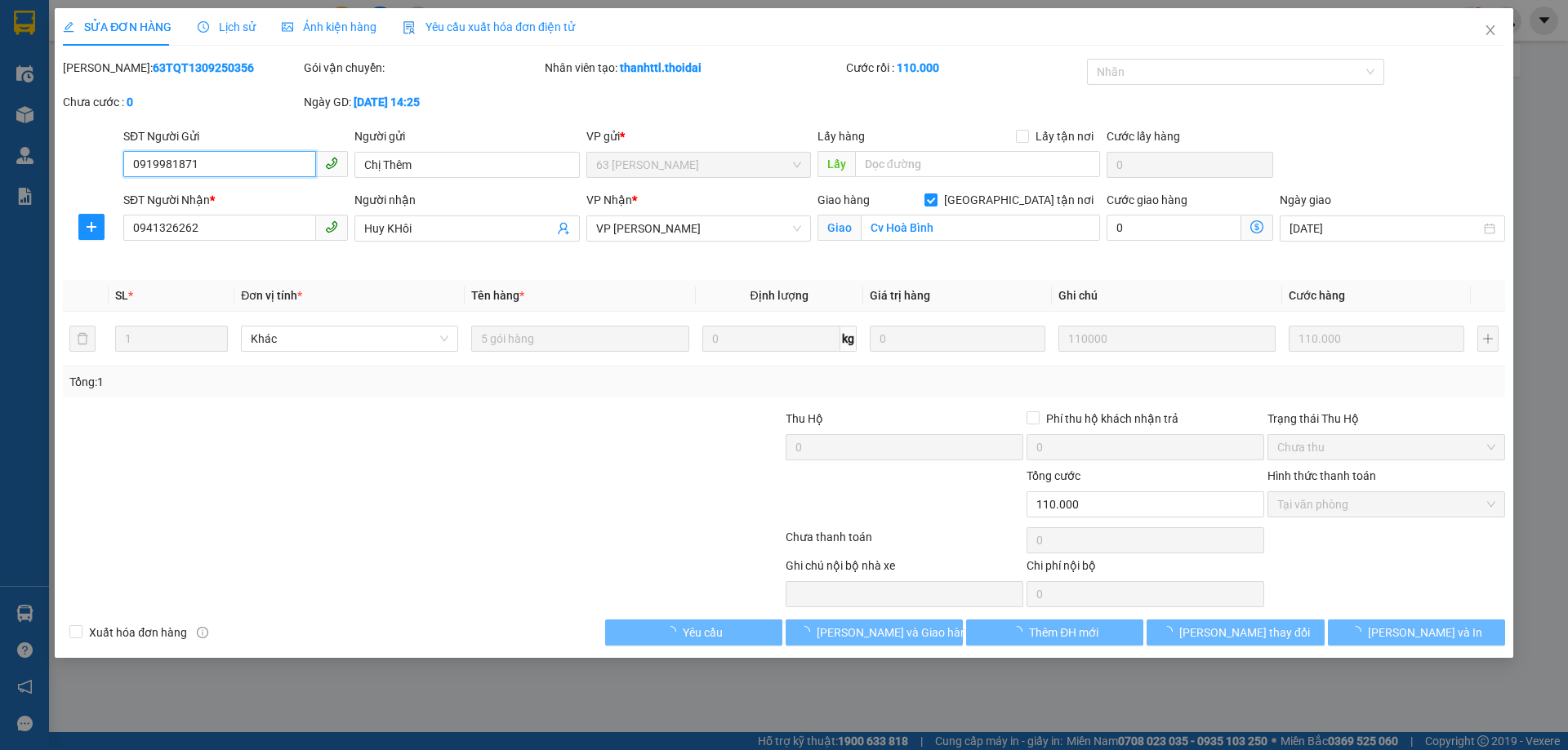
type input "0919981871"
type input "Chị Thêm"
type input "0941326262"
type input "Huy KHôi"
checkbox input "true"
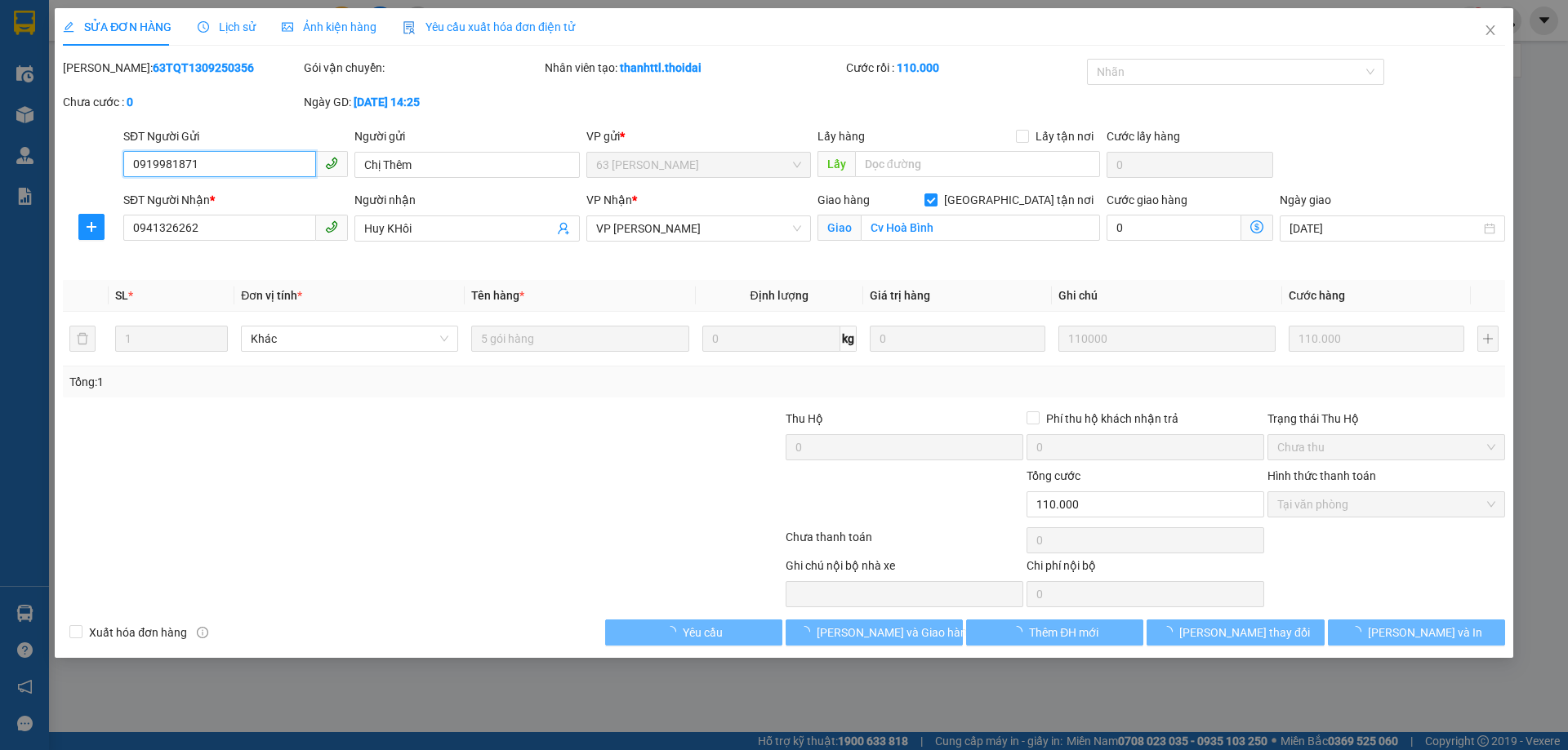
type input "Cv Hoà Bình"
type input "110.000"
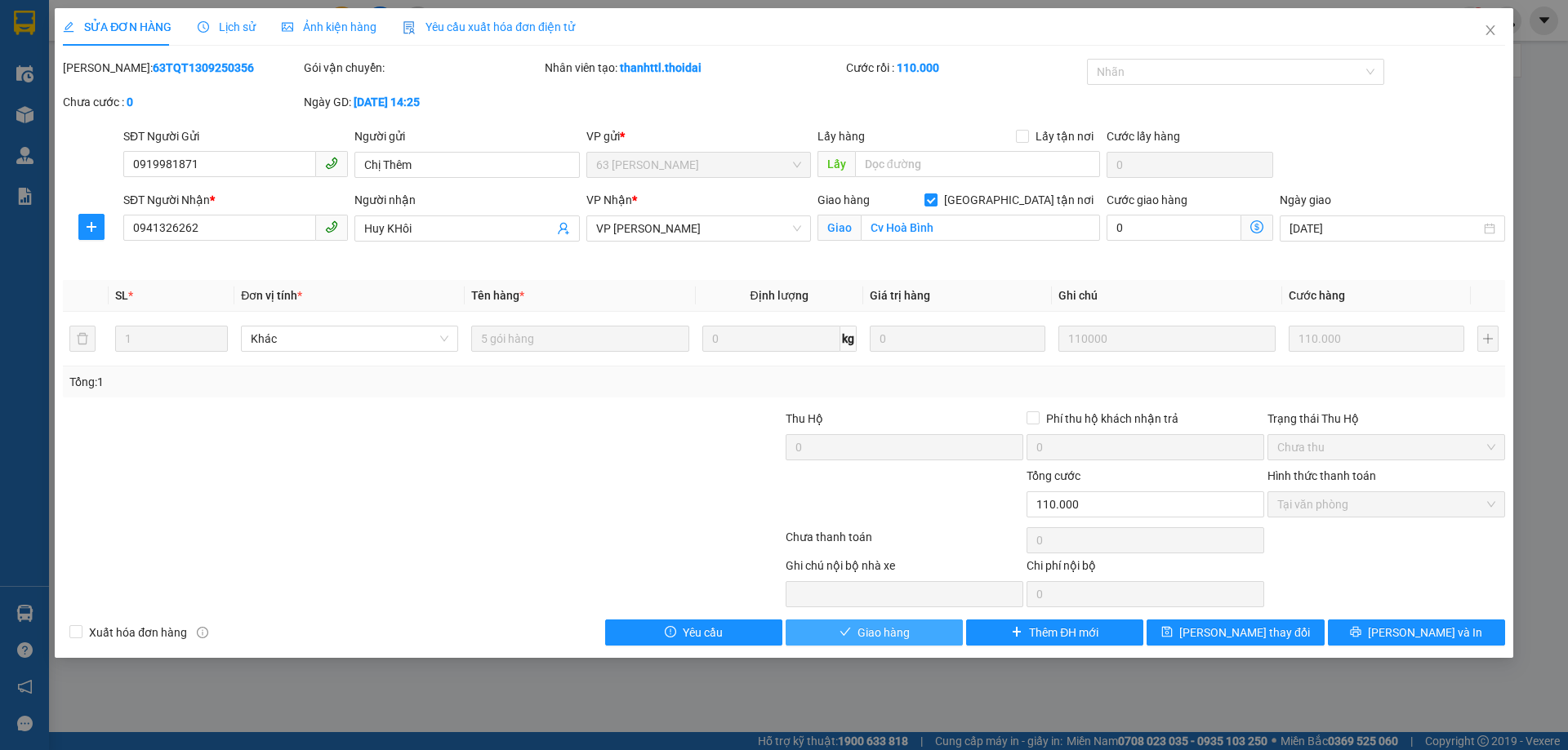
click at [862, 628] on span "Giao hàng" at bounding box center [883, 633] width 53 height 18
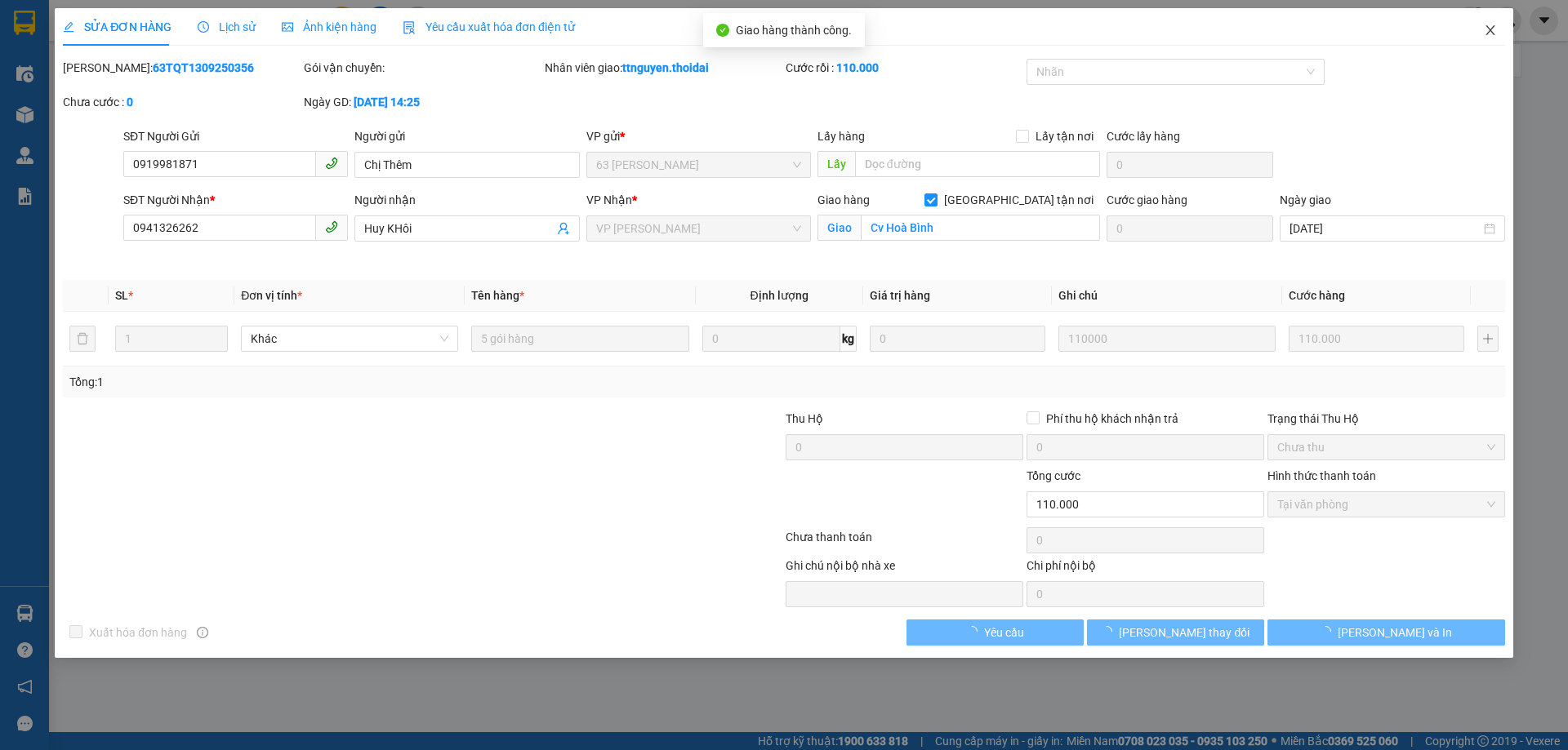
click at [1493, 30] on icon "close" at bounding box center [1489, 30] width 13 height 13
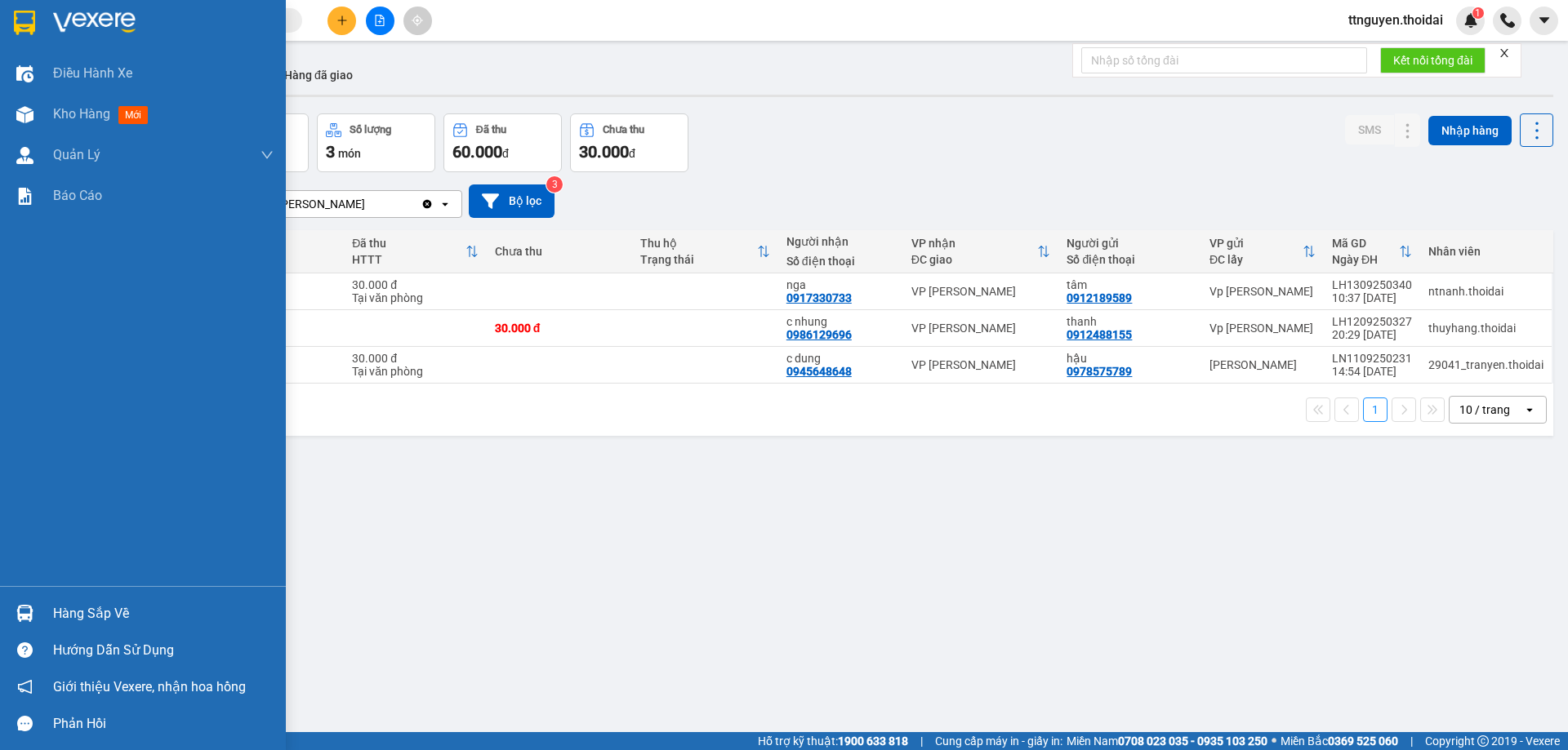
click at [108, 608] on div "Hàng sắp về" at bounding box center [163, 614] width 221 height 25
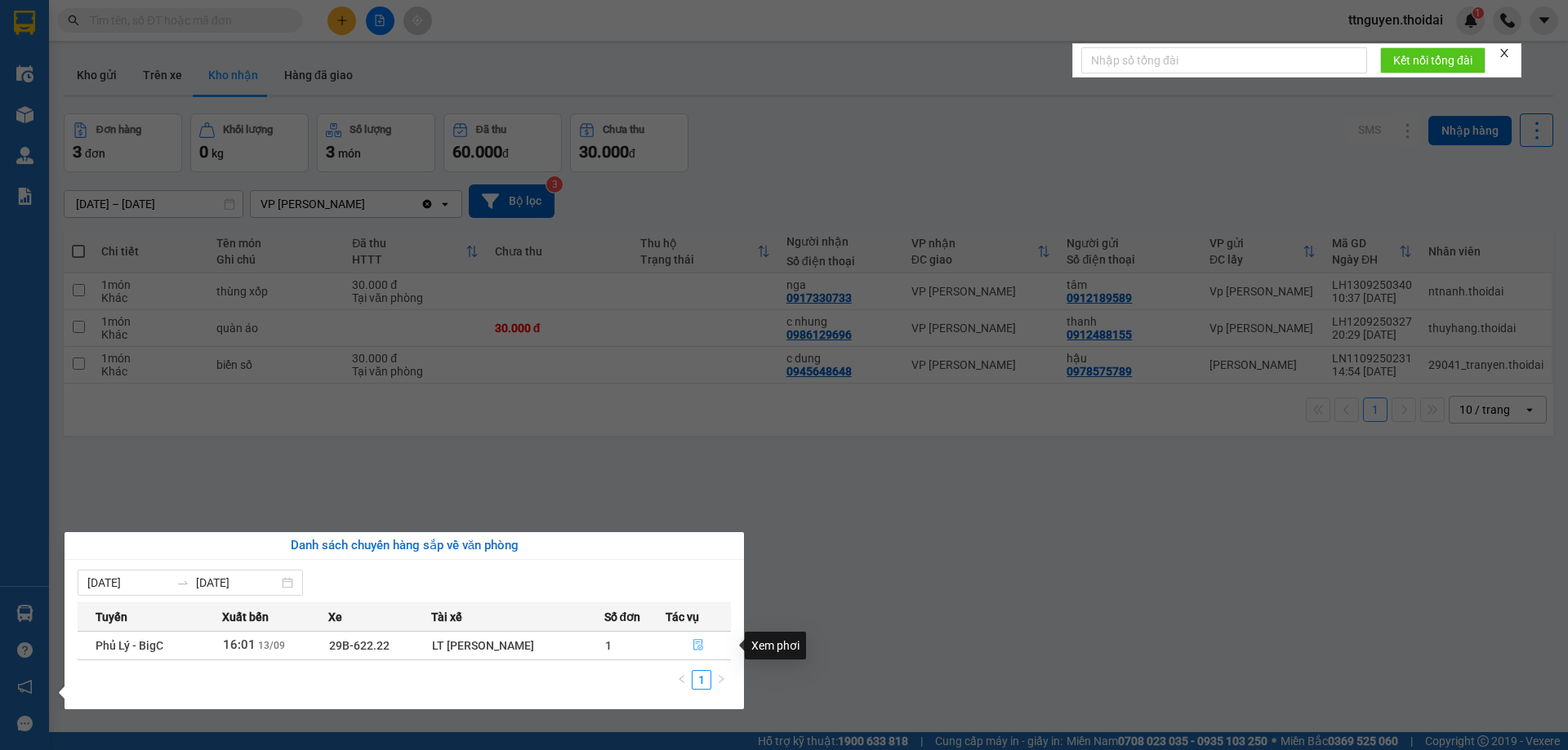
click at [694, 649] on icon "file-done" at bounding box center [697, 645] width 11 height 11
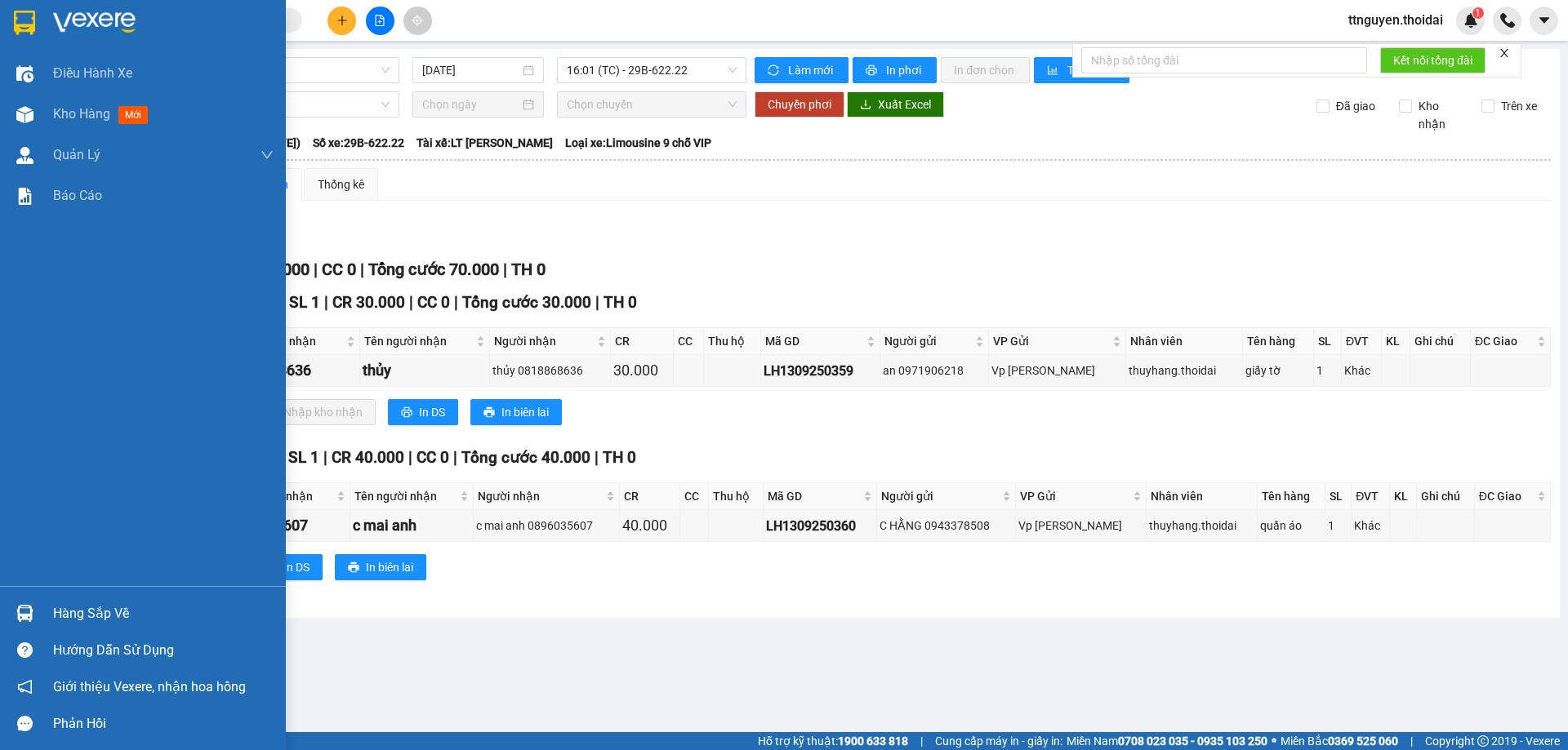
click at [95, 615] on div "Hàng sắp về" at bounding box center [163, 614] width 221 height 25
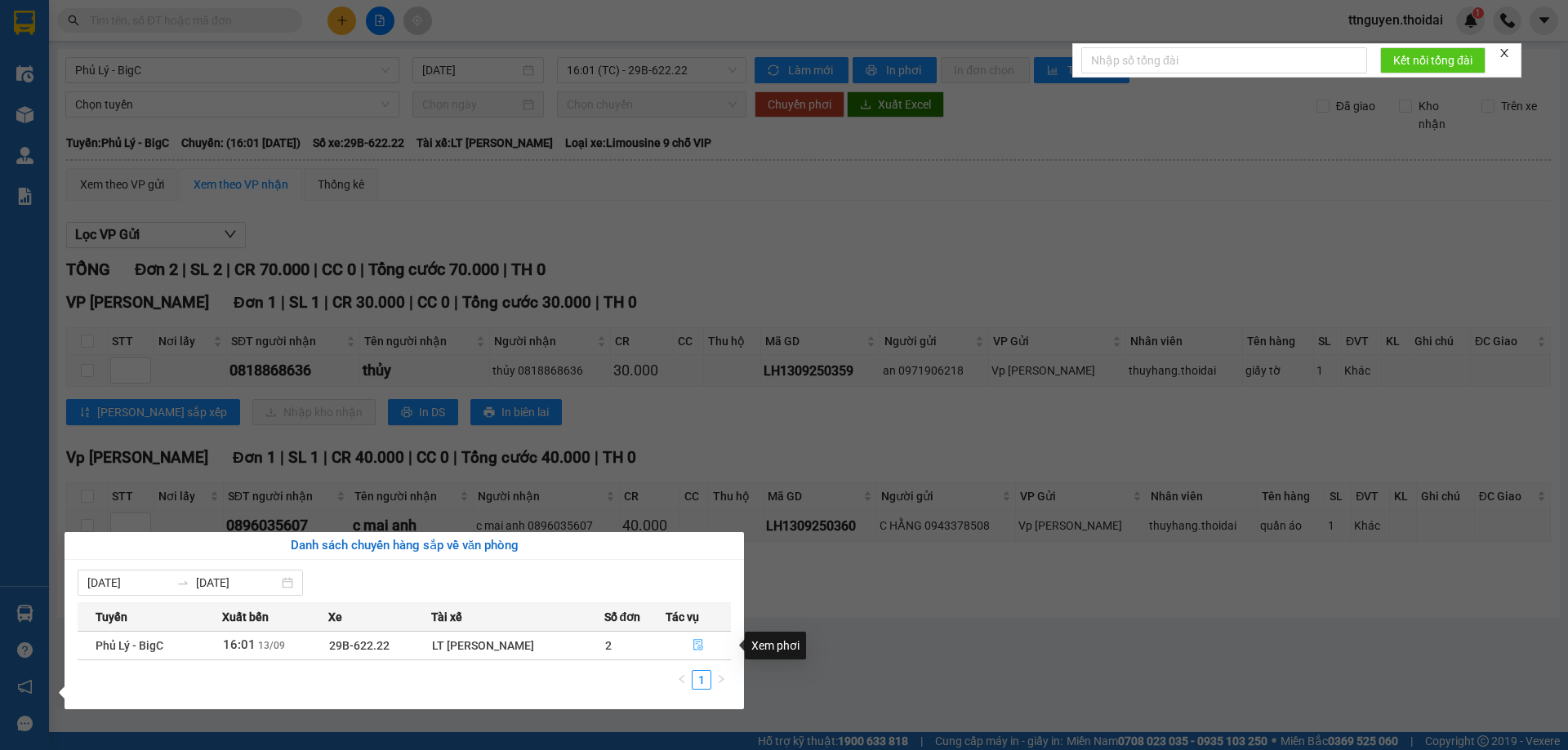
click at [696, 644] on icon "file-done" at bounding box center [698, 645] width 10 height 11
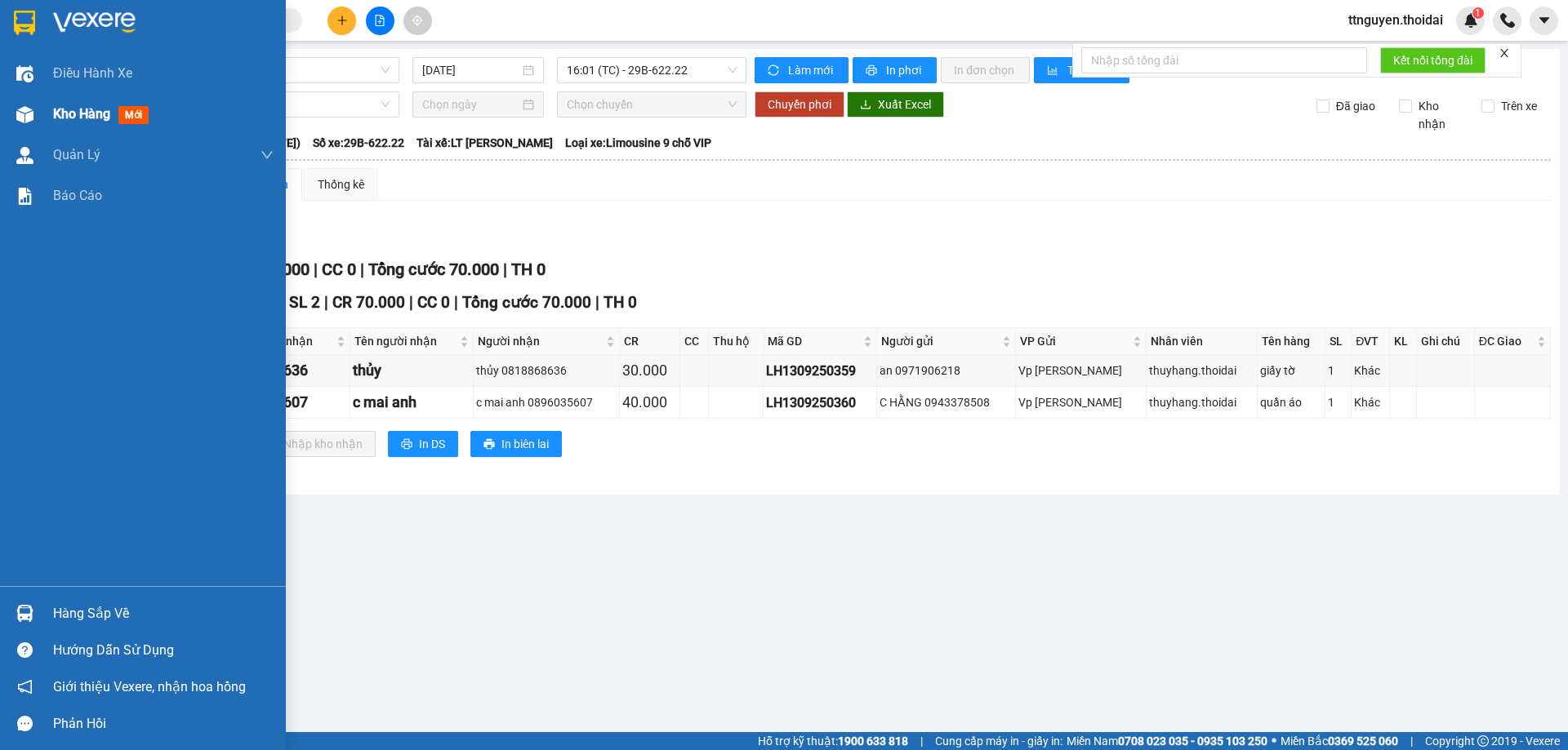
click at [75, 117] on span "Kho hàng" at bounding box center [81, 114] width 57 height 16
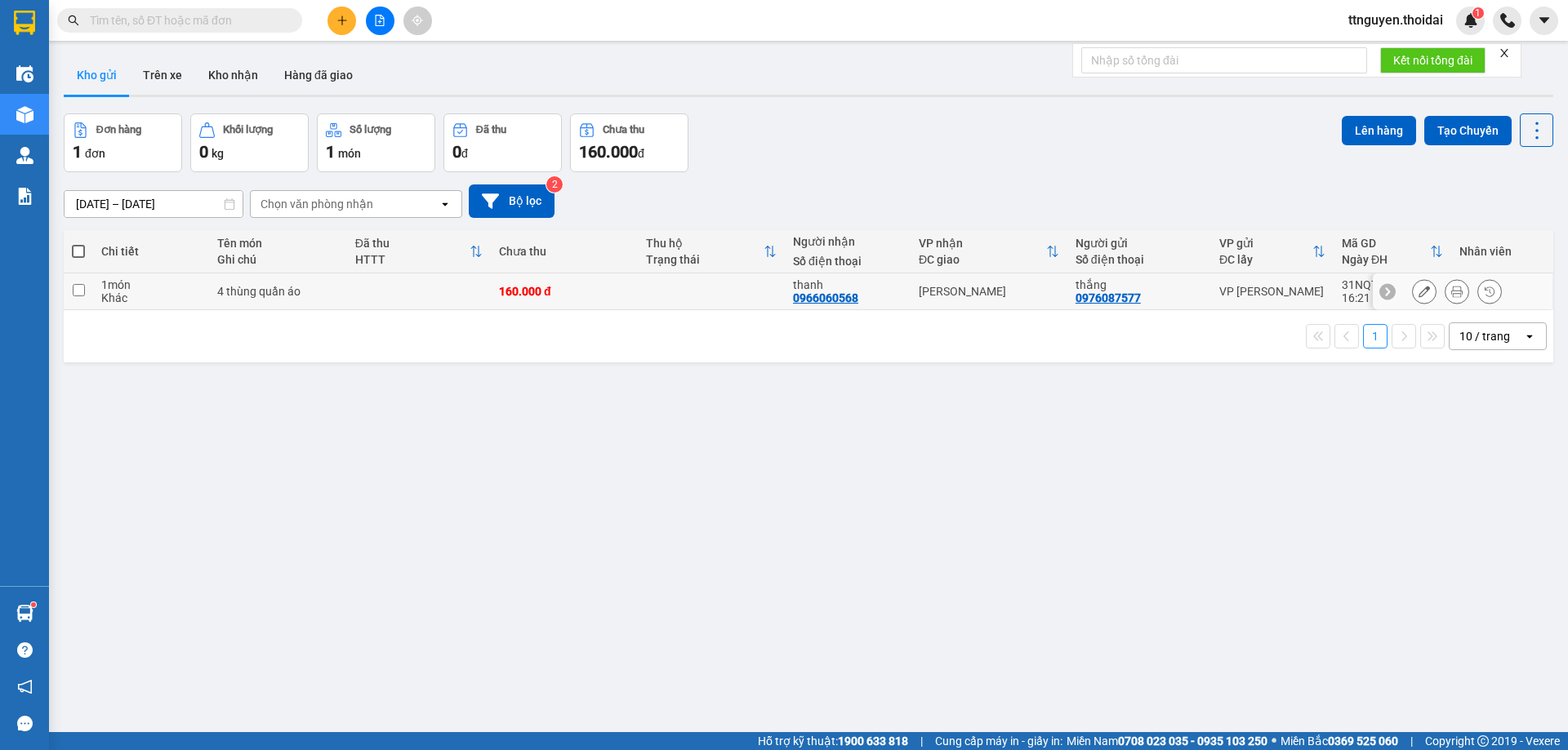
click at [77, 289] on input "checkbox" at bounding box center [79, 290] width 12 height 12
checkbox input "true"
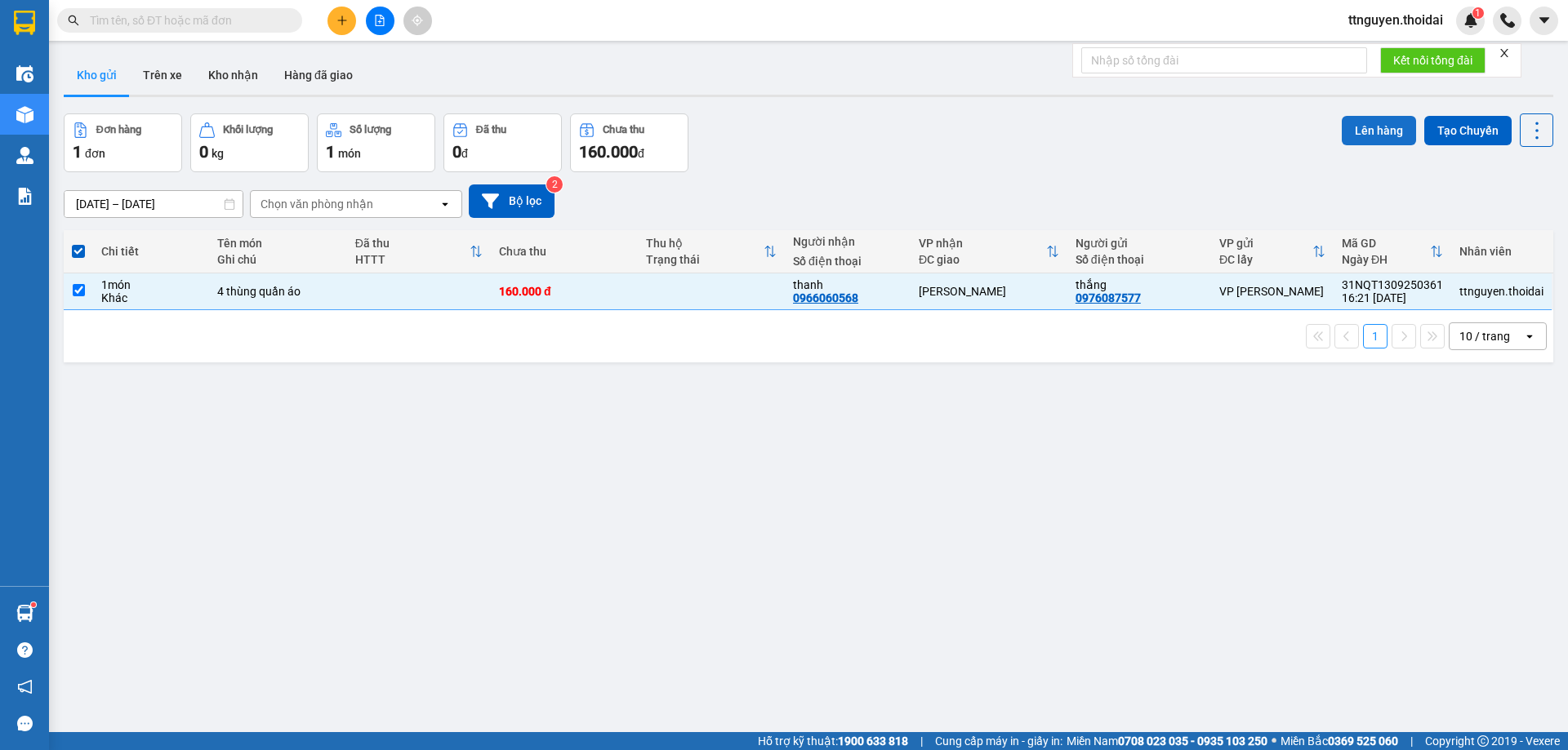
click at [1356, 134] on button "Lên hàng" at bounding box center [1378, 131] width 75 height 30
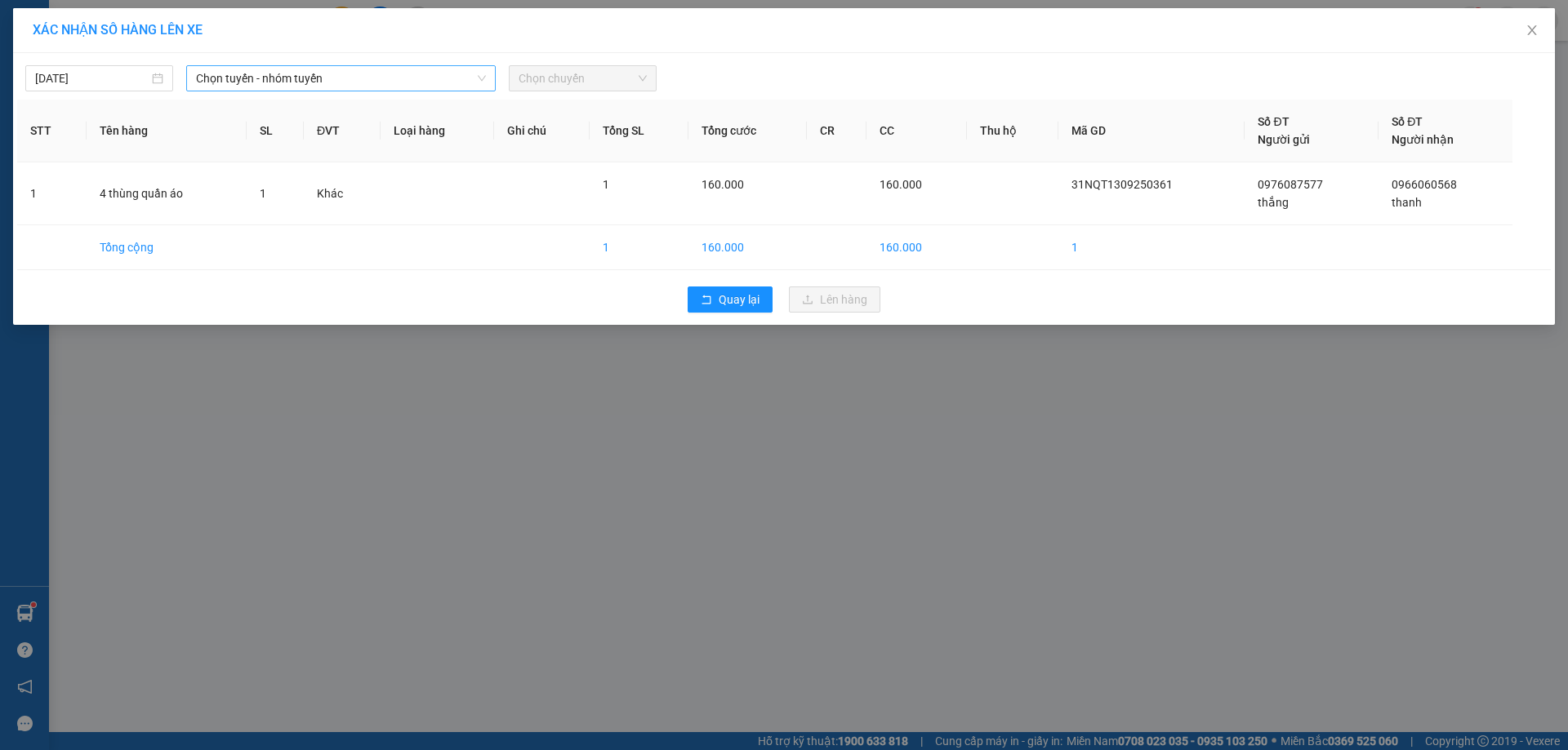
click at [327, 75] on span "Chọn tuyến - nhóm tuyến" at bounding box center [340, 78] width 290 height 25
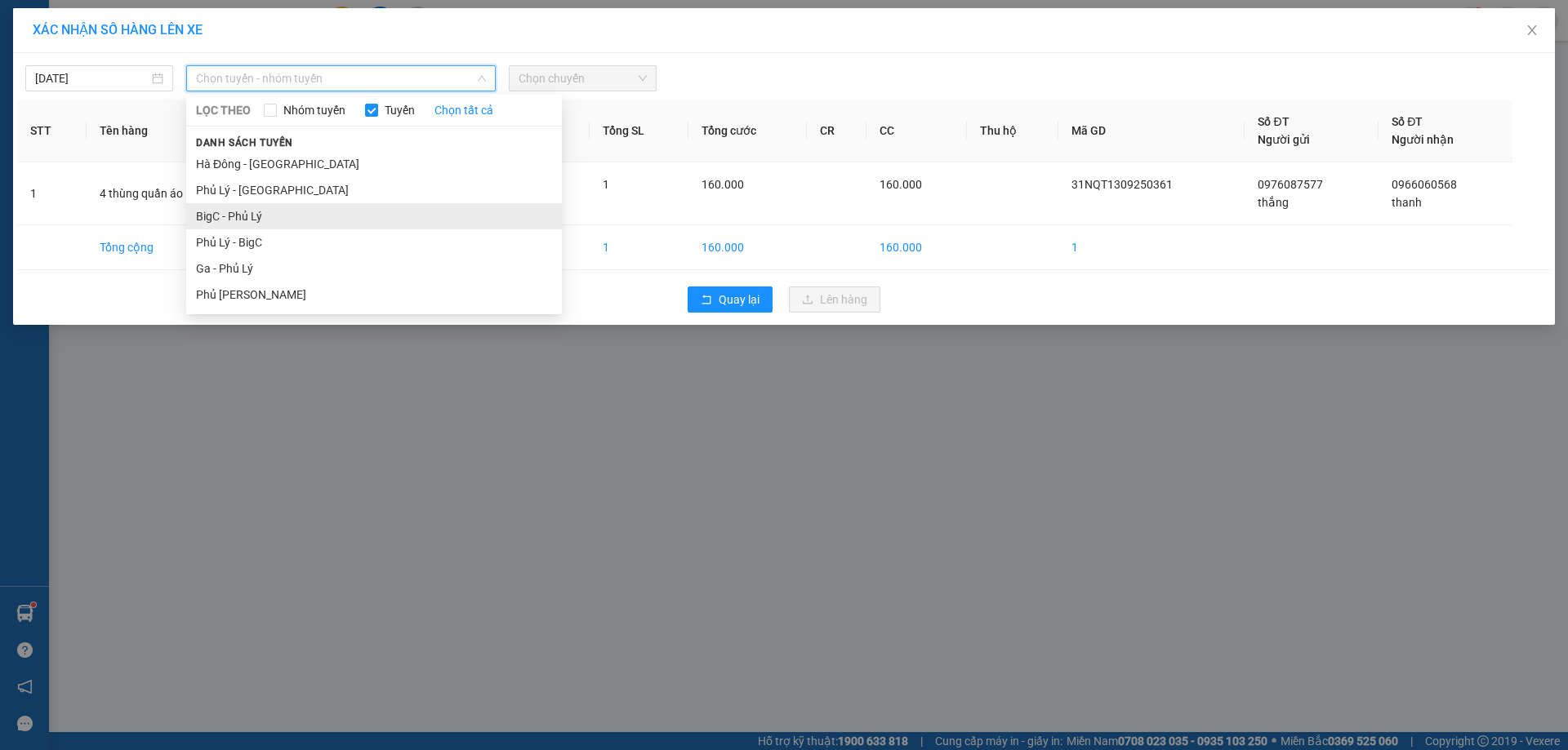
click at [260, 222] on li "BigC - Phủ Lý" at bounding box center [373, 216] width 375 height 26
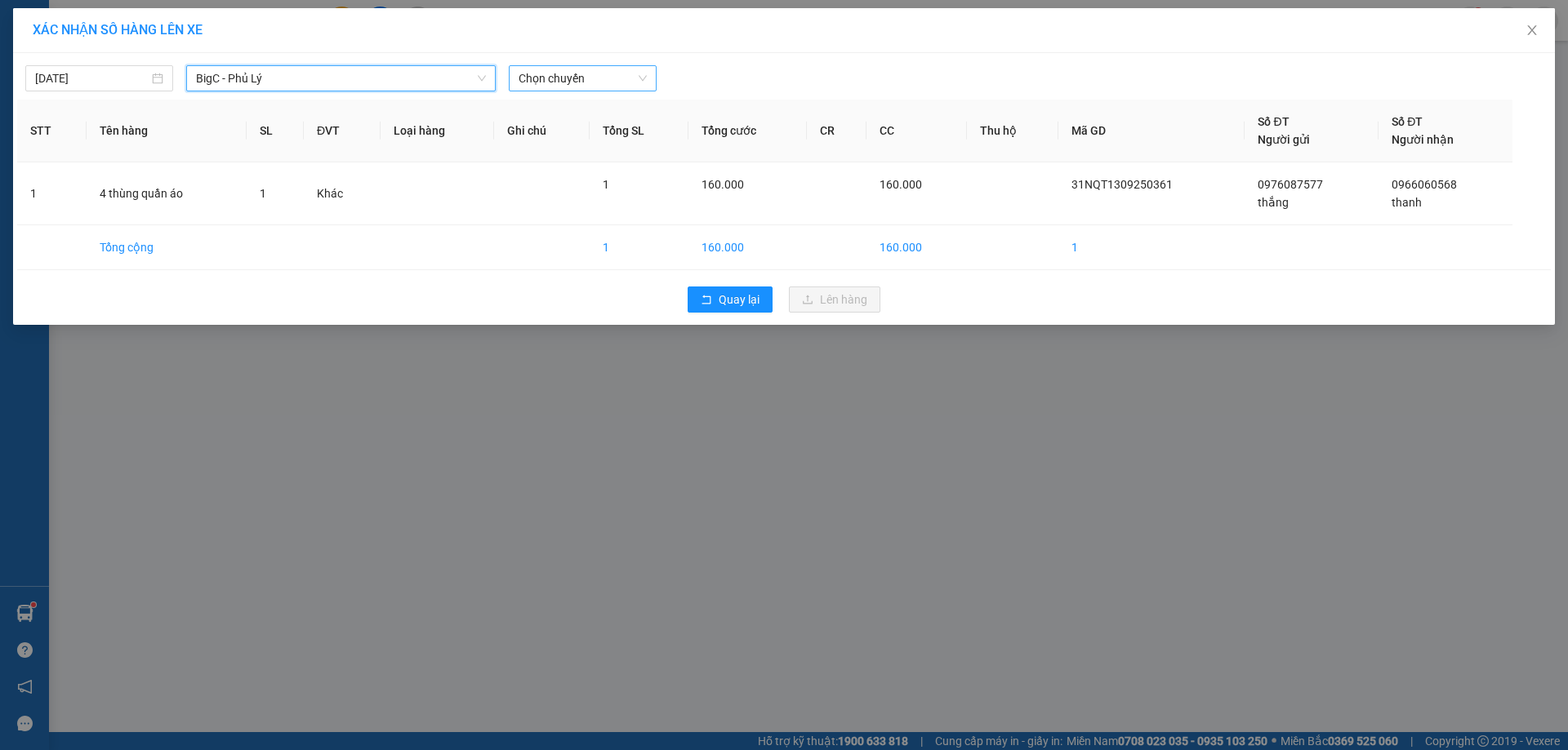
click at [567, 82] on span "Chọn chuyến" at bounding box center [582, 78] width 128 height 25
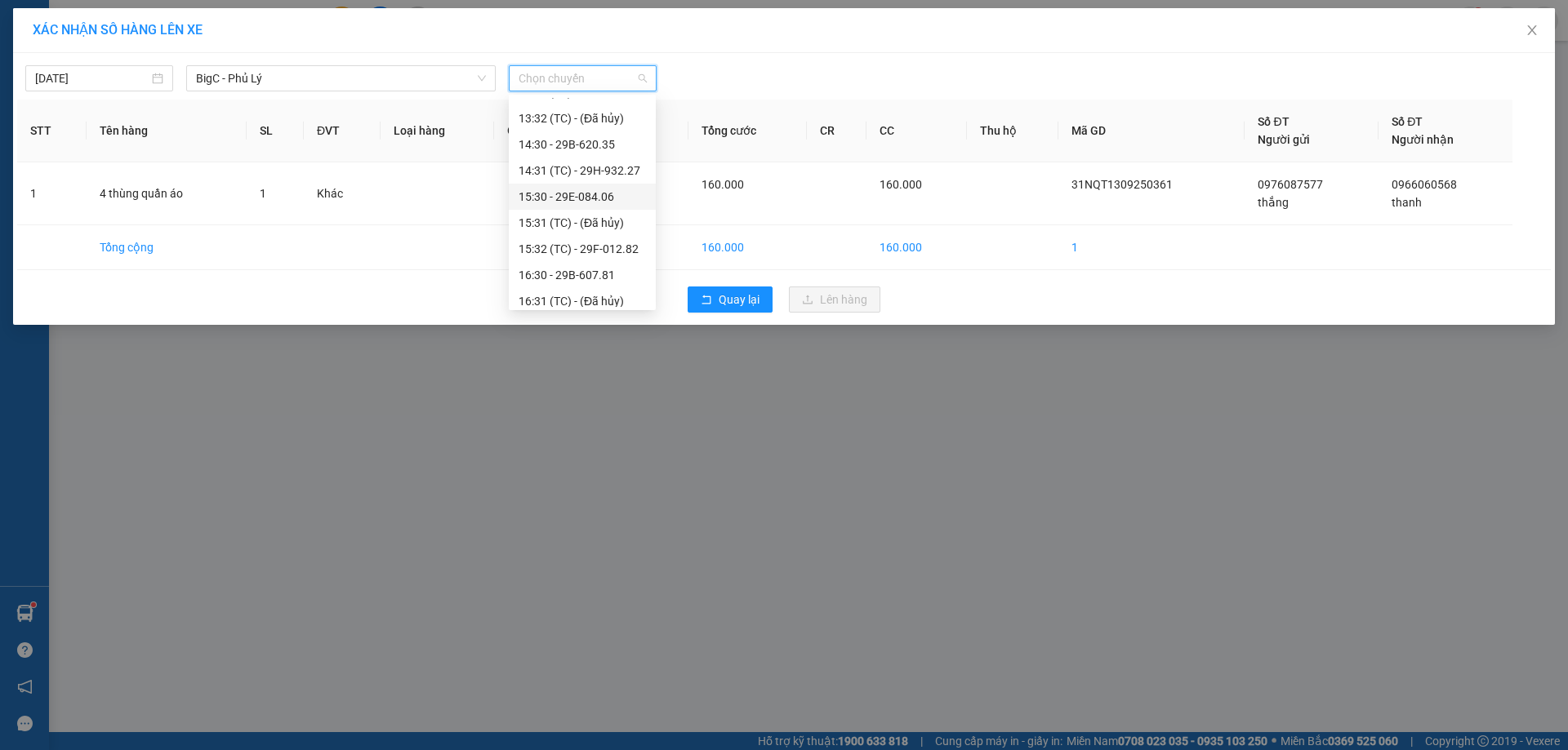
scroll to position [489, 0]
click at [612, 247] on div "16:30 - 29B-607.81" at bounding box center [582, 248] width 127 height 18
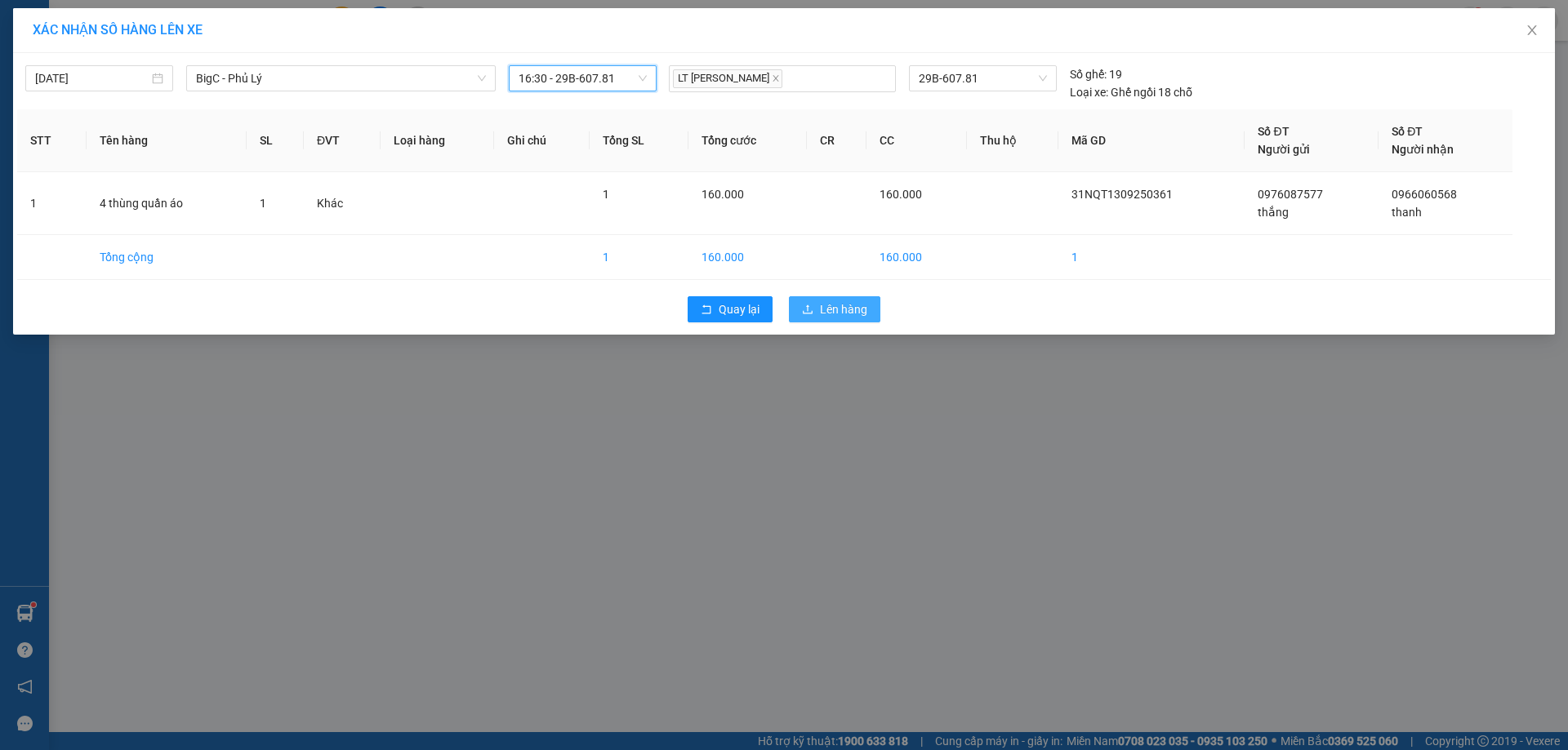
click at [829, 308] on span "Lên hàng" at bounding box center [844, 309] width 48 height 18
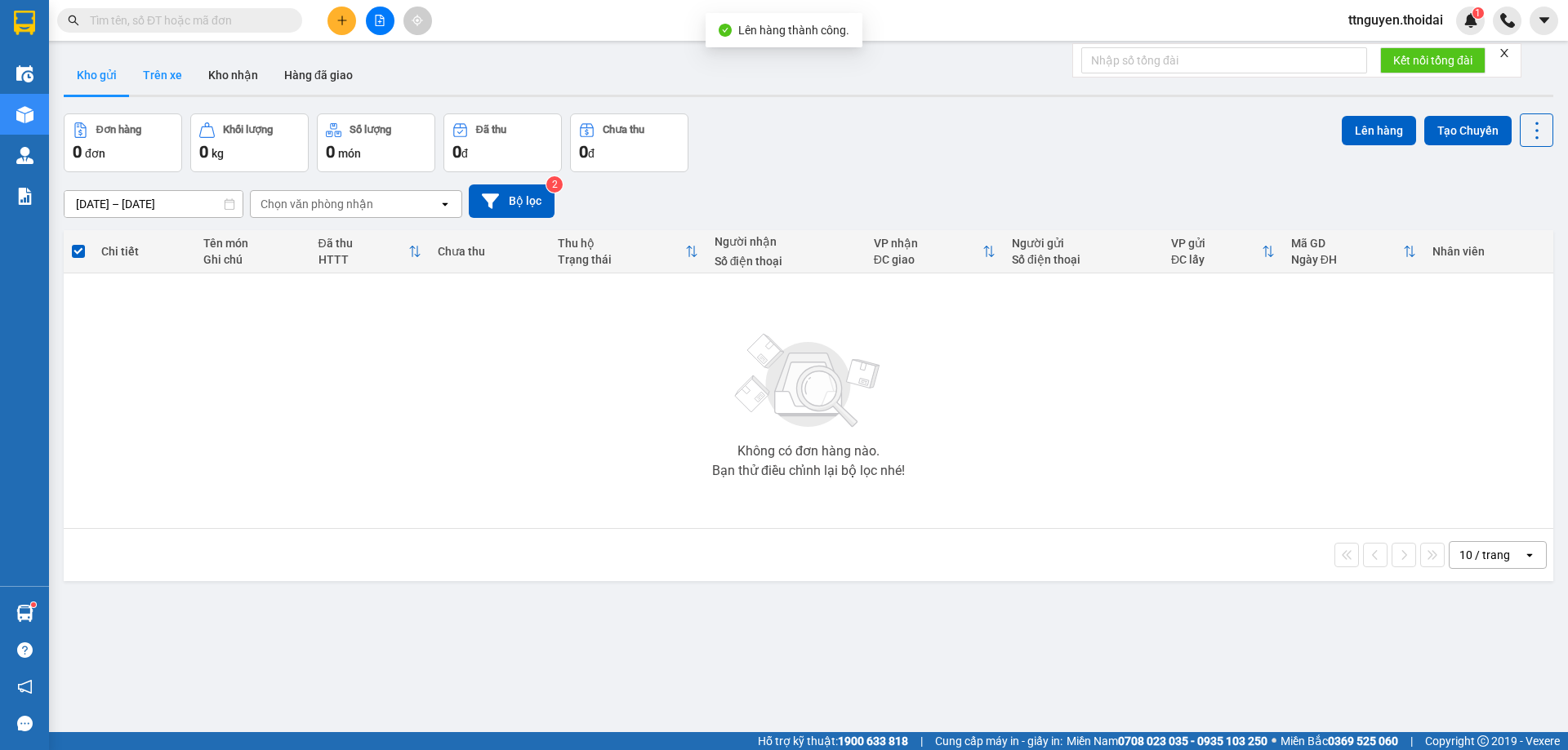
click at [175, 77] on button "Trên xe" at bounding box center [162, 75] width 66 height 39
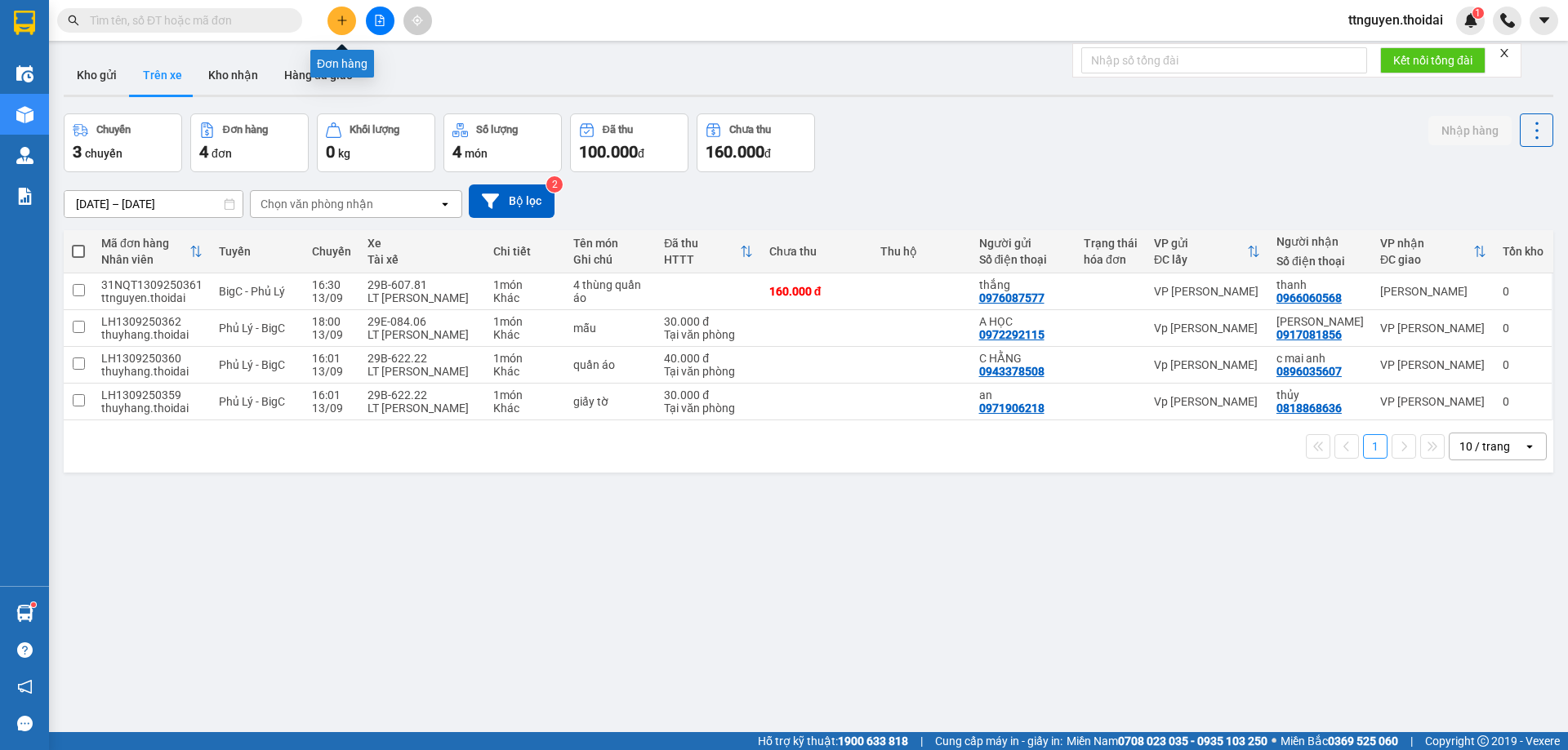
click at [349, 16] on button at bounding box center [341, 21] width 29 height 29
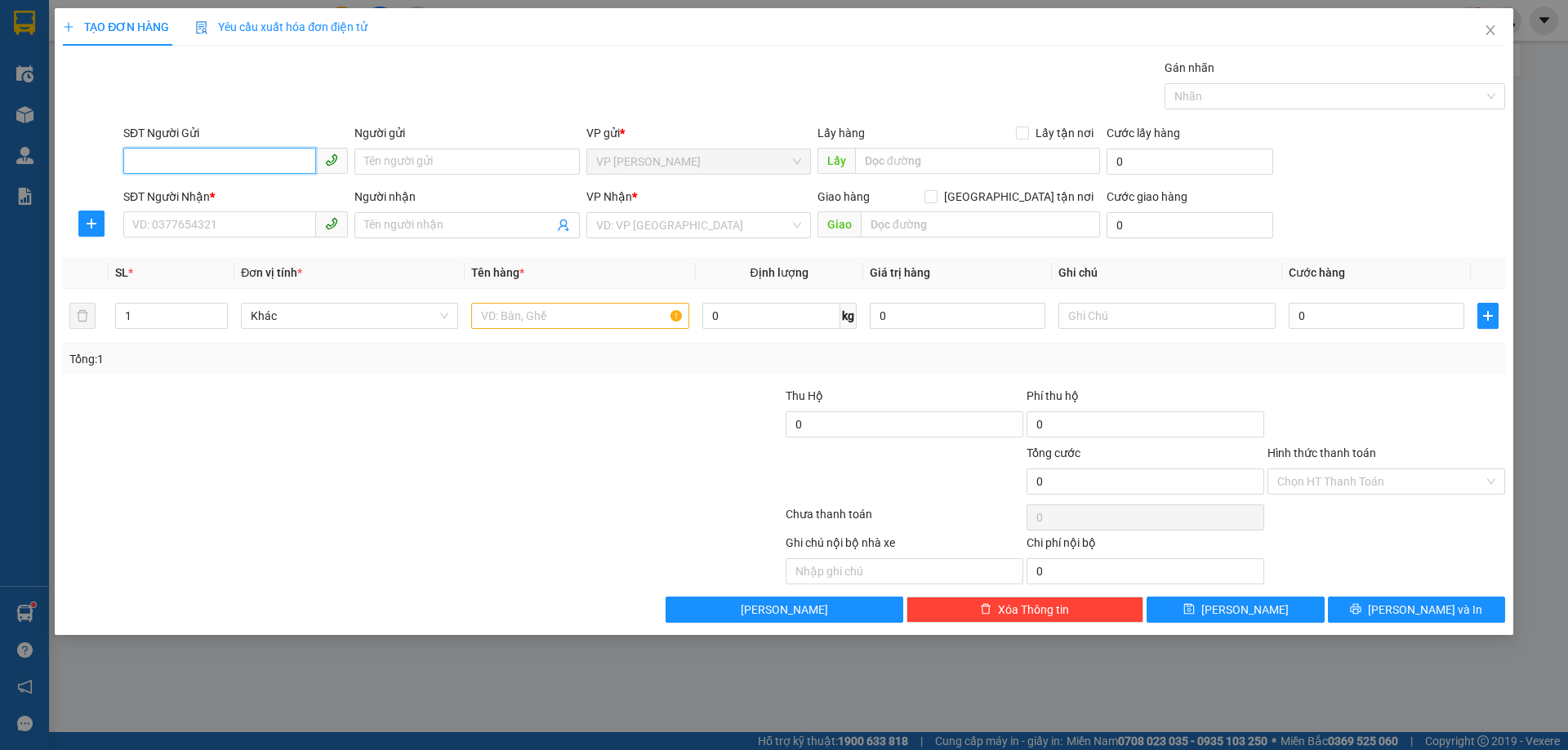
click at [170, 157] on input "SĐT Người Gửi" at bounding box center [220, 161] width 193 height 26
type input "0"
click at [207, 197] on div "0906291987 - vinh" at bounding box center [236, 194] width 205 height 18
type input "0906291987"
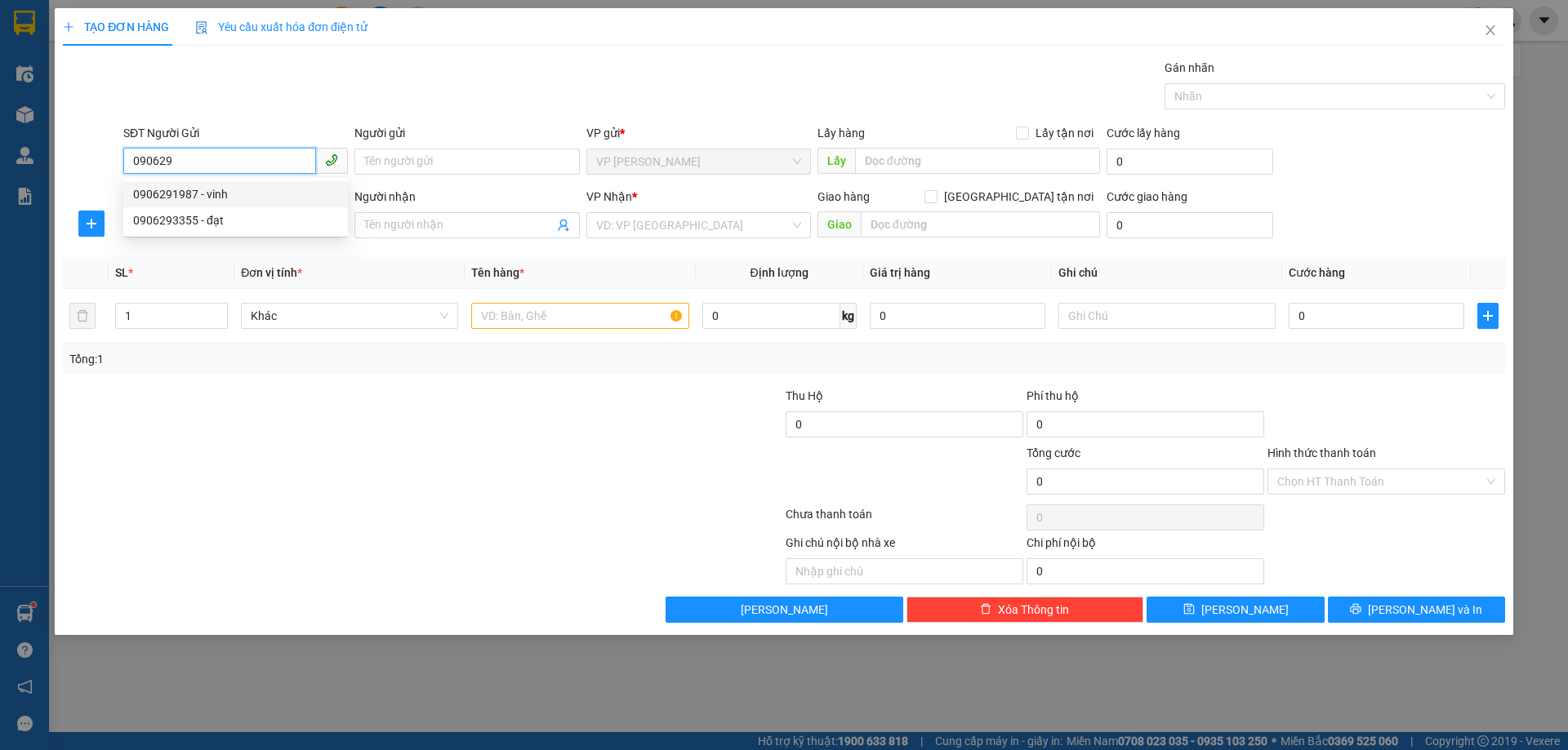
type input "vinh"
type input "0906291987"
click at [213, 225] on input "SĐT Người Nhận *" at bounding box center [220, 225] width 193 height 26
click at [143, 233] on input "0292001763" at bounding box center [220, 225] width 193 height 26
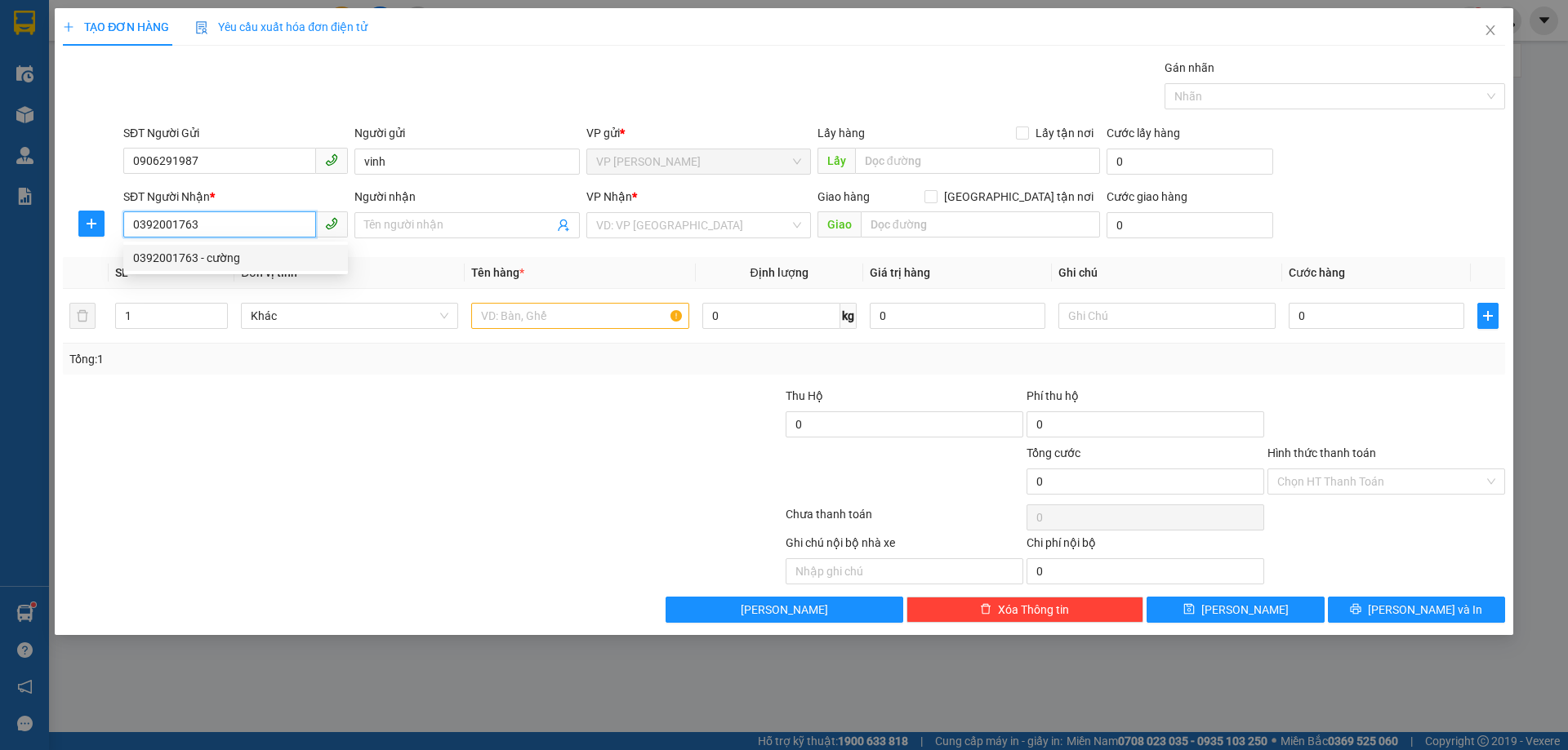
click at [157, 234] on input "0392001763" at bounding box center [220, 225] width 193 height 26
type input "0393001763"
click at [207, 267] on div "0393001763 - cường" at bounding box center [236, 258] width 225 height 26
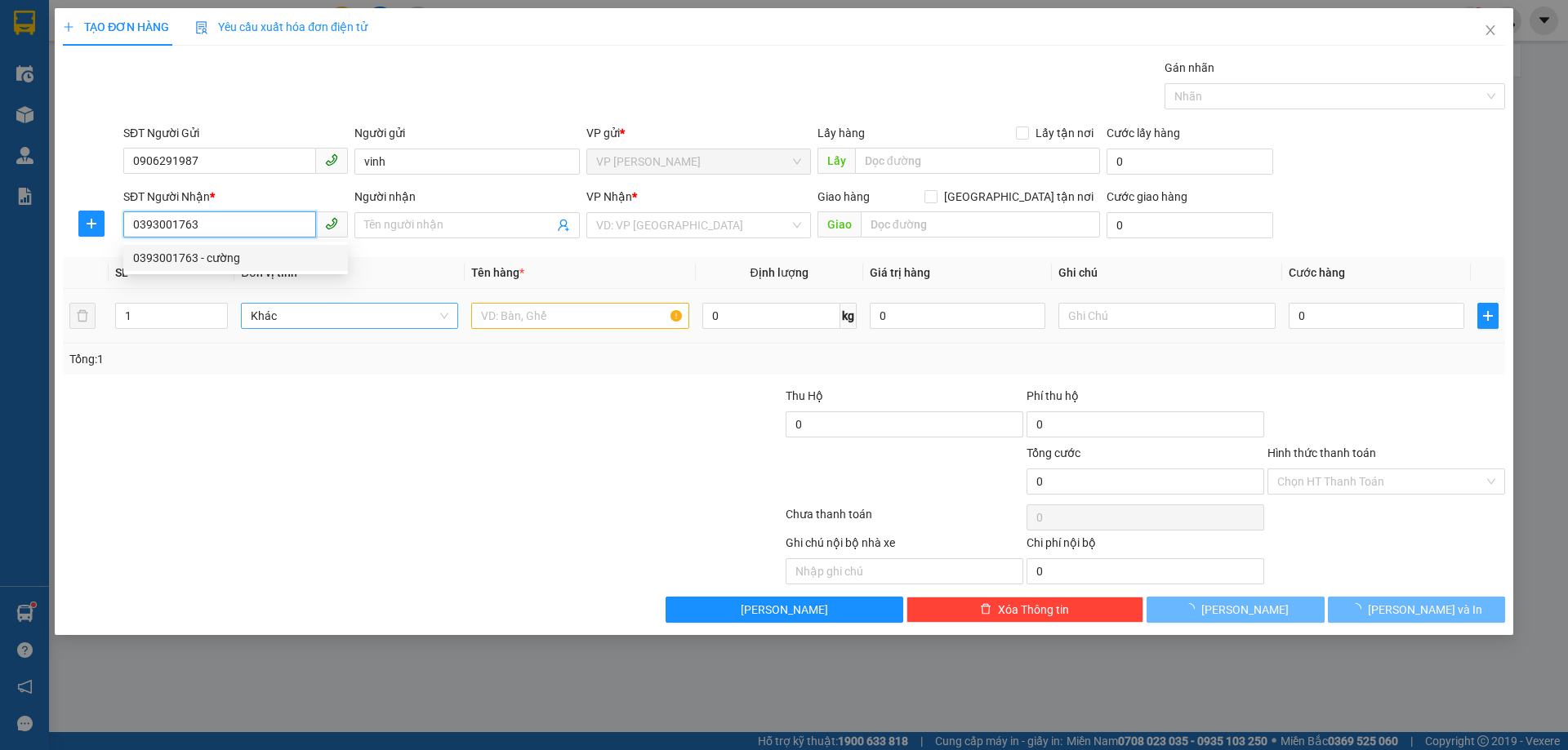
type input "cường"
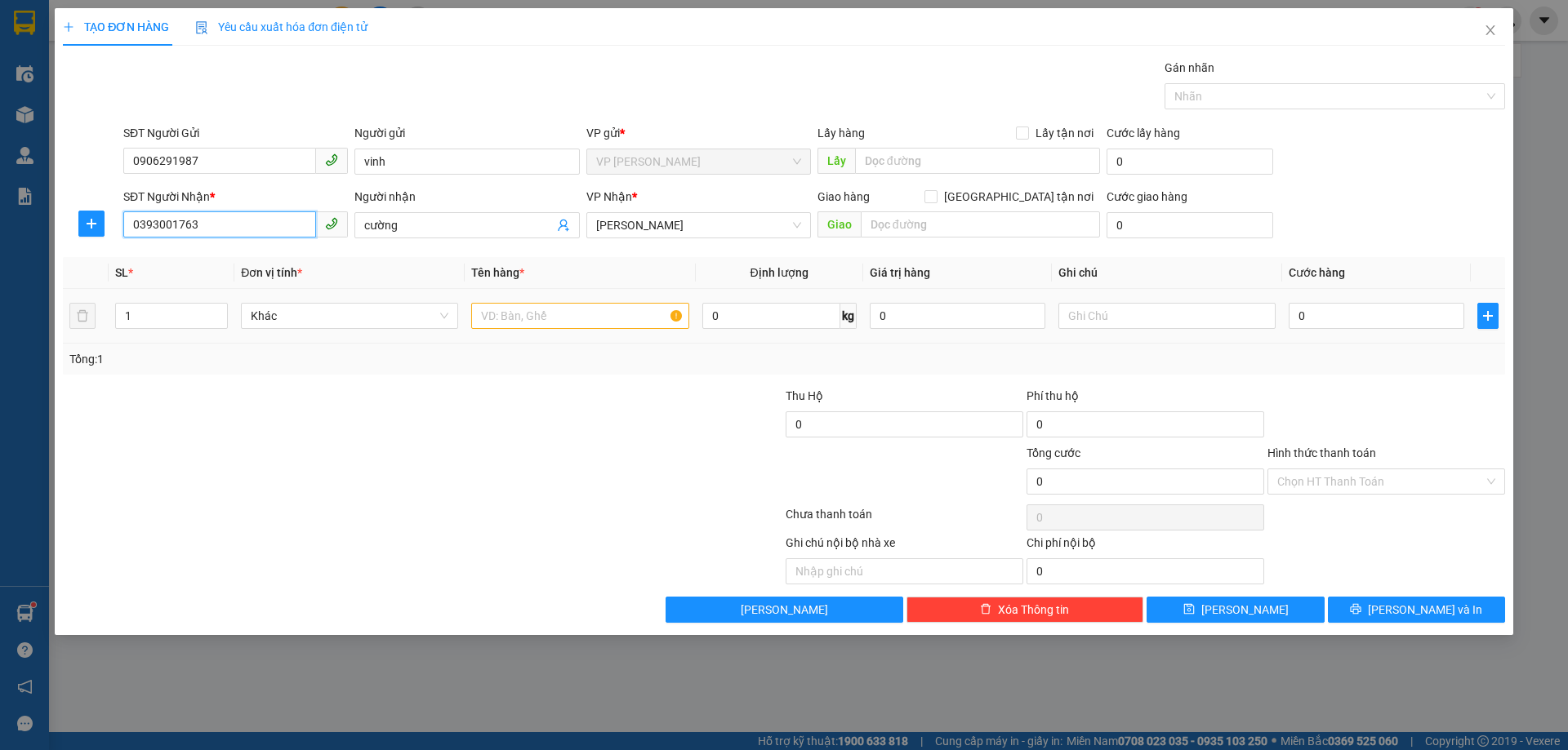
type input "0393001763"
click at [568, 317] on input "text" at bounding box center [580, 315] width 217 height 26
type input "laptop"
click at [1355, 303] on input "0" at bounding box center [1376, 315] width 175 height 26
type input "05"
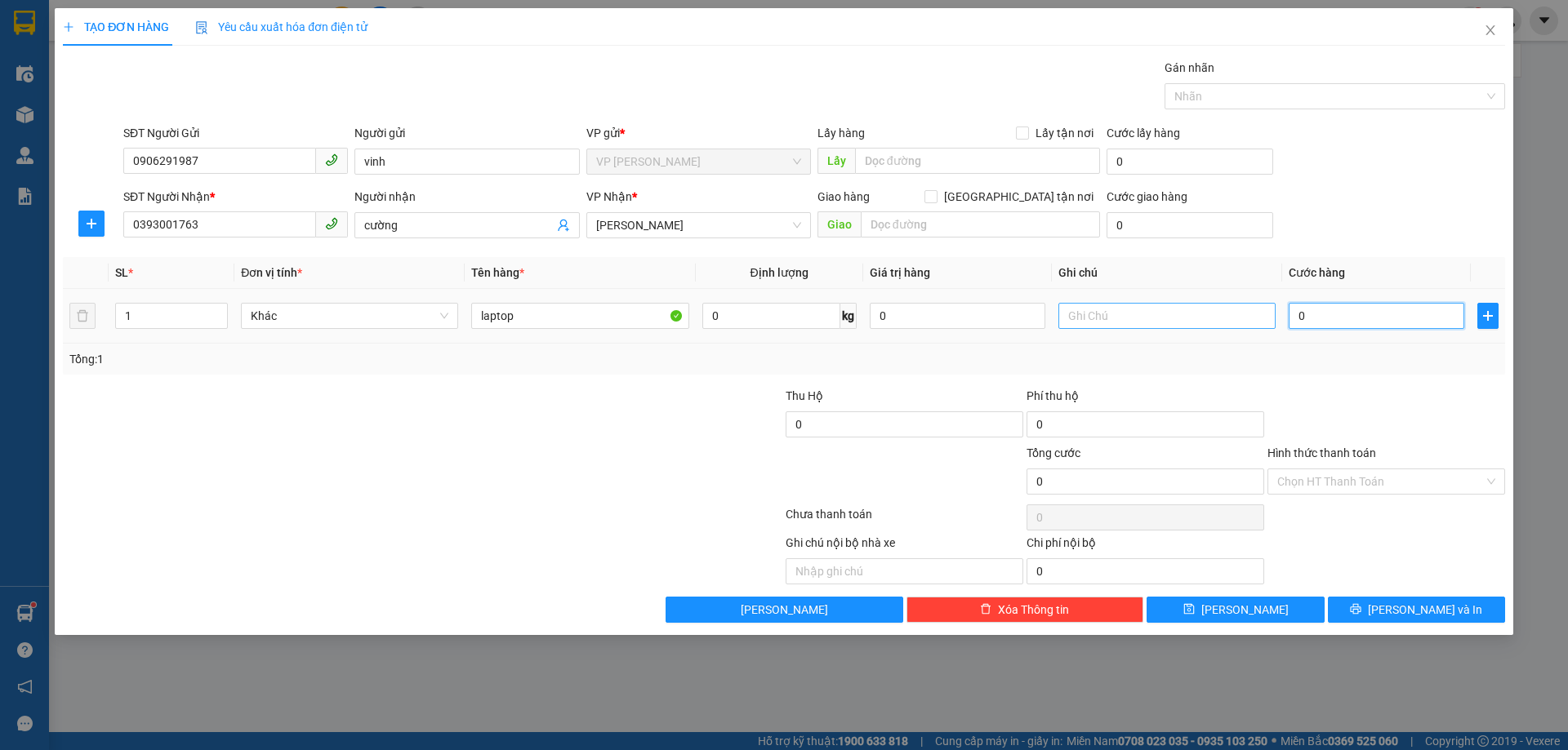
type input "5"
type input "050"
type input "50"
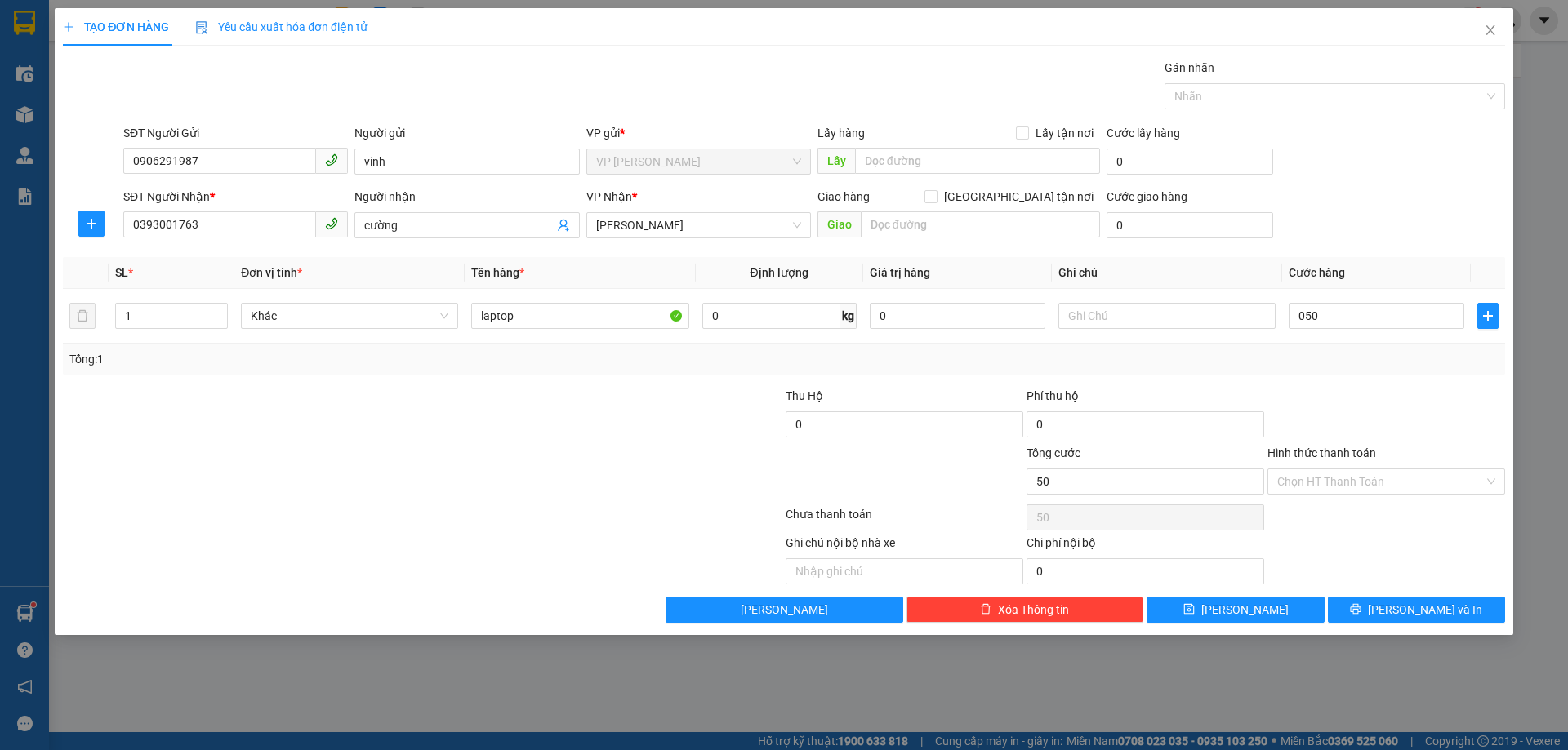
click at [1363, 373] on div "Tổng: 1" at bounding box center [783, 358] width 1442 height 31
type input "50.000"
click at [1400, 614] on button "[PERSON_NAME] và In" at bounding box center [1416, 610] width 177 height 26
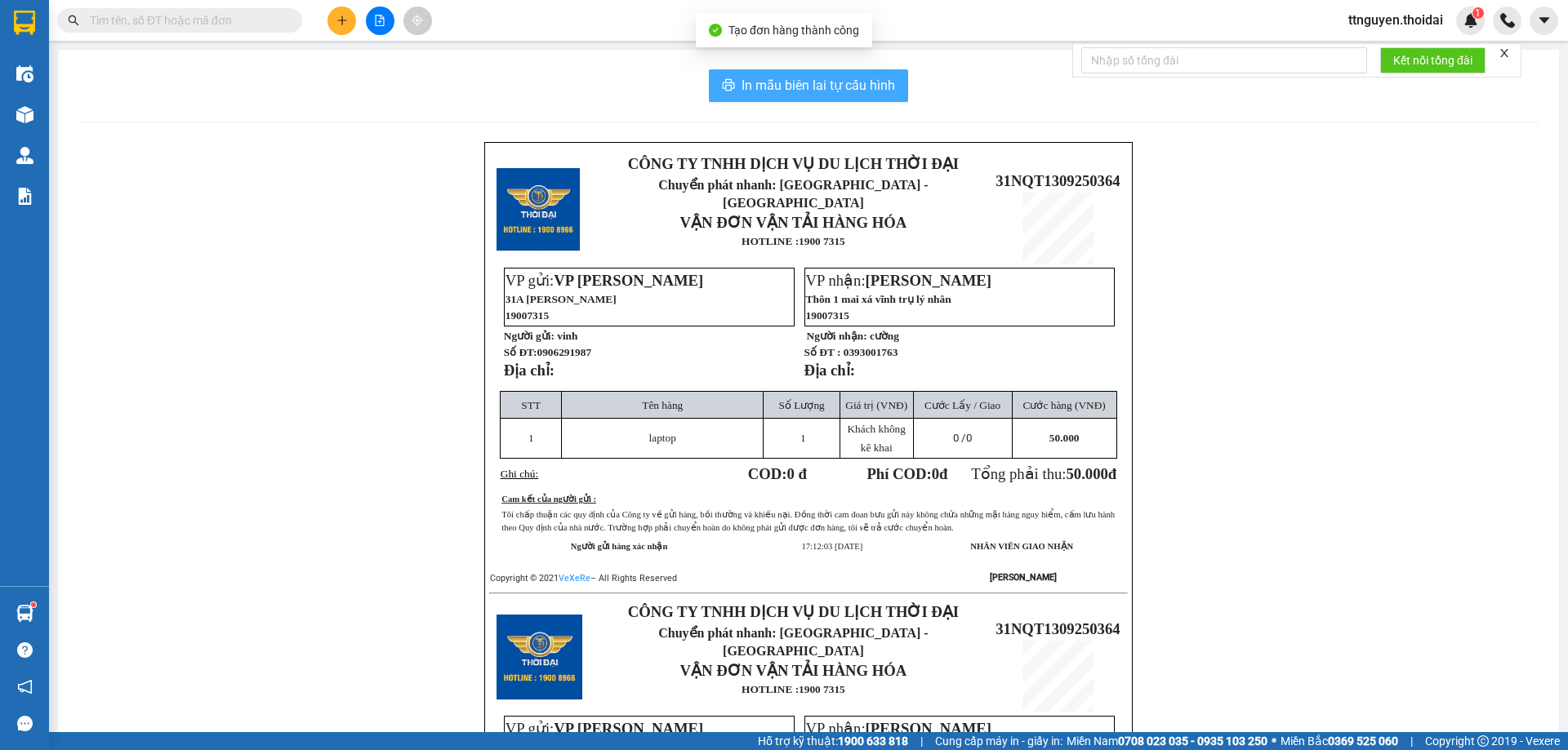
click at [808, 95] on span "In mẫu biên lai tự cấu hình" at bounding box center [818, 85] width 153 height 21
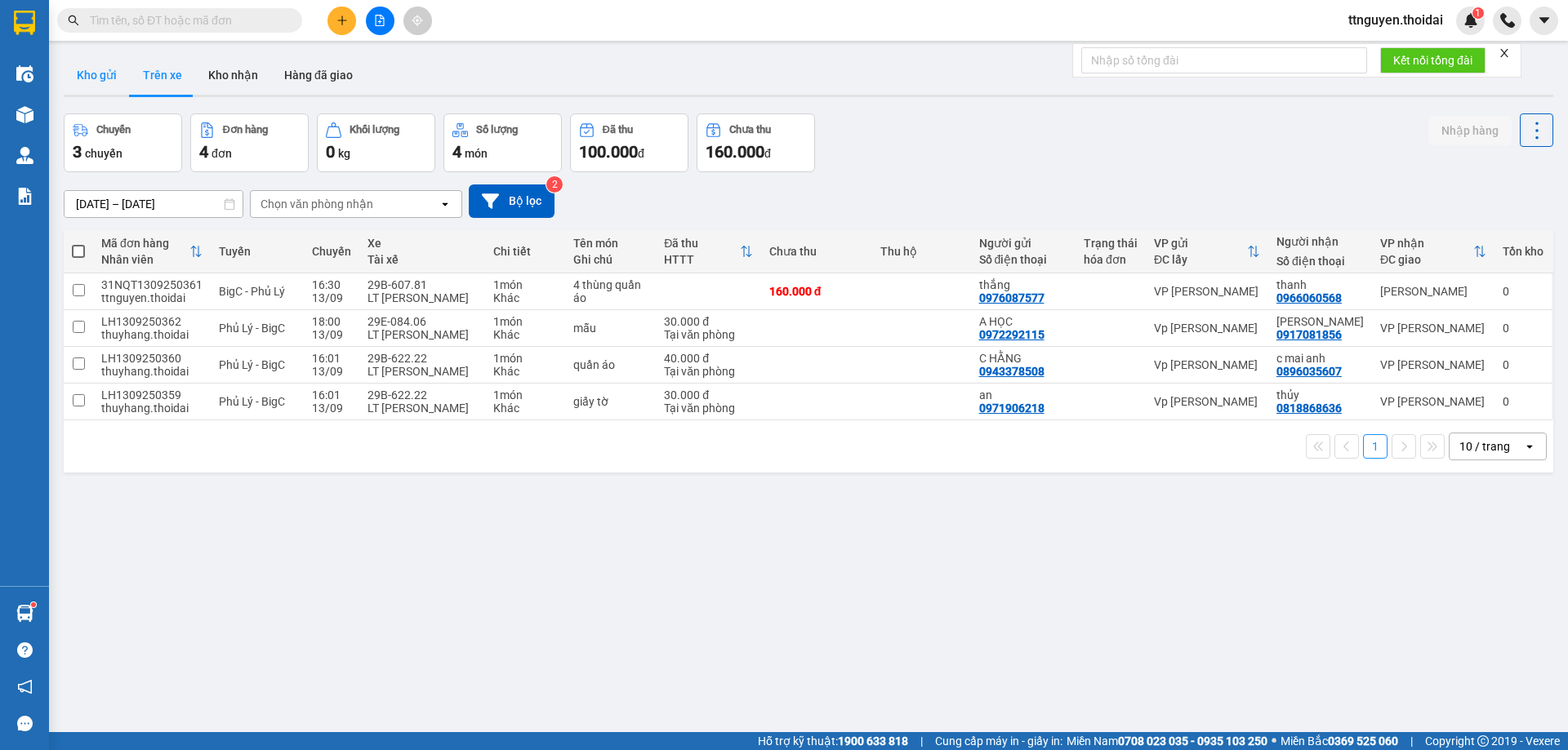
click at [80, 69] on button "Kho gửi" at bounding box center [97, 75] width 66 height 39
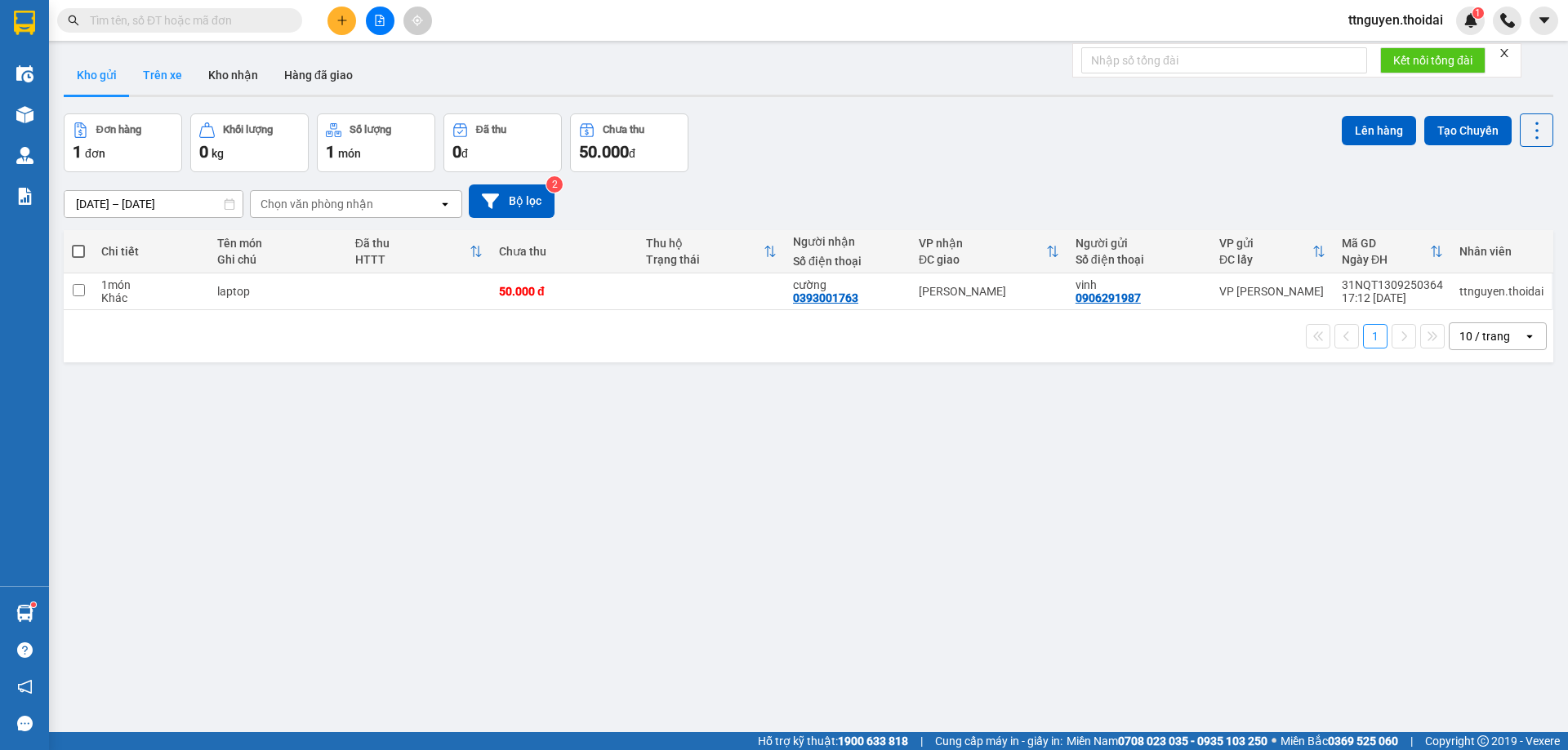
click at [187, 78] on button "Trên xe" at bounding box center [162, 75] width 66 height 39
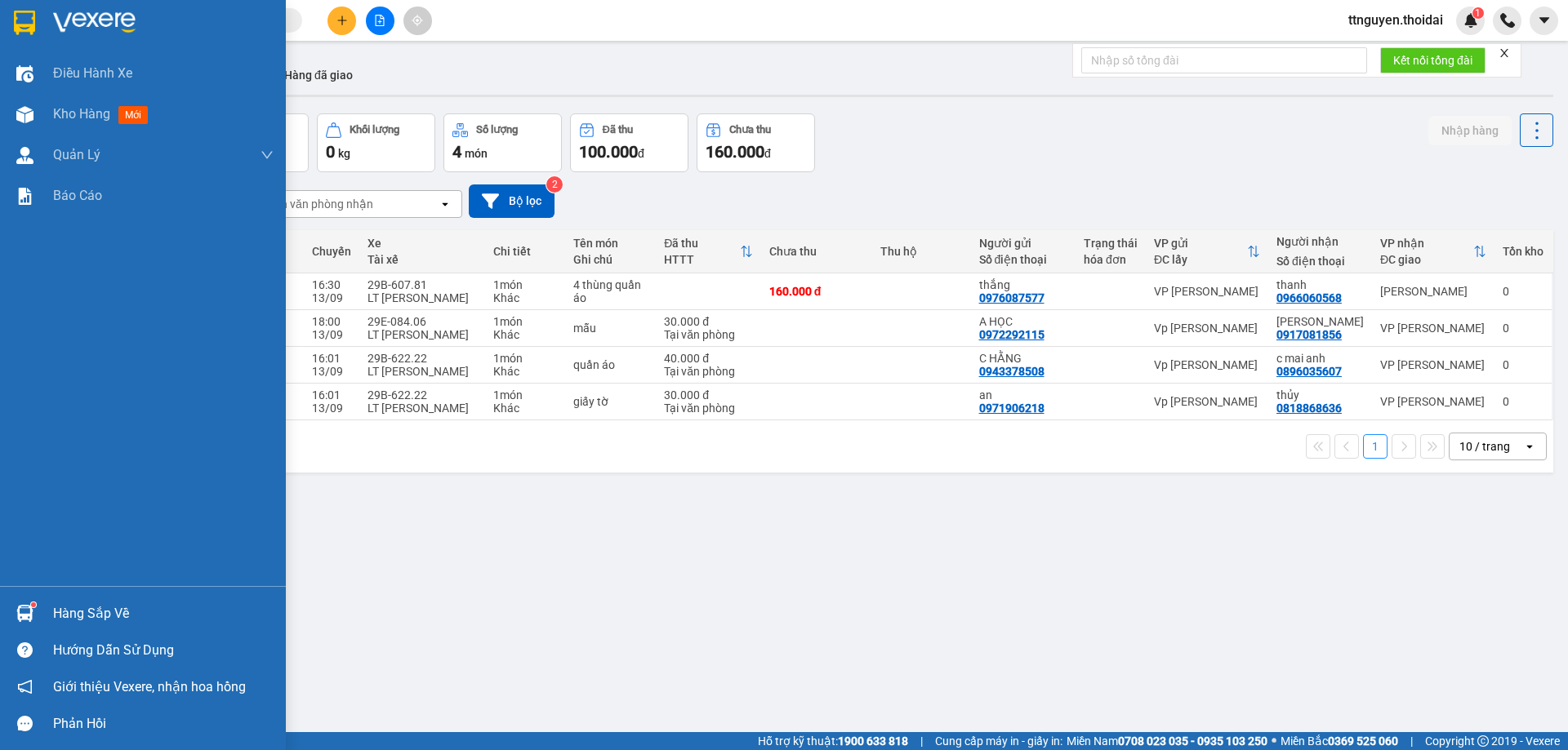
click at [82, 612] on div "Hàng sắp về" at bounding box center [163, 614] width 221 height 25
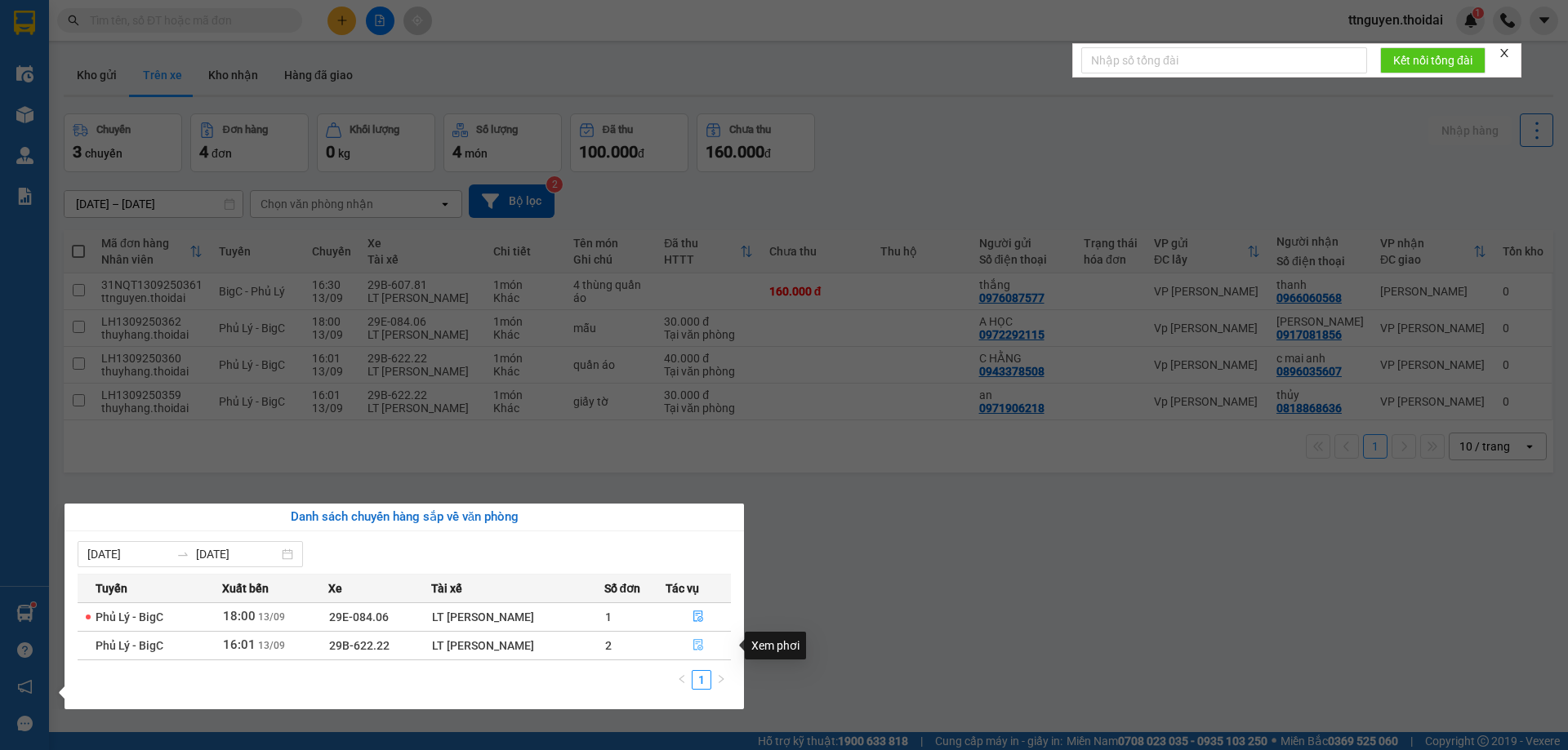
click at [700, 645] on icon "file-done" at bounding box center [697, 645] width 11 height 11
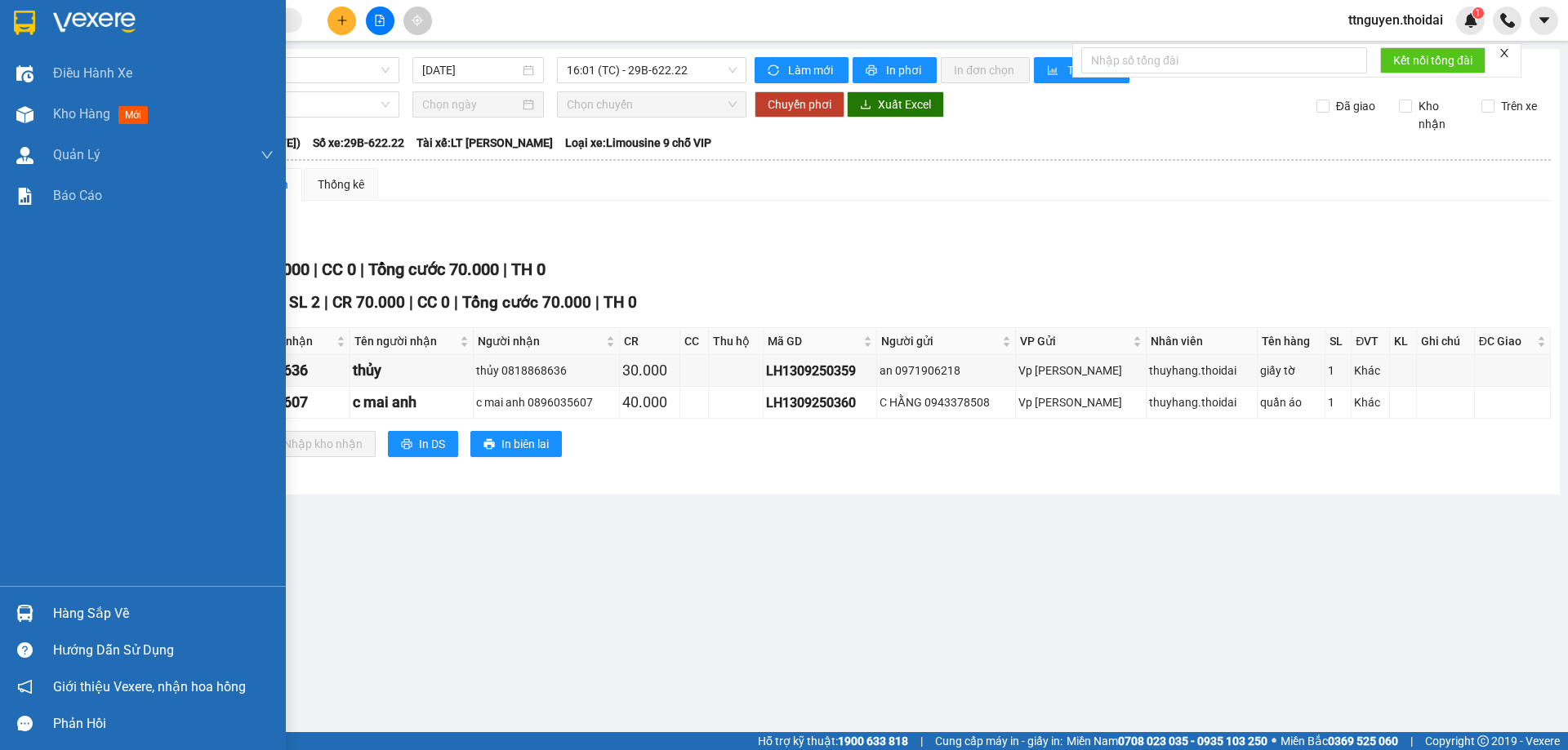
click at [73, 617] on div "Hàng sắp về" at bounding box center [163, 614] width 221 height 25
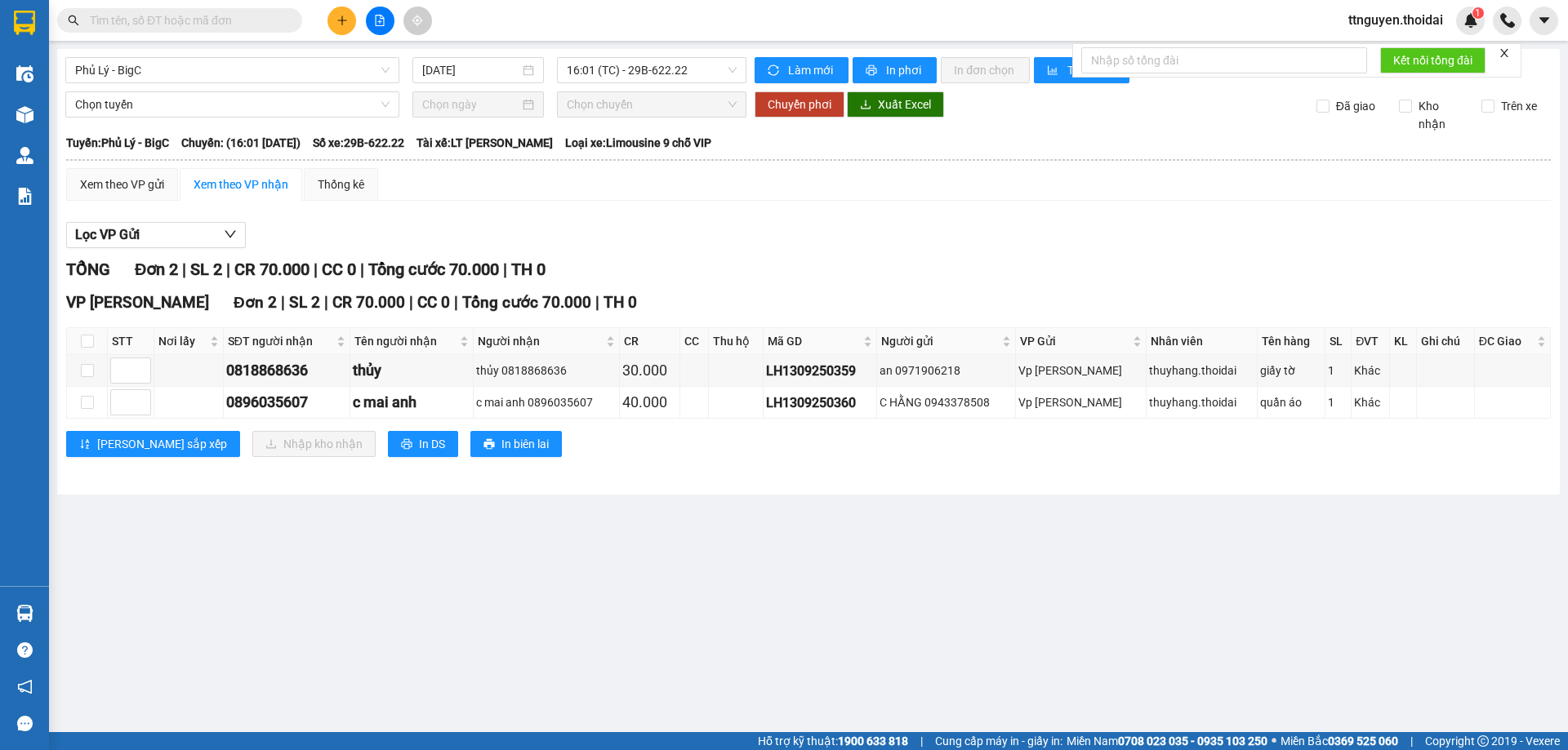
click at [770, 635] on section "Kết quả tìm kiếm ( 0 ) Bộ lọc No Data ttnguyen.thoidai 1 Điều hành xe Kho hàng …" at bounding box center [784, 375] width 1568 height 750
click at [89, 365] on input "checkbox" at bounding box center [87, 370] width 13 height 13
checkbox input "true"
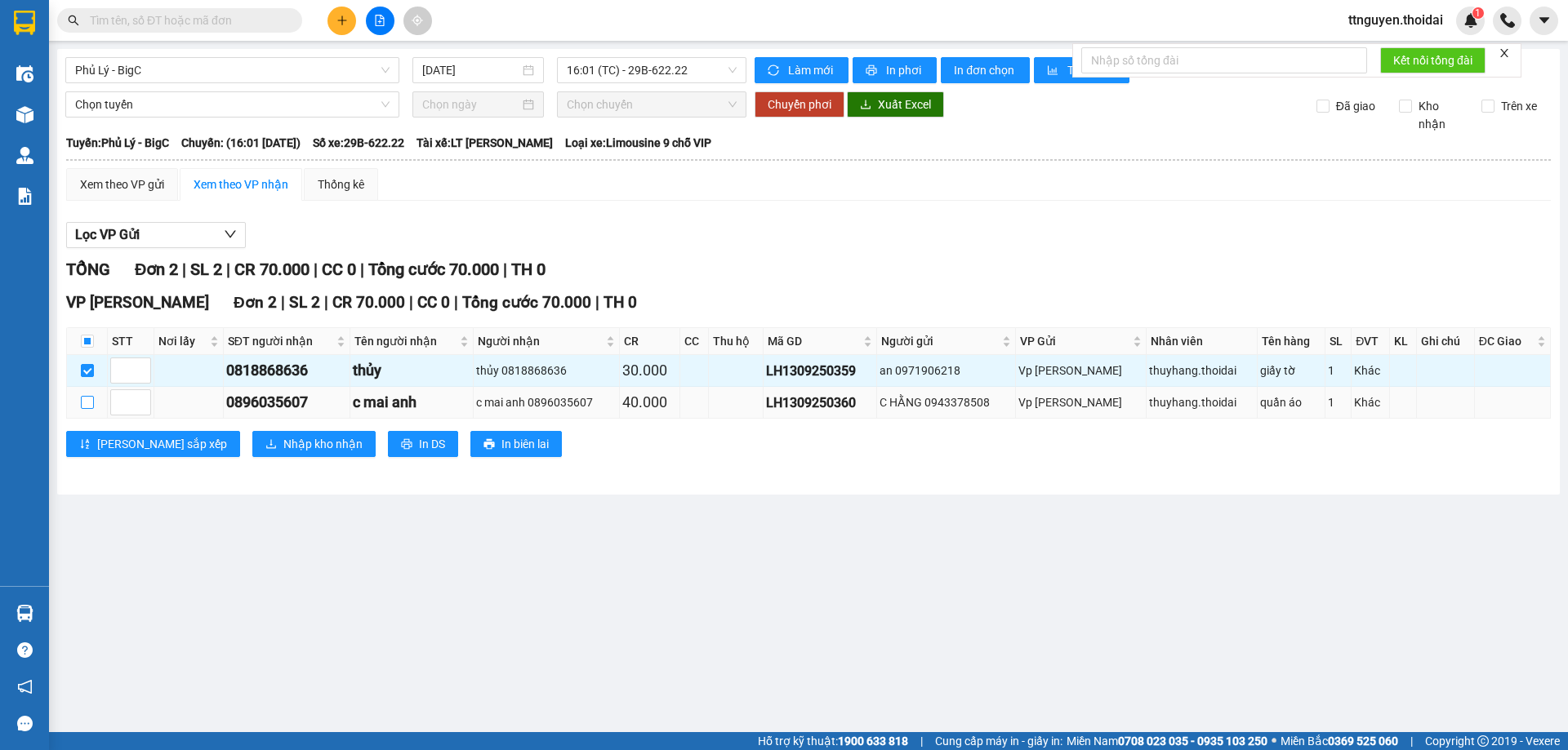
click at [91, 406] on input "checkbox" at bounding box center [87, 402] width 13 height 13
checkbox input "true"
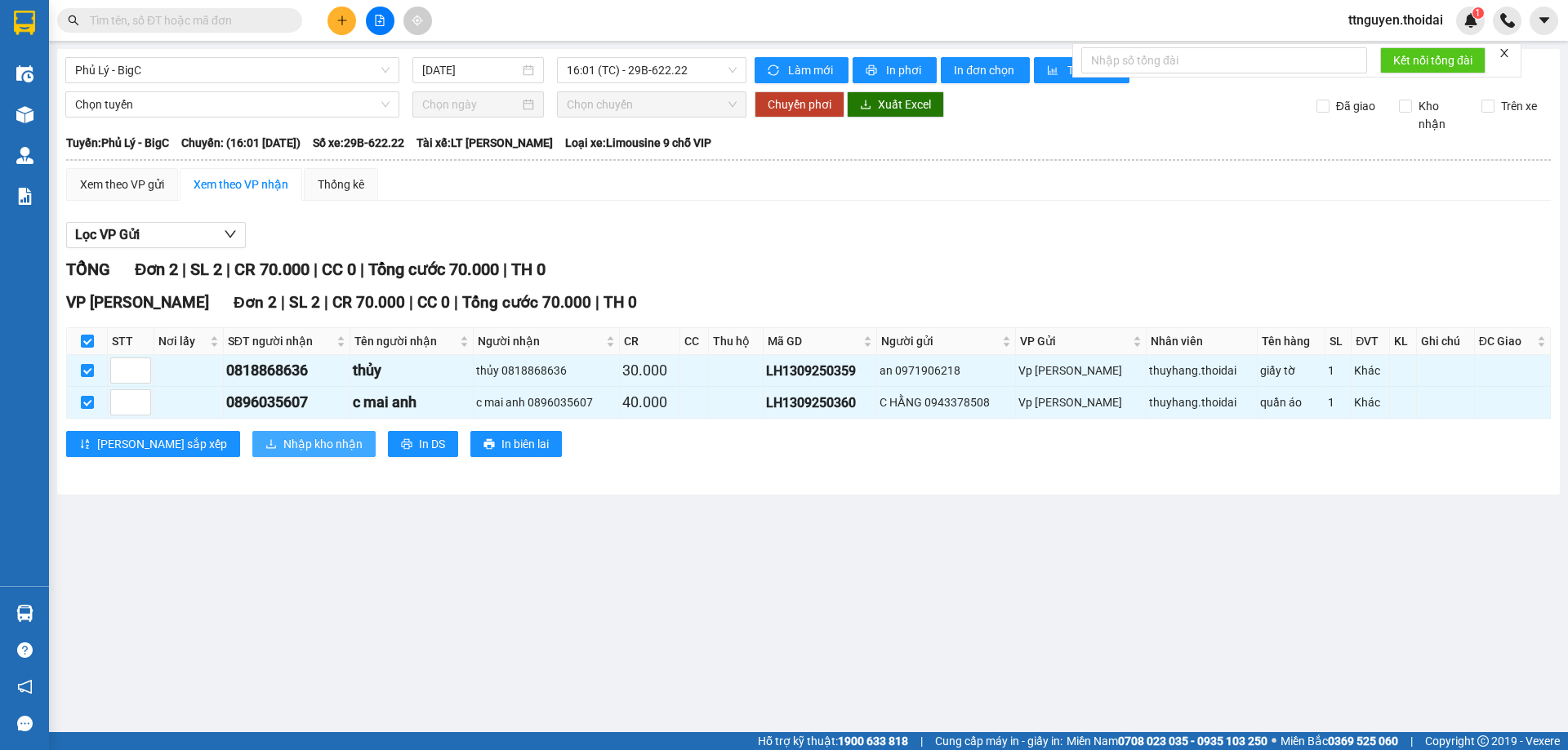
click at [284, 441] on span "Nhập kho nhận" at bounding box center [323, 444] width 80 height 18
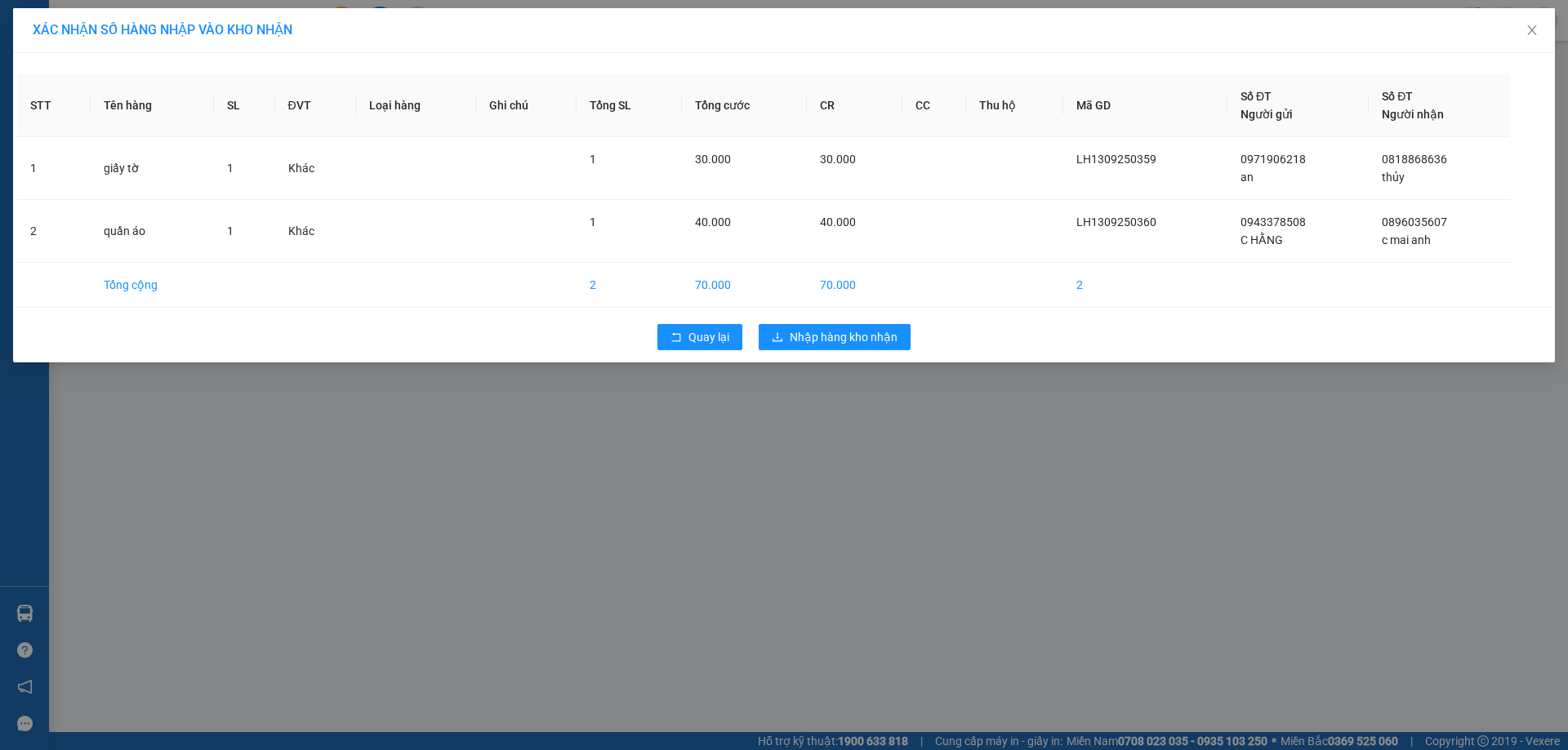
click at [813, 323] on div "Quay lại Nhập hàng kho nhận" at bounding box center [783, 337] width 1533 height 43
click at [817, 339] on span "Nhập hàng kho nhận" at bounding box center [844, 337] width 107 height 18
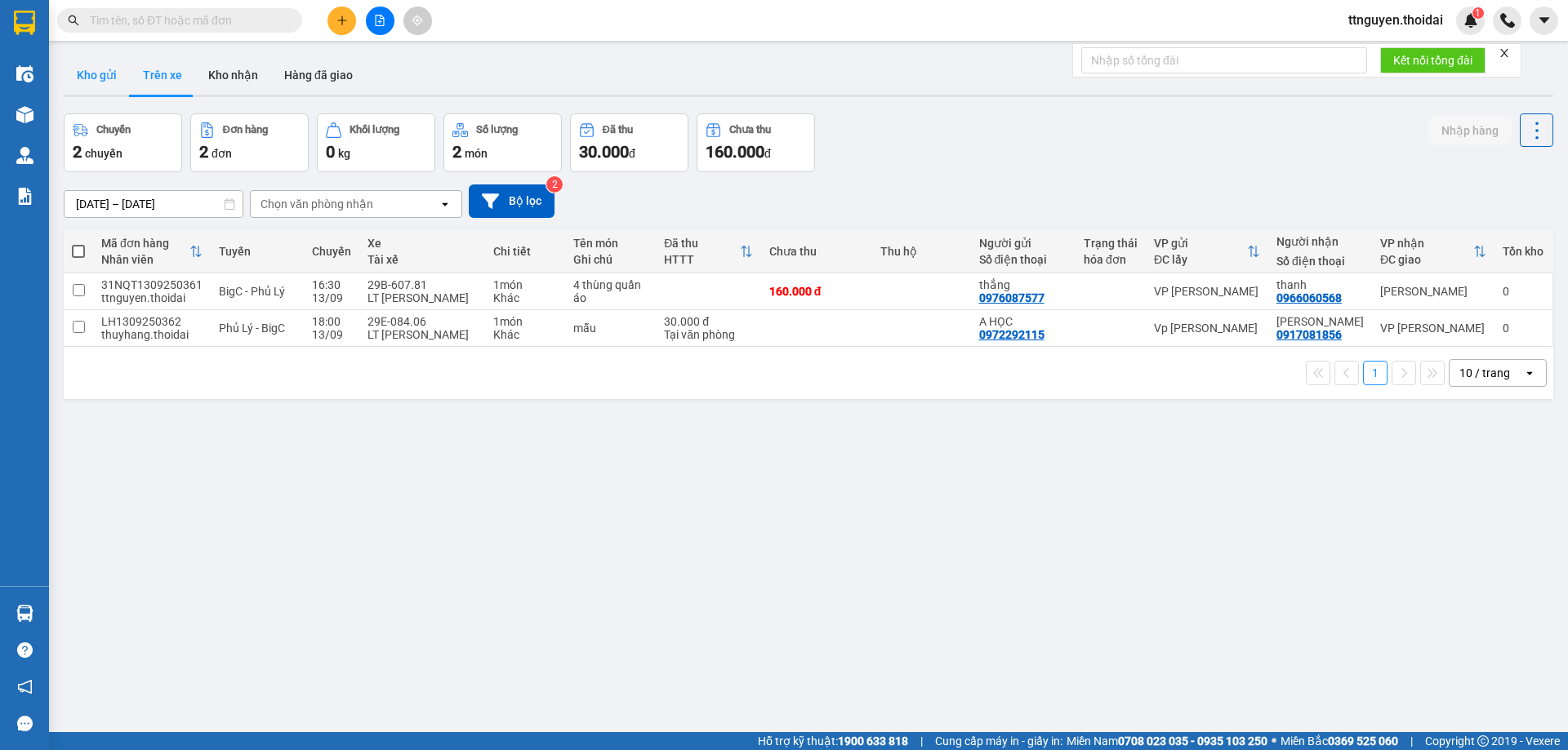
click at [98, 71] on button "Kho gửi" at bounding box center [97, 75] width 66 height 39
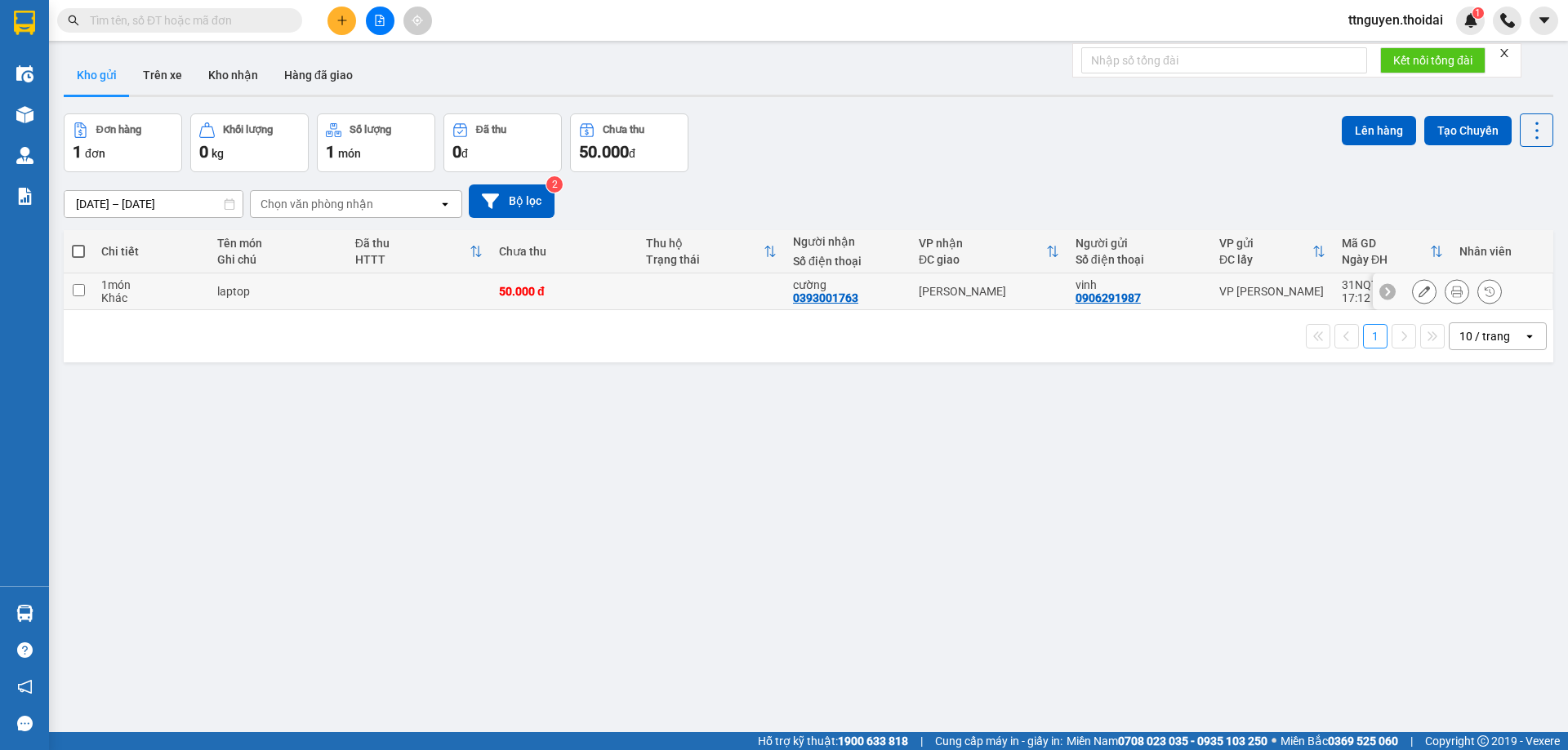
click at [75, 289] on input "checkbox" at bounding box center [79, 290] width 12 height 12
checkbox input "true"
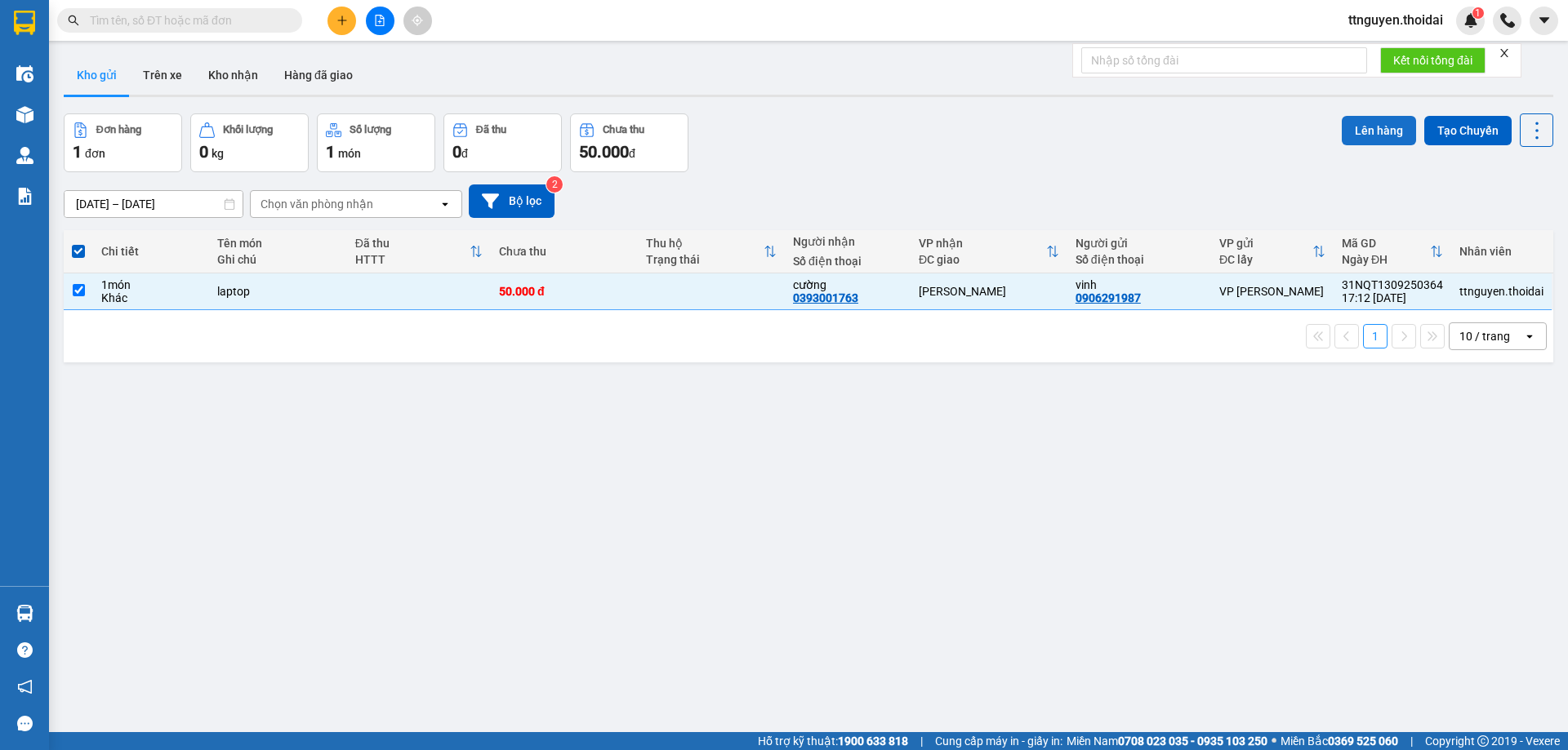
click at [1387, 135] on button "Lên hàng" at bounding box center [1378, 131] width 75 height 30
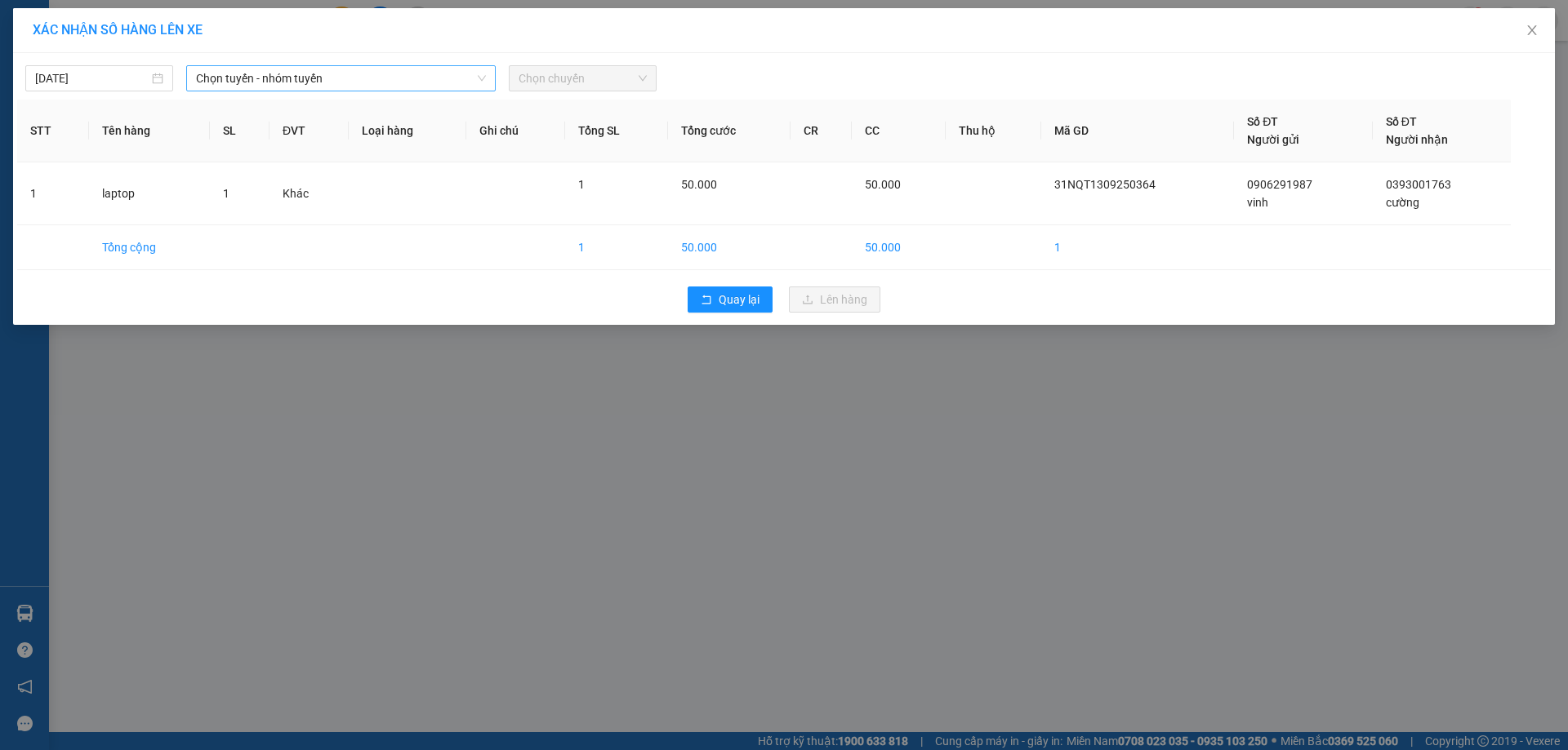
click at [385, 80] on span "Chọn tuyến - nhóm tuyến" at bounding box center [340, 78] width 290 height 25
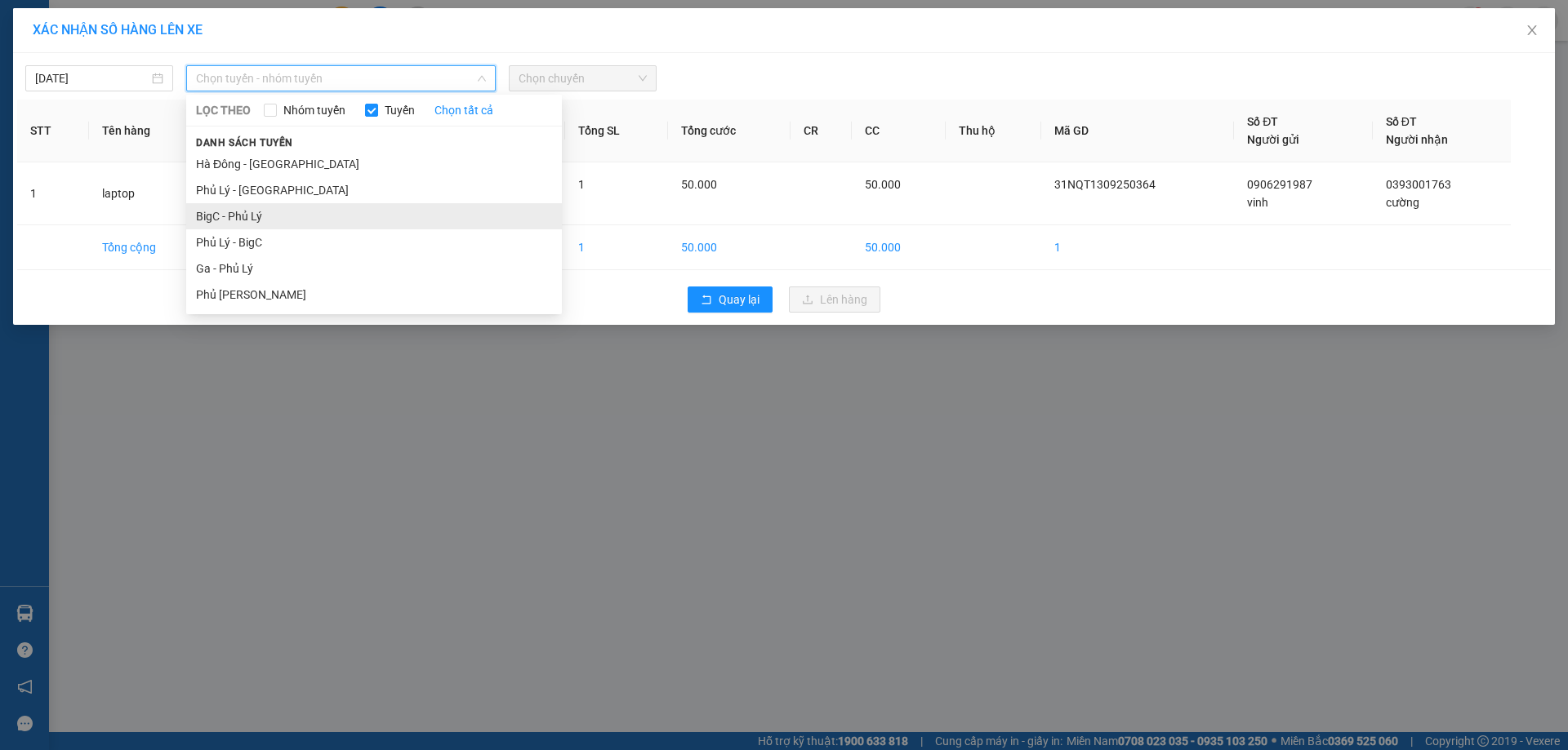
click at [265, 206] on li "BigC - Phủ Lý" at bounding box center [373, 216] width 375 height 26
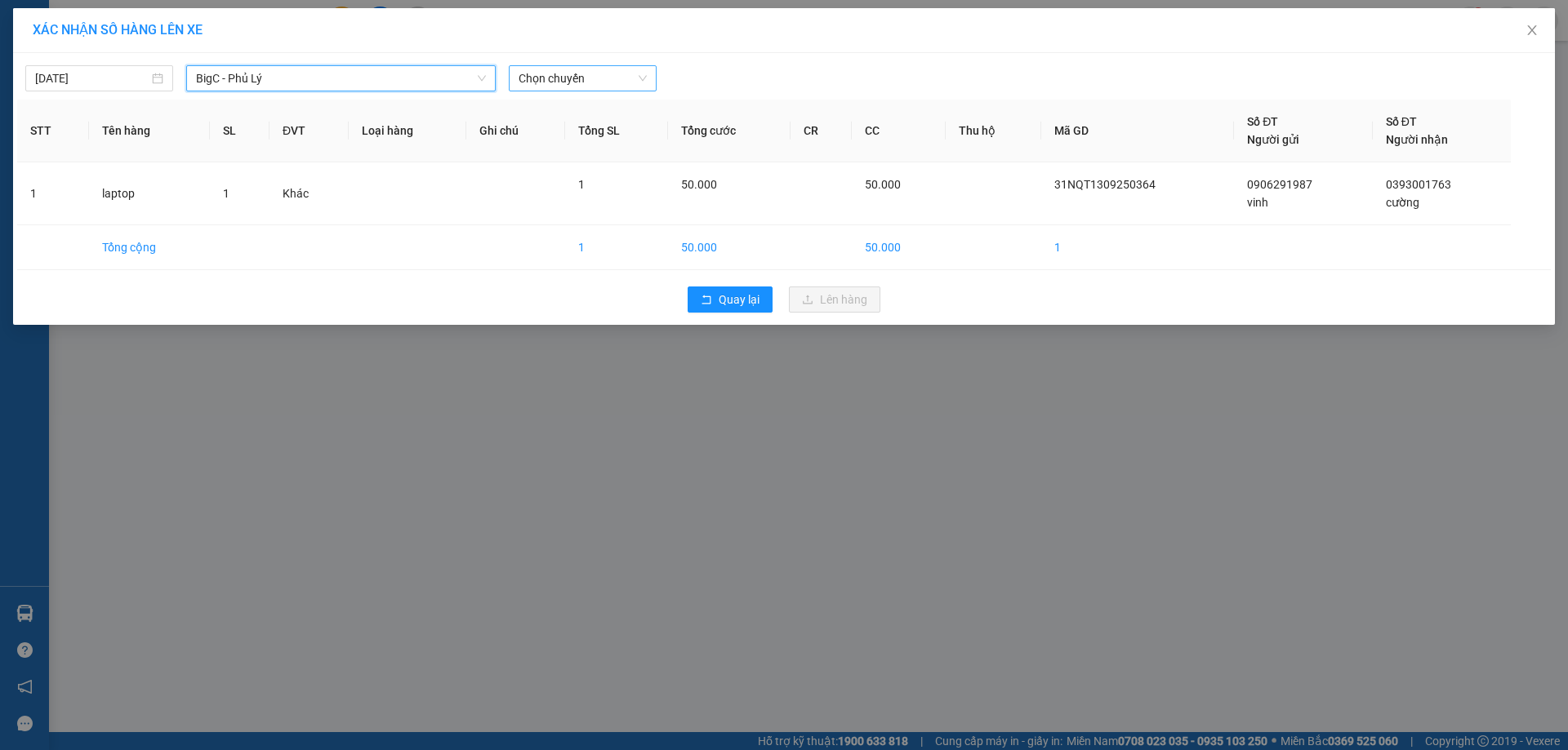
click at [532, 76] on span "Chọn chuyến" at bounding box center [582, 78] width 128 height 25
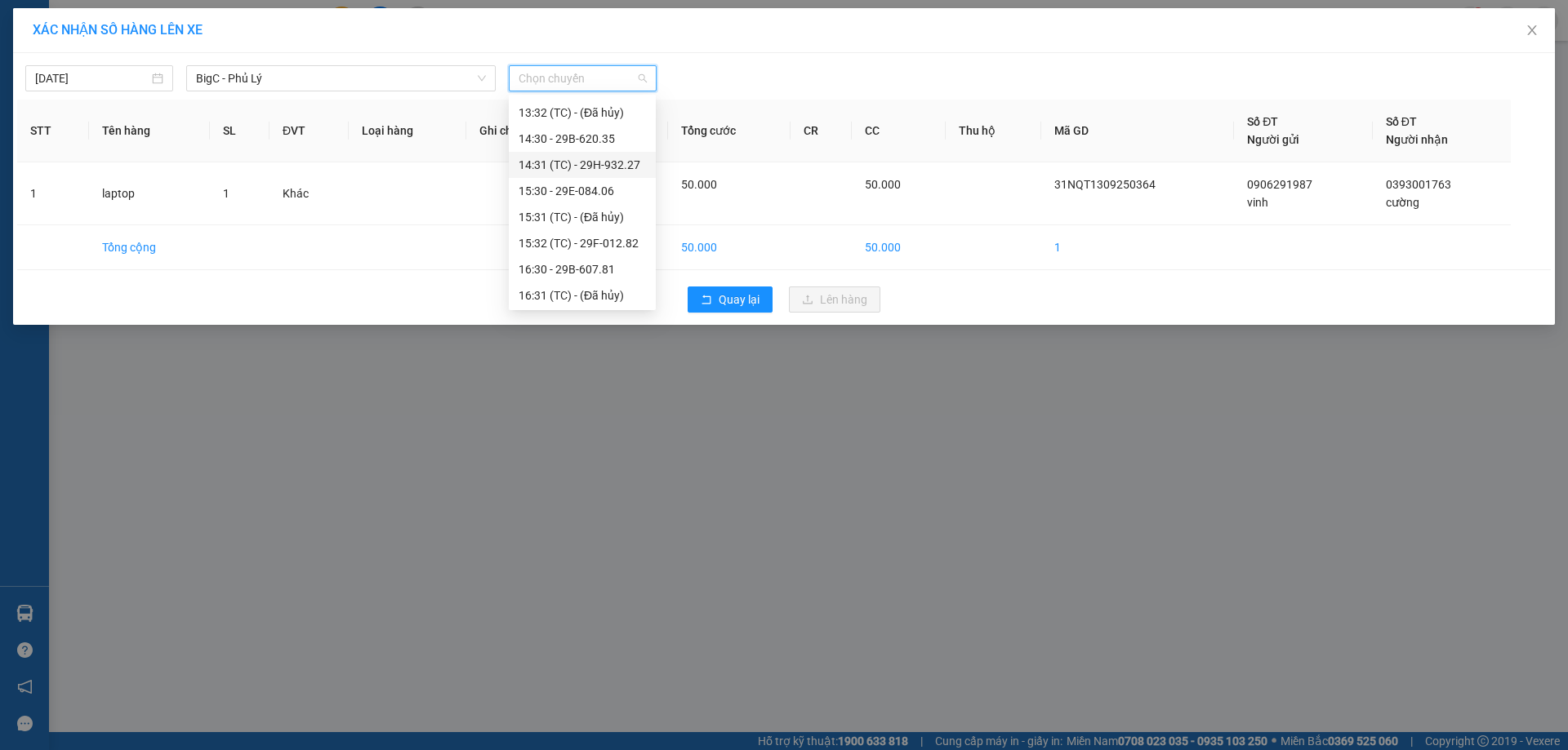
scroll to position [571, 0]
click at [599, 244] on div "17:31 (TC) - 29B-622.22" at bounding box center [582, 245] width 127 height 18
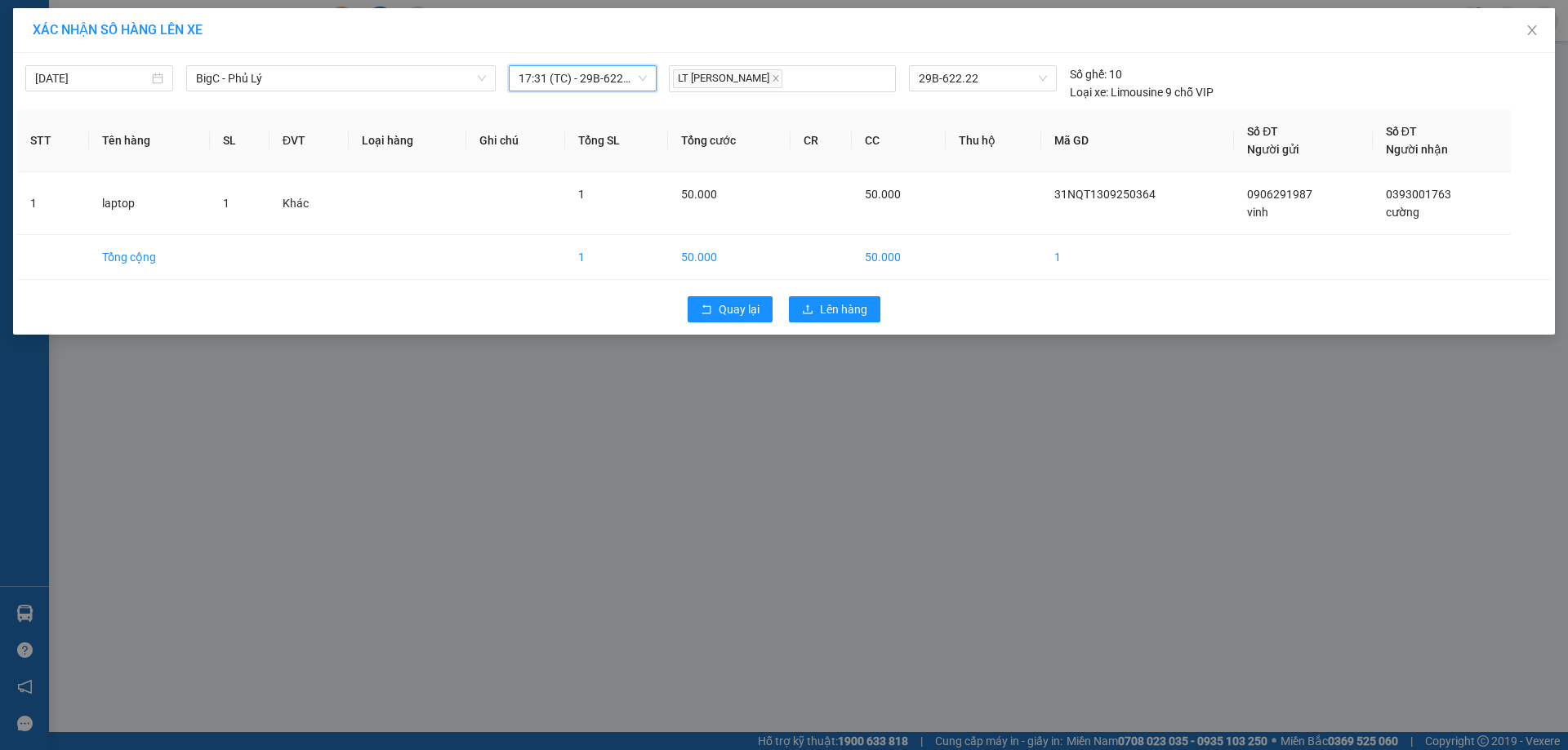
click at [835, 289] on div "Quay lại Lên hàng" at bounding box center [783, 309] width 1533 height 43
click at [840, 305] on span "Lên hàng" at bounding box center [844, 309] width 48 height 18
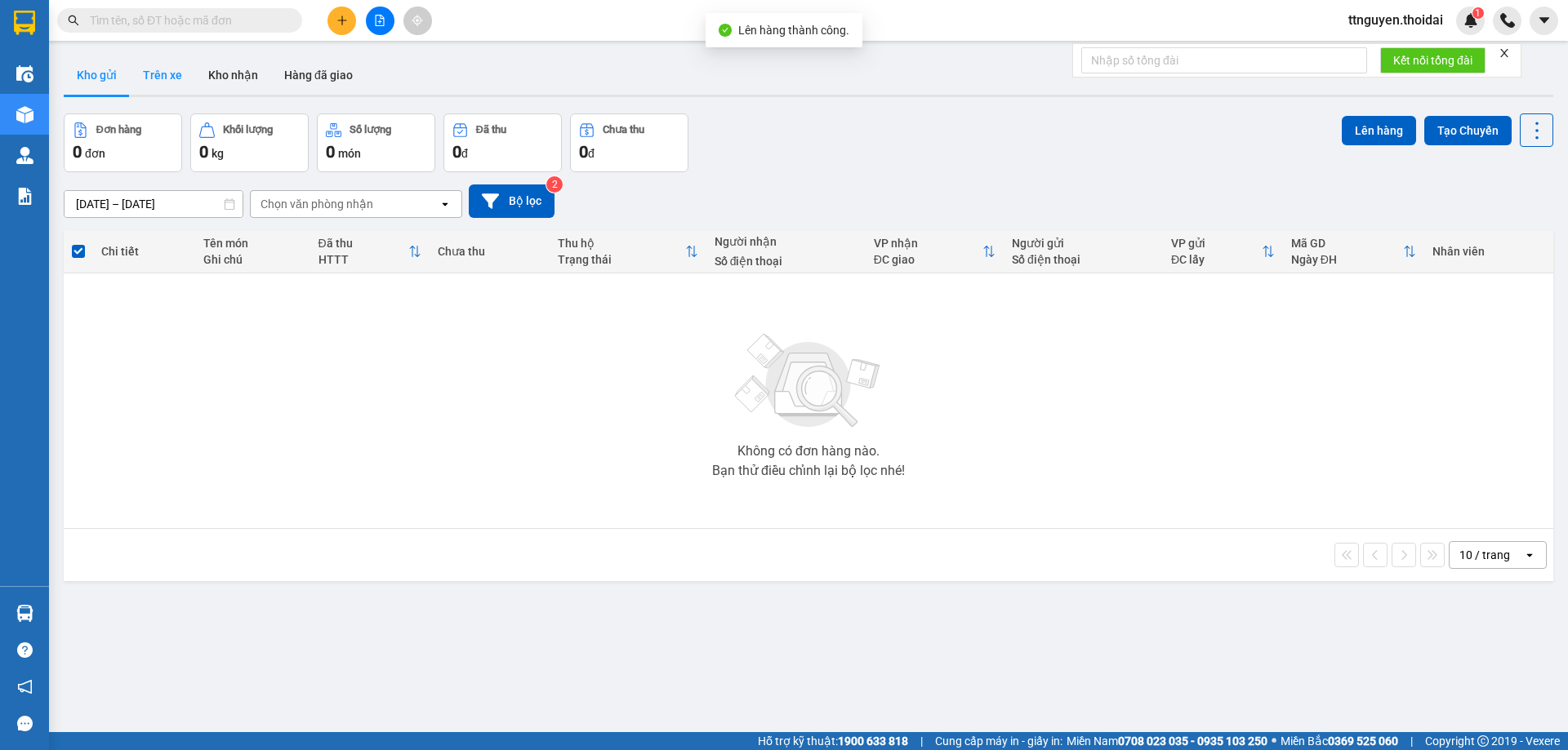
click at [148, 83] on button "Trên xe" at bounding box center [162, 75] width 66 height 39
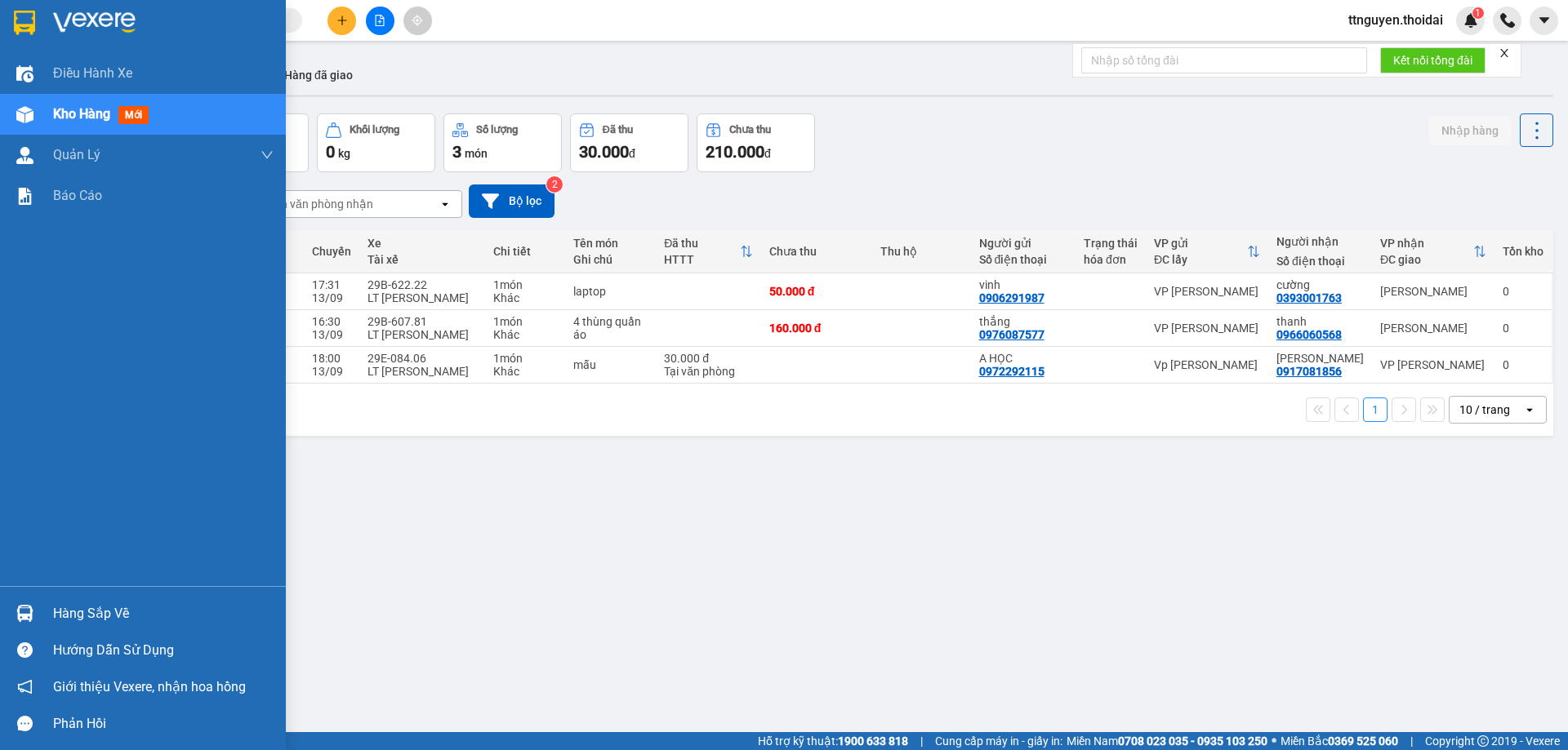
drag, startPoint x: 118, startPoint y: 617, endPoint x: 159, endPoint y: 608, distance: 42.0
click at [118, 617] on div "Hàng sắp về" at bounding box center [163, 614] width 221 height 25
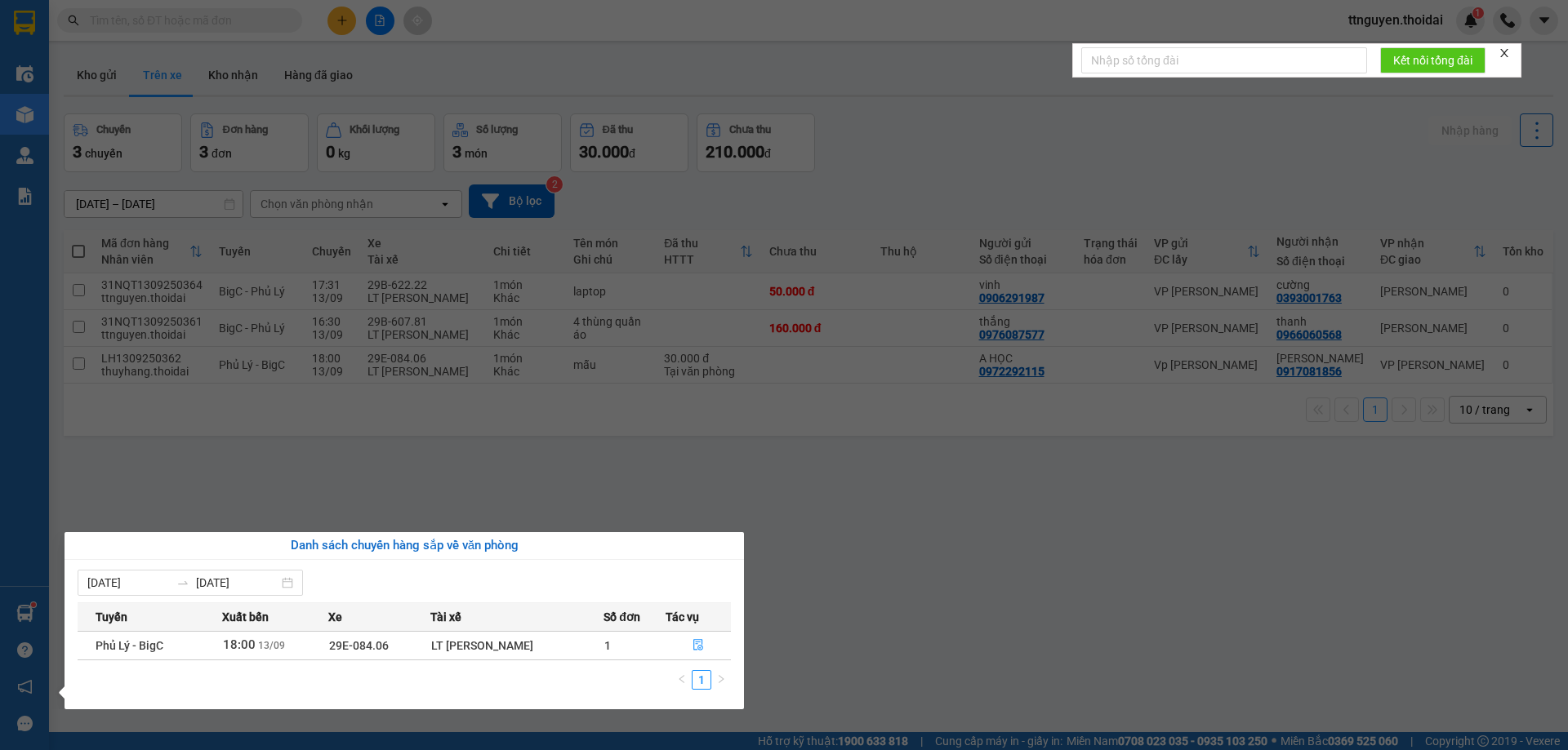
click at [866, 599] on section "Kết quả tìm kiếm ( 0 ) Bộ lọc No Data ttnguyen.thoidai 1 Điều hành xe Kho hàng …" at bounding box center [784, 375] width 1568 height 750
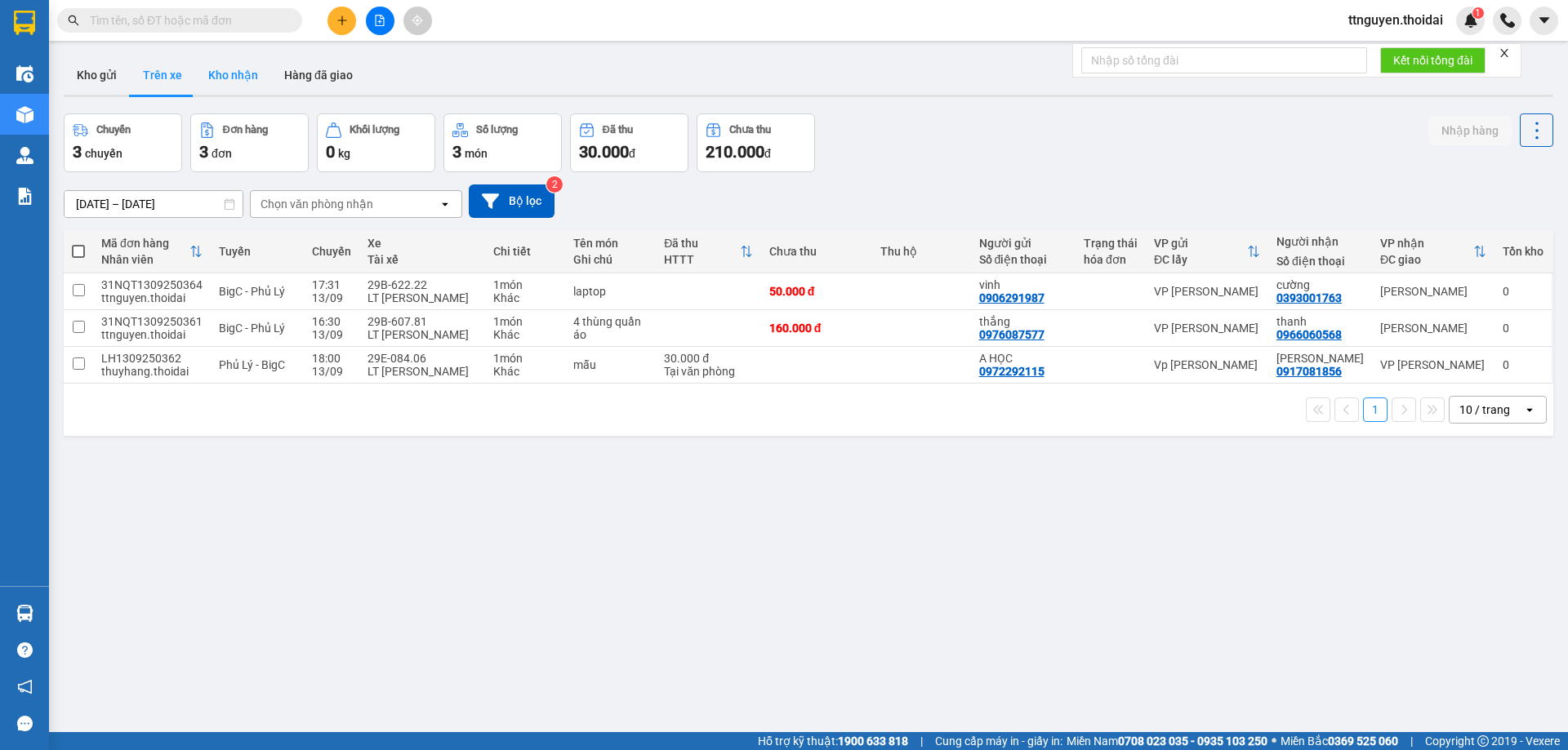
click at [230, 82] on button "Kho nhận" at bounding box center [233, 75] width 76 height 39
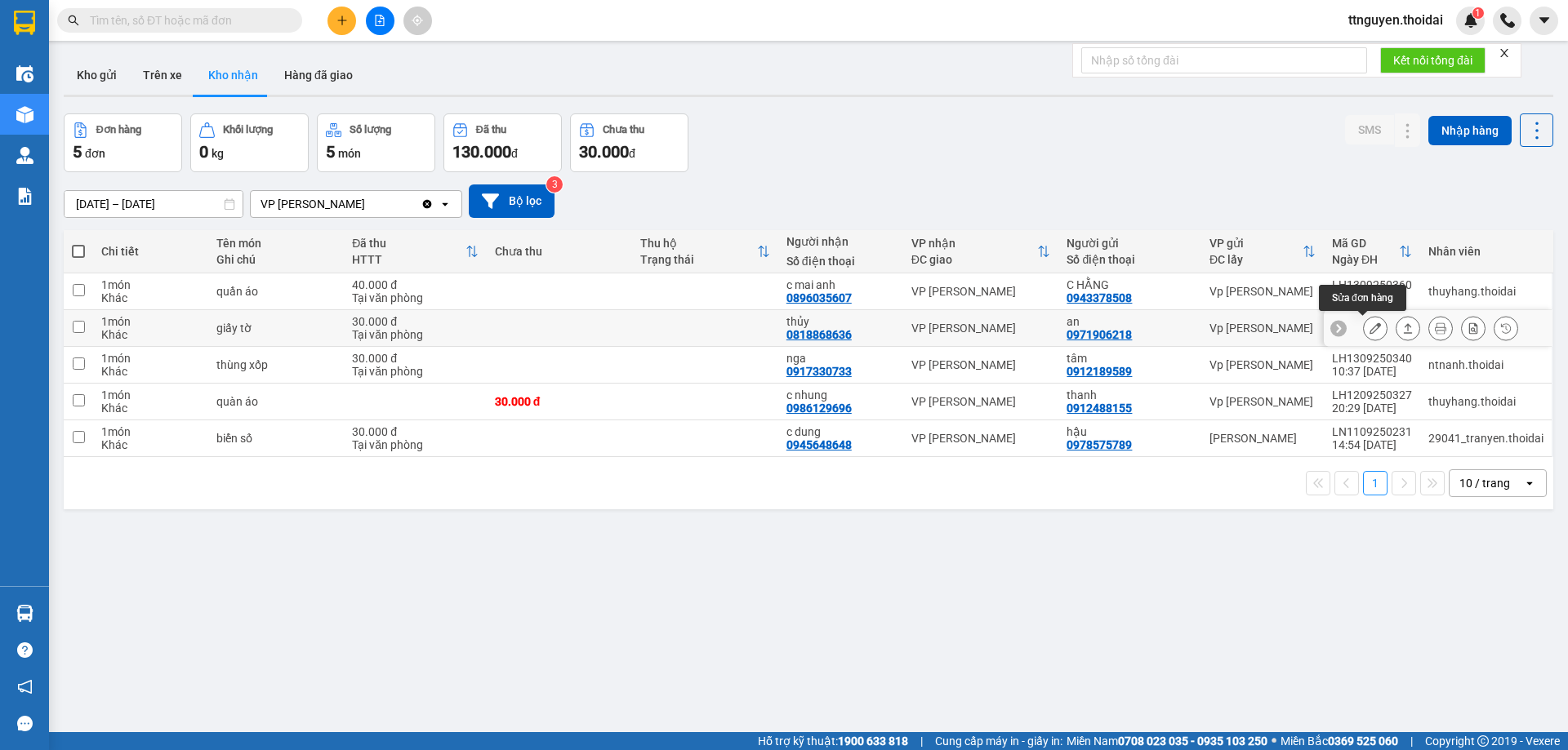
click at [1369, 325] on icon at bounding box center [1374, 327] width 11 height 11
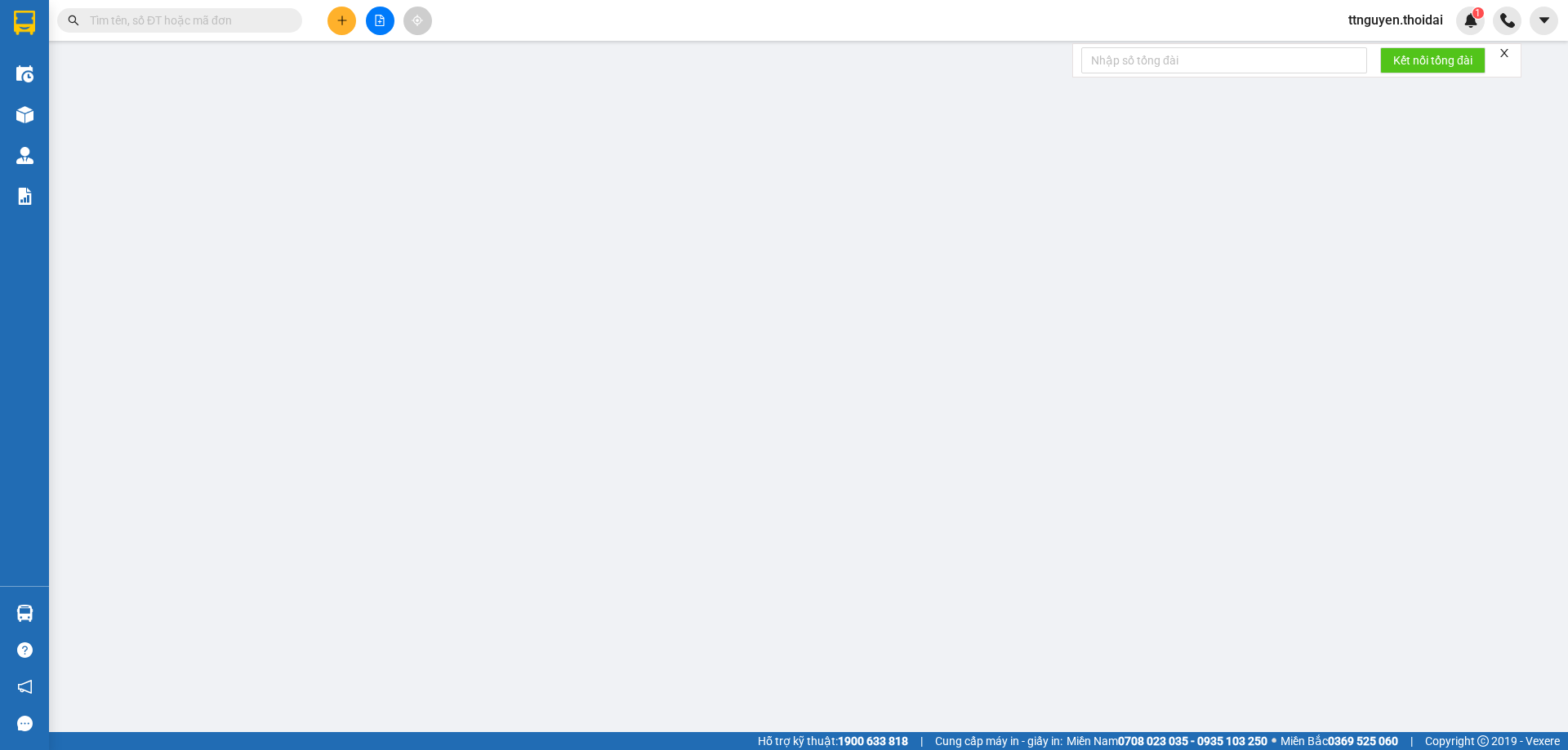
type input "0971906218"
type input "an"
type input "0818868636"
type input "thủy"
type input "30.000"
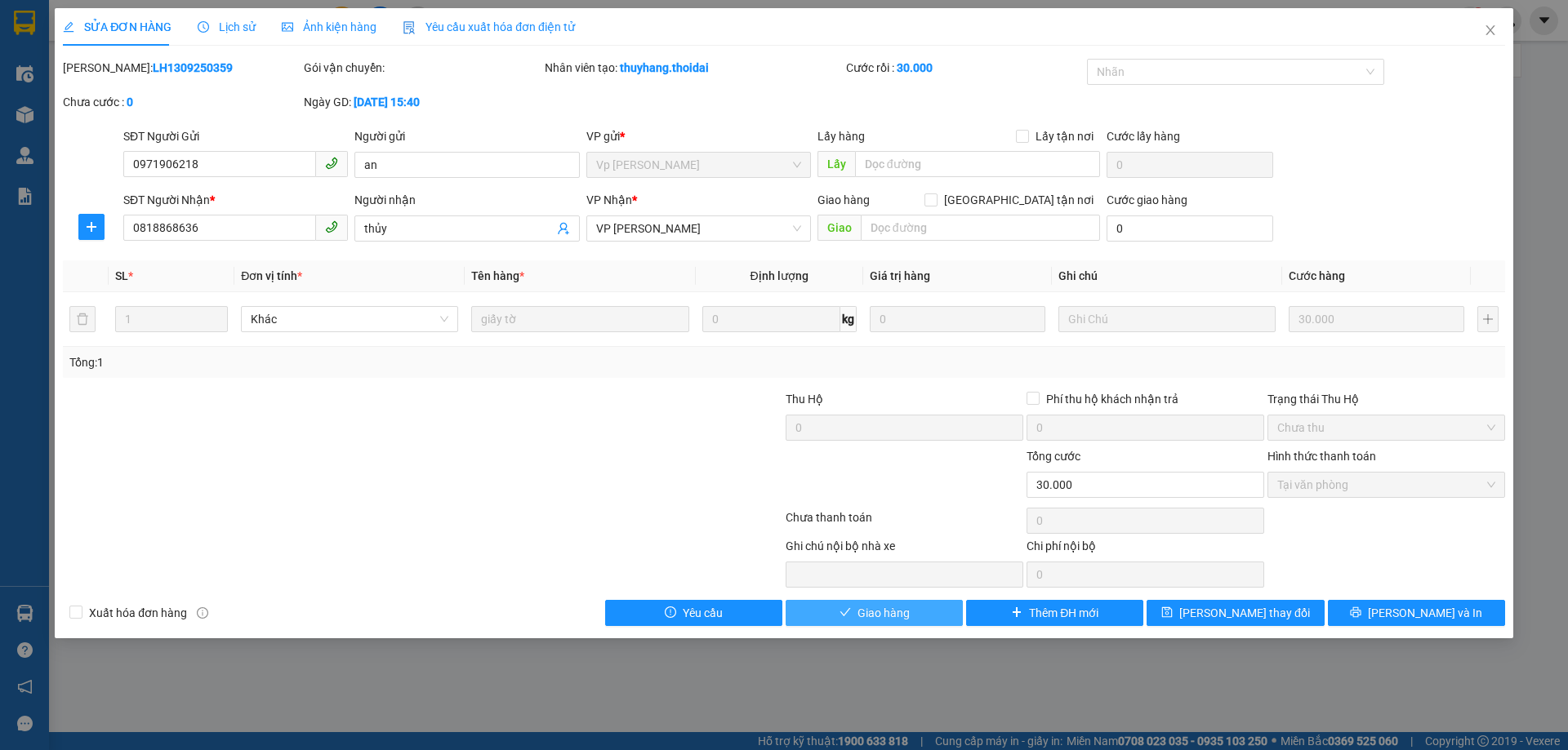
click at [892, 618] on span "Giao hàng" at bounding box center [883, 613] width 53 height 18
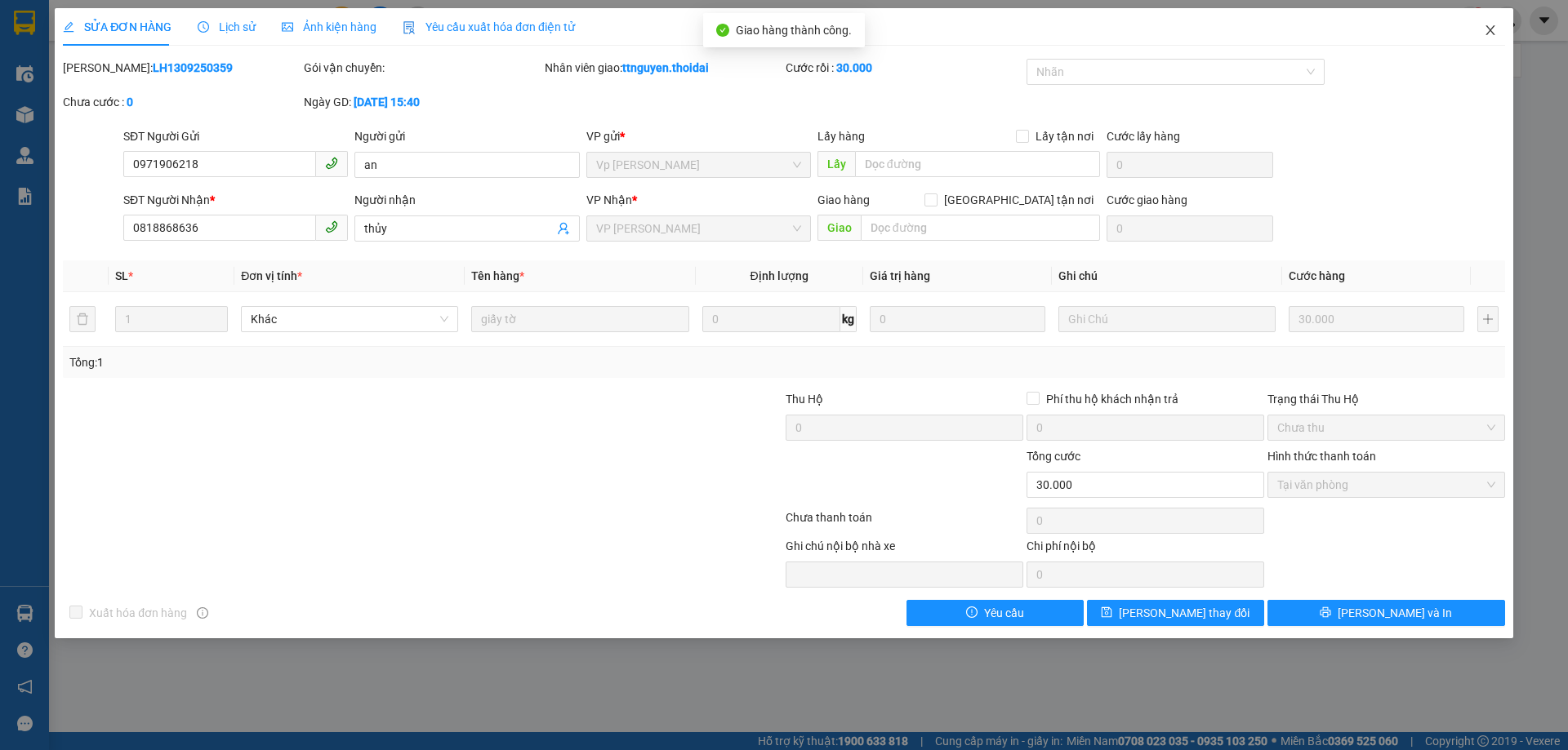
click at [1492, 33] on icon "close" at bounding box center [1489, 30] width 13 height 13
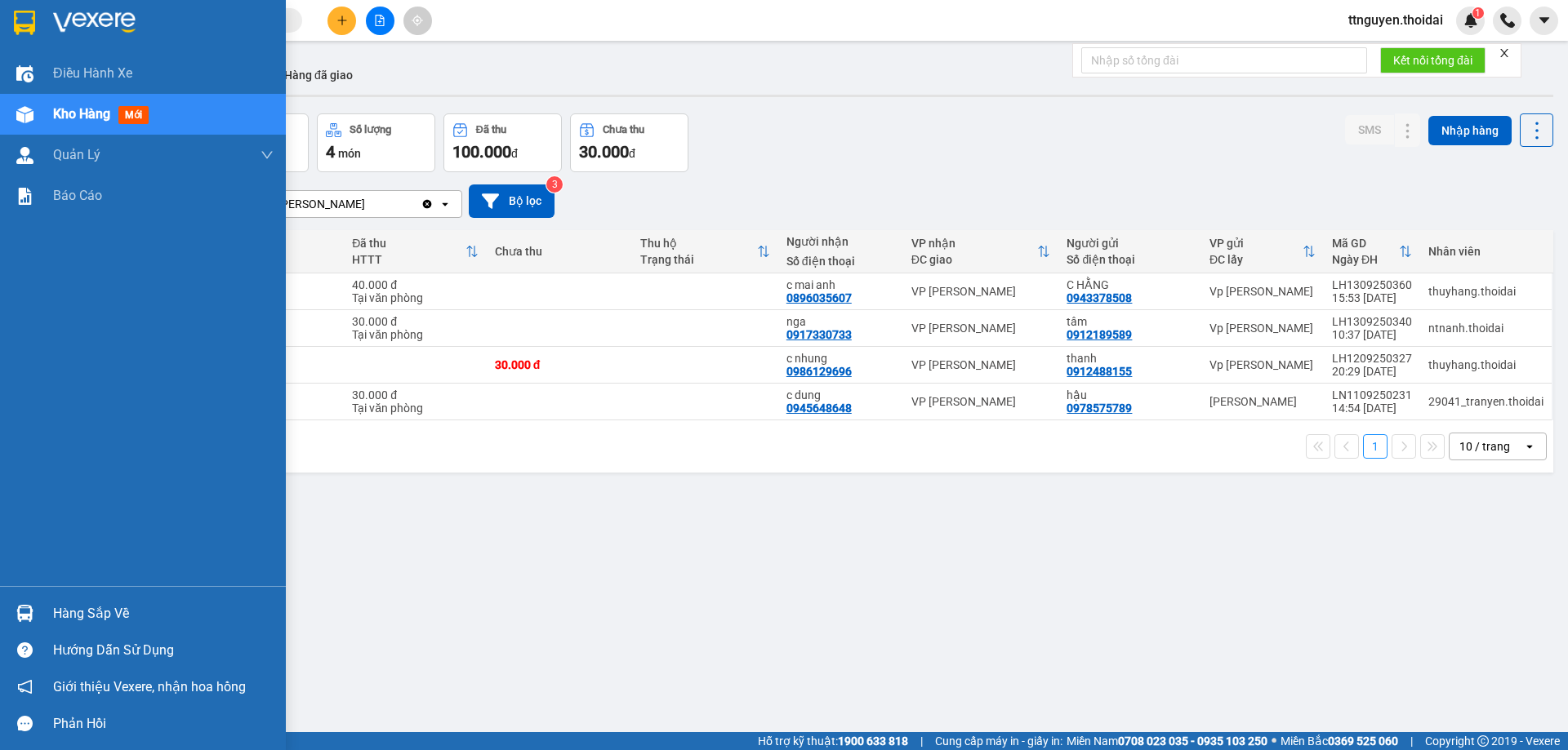
click at [99, 605] on div "Hàng sắp về" at bounding box center [163, 614] width 221 height 25
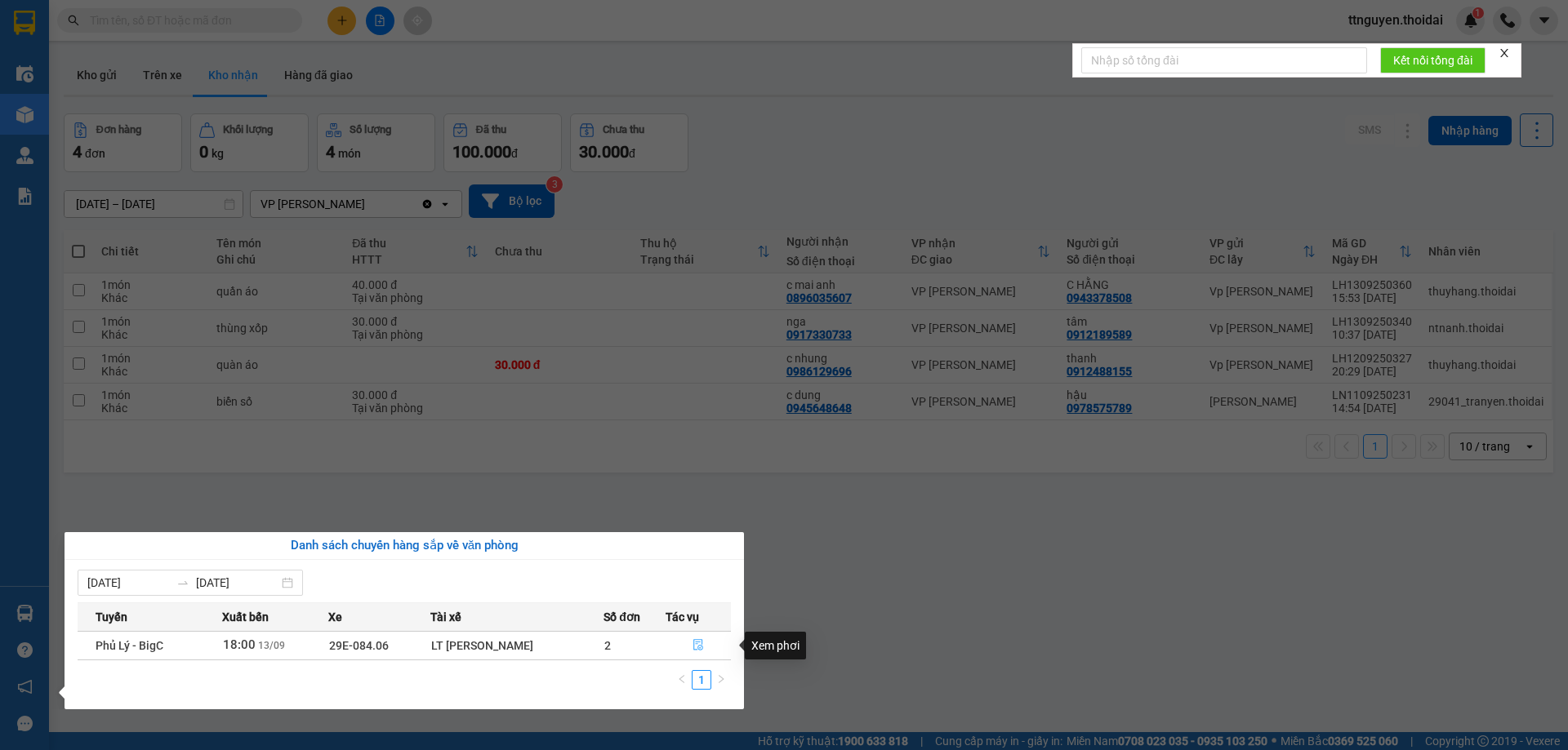
click at [699, 643] on icon "file-done" at bounding box center [698, 645] width 10 height 11
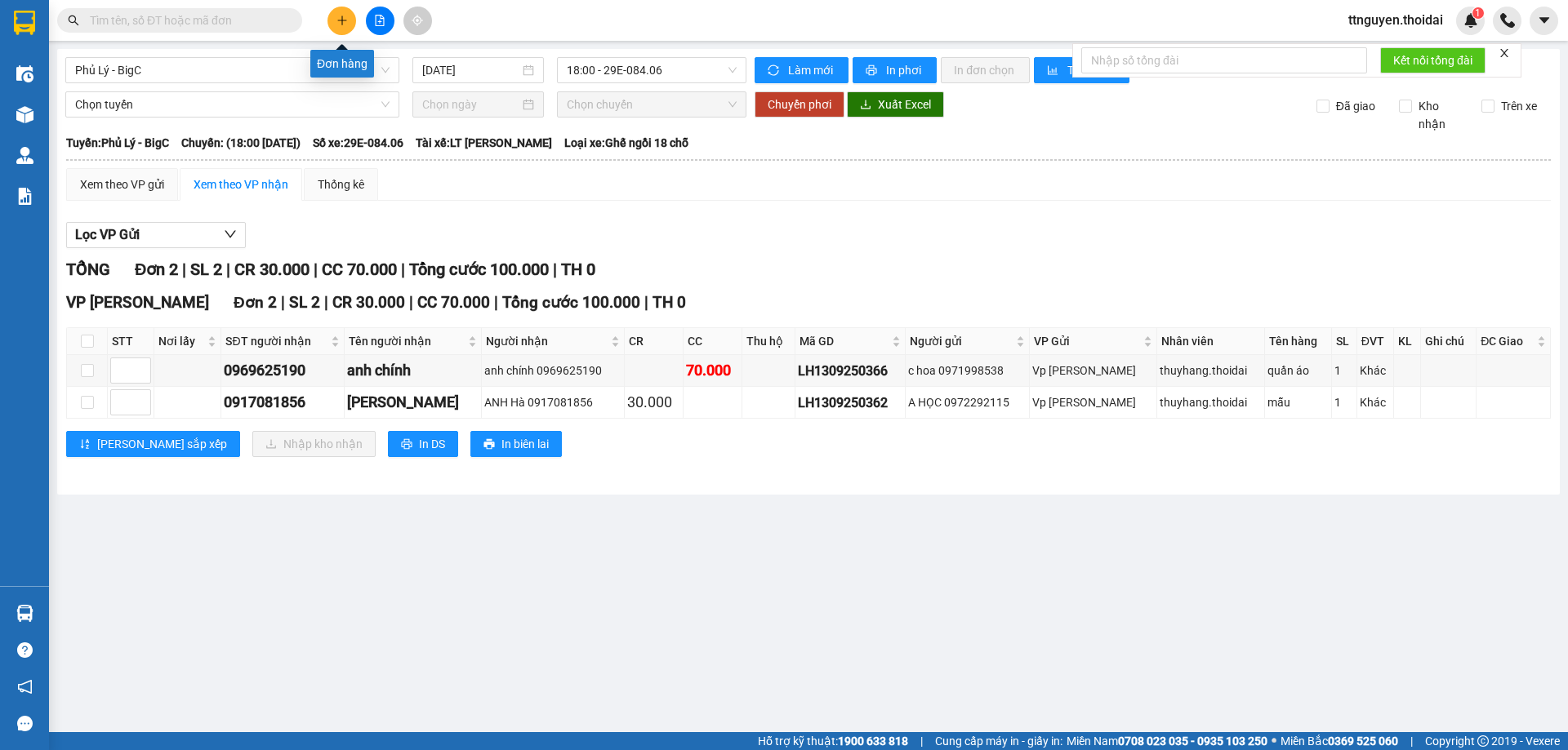
click at [340, 15] on icon "plus" at bounding box center [341, 20] width 11 height 11
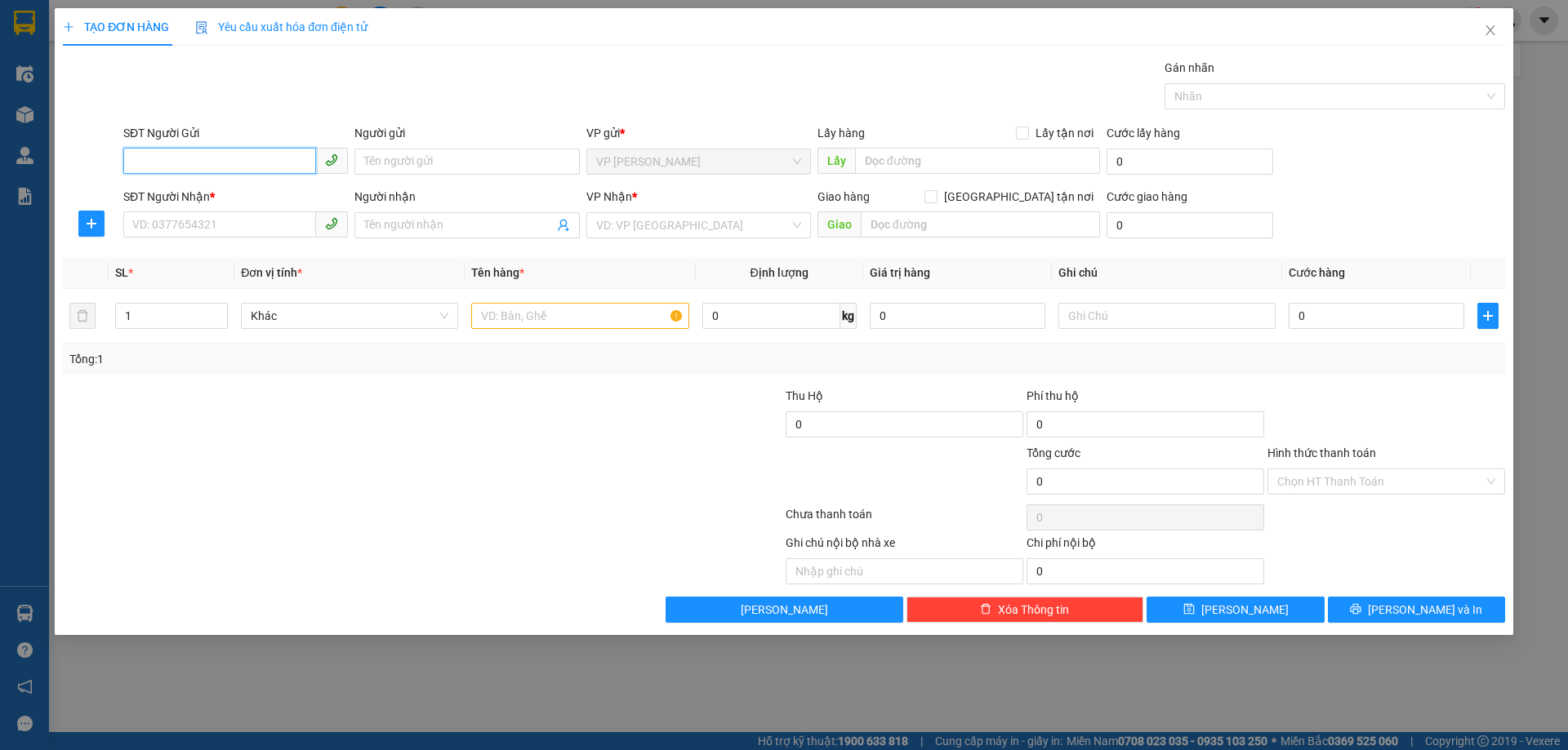
click at [261, 157] on input "SĐT Người Gửi" at bounding box center [220, 161] width 193 height 26
click at [204, 190] on div "0812324686 - chi anh" at bounding box center [236, 194] width 205 height 18
type input "0812324686"
type input "chi anh"
type input "0812324686"
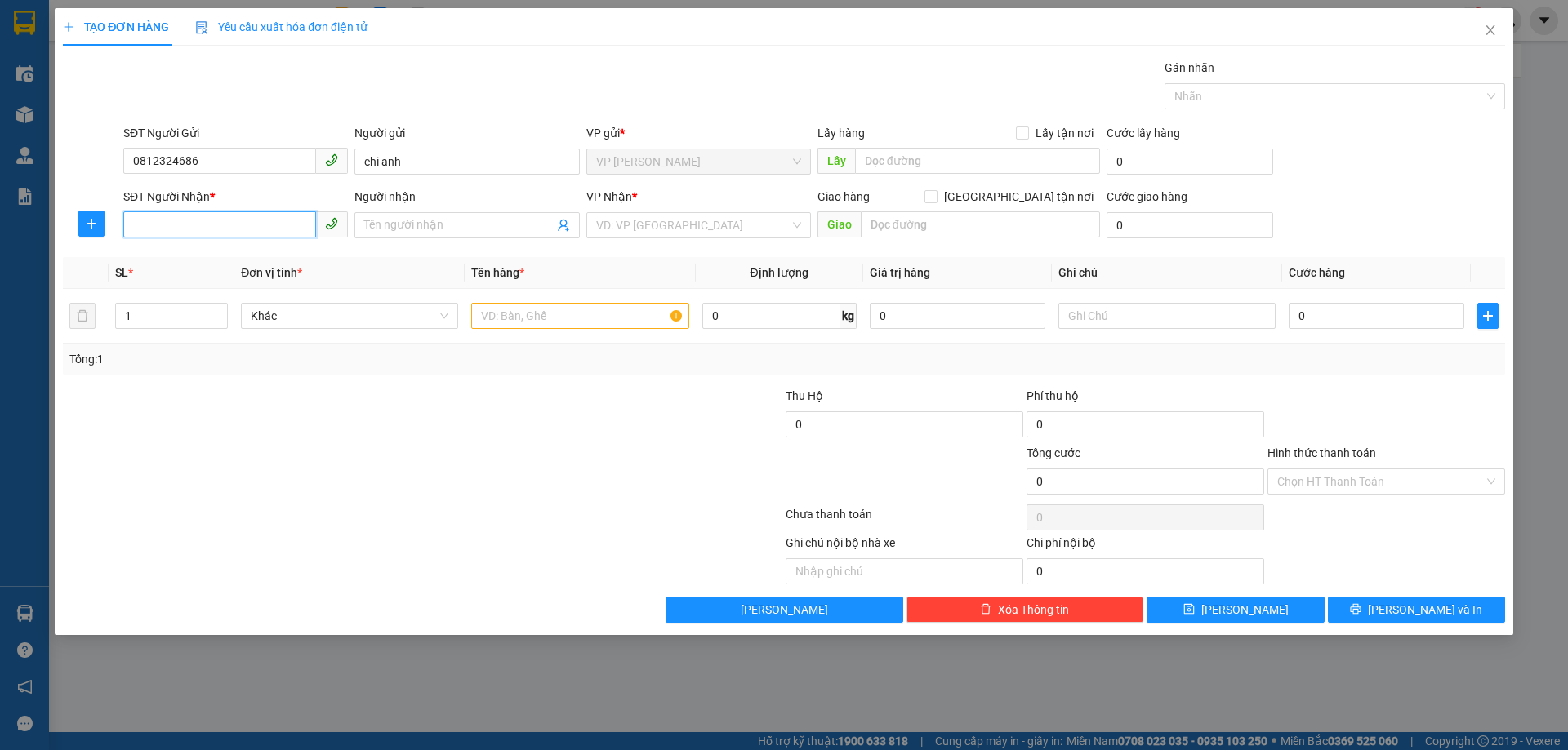
click at [221, 232] on input "SĐT Người Nhận *" at bounding box center [220, 225] width 193 height 26
click at [230, 317] on div "0814587583 - a chiến" at bounding box center [236, 310] width 205 height 18
type input "0814587583"
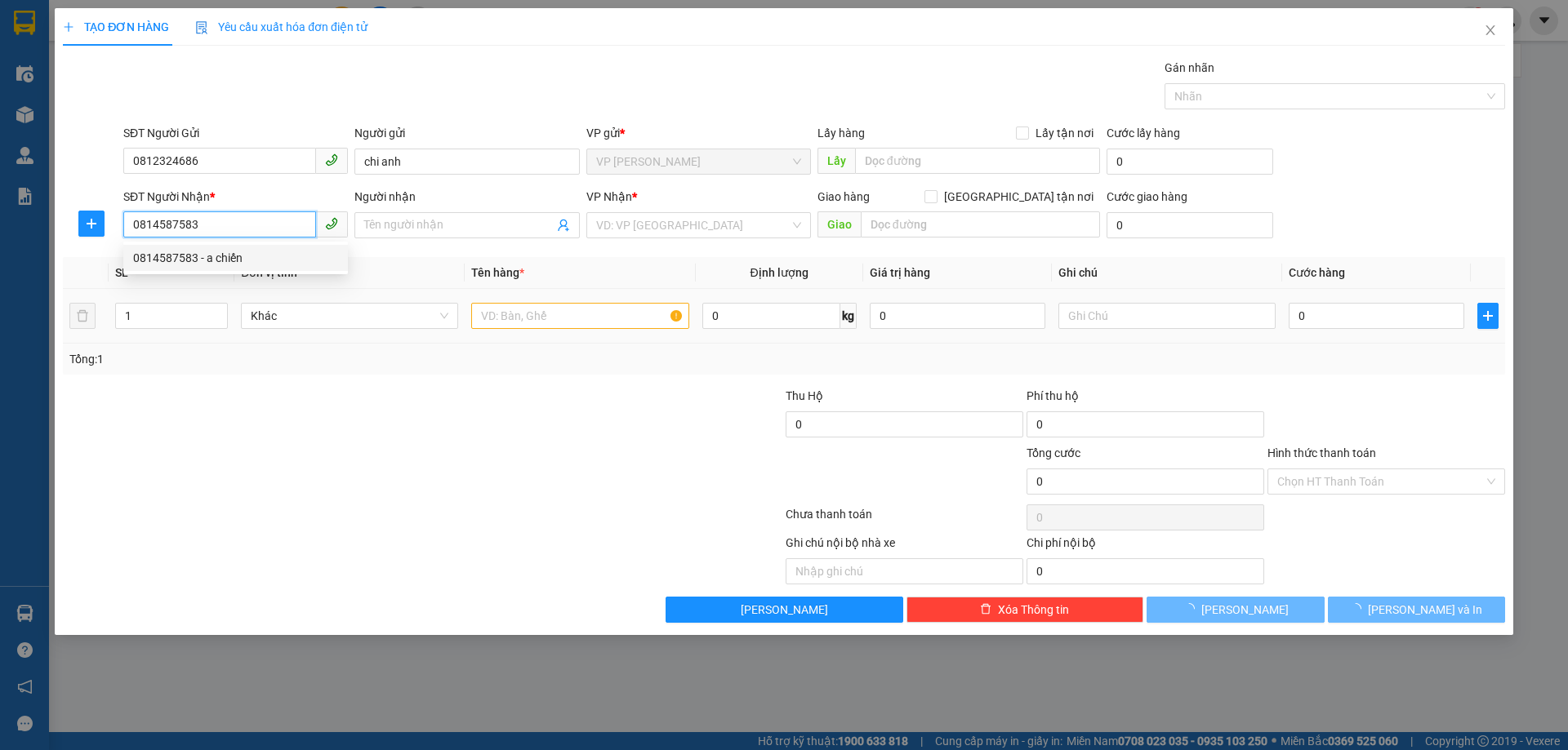
type input "a chiến"
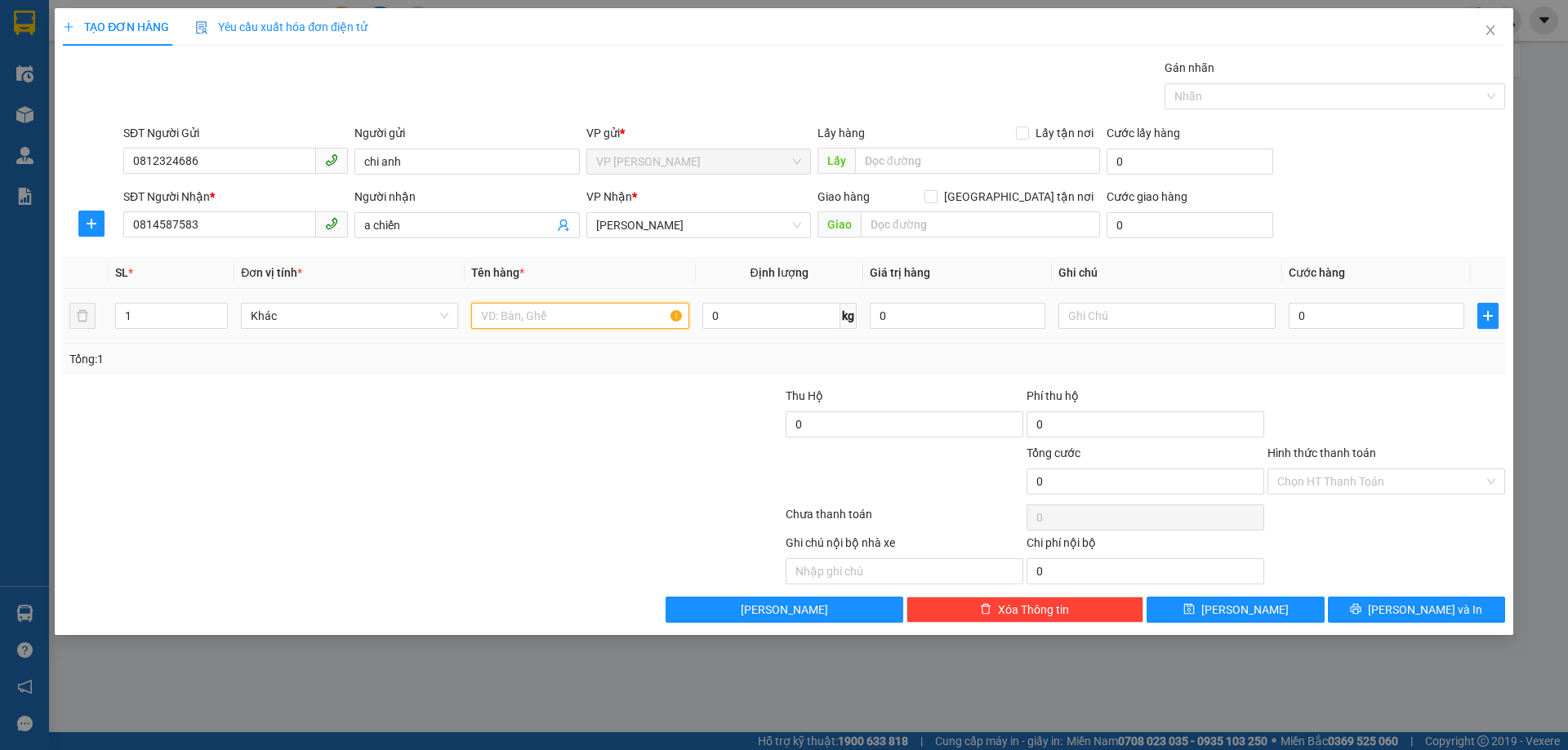
click at [600, 312] on input "text" at bounding box center [580, 315] width 217 height 26
type input "lk đt"
click at [1326, 320] on input "0" at bounding box center [1376, 315] width 175 height 26
type input "04"
type input "4"
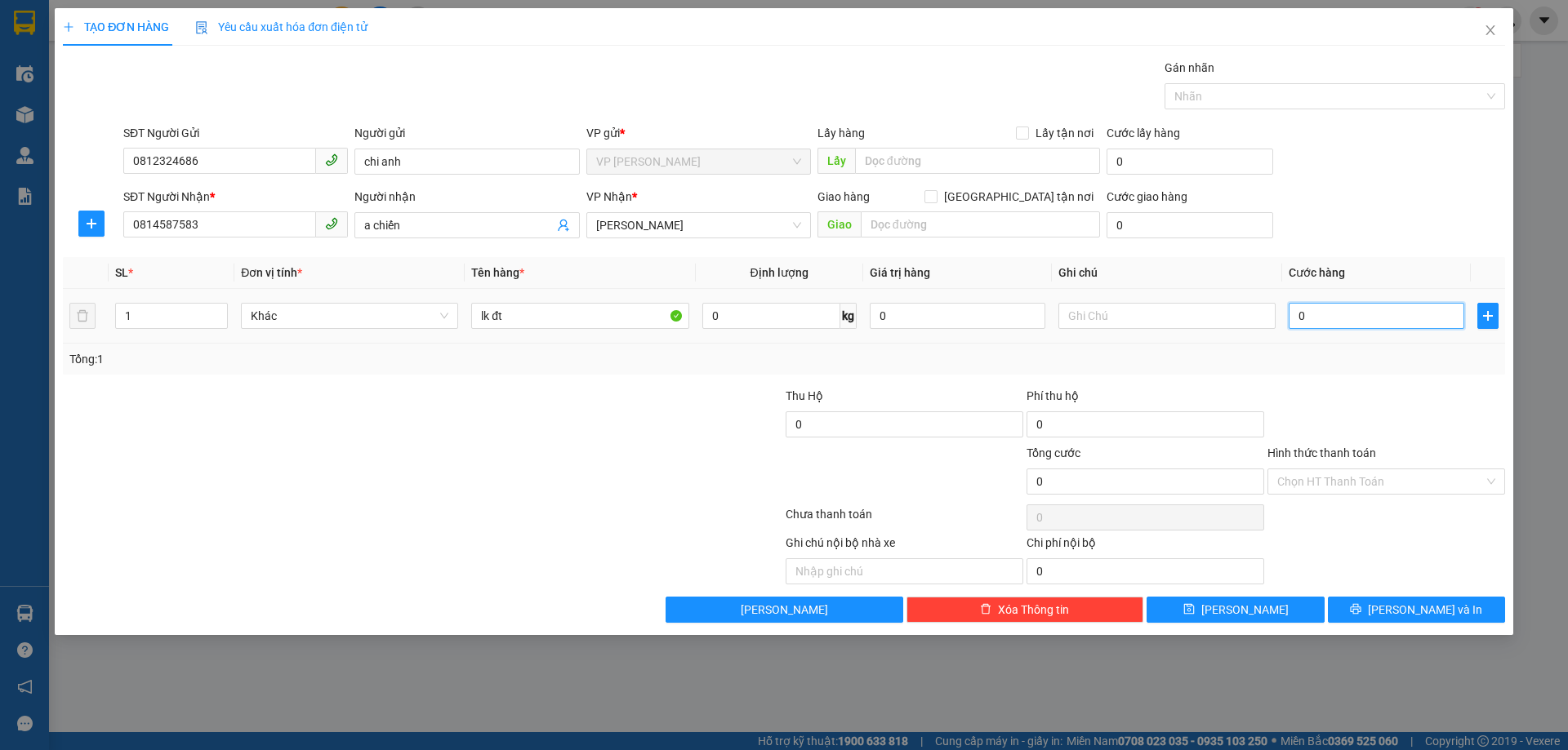
type input "4"
type input "040"
type input "40"
type input "40.000"
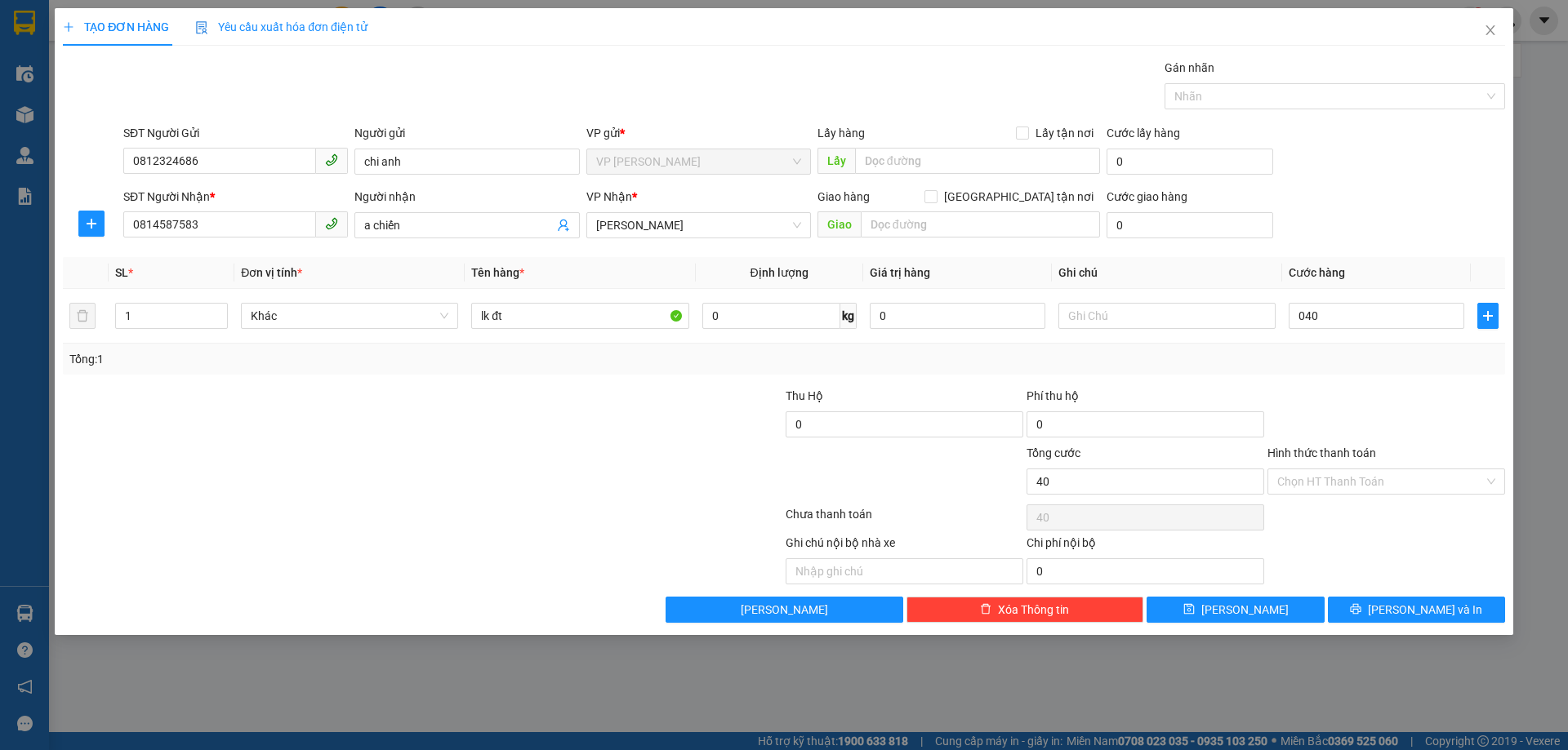
type input "40.000"
click at [1312, 375] on div "Transit Pickup Surcharge Ids Transit Deliver Surcharge Ids Transit Deliver Surc…" at bounding box center [783, 340] width 1442 height 564
click at [1415, 606] on span "[PERSON_NAME] và In" at bounding box center [1425, 610] width 114 height 18
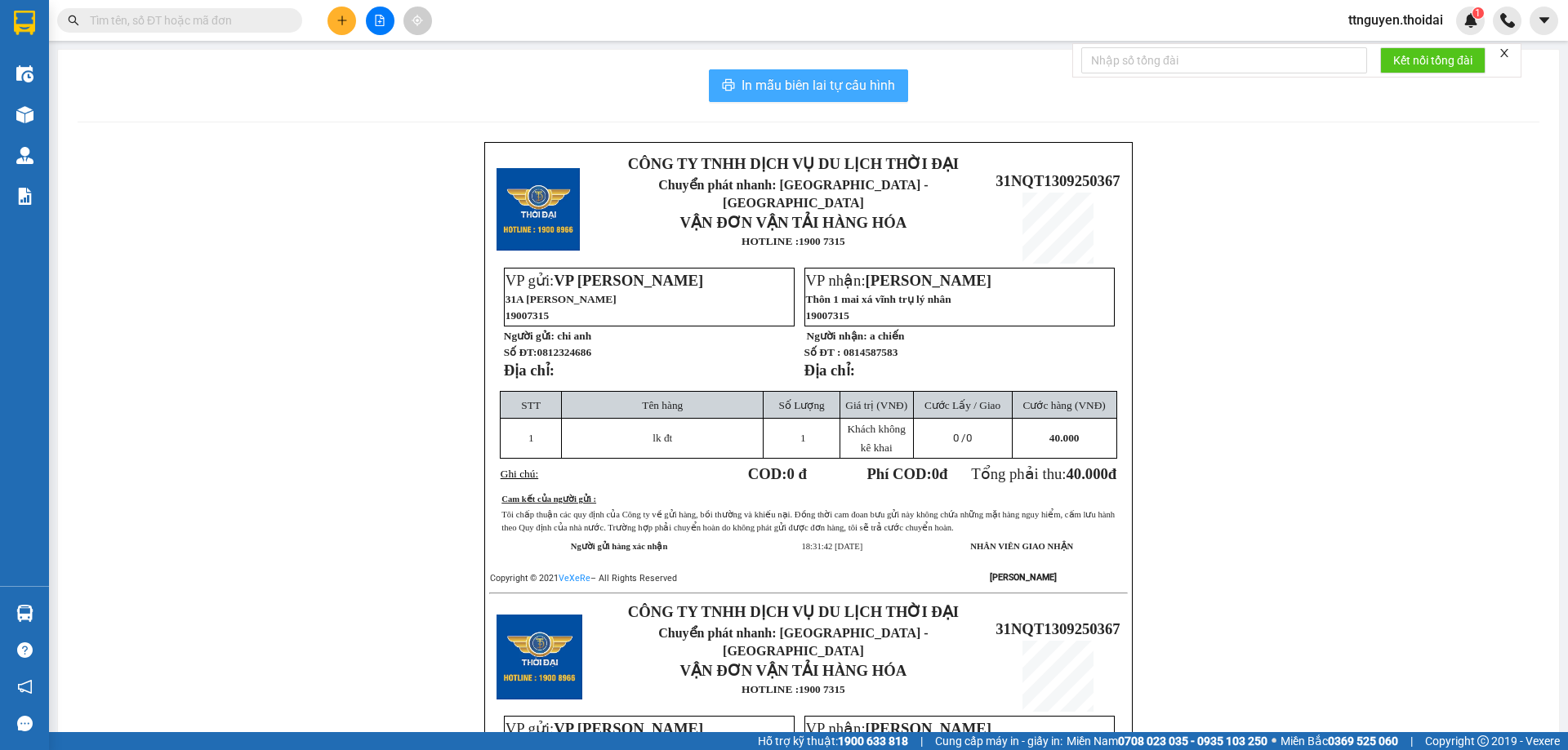
click at [801, 84] on span "In mẫu biên lai tự cấu hình" at bounding box center [818, 85] width 153 height 21
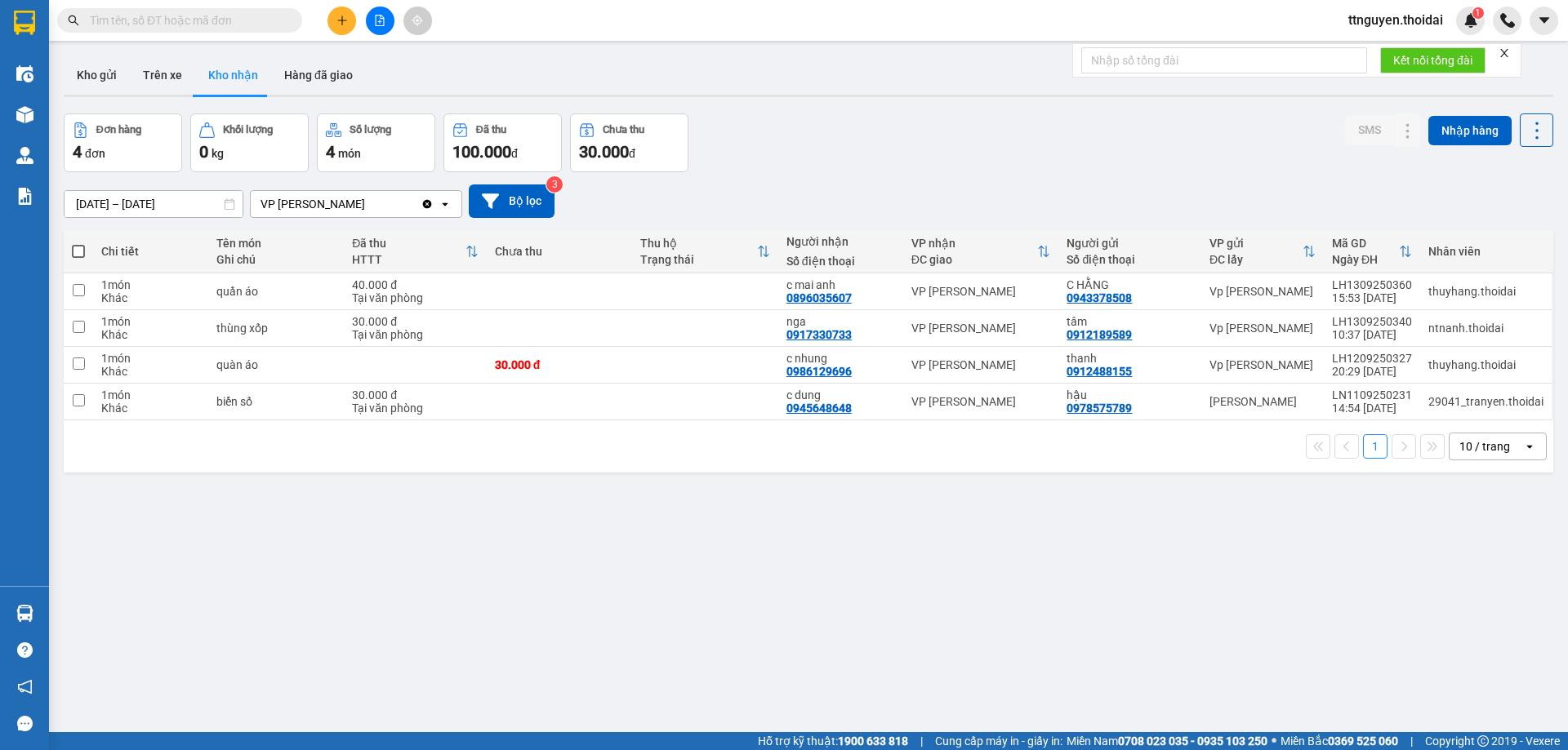
drag, startPoint x: 854, startPoint y: 156, endPoint x: 613, endPoint y: 12, distance: 280.7
click at [848, 155] on div "Đơn hàng 4 đơn Khối lượng 0 kg Số lượng 4 món Đã thu 100.000 đ Chưa thu 30.000 …" at bounding box center [808, 142] width 1489 height 59
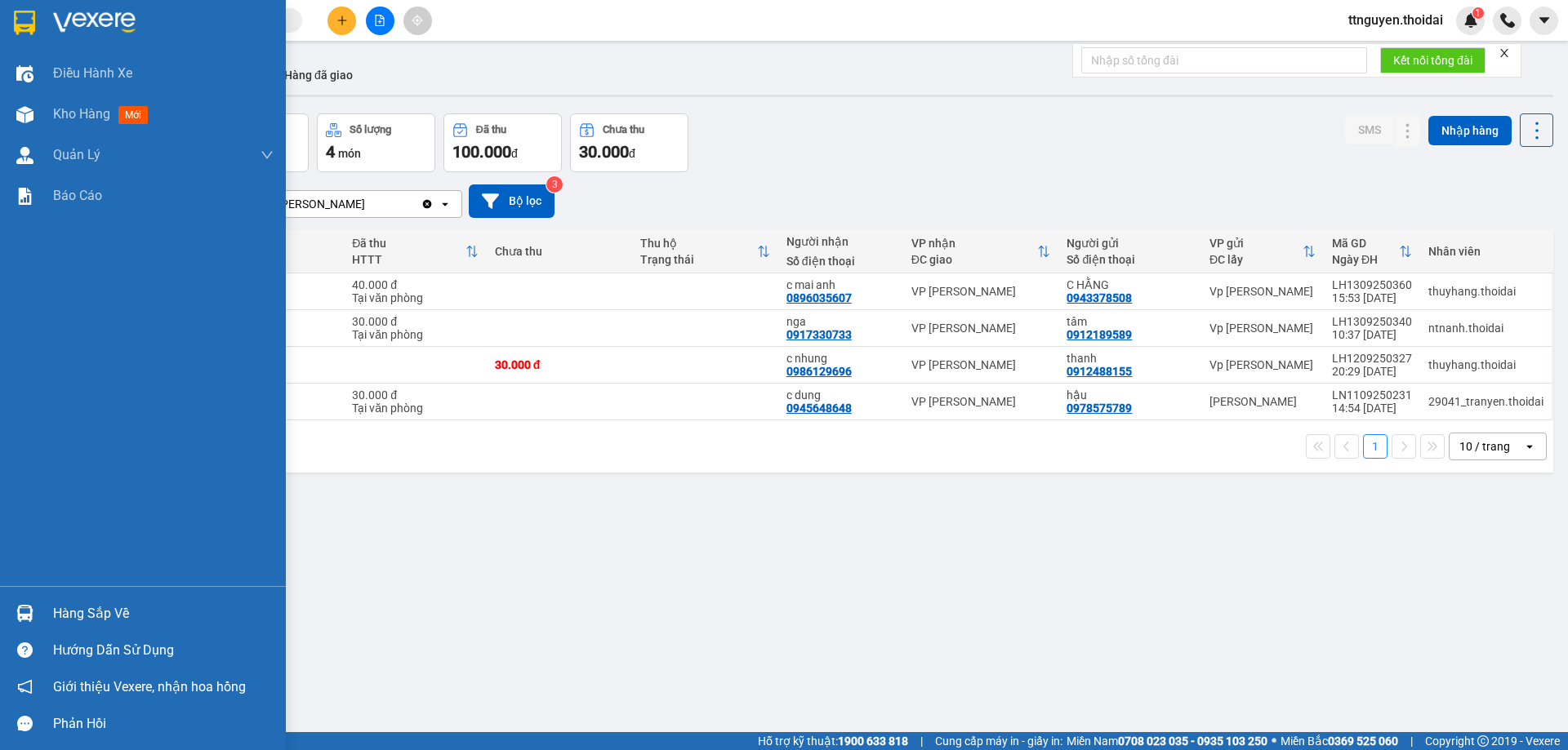
drag, startPoint x: 91, startPoint y: 604, endPoint x: 358, endPoint y: 635, distance: 268.8
click at [98, 608] on div "Hàng sắp về" at bounding box center [163, 614] width 221 height 25
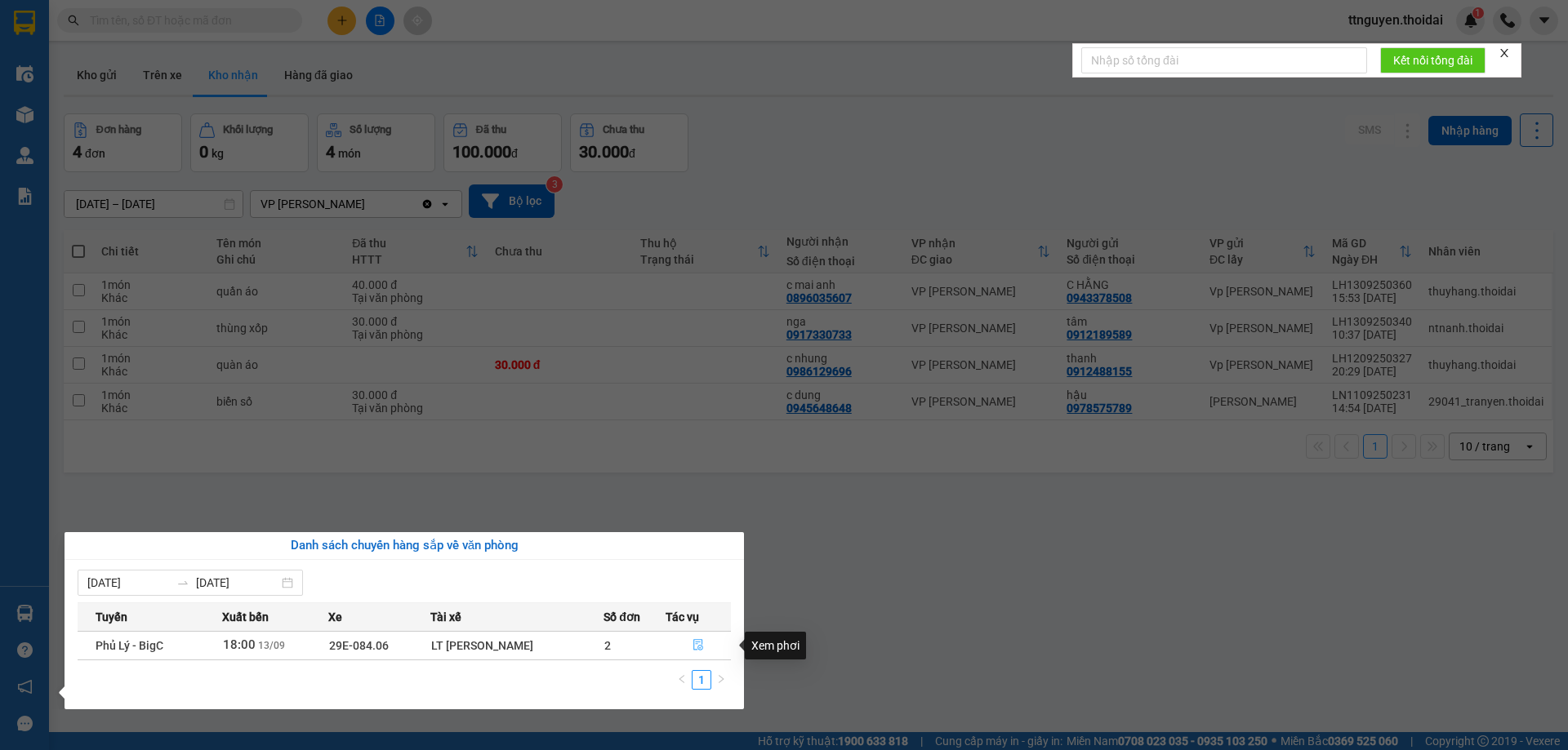
click at [697, 645] on icon "file-done" at bounding box center [697, 645] width 11 height 11
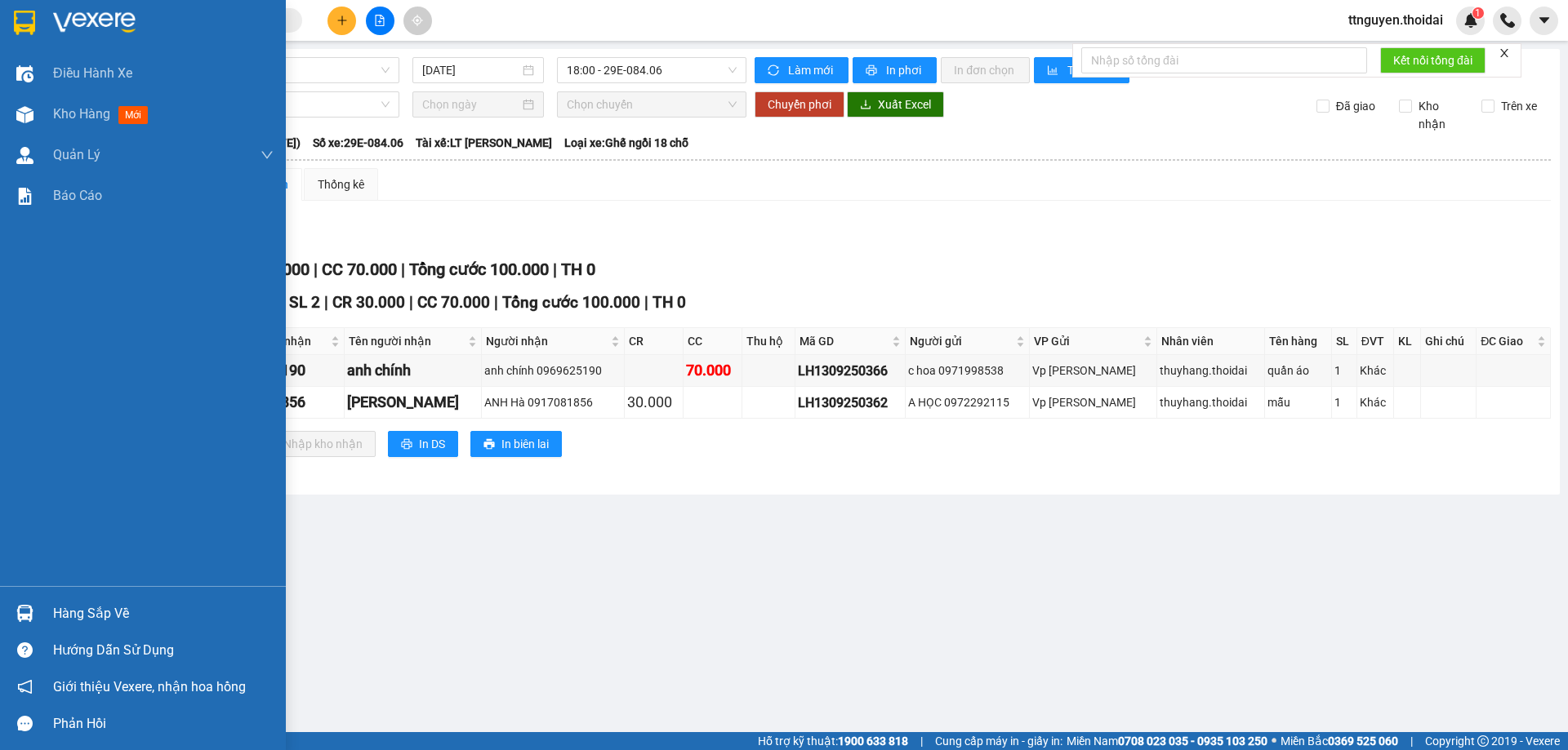
click at [120, 608] on div "Hàng sắp về" at bounding box center [163, 614] width 221 height 25
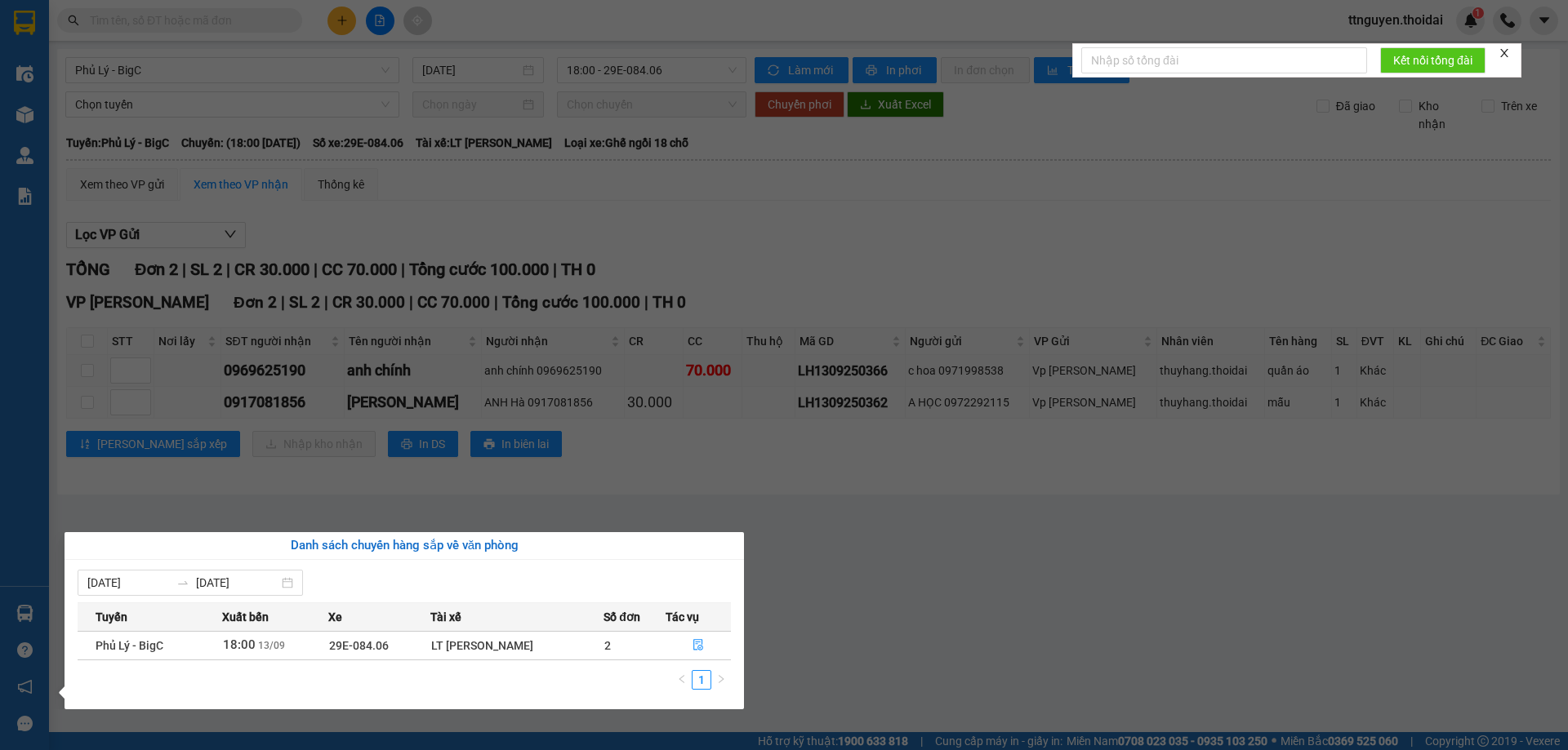
drag, startPoint x: 824, startPoint y: 551, endPoint x: 566, endPoint y: 412, distance: 293.1
click at [819, 550] on section "Kết quả tìm kiếm ( 0 ) Bộ lọc No Data ttnguyen.thoidai 1 Điều hành xe Kho hàng …" at bounding box center [784, 375] width 1568 height 750
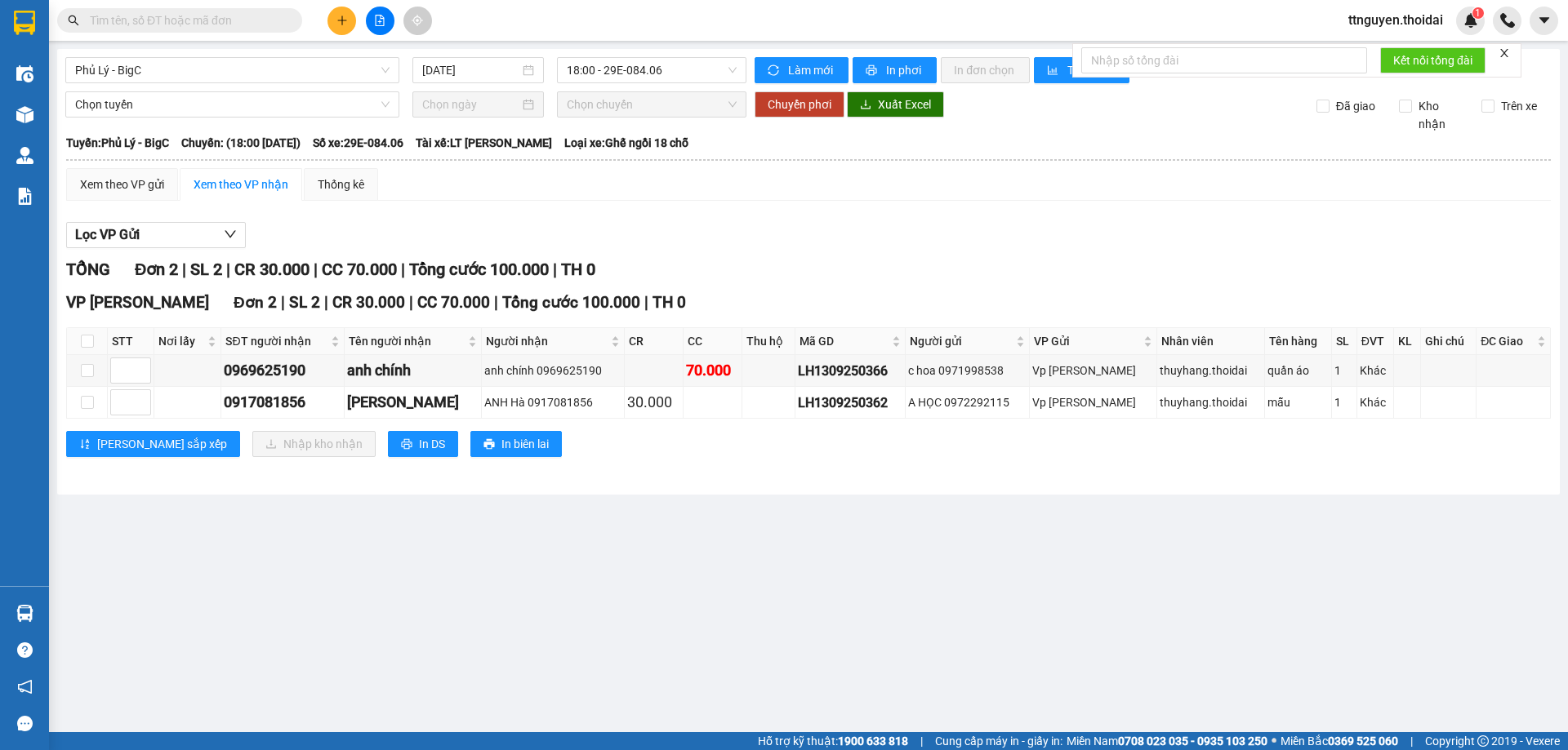
click at [199, 18] on input "text" at bounding box center [186, 20] width 193 height 18
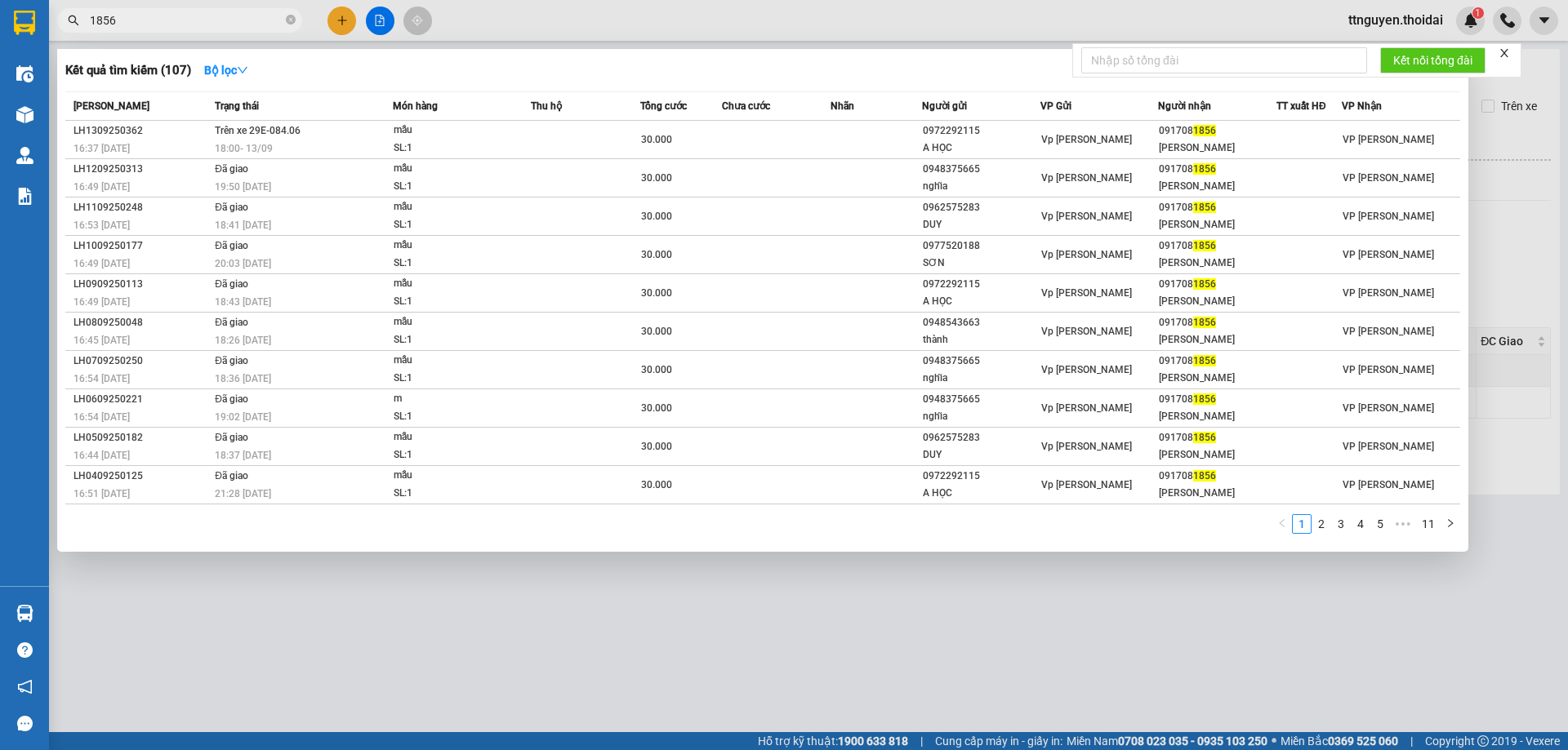
type input "1856"
click at [520, 596] on div at bounding box center [784, 375] width 1568 height 750
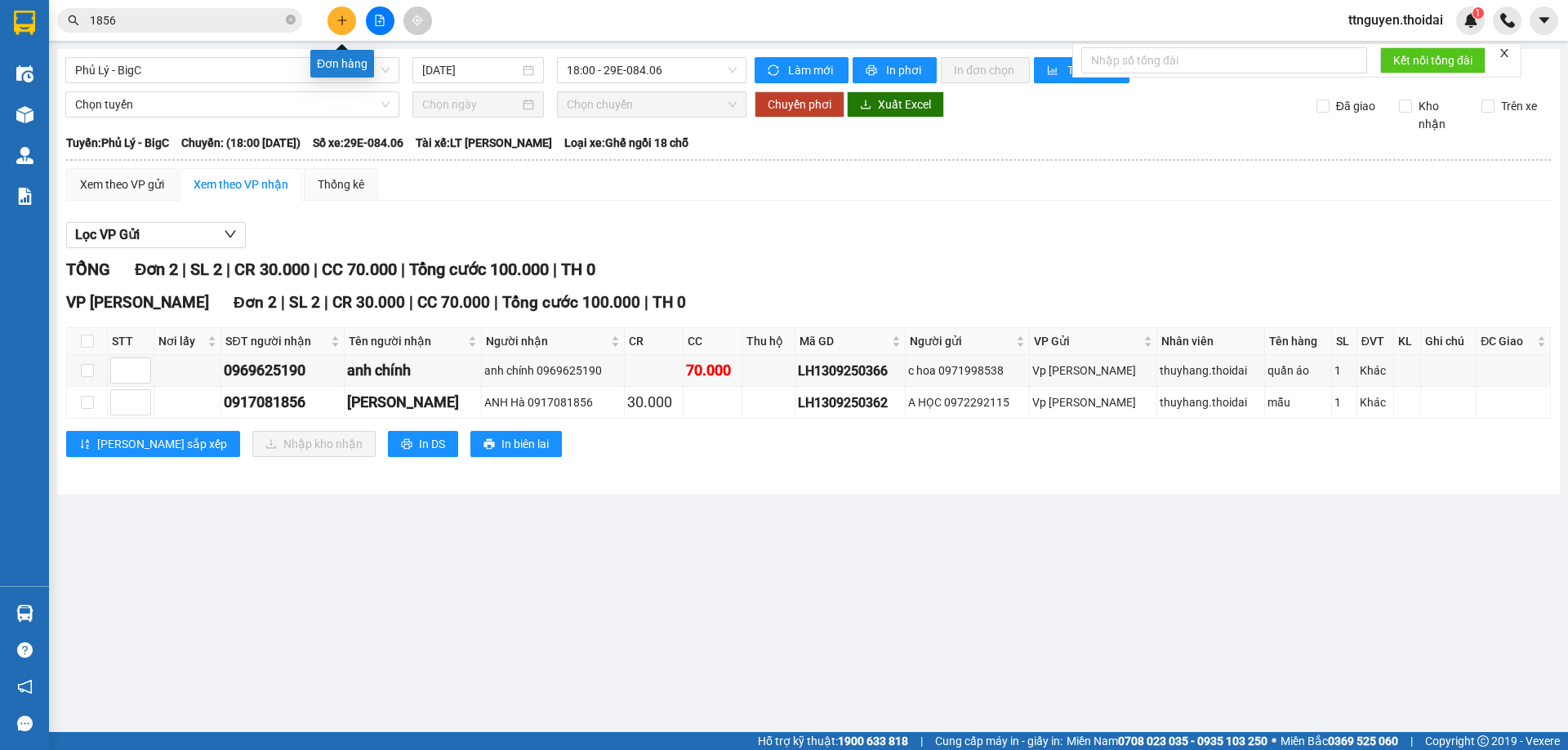
click at [338, 16] on icon "plus" at bounding box center [341, 20] width 11 height 11
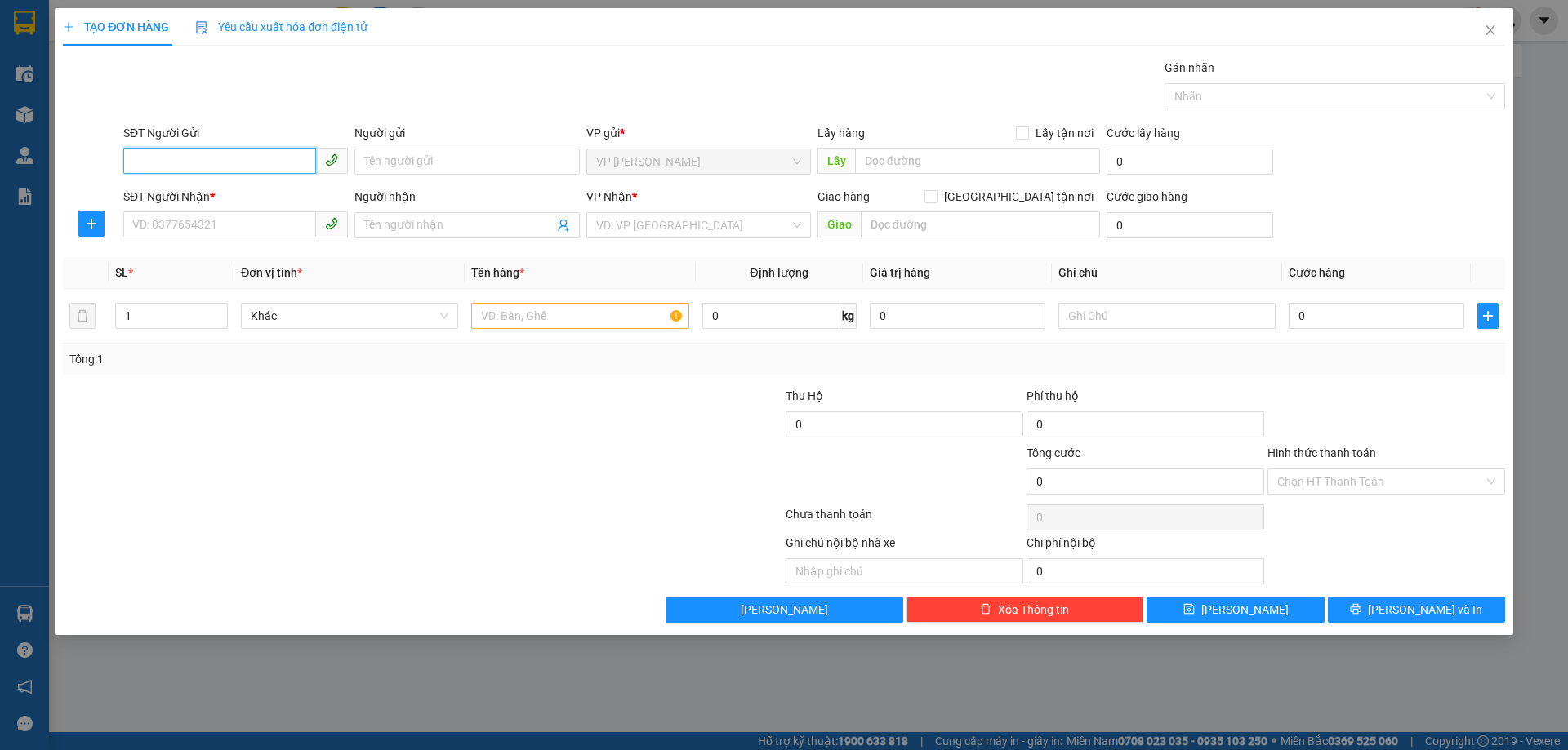
click at [221, 164] on input "SĐT Người Gửi" at bounding box center [220, 161] width 193 height 26
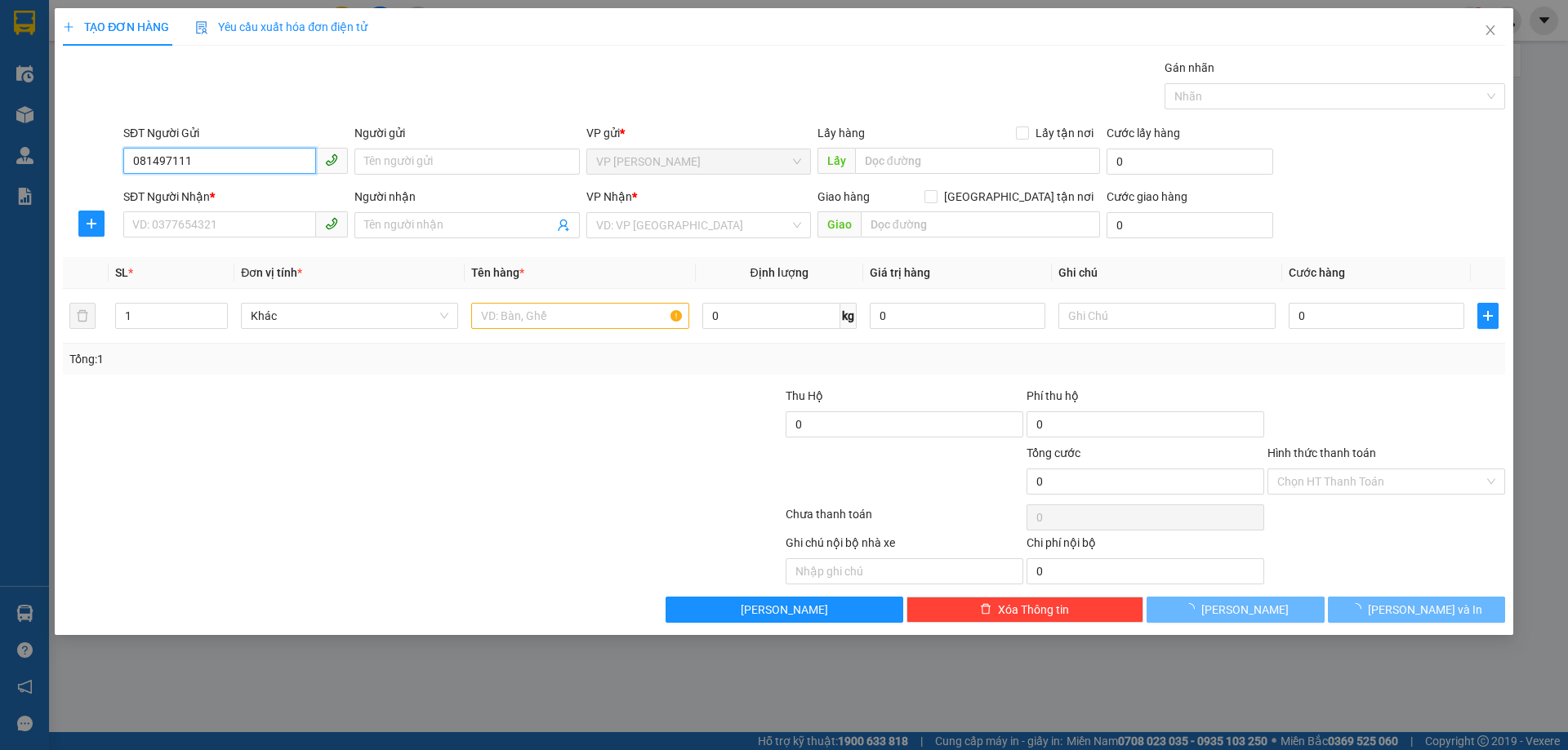
type input "0814971111"
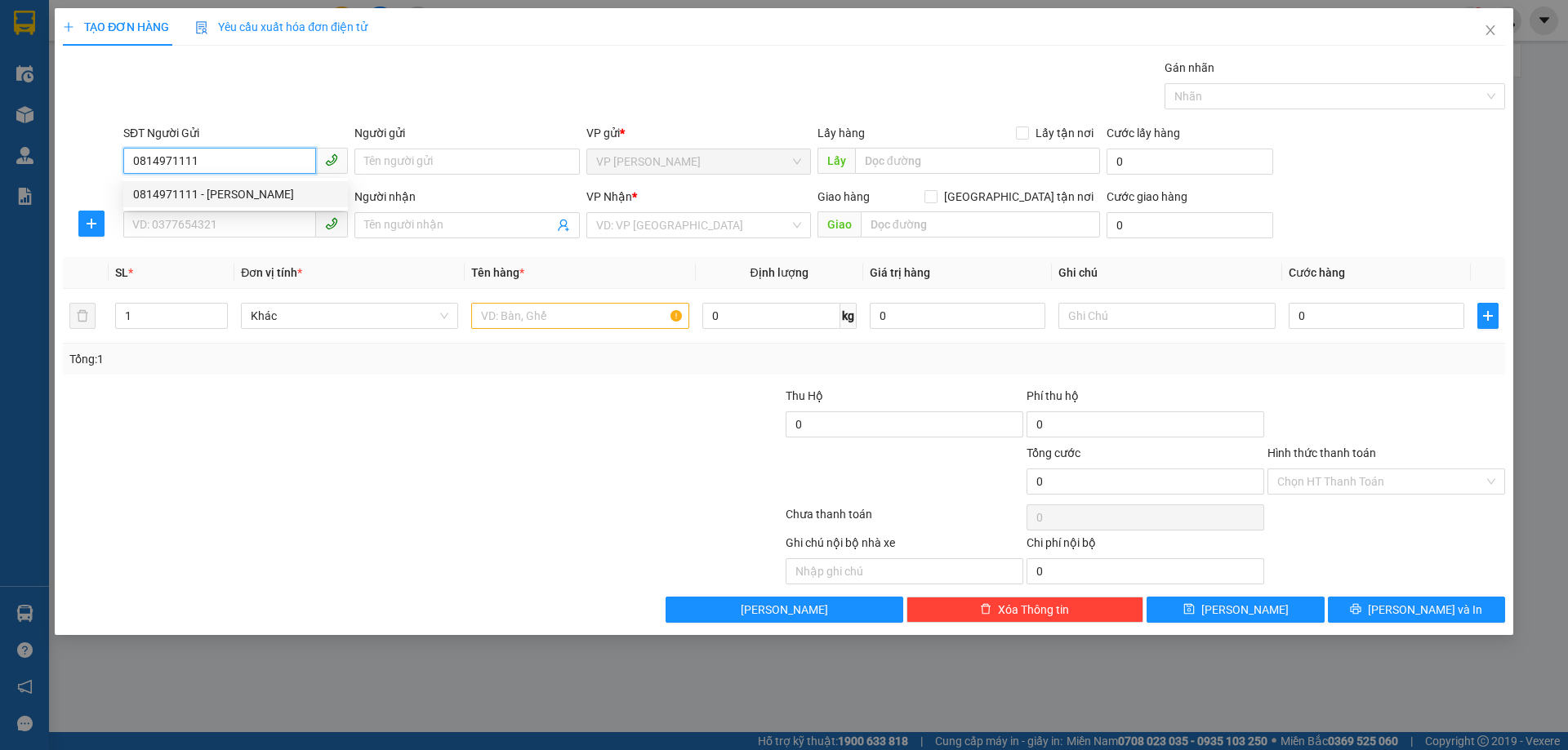
click at [271, 193] on div "0814971111 - lan anh" at bounding box center [236, 194] width 205 height 18
type input "lan anh"
type input "0814971111"
click at [231, 227] on input "SĐT Người Nhận *" at bounding box center [220, 225] width 193 height 26
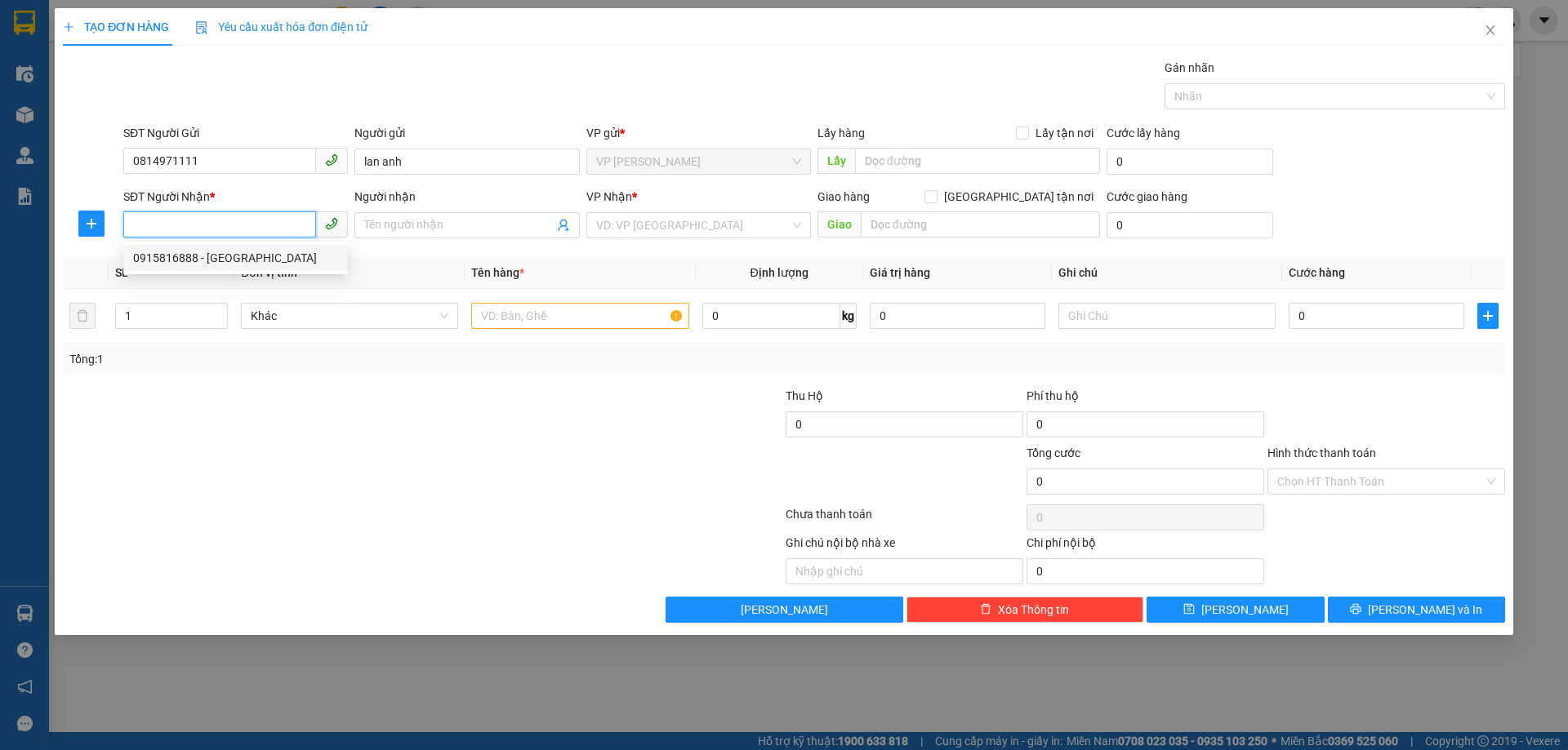
click at [221, 260] on div "0915816888 - [GEOGRAPHIC_DATA]" at bounding box center [236, 258] width 205 height 18
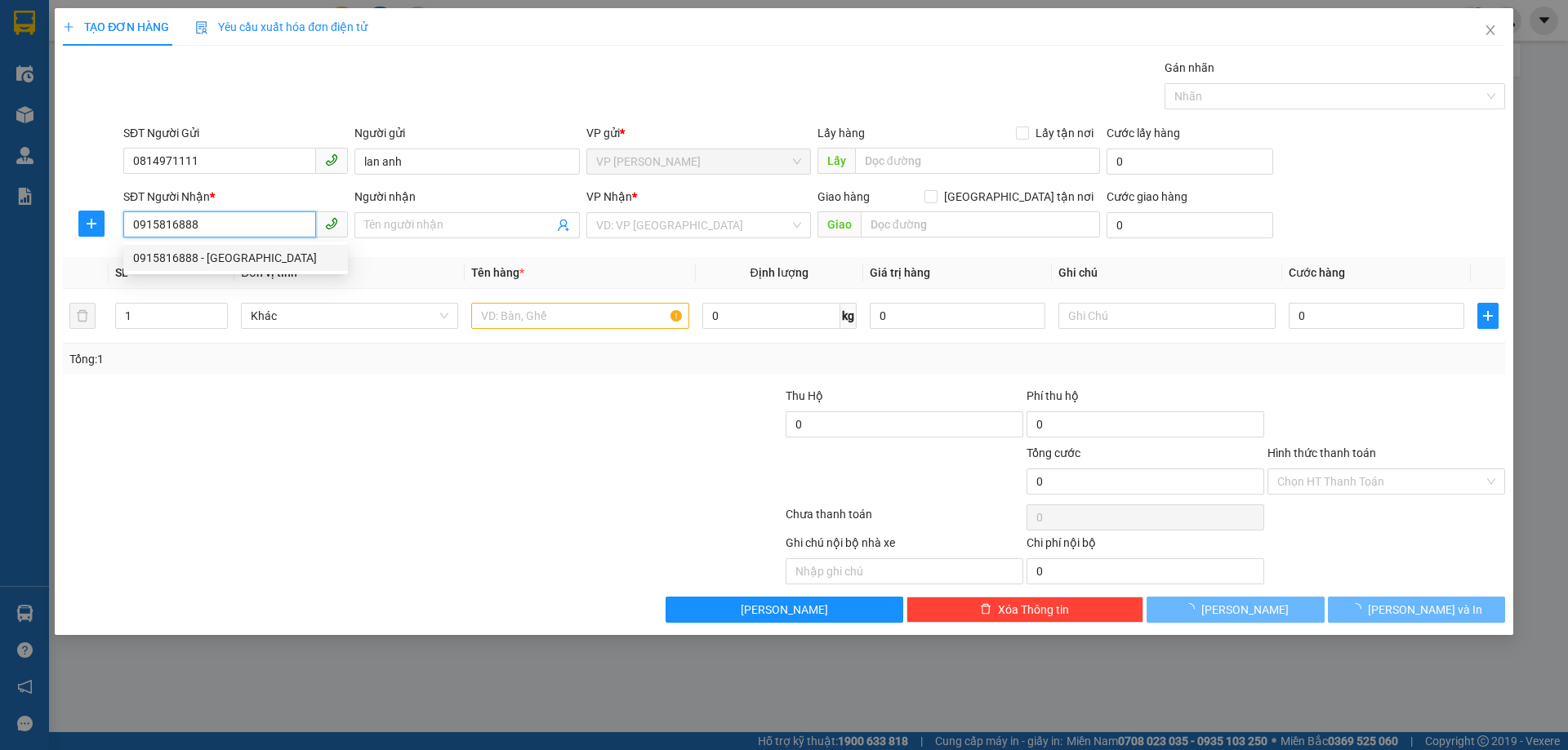
type input "0915816888"
type input "hà"
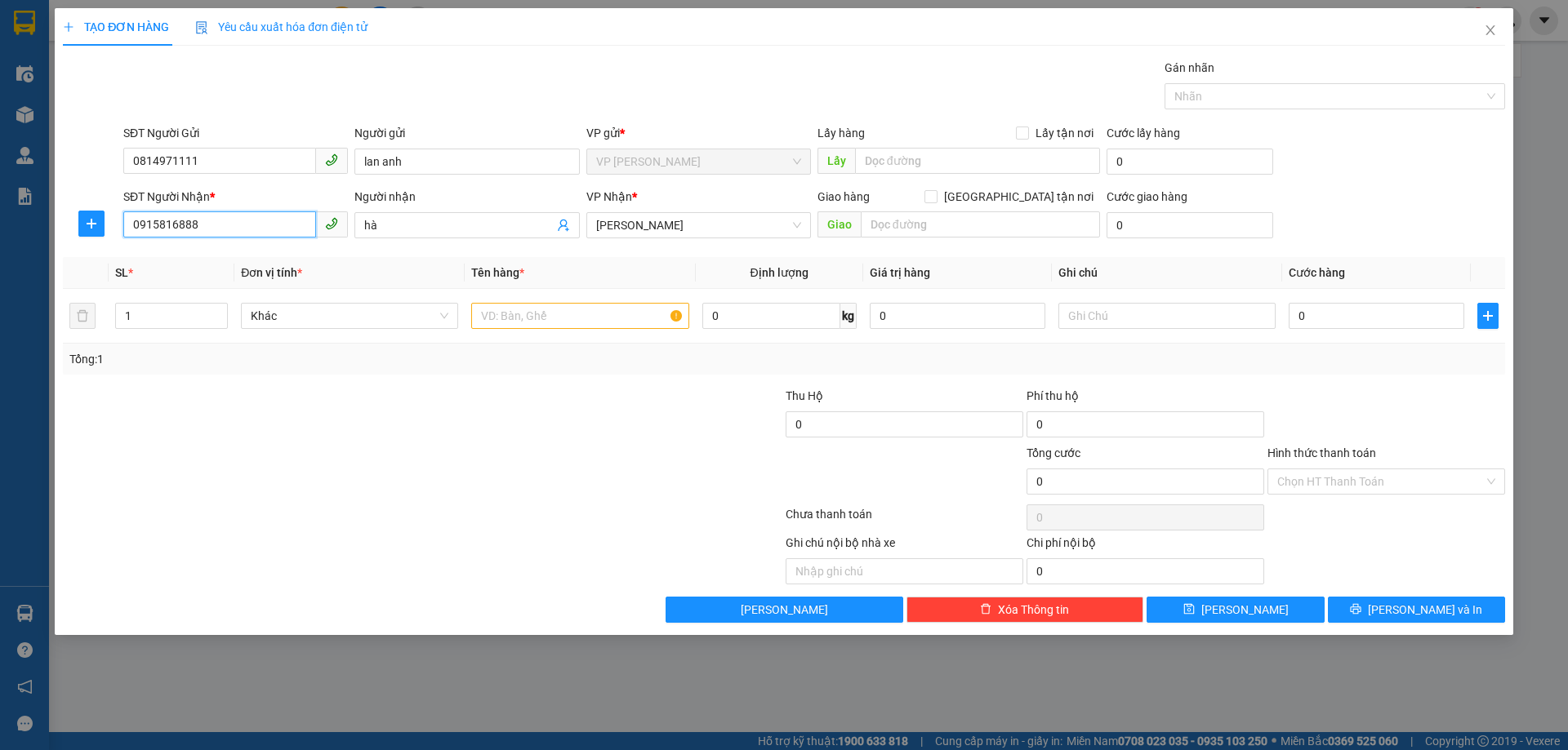
drag, startPoint x: 258, startPoint y: 229, endPoint x: 0, endPoint y: 227, distance: 258.0
click at [0, 227] on div "TẠO ĐƠN HÀNG Yêu cầu xuất hóa đơn điện tử Transit Pickup Surcharge Ids Transit …" at bounding box center [784, 375] width 1568 height 750
type input "0964531988"
click at [439, 225] on input "hà" at bounding box center [459, 225] width 189 height 18
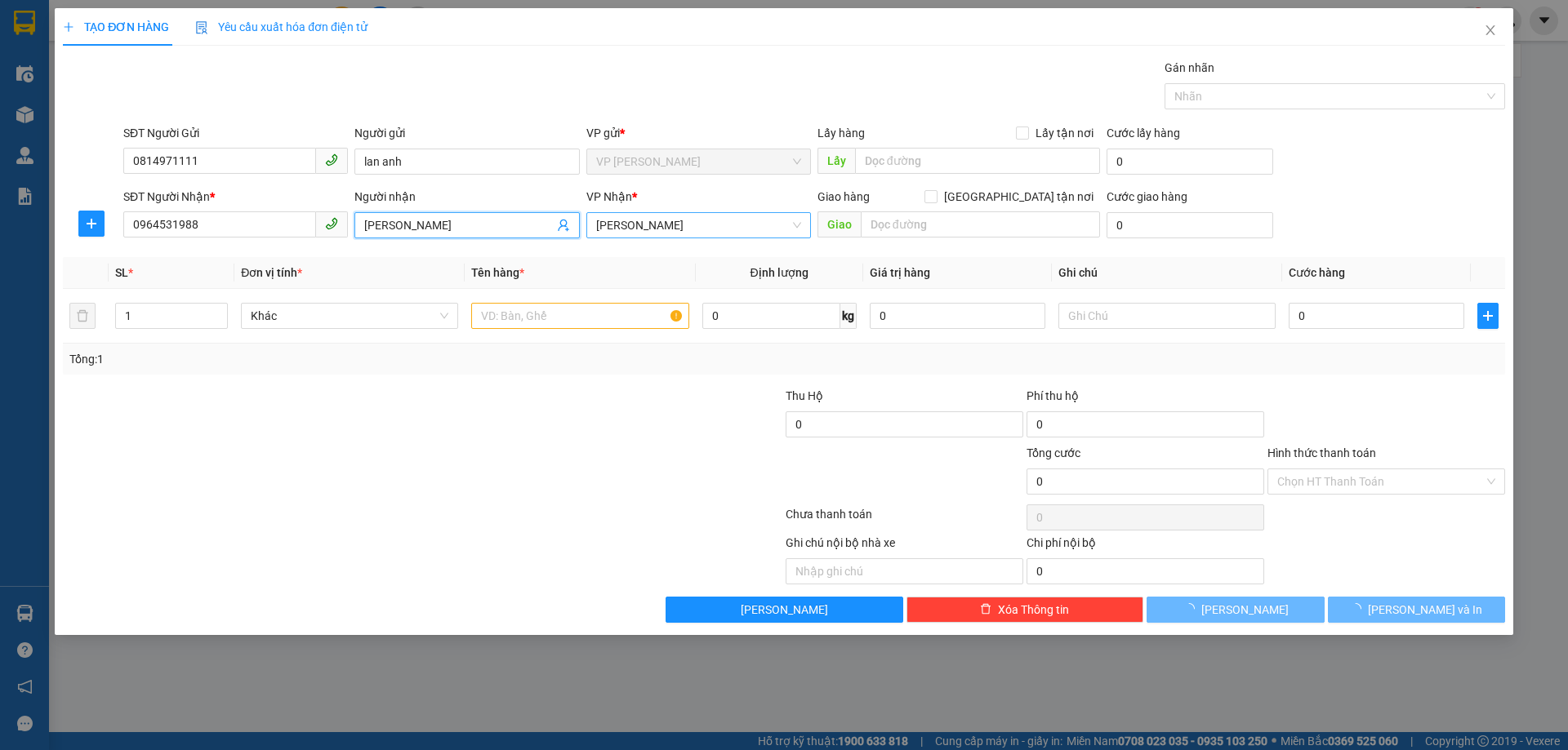
click at [695, 221] on span "[PERSON_NAME]" at bounding box center [698, 225] width 205 height 25
type input "hà vy"
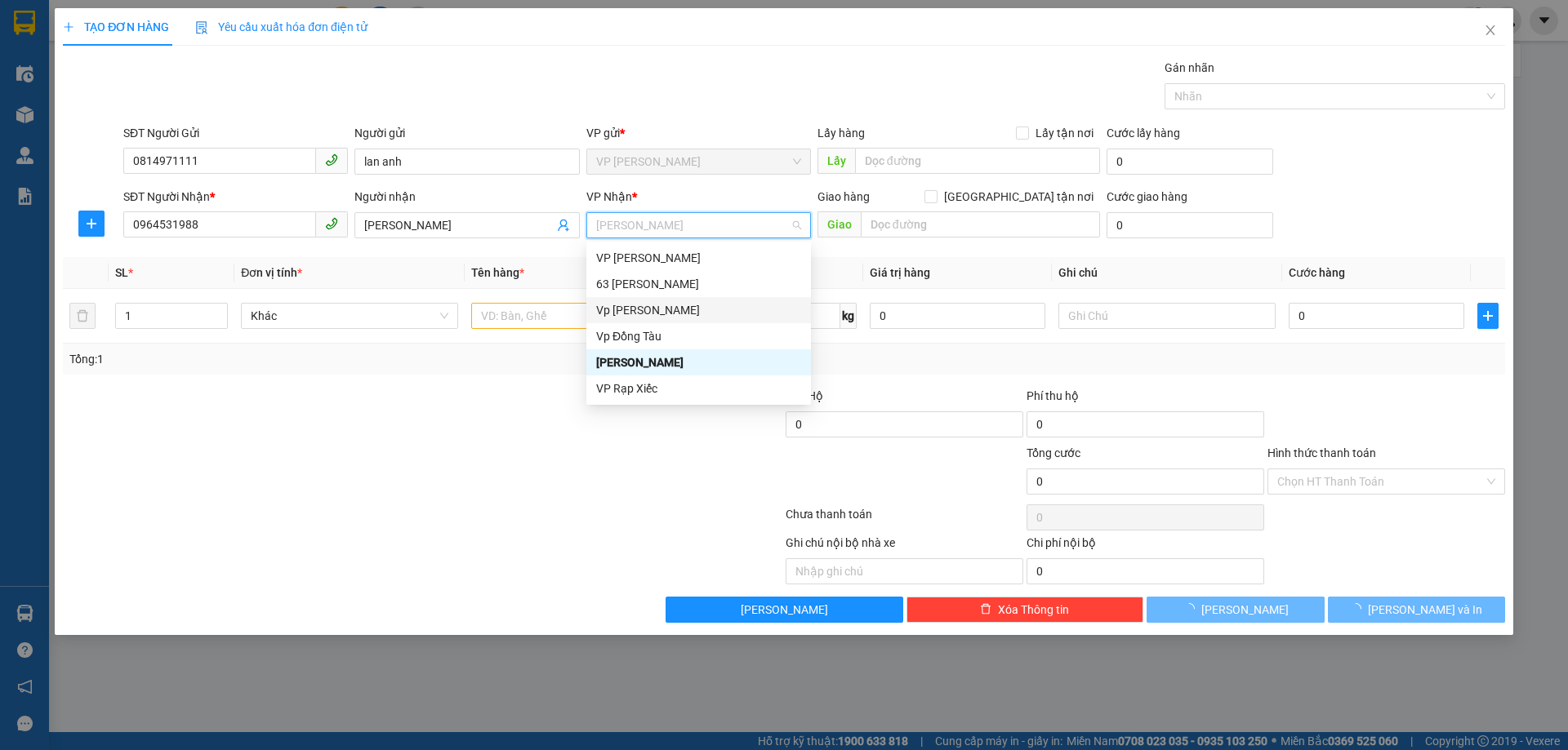
click at [679, 310] on div "Vp [PERSON_NAME]" at bounding box center [698, 310] width 205 height 18
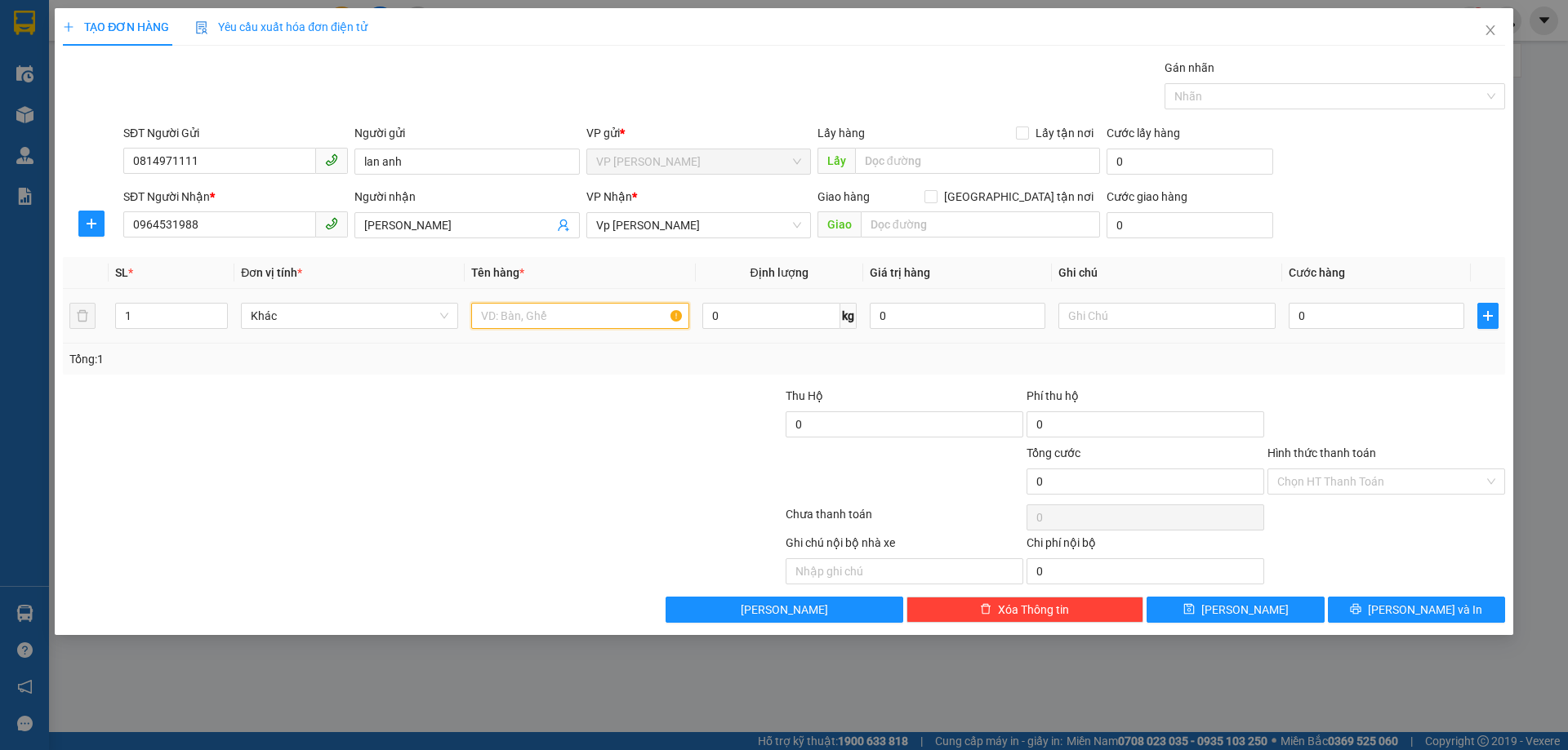
click at [607, 317] on input "text" at bounding box center [580, 315] width 217 height 26
type input "lk đt"
click at [1341, 322] on input "0" at bounding box center [1376, 315] width 175 height 26
type input "03"
type input "3"
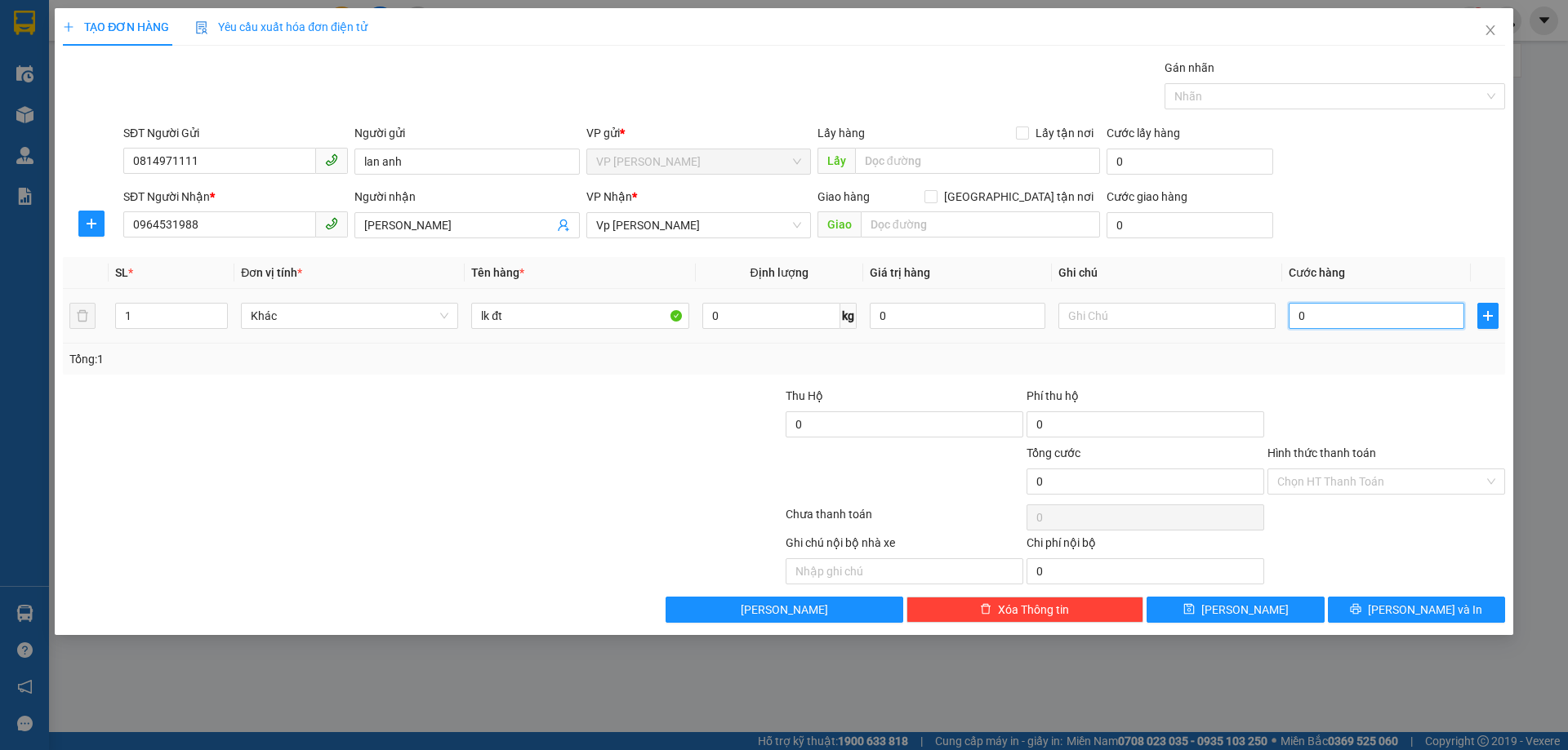
type input "3"
type input "030"
type input "30"
type input "30.000"
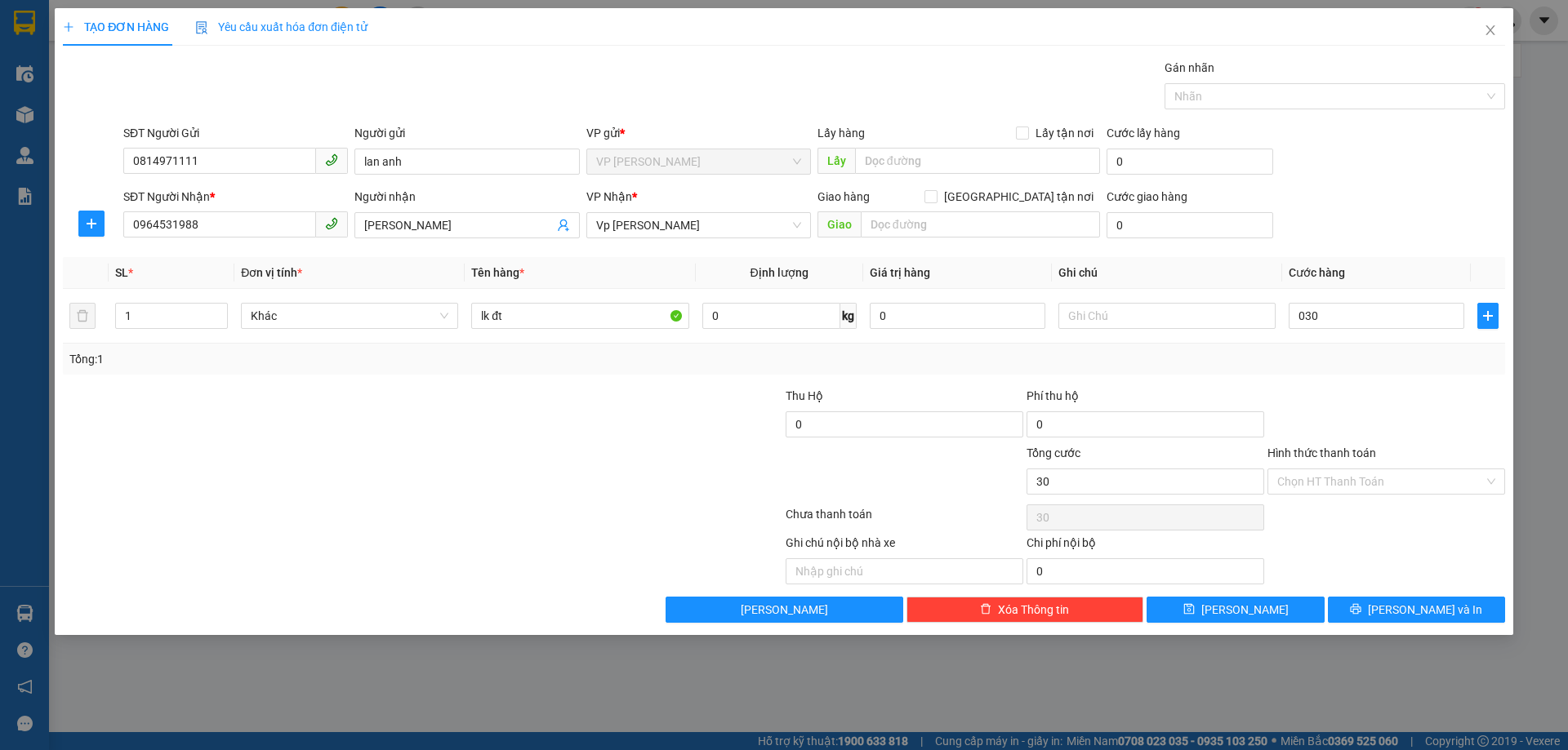
type input "30.000"
click at [1358, 396] on div at bounding box center [1386, 415] width 241 height 57
click at [1409, 608] on span "[PERSON_NAME] và In" at bounding box center [1425, 610] width 114 height 18
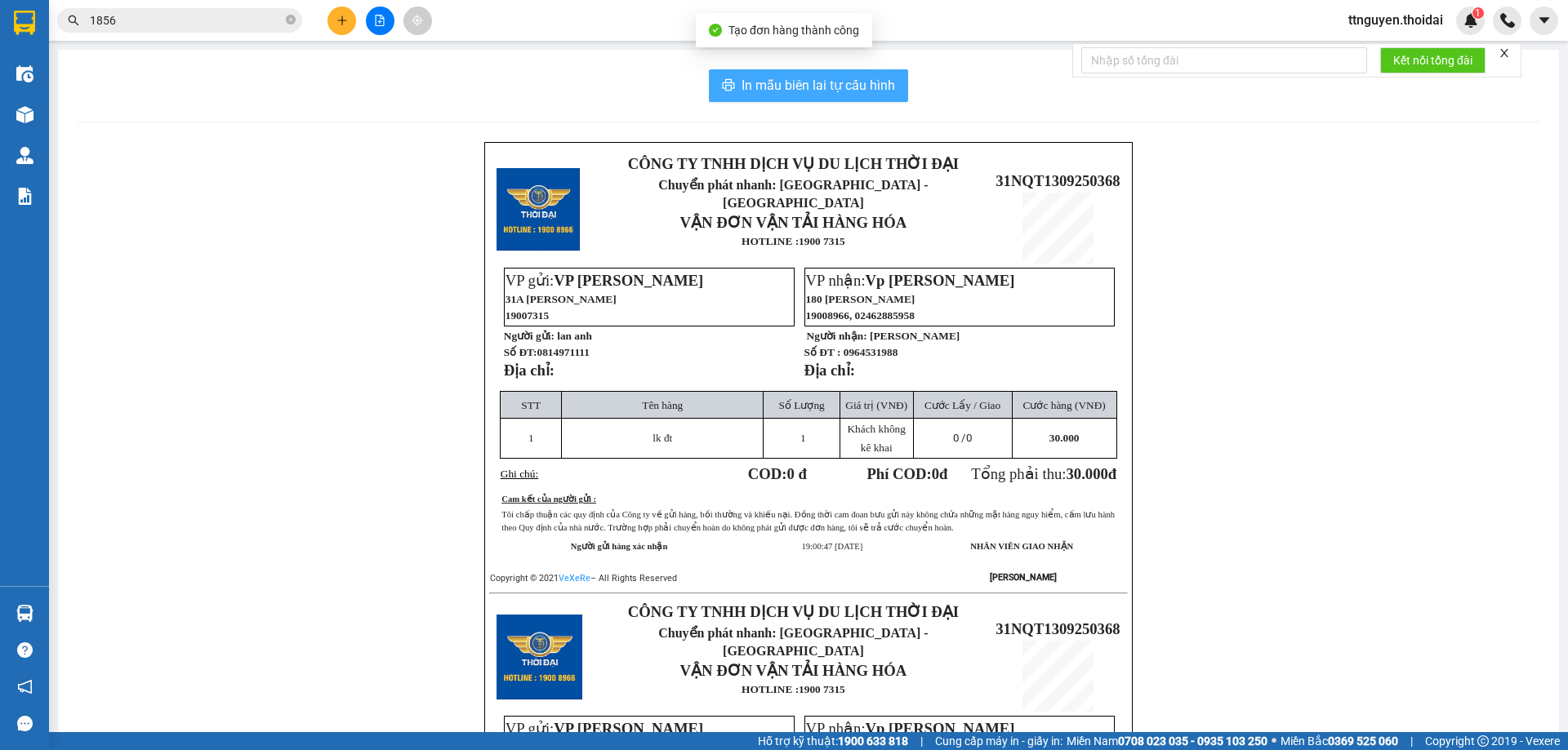
click at [826, 87] on span "In mẫu biên lai tự cấu hình" at bounding box center [818, 85] width 153 height 21
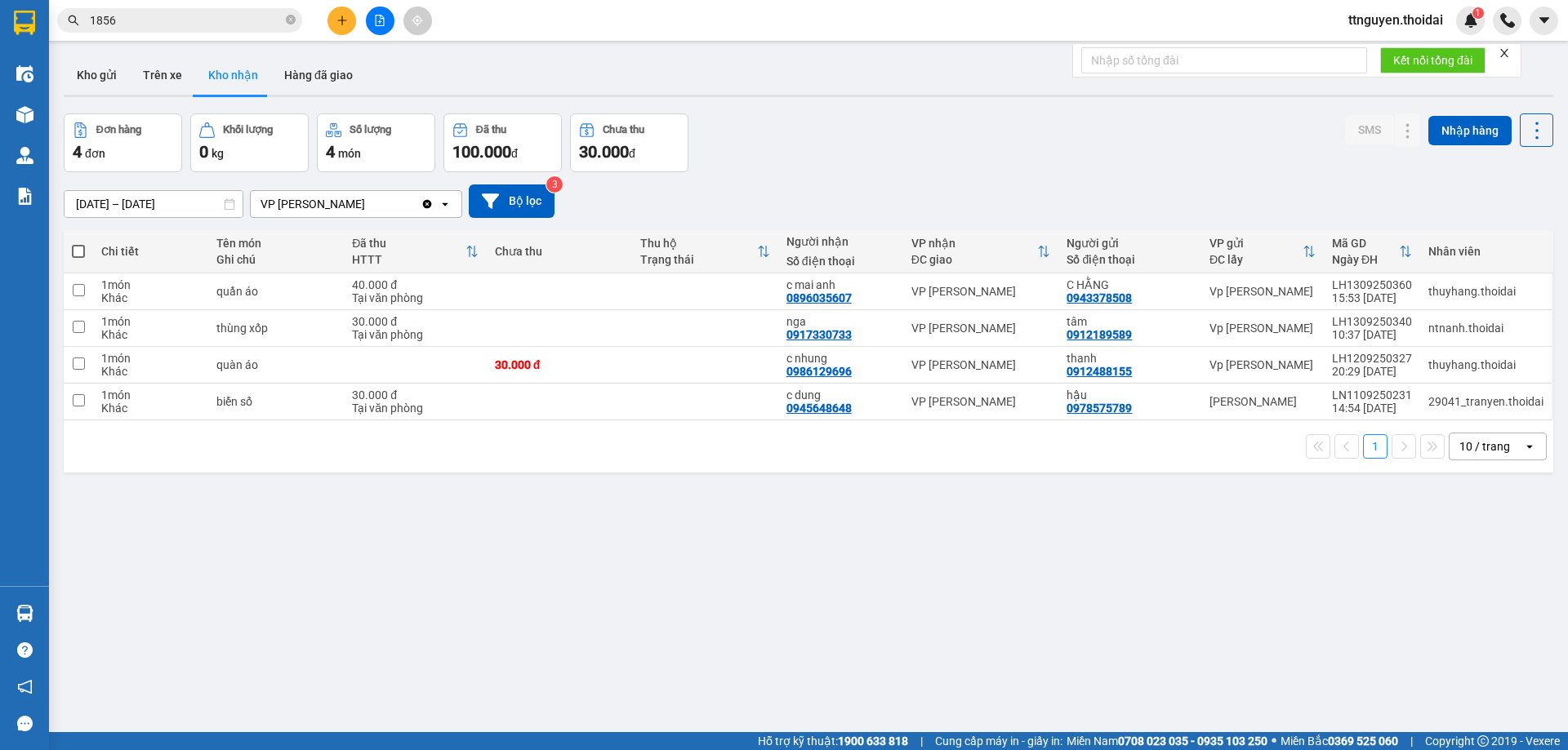
click at [881, 164] on div "Đơn hàng 4 đơn Khối lượng 0 kg Số lượng 4 món Đã thu 100.000 đ Chưa thu 30.000 …" at bounding box center [808, 142] width 1489 height 59
click at [102, 75] on button "Kho gửi" at bounding box center [97, 75] width 66 height 39
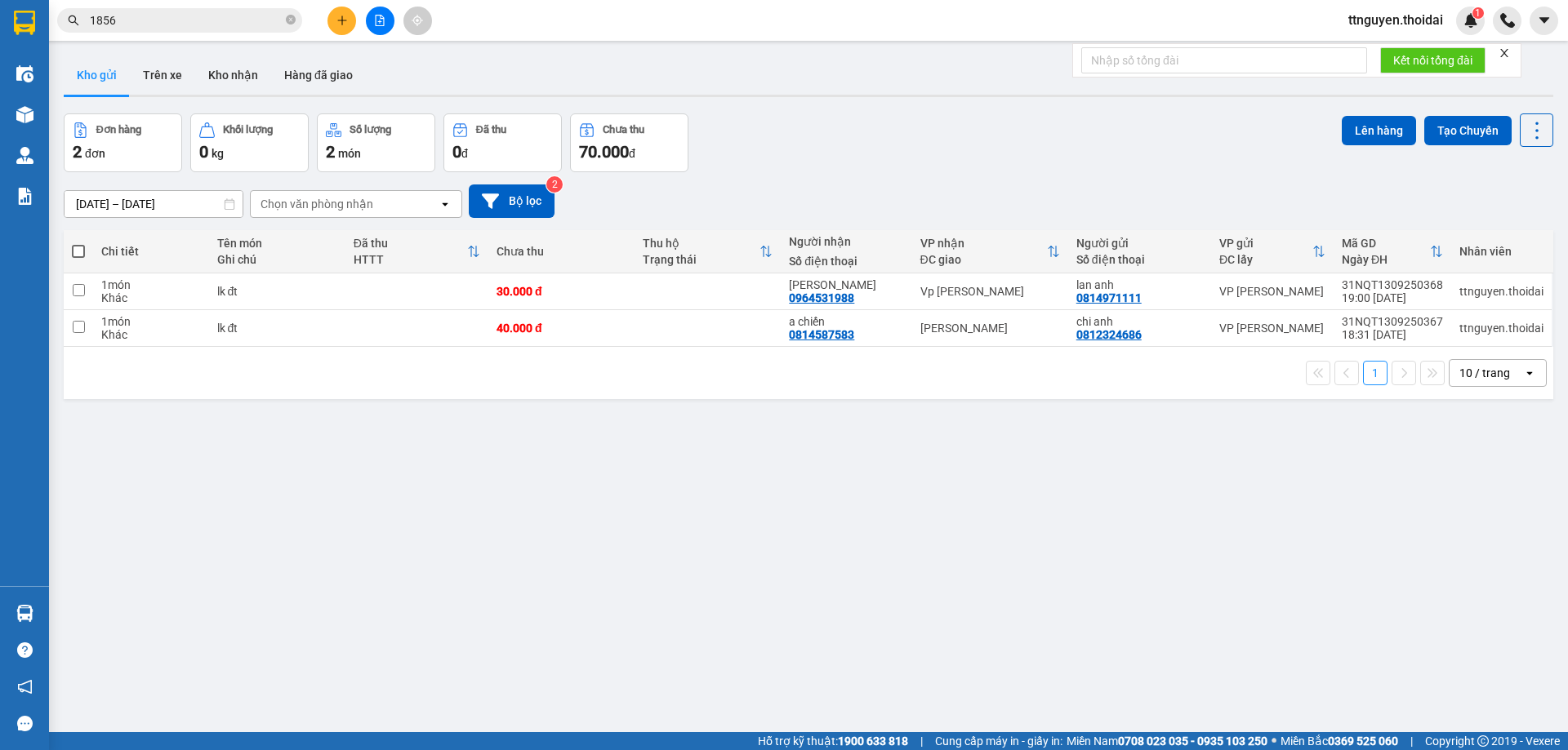
click at [80, 250] on span at bounding box center [78, 251] width 13 height 13
click at [79, 244] on input "checkbox" at bounding box center [79, 244] width 0 height 0
checkbox input "true"
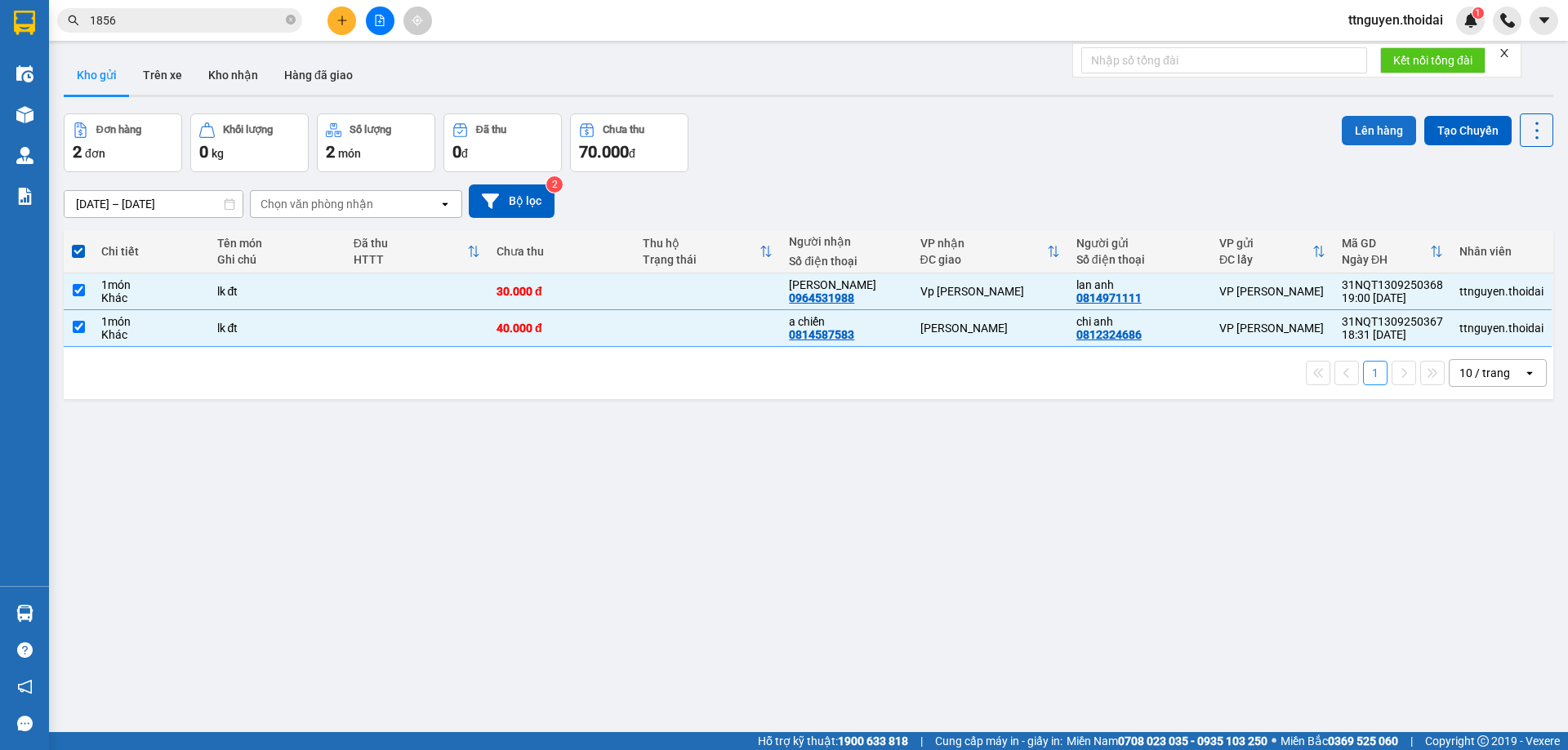
click at [1377, 125] on button "Lên hàng" at bounding box center [1378, 131] width 75 height 30
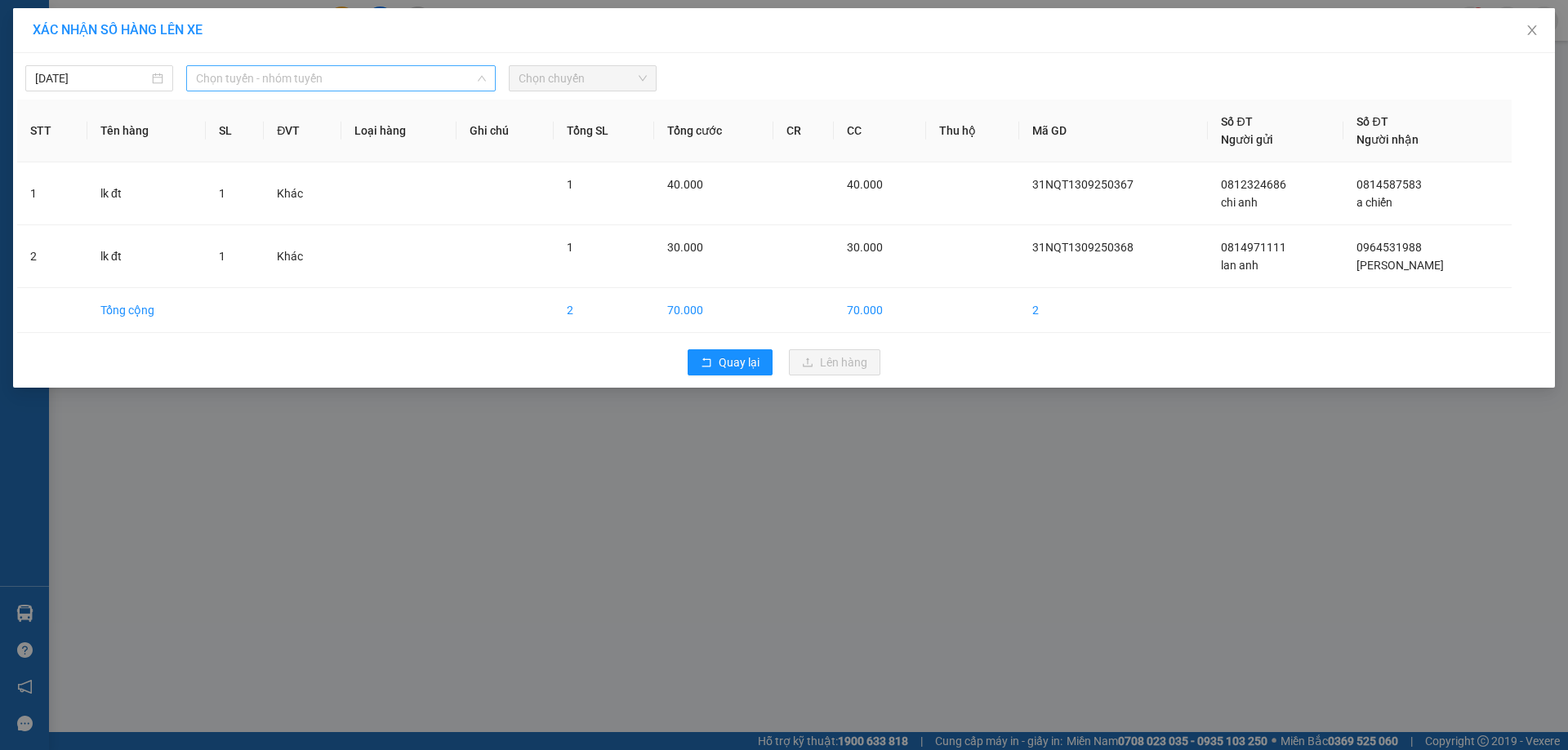
click at [310, 78] on span "Chọn tuyến - nhóm tuyến" at bounding box center [340, 78] width 290 height 25
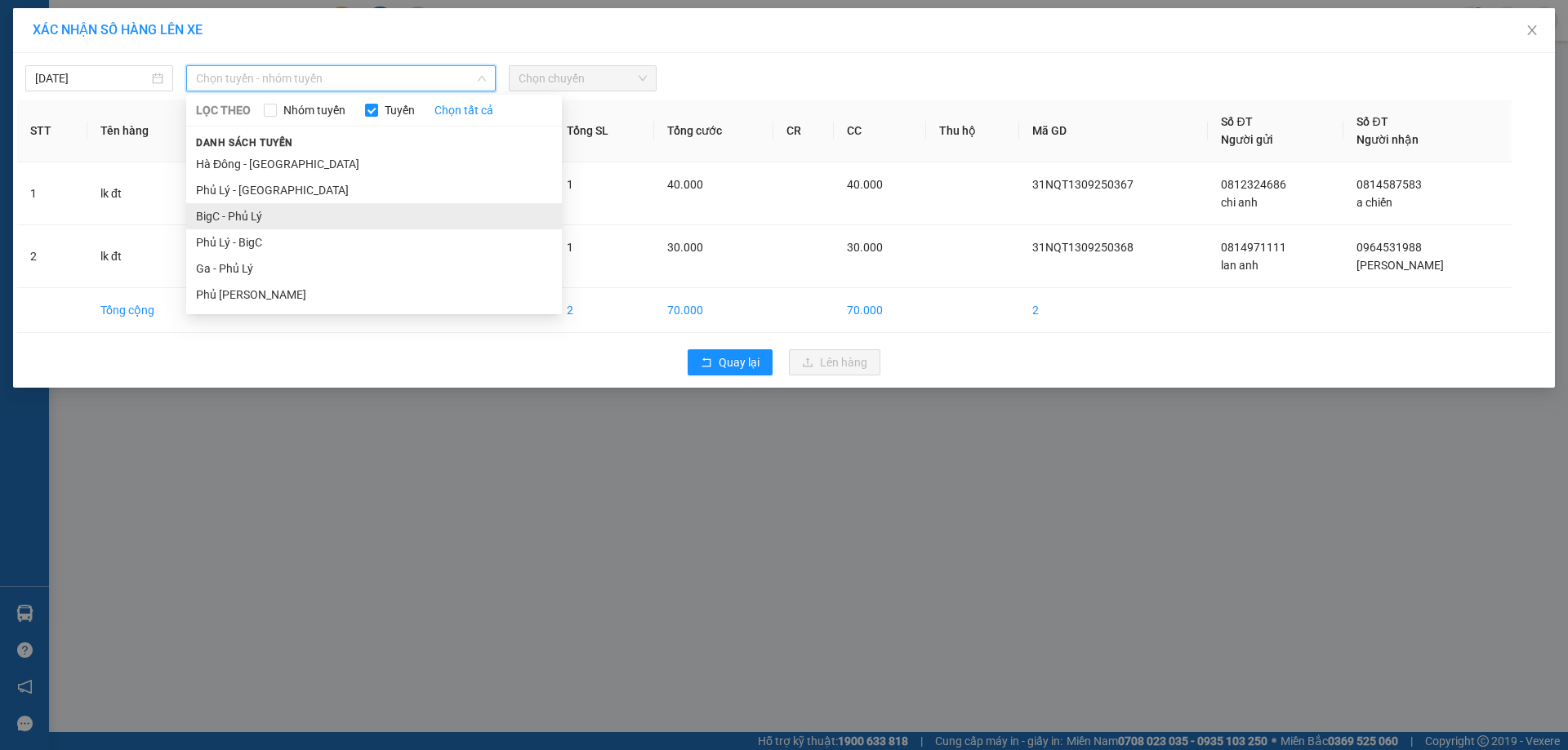
click at [240, 218] on li "BigC - Phủ Lý" at bounding box center [373, 216] width 375 height 26
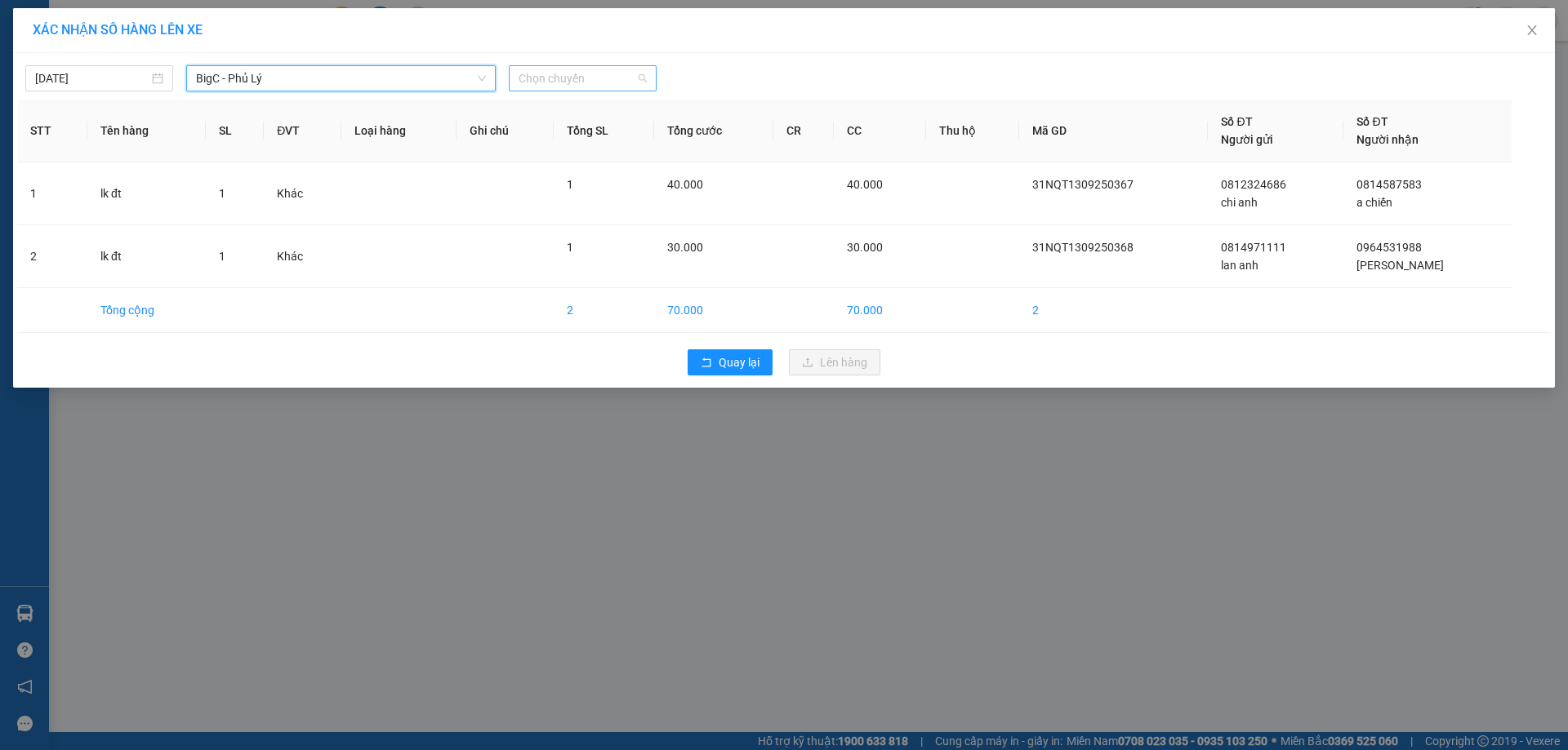
click at [537, 81] on span "Chọn chuyến" at bounding box center [582, 78] width 128 height 25
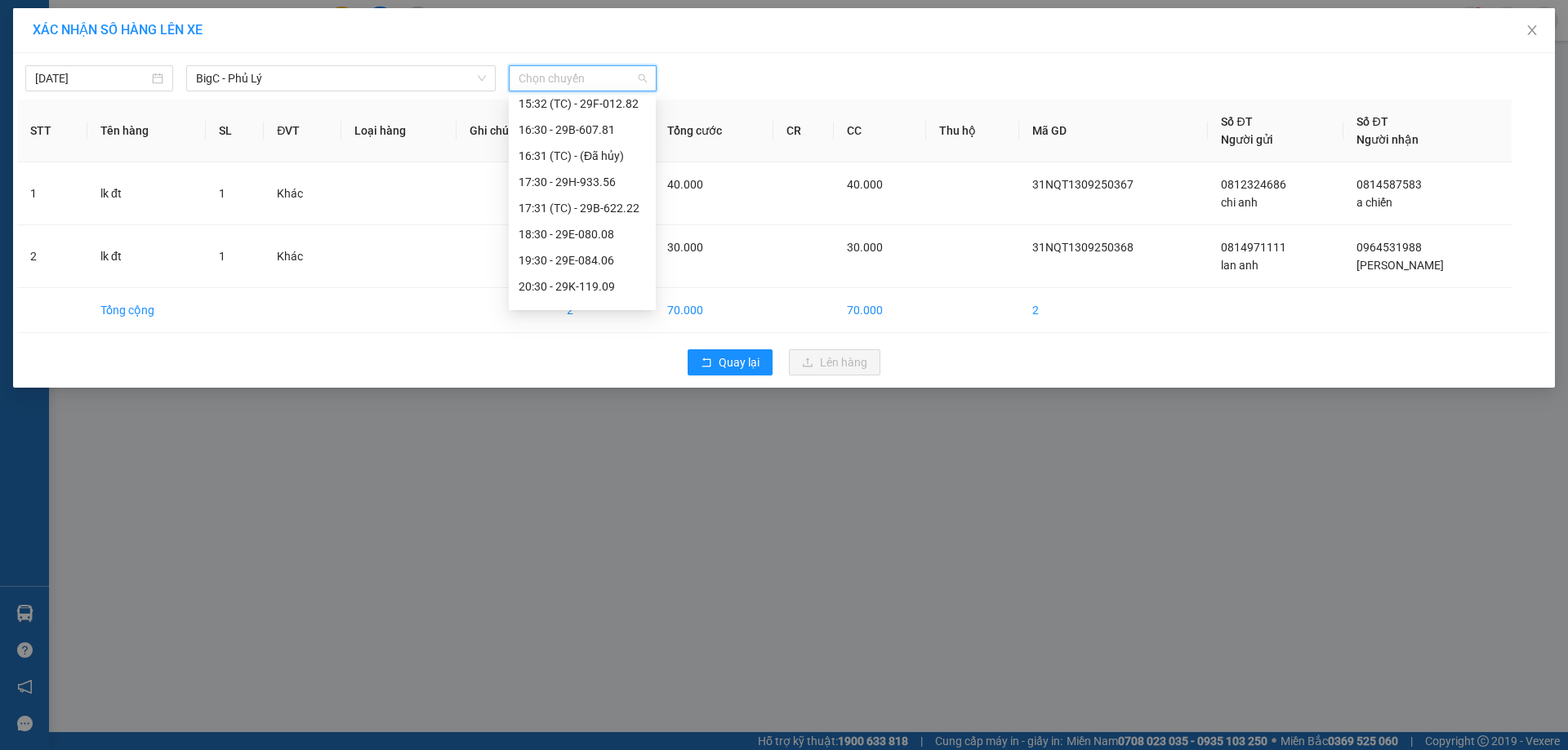
scroll to position [627, 0]
click at [557, 211] on div "18:30 - 29E-080.08" at bounding box center [582, 216] width 127 height 18
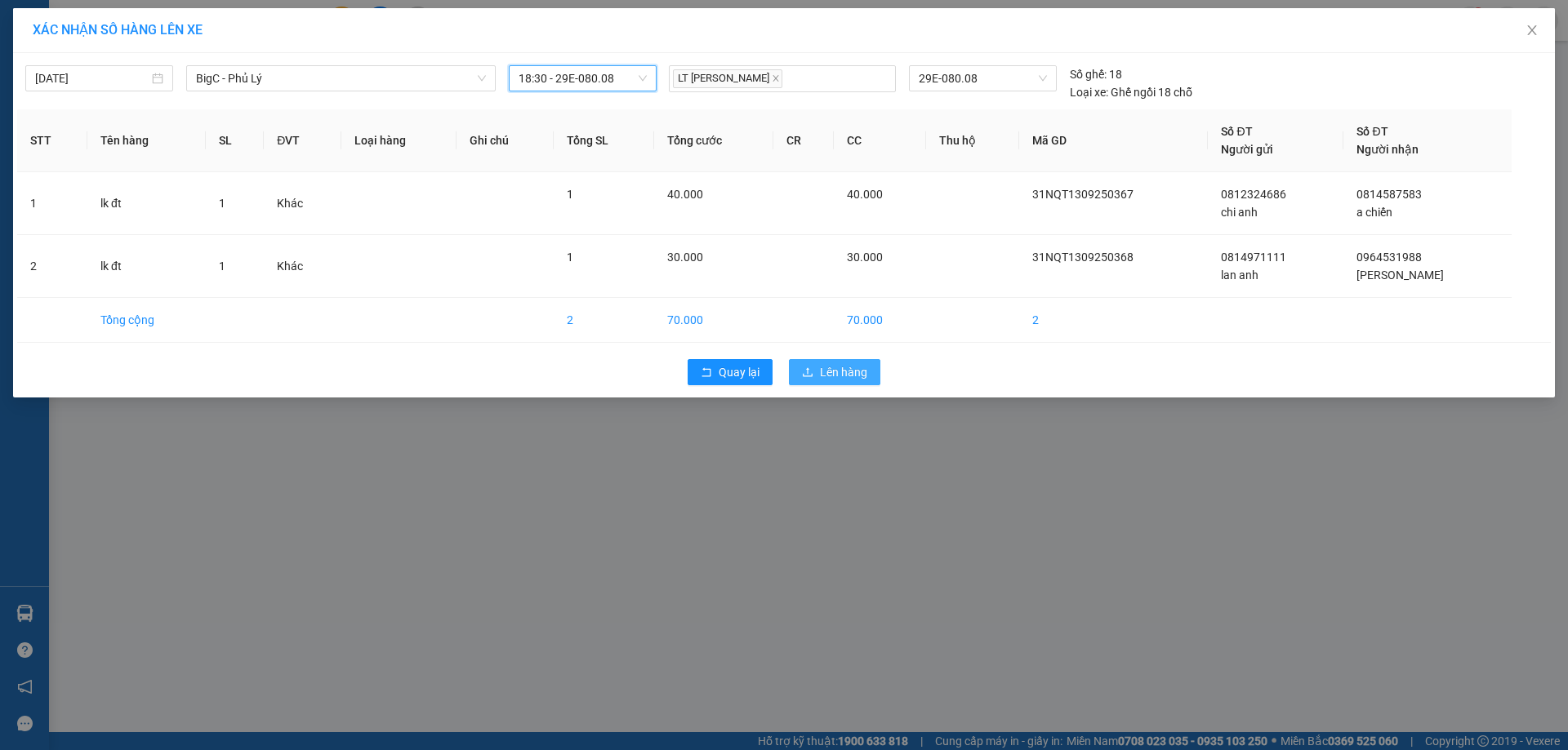
click at [842, 371] on span "Lên hàng" at bounding box center [844, 372] width 48 height 18
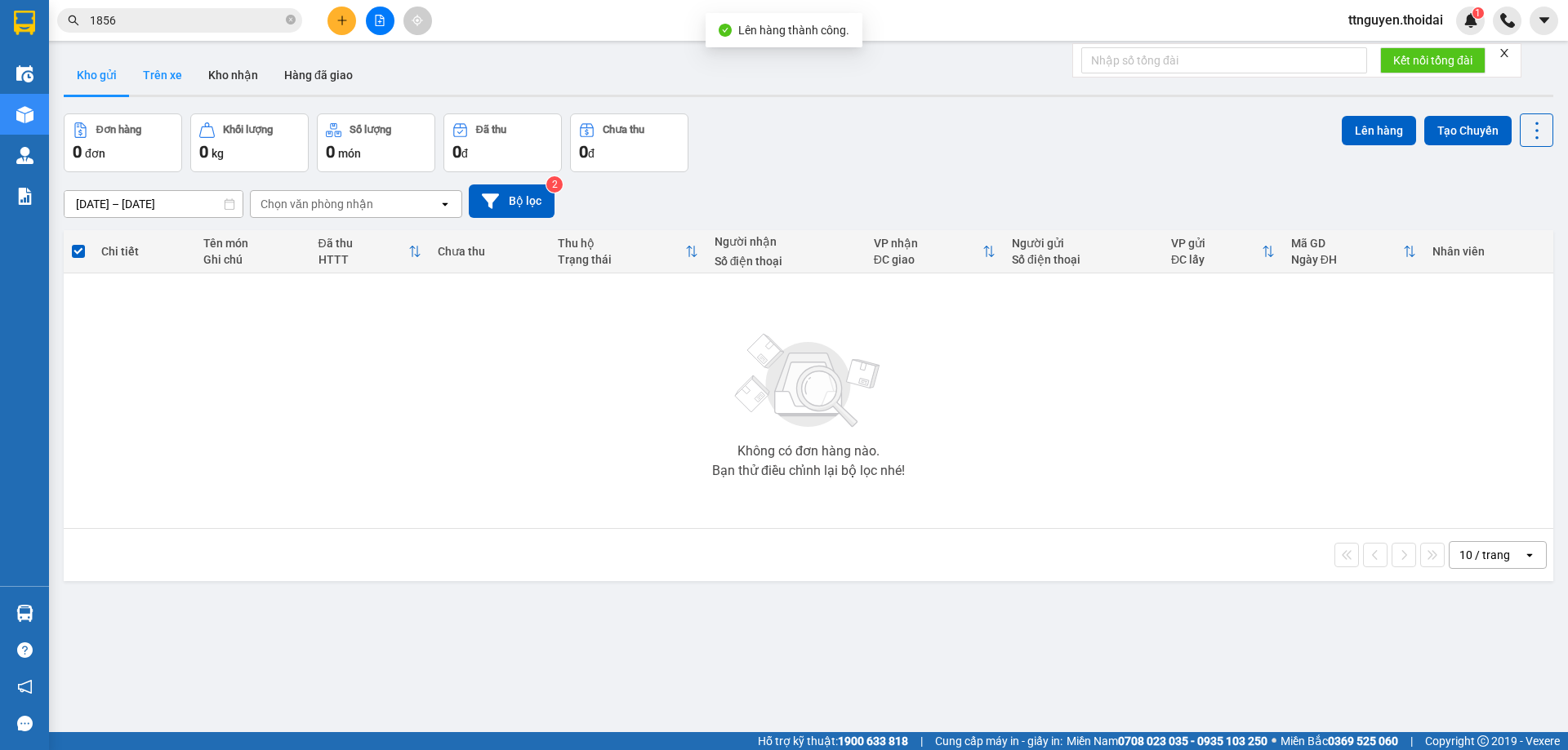
click at [153, 70] on button "Trên xe" at bounding box center [162, 75] width 66 height 39
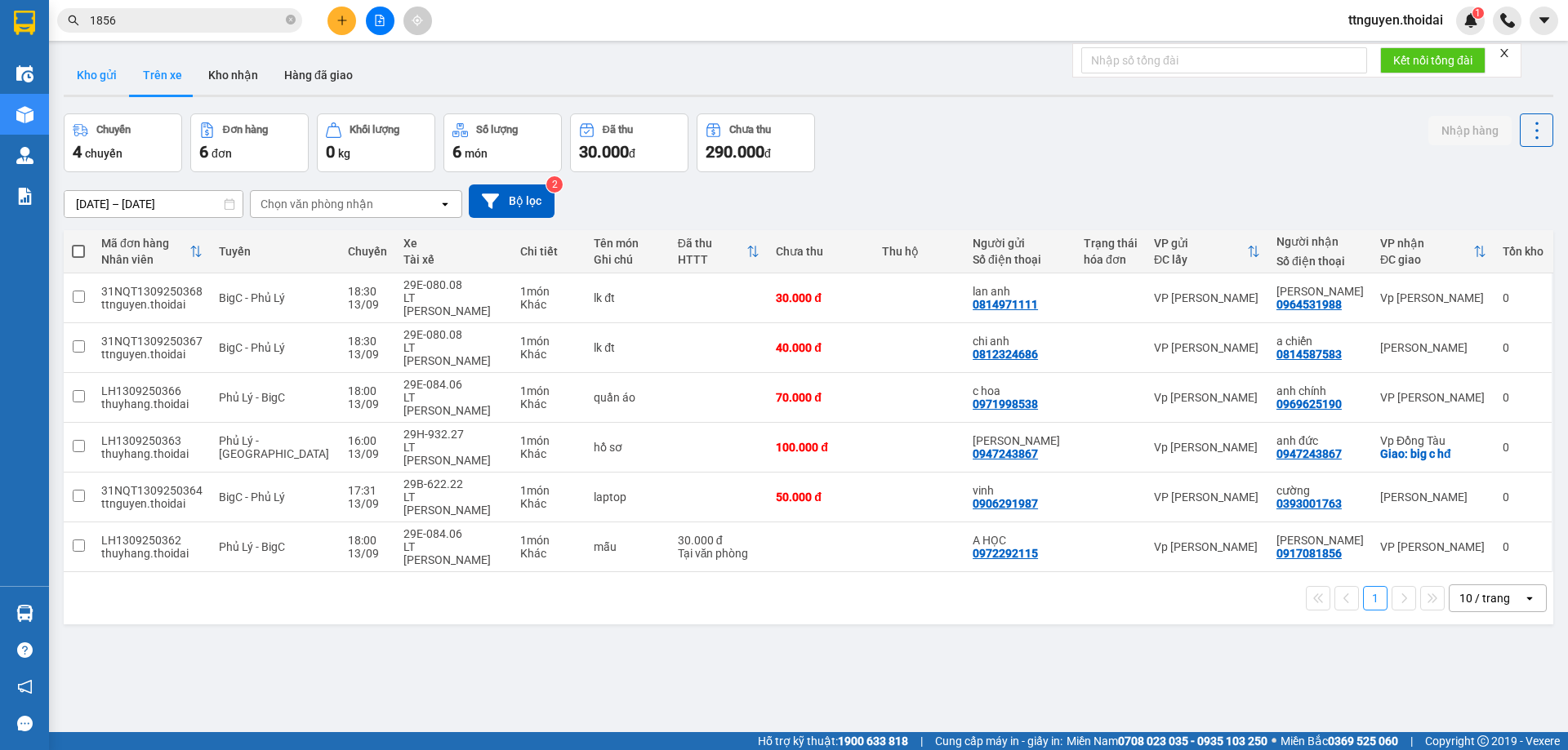
click at [84, 62] on button "Kho gửi" at bounding box center [97, 75] width 66 height 39
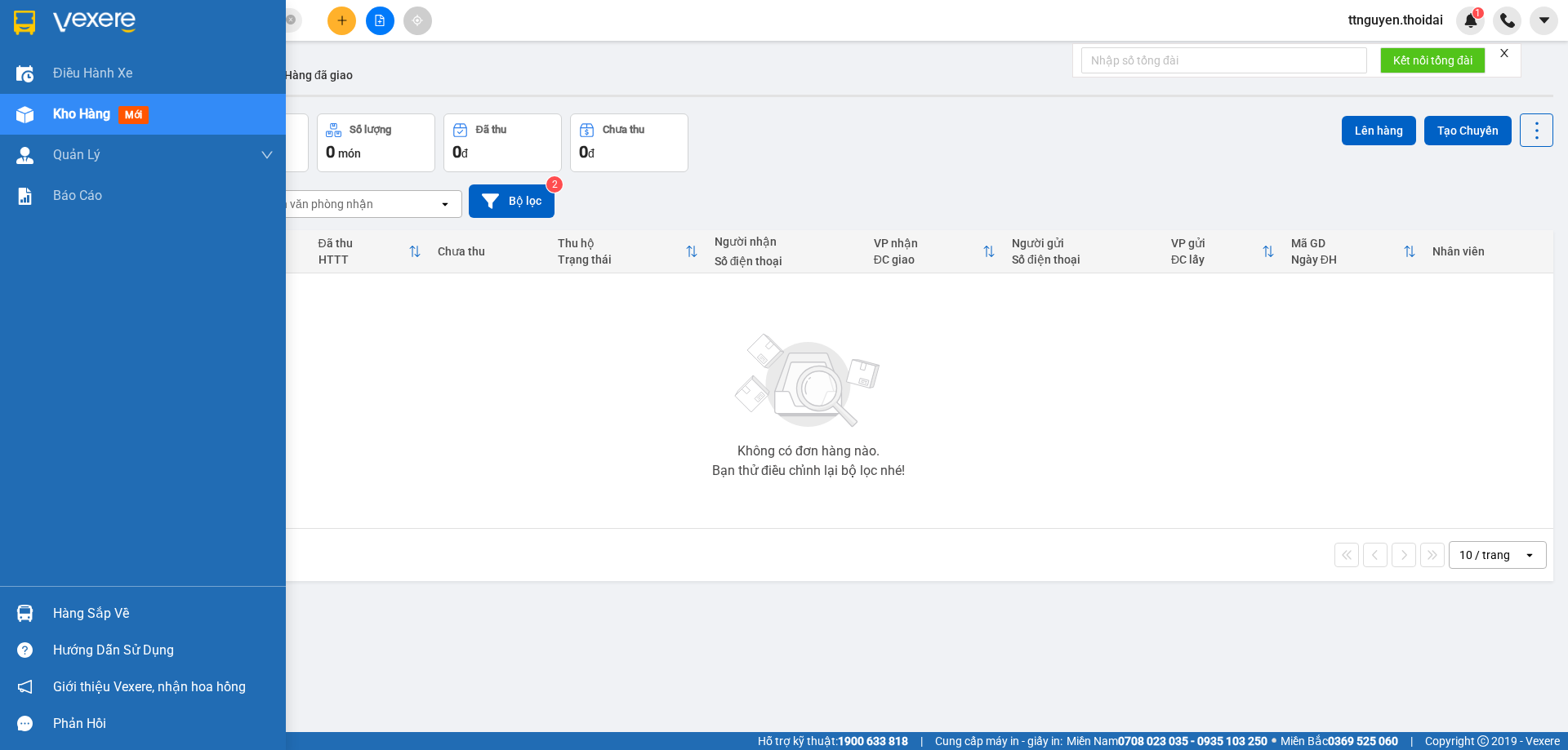
click at [113, 608] on div "Hàng sắp về" at bounding box center [163, 614] width 221 height 25
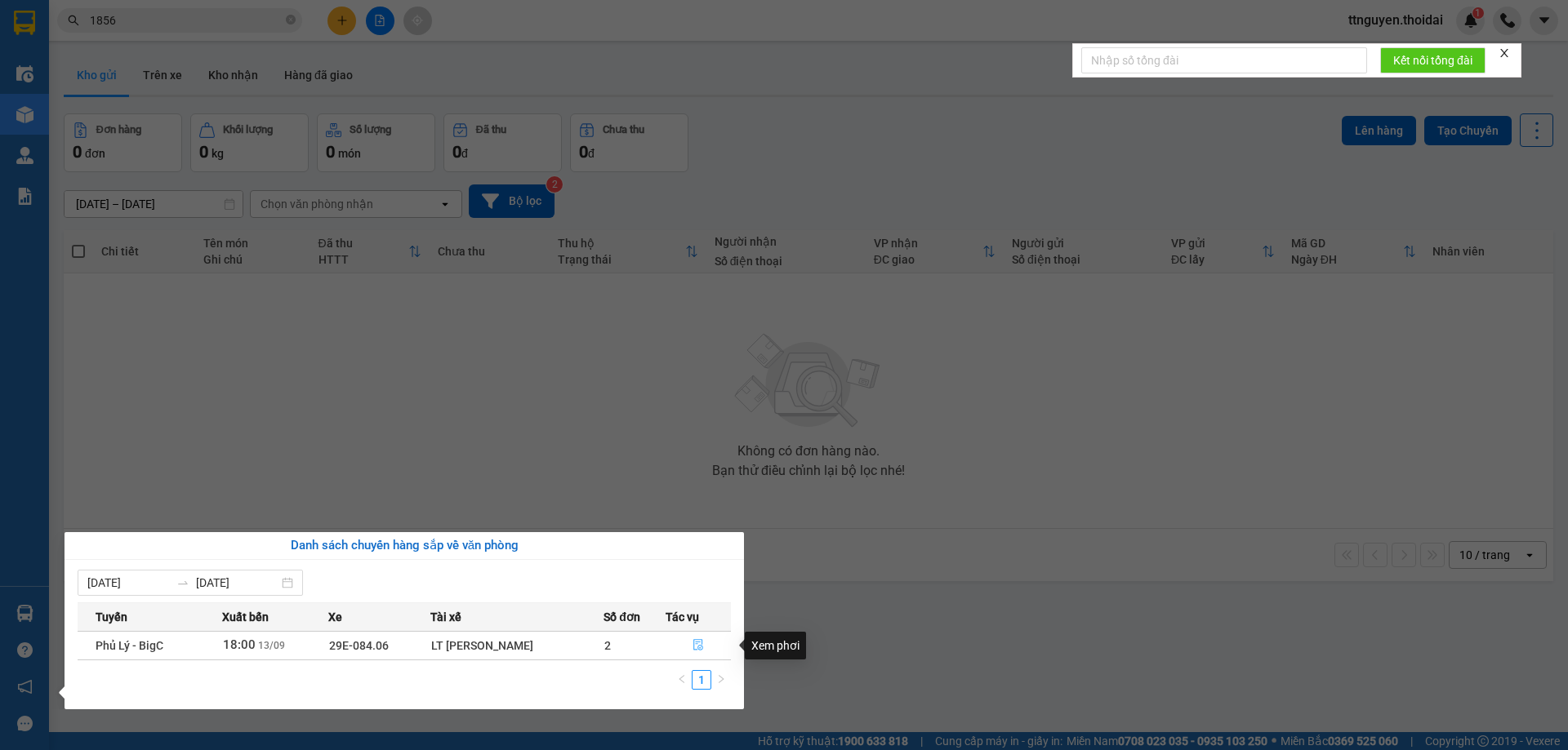
click at [697, 644] on icon "file-done" at bounding box center [697, 645] width 11 height 11
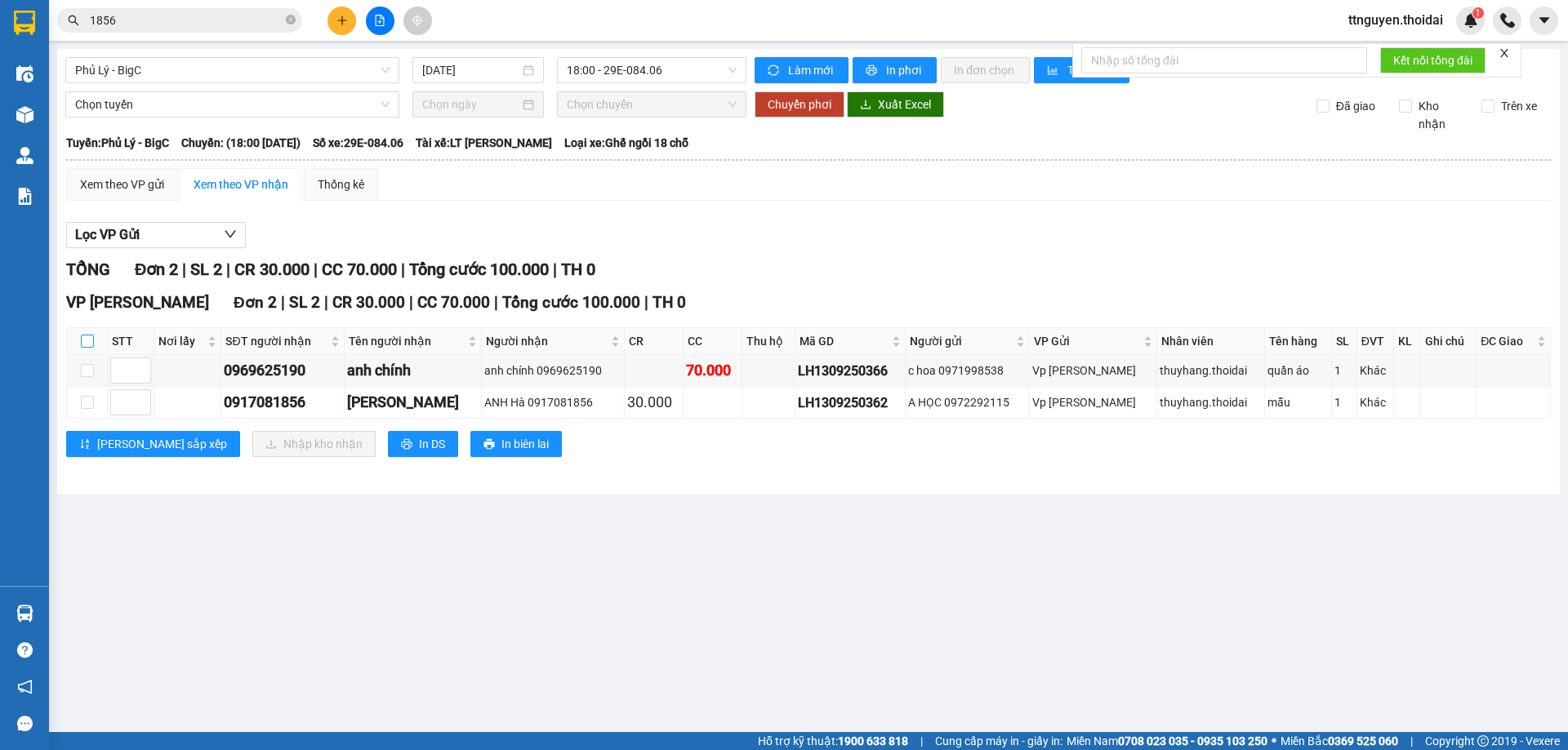
click at [84, 339] on input "checkbox" at bounding box center [87, 340] width 13 height 13
checkbox input "true"
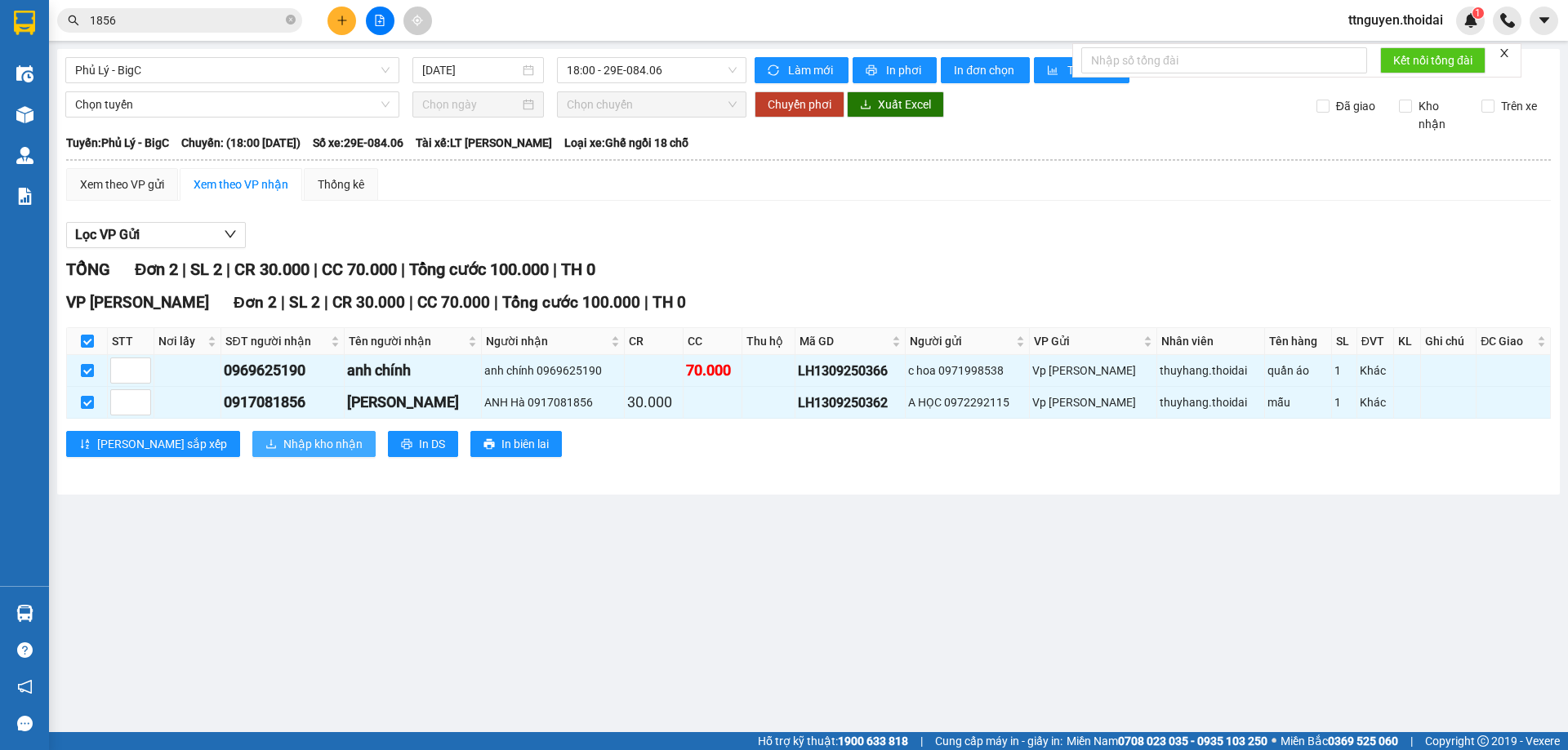
click at [253, 434] on button "Nhập kho nhận" at bounding box center [314, 444] width 123 height 26
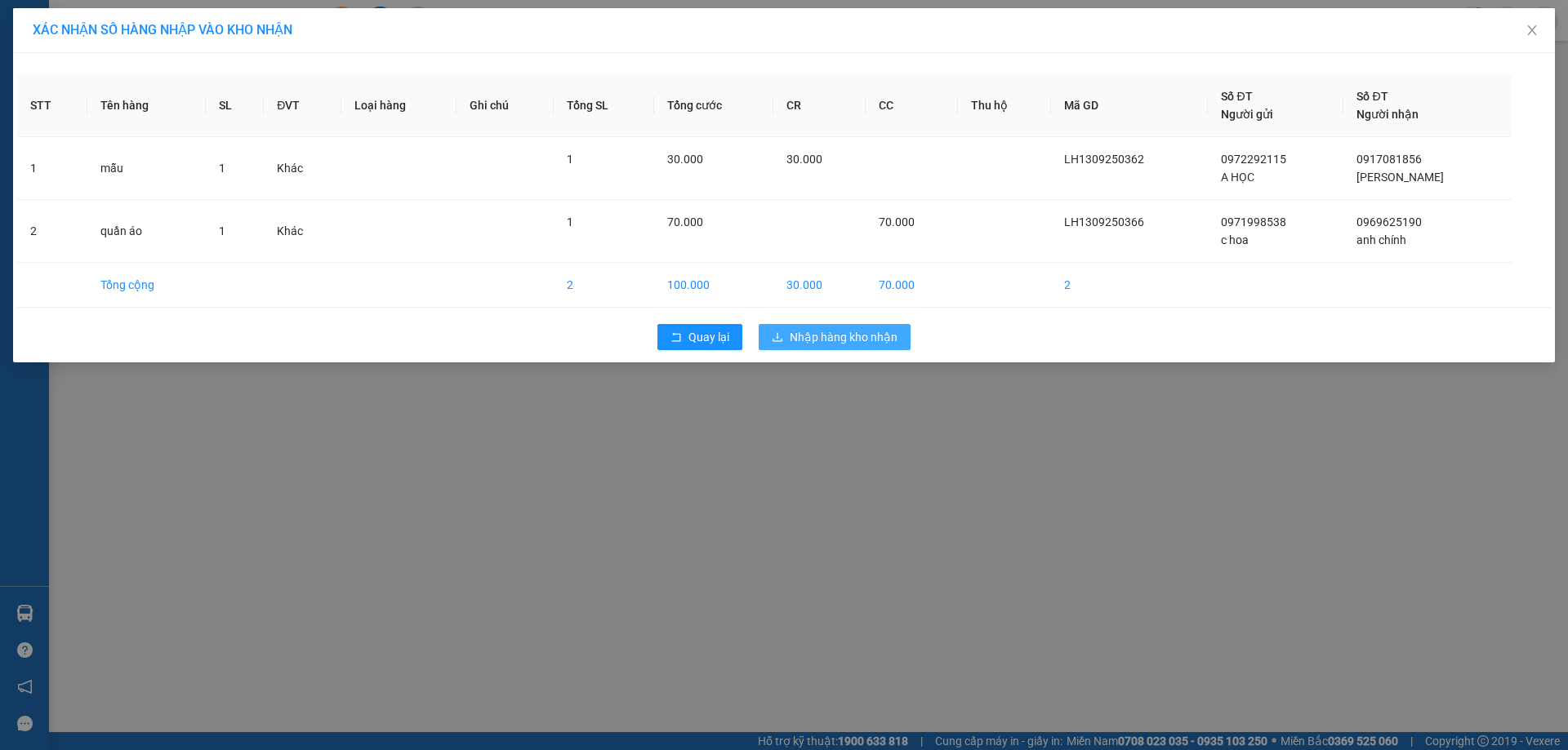
click at [836, 330] on span "Nhập hàng kho nhận" at bounding box center [844, 337] width 107 height 18
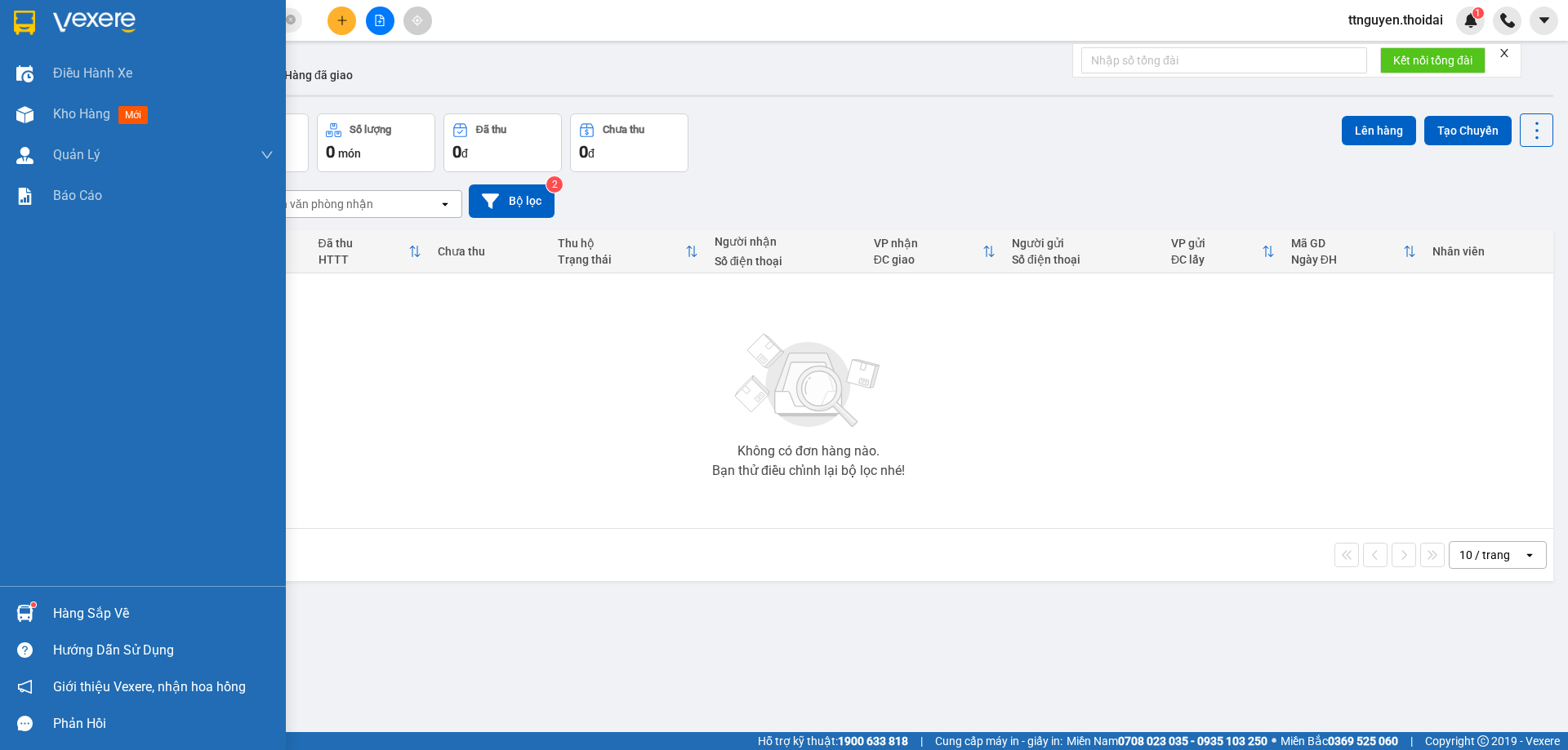
click at [112, 606] on div "Hàng sắp về" at bounding box center [163, 614] width 221 height 25
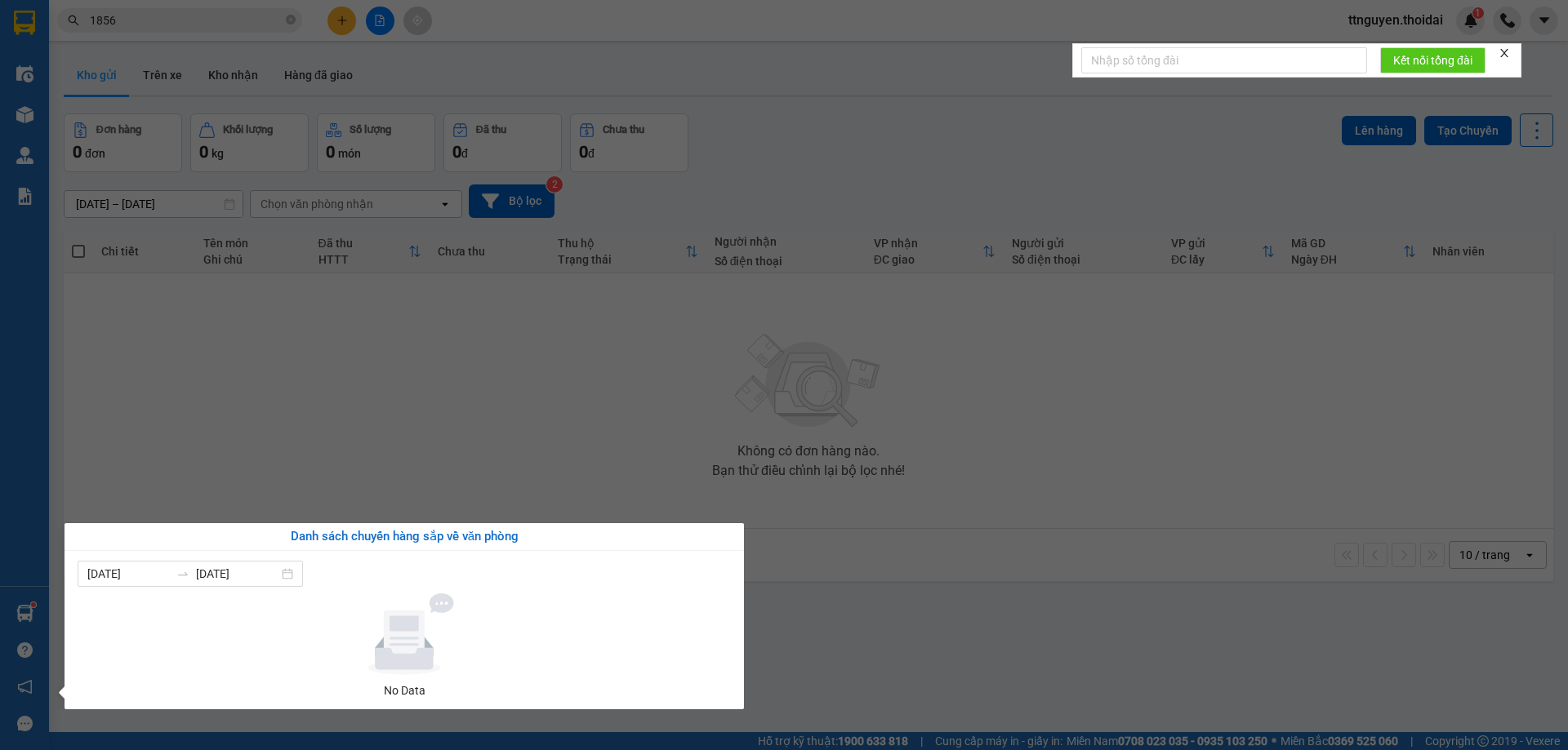
click at [873, 632] on section "Kết quả tìm kiếm ( 107 ) Bộ lọc Mã ĐH Trạng thái Món hàng Thu hộ Tổng cước Chưa…" at bounding box center [784, 375] width 1568 height 750
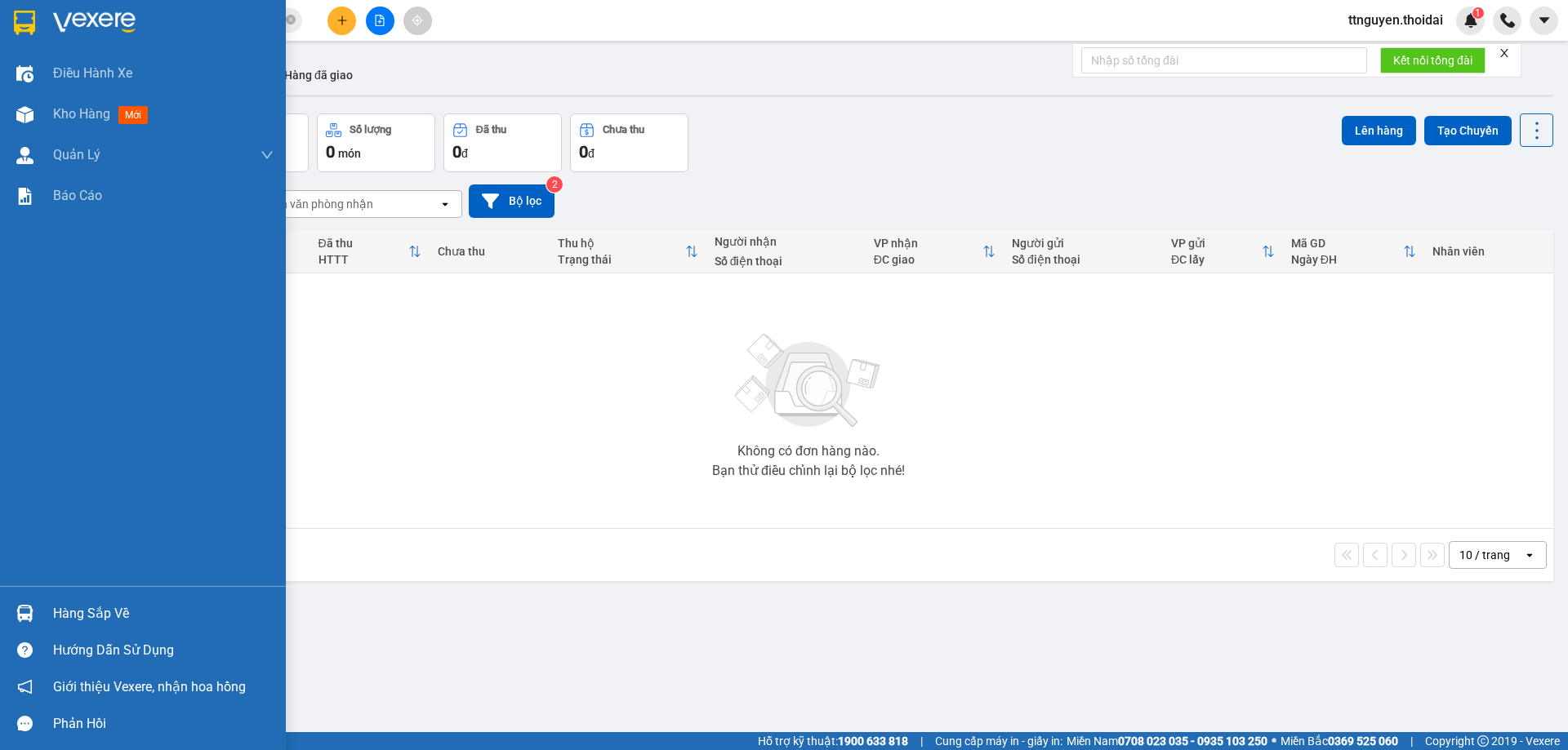
click at [19, 612] on img at bounding box center [24, 613] width 17 height 17
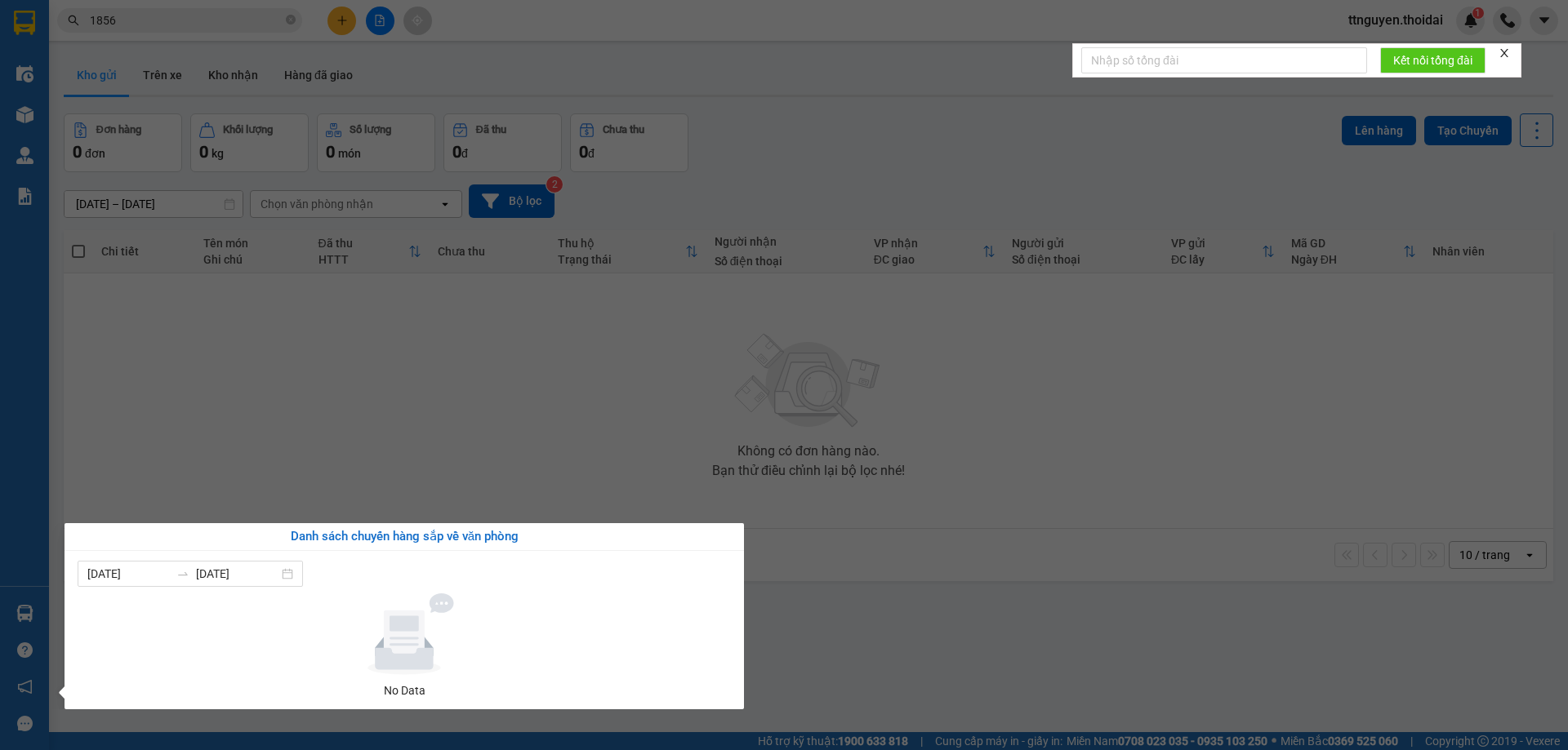
click at [857, 584] on section "Kết quả tìm kiếm ( 107 ) Bộ lọc Mã ĐH Trạng thái Món hàng Thu hộ Tổng cước Chưa…" at bounding box center [784, 375] width 1568 height 750
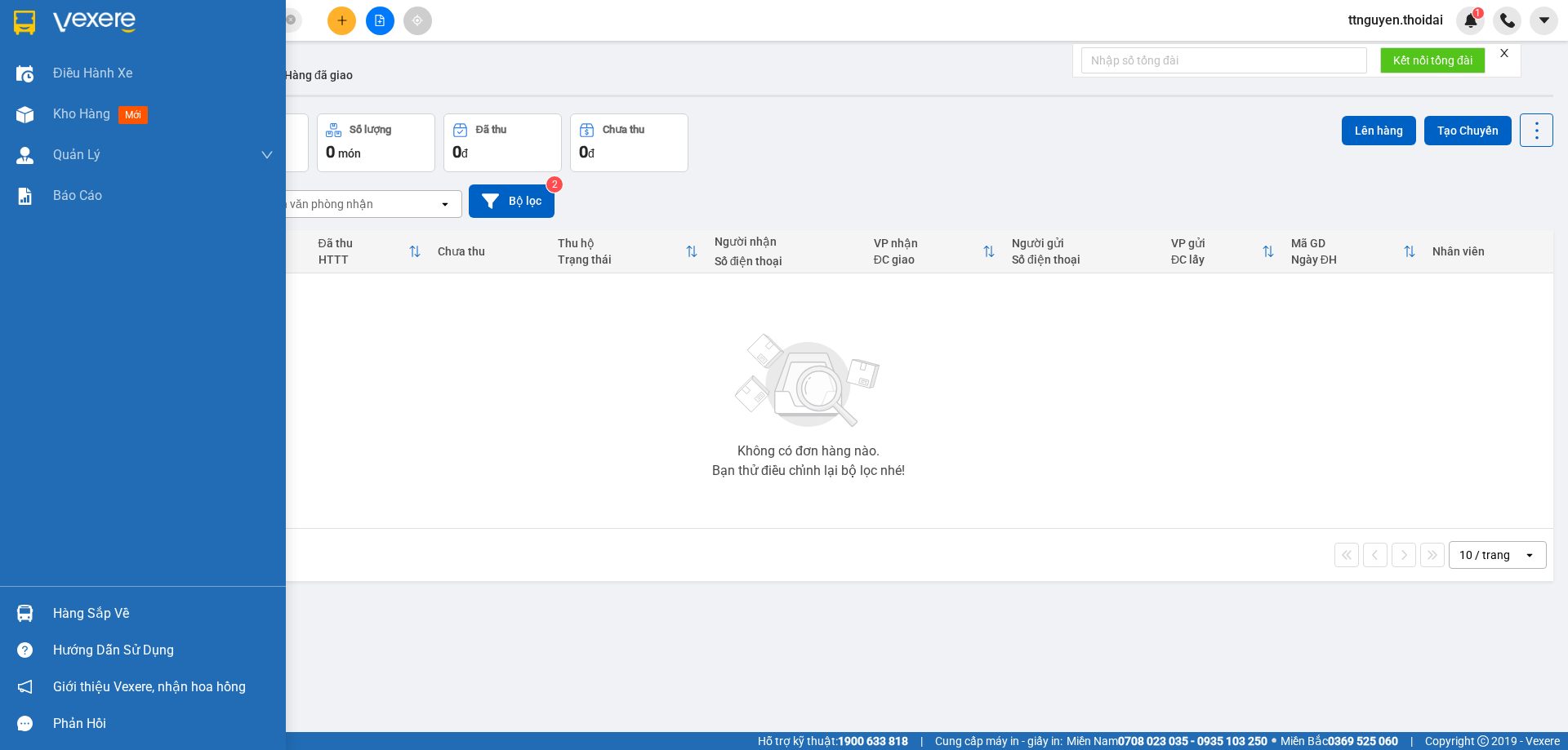
click at [89, 614] on div "Hàng sắp về" at bounding box center [163, 614] width 221 height 25
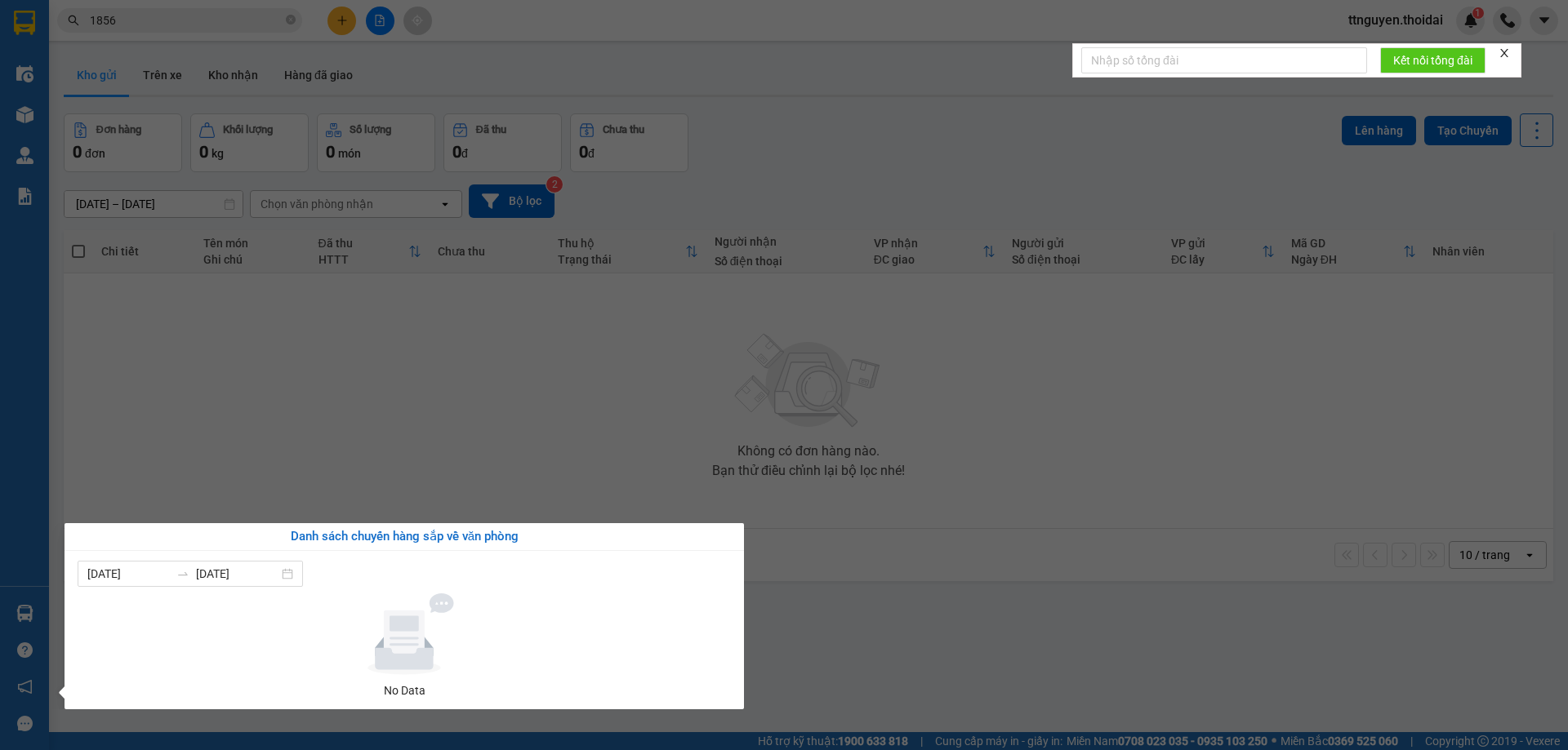
click at [791, 655] on section "Kết quả tìm kiếm ( 107 ) Bộ lọc Mã ĐH Trạng thái Món hàng Thu hộ Tổng cước Chưa…" at bounding box center [784, 375] width 1568 height 750
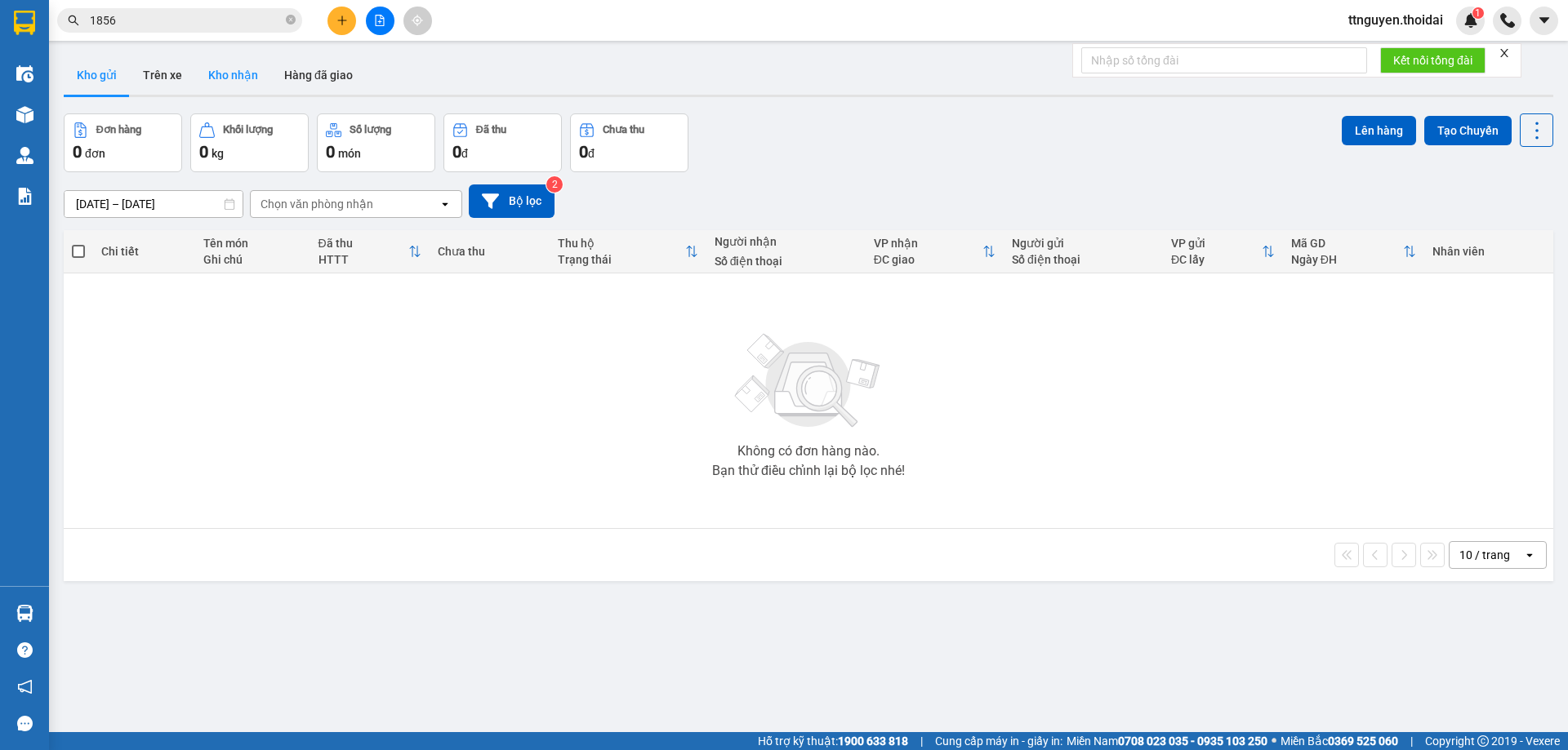
click at [203, 82] on button "Kho nhận" at bounding box center [233, 75] width 76 height 39
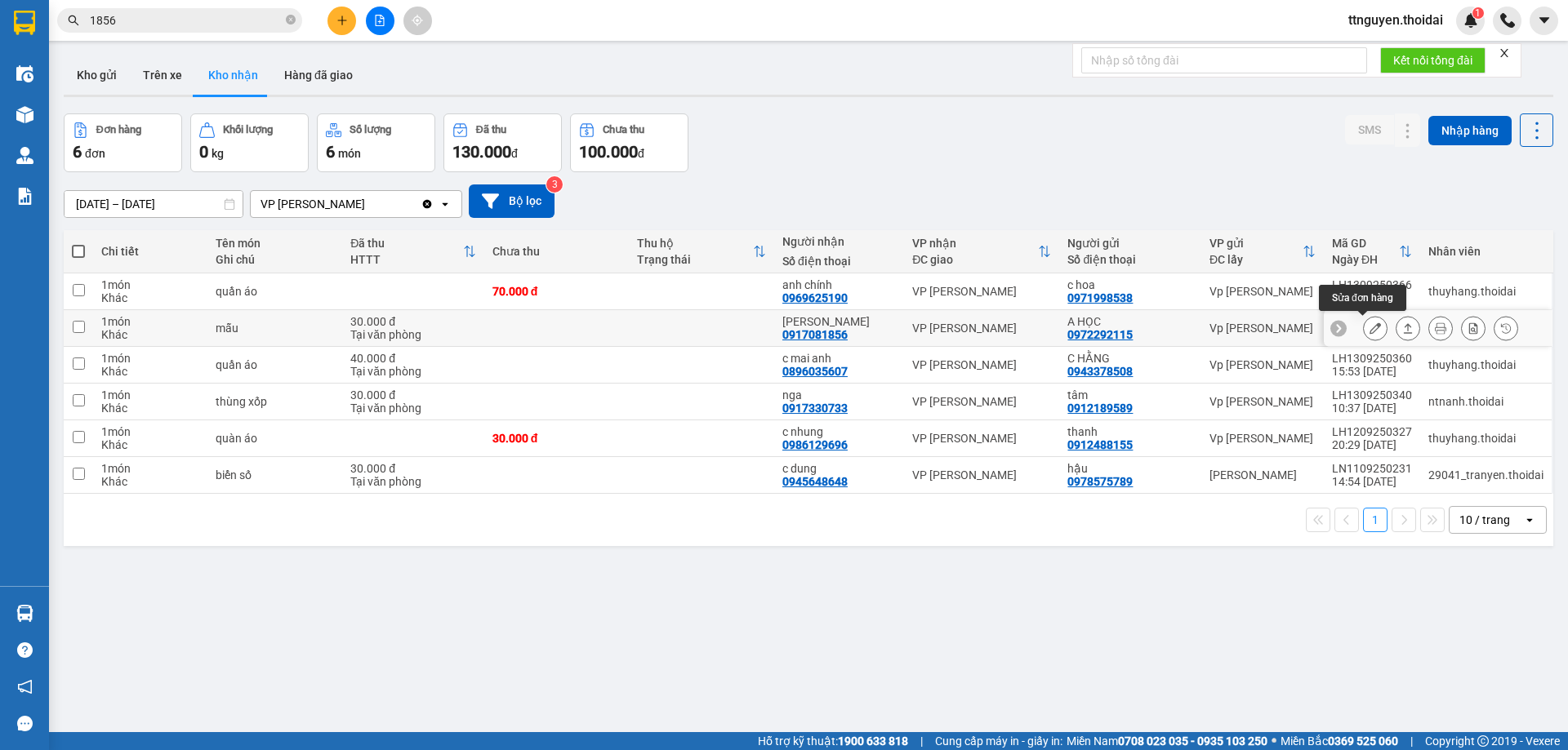
click at [1363, 330] on button at bounding box center [1374, 328] width 23 height 29
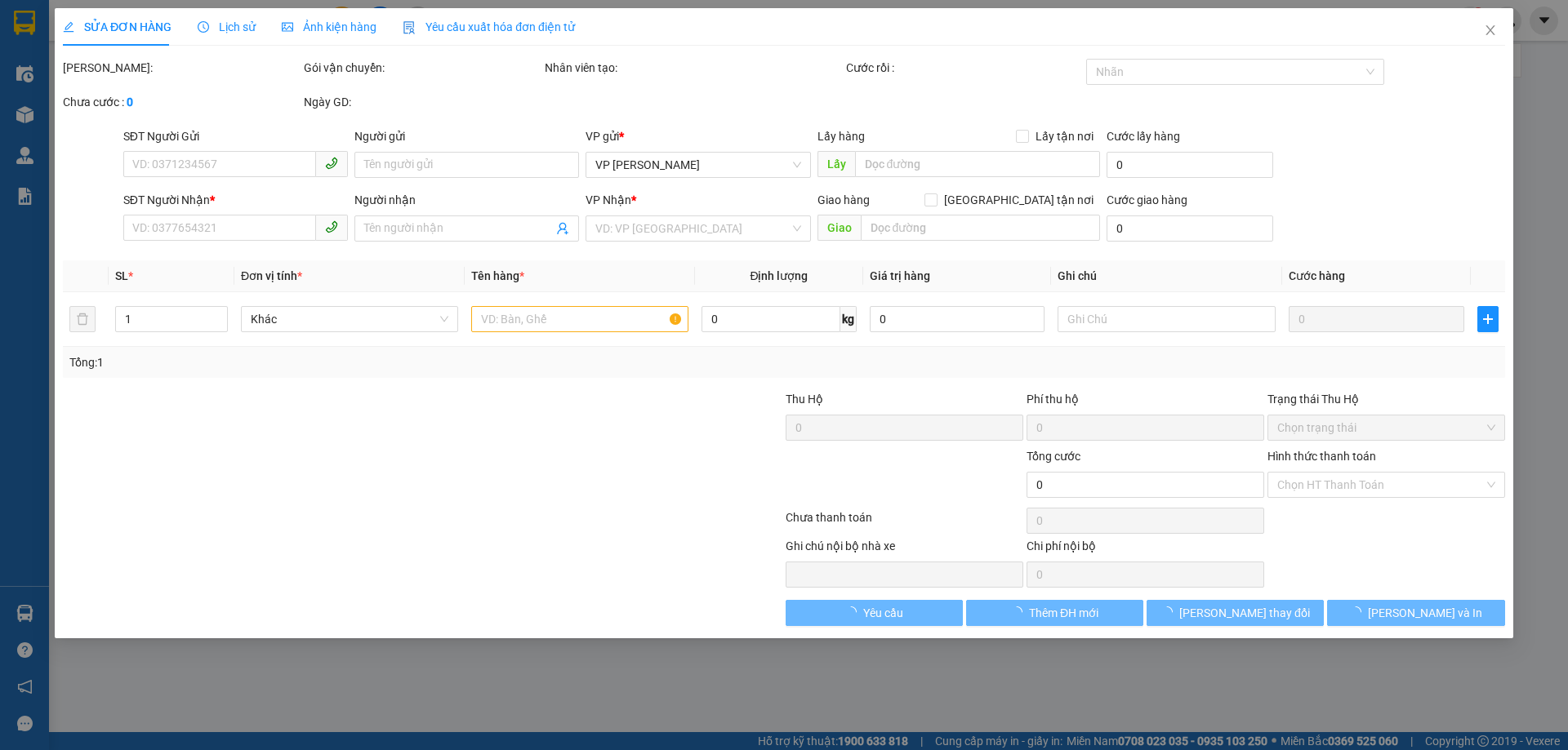
type input "0972292115"
type input "A HỌC"
type input "0917081856"
type input "ANH Hà"
type input "30.000"
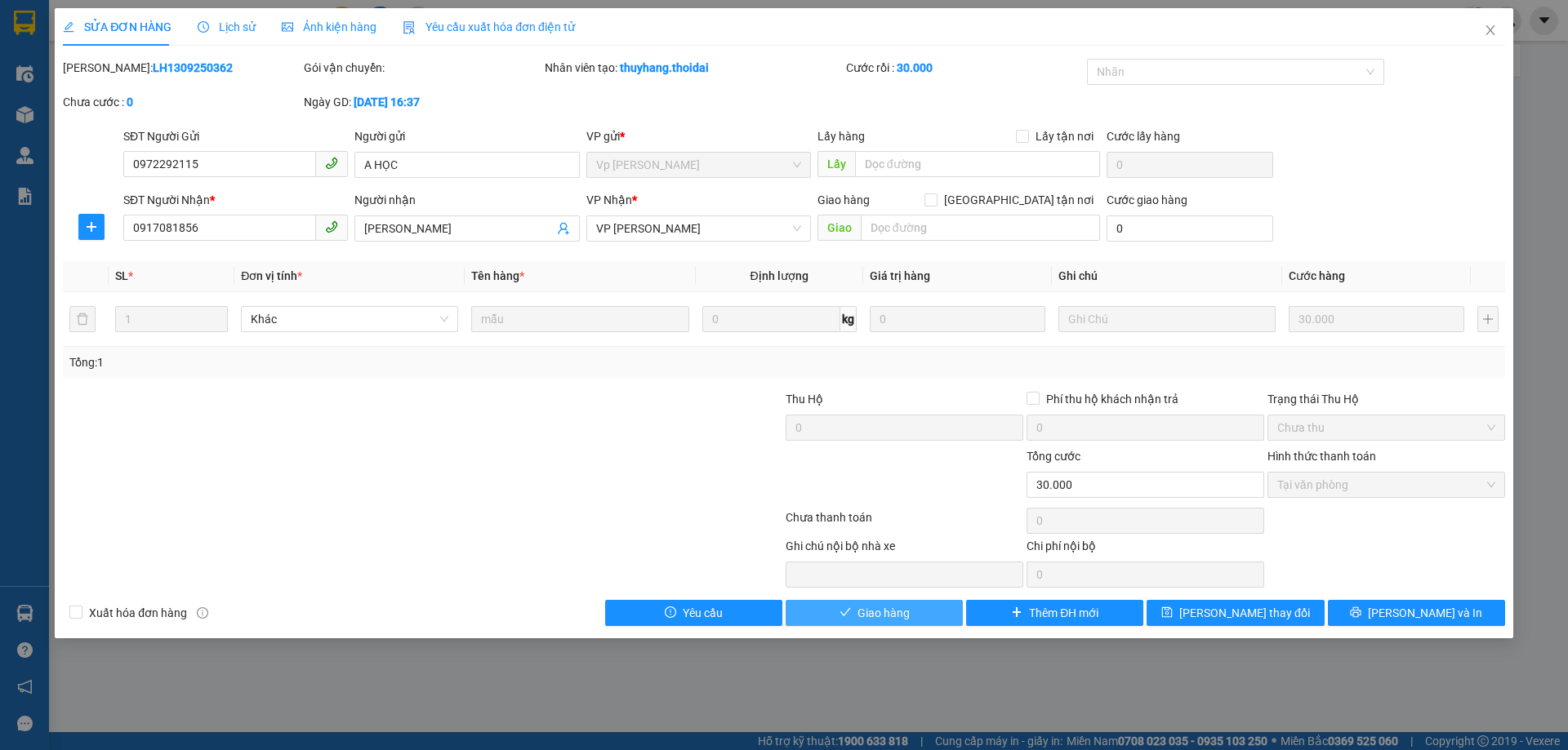
click at [859, 604] on span "Giao hàng" at bounding box center [883, 613] width 53 height 18
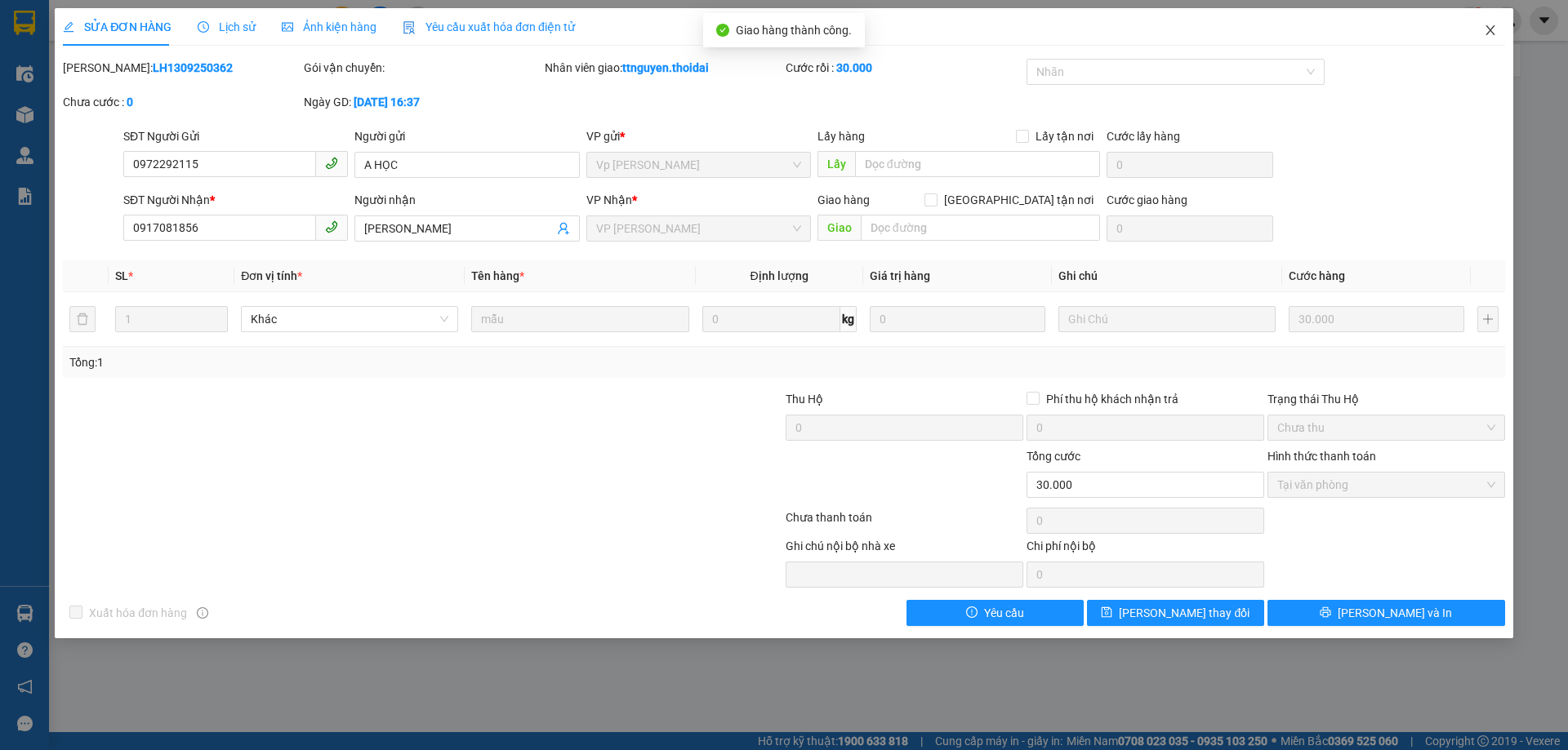
click at [1495, 31] on icon "close" at bounding box center [1489, 30] width 13 height 13
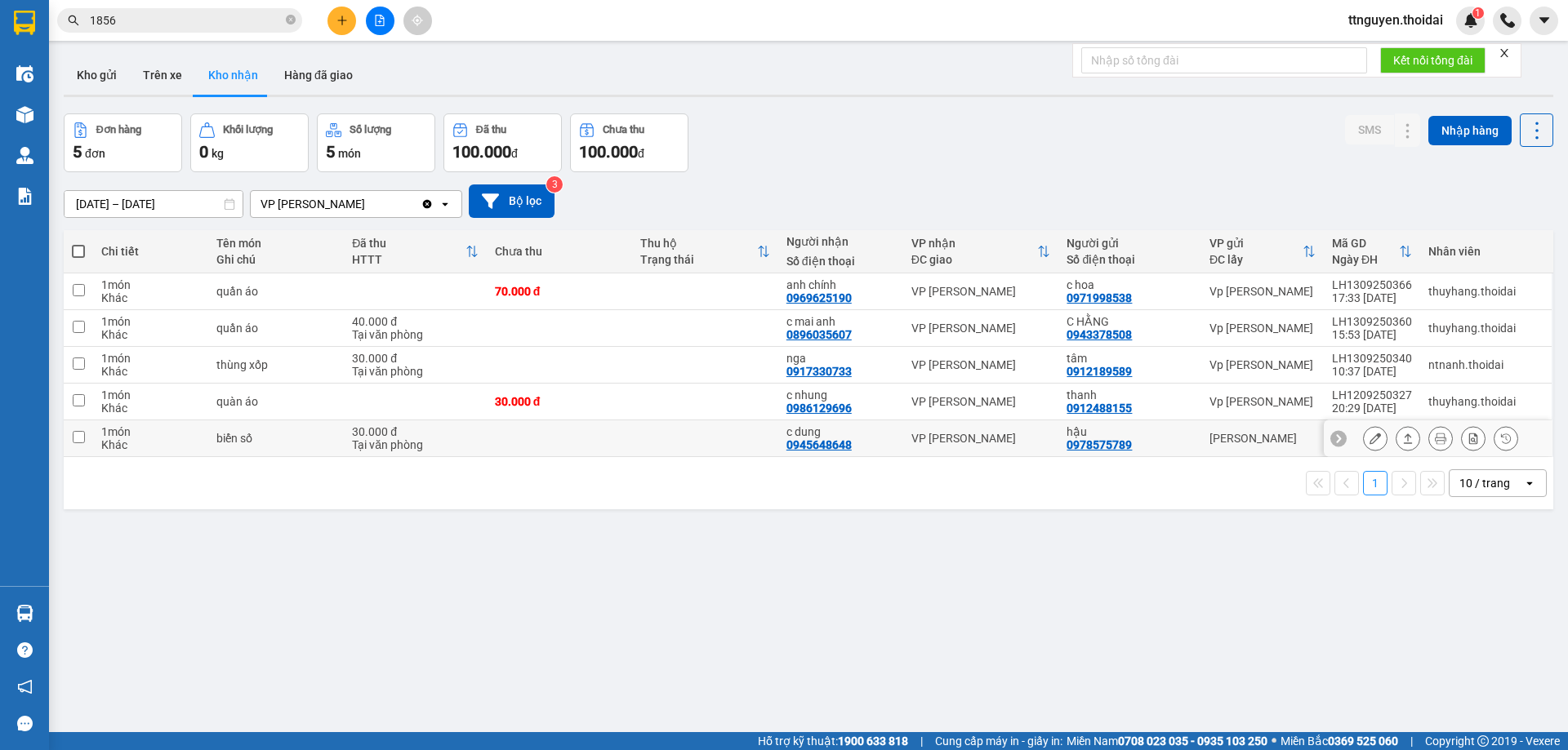
click at [77, 435] on input "checkbox" at bounding box center [79, 437] width 12 height 12
checkbox input "true"
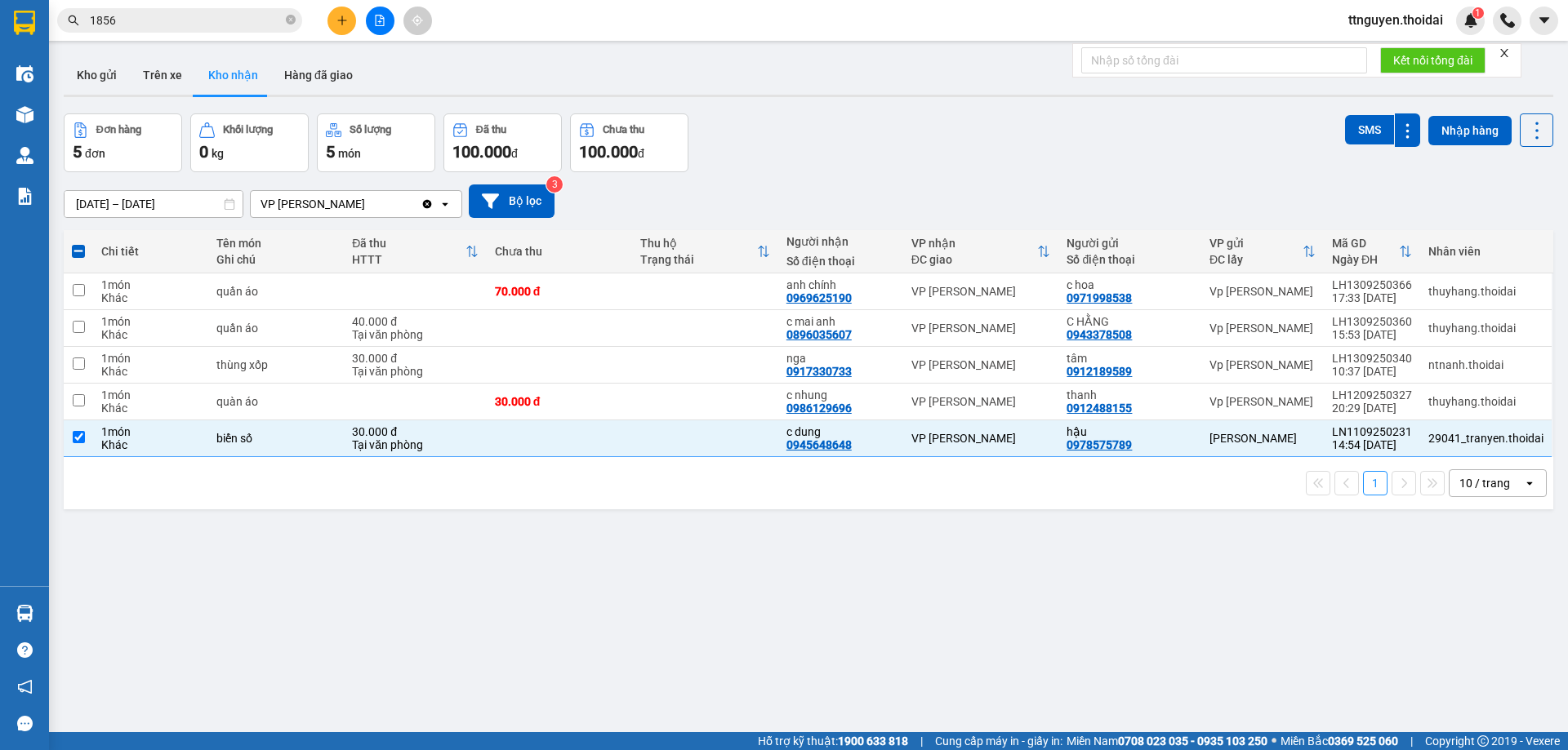
click at [163, 209] on input "[DATE] – [DATE]" at bounding box center [153, 204] width 178 height 26
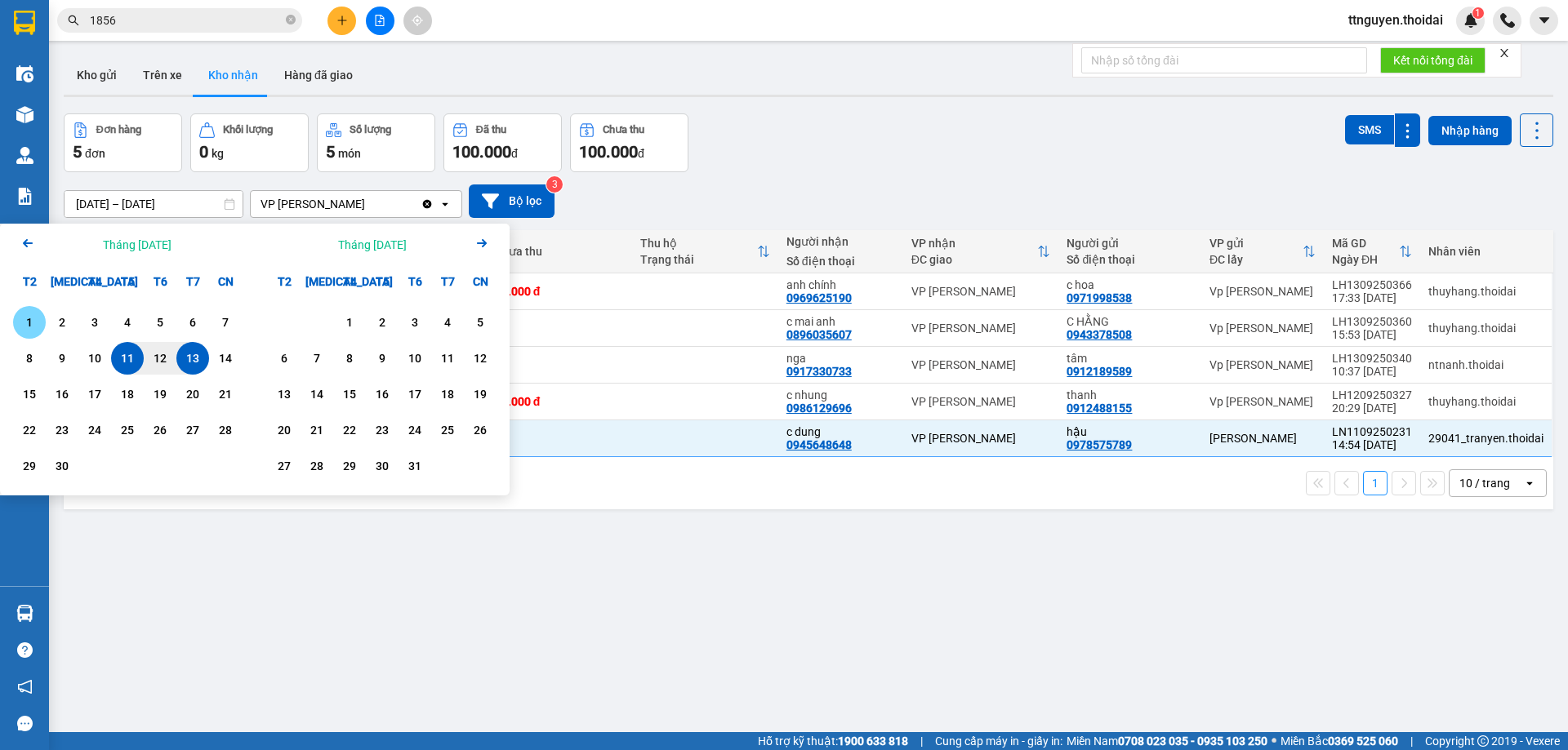
click at [34, 320] on div "1" at bounding box center [29, 322] width 23 height 20
click at [184, 357] on div "13" at bounding box center [192, 358] width 23 height 20
type input "01/09/2025 – 13/09/2025"
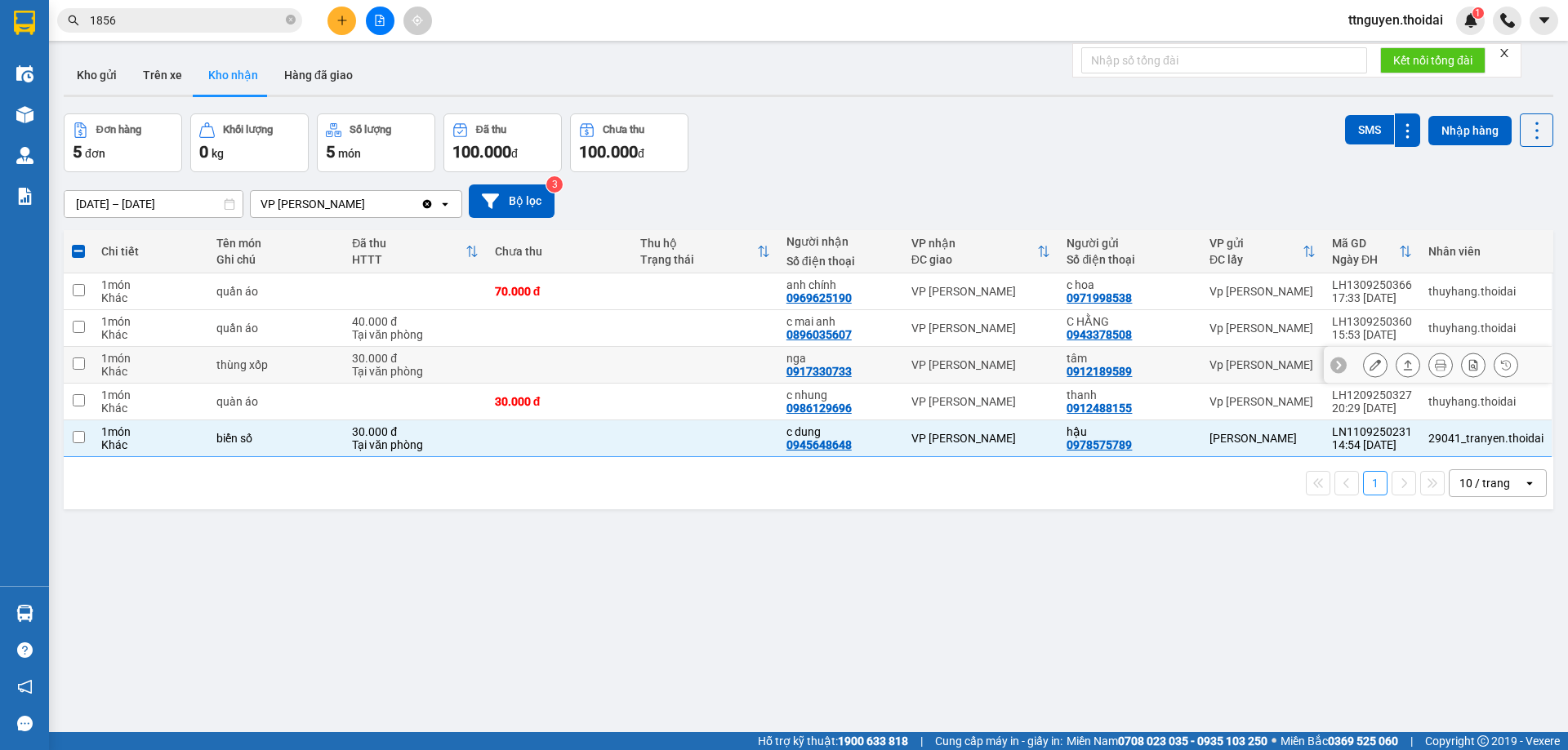
checkbox input "false"
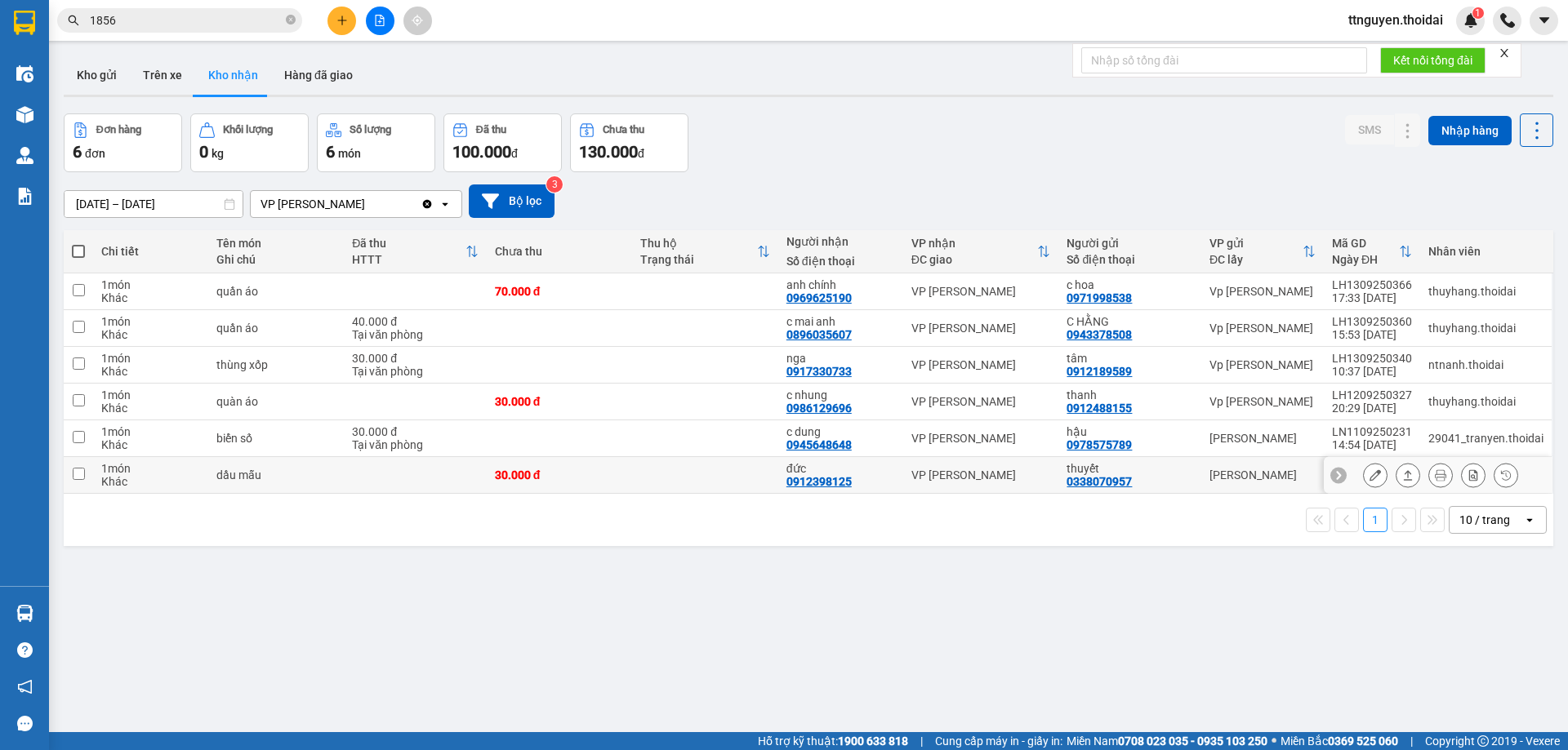
click at [78, 476] on input "checkbox" at bounding box center [79, 473] width 12 height 12
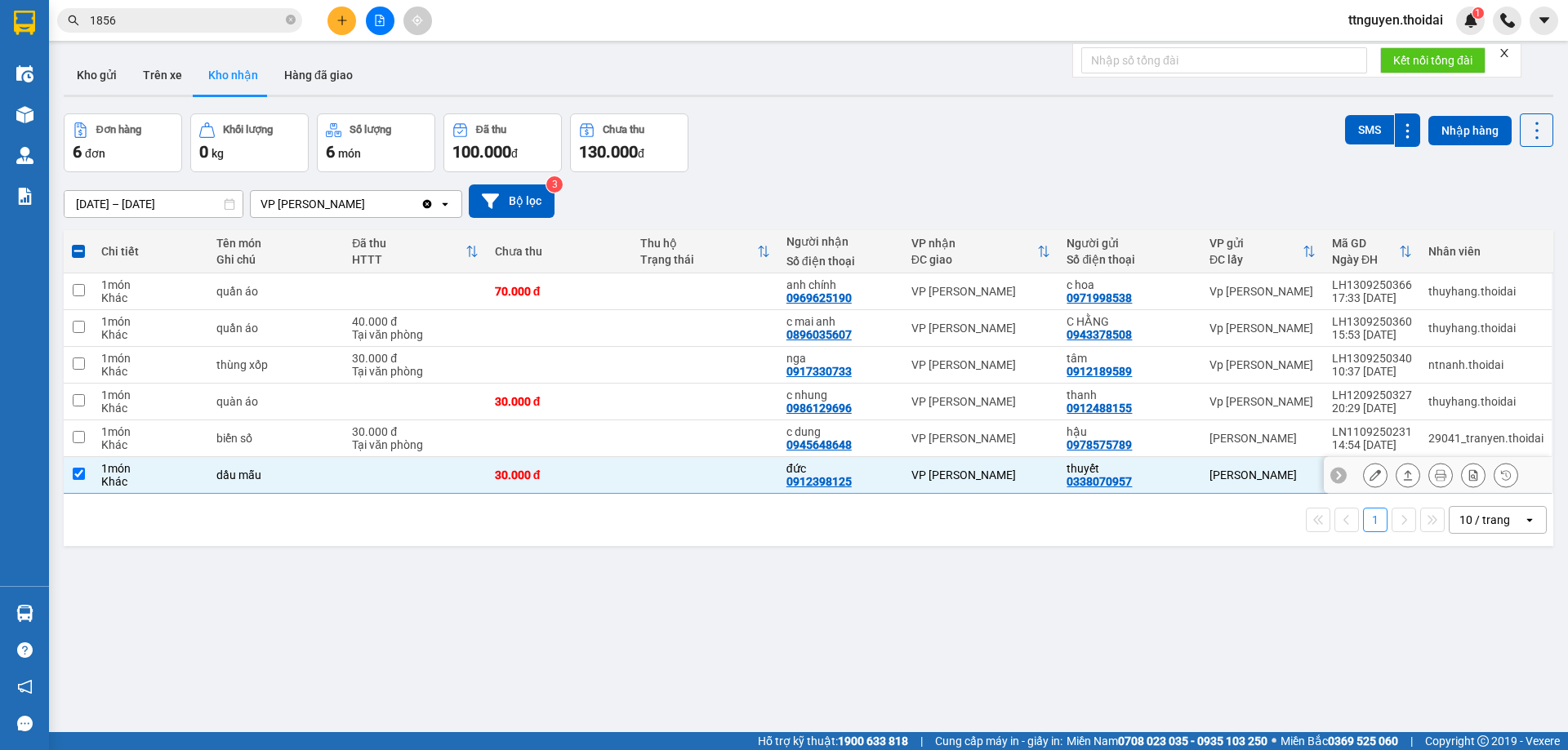
click at [89, 474] on td at bounding box center [79, 475] width 30 height 37
checkbox input "false"
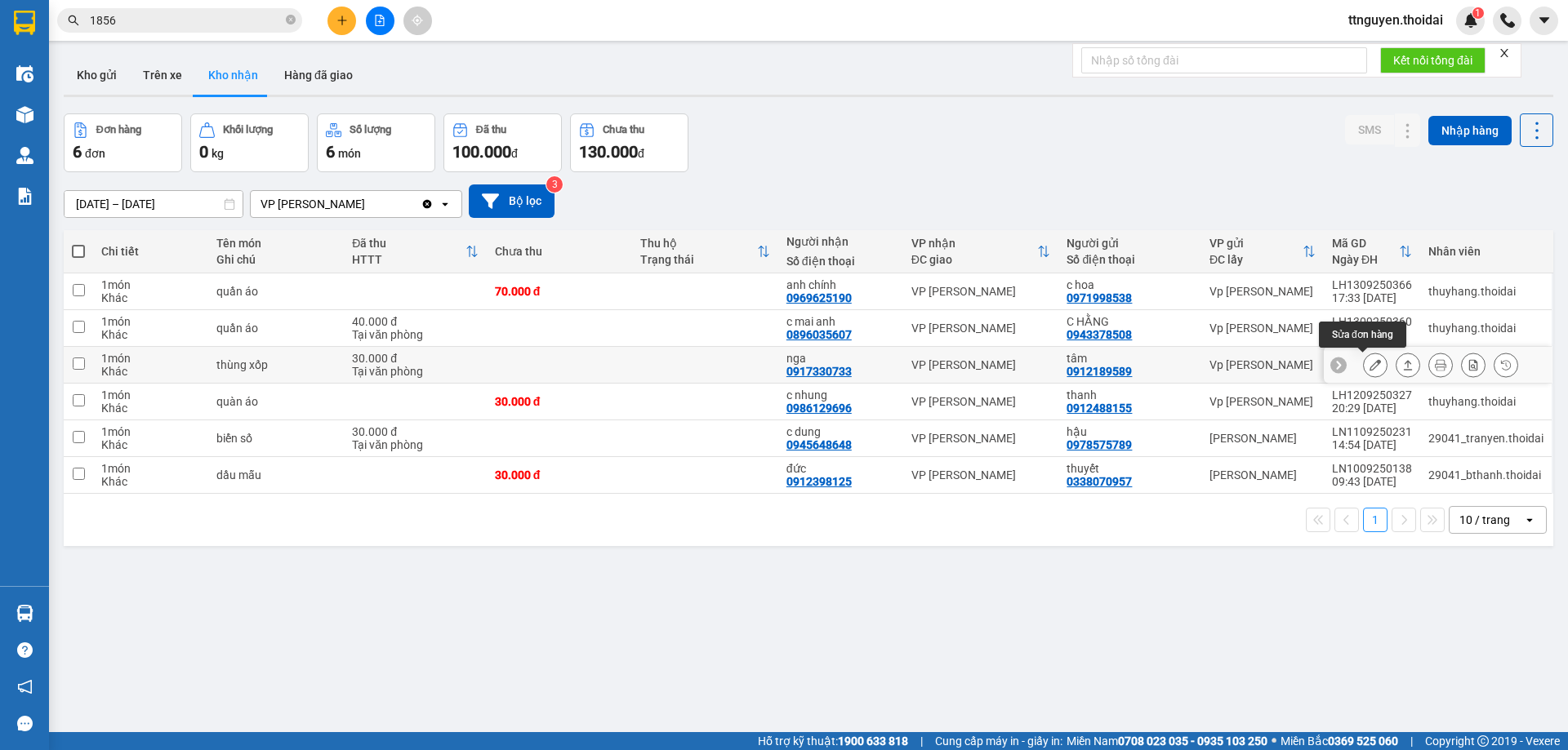
click at [1369, 362] on icon at bounding box center [1374, 364] width 11 height 11
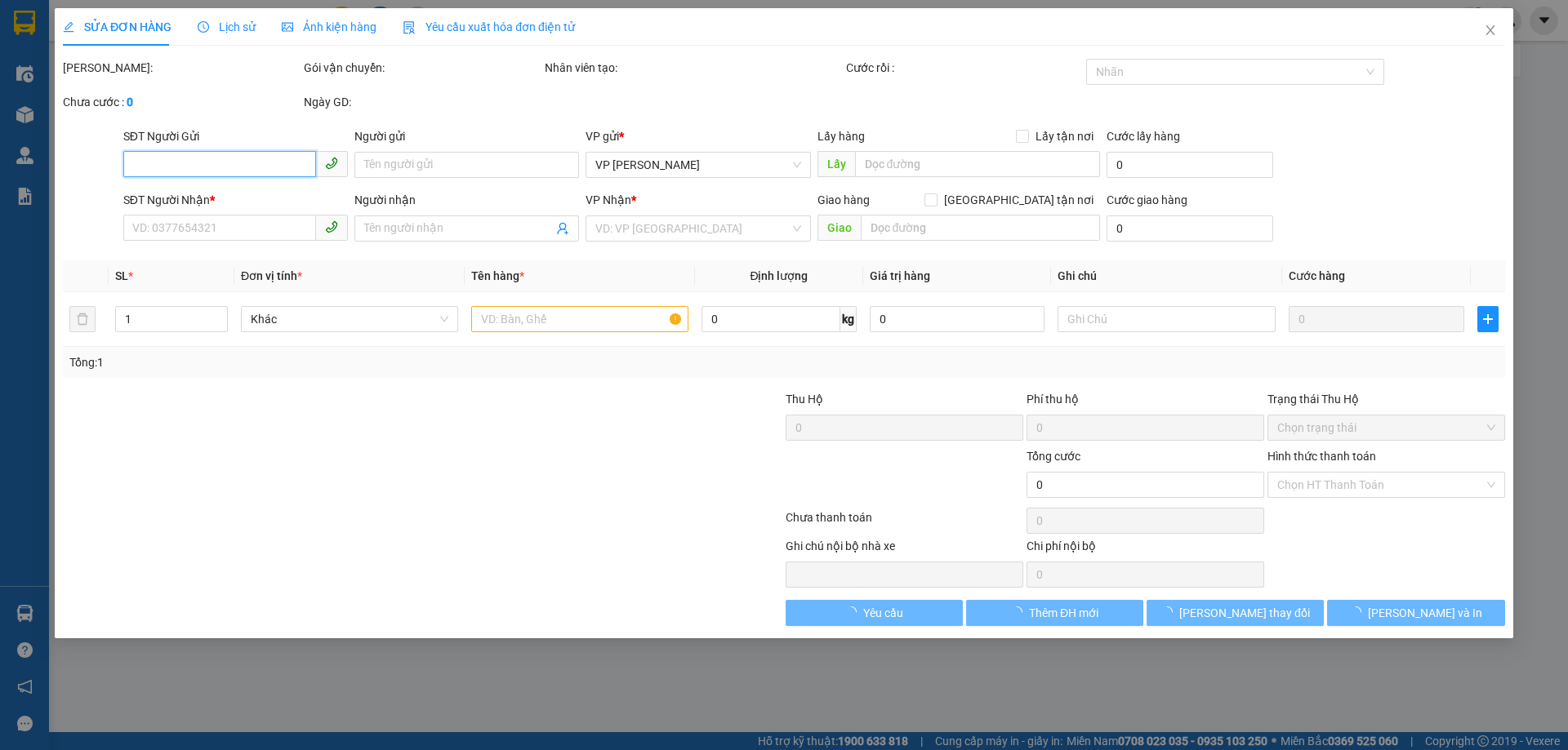
type input "0912189589"
type input "tâm"
type input "0917330733"
type input "nga"
type input "30.000"
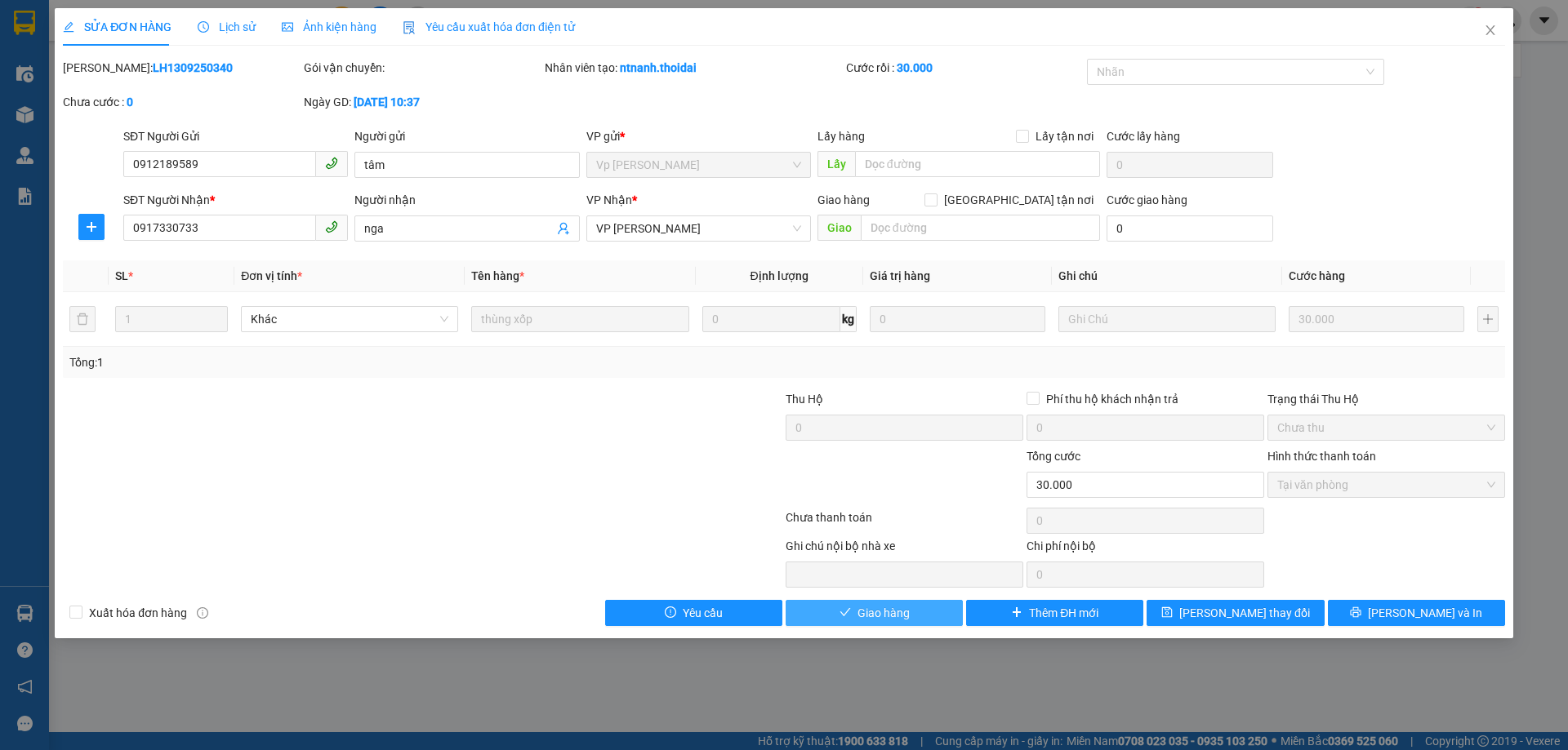
click at [879, 608] on span "Giao hàng" at bounding box center [883, 613] width 53 height 18
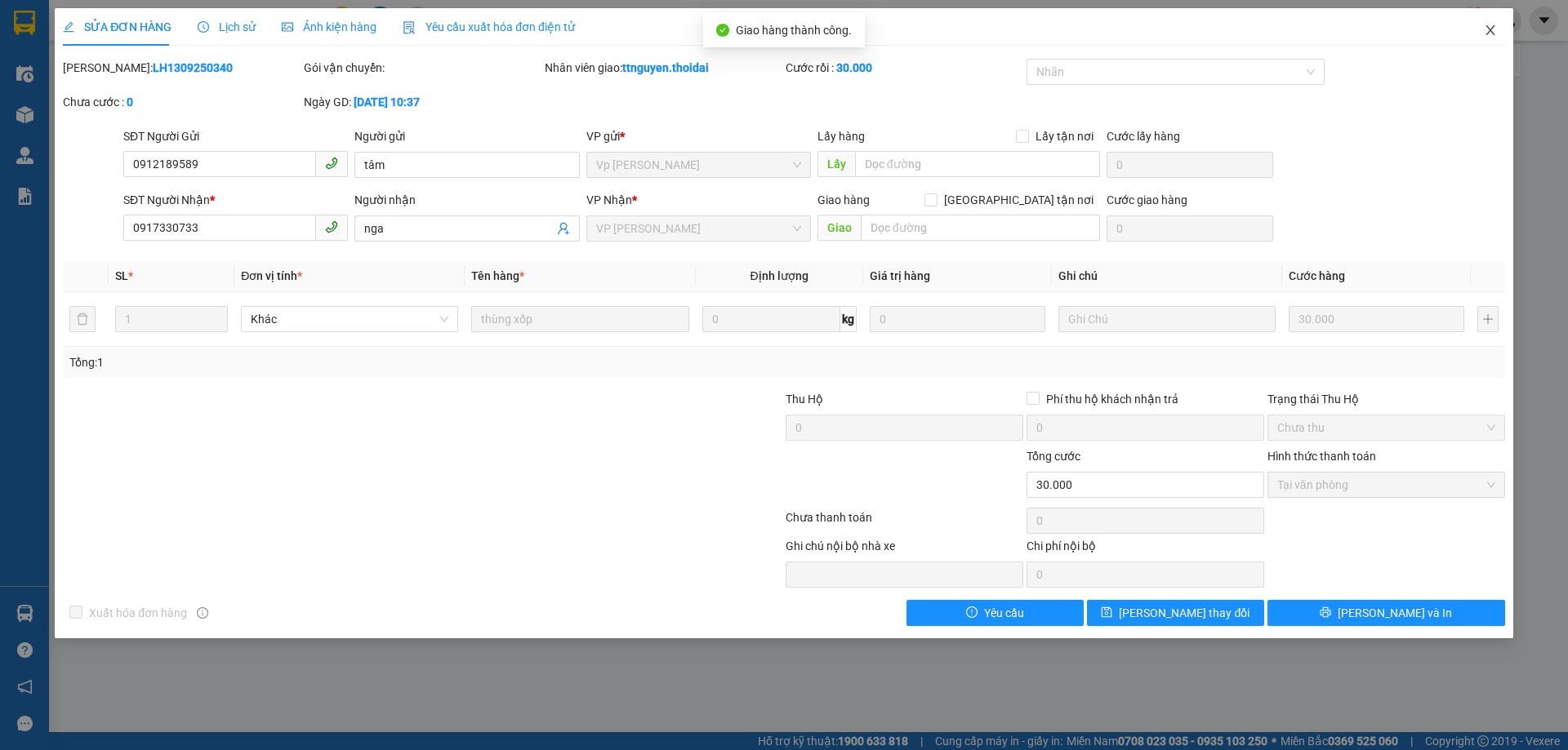
click at [1489, 34] on icon "close" at bounding box center [1489, 30] width 13 height 13
